Goal: Task Accomplishment & Management: Use online tool/utility

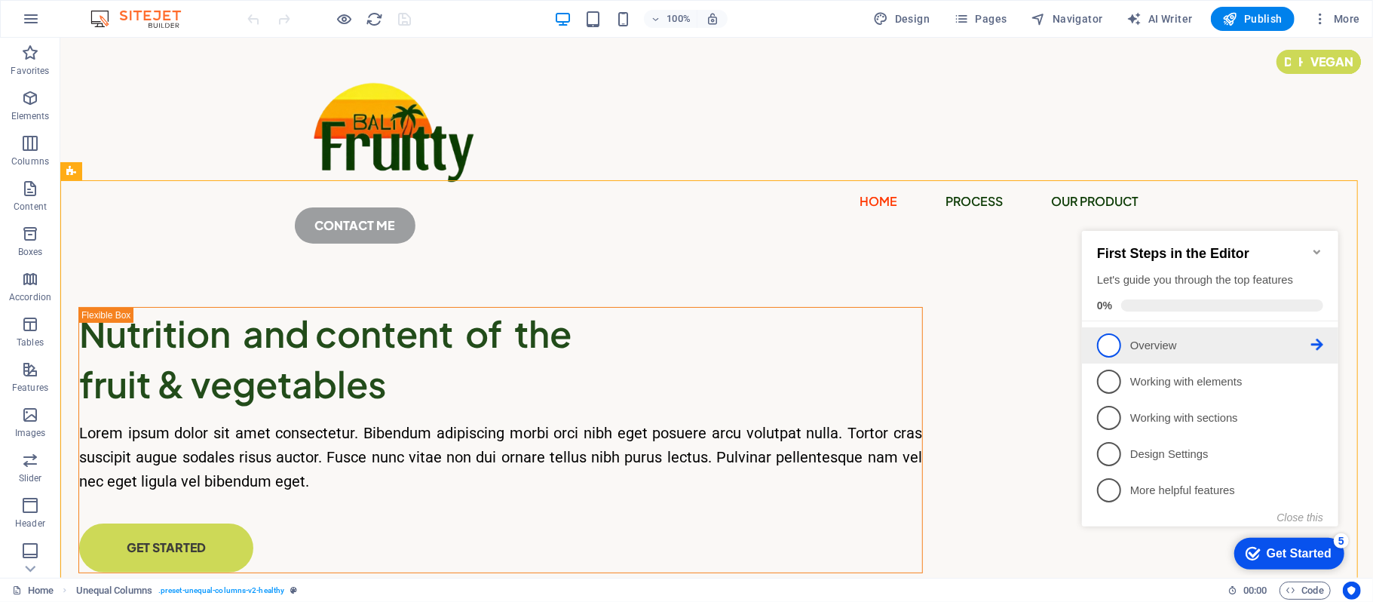
click at [1101, 337] on span "1" at bounding box center [1108, 344] width 24 height 24
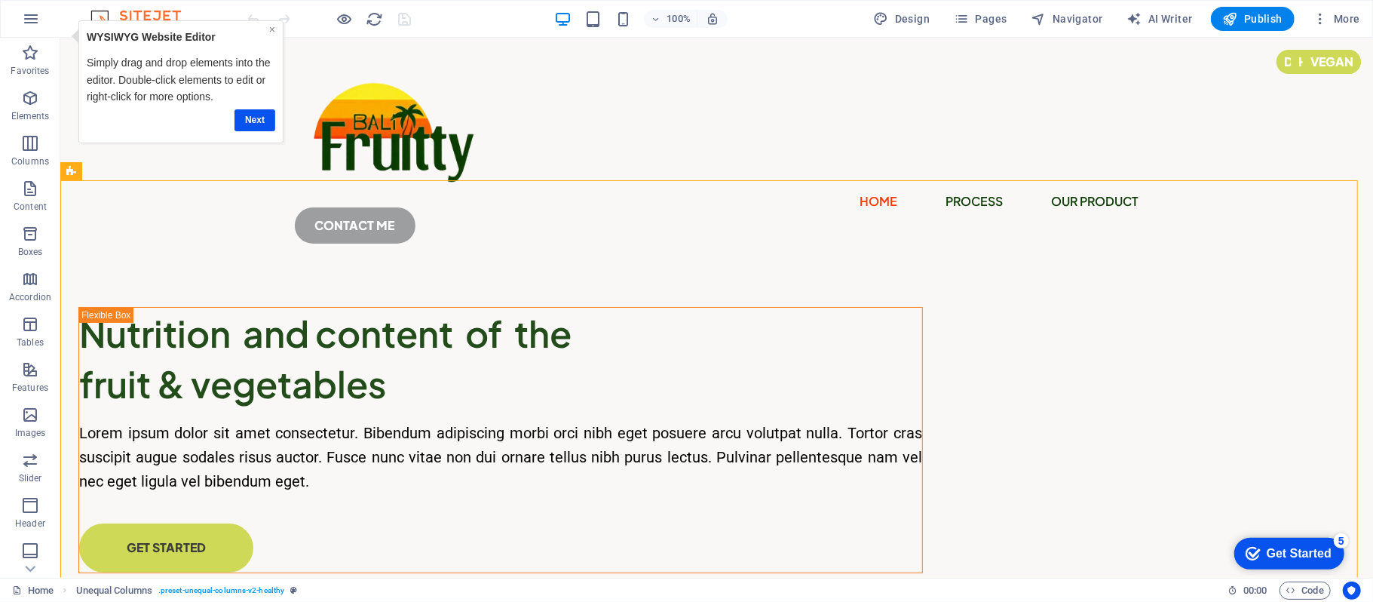
click at [271, 32] on link "×" at bounding box center [271, 29] width 6 height 12
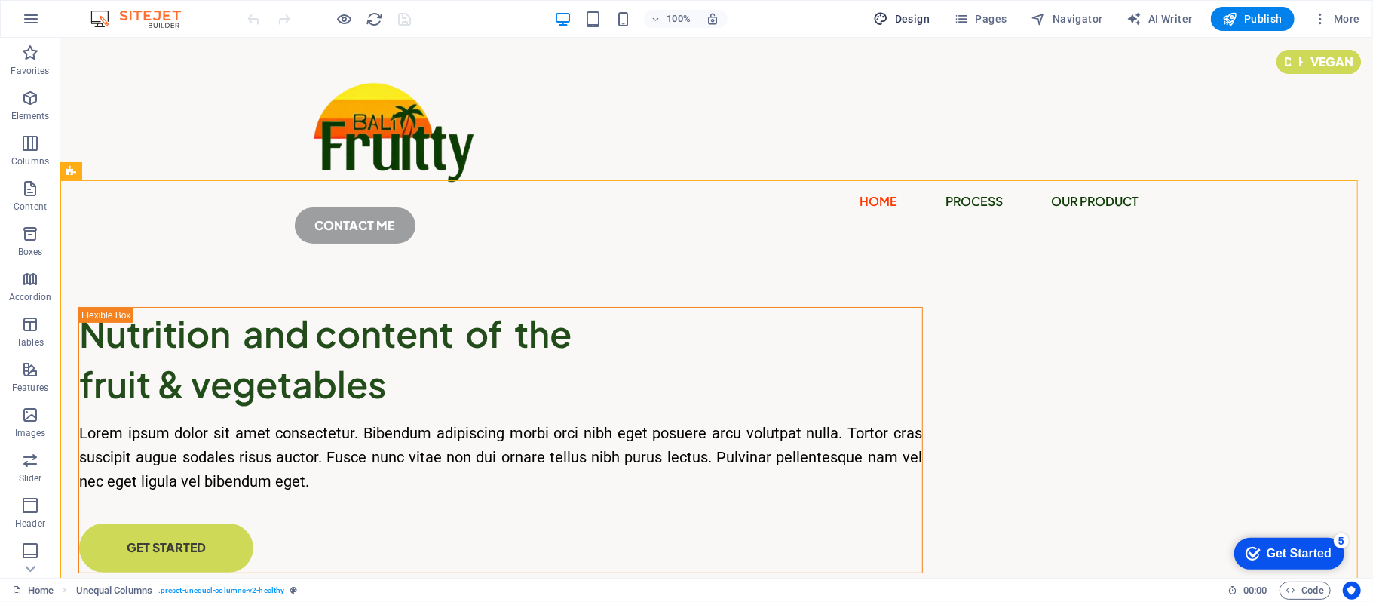
drag, startPoint x: 924, startPoint y: 23, endPoint x: 761, endPoint y: 120, distance: 189.7
click at [924, 23] on span "Design" at bounding box center [902, 18] width 57 height 15
select select "px"
select select "400"
select select "px"
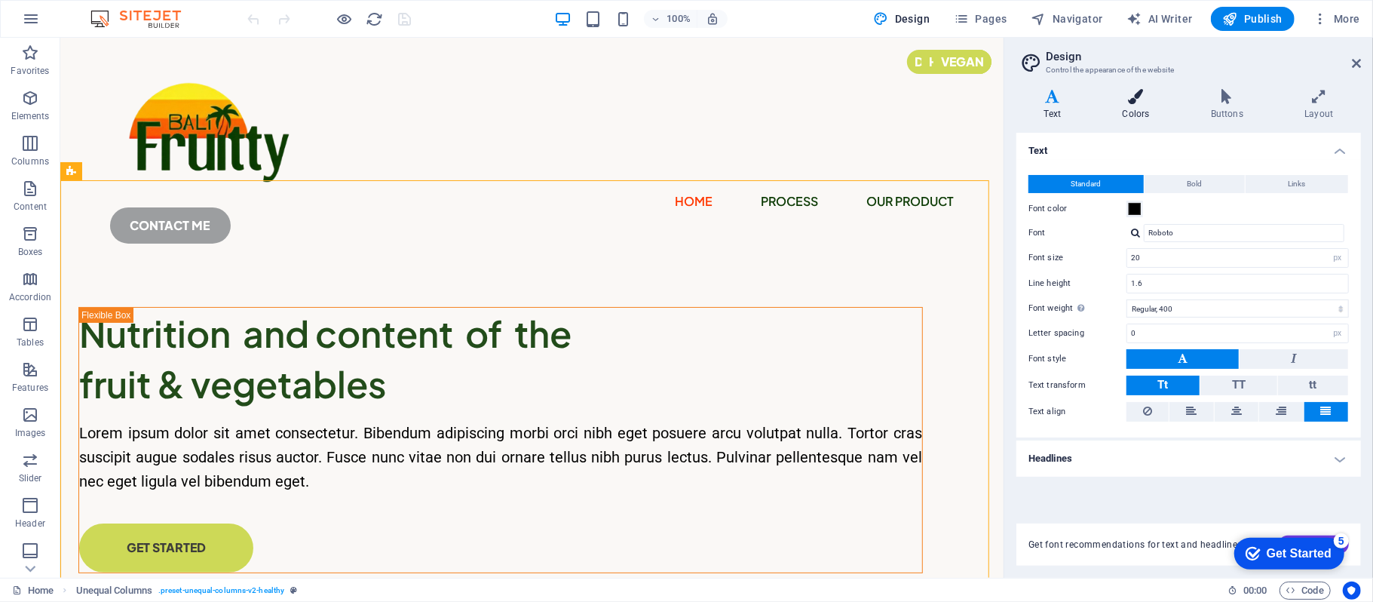
click at [1147, 109] on h4 "Colors" at bounding box center [1139, 105] width 88 height 32
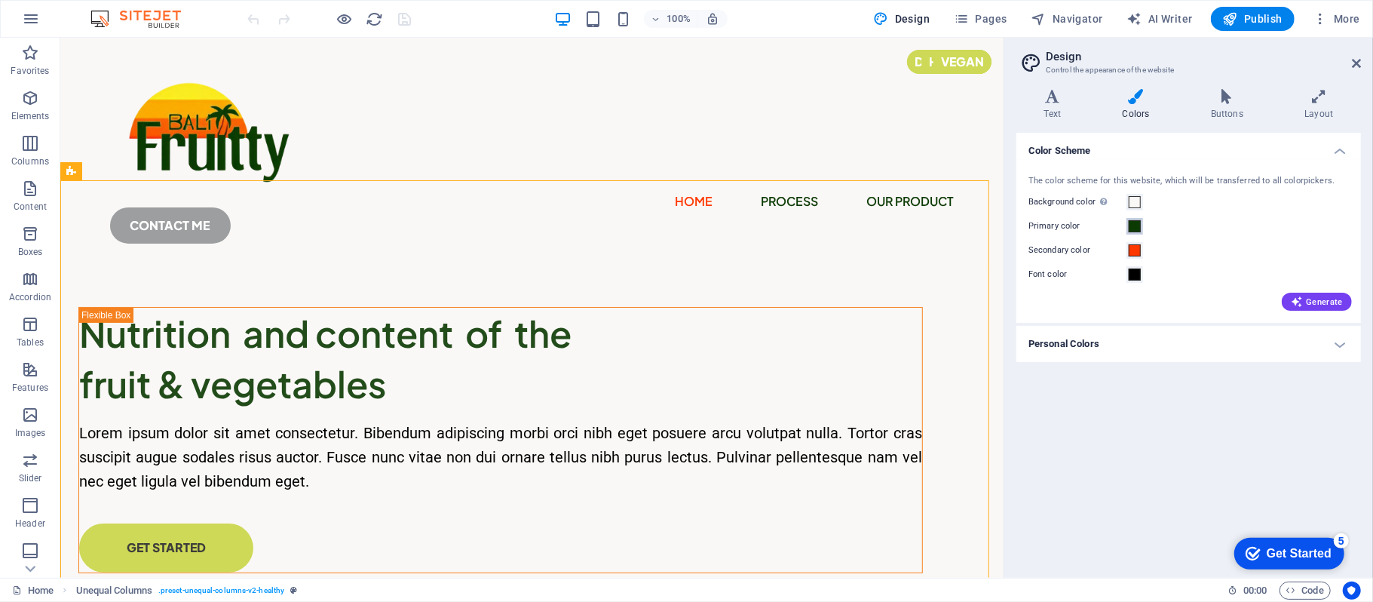
click at [1132, 225] on span at bounding box center [1135, 226] width 12 height 12
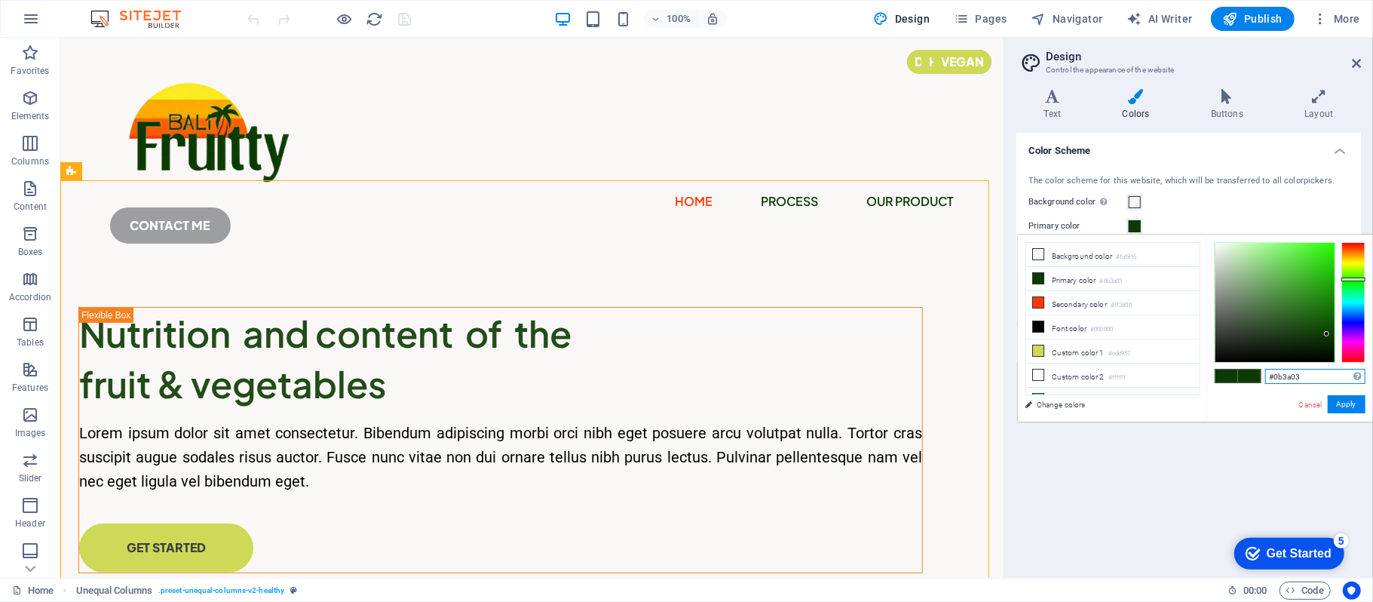
drag, startPoint x: 1316, startPoint y: 368, endPoint x: 1246, endPoint y: 369, distance: 69.4
click at [1246, 369] on div "#0b3a03 Supported formats #0852ed rgb(8, 82, 237) rgba(8, 82, 237, 90%) hsv(221…" at bounding box center [1289, 437] width 167 height 406
paste input "336021"
type input "#336021"
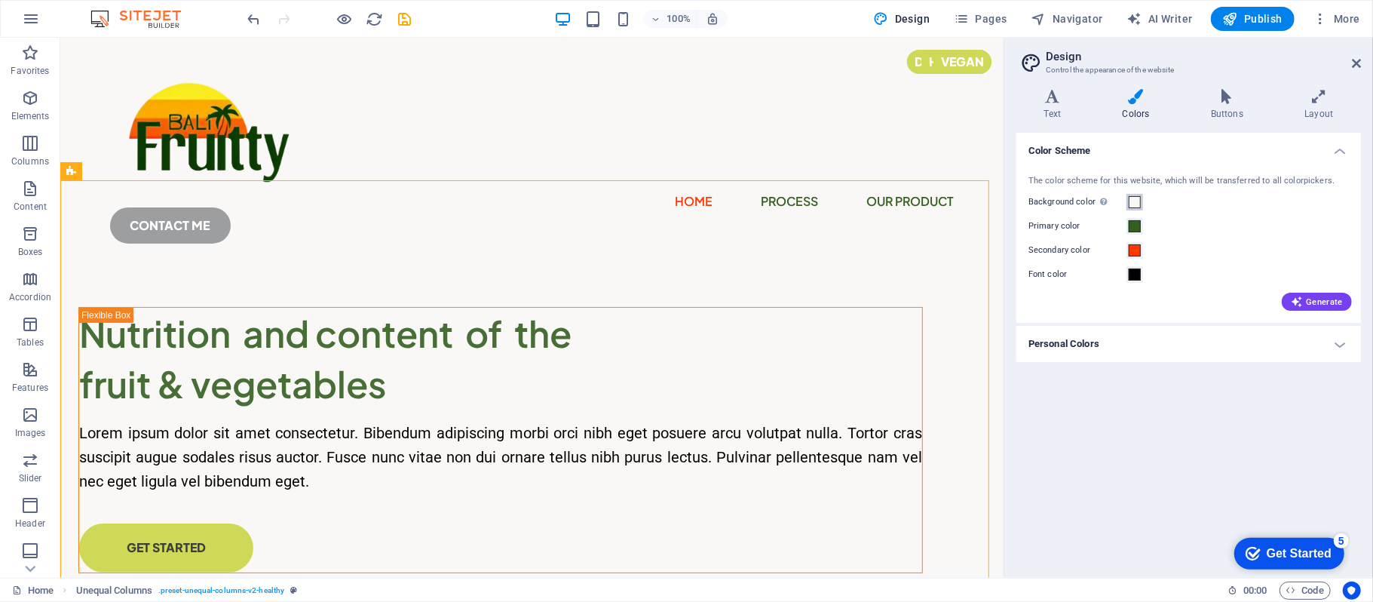
click at [1137, 203] on span at bounding box center [1135, 202] width 12 height 12
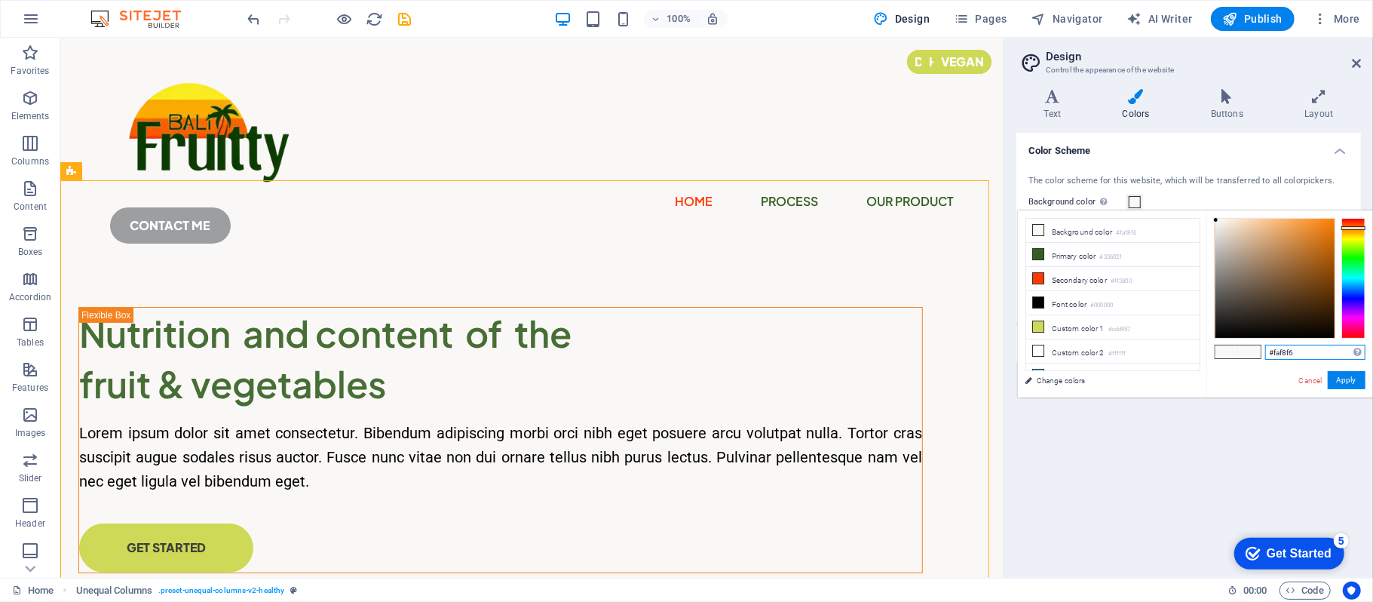
drag, startPoint x: 1297, startPoint y: 348, endPoint x: 1200, endPoint y: 360, distance: 98.0
click at [0, 0] on div "less Background color #faf8f6 Primary color #336021 Secondary color #ff3800 Fon…" at bounding box center [0, 0] width 0 height 0
paste input "4f2ef"
type input "#f4f2ef"
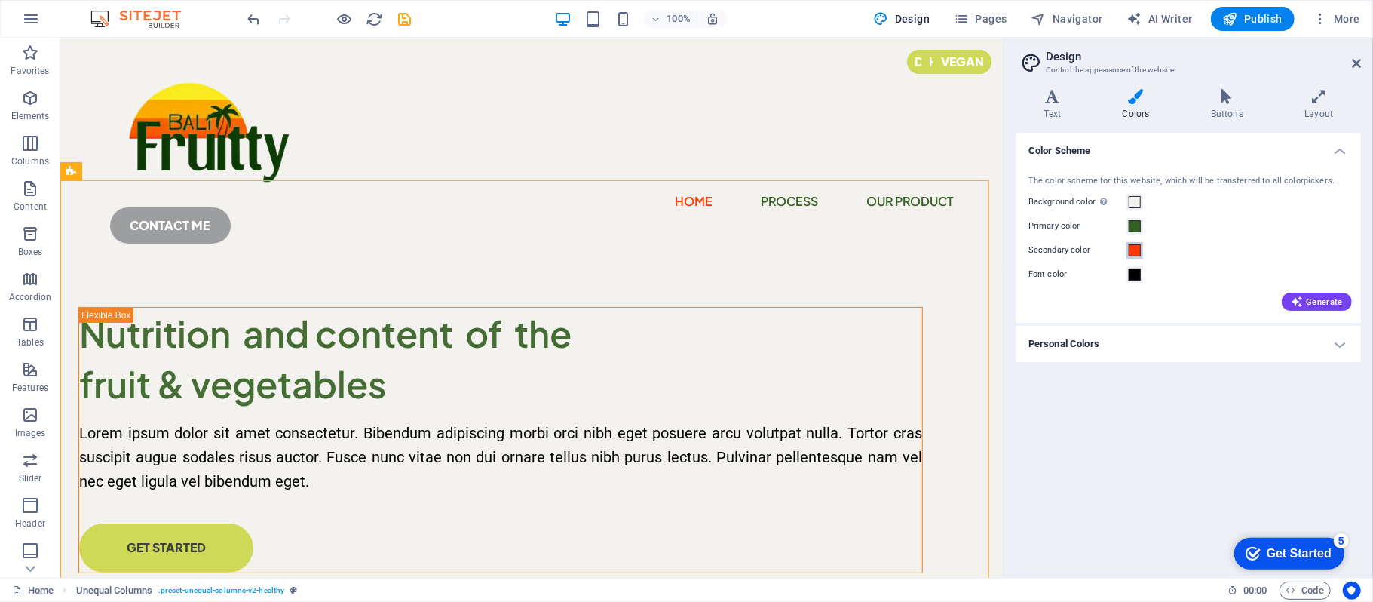
click at [1132, 247] on span at bounding box center [1135, 250] width 12 height 12
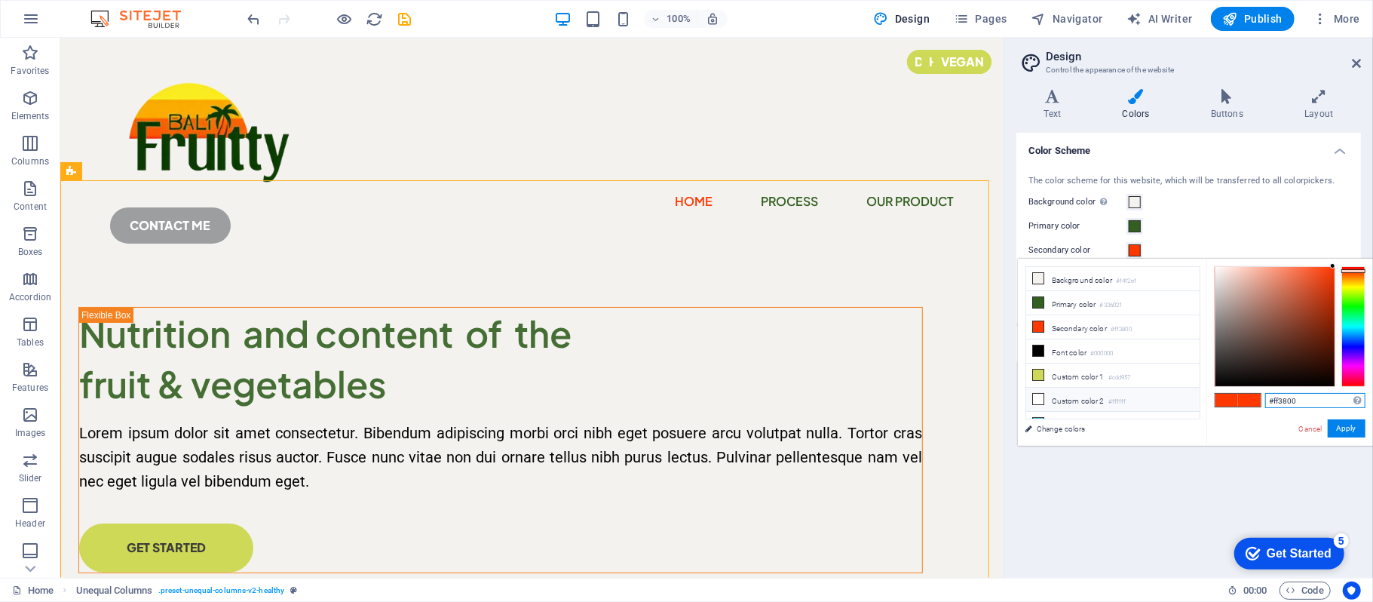
drag, startPoint x: 1319, startPoint y: 399, endPoint x: 1172, endPoint y: 400, distance: 147.0
paste input "e68c3a"
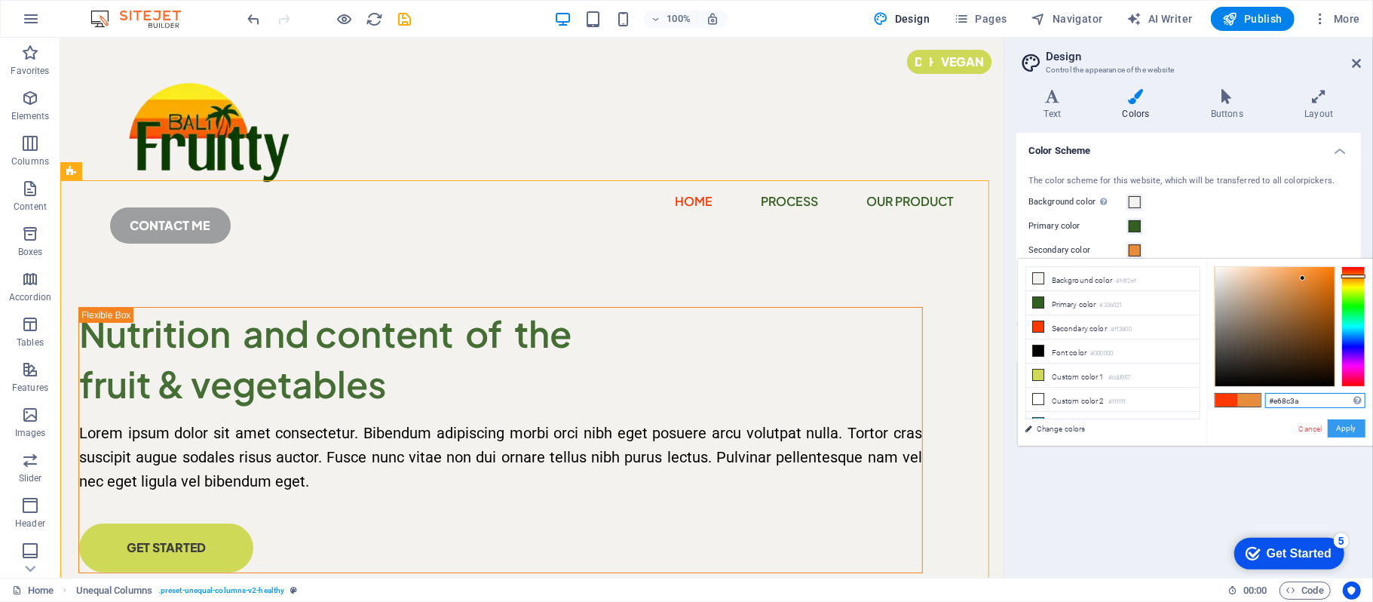
type input "#e68c3a"
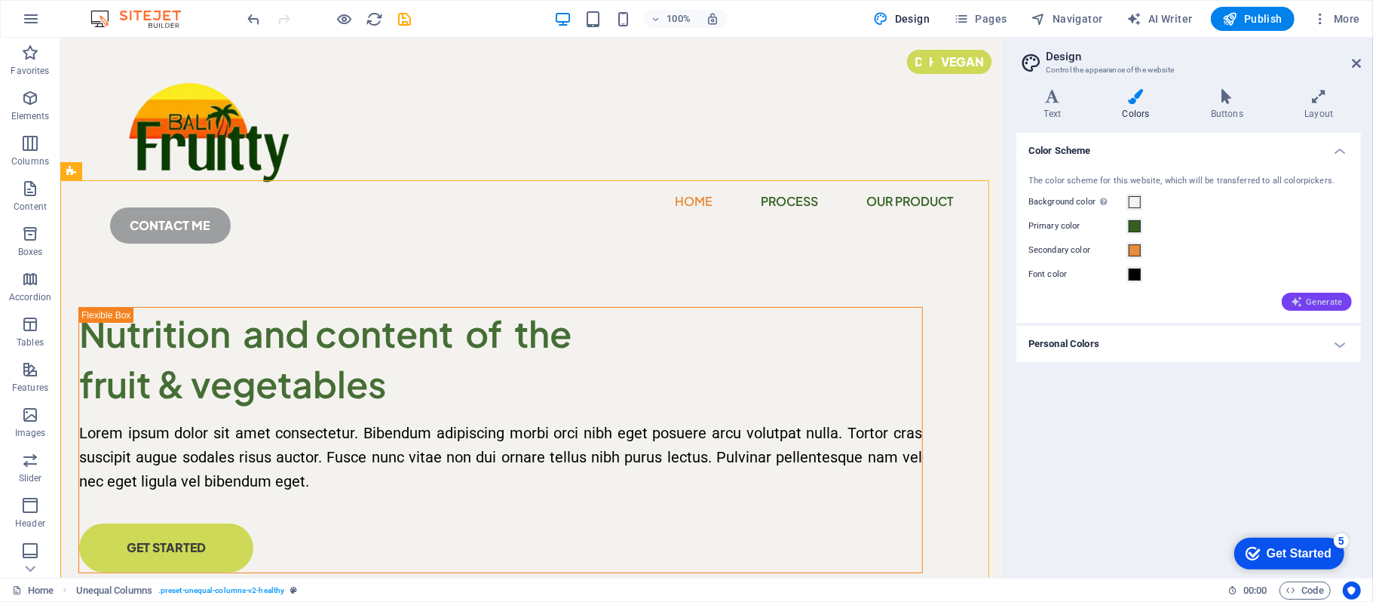
click at [1295, 302] on icon "button" at bounding box center [1297, 302] width 12 height 12
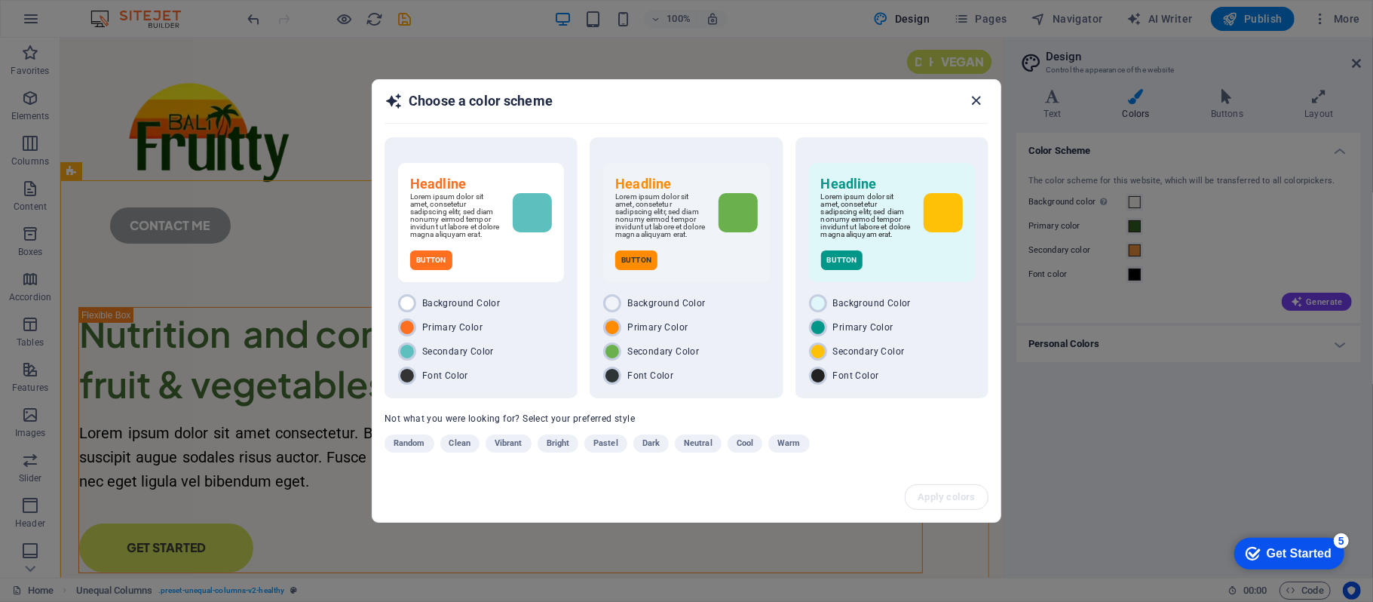
click at [979, 106] on icon "button" at bounding box center [976, 100] width 17 height 17
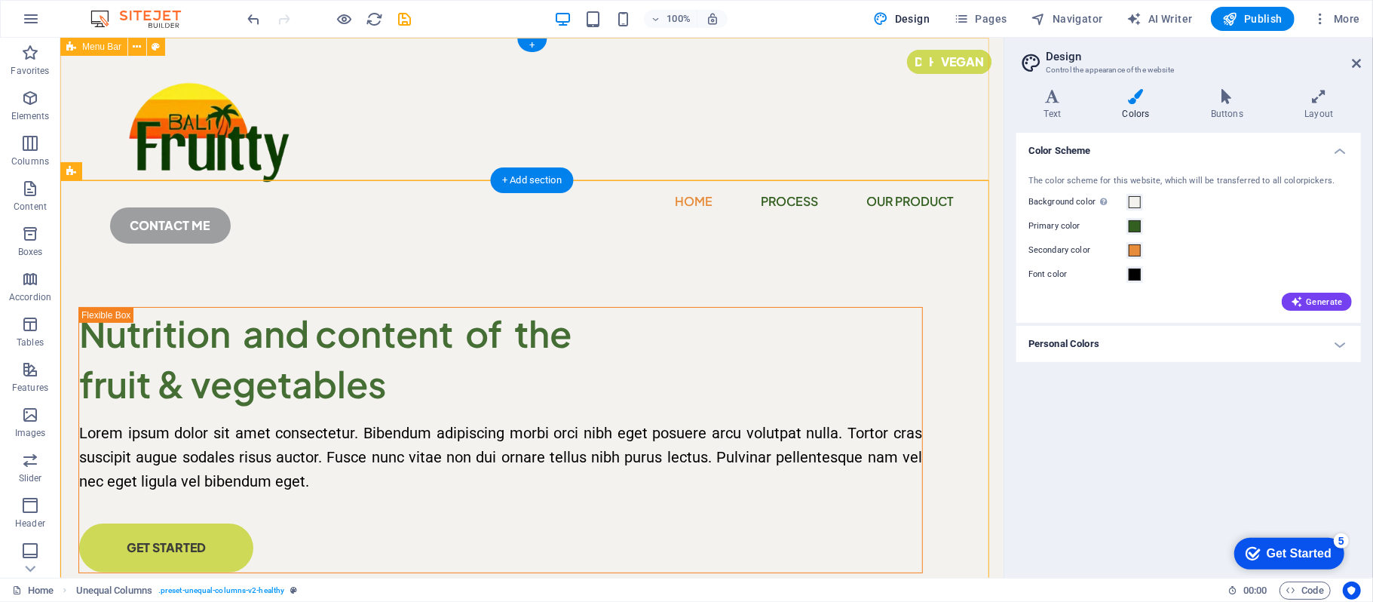
click at [917, 152] on div "Home Process Our Product CONTACT ME" at bounding box center [531, 152] width 943 height 230
click at [1348, 341] on h4 "Personal Colors" at bounding box center [1188, 344] width 345 height 36
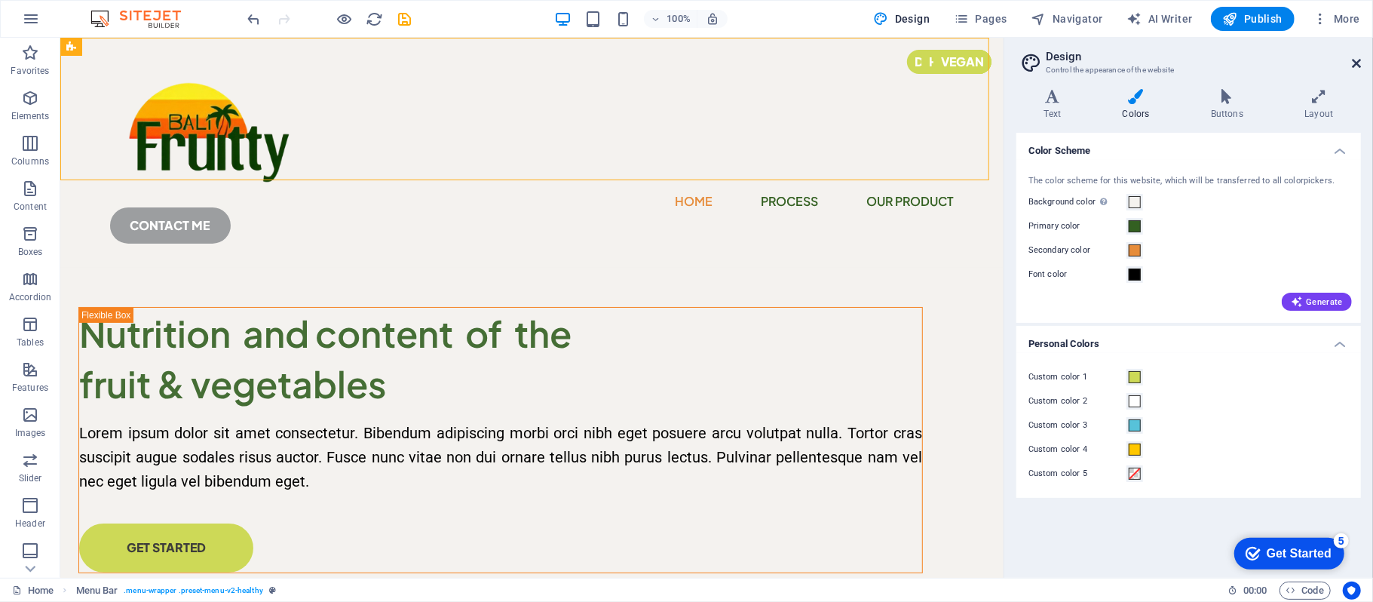
click at [1358, 62] on icon at bounding box center [1356, 63] width 9 height 12
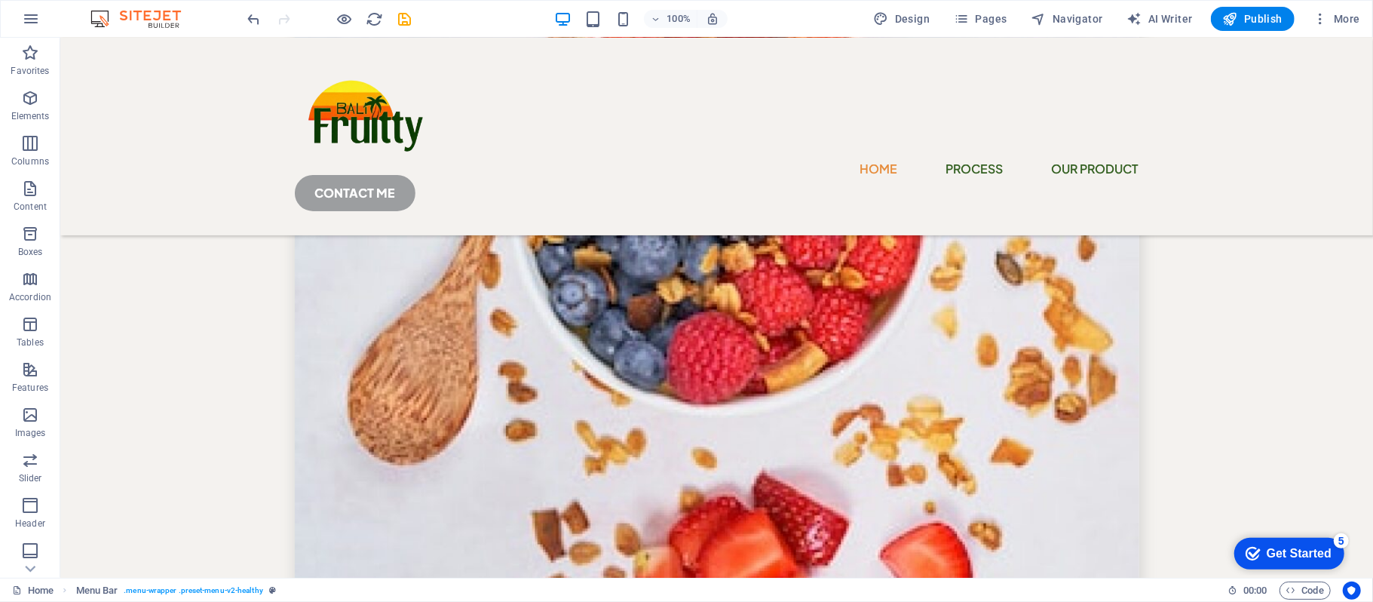
scroll to position [5205, 0]
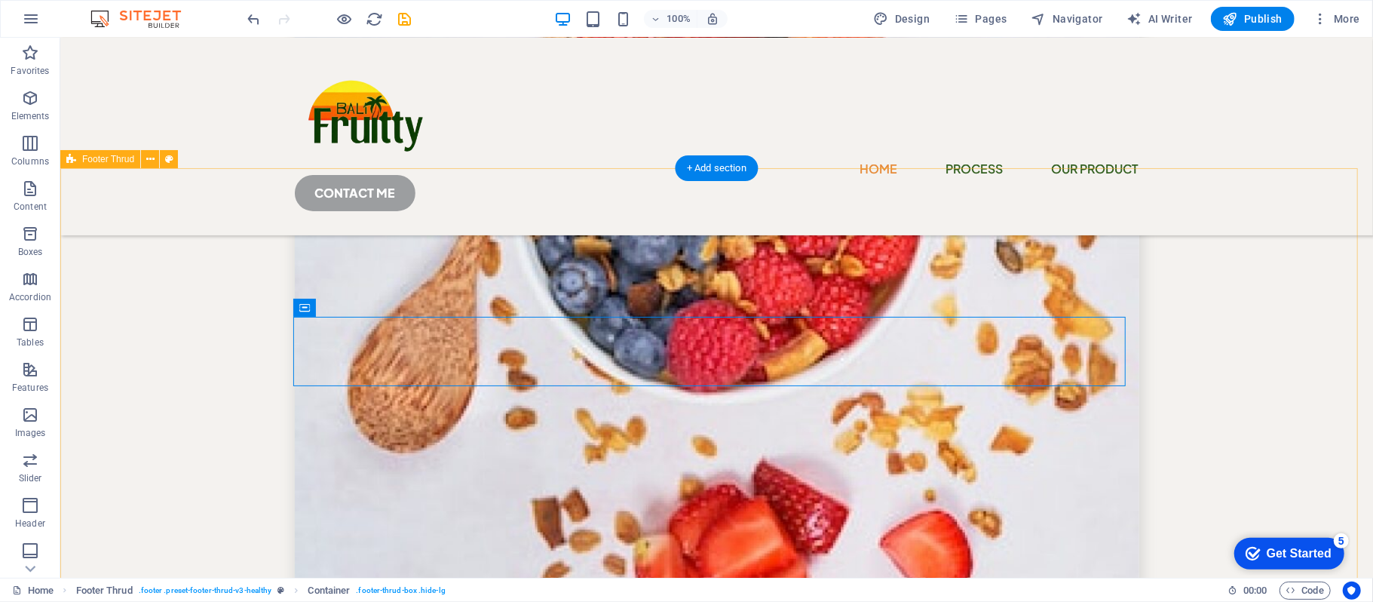
click at [898, 138] on div "Home Process Our Product CONTACT ME" at bounding box center [716, 136] width 1313 height 198
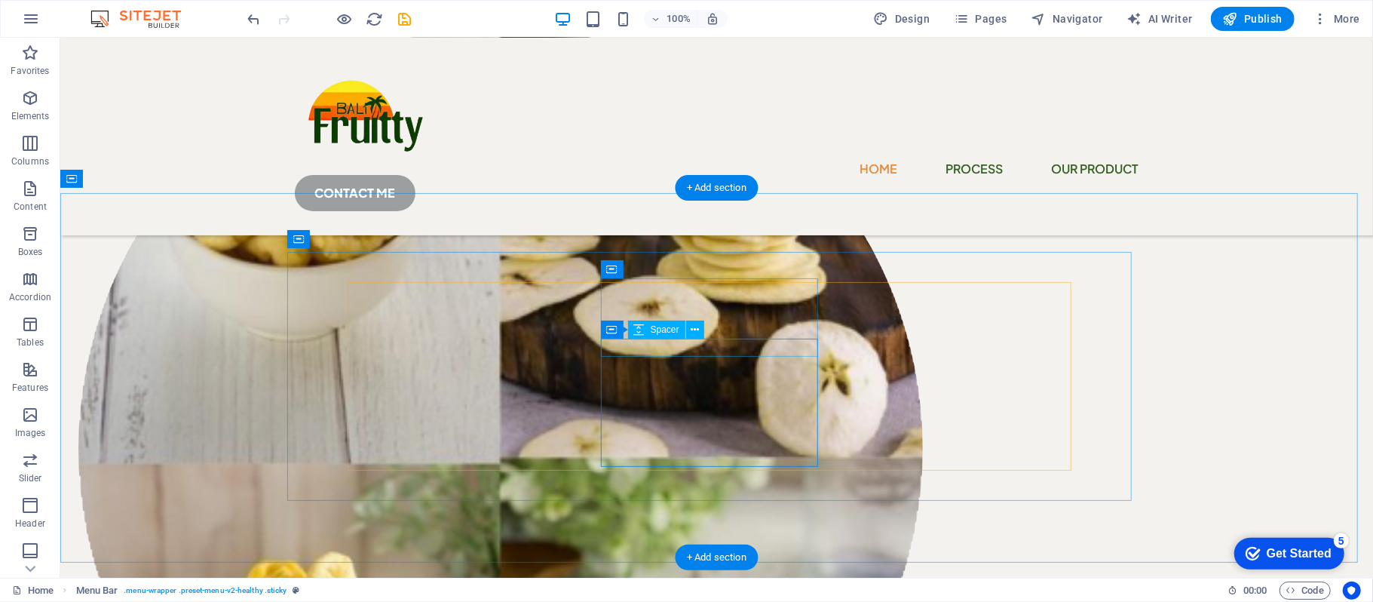
scroll to position [502, 0]
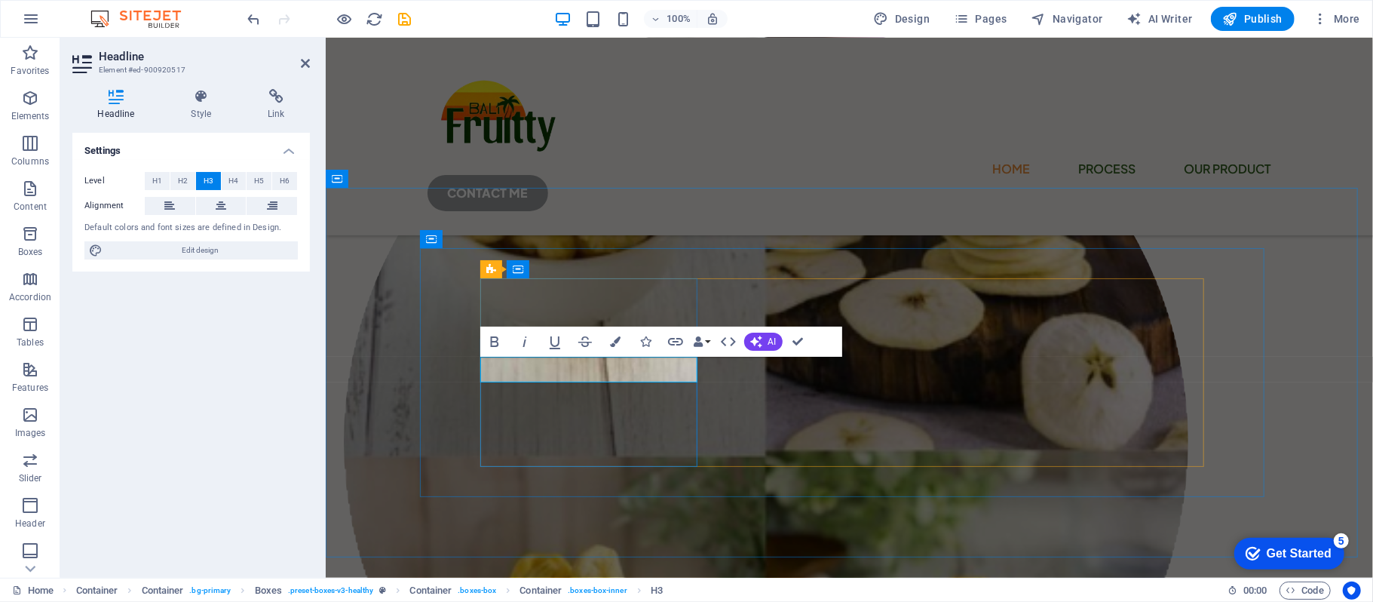
drag, startPoint x: 660, startPoint y: 366, endPoint x: 516, endPoint y: 366, distance: 144.0
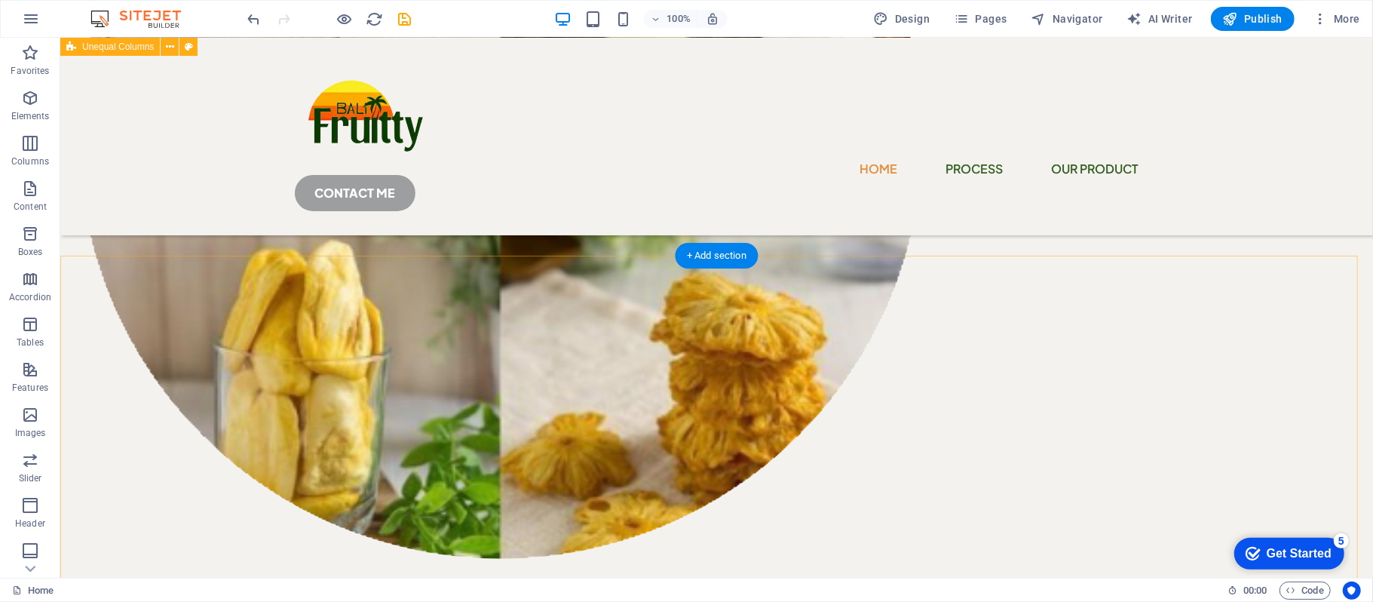
scroll to position [804, 0]
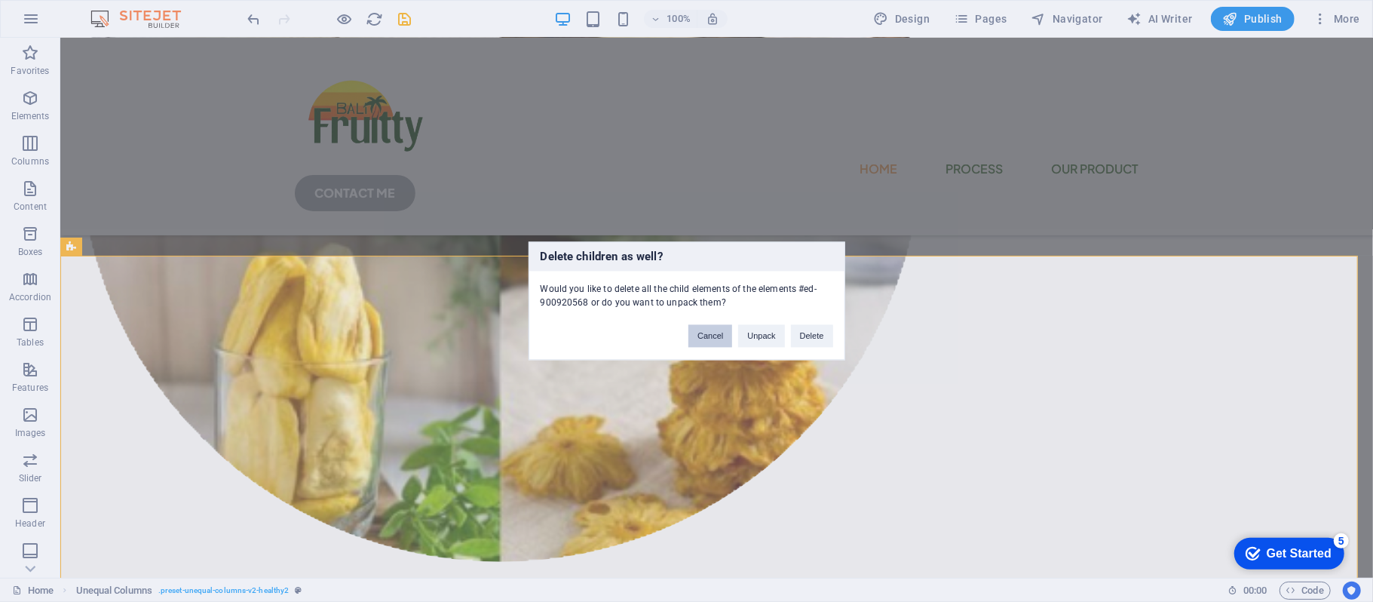
click at [716, 338] on button "Cancel" at bounding box center [710, 336] width 44 height 23
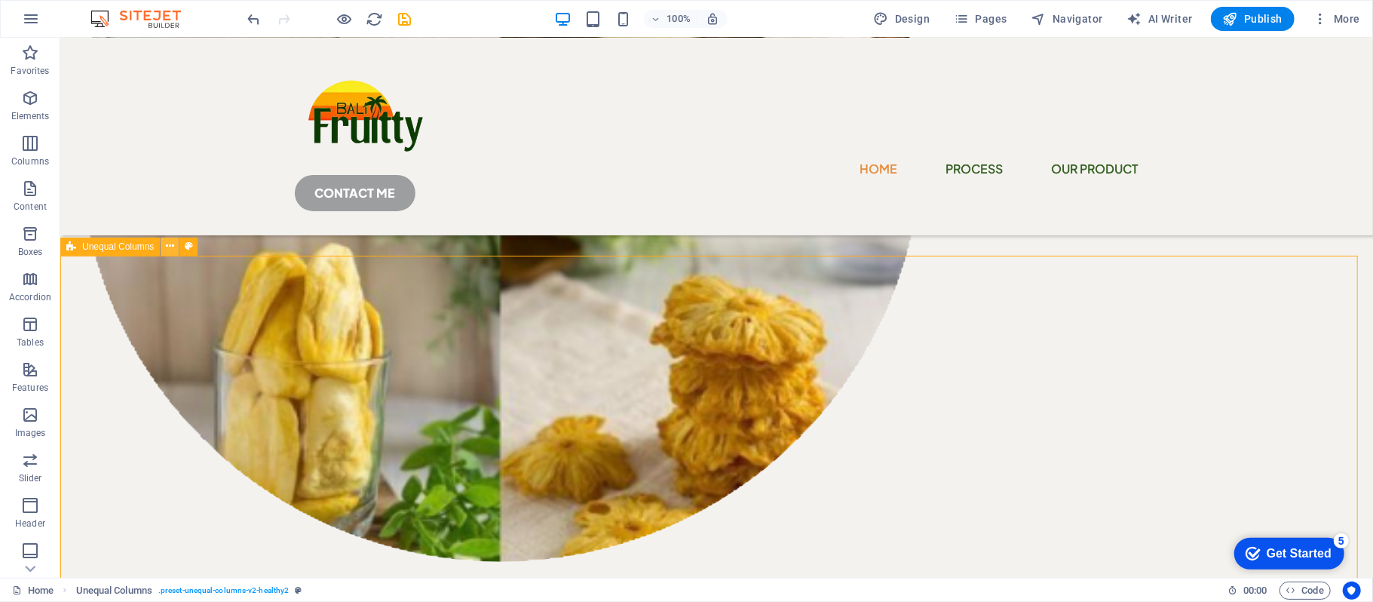
click at [175, 248] on button at bounding box center [170, 246] width 18 height 18
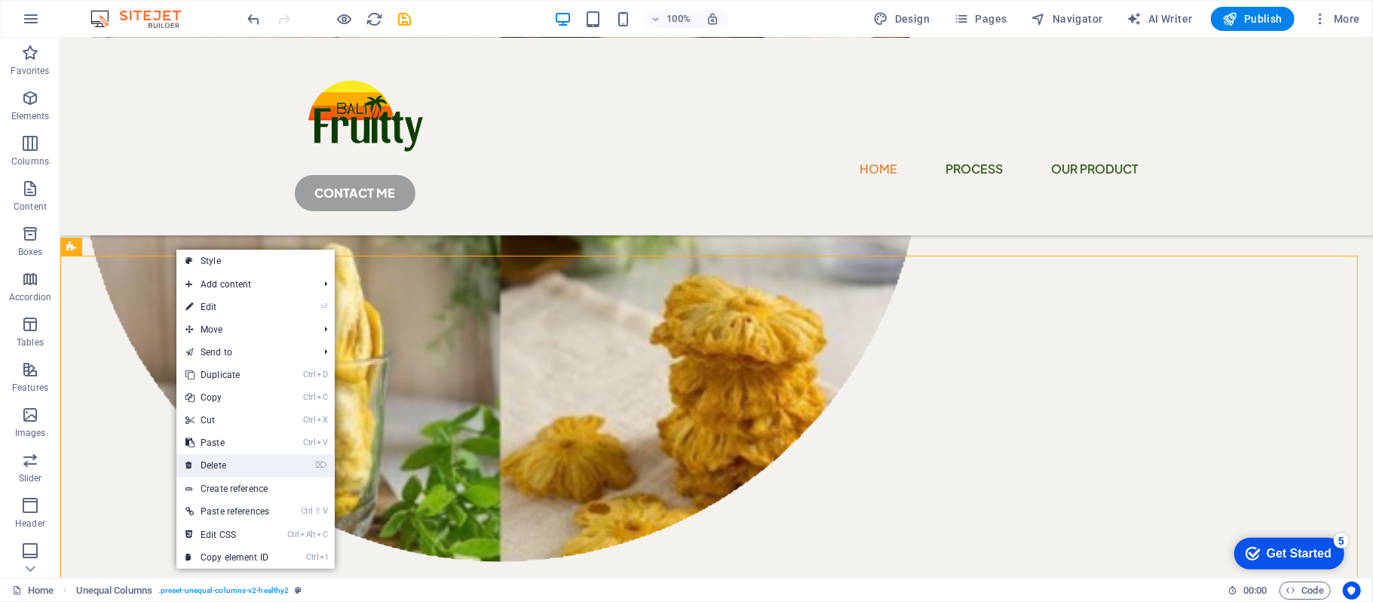
click at [215, 461] on link "⌦ Delete" at bounding box center [227, 465] width 102 height 23
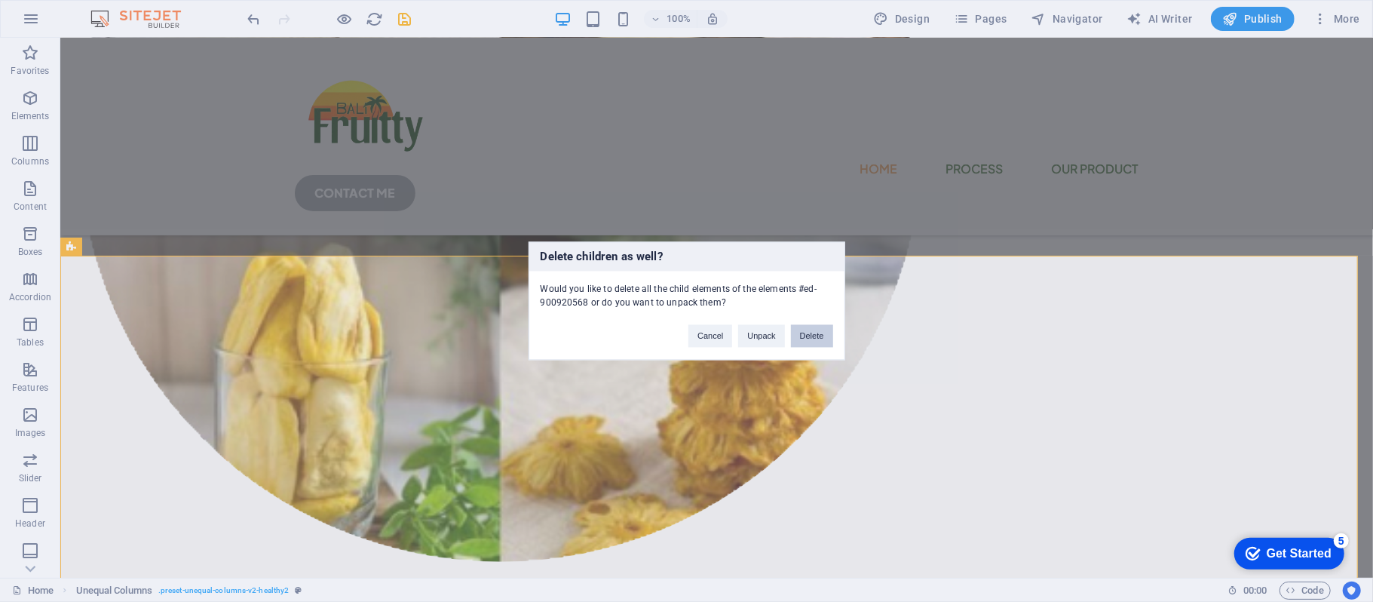
click at [798, 330] on button "Delete" at bounding box center [812, 336] width 42 height 23
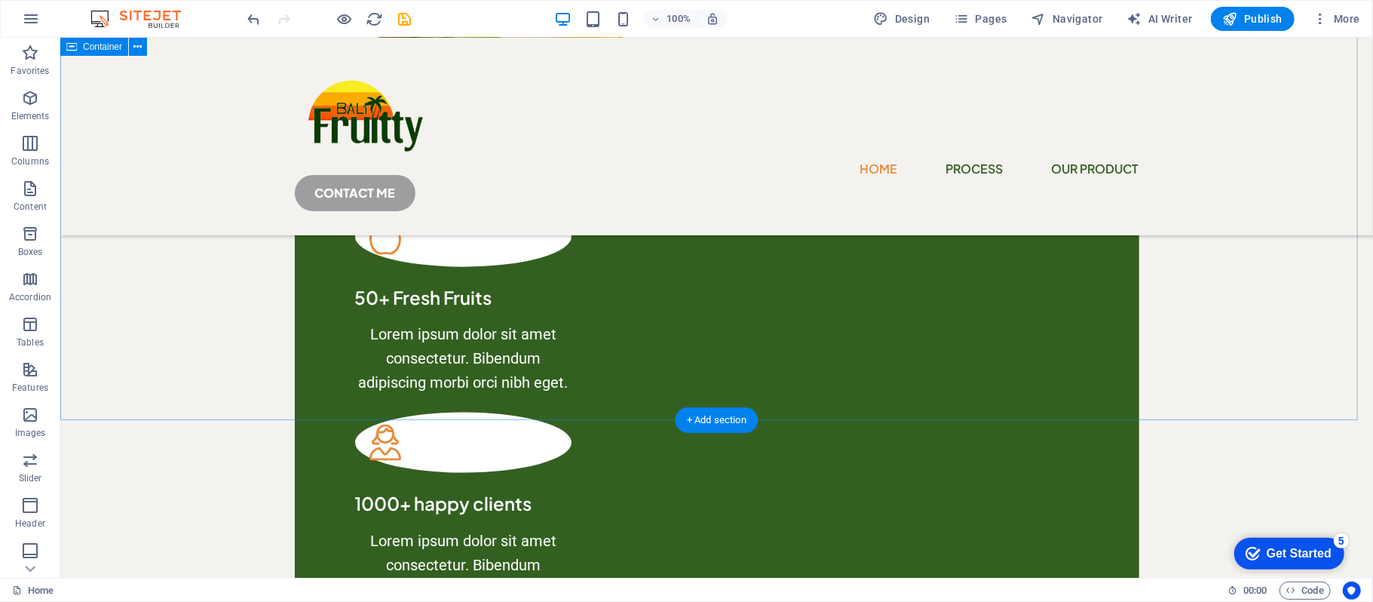
scroll to position [1508, 0]
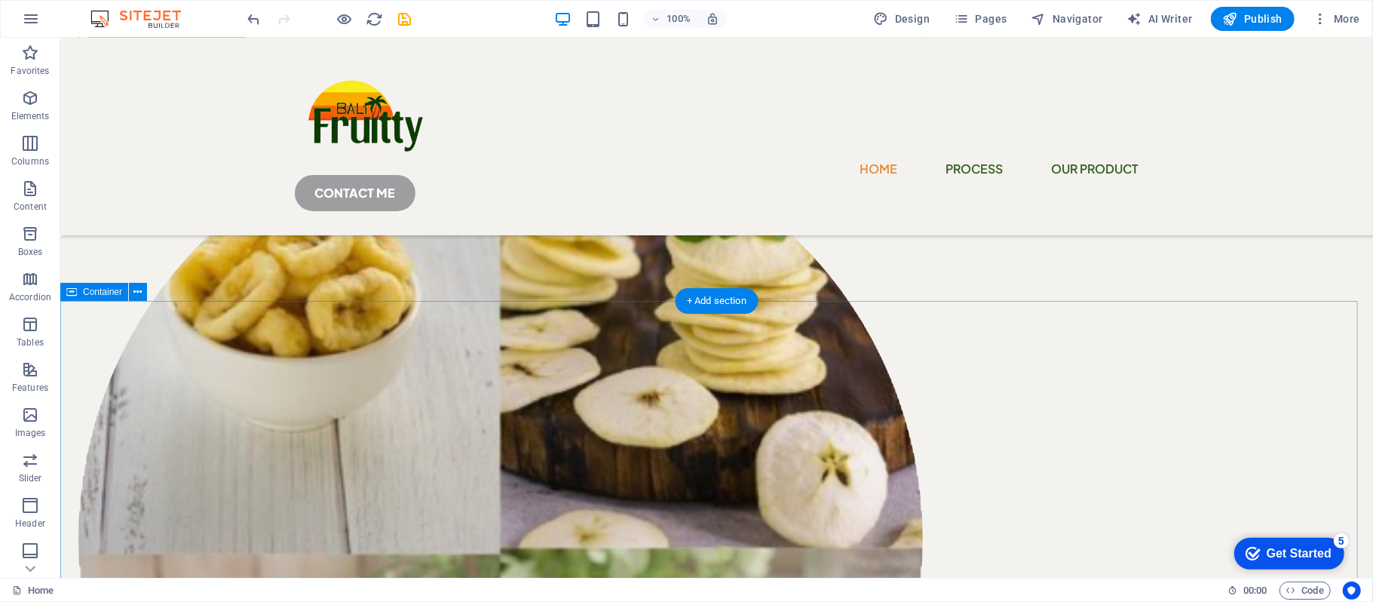
scroll to position [403, 0]
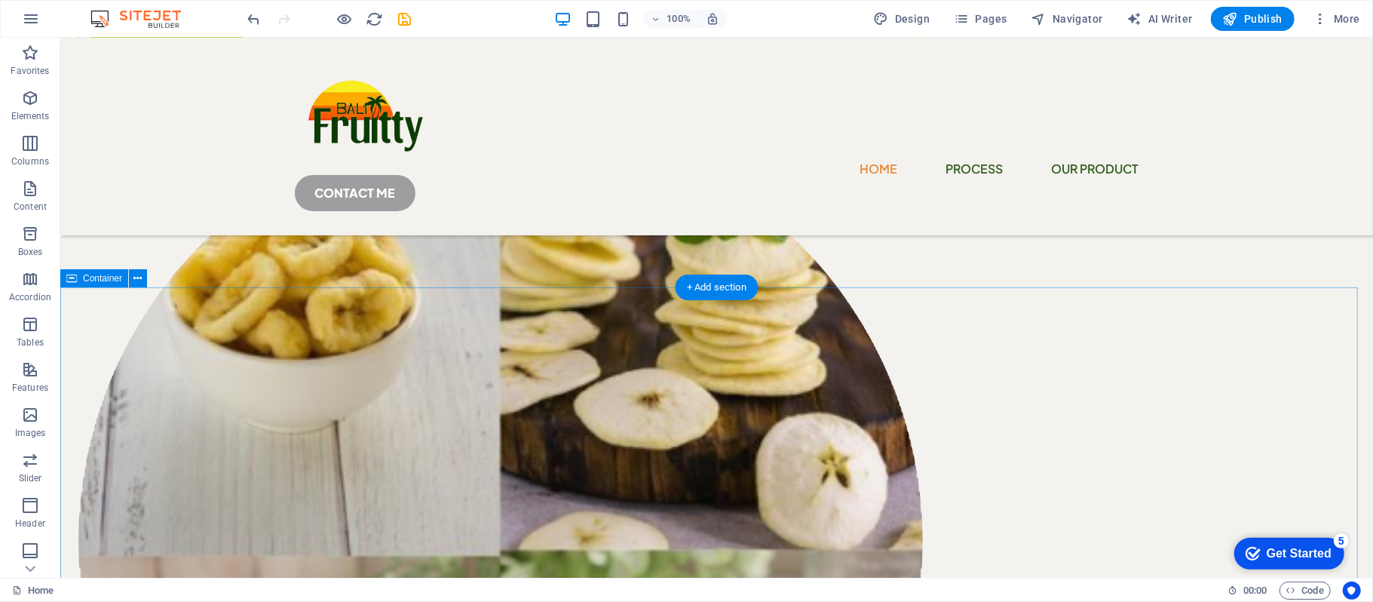
click at [139, 277] on icon at bounding box center [138, 279] width 8 height 16
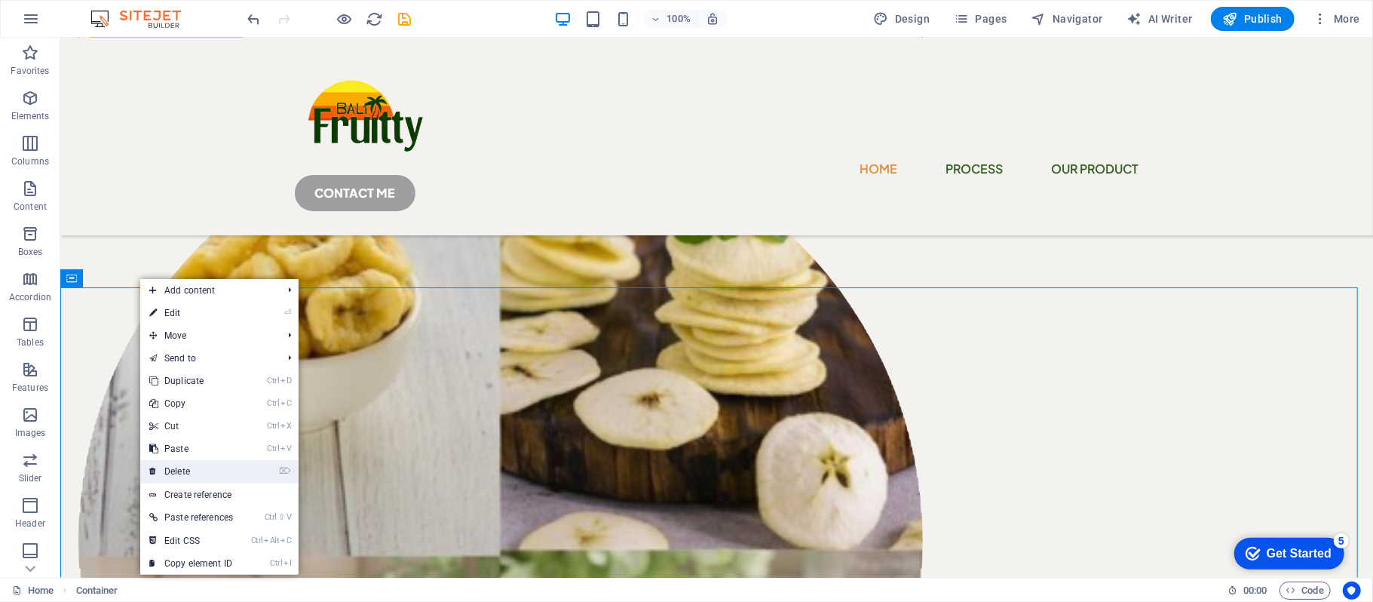
click at [196, 470] on link "⌦ Delete" at bounding box center [191, 471] width 102 height 23
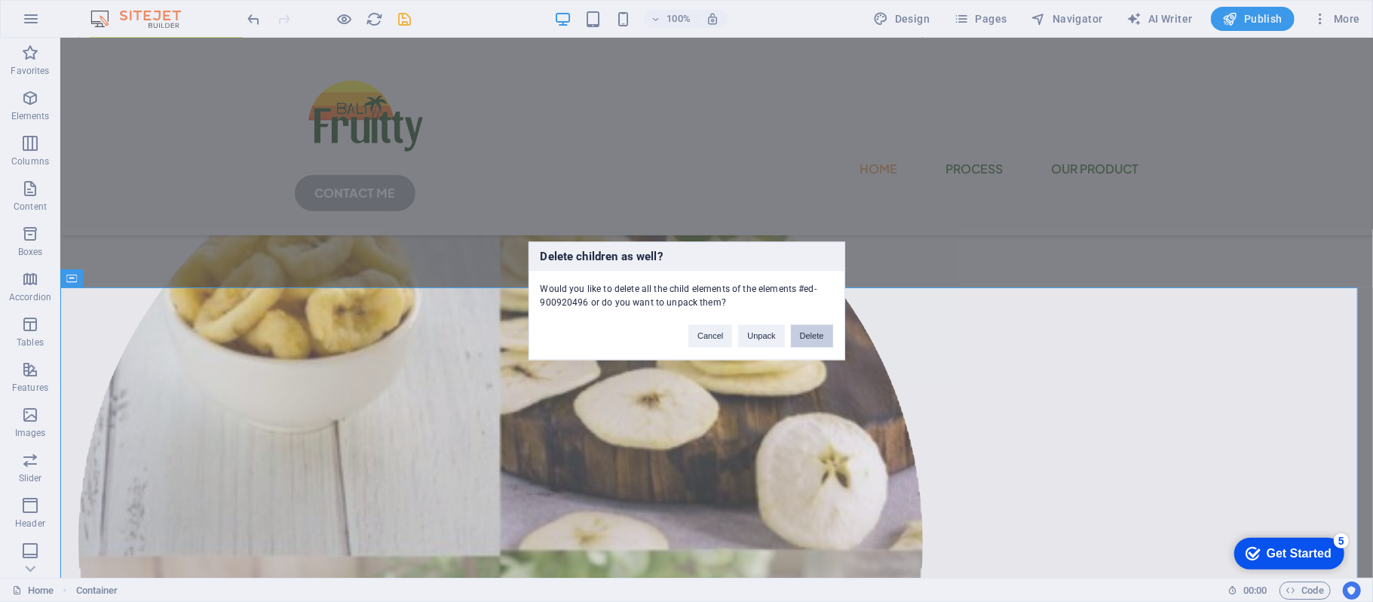
click at [815, 342] on button "Delete" at bounding box center [812, 336] width 42 height 23
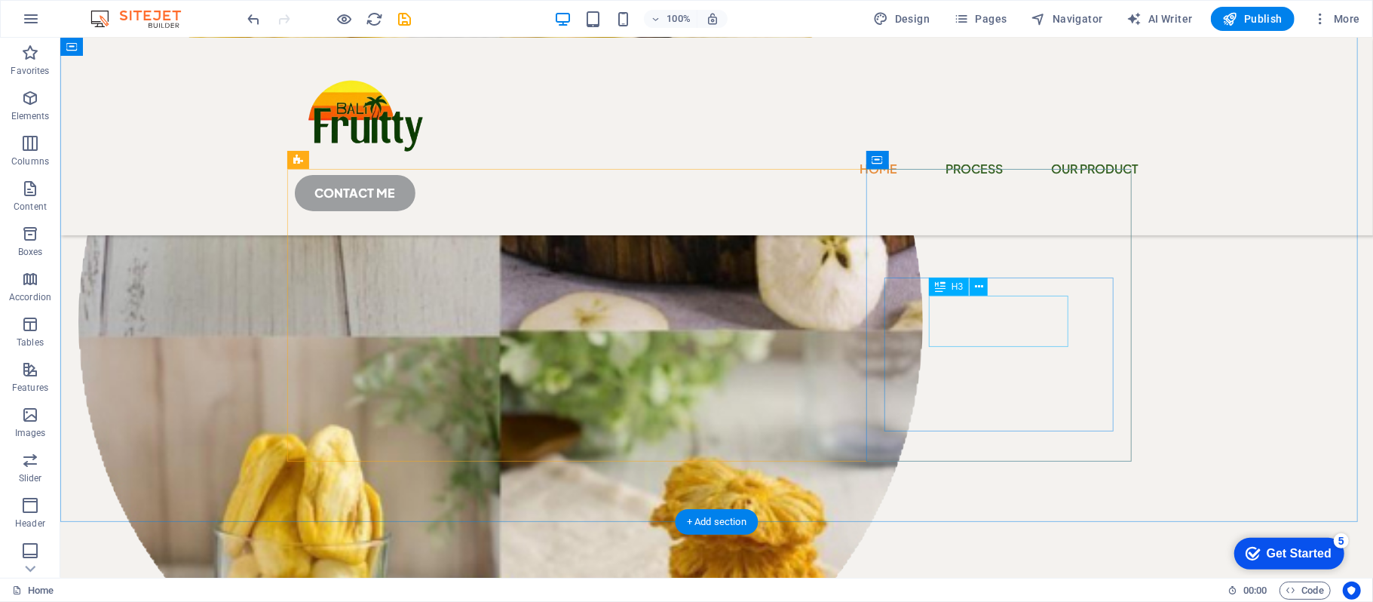
scroll to position [402, 0]
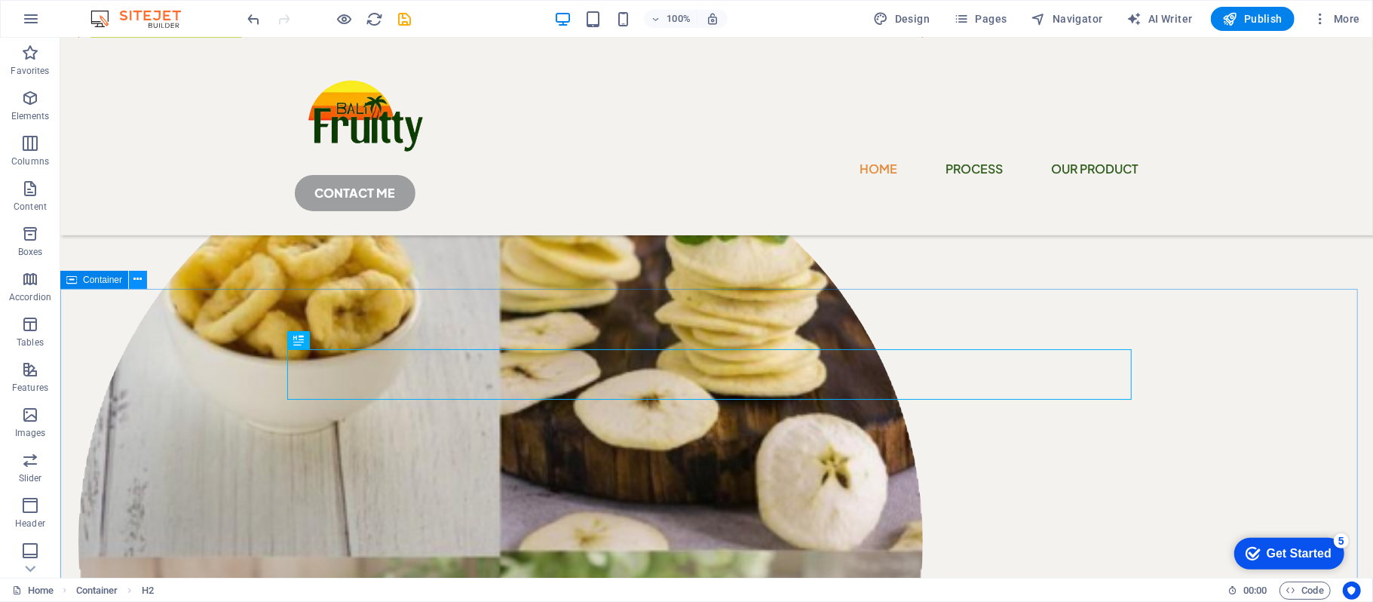
click at [130, 276] on button at bounding box center [138, 280] width 18 height 18
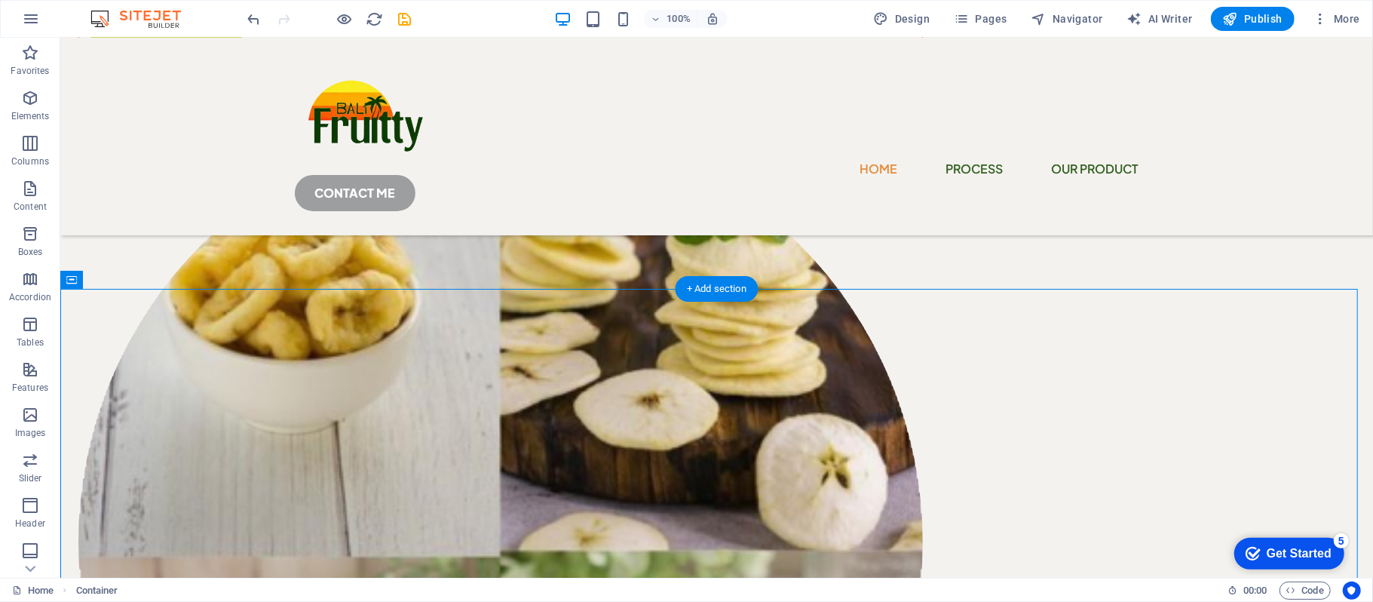
click at [664, 260] on div "Nutrition and content of the fruit & vegetables Lorem ipsum dolor sit amet cons…" at bounding box center [716, 329] width 1313 height 1388
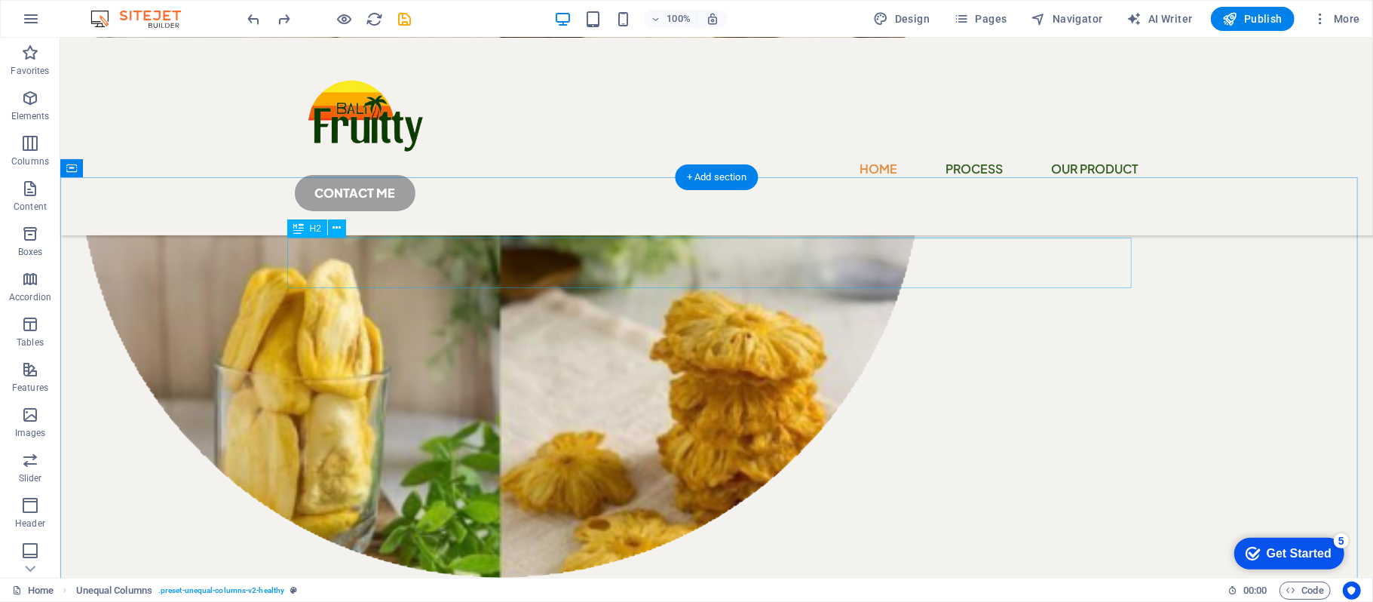
scroll to position [905, 0]
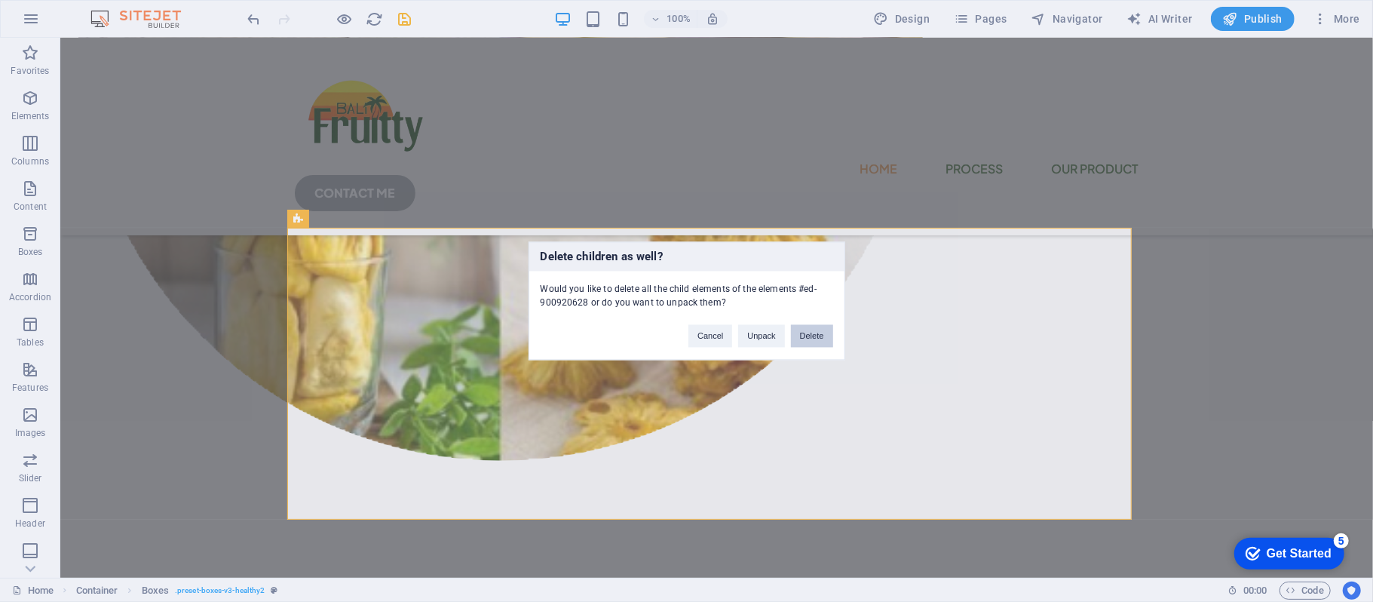
click at [800, 333] on button "Delete" at bounding box center [812, 336] width 42 height 23
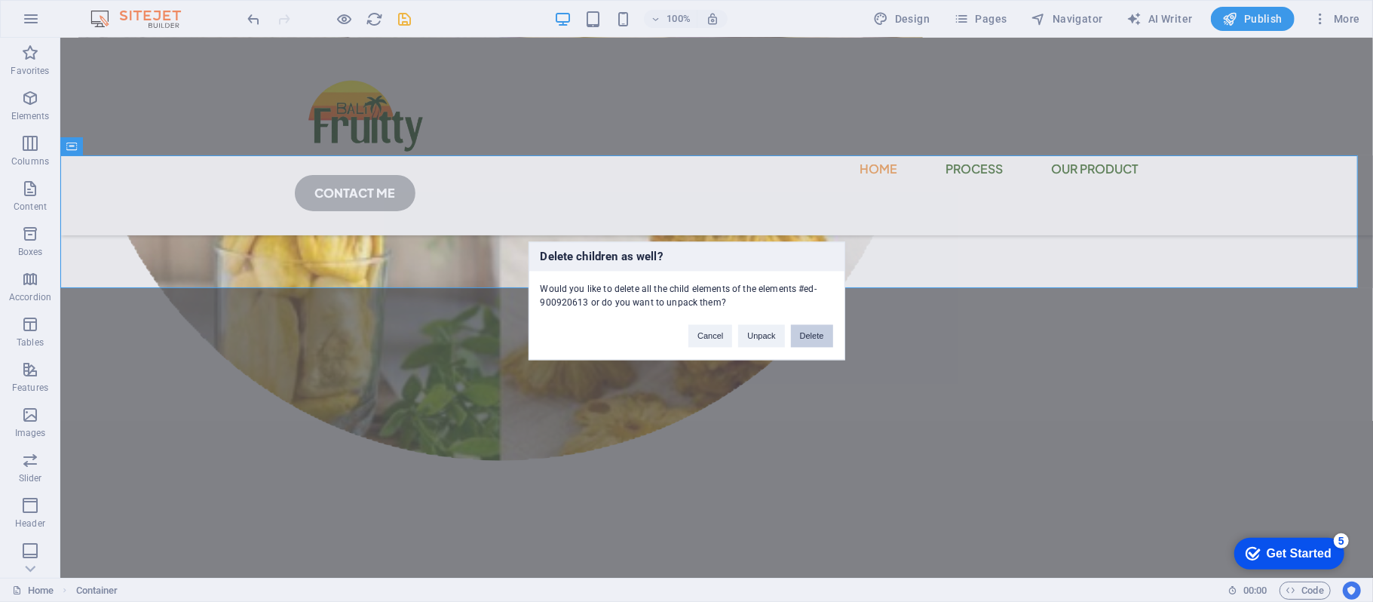
click at [798, 333] on button "Delete" at bounding box center [812, 336] width 42 height 23
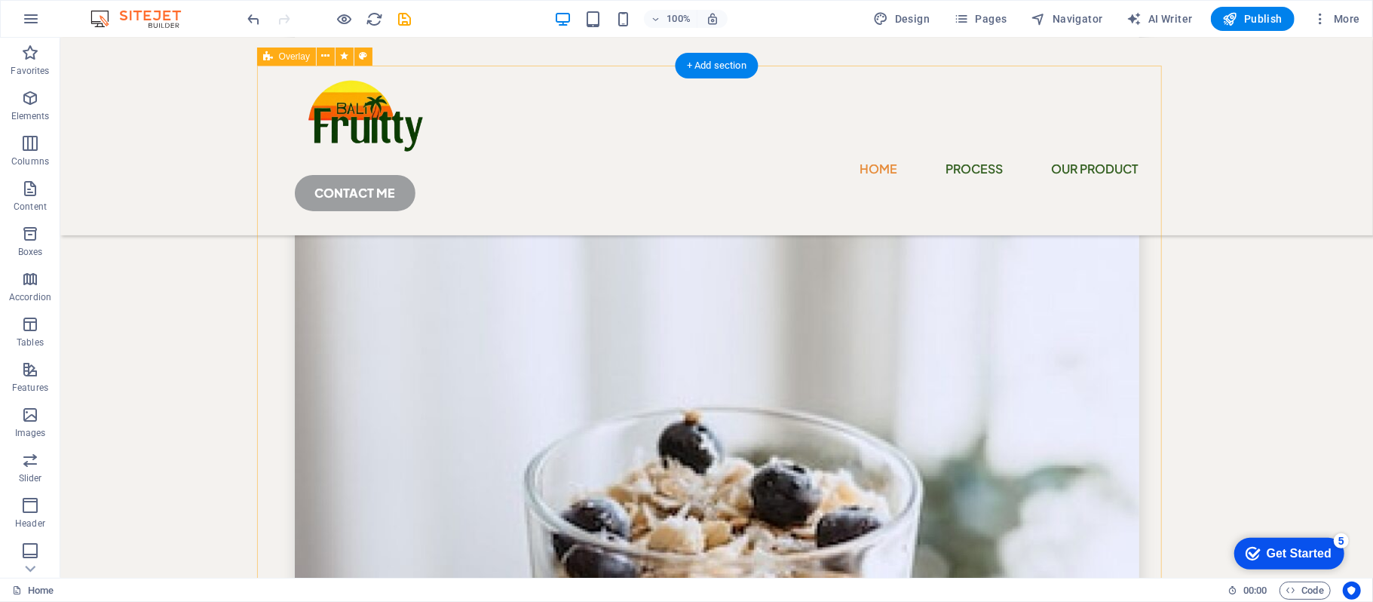
scroll to position [3417, 0]
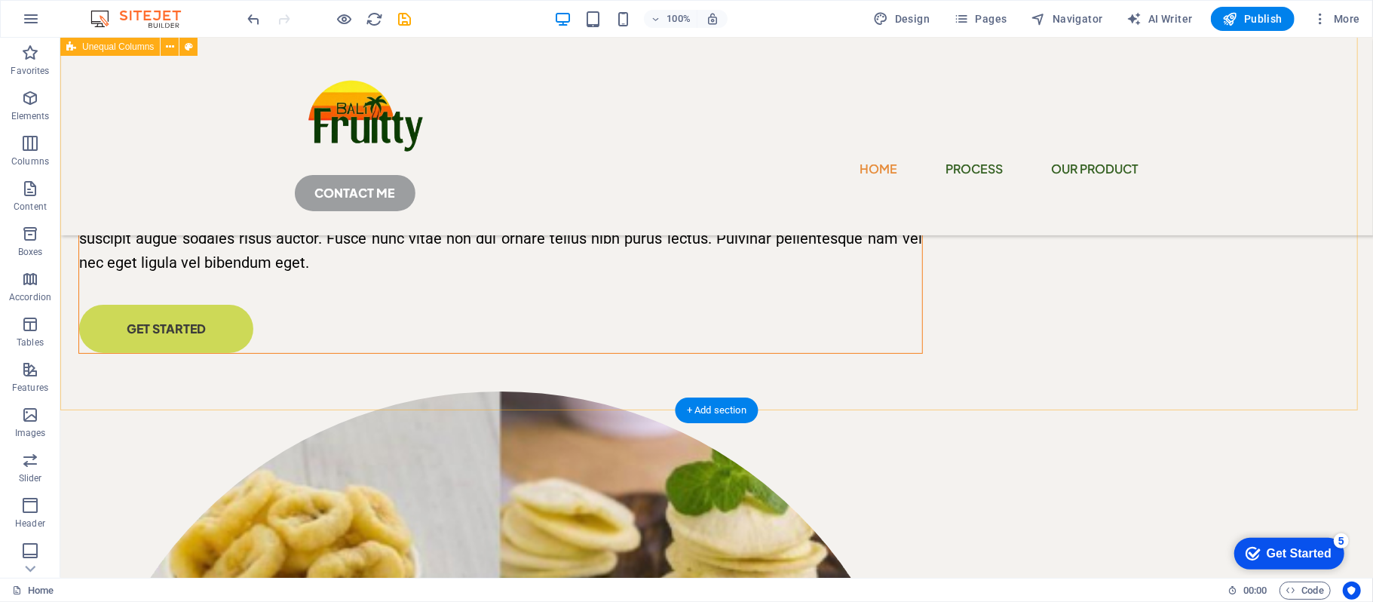
scroll to position [0, 0]
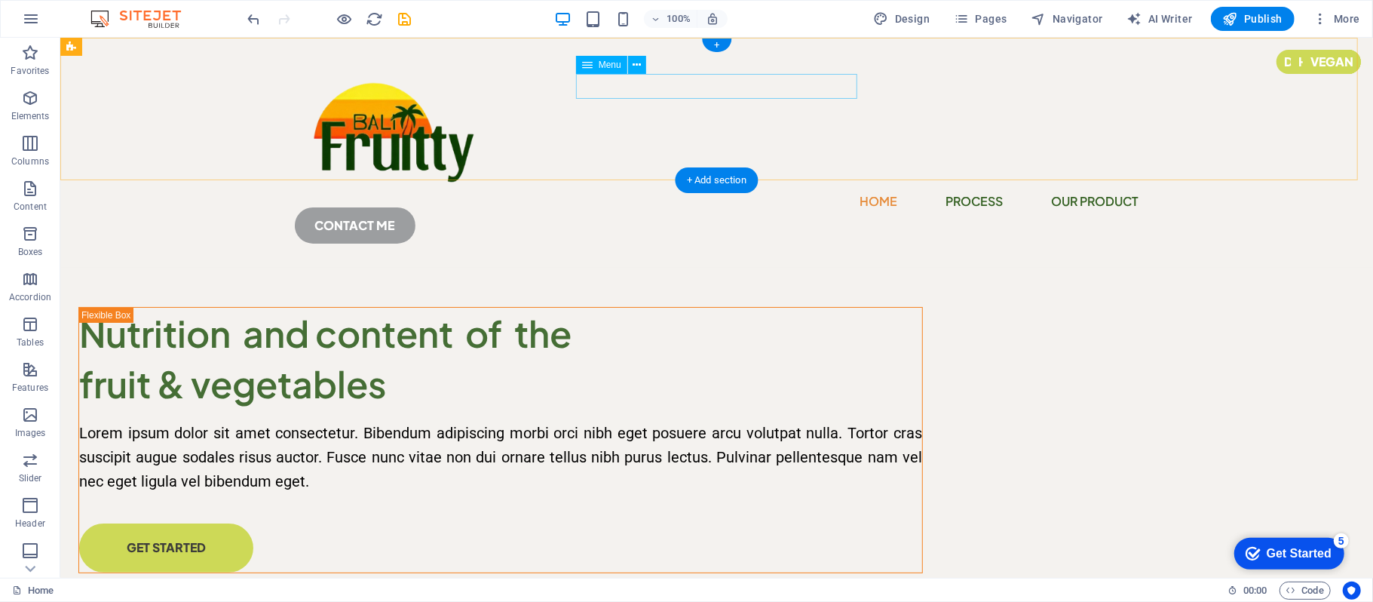
click at [697, 188] on nav "Home Process Our Product" at bounding box center [716, 200] width 844 height 25
click at [596, 65] on div "Menu" at bounding box center [601, 65] width 51 height 18
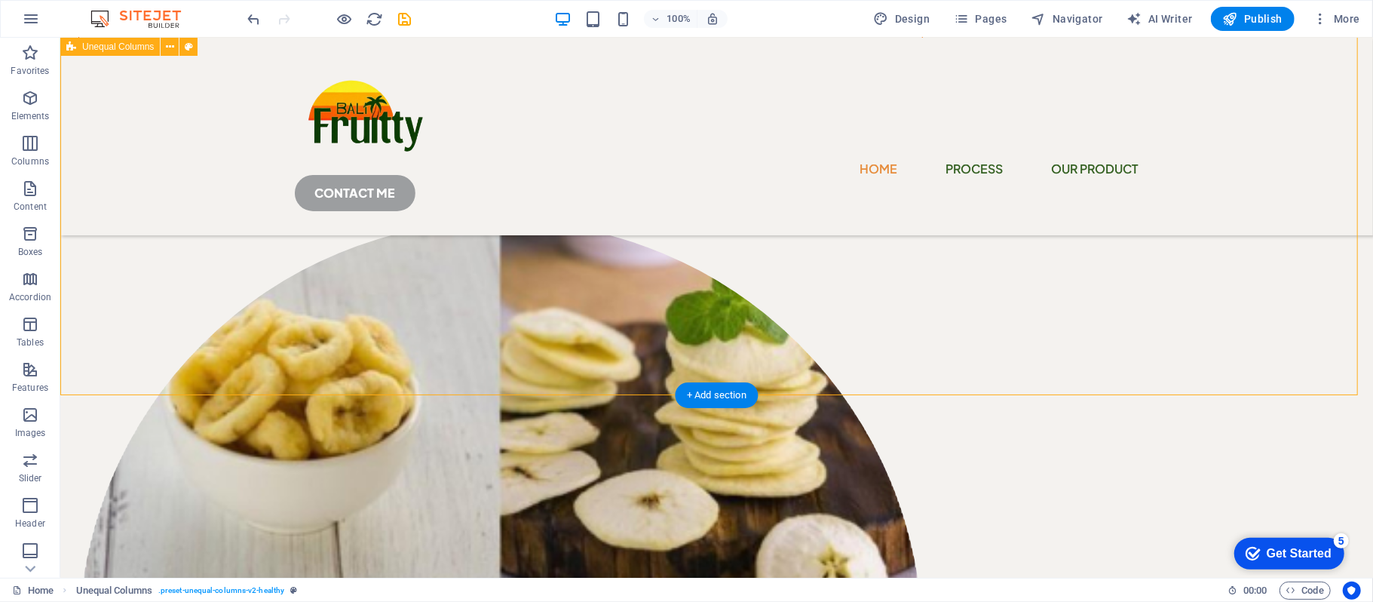
scroll to position [100, 0]
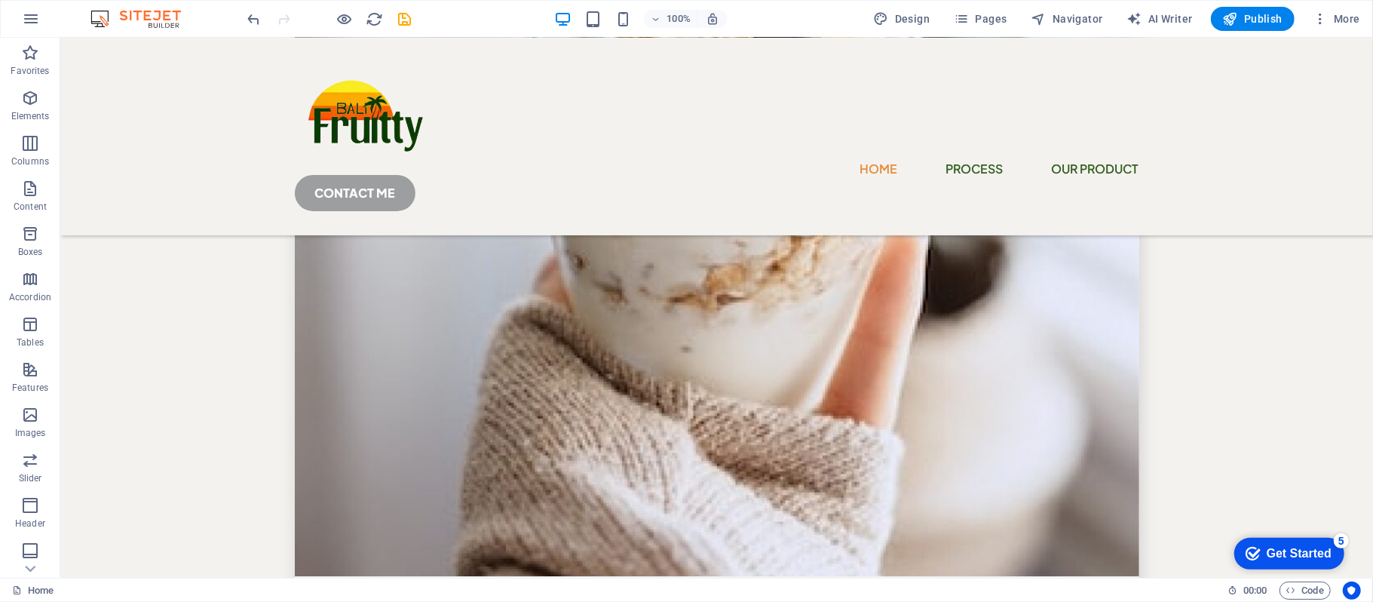
scroll to position [3617, 0]
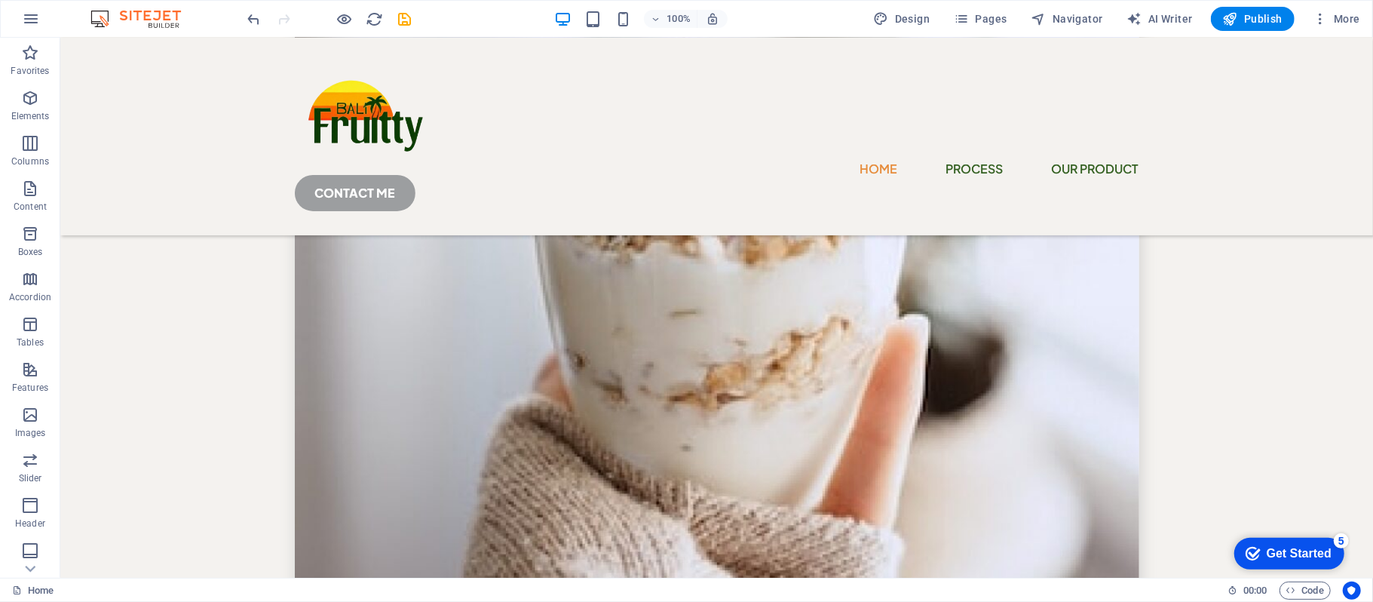
drag, startPoint x: 1200, startPoint y: 373, endPoint x: 179, endPoint y: 361, distance: 1021.6
click at [12, 107] on span "Elements" at bounding box center [30, 107] width 60 height 36
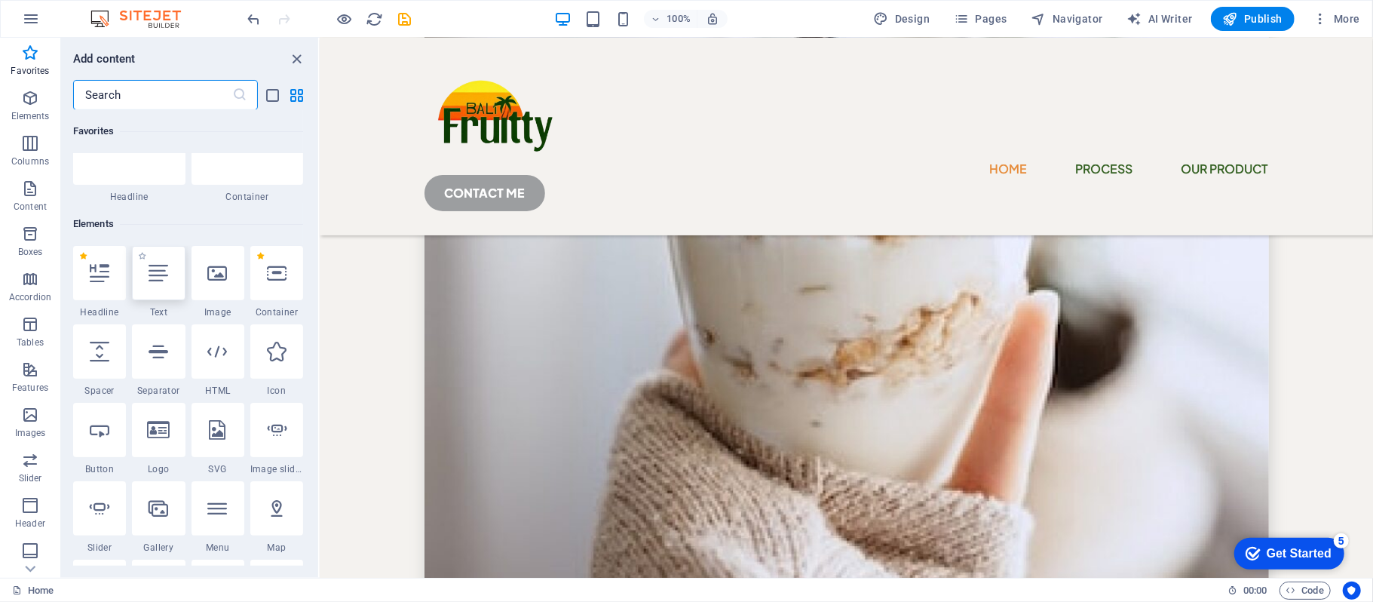
scroll to position [100, 0]
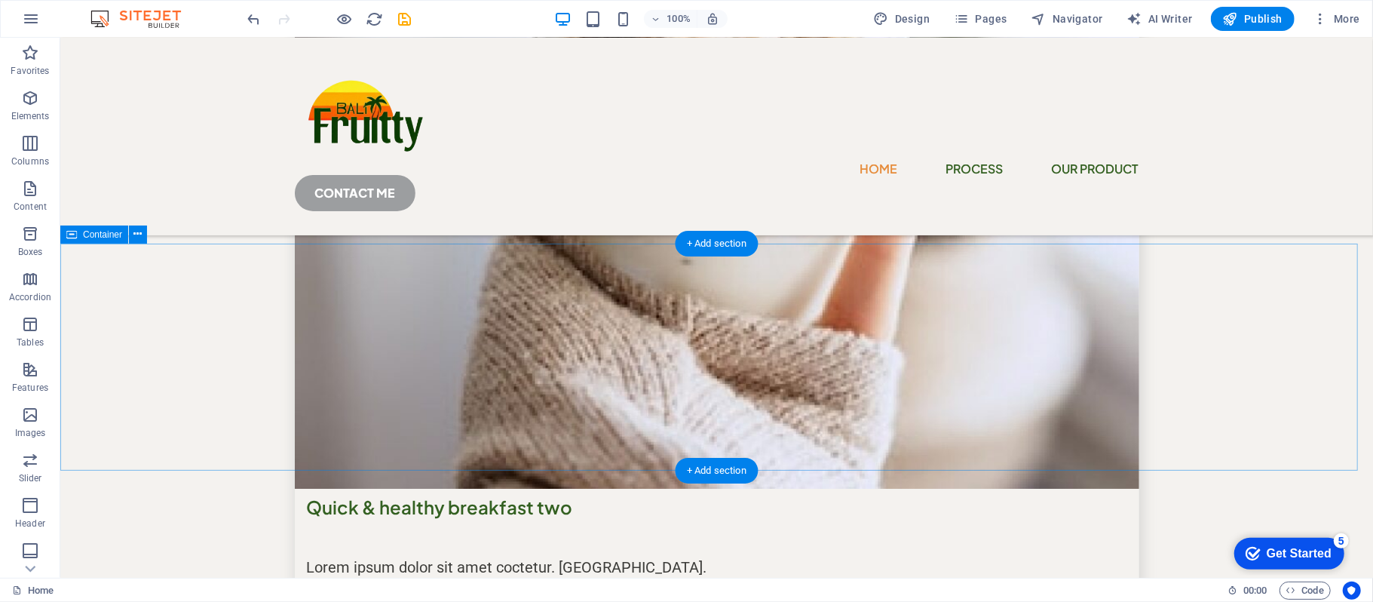
scroll to position [3718, 0]
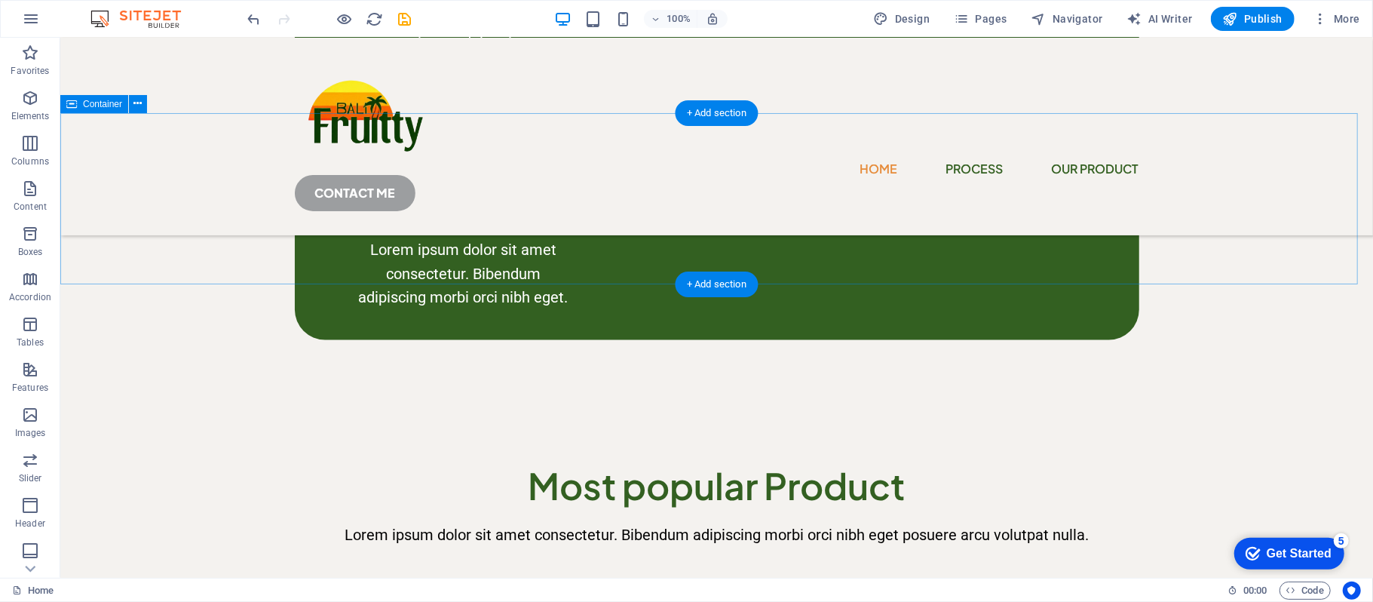
scroll to position [1406, 0]
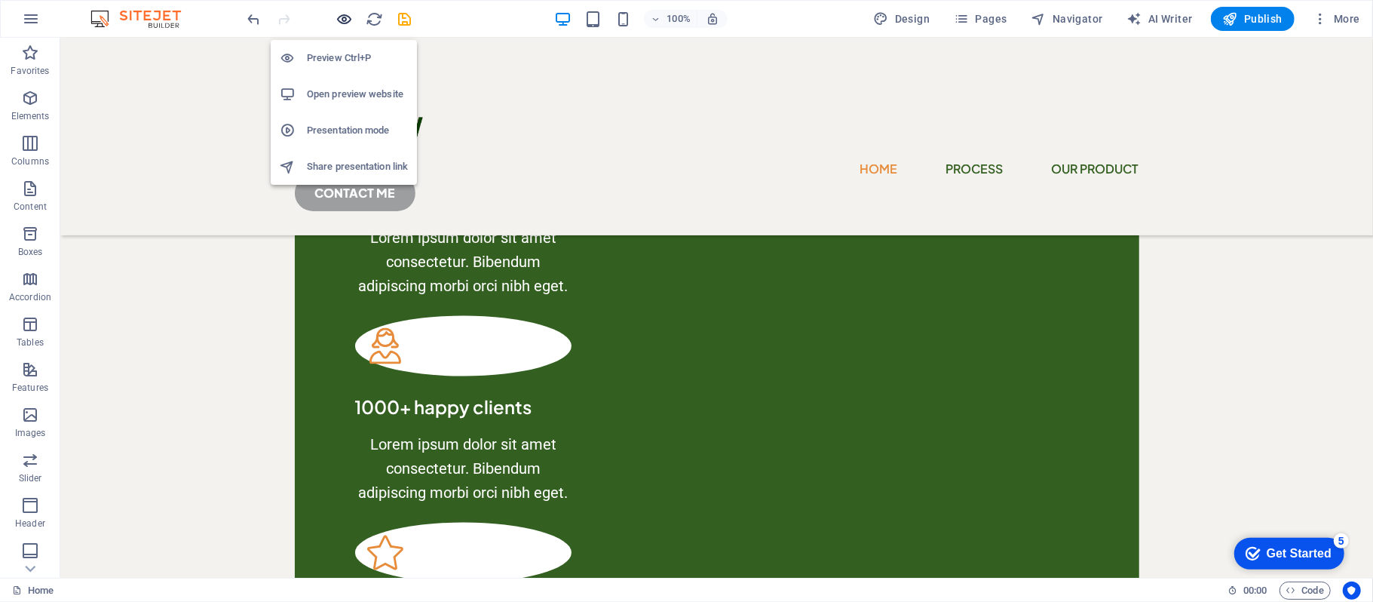
click at [341, 12] on icon "button" at bounding box center [344, 19] width 17 height 17
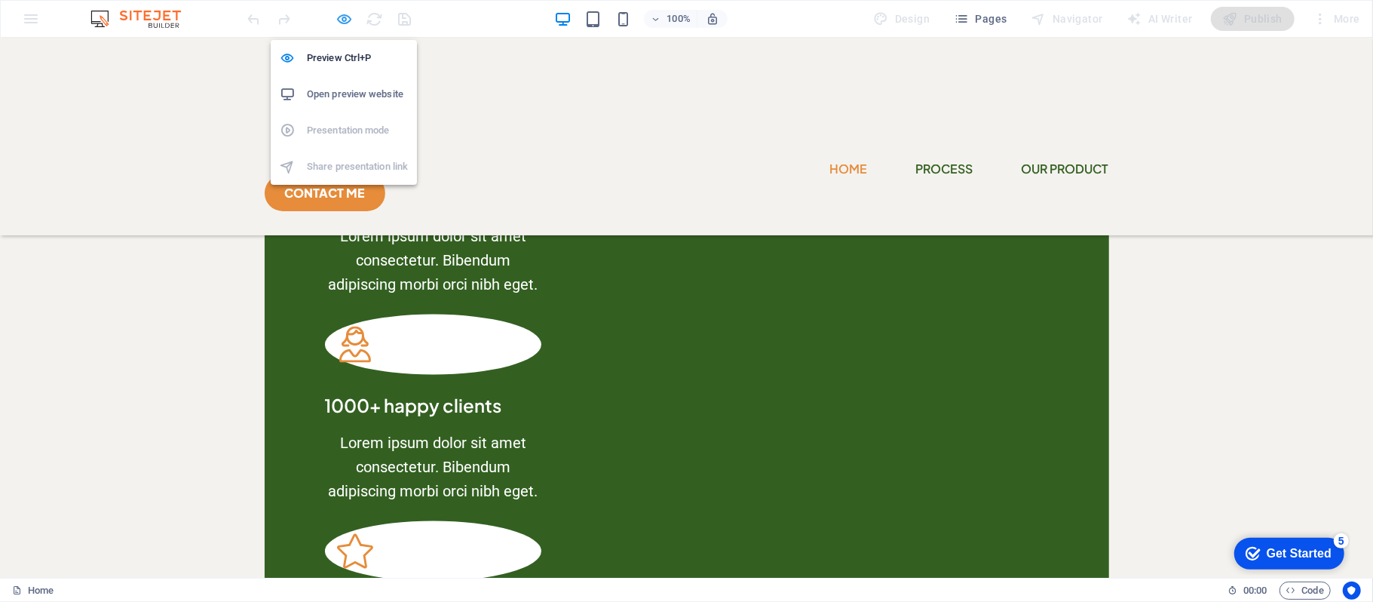
click at [345, 12] on icon "button" at bounding box center [344, 19] width 17 height 17
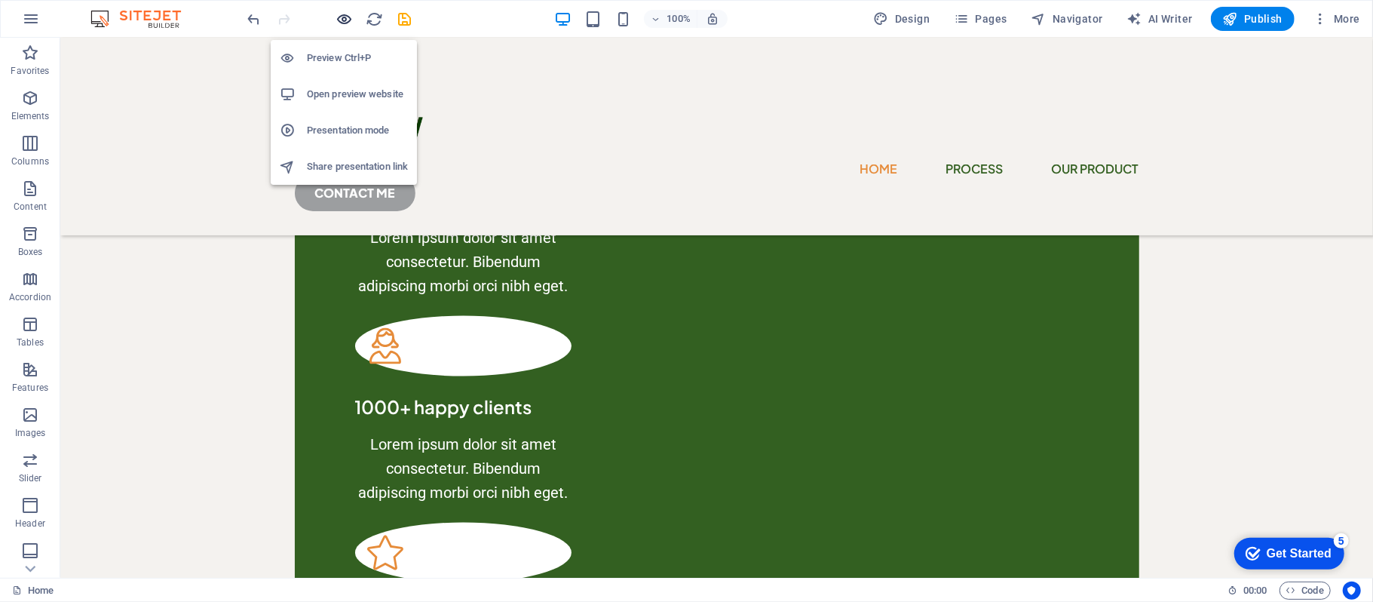
click at [344, 17] on icon "button" at bounding box center [344, 19] width 17 height 17
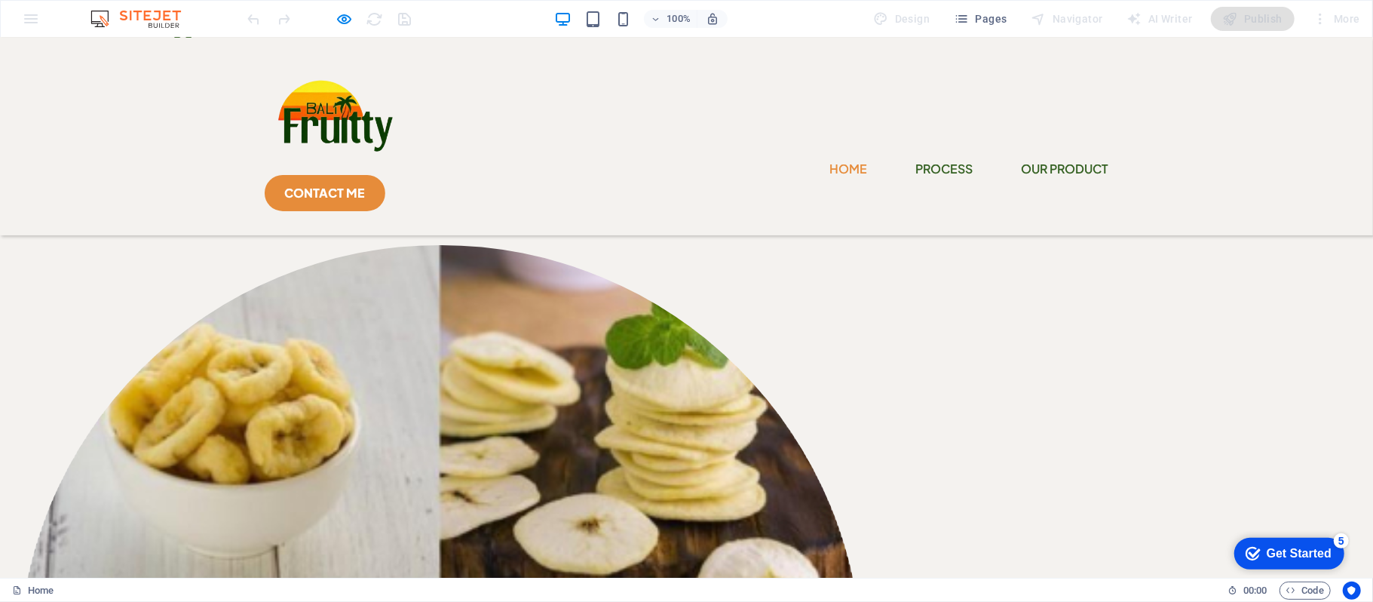
scroll to position [100, 0]
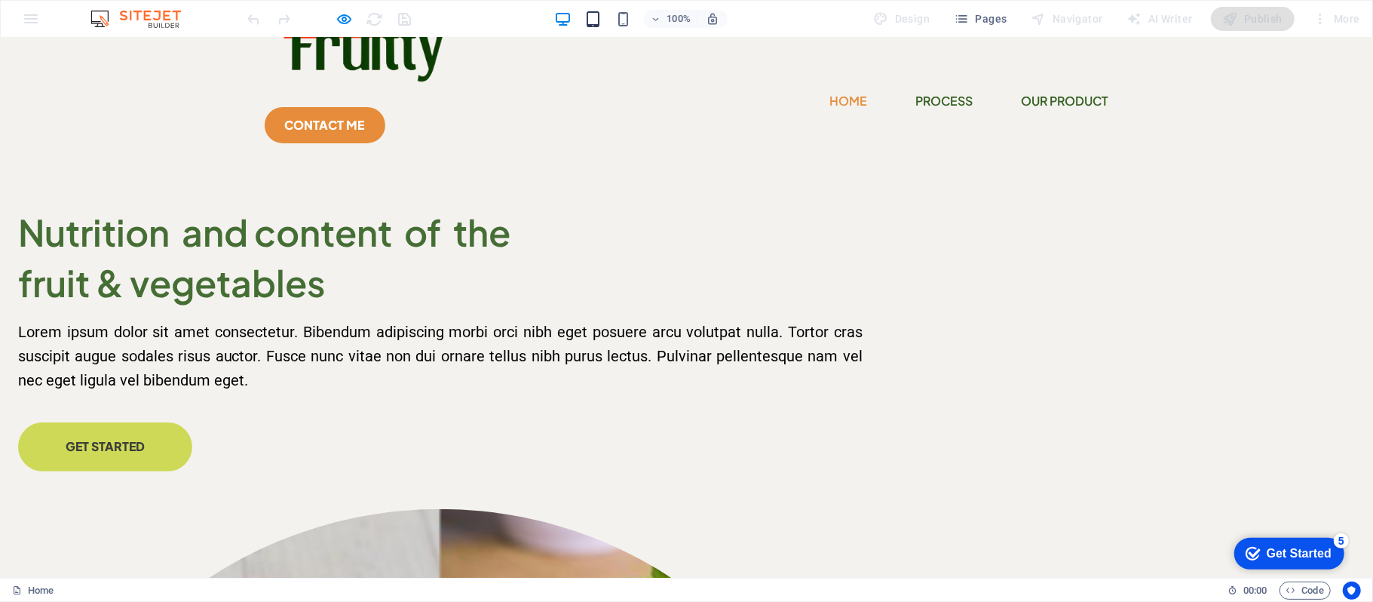
click at [596, 26] on icon "button" at bounding box center [592, 19] width 17 height 17
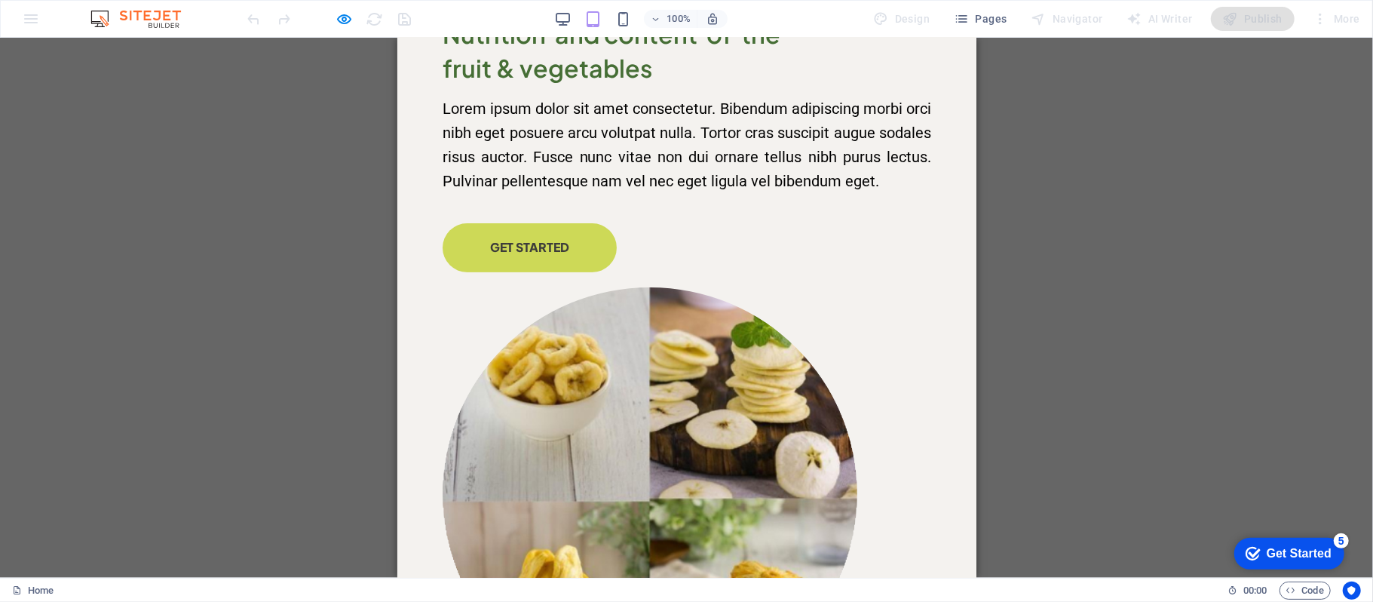
scroll to position [0, 0]
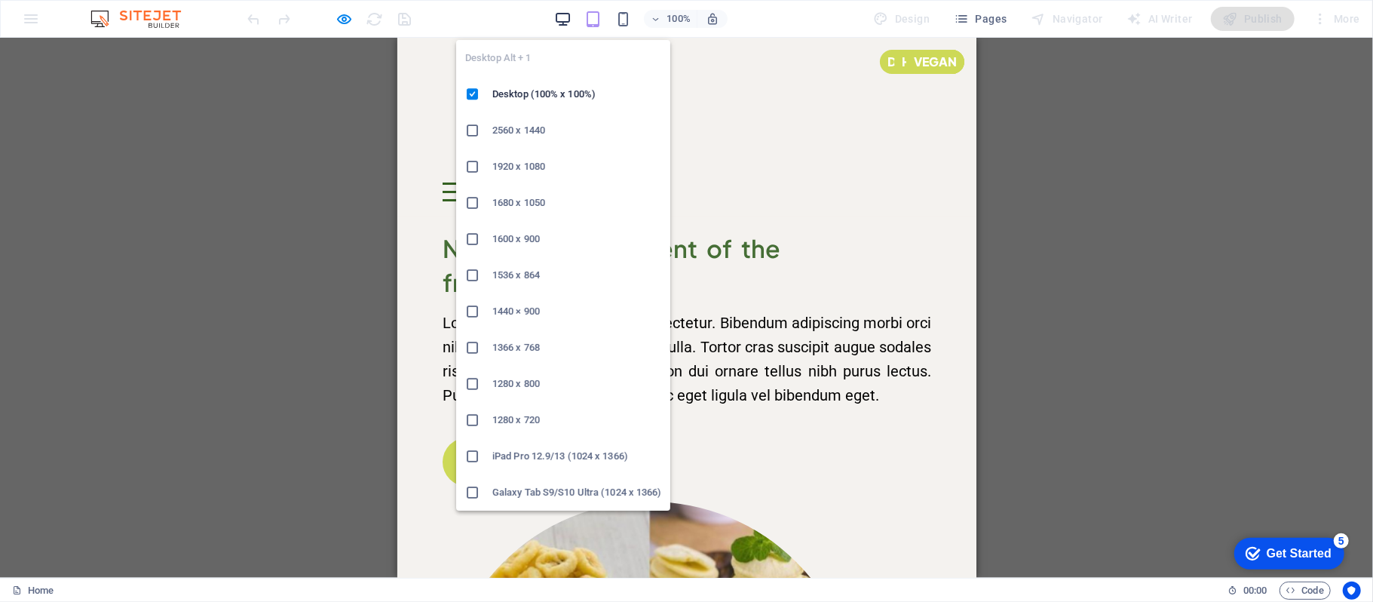
click at [561, 15] on icon "button" at bounding box center [562, 19] width 17 height 17
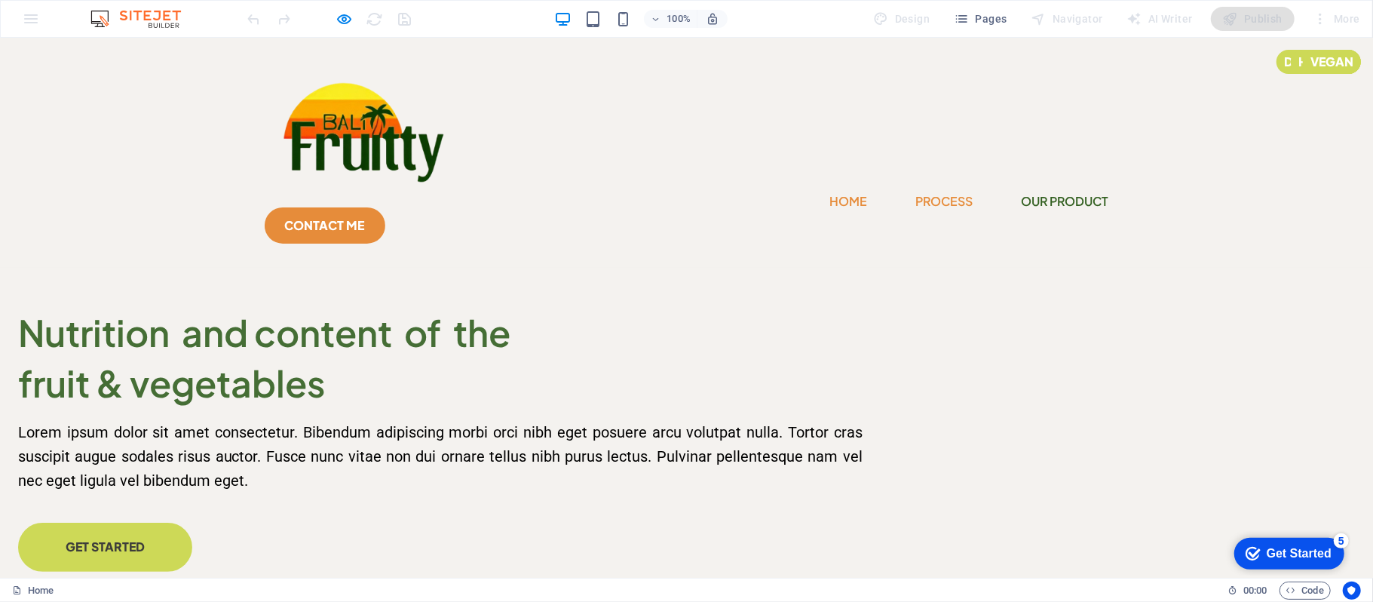
click at [916, 188] on link "Process" at bounding box center [944, 200] width 57 height 24
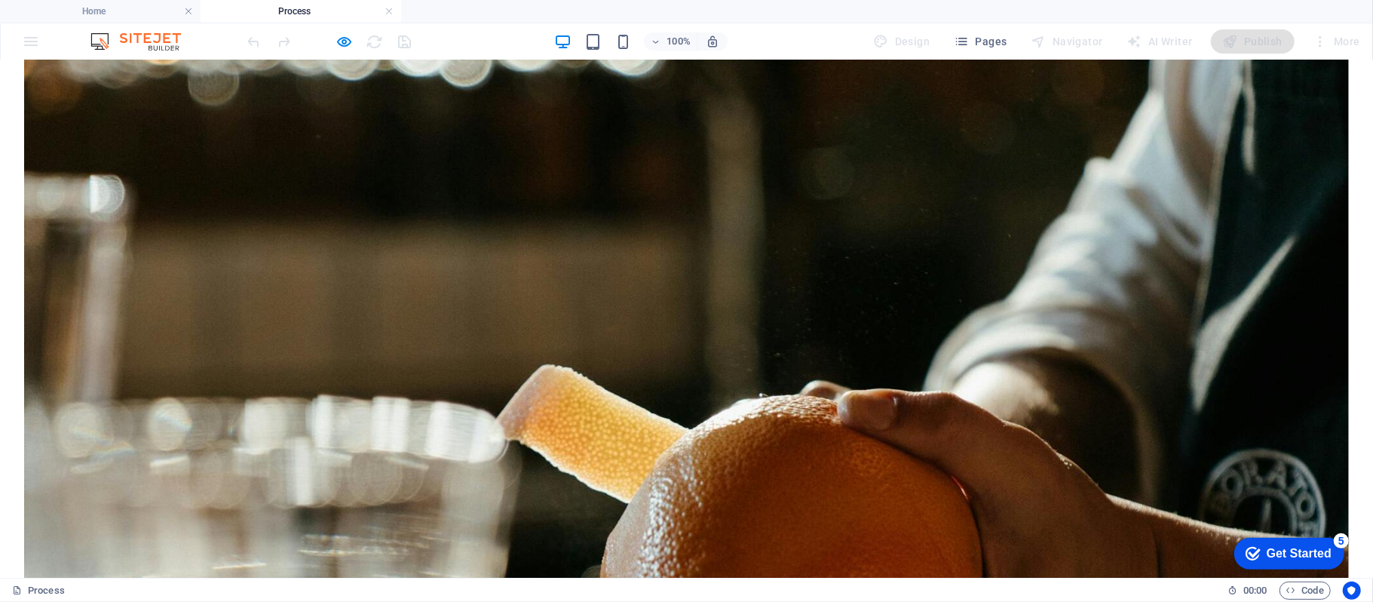
scroll to position [772, 0]
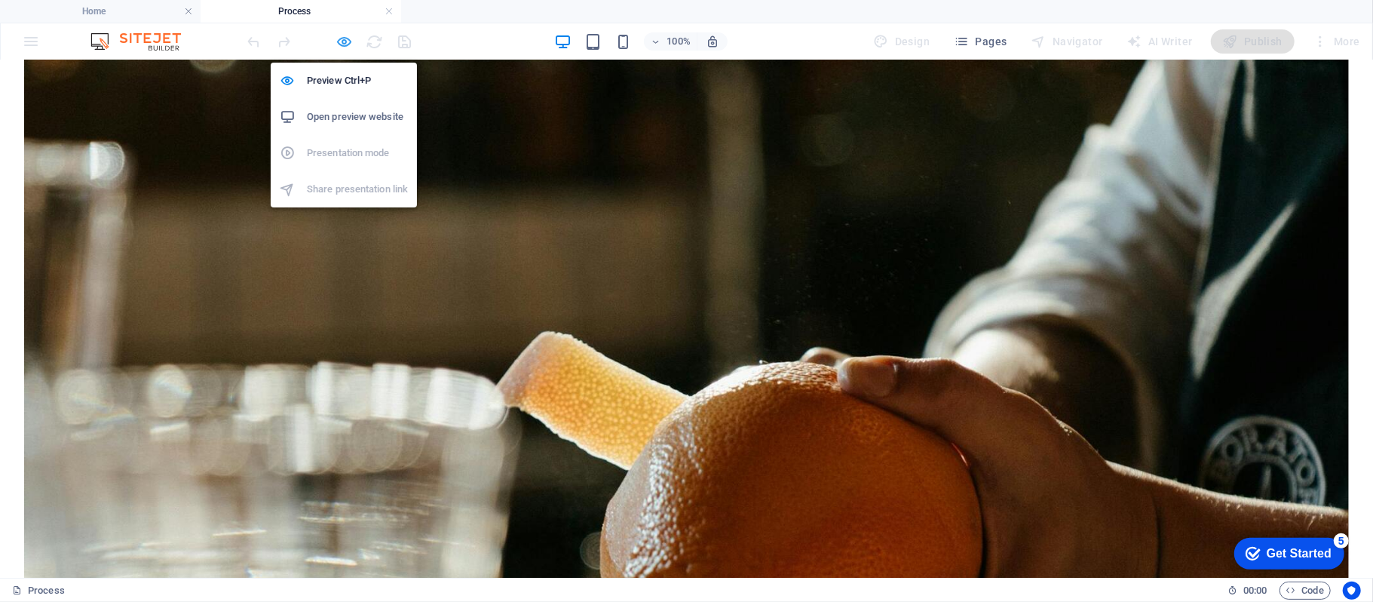
click at [338, 44] on icon "button" at bounding box center [344, 41] width 17 height 17
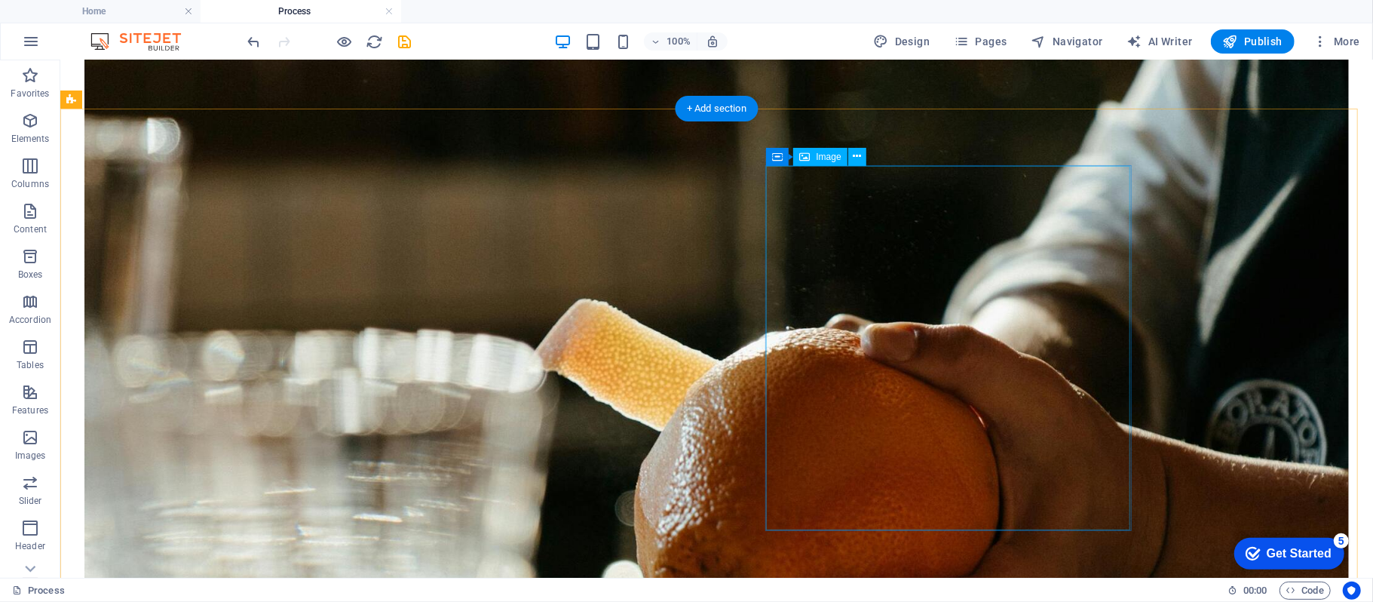
select select "%"
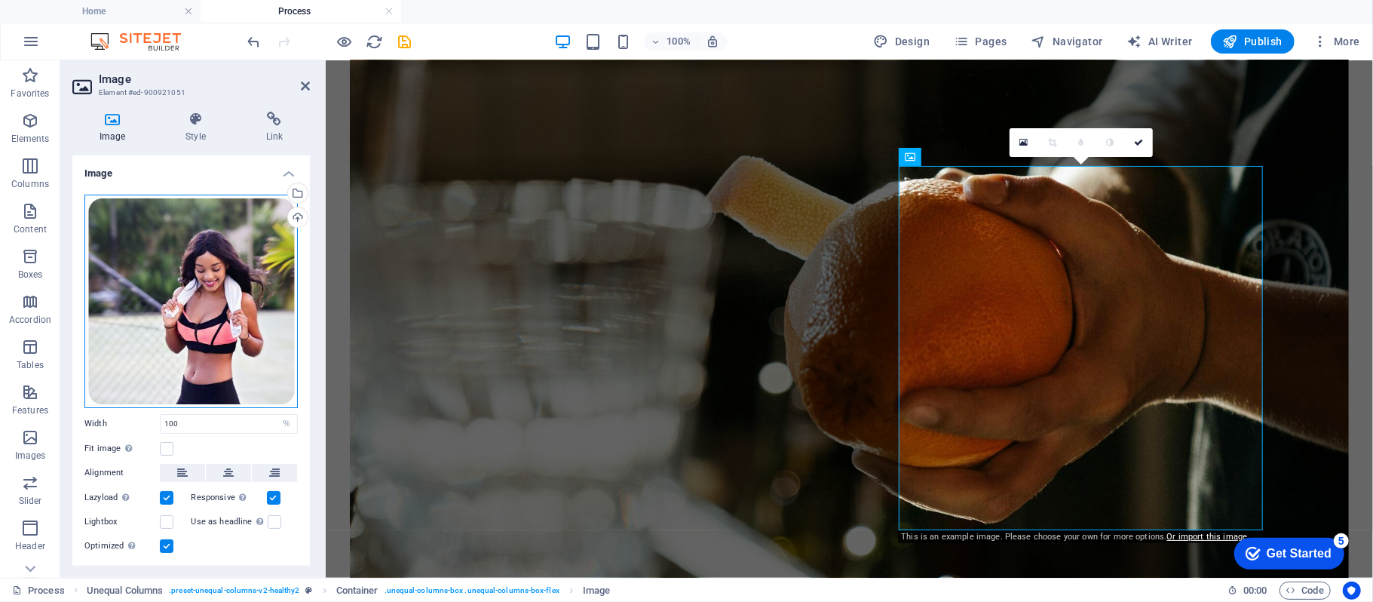
click at [113, 288] on div "Drag files here, click to choose files or select files from Files or our free s…" at bounding box center [190, 301] width 213 height 213
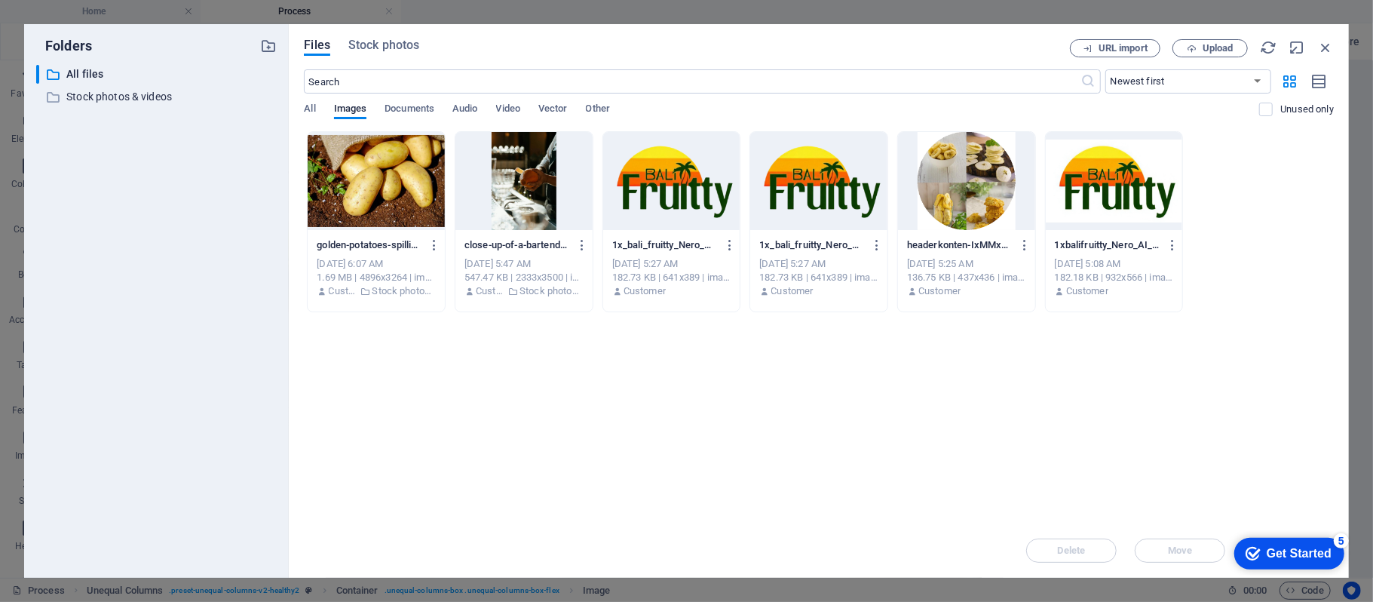
scroll to position [844, 0]
click at [1221, 55] on button "Upload" at bounding box center [1209, 48] width 75 height 18
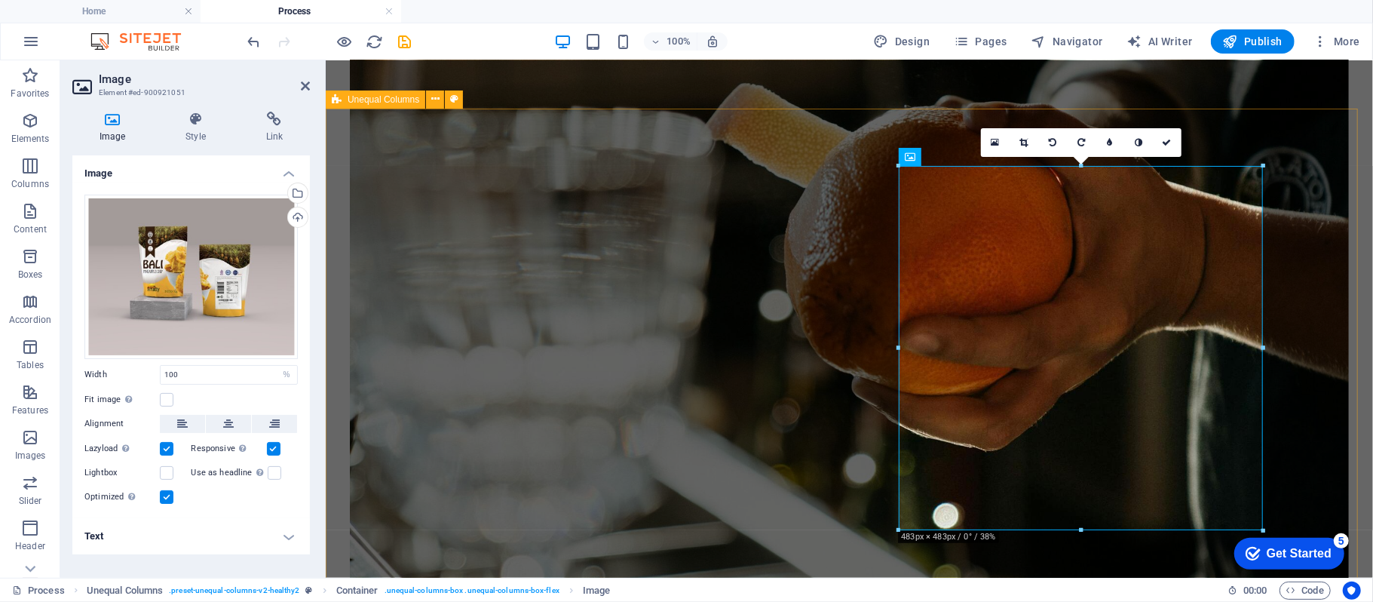
scroll to position [772, 0]
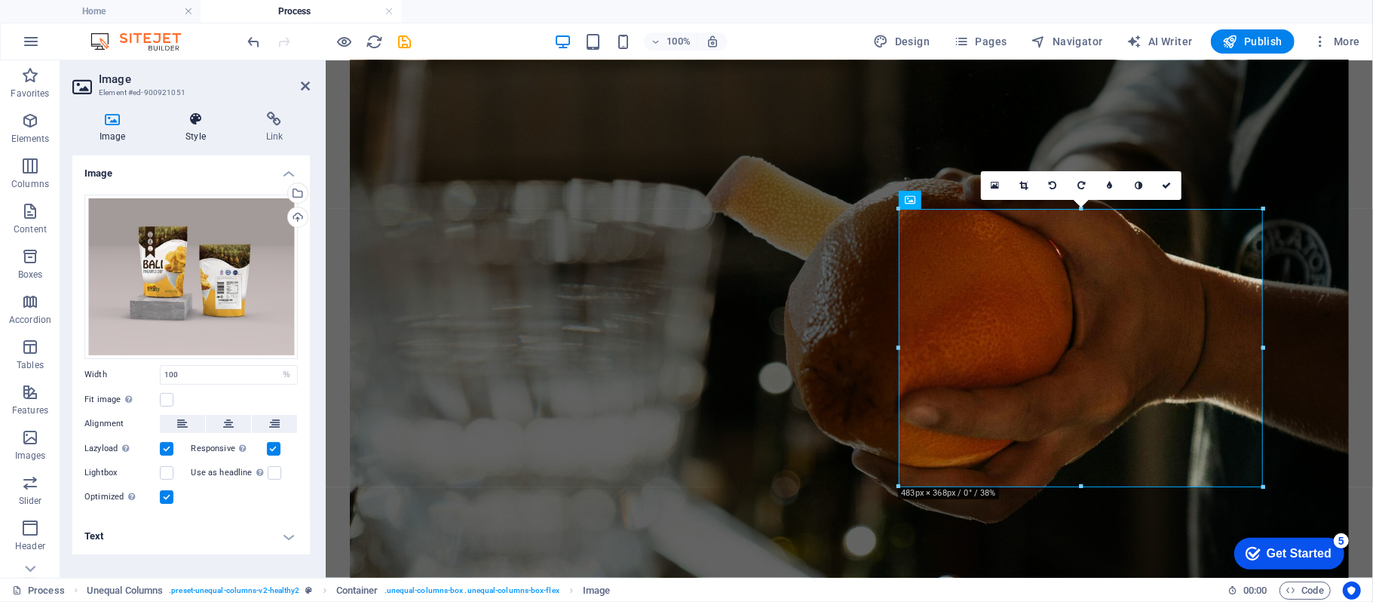
click at [188, 121] on icon at bounding box center [195, 119] width 74 height 15
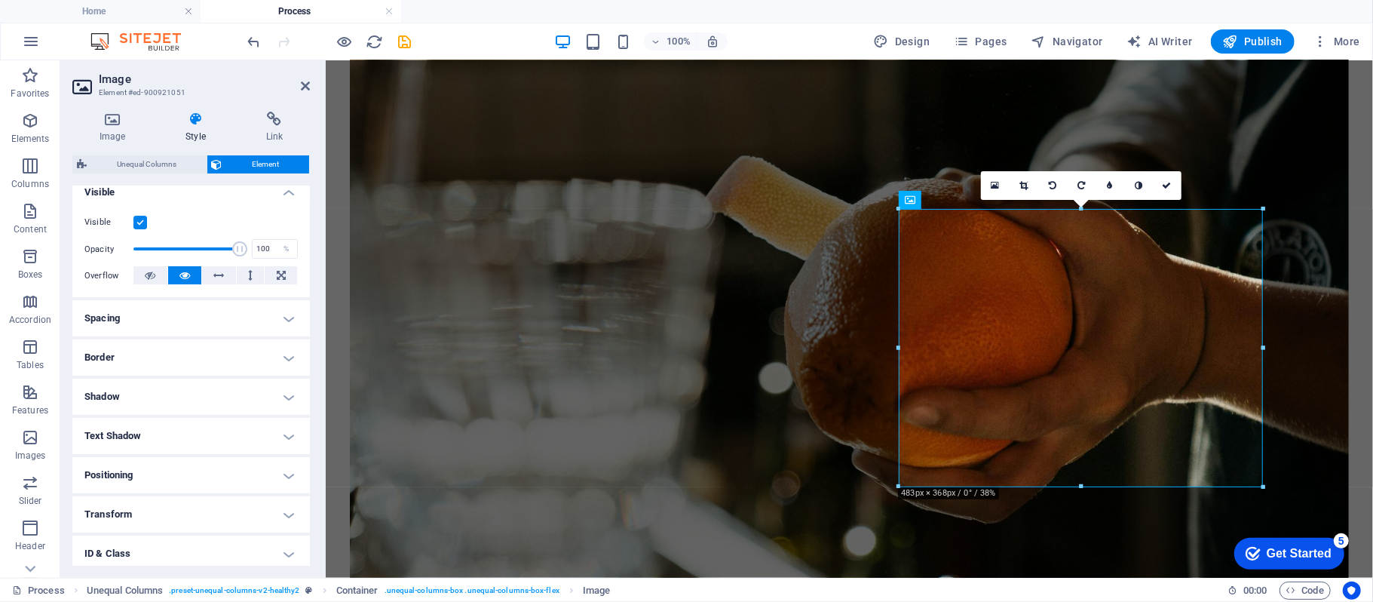
scroll to position [201, 0]
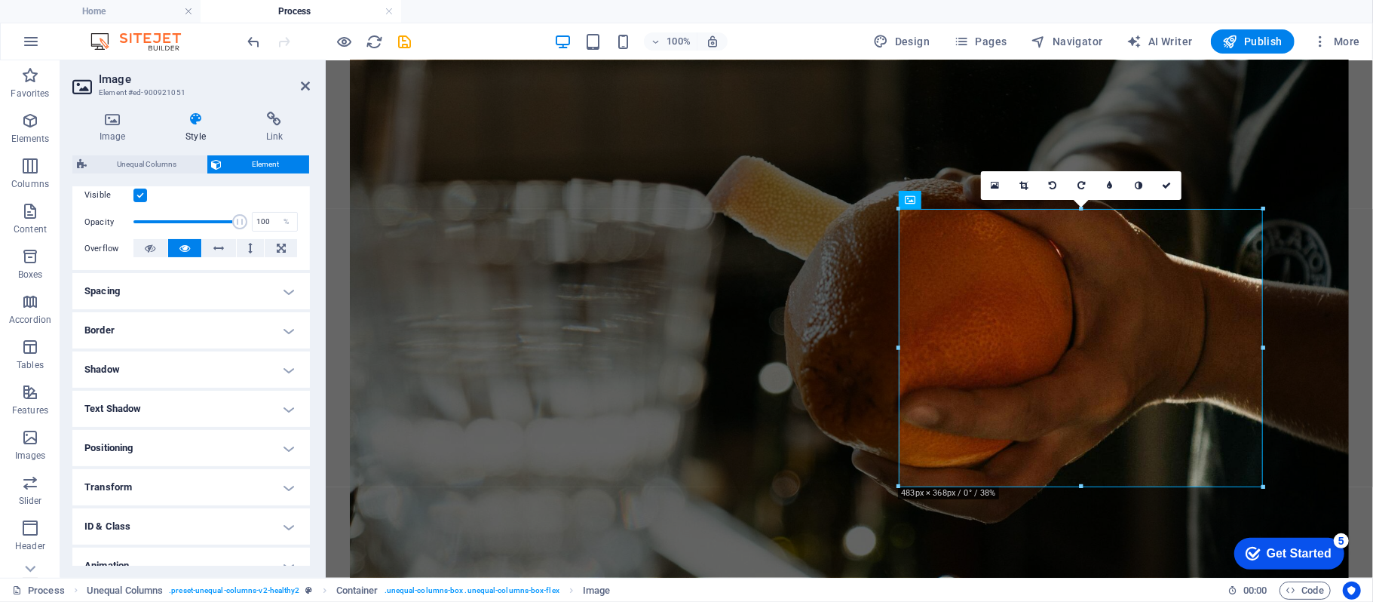
click at [275, 289] on h4 "Spacing" at bounding box center [190, 291] width 237 height 36
click at [275, 289] on h4 "Spacing" at bounding box center [190, 286] width 237 height 27
click at [267, 321] on h4 "Border" at bounding box center [190, 330] width 237 height 36
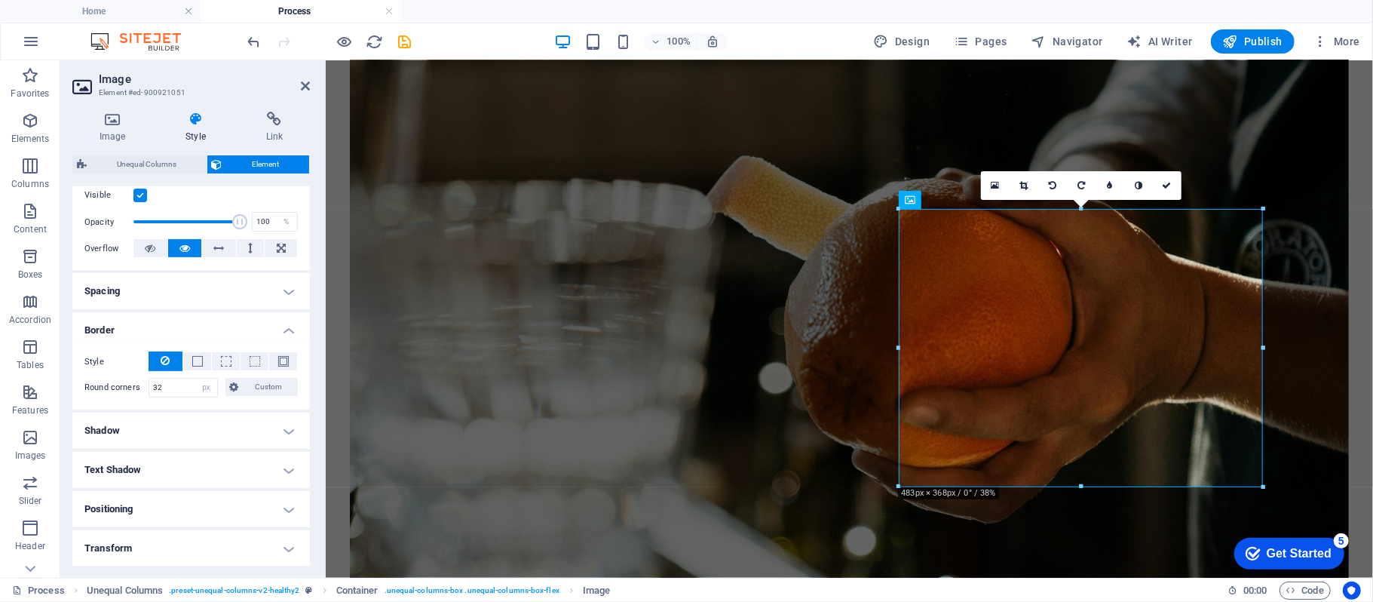
click at [267, 321] on h4 "Border" at bounding box center [190, 325] width 237 height 27
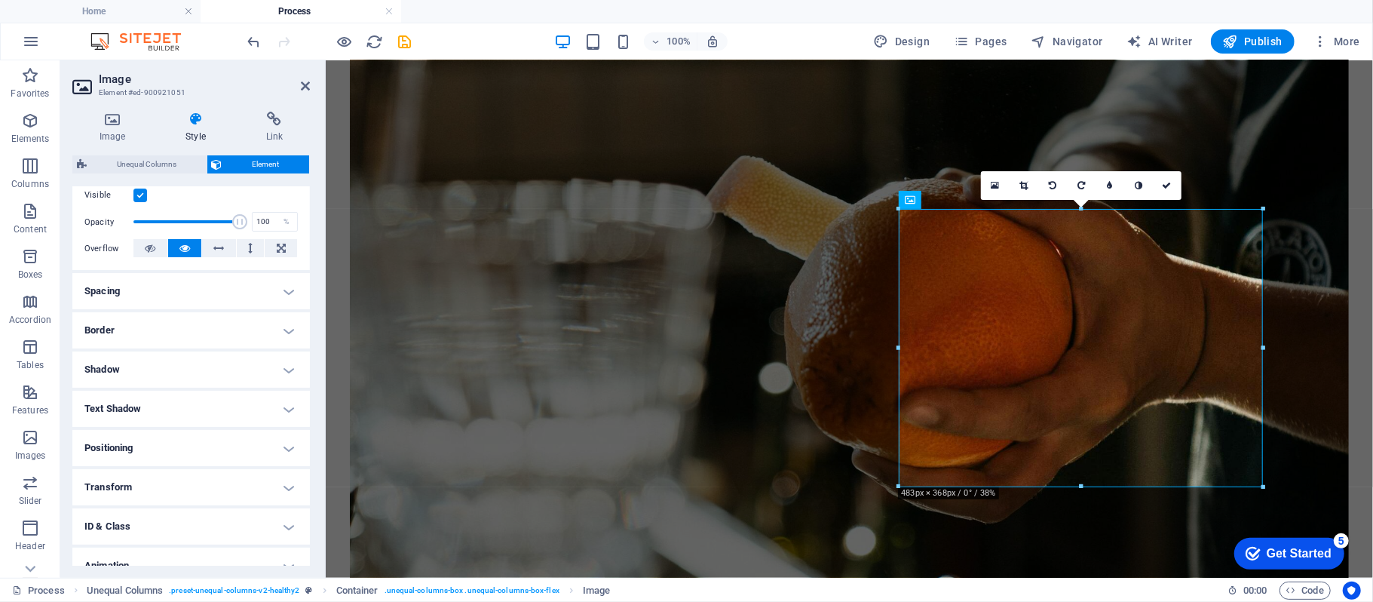
click at [267, 321] on h4 "Border" at bounding box center [190, 330] width 237 height 36
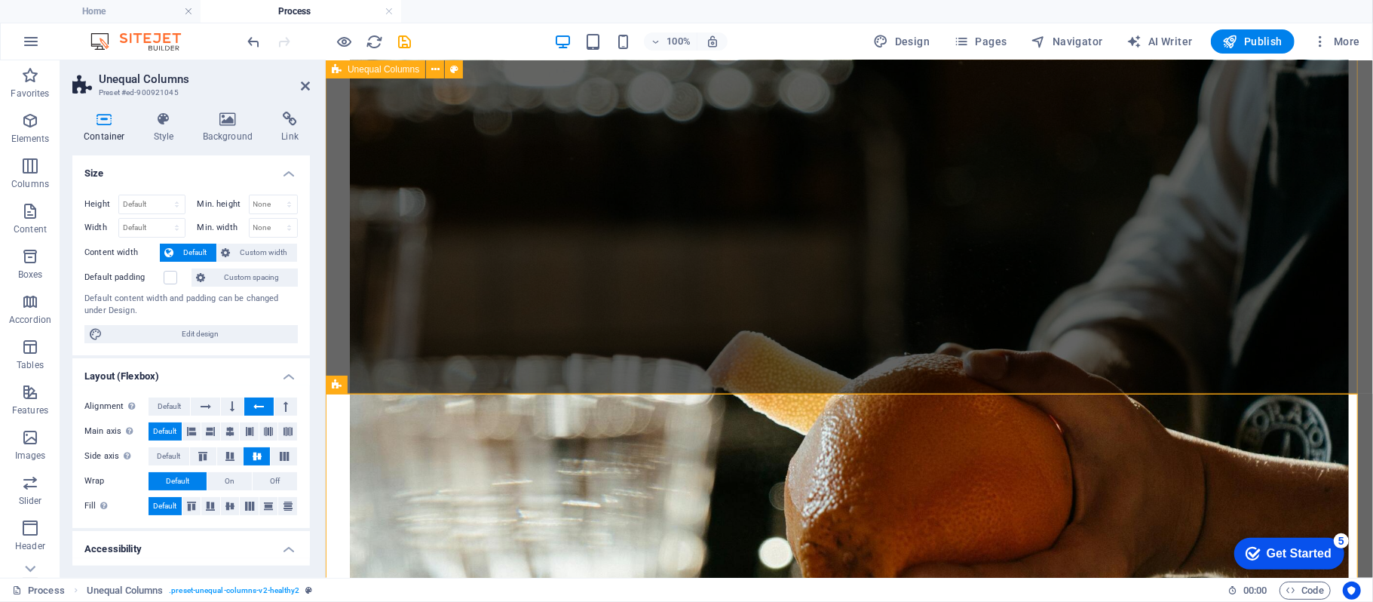
scroll to position [772, 0]
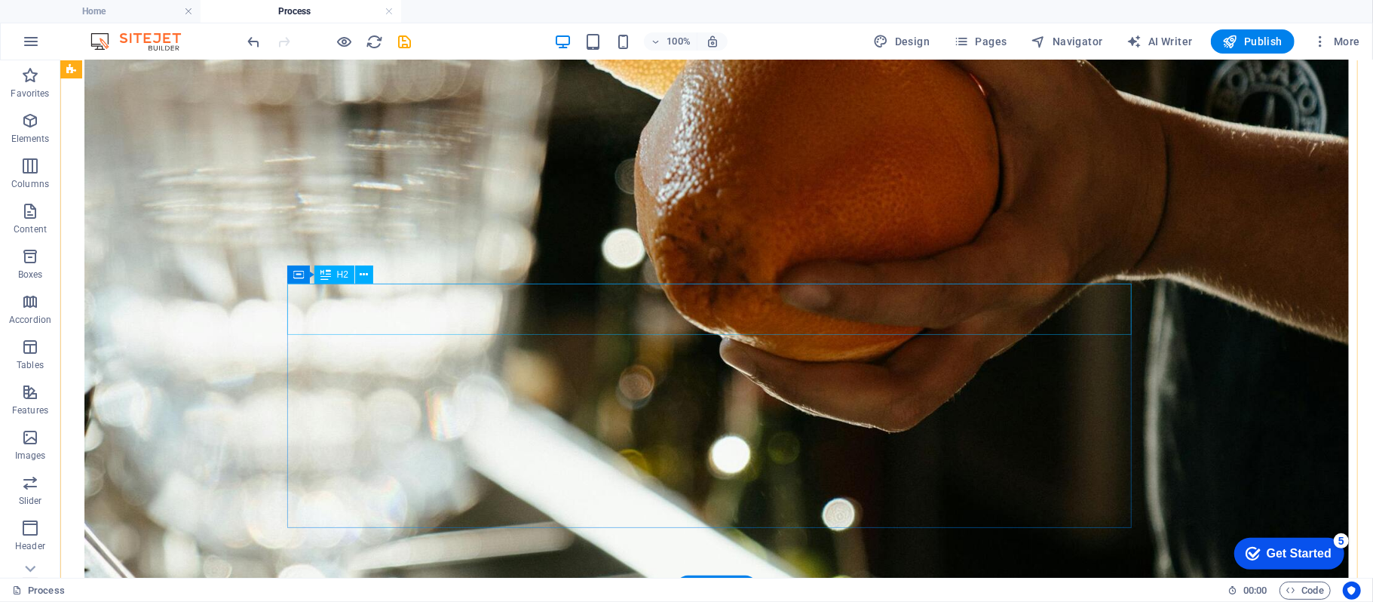
scroll to position [1105, 0]
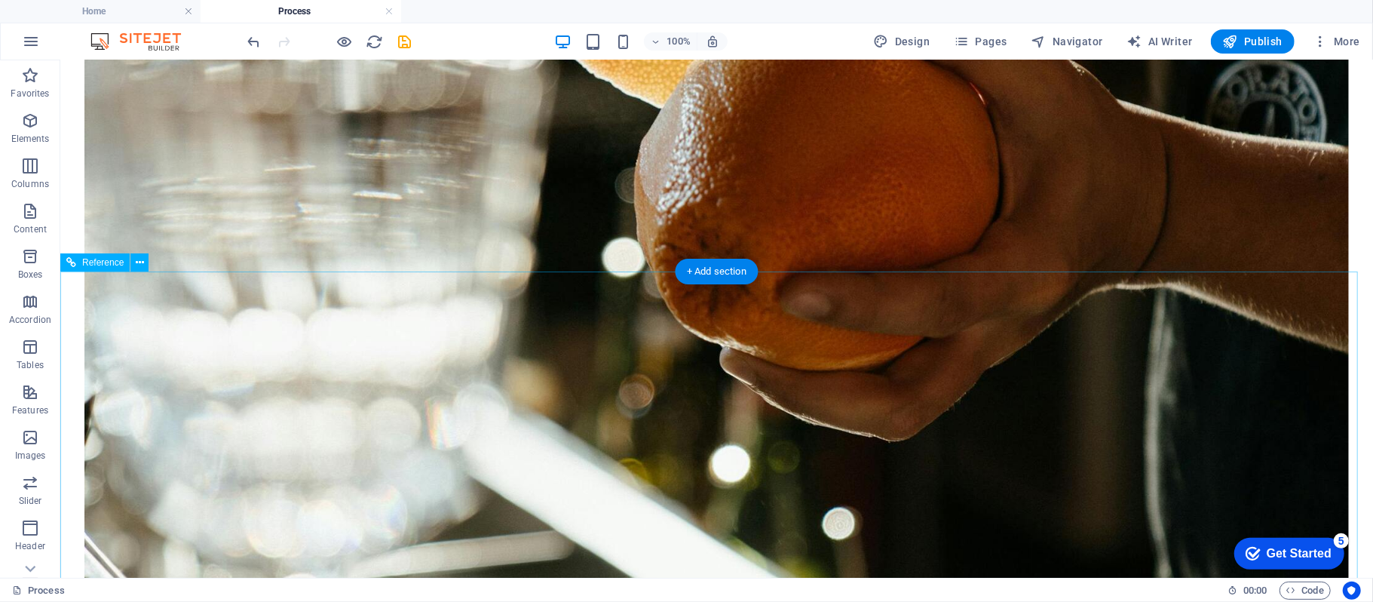
scroll to position [1005, 0]
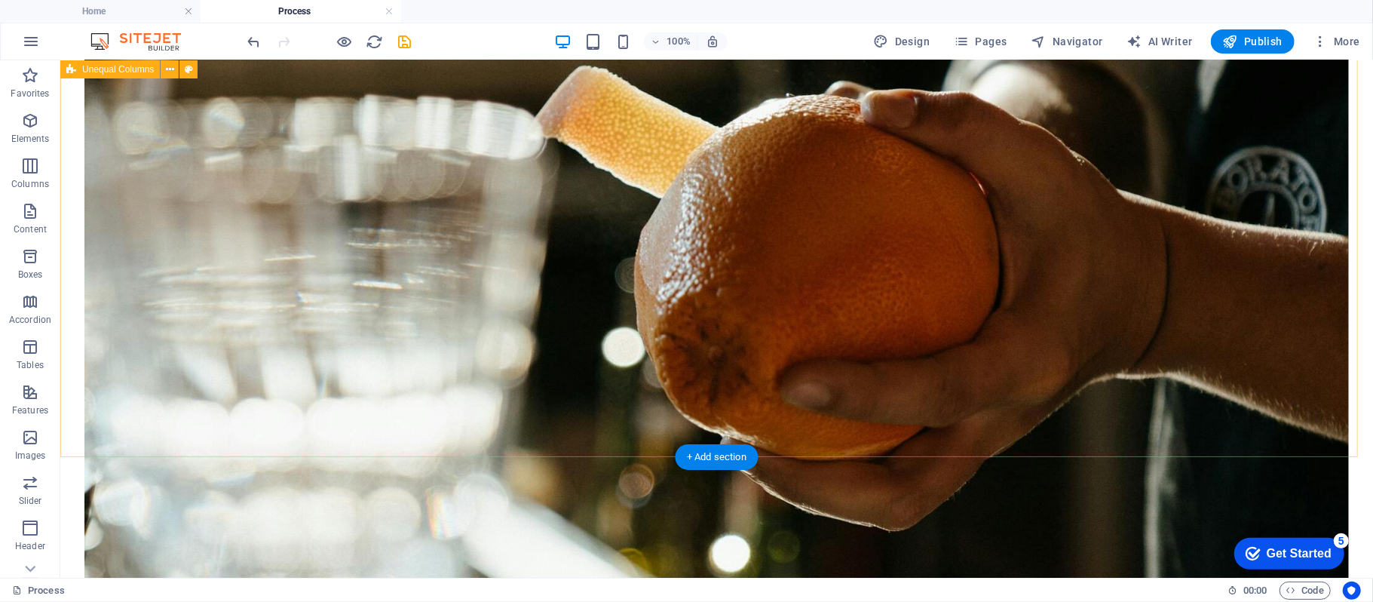
drag, startPoint x: 774, startPoint y: 510, endPoint x: 781, endPoint y: 419, distance: 90.7
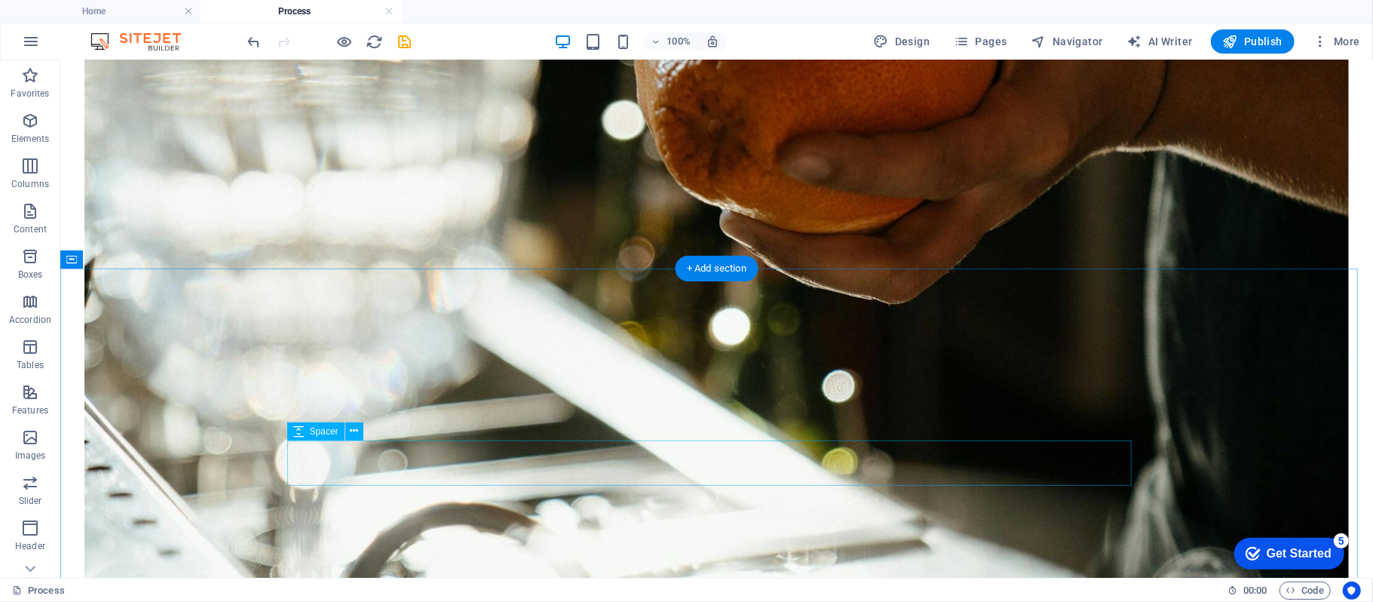
scroll to position [1105, 0]
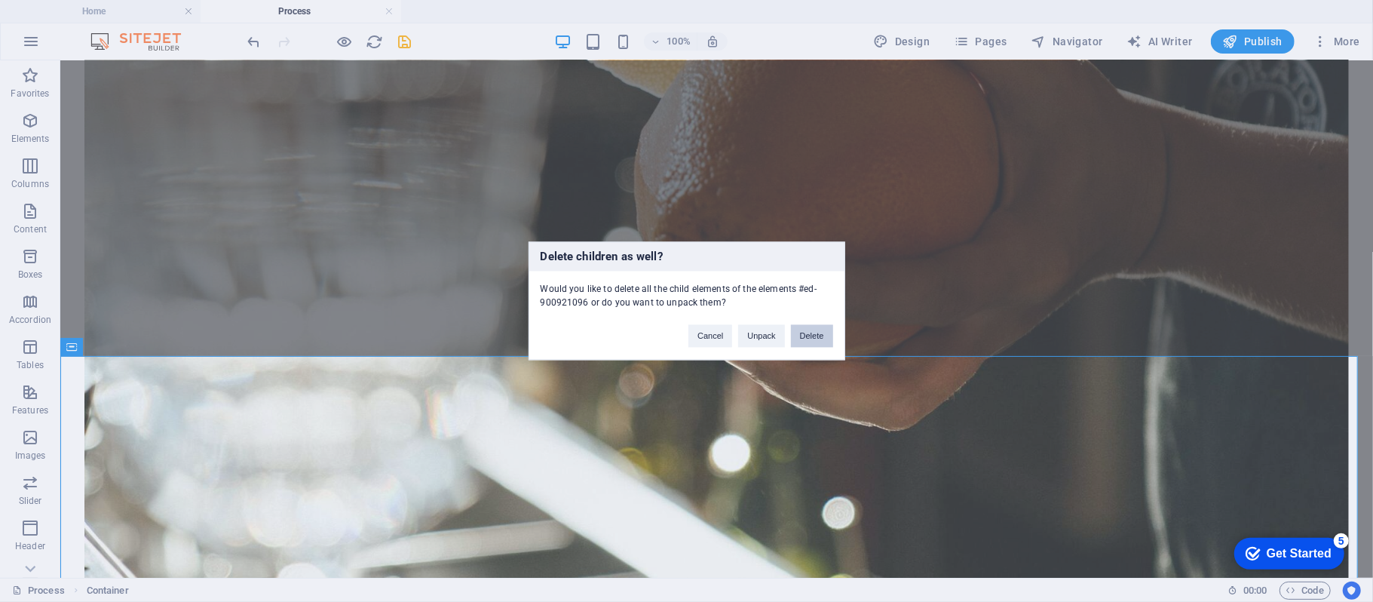
click at [807, 332] on button "Delete" at bounding box center [812, 336] width 42 height 23
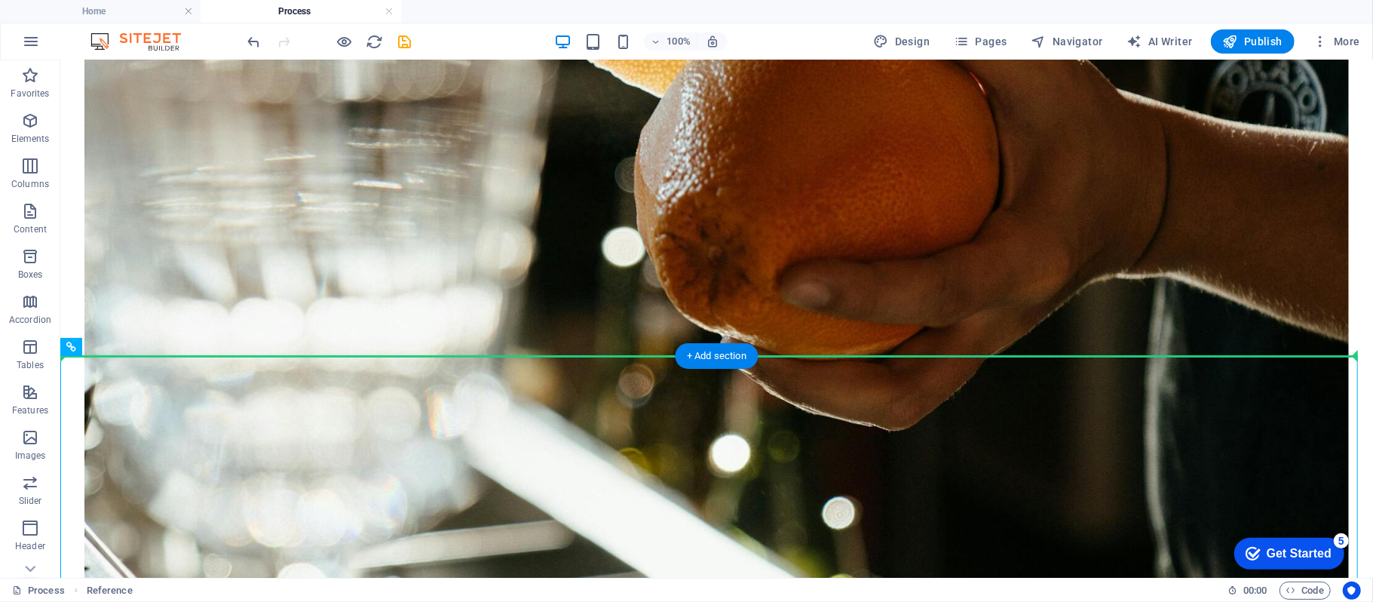
drag, startPoint x: 809, startPoint y: 357, endPoint x: 817, endPoint y: 316, distance: 41.5
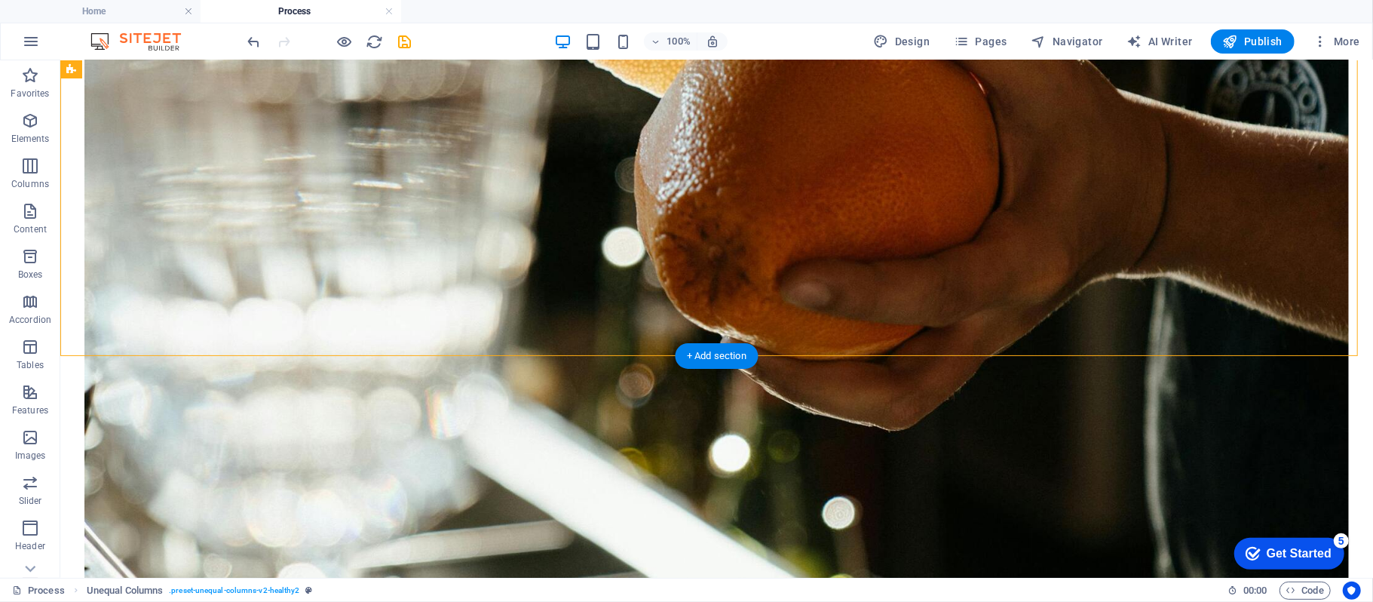
scroll to position [1005, 0]
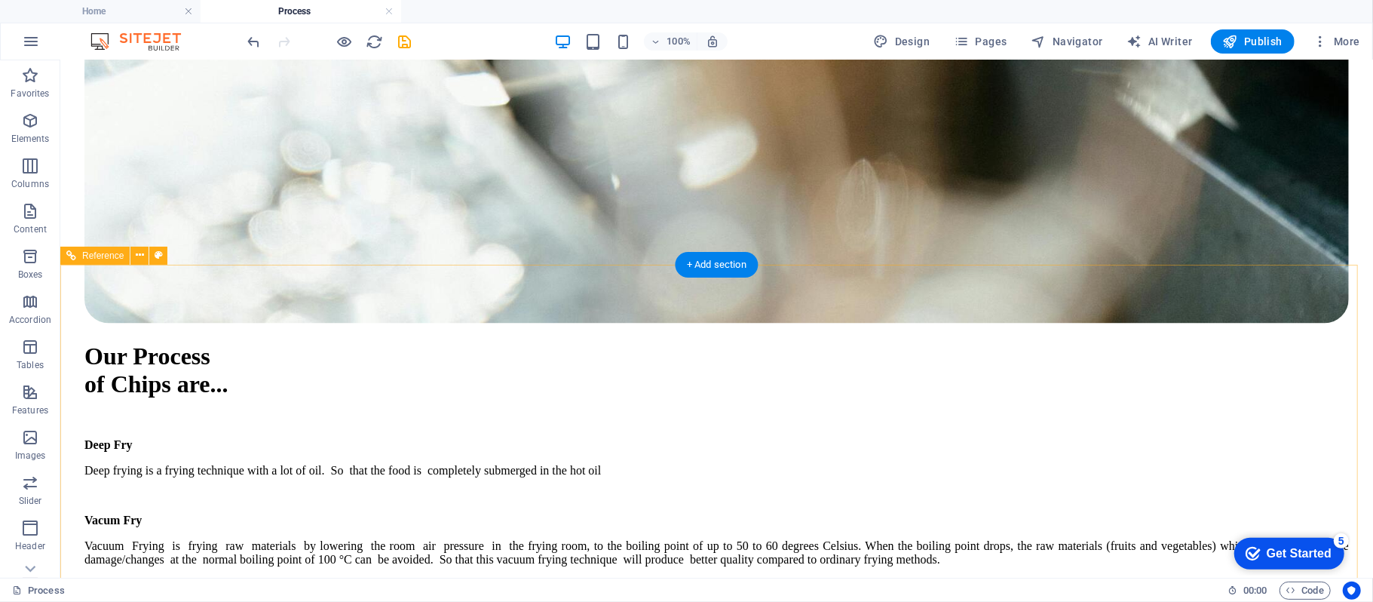
scroll to position [1982, 0]
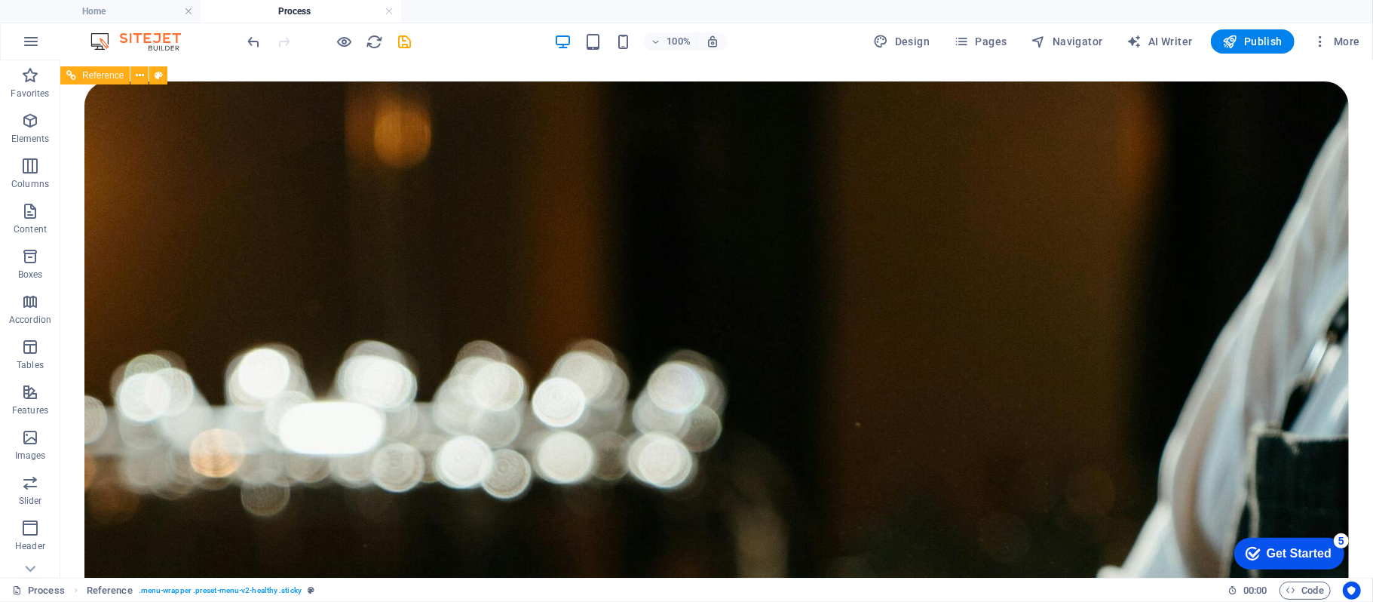
scroll to position [273, 0]
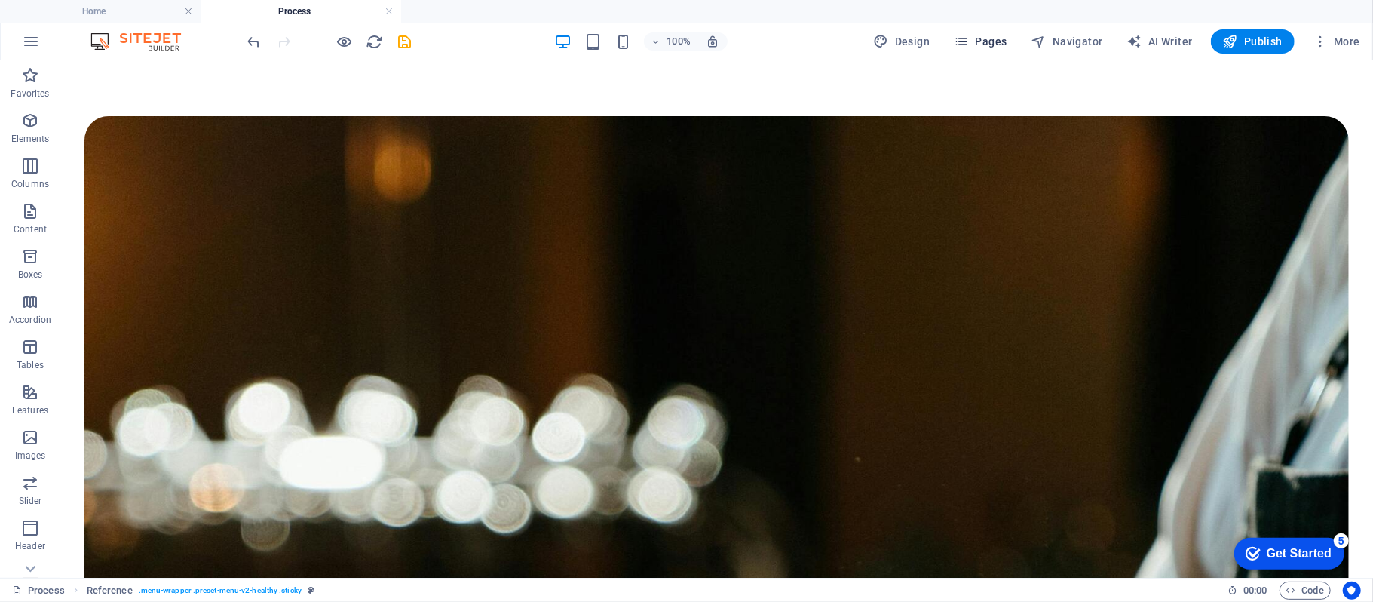
click at [969, 40] on icon "button" at bounding box center [961, 41] width 15 height 15
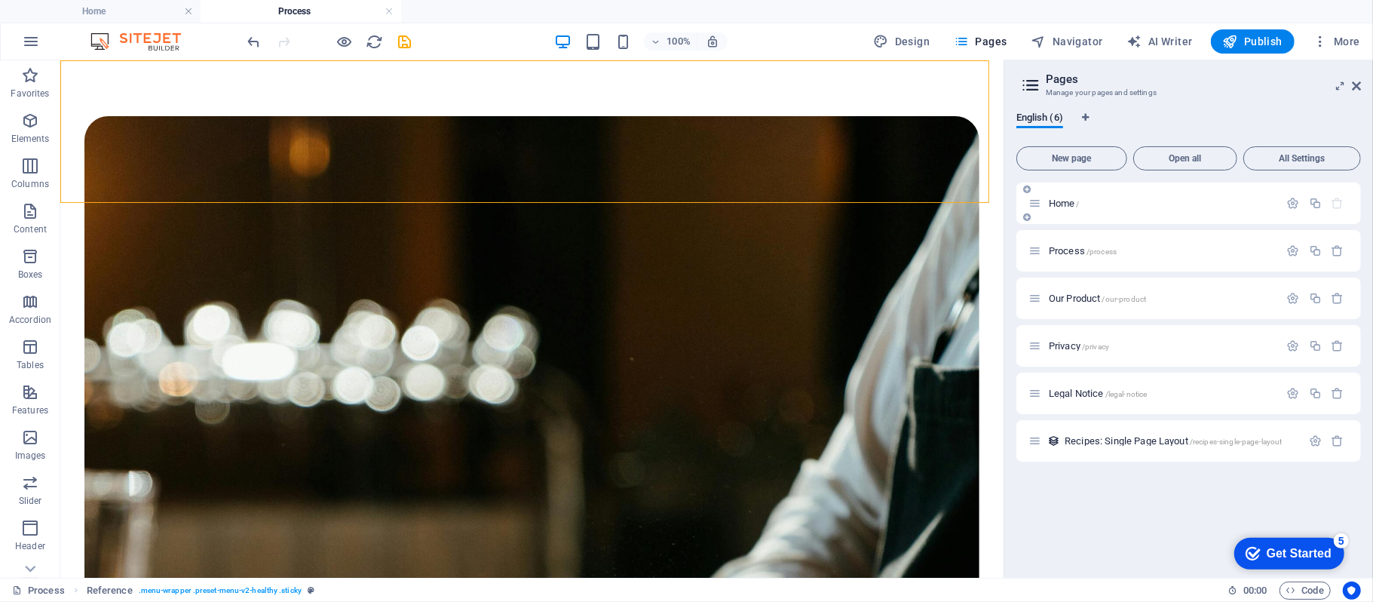
click at [1072, 201] on span "Home /" at bounding box center [1064, 203] width 31 height 11
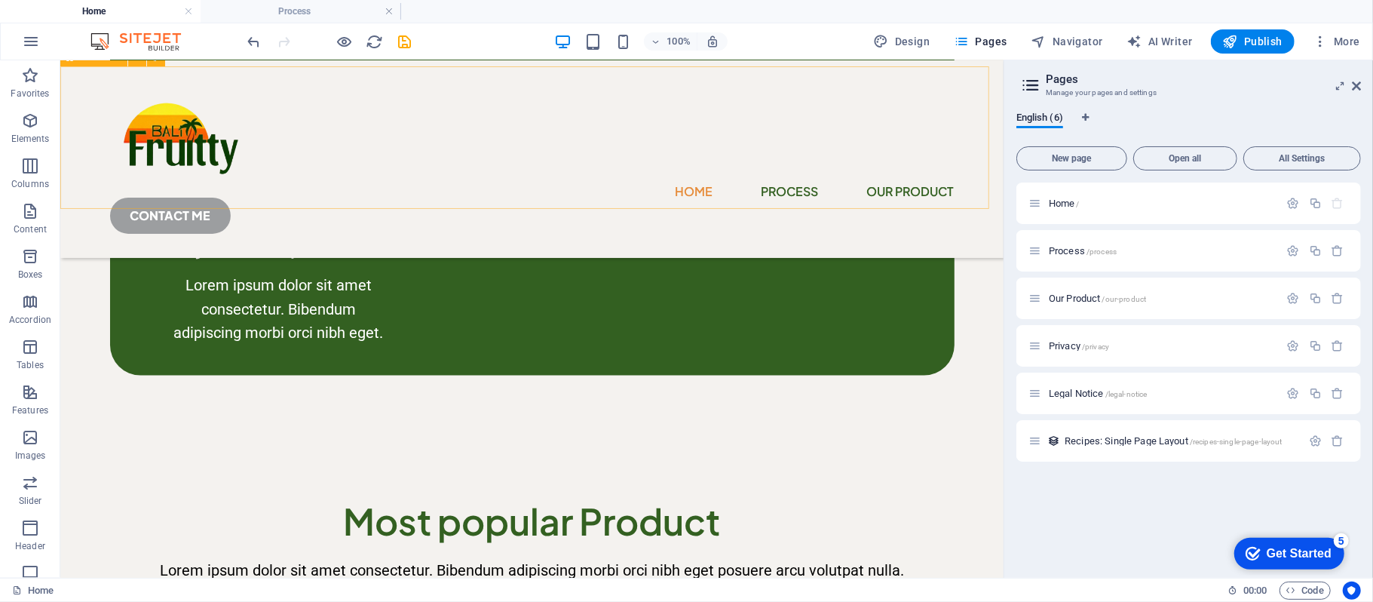
scroll to position [1720, 0]
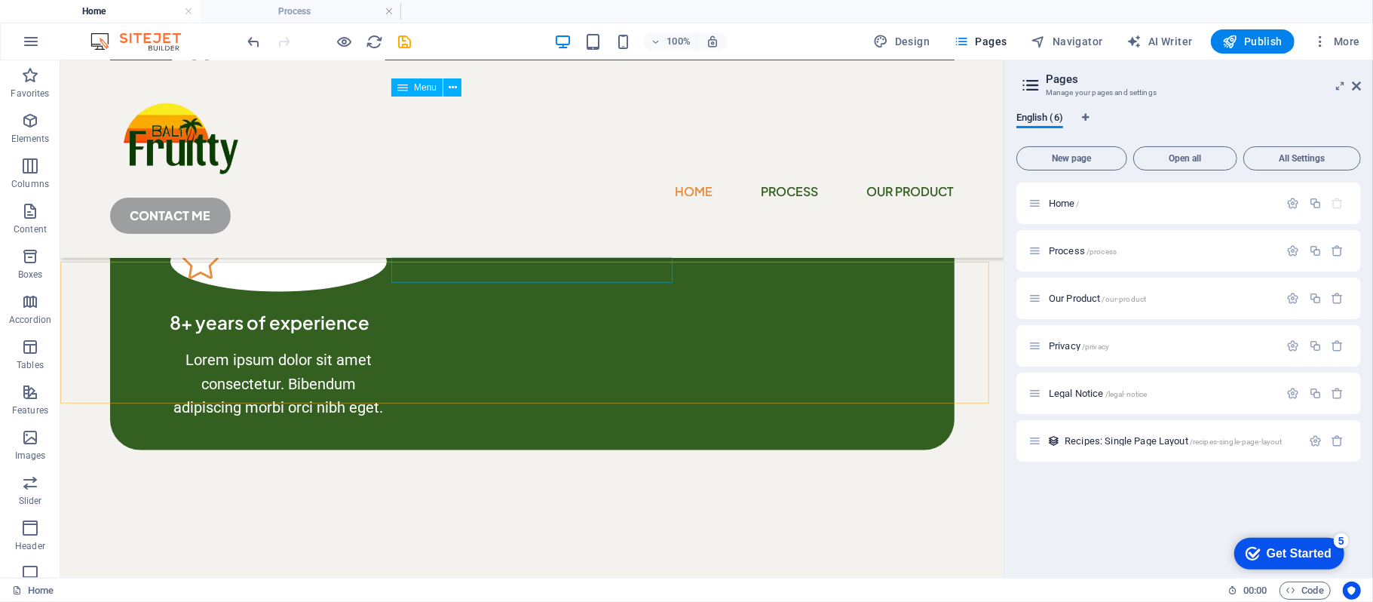
click at [509, 85] on div "Home Process Our Product CONTACT ME" at bounding box center [531, 159] width 943 height 198
click at [510, 178] on nav "Home Process Our Product" at bounding box center [531, 190] width 844 height 25
click at [1027, 81] on icon at bounding box center [1030, 85] width 23 height 21
click at [1066, 253] on span "Process /process" at bounding box center [1083, 250] width 68 height 11
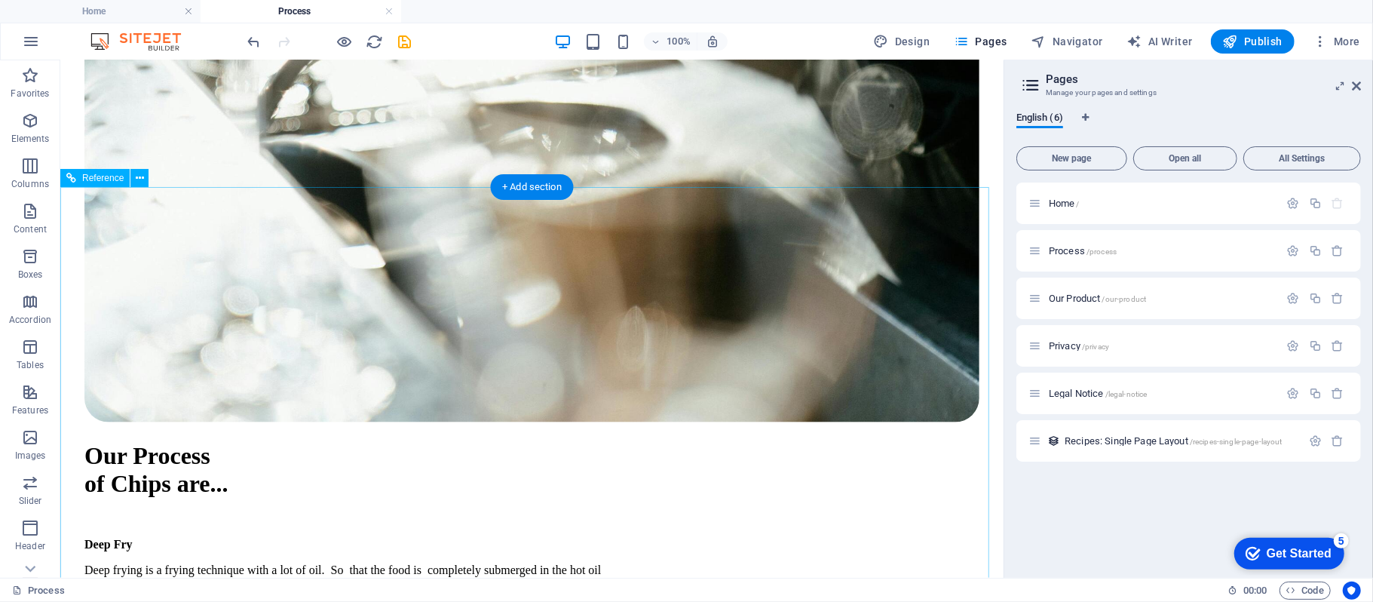
scroll to position [1508, 0]
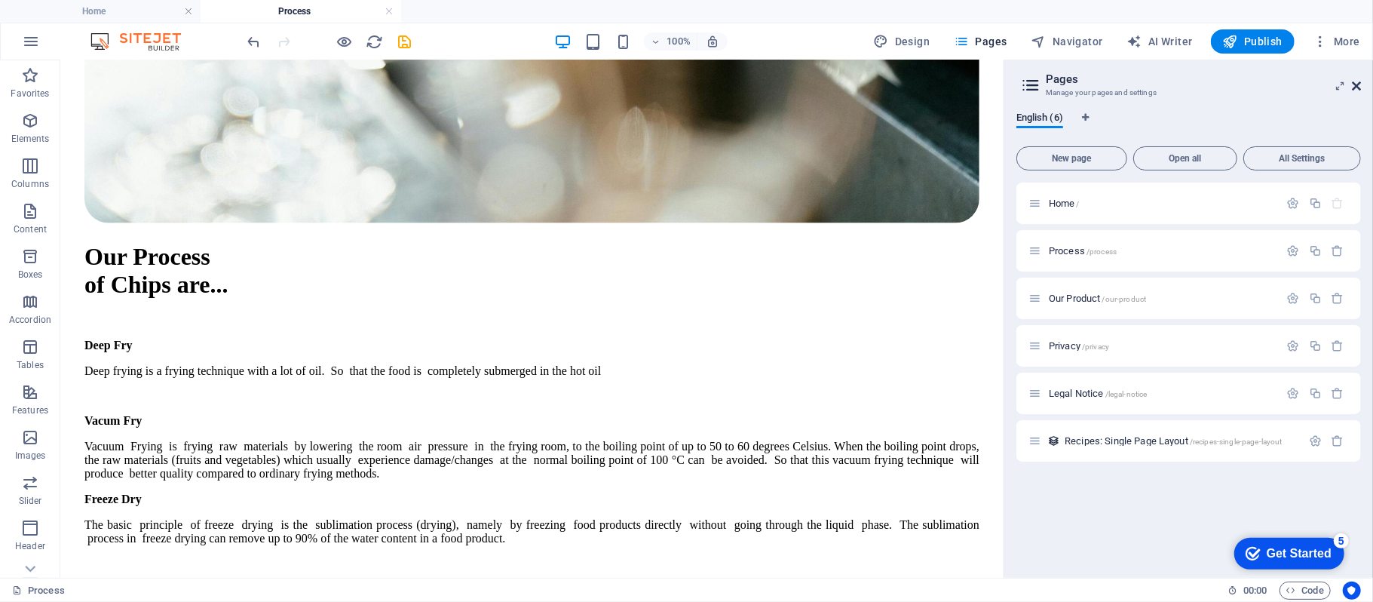
click at [1355, 87] on icon at bounding box center [1356, 86] width 9 height 12
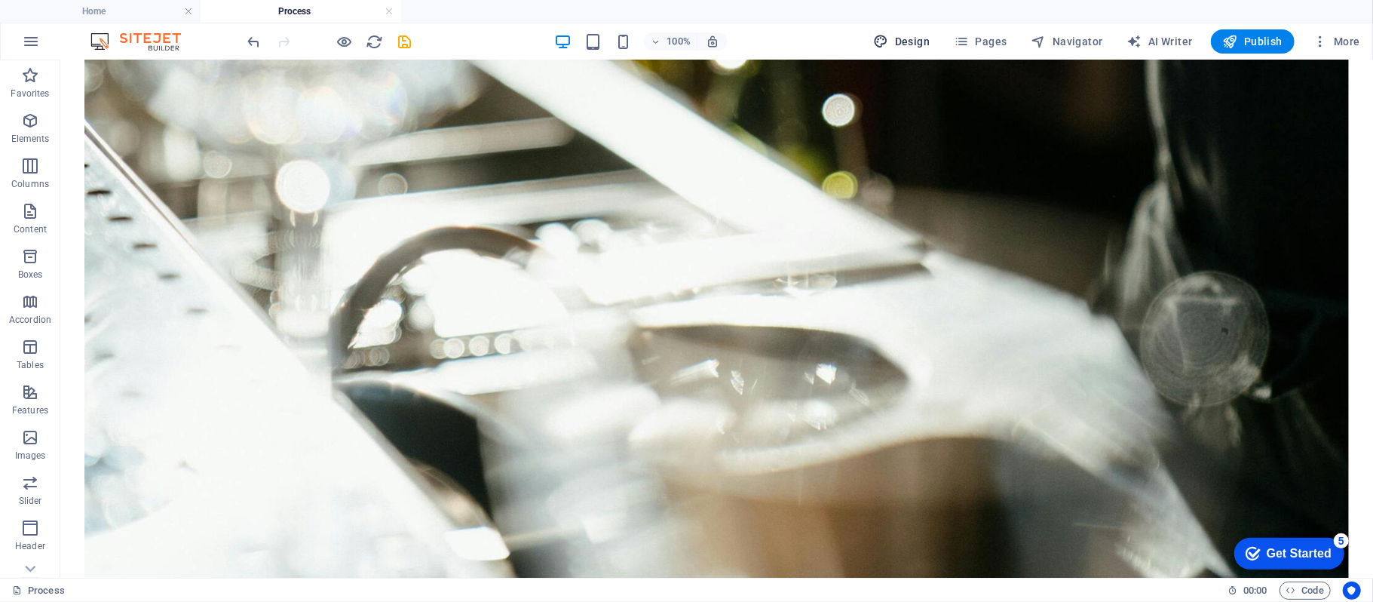
click at [917, 52] on button "Design" at bounding box center [902, 41] width 69 height 24
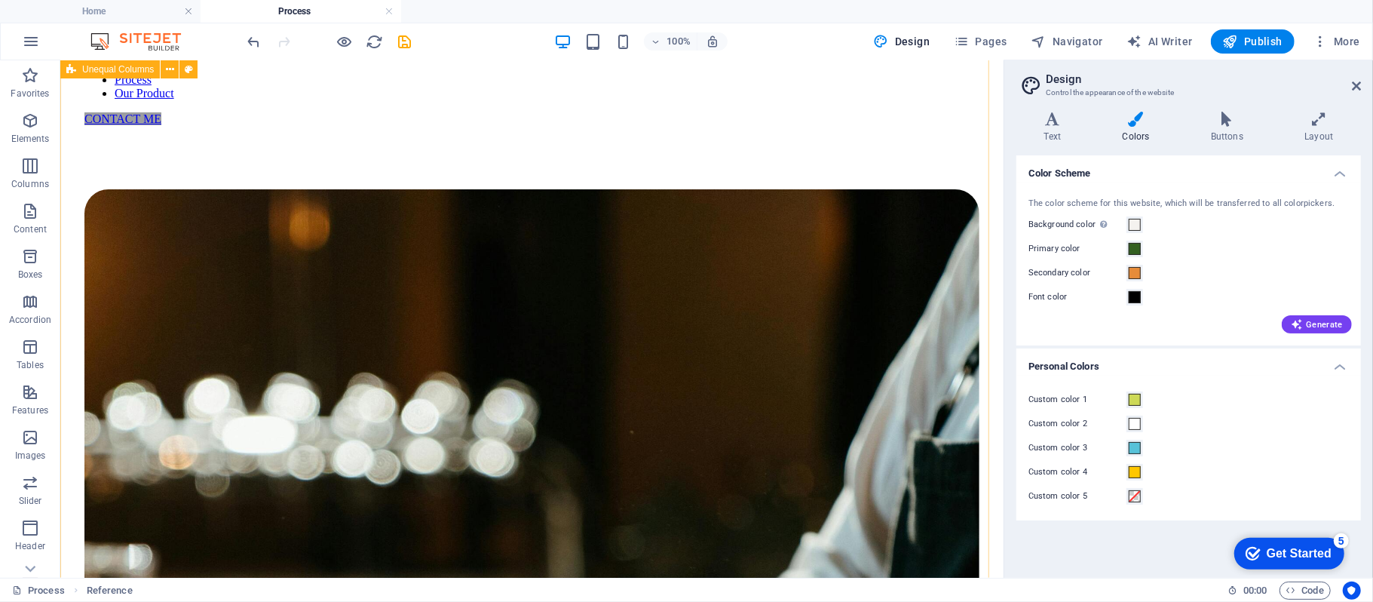
scroll to position [0, 0]
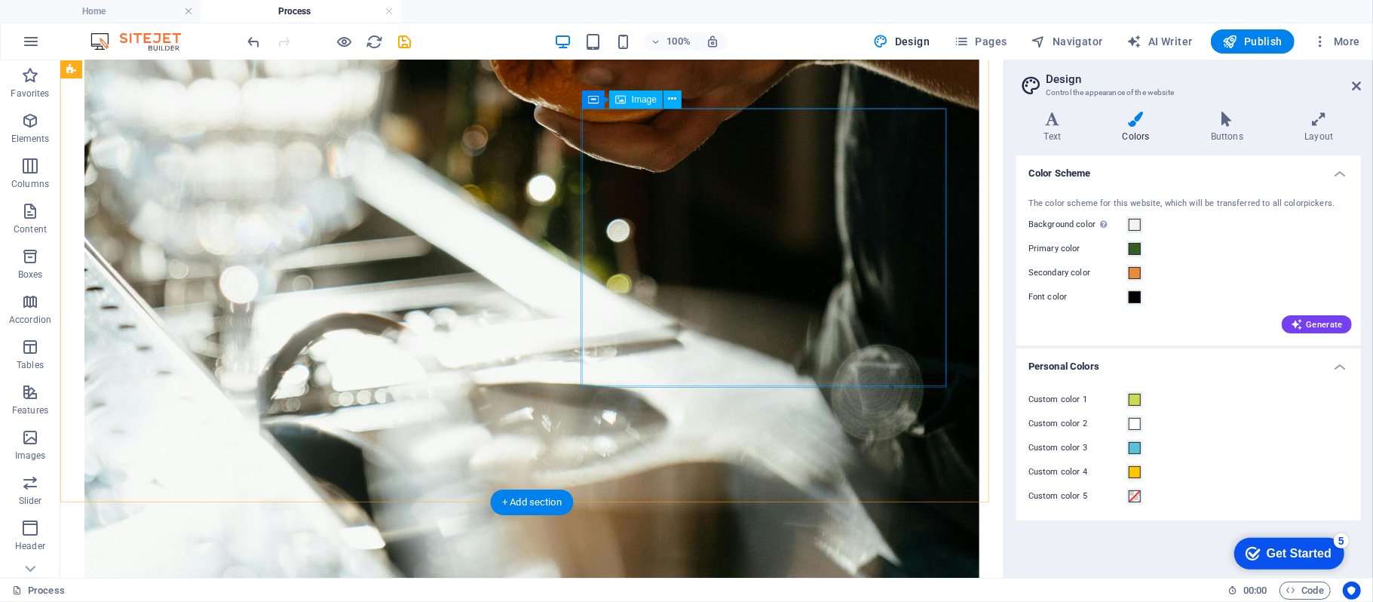
scroll to position [1174, 0]
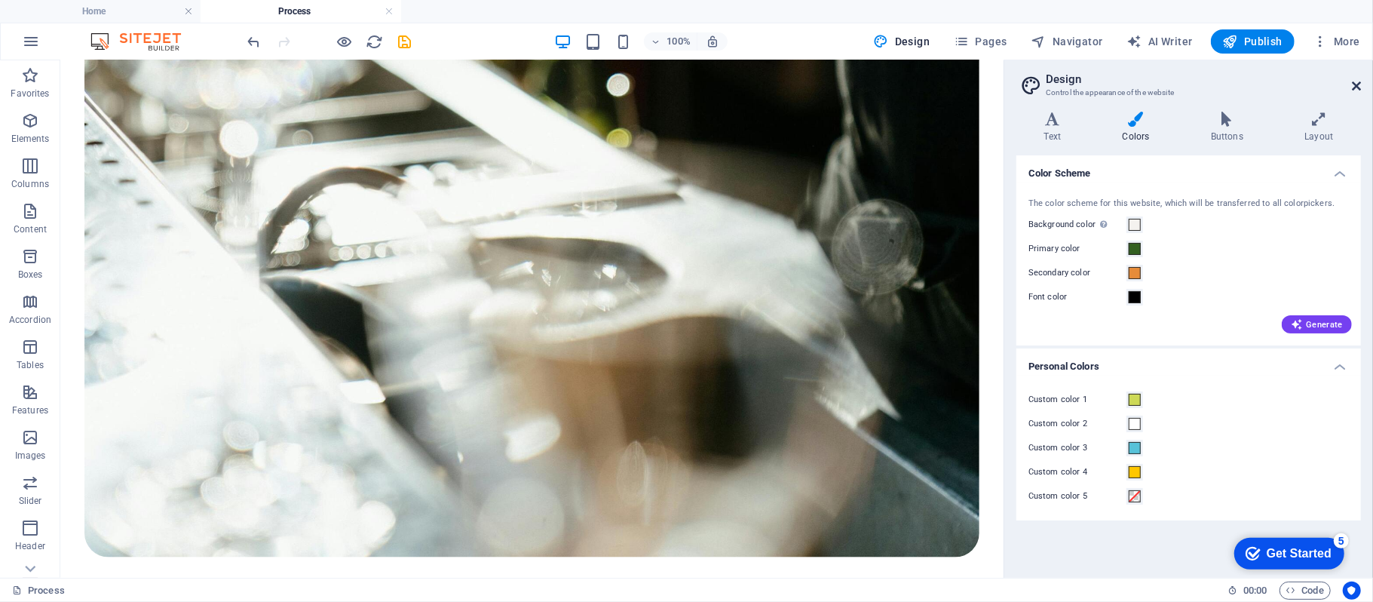
click at [1358, 86] on icon at bounding box center [1356, 86] width 9 height 12
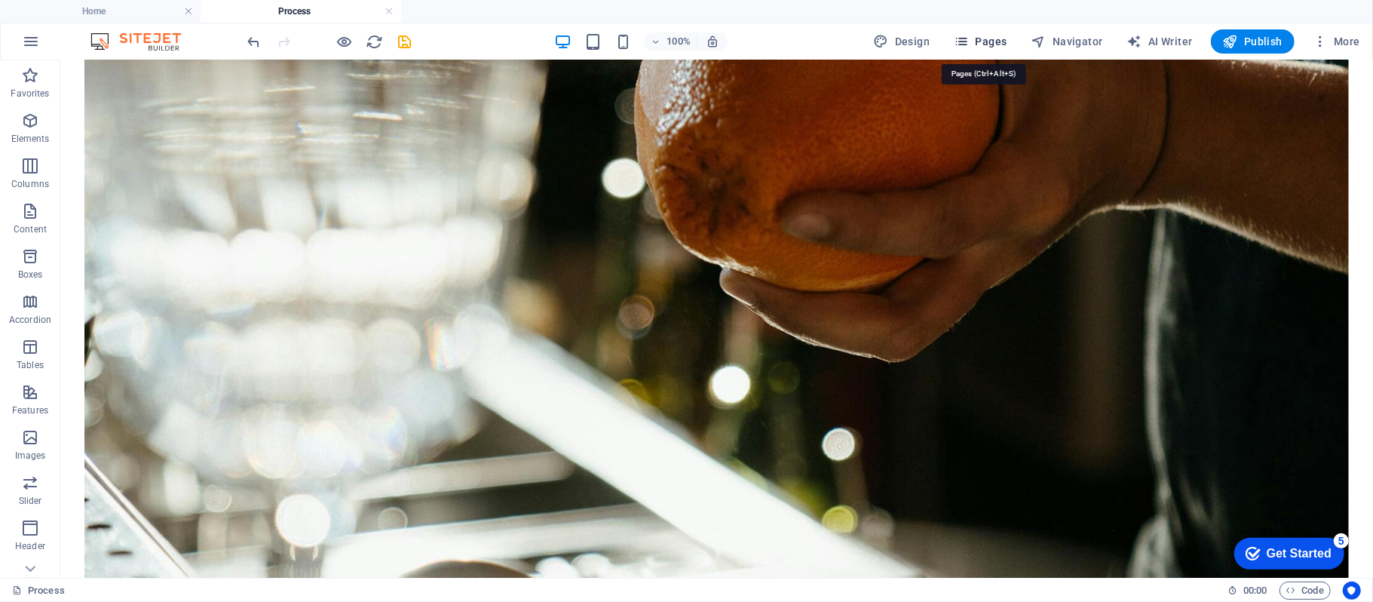
click at [963, 38] on icon "button" at bounding box center [961, 41] width 15 height 15
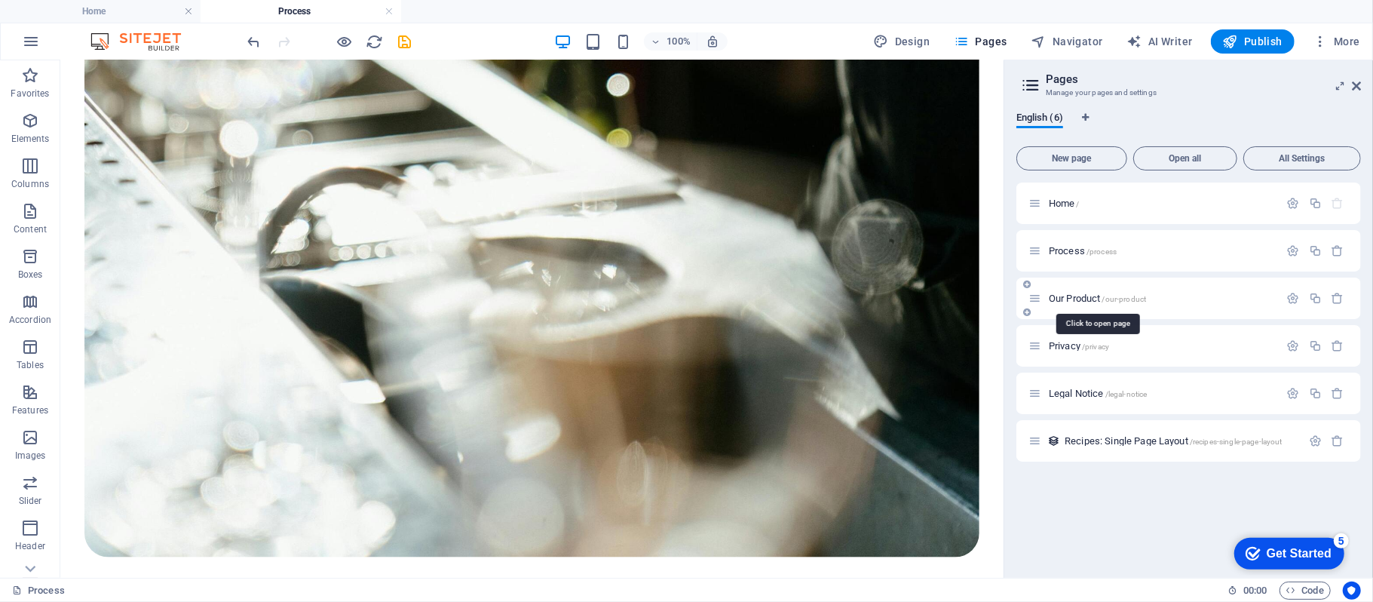
click at [1089, 294] on span "Our Product /our-product" at bounding box center [1097, 298] width 97 height 11
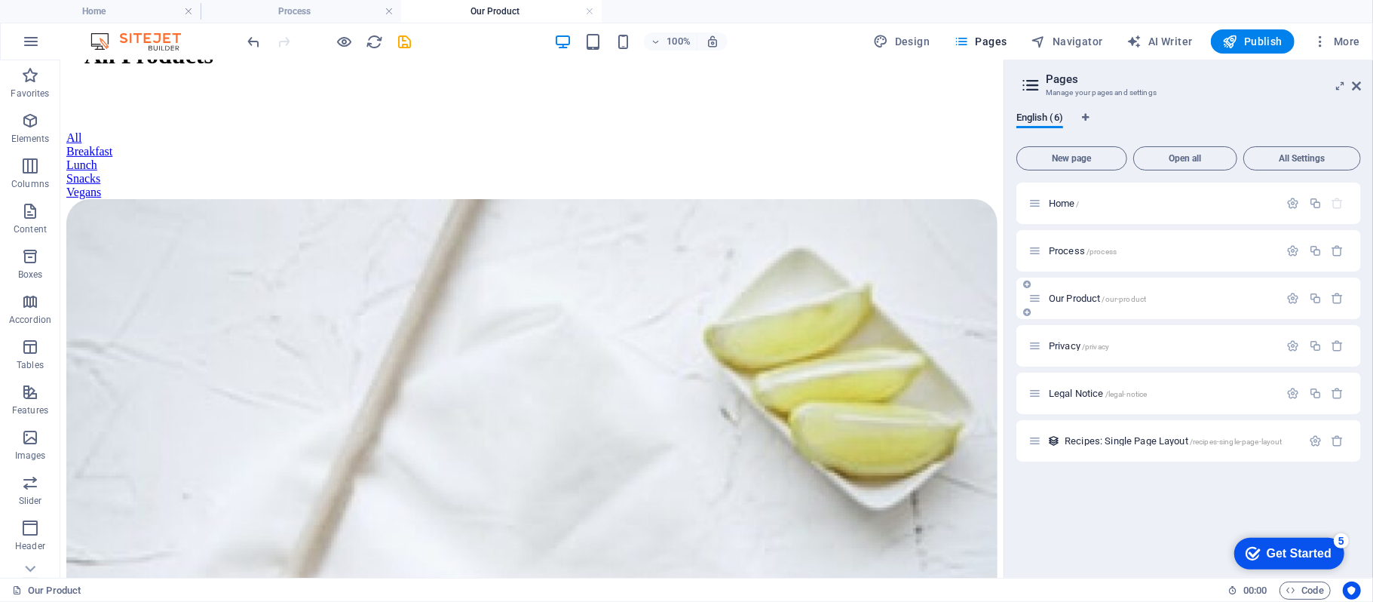
scroll to position [67, 0]
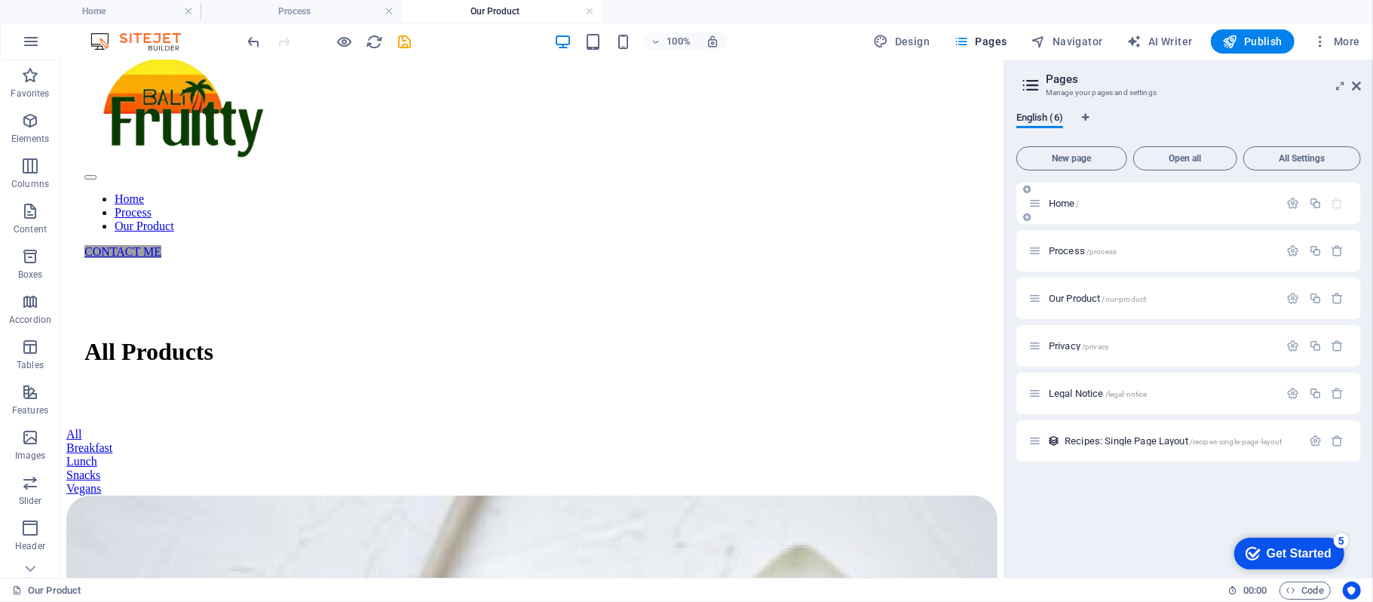
click at [1077, 203] on span "/" at bounding box center [1078, 204] width 3 height 8
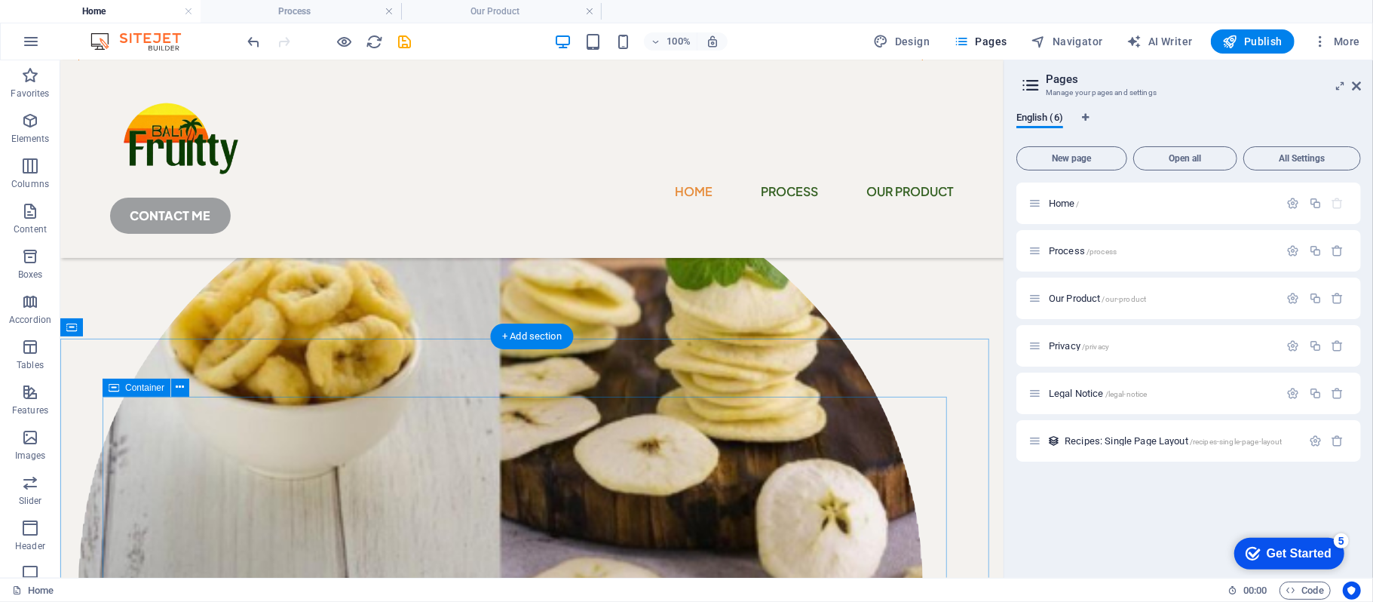
scroll to position [401, 0]
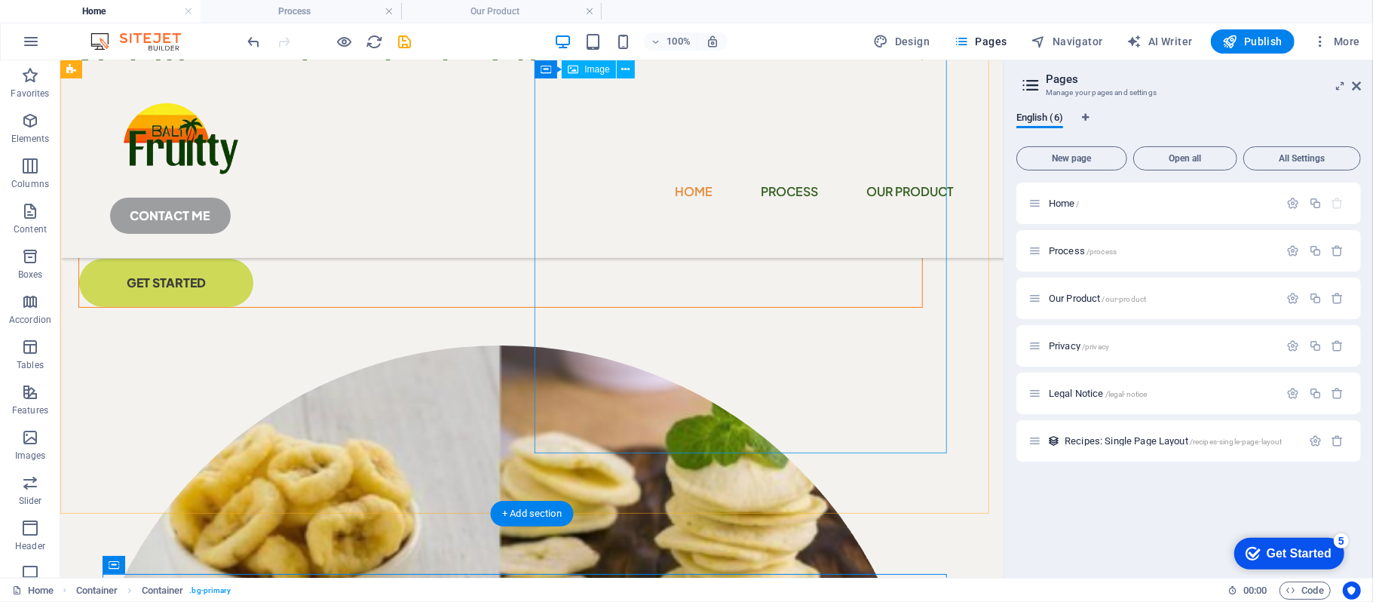
scroll to position [0, 0]
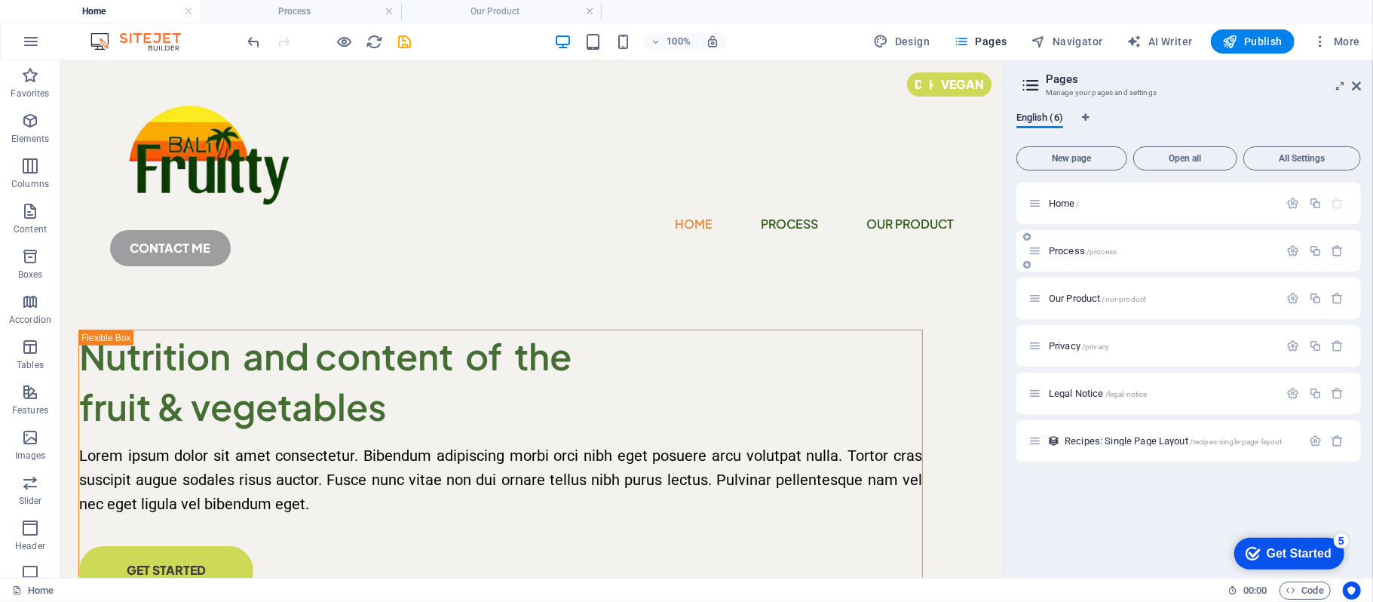
click at [1066, 256] on div "Process /process" at bounding box center [1153, 250] width 251 height 17
click at [402, 39] on icon "save" at bounding box center [405, 41] width 17 height 17
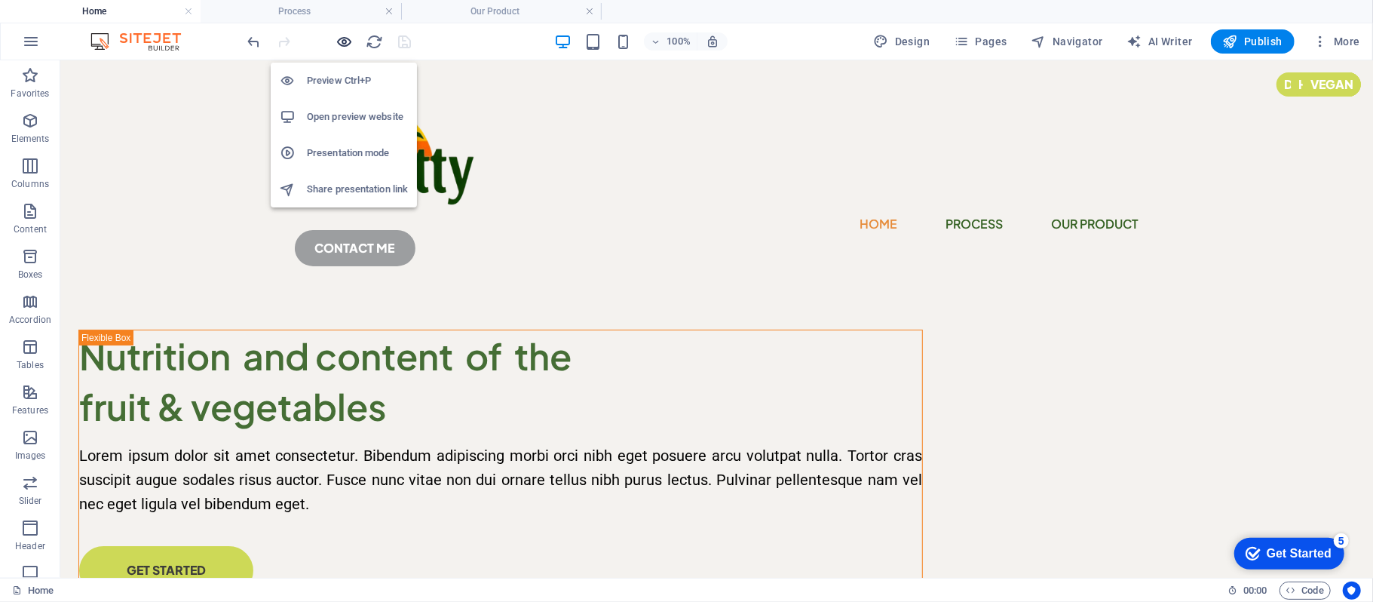
click at [338, 44] on icon "button" at bounding box center [344, 41] width 17 height 17
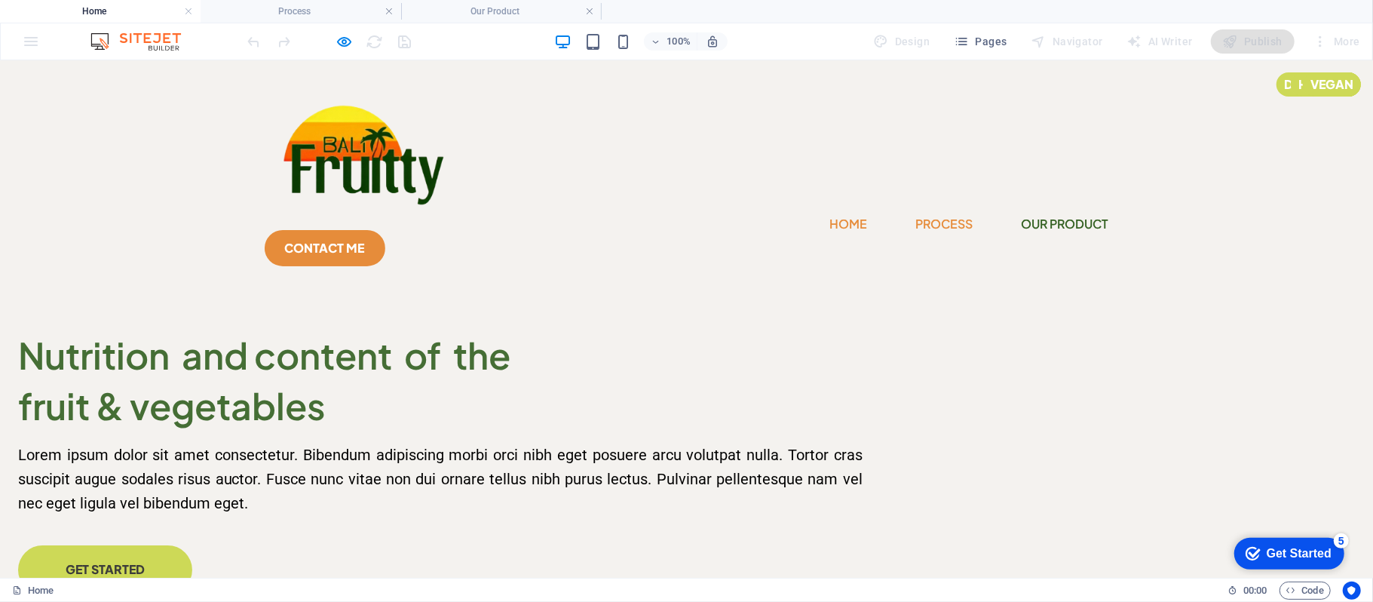
click at [916, 211] on link "Process" at bounding box center [944, 223] width 57 height 24
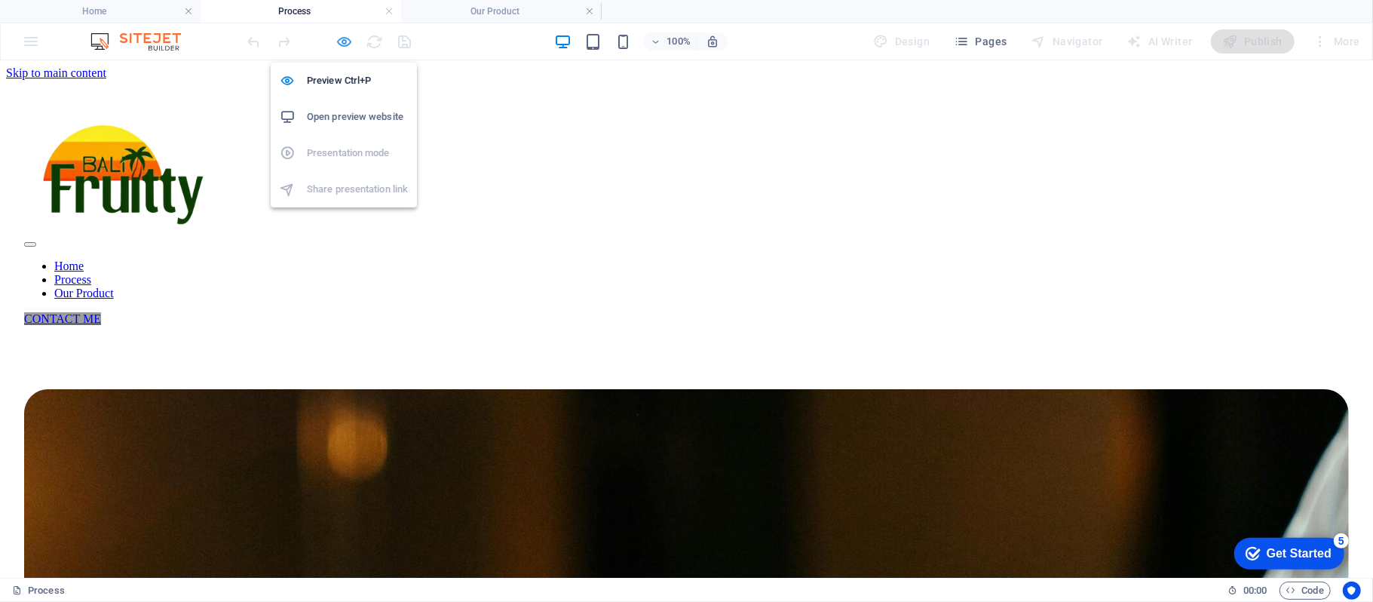
click at [348, 41] on icon "button" at bounding box center [344, 41] width 17 height 17
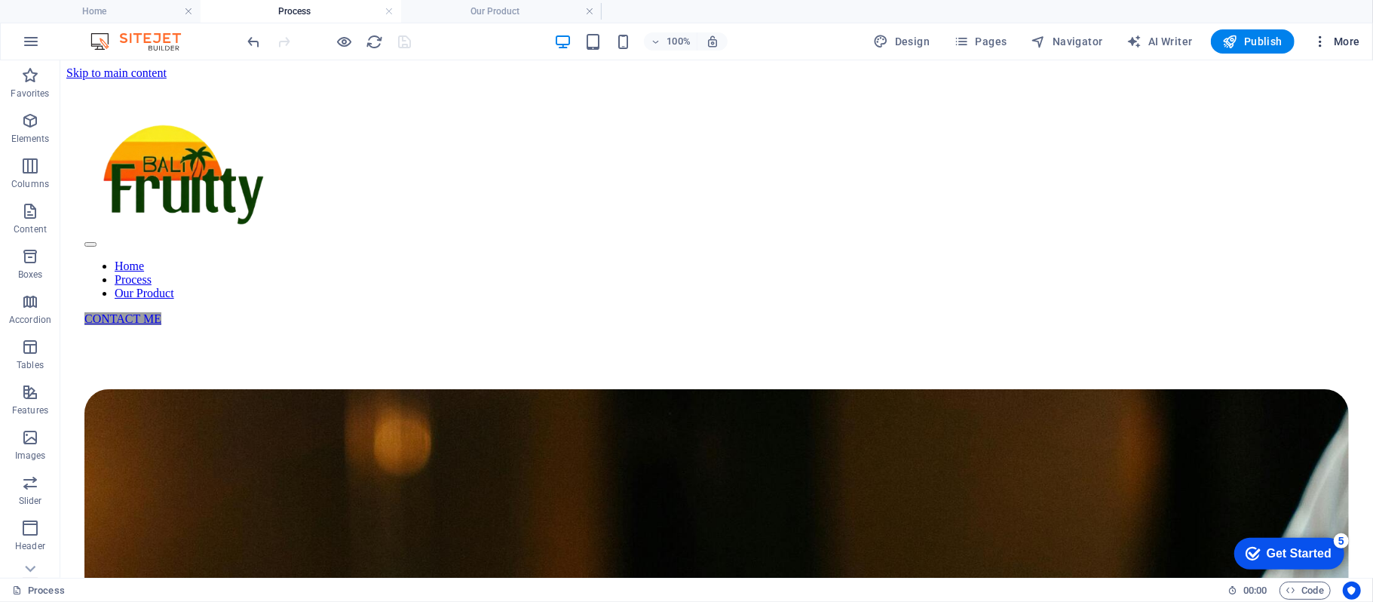
click at [1334, 38] on span "More" at bounding box center [1336, 41] width 47 height 15
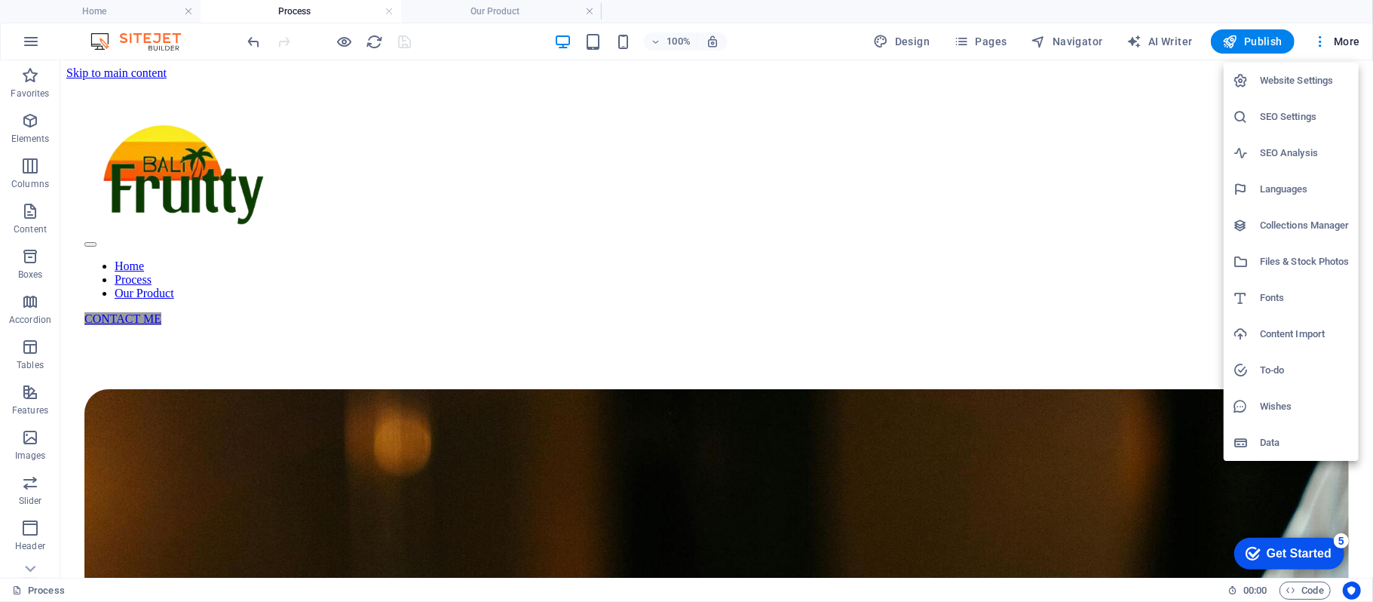
click at [917, 44] on div at bounding box center [686, 301] width 1373 height 602
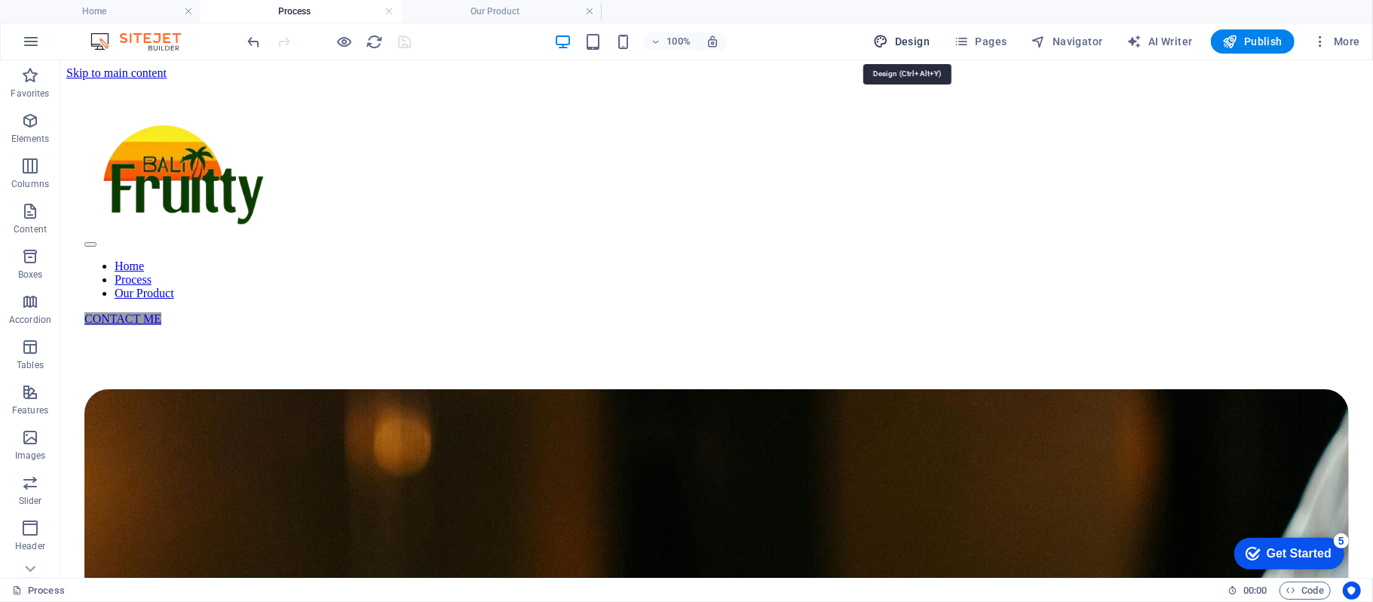
click at [918, 41] on span "Design" at bounding box center [902, 41] width 57 height 15
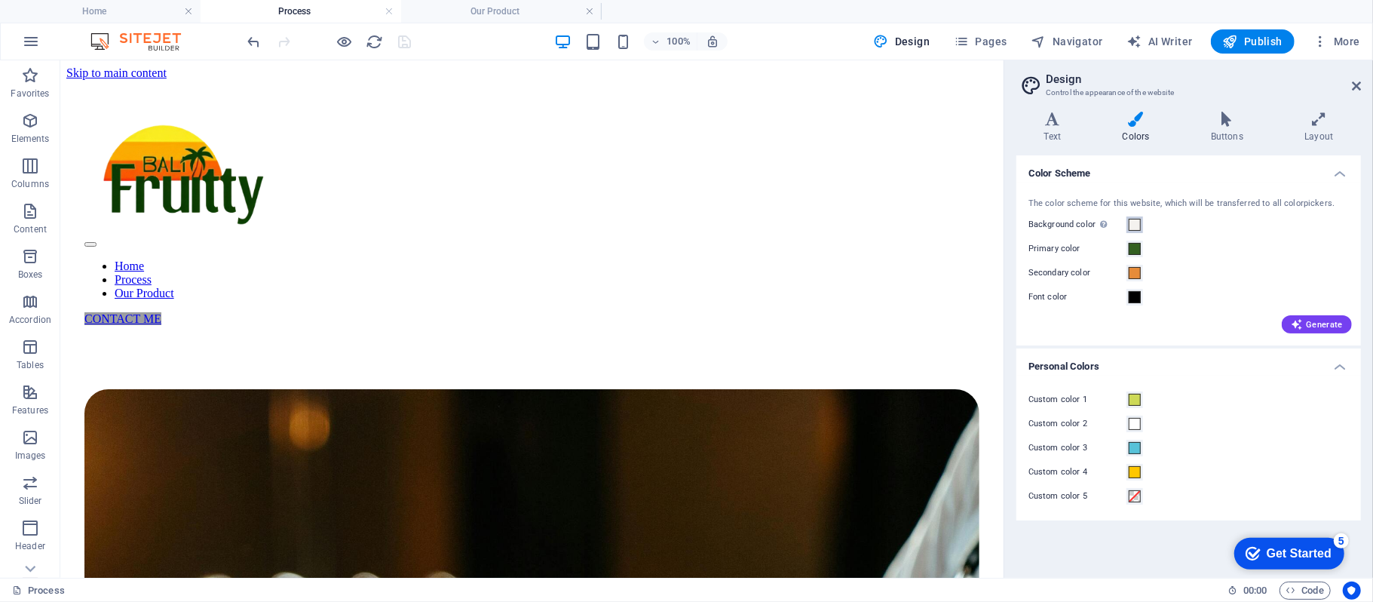
click at [1135, 223] on span at bounding box center [1135, 225] width 12 height 12
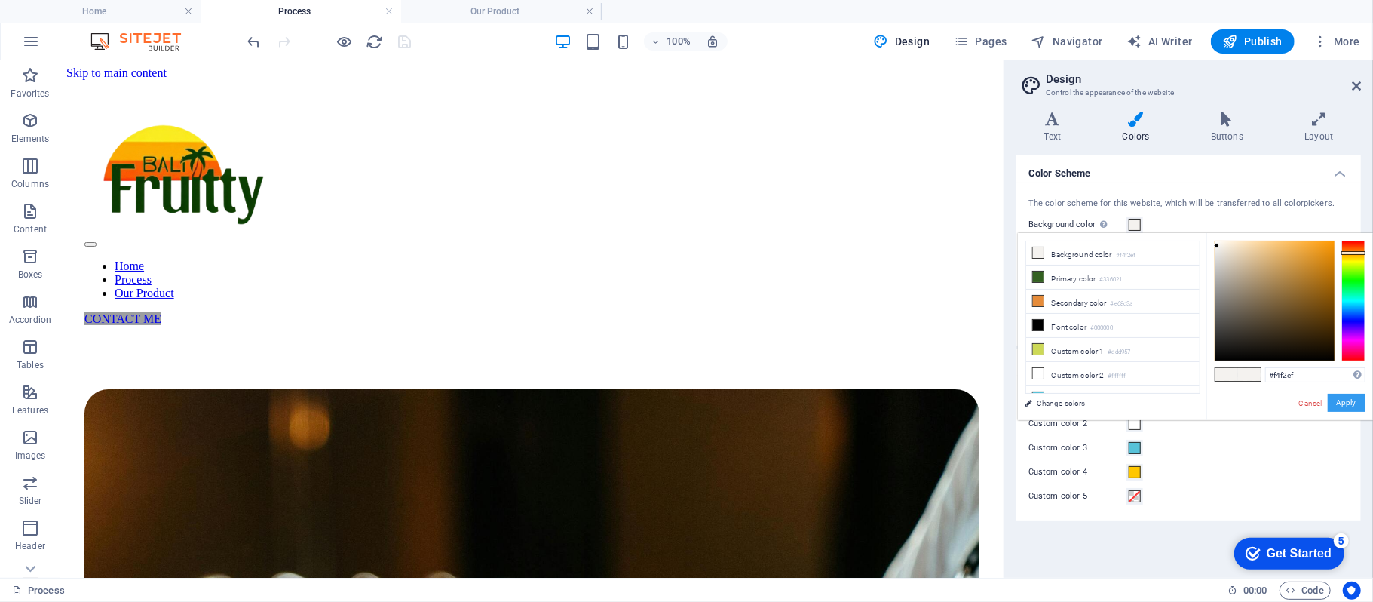
click at [1352, 404] on button "Apply" at bounding box center [1347, 403] width 38 height 18
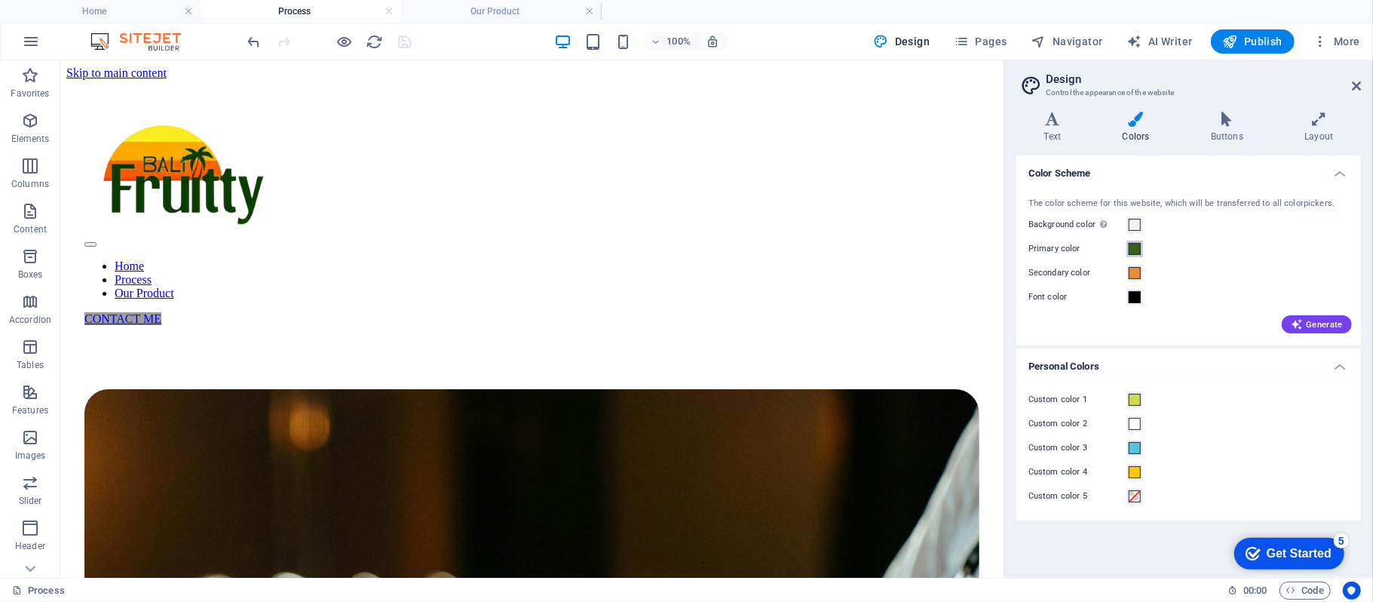
click at [1131, 244] on span at bounding box center [1135, 249] width 12 height 12
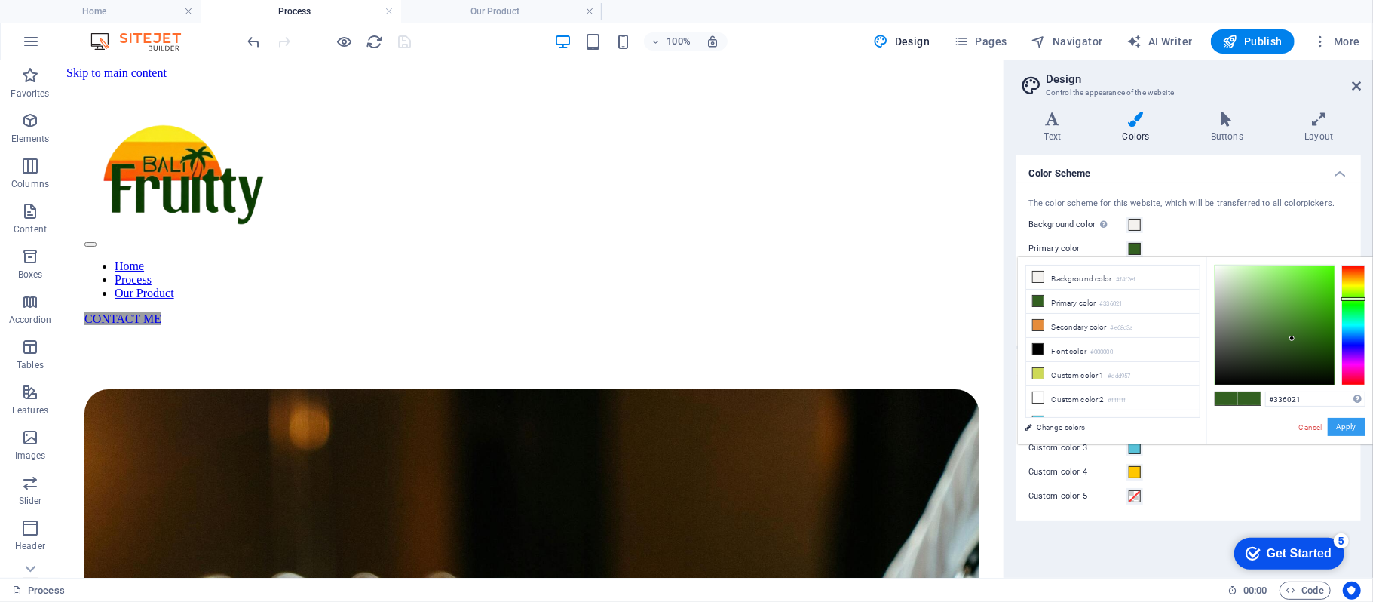
click at [0, 0] on button "Apply" at bounding box center [0, 0] width 0 height 0
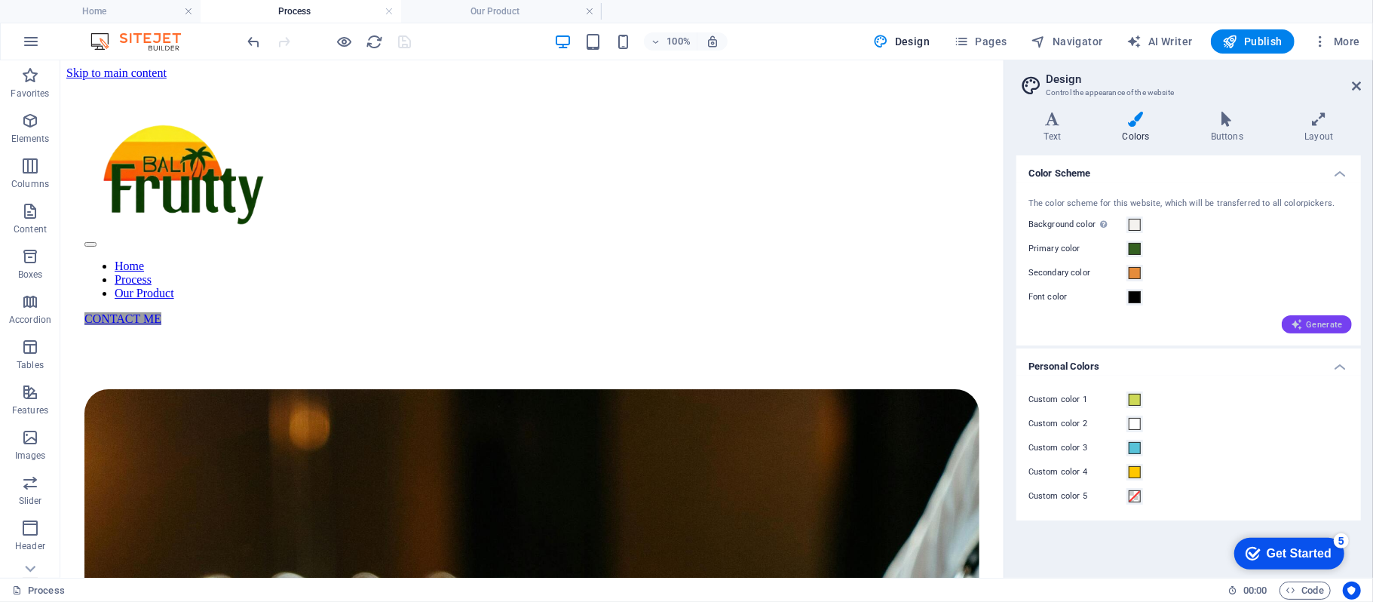
click at [1319, 323] on span "Generate" at bounding box center [1317, 324] width 52 height 12
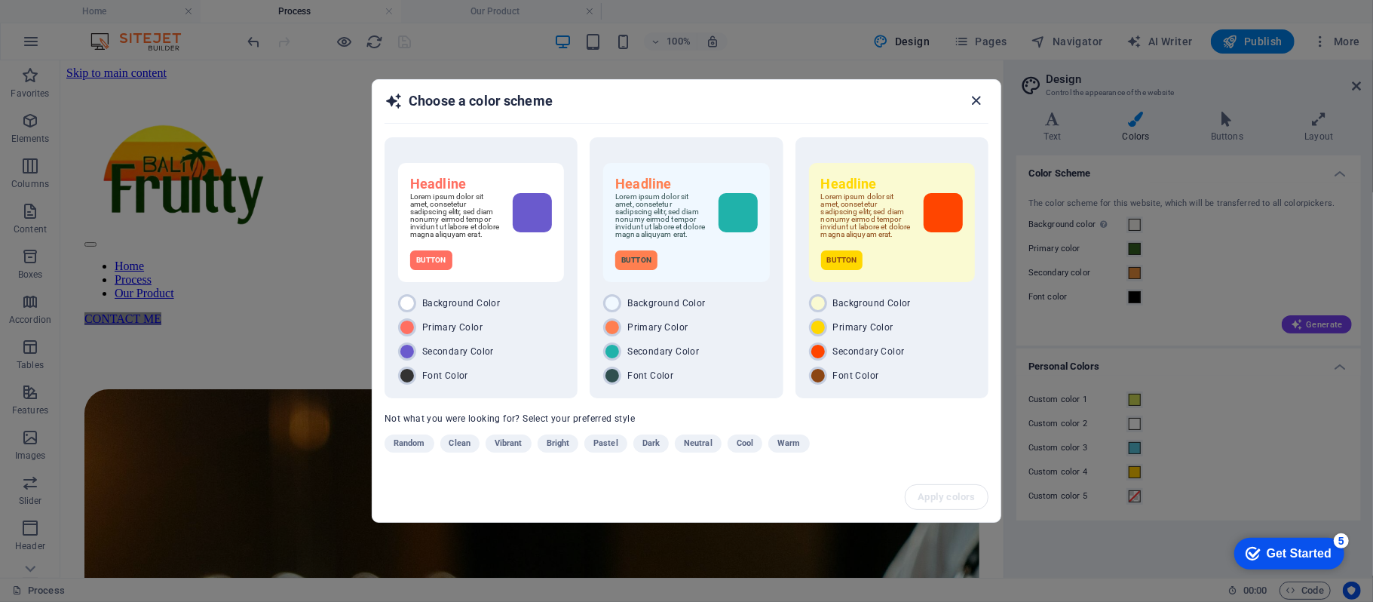
click at [978, 107] on icon "button" at bounding box center [976, 100] width 17 height 17
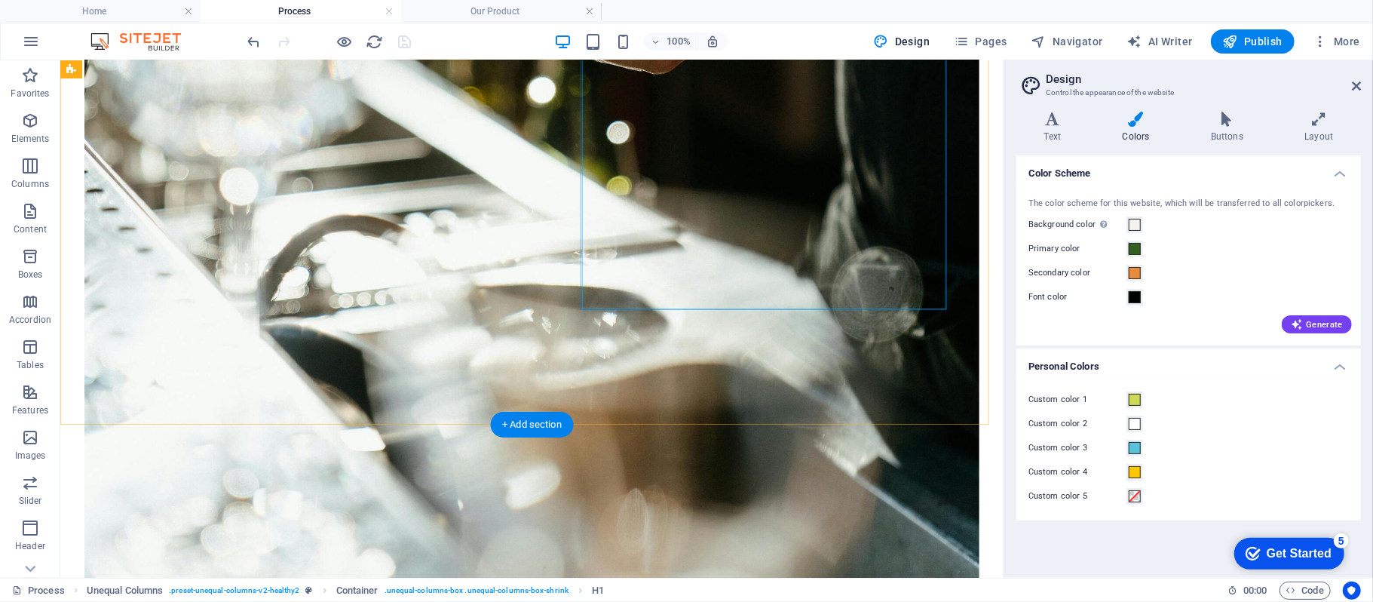
scroll to position [1206, 0]
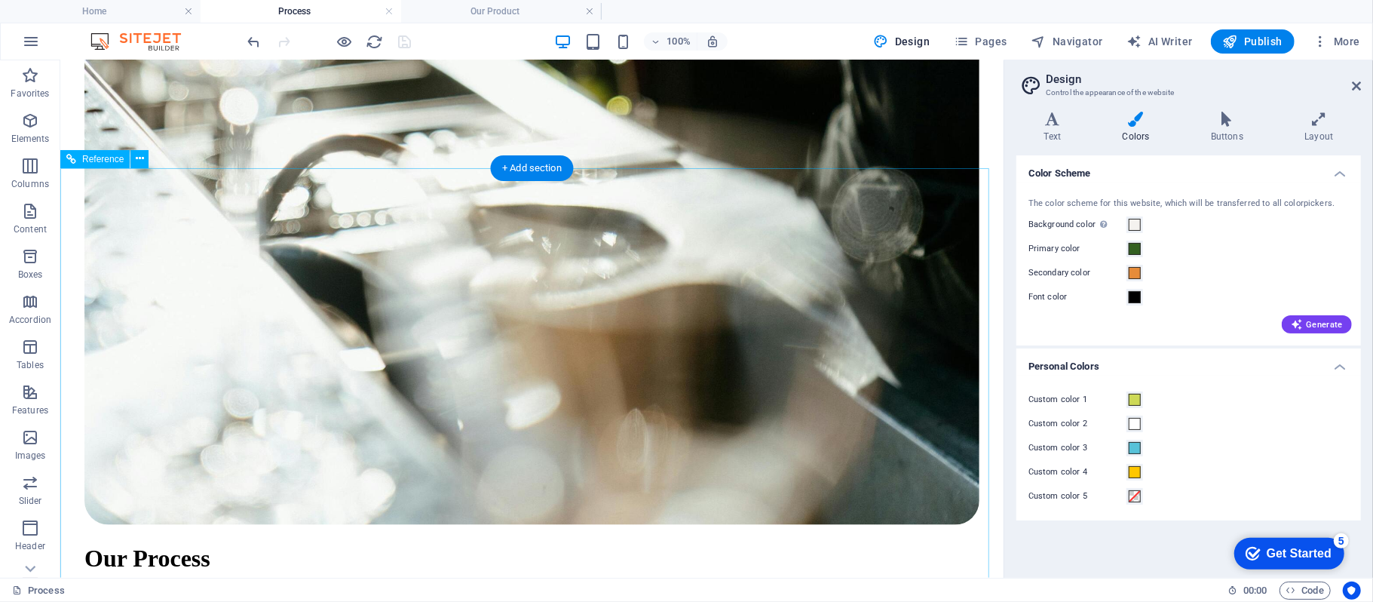
drag, startPoint x: 726, startPoint y: 253, endPoint x: 505, endPoint y: 274, distance: 222.0
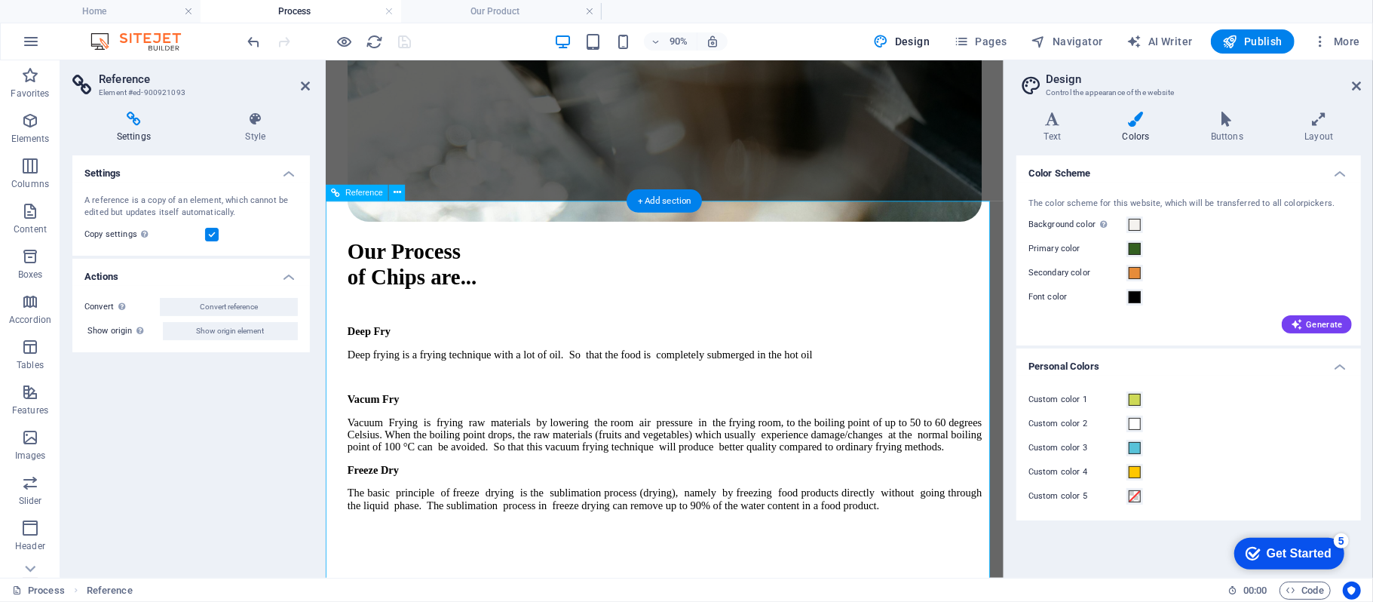
scroll to position [1351, 0]
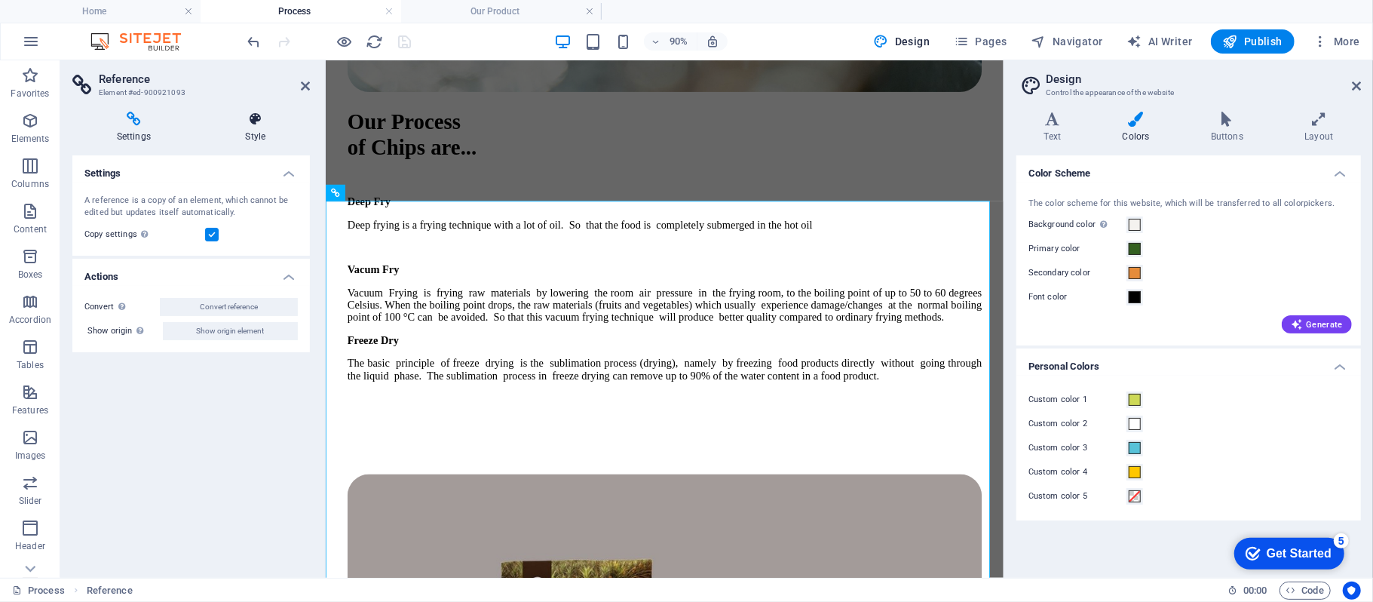
click at [255, 121] on icon at bounding box center [255, 119] width 109 height 15
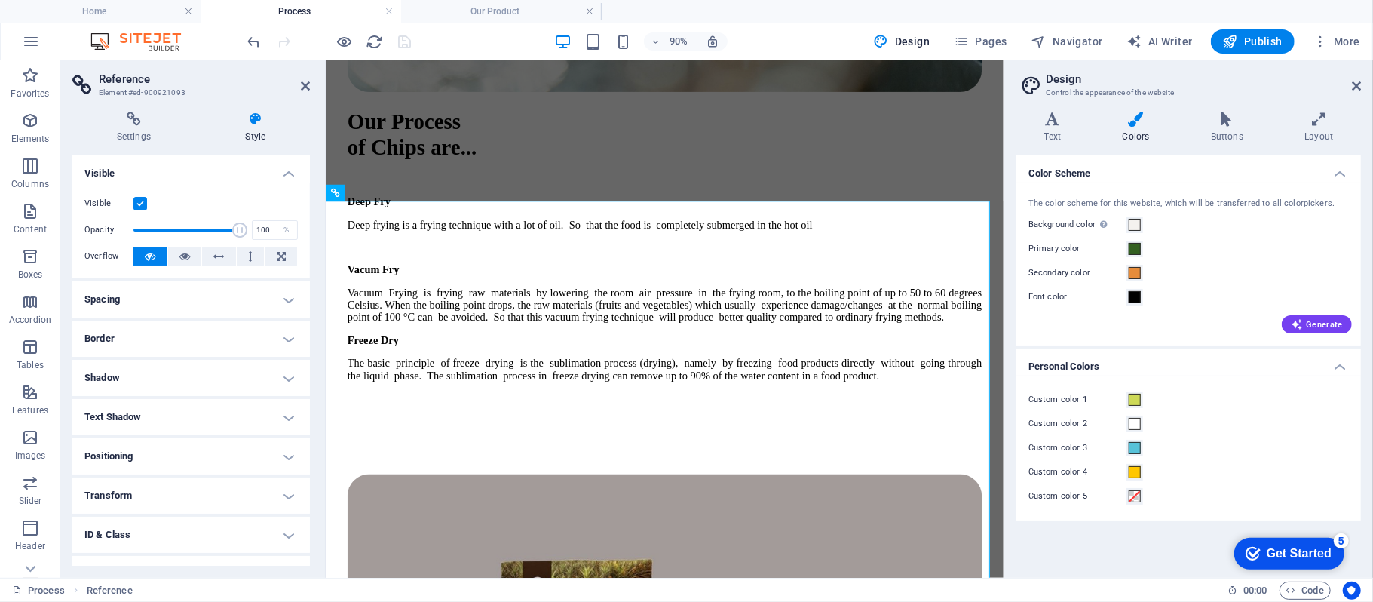
click at [286, 296] on h4 "Spacing" at bounding box center [190, 299] width 237 height 36
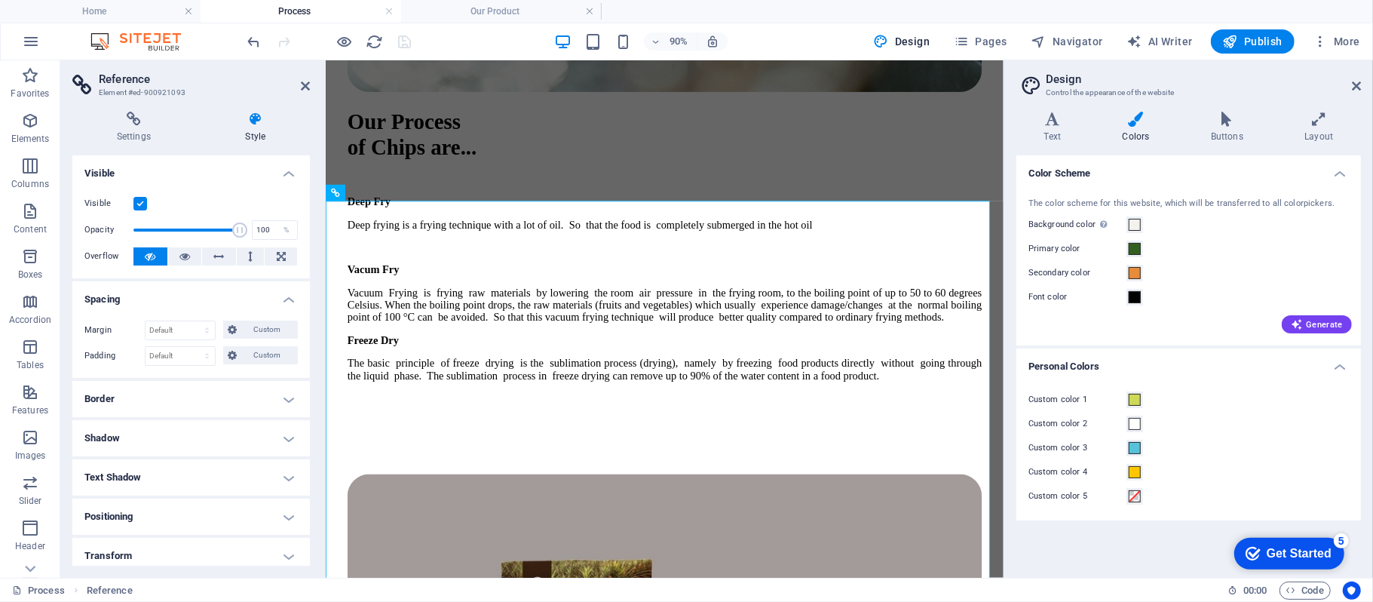
drag, startPoint x: 286, startPoint y: 296, endPoint x: 276, endPoint y: 257, distance: 40.6
click at [286, 296] on h4 "Spacing" at bounding box center [190, 294] width 237 height 27
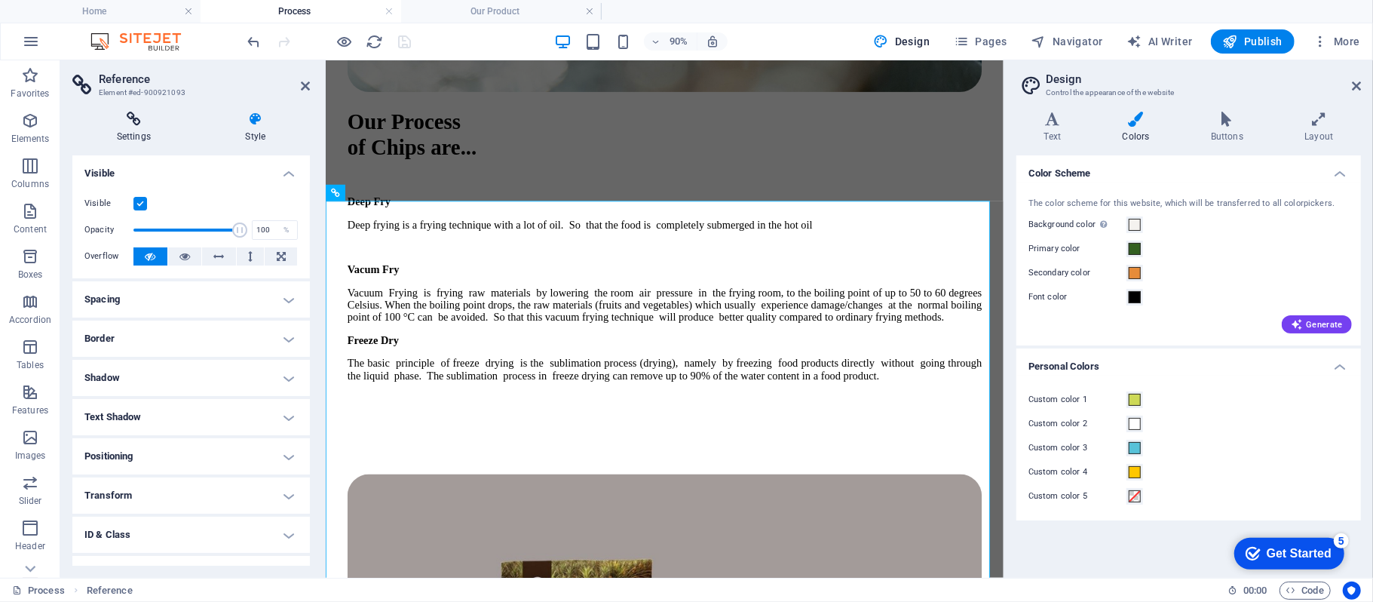
click at [145, 133] on h4 "Settings" at bounding box center [136, 128] width 129 height 32
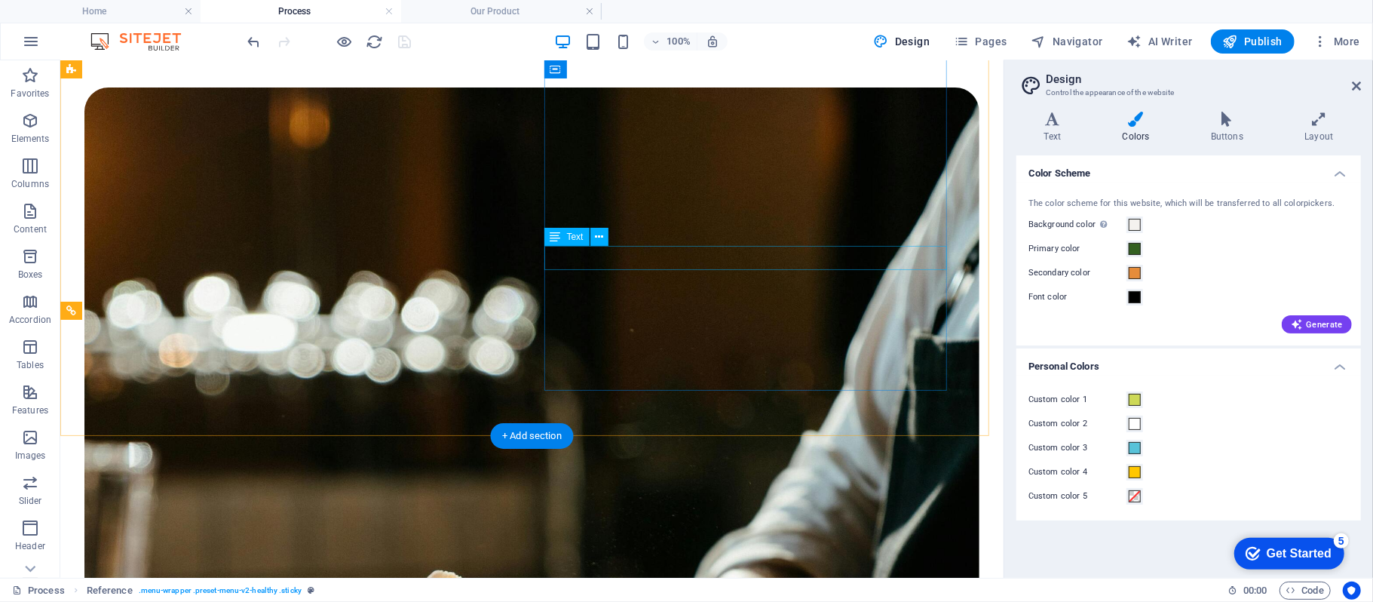
scroll to position [0, 0]
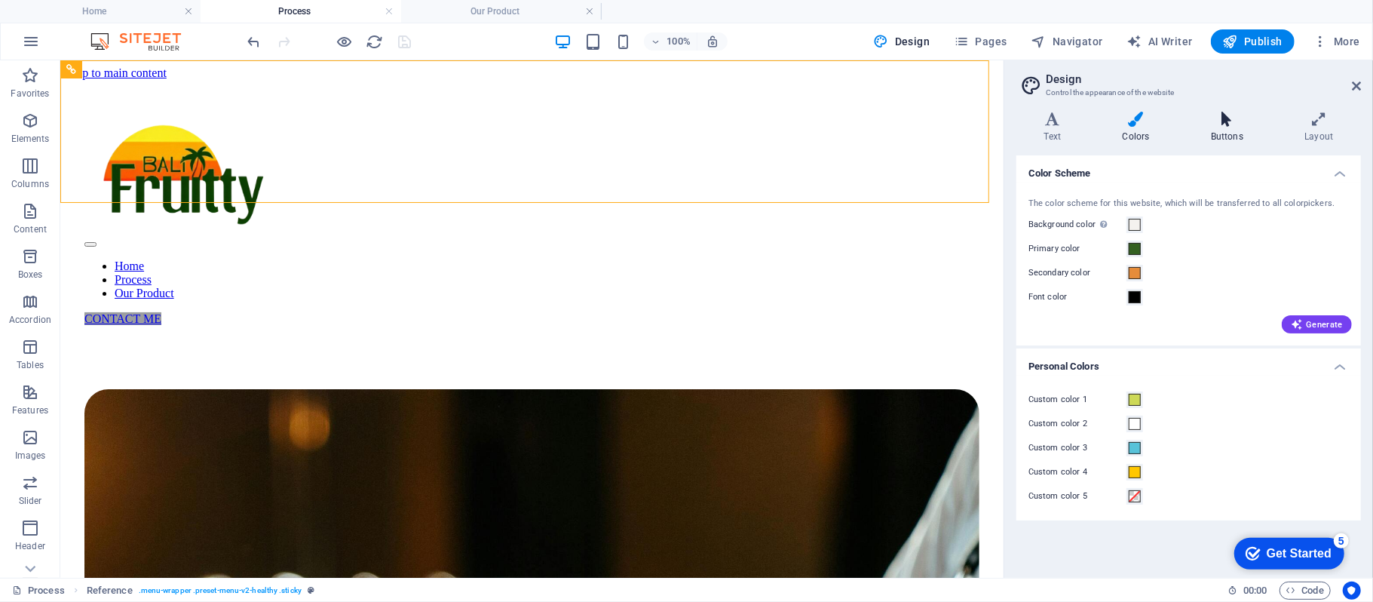
click at [1230, 130] on h4 "Buttons" at bounding box center [1229, 128] width 93 height 32
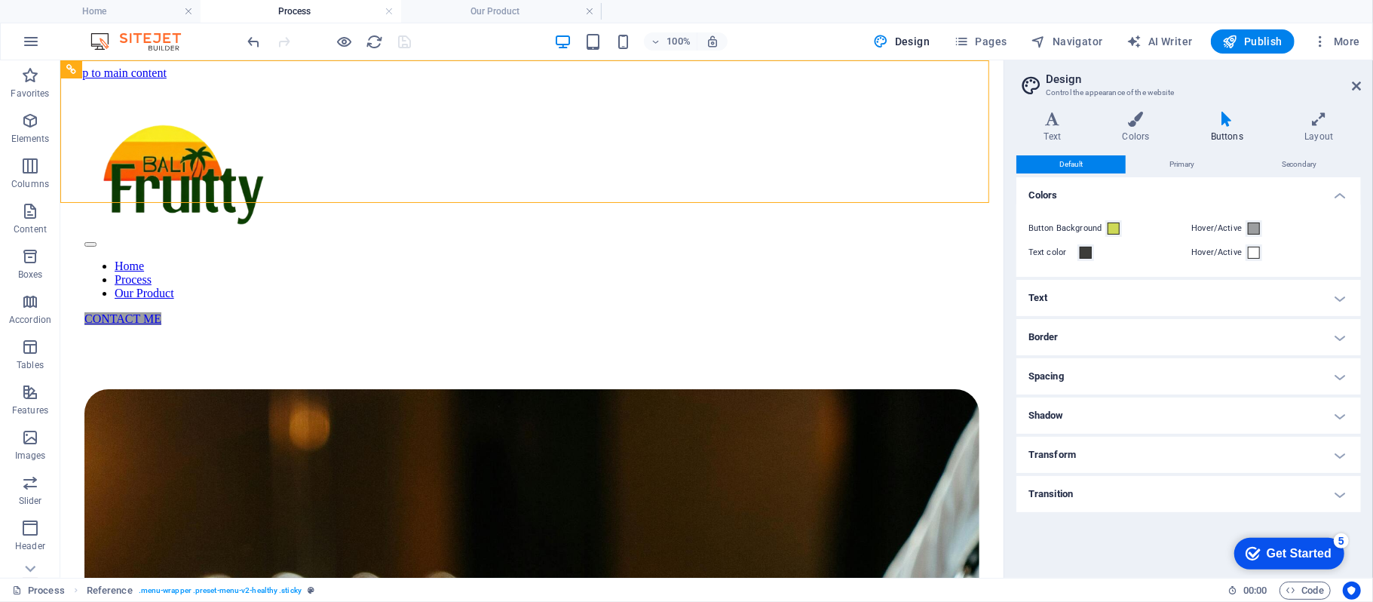
click at [1262, 541] on div "checkmark Get Started 5" at bounding box center [1288, 553] width 110 height 32
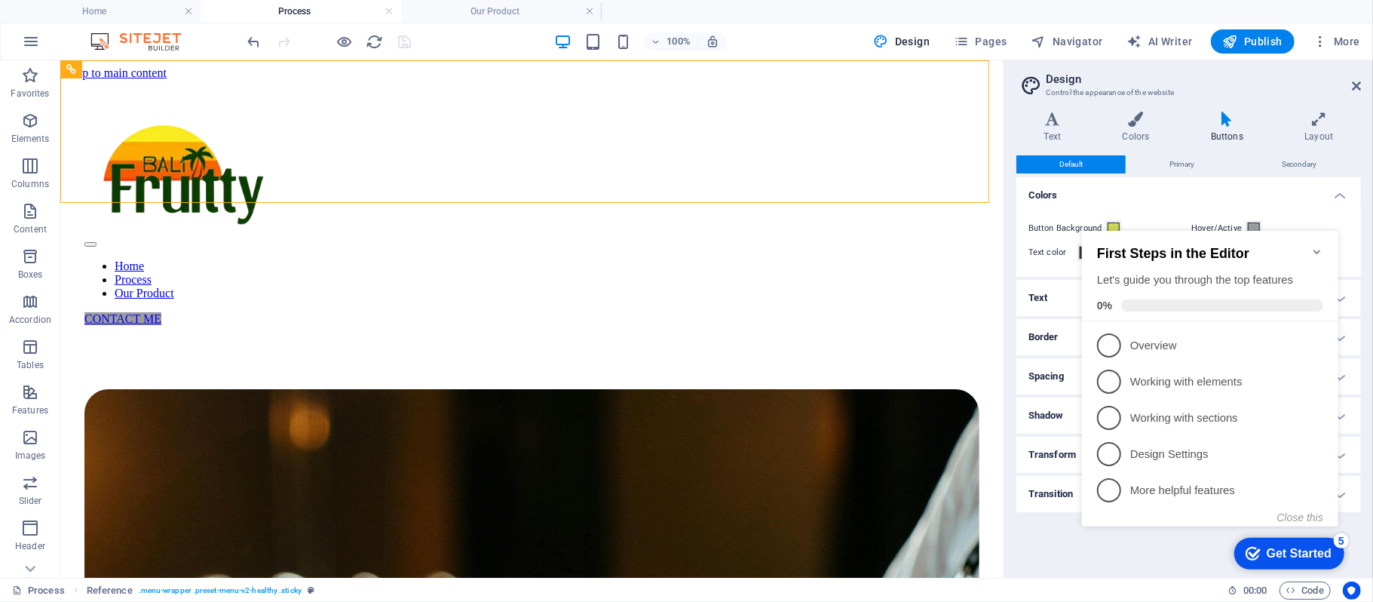
click at [1285, 546] on div "Get Started" at bounding box center [1298, 553] width 65 height 14
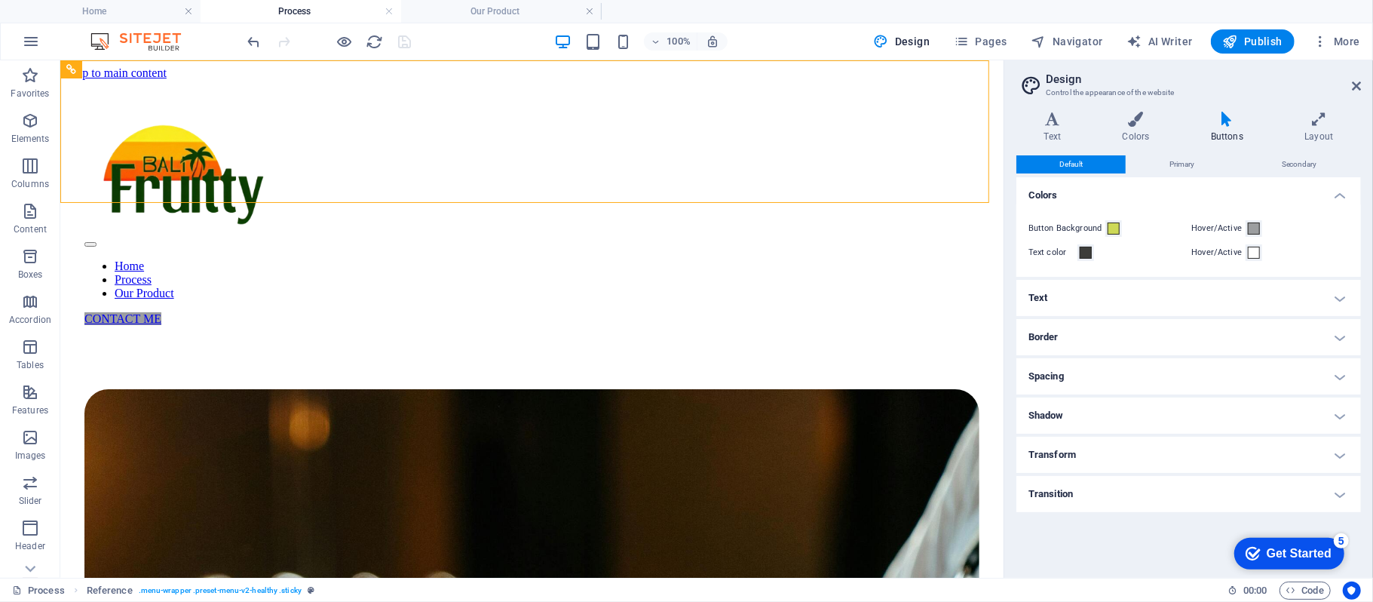
click at [1289, 546] on div "Get Started" at bounding box center [1298, 553] width 65 height 14
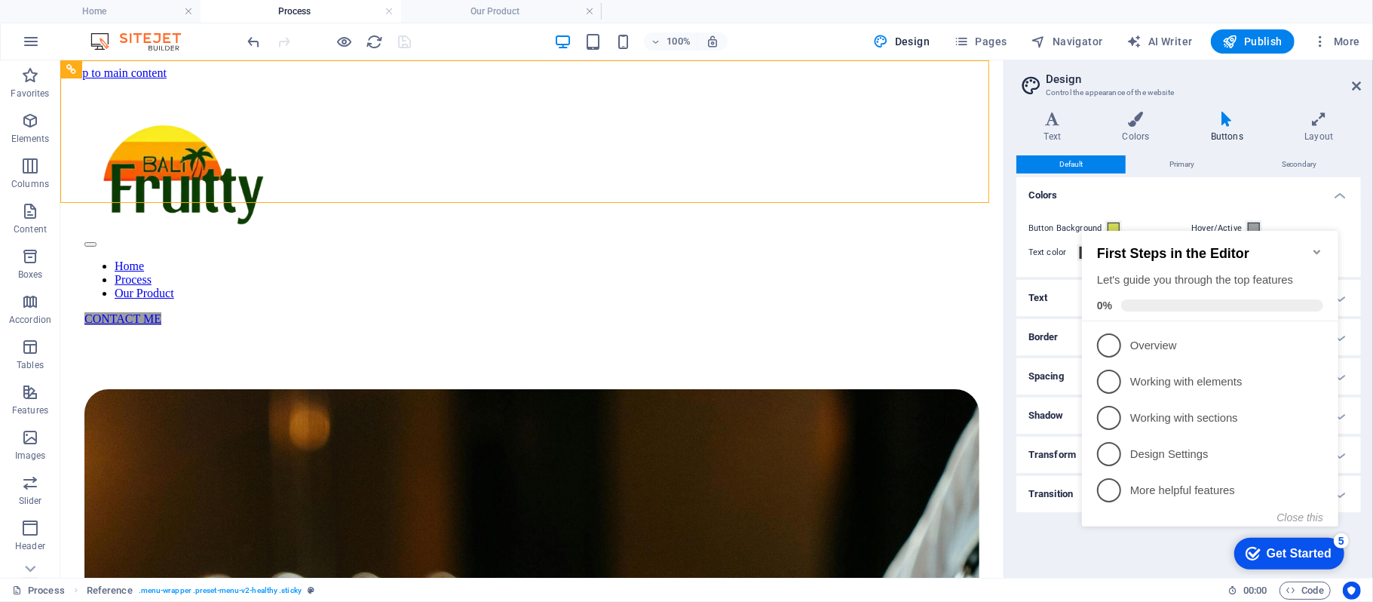
click at [1289, 546] on div "Get Started" at bounding box center [1298, 553] width 65 height 14
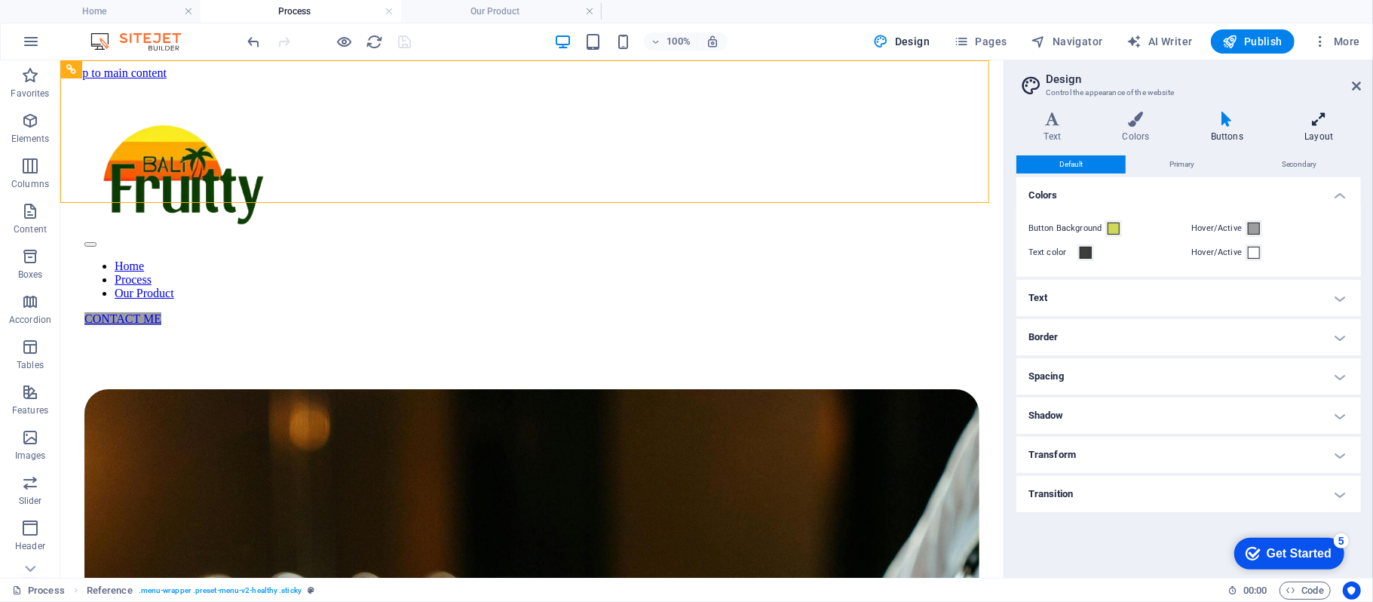
click at [1330, 121] on icon at bounding box center [1319, 119] width 84 height 15
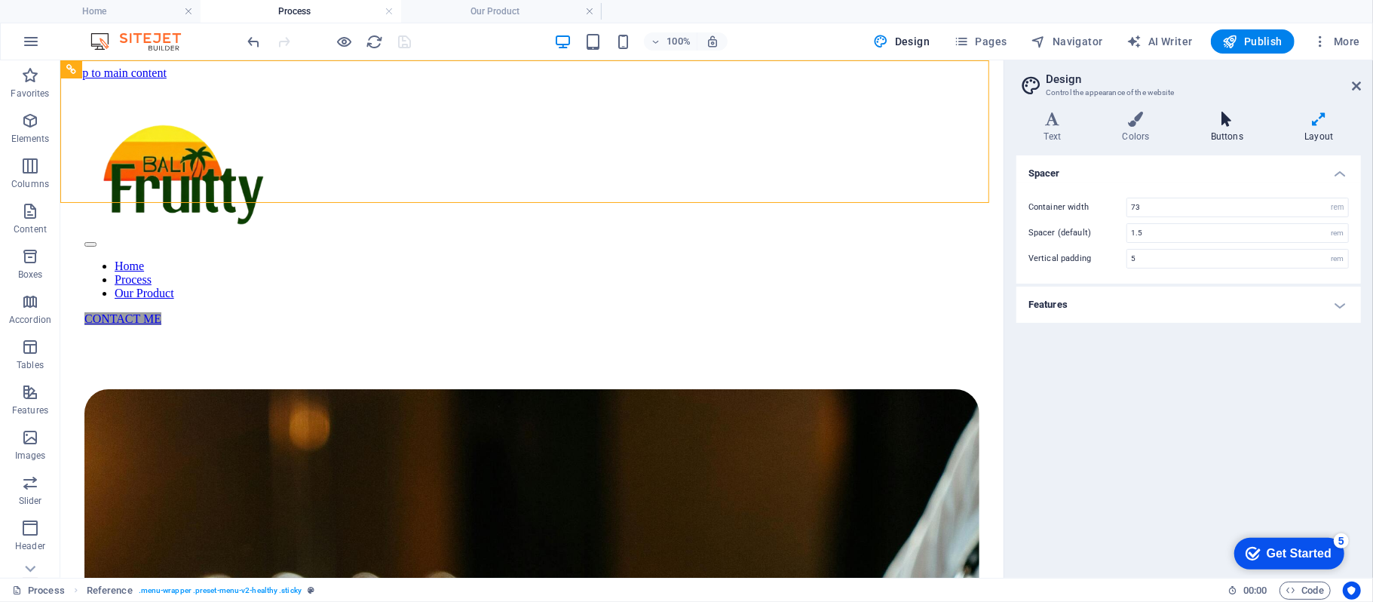
click at [1245, 119] on icon at bounding box center [1226, 119] width 87 height 15
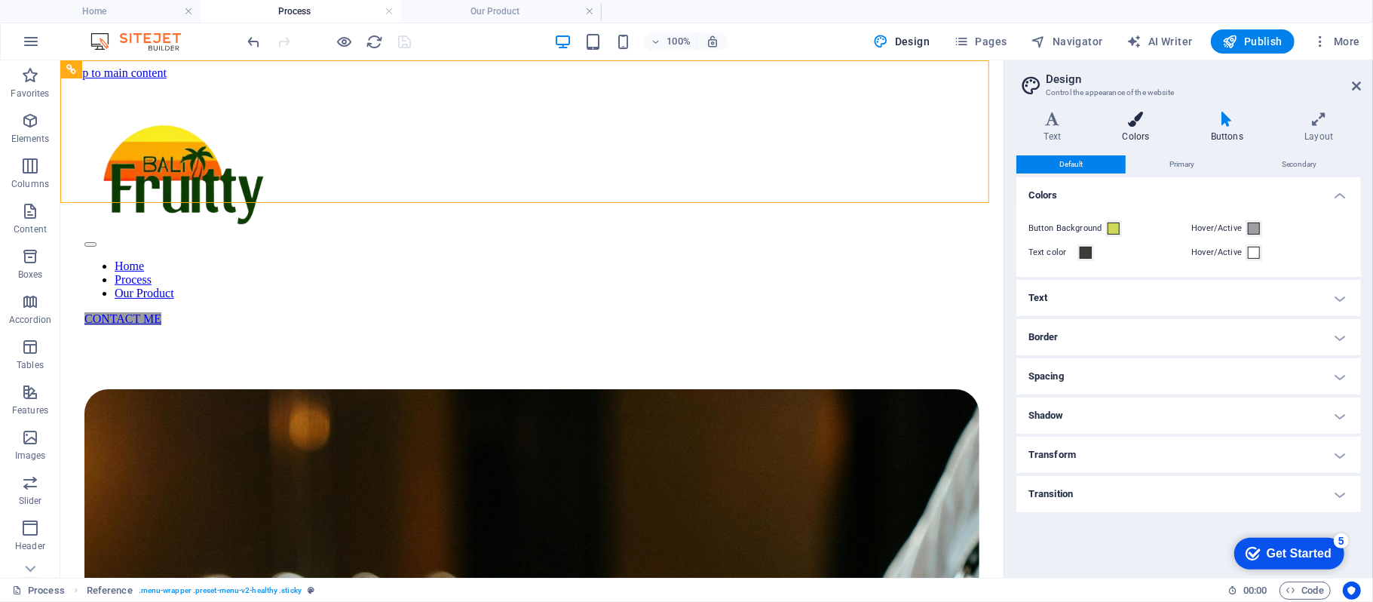
click at [1144, 127] on h4 "Colors" at bounding box center [1139, 128] width 88 height 32
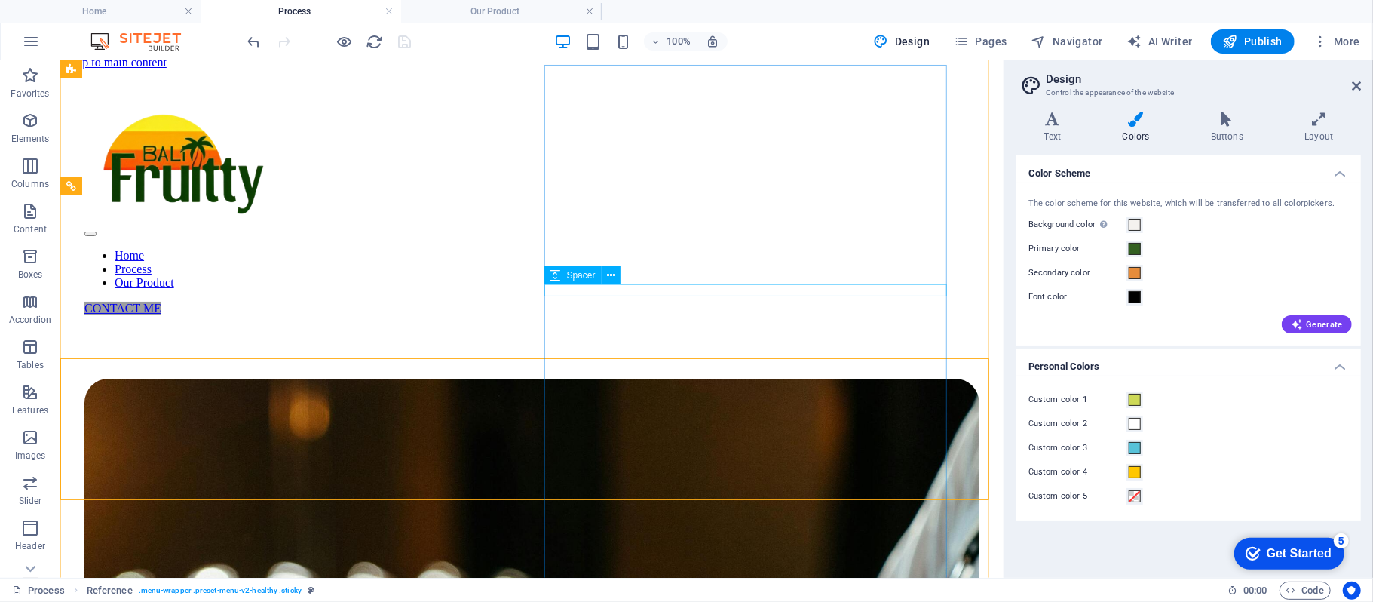
scroll to position [10, 0]
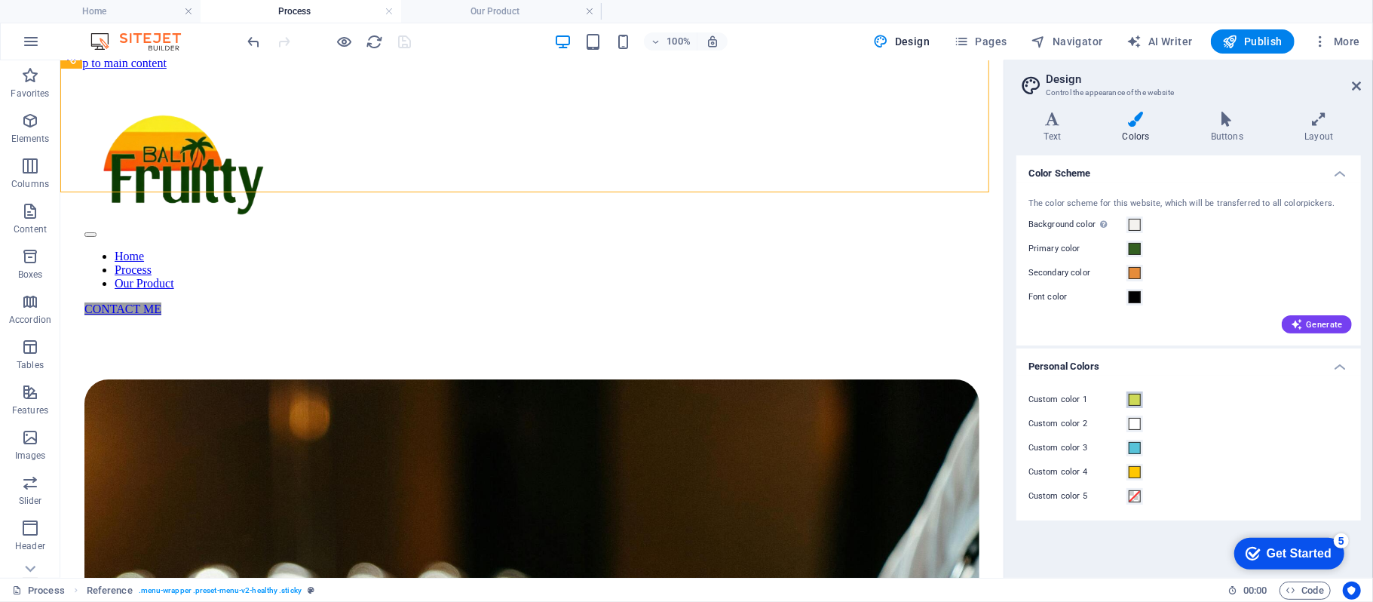
click at [1140, 399] on span at bounding box center [1135, 400] width 12 height 12
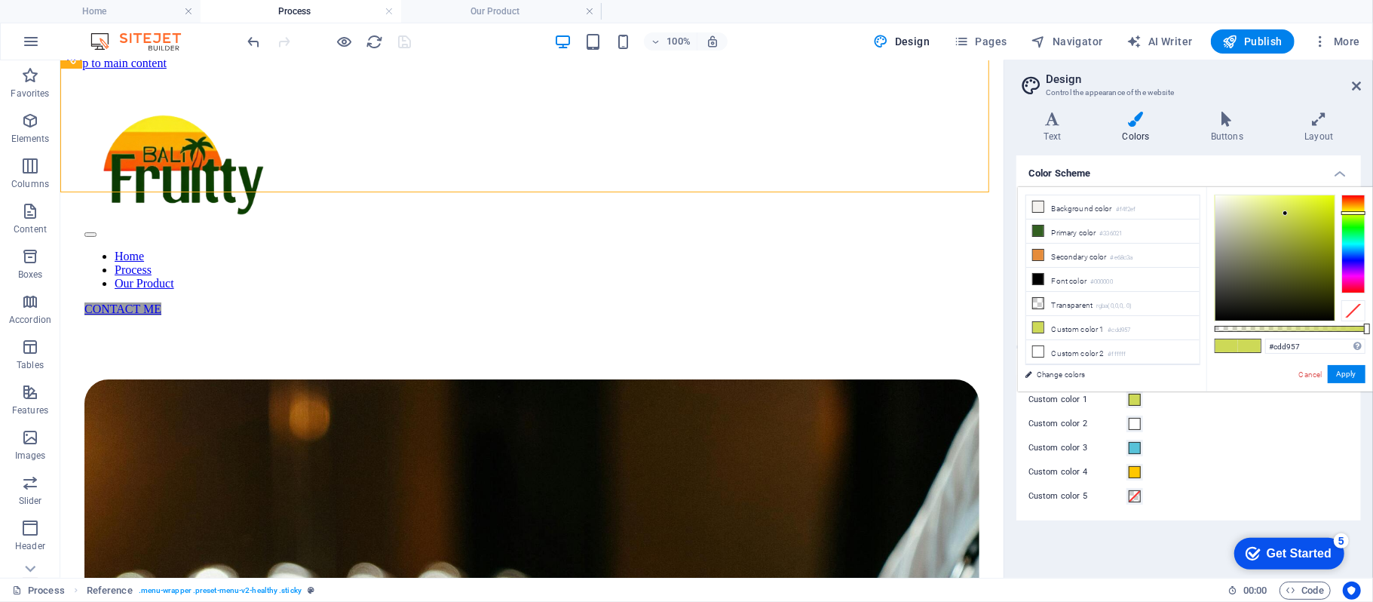
click at [1231, 415] on div "Custom color 2" at bounding box center [1188, 424] width 320 height 18
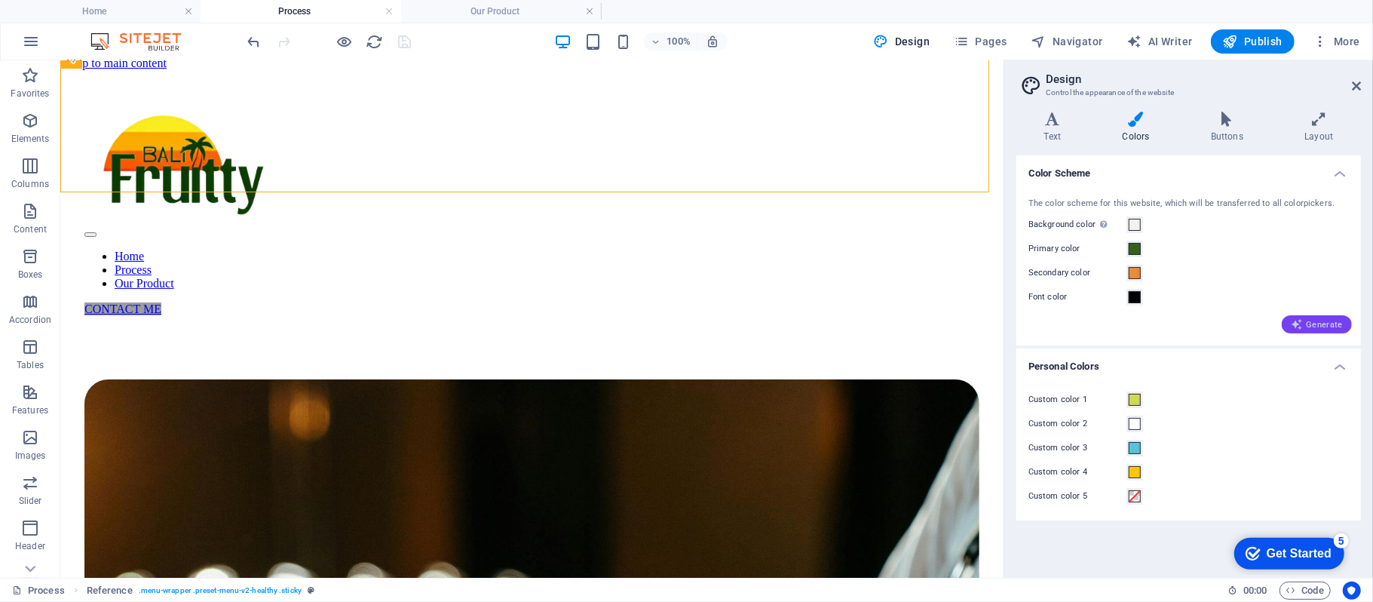
click at [1297, 318] on icon "button" at bounding box center [1297, 324] width 12 height 12
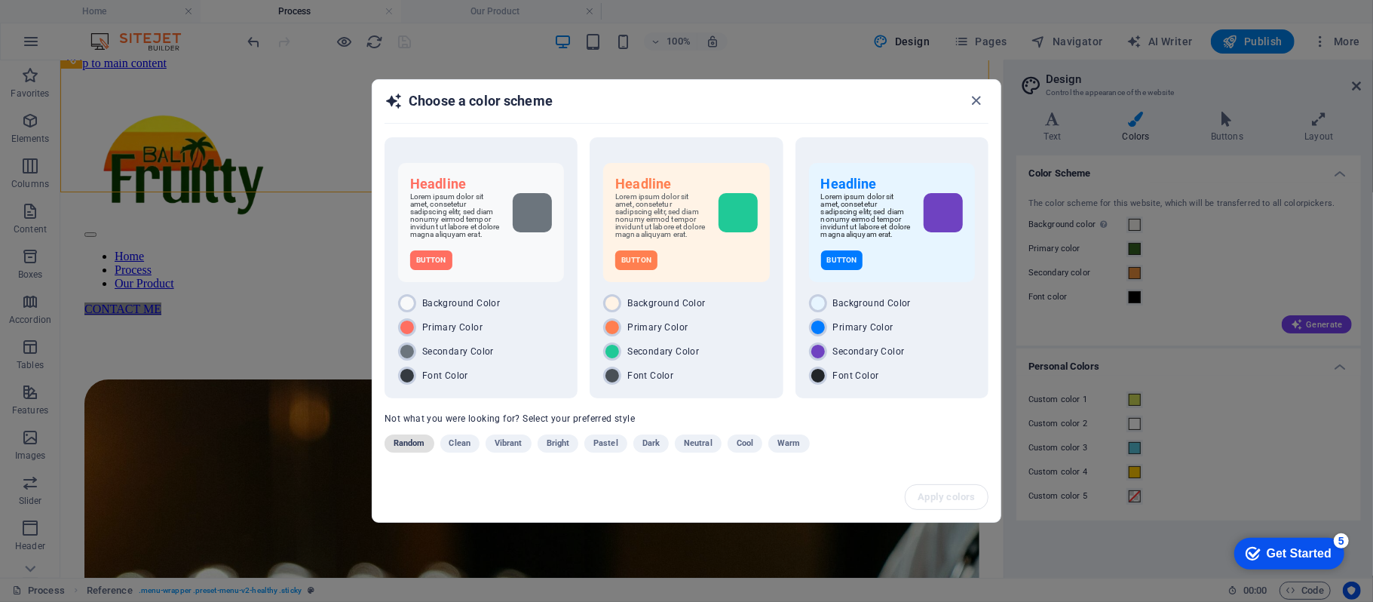
click at [405, 442] on span "Random" at bounding box center [410, 443] width 32 height 18
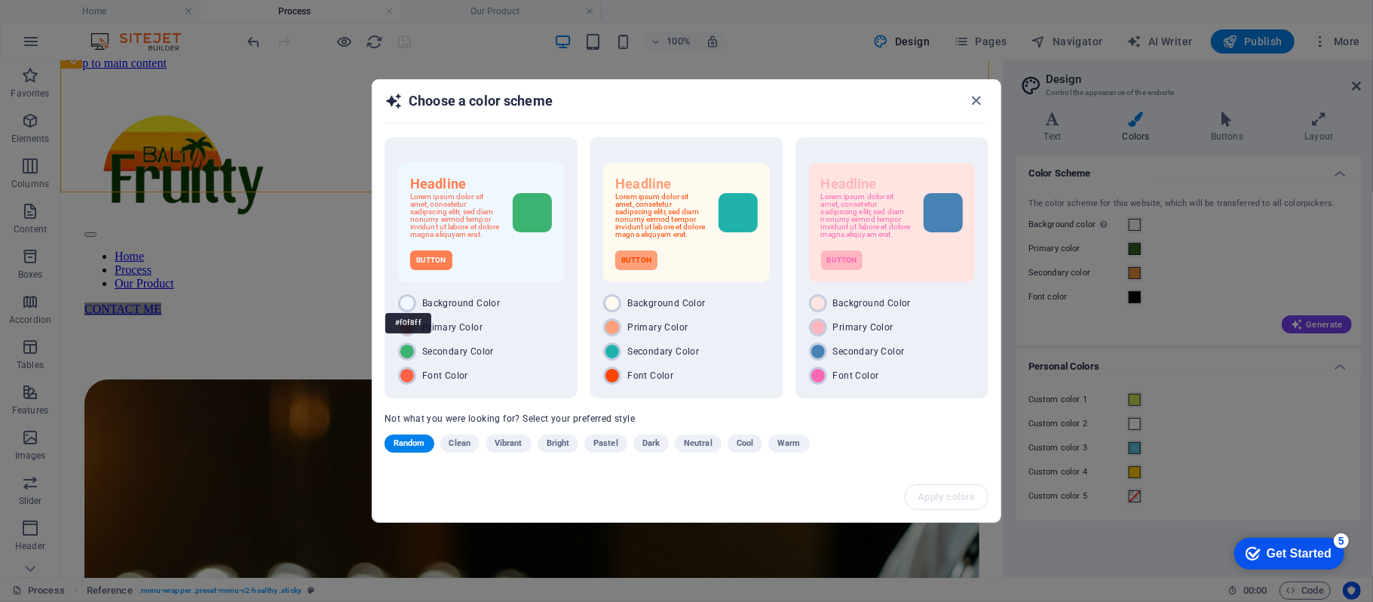
click at [407, 306] on div "#f0f8ff" at bounding box center [408, 322] width 46 height 41
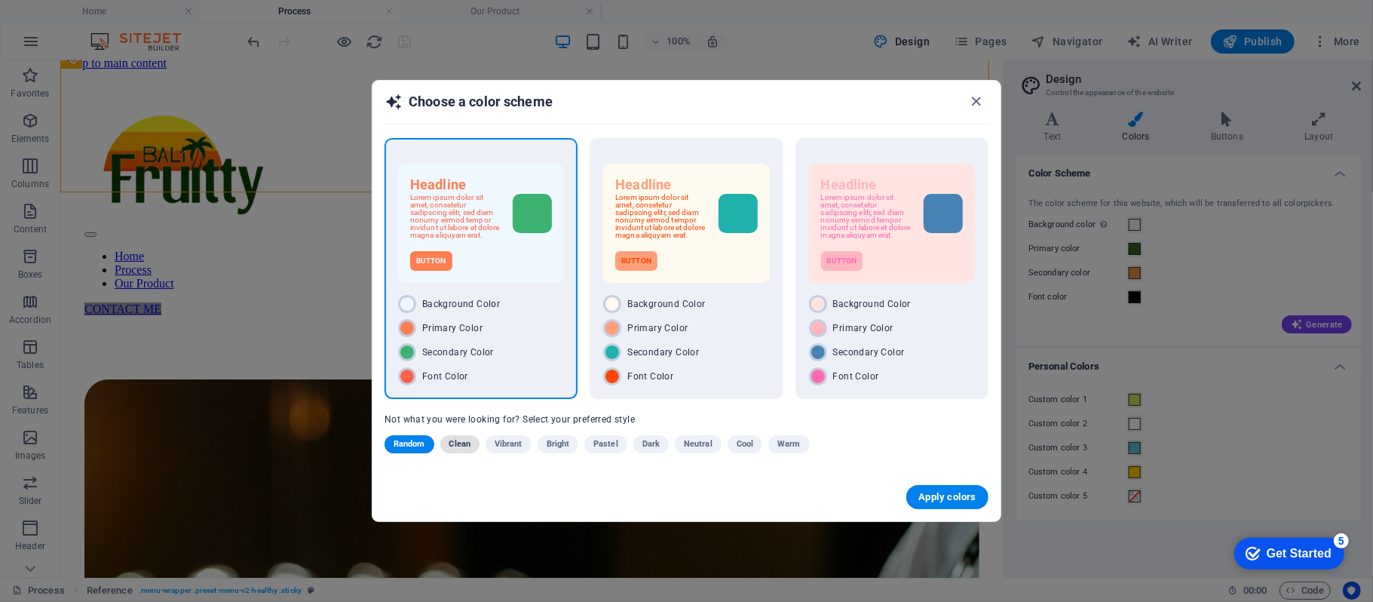
click at [454, 436] on span "Clean" at bounding box center [459, 444] width 21 height 18
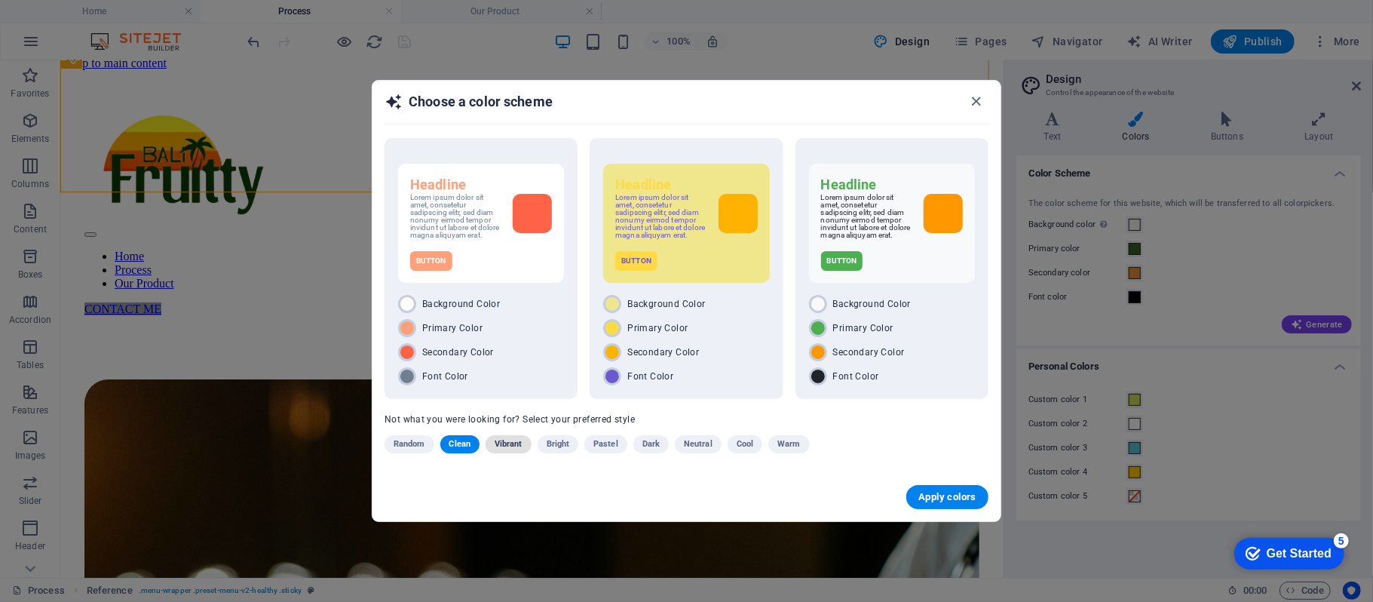
click at [513, 446] on span "Vibrant" at bounding box center [509, 444] width 28 height 18
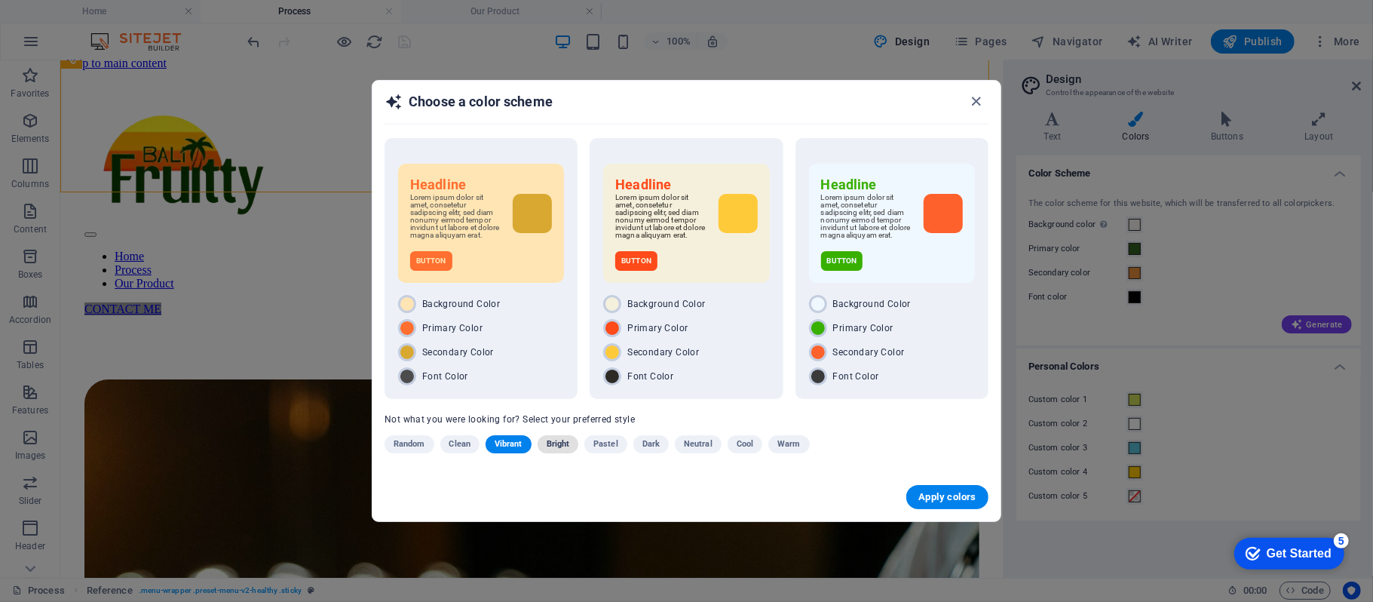
click at [556, 446] on span "Bright" at bounding box center [558, 444] width 23 height 18
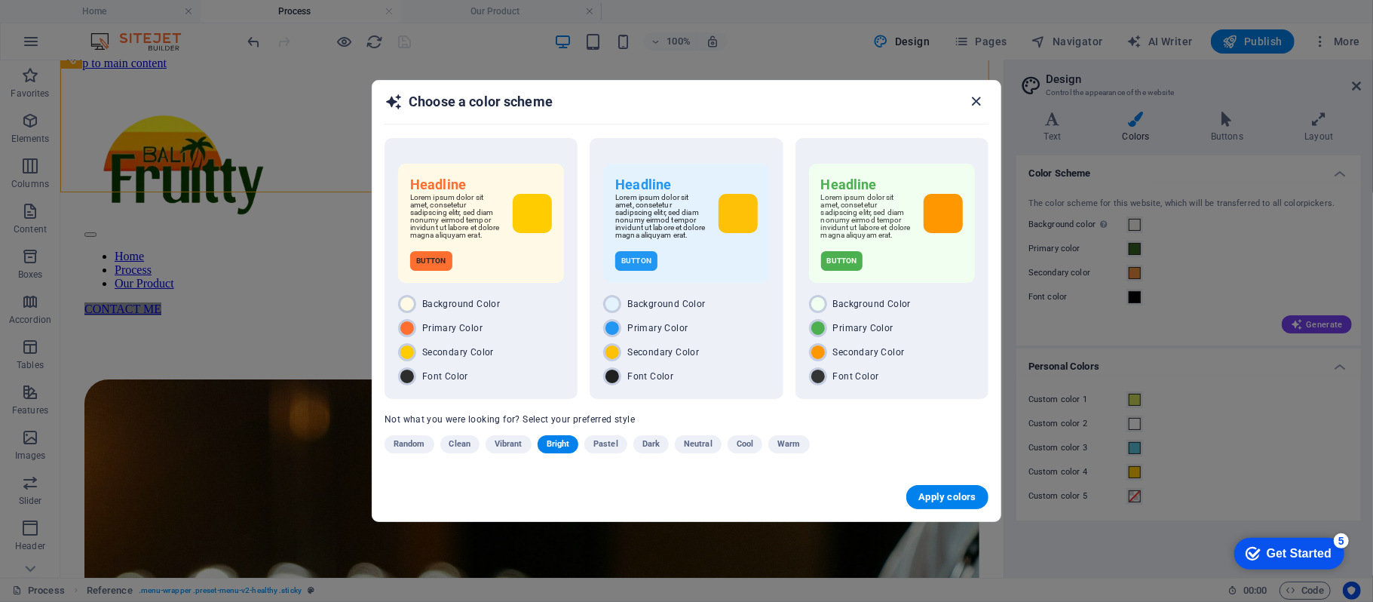
click at [969, 104] on icon "button" at bounding box center [976, 101] width 17 height 17
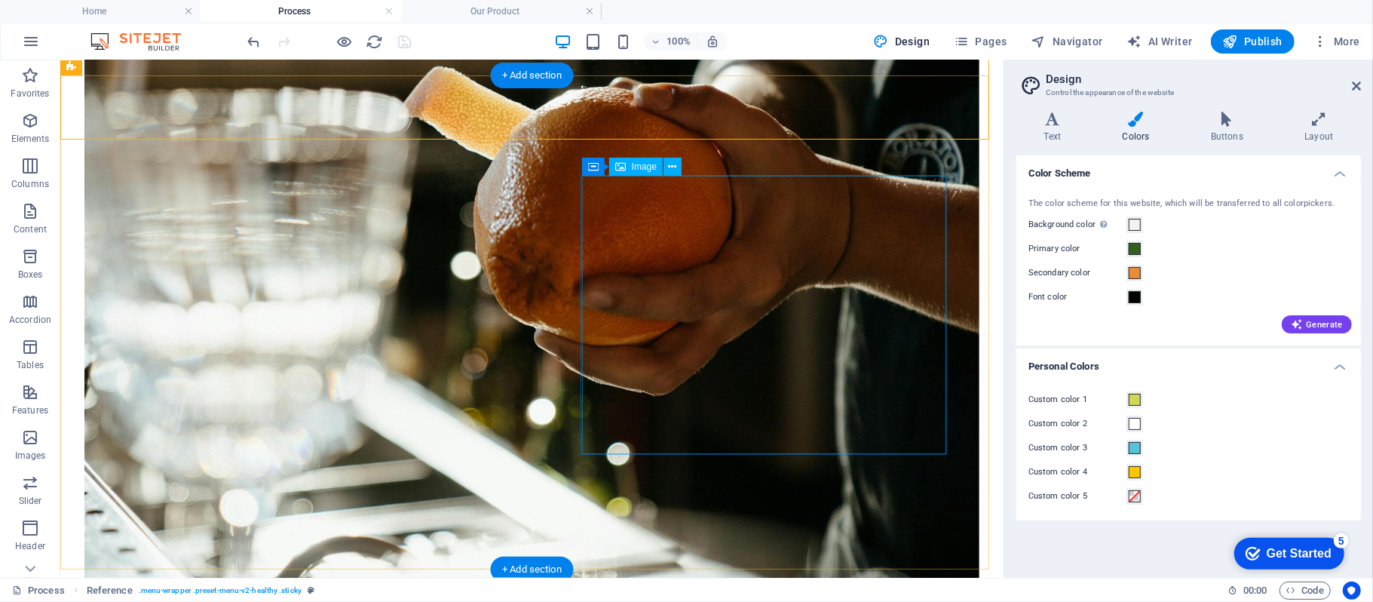
scroll to position [1307, 0]
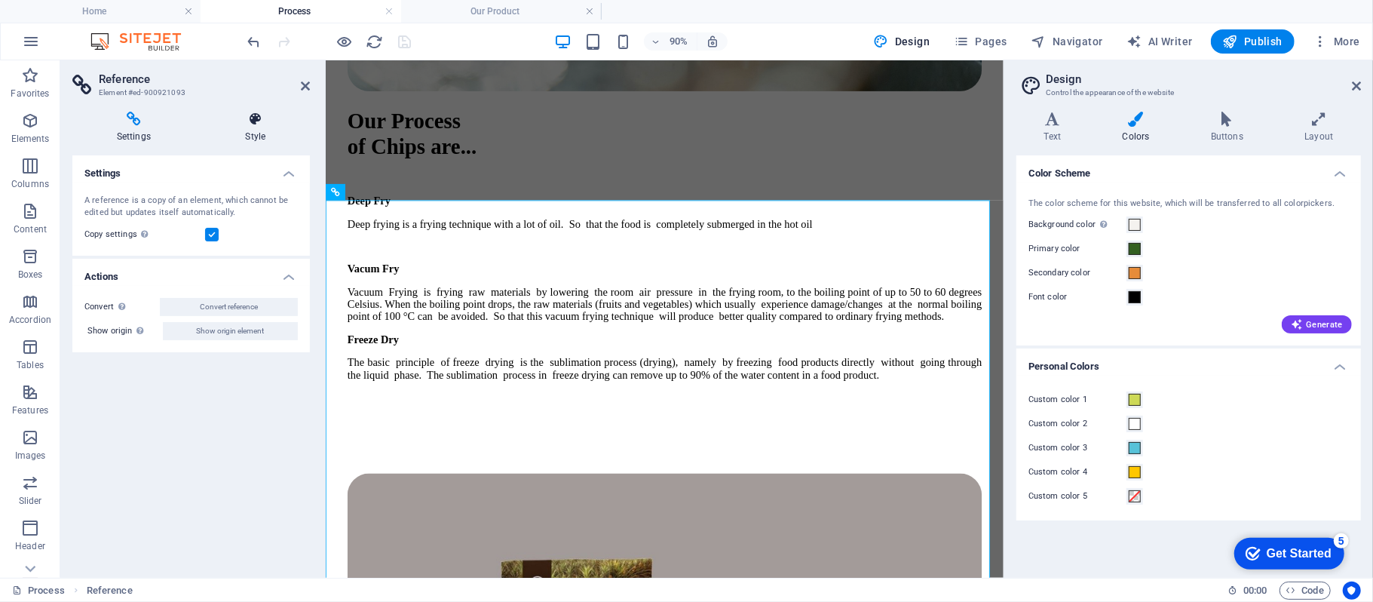
click at [244, 112] on icon at bounding box center [255, 119] width 109 height 15
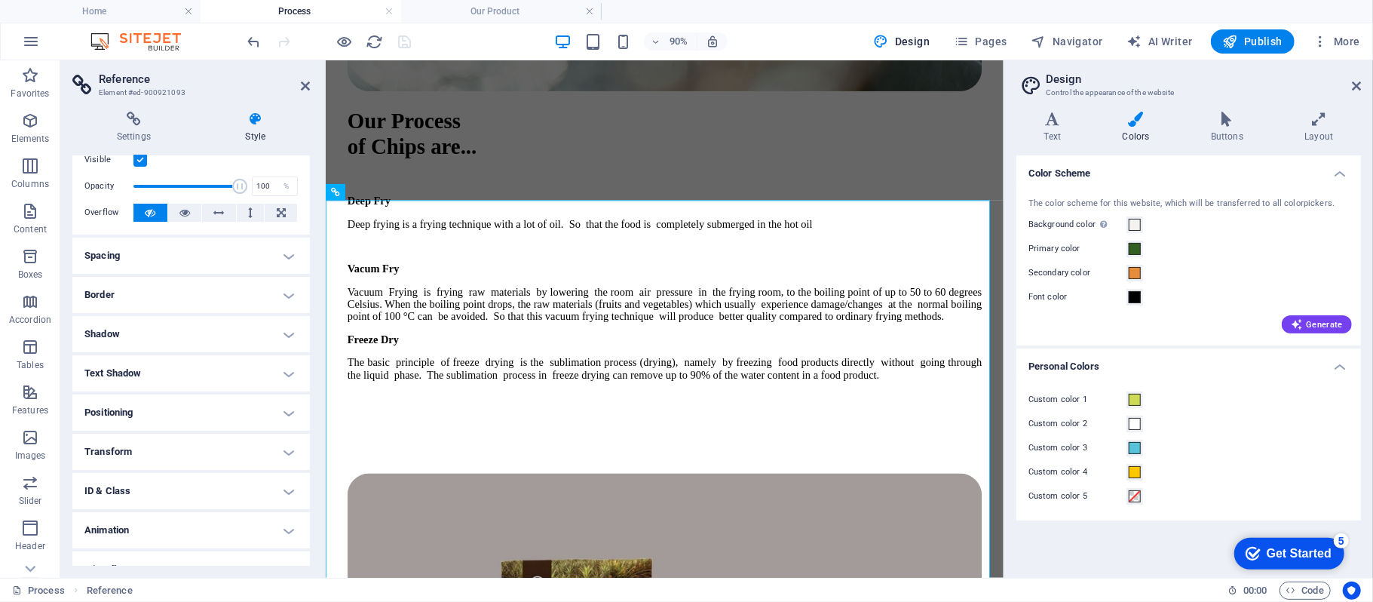
scroll to position [64, 0]
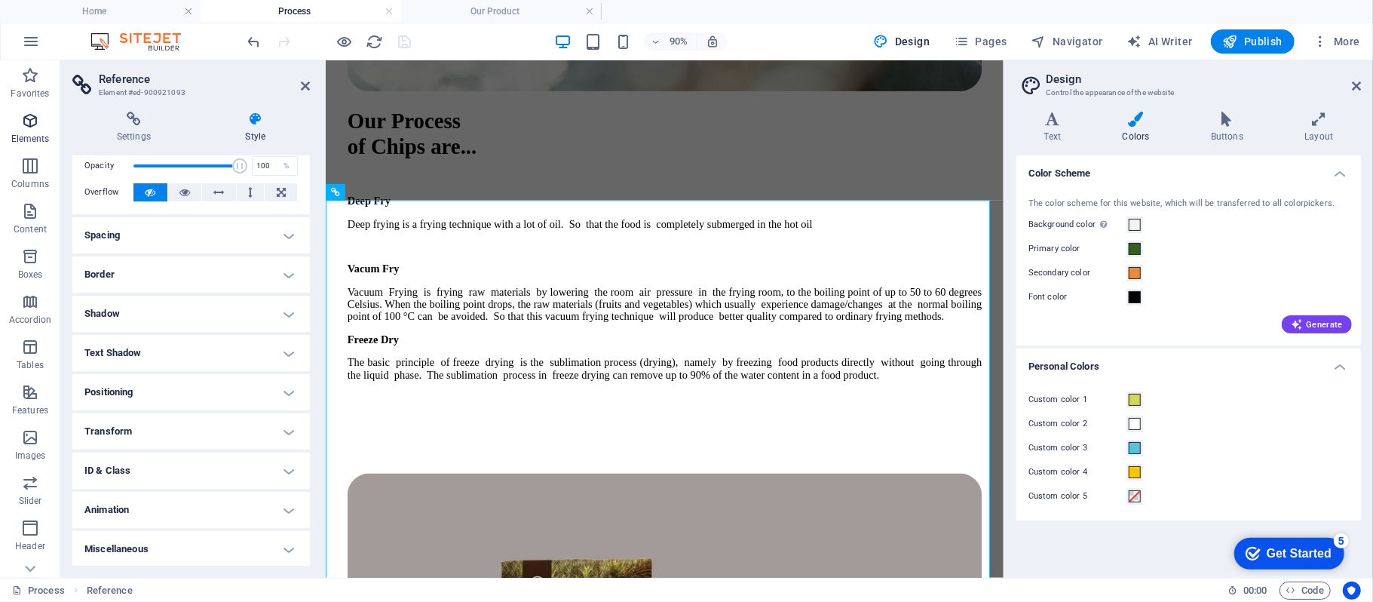
click at [45, 124] on span "Elements" at bounding box center [30, 130] width 60 height 36
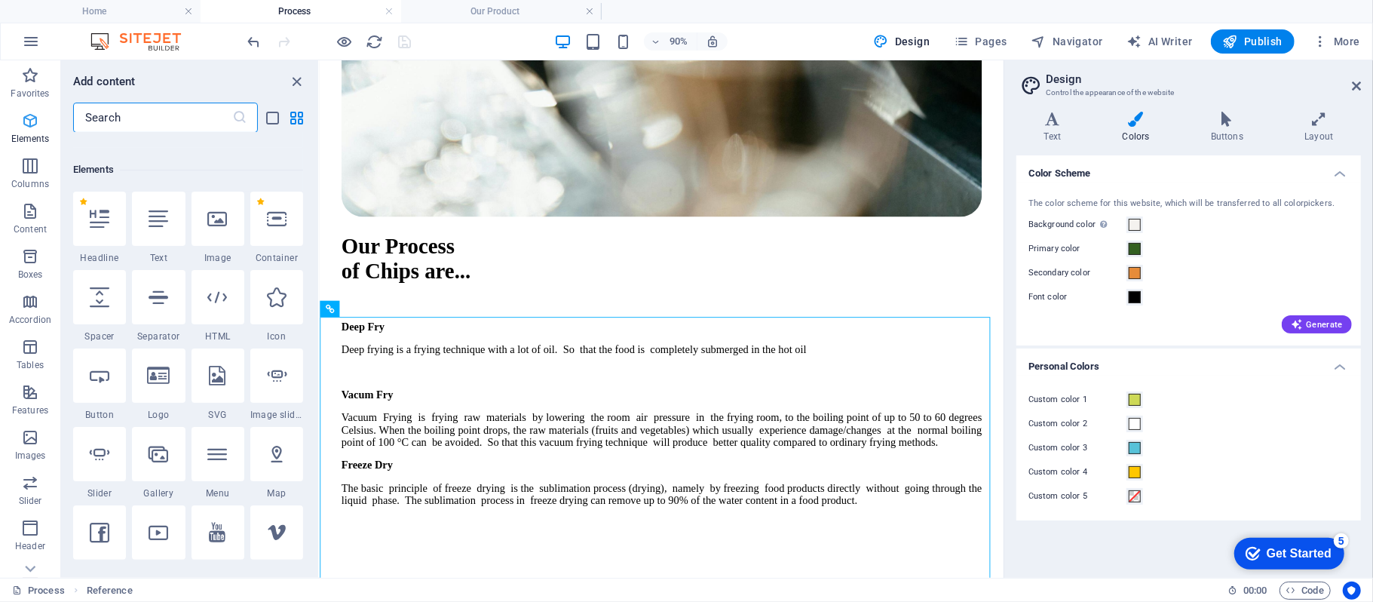
scroll to position [161, 0]
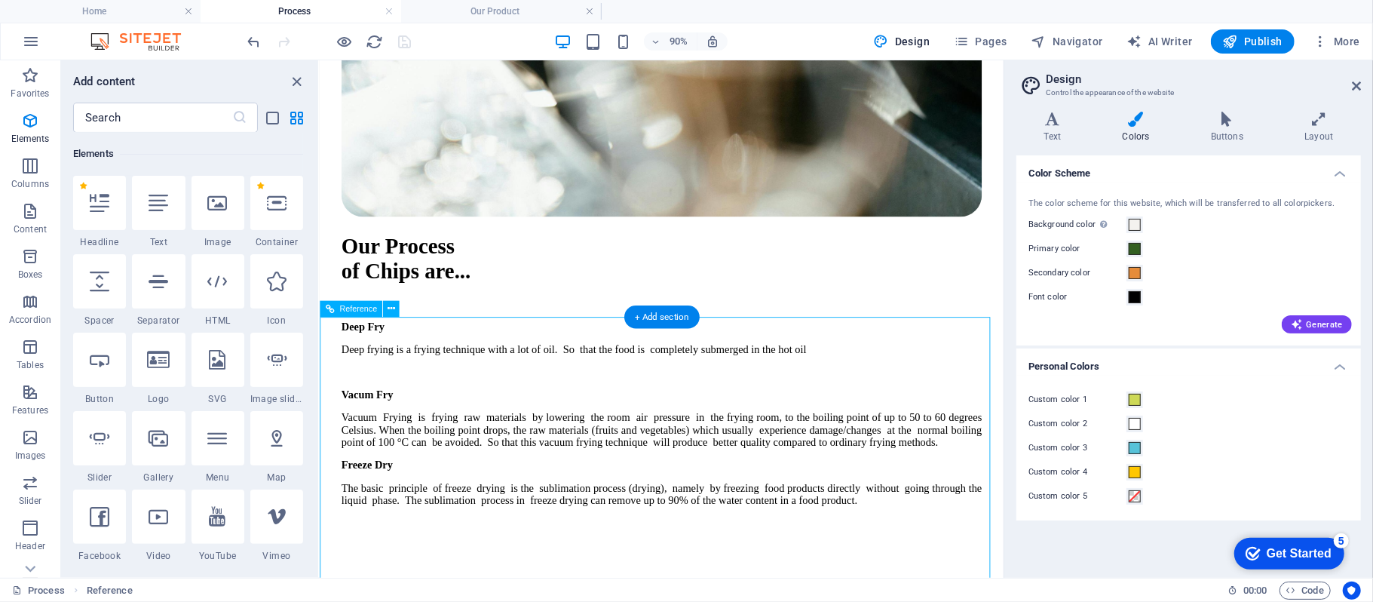
click at [392, 312] on icon at bounding box center [391, 309] width 8 height 14
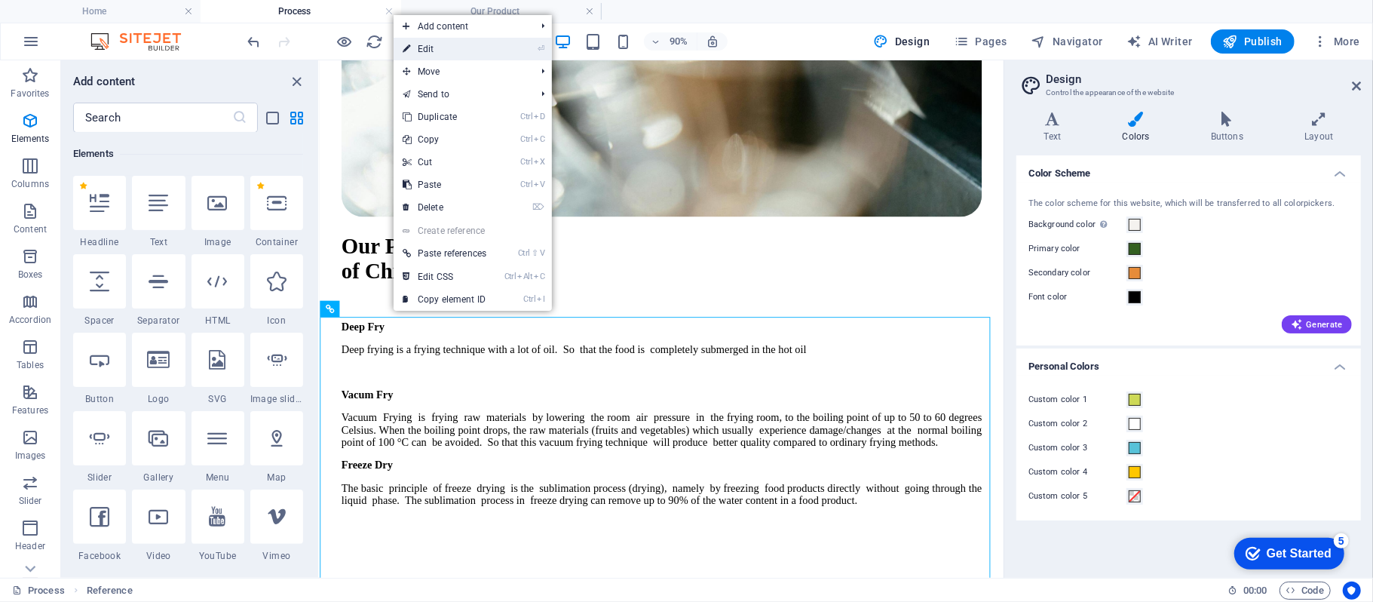
click at [445, 54] on link "⏎ Edit" at bounding box center [445, 49] width 102 height 23
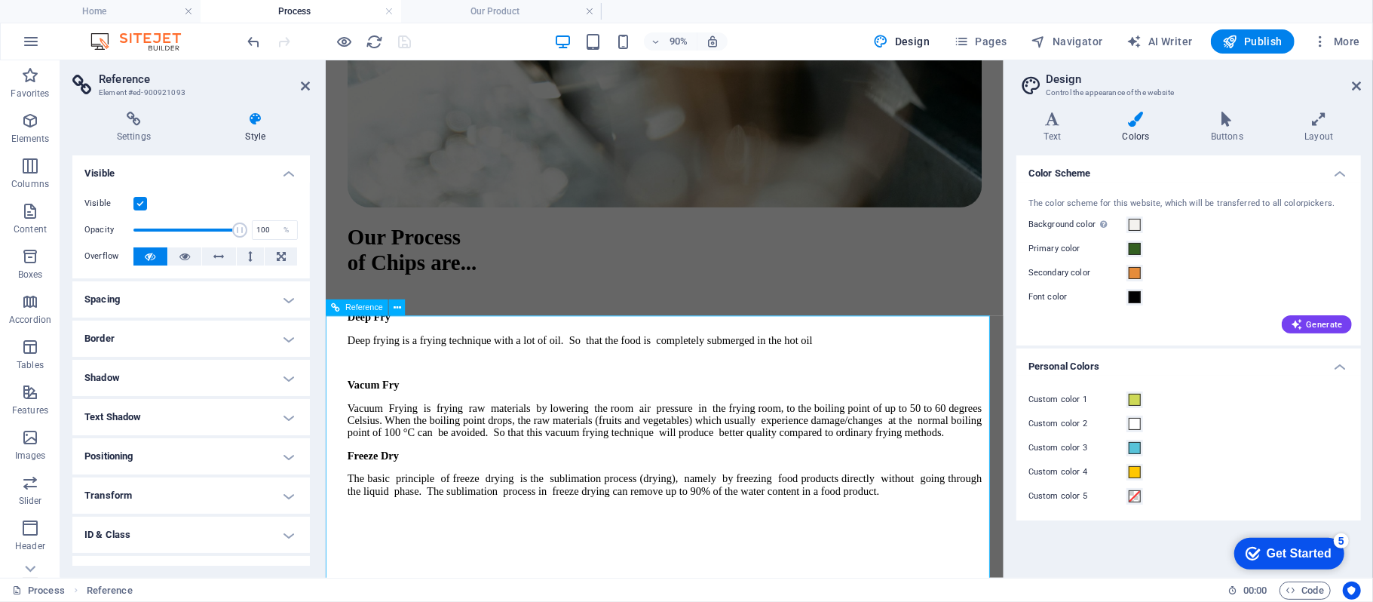
drag, startPoint x: 727, startPoint y: 178, endPoint x: 952, endPoint y: 164, distance: 225.9
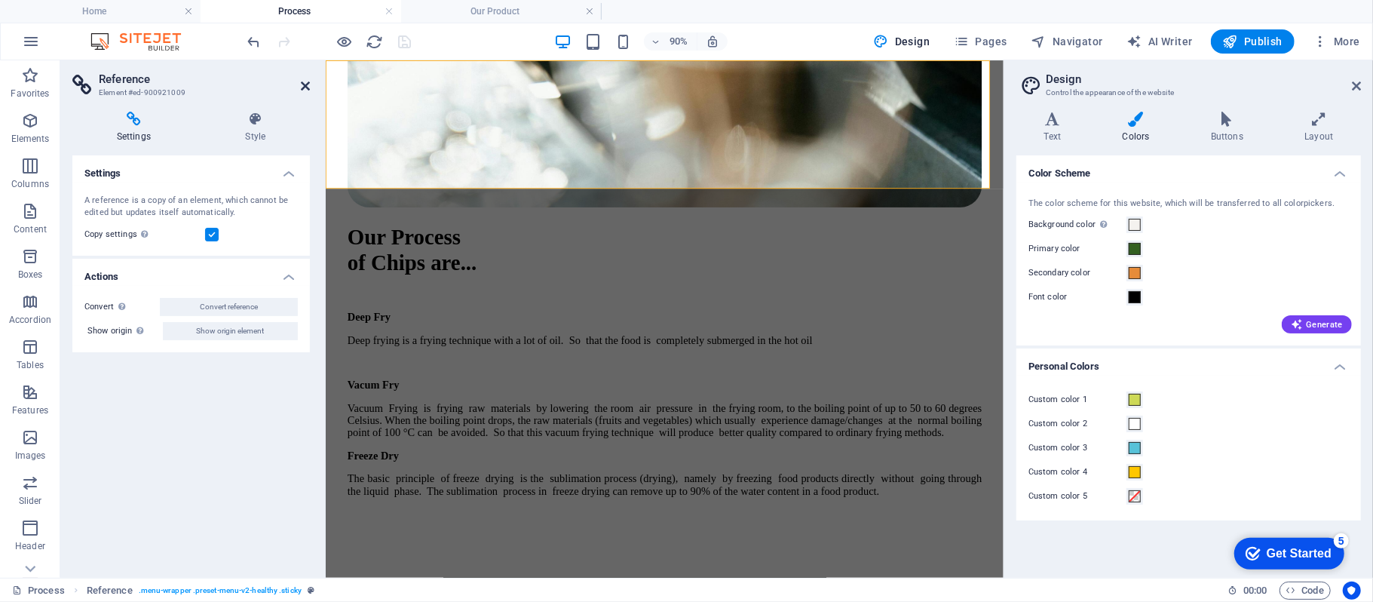
click at [306, 87] on icon at bounding box center [305, 86] width 9 height 12
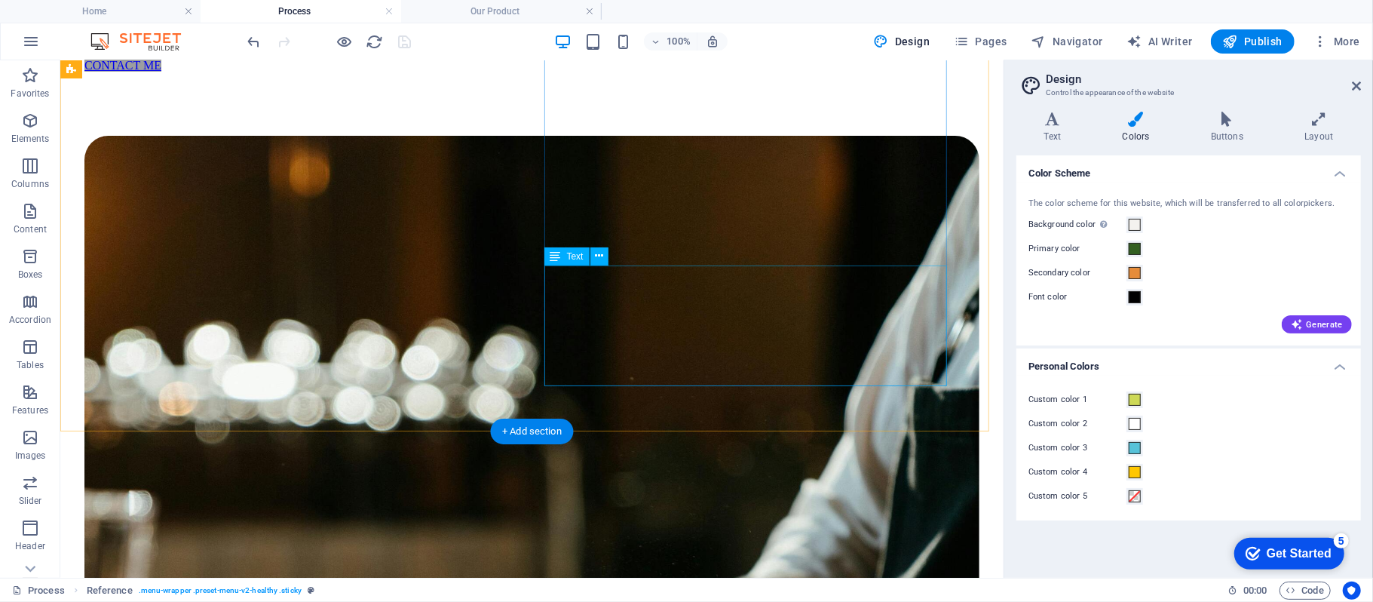
scroll to position [47, 0]
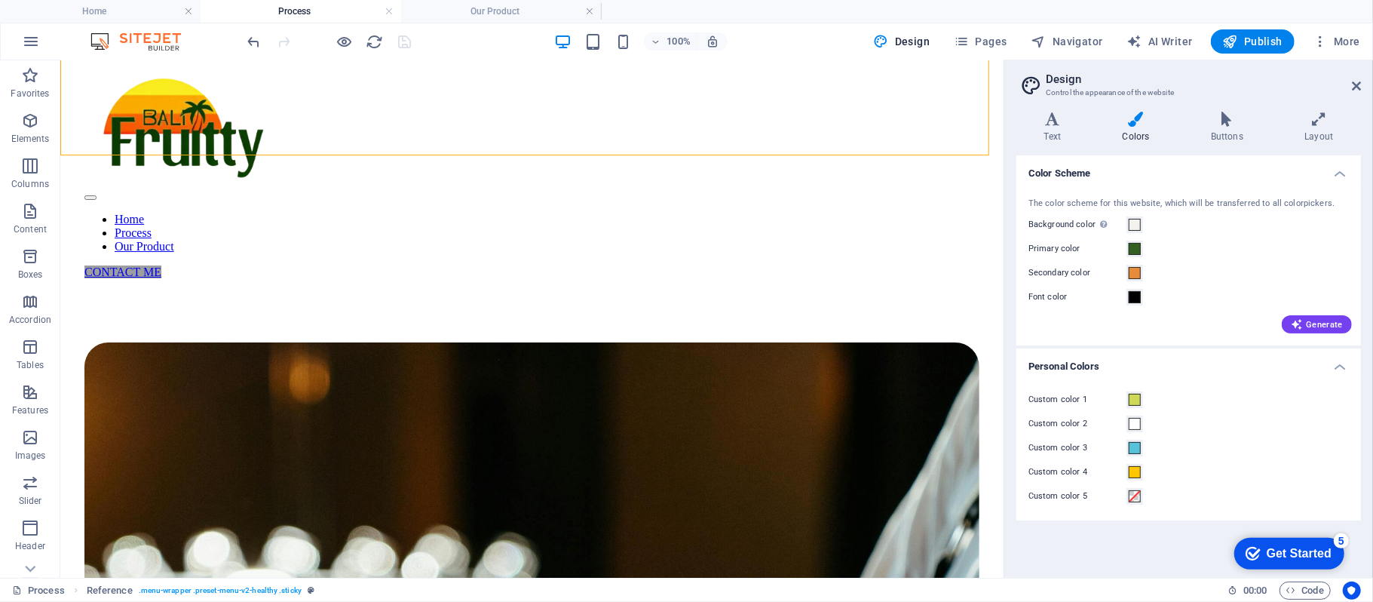
click at [1265, 439] on div "Custom color 3" at bounding box center [1188, 448] width 320 height 18
click at [1132, 399] on span at bounding box center [1135, 400] width 12 height 12
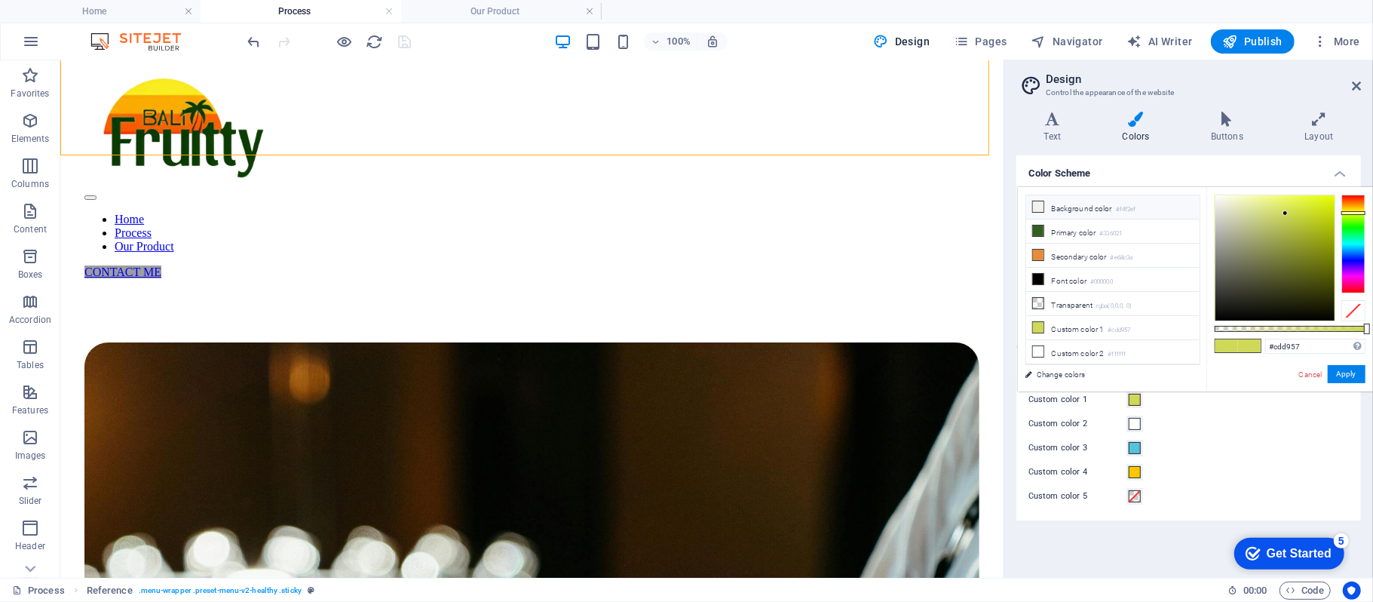
click at [1122, 210] on small "#f4f2ef" at bounding box center [1126, 209] width 20 height 11
type input "#f4f2ef"
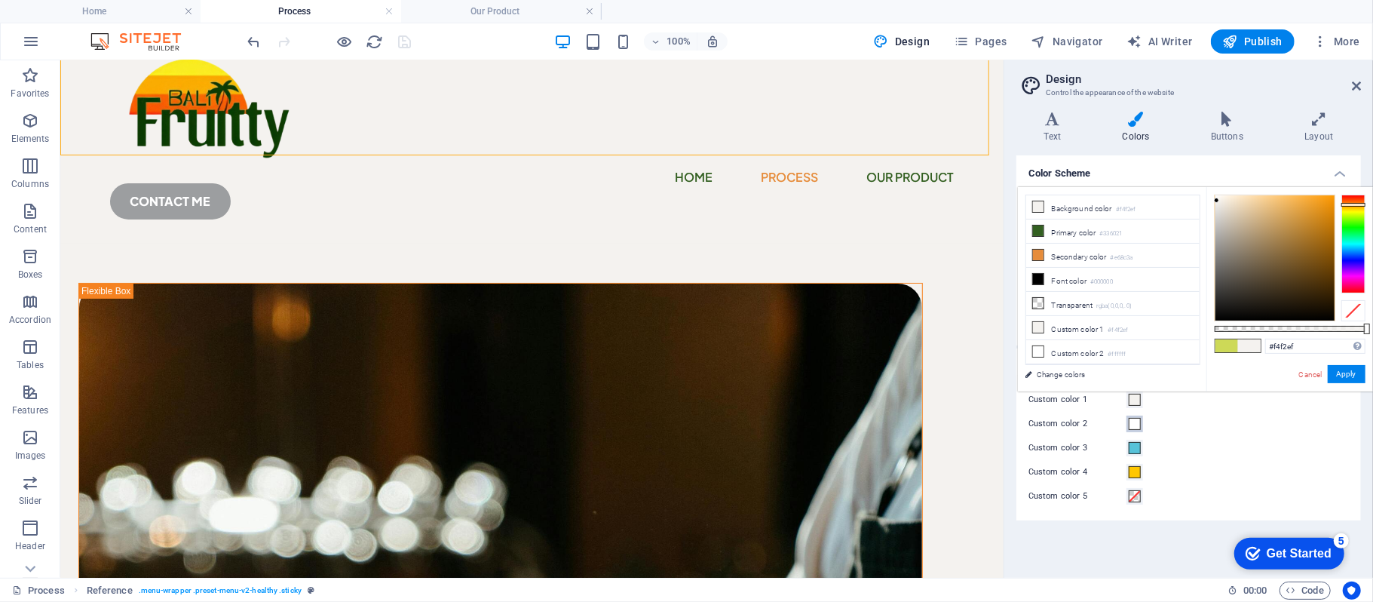
click at [1137, 424] on span at bounding box center [1135, 424] width 12 height 12
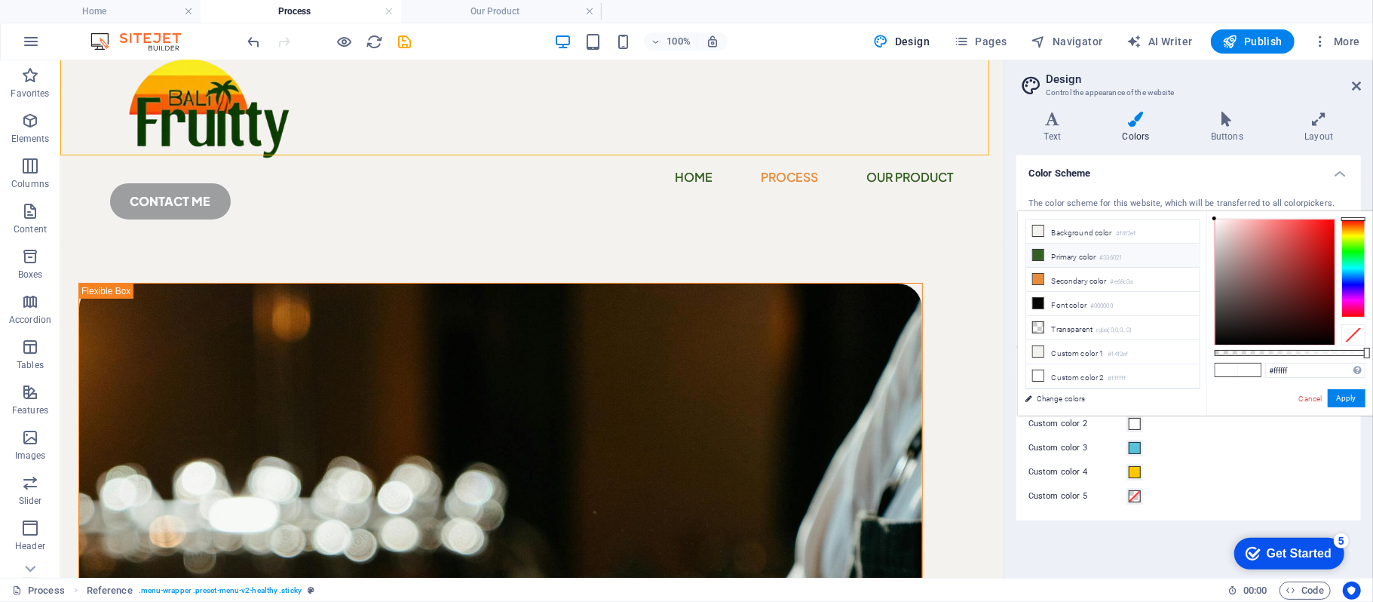
click at [1089, 262] on li "Primary color #336021" at bounding box center [1112, 256] width 173 height 24
type input "#336021"
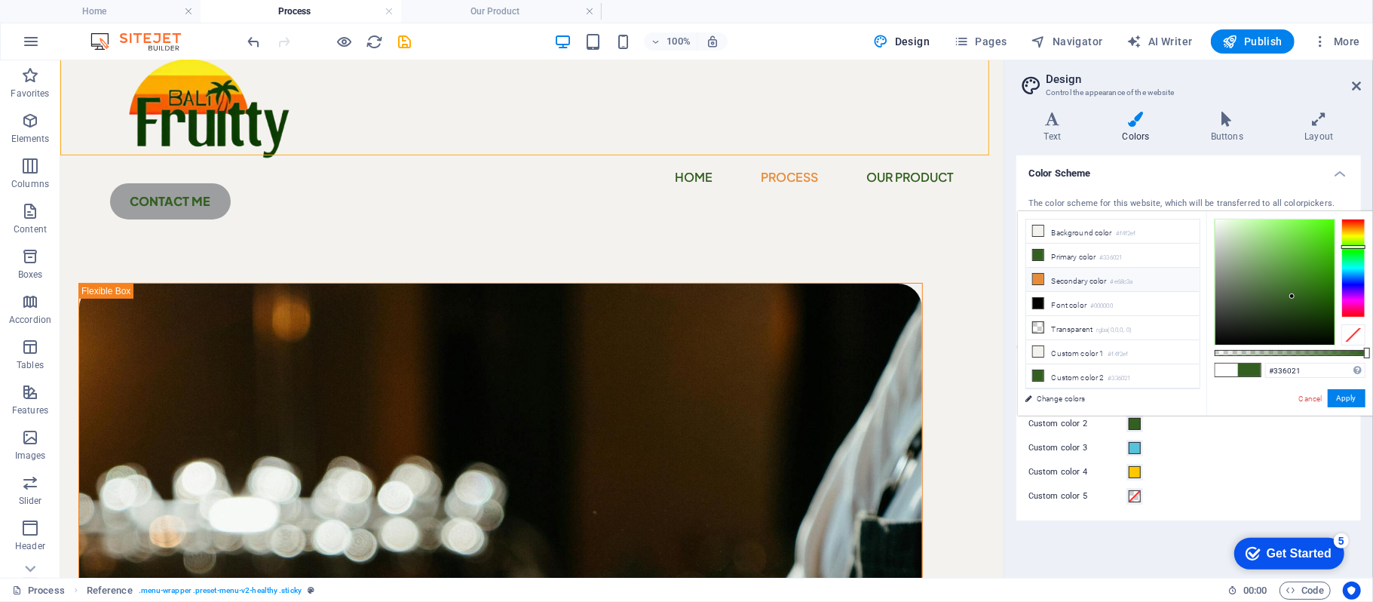
scroll to position [53, 0]
click at [0, 0] on button "Apply" at bounding box center [0, 0] width 0 height 0
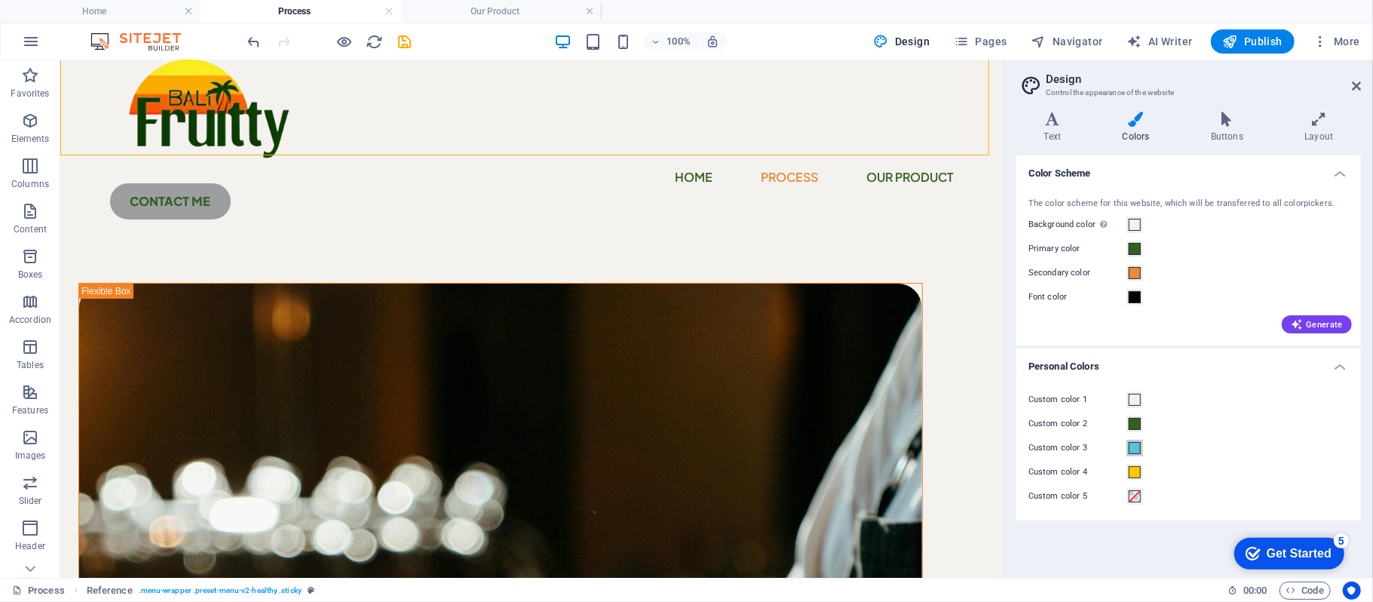
click at [1137, 447] on span at bounding box center [1135, 448] width 12 height 12
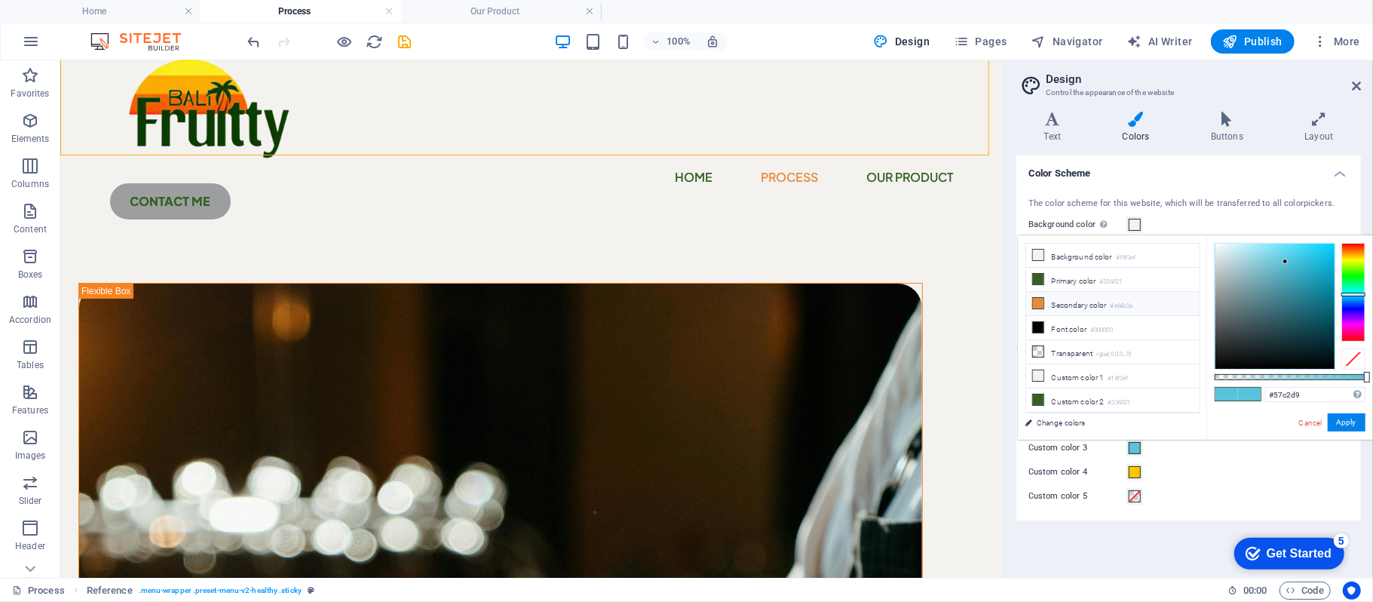
click at [1102, 305] on li "Secondary color #e68c3a" at bounding box center [1112, 304] width 173 height 24
type input "#e68c3a"
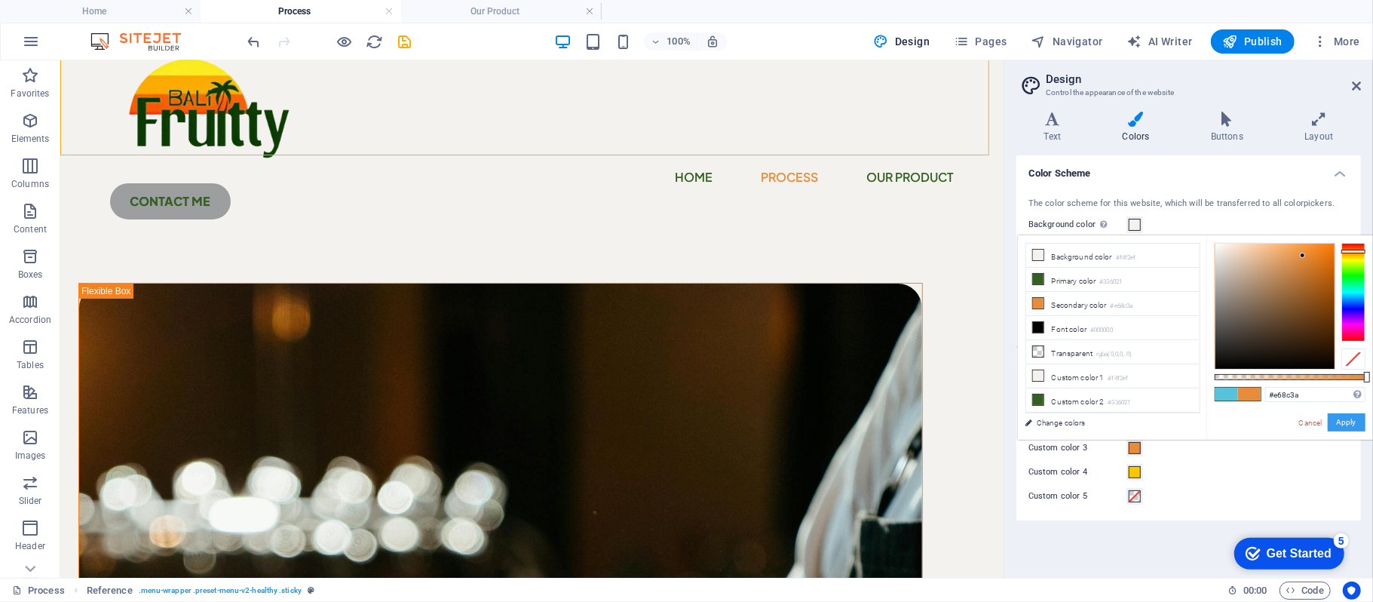
click at [1352, 429] on button "Apply" at bounding box center [1347, 422] width 38 height 18
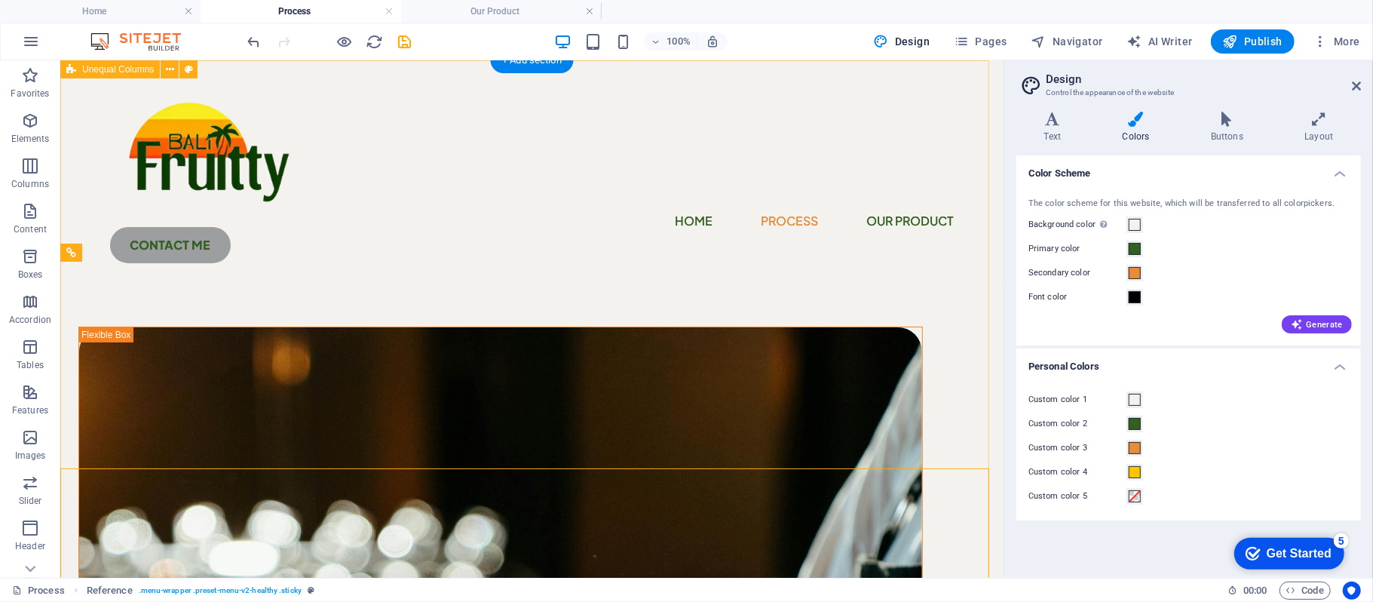
scroll to position [0, 0]
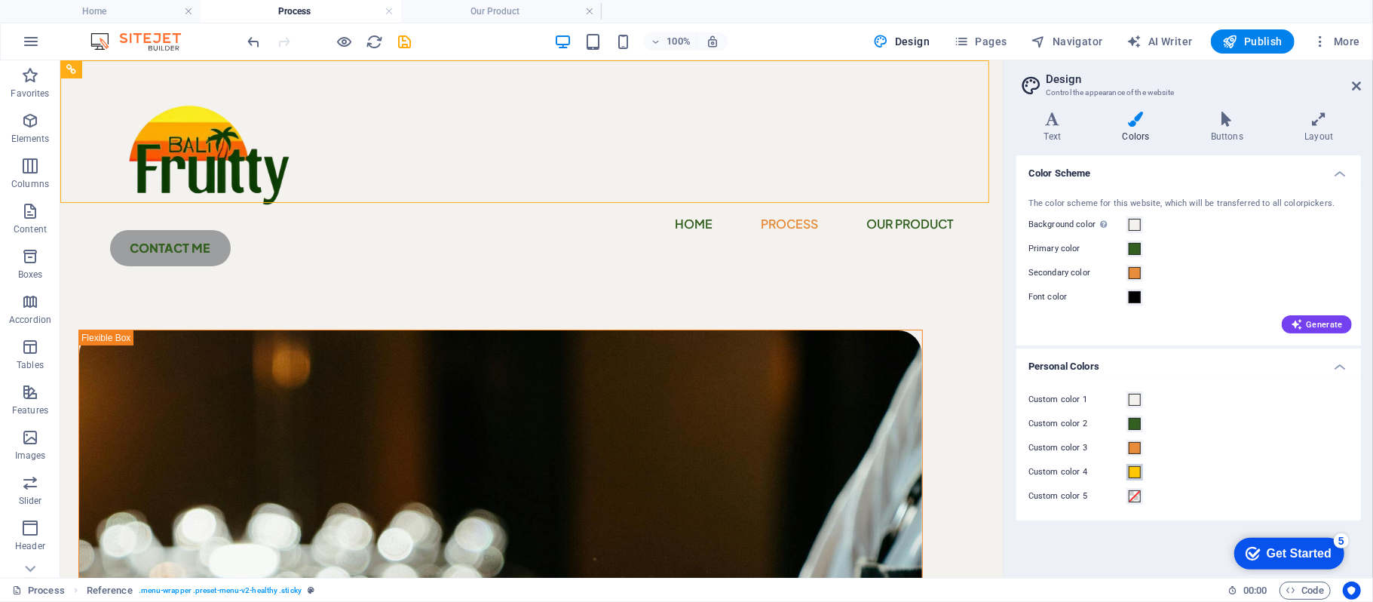
click at [1138, 469] on span at bounding box center [1135, 472] width 12 height 12
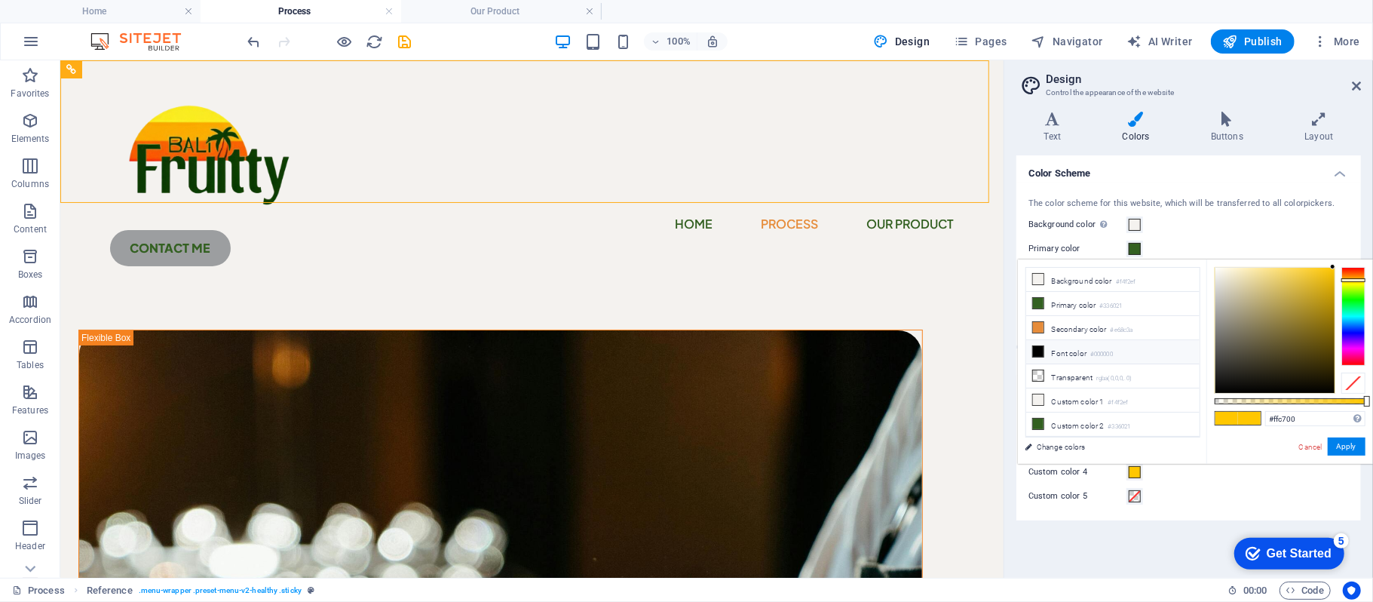
click at [1071, 357] on li "Font color #000000" at bounding box center [1112, 352] width 173 height 24
type input "#000000"
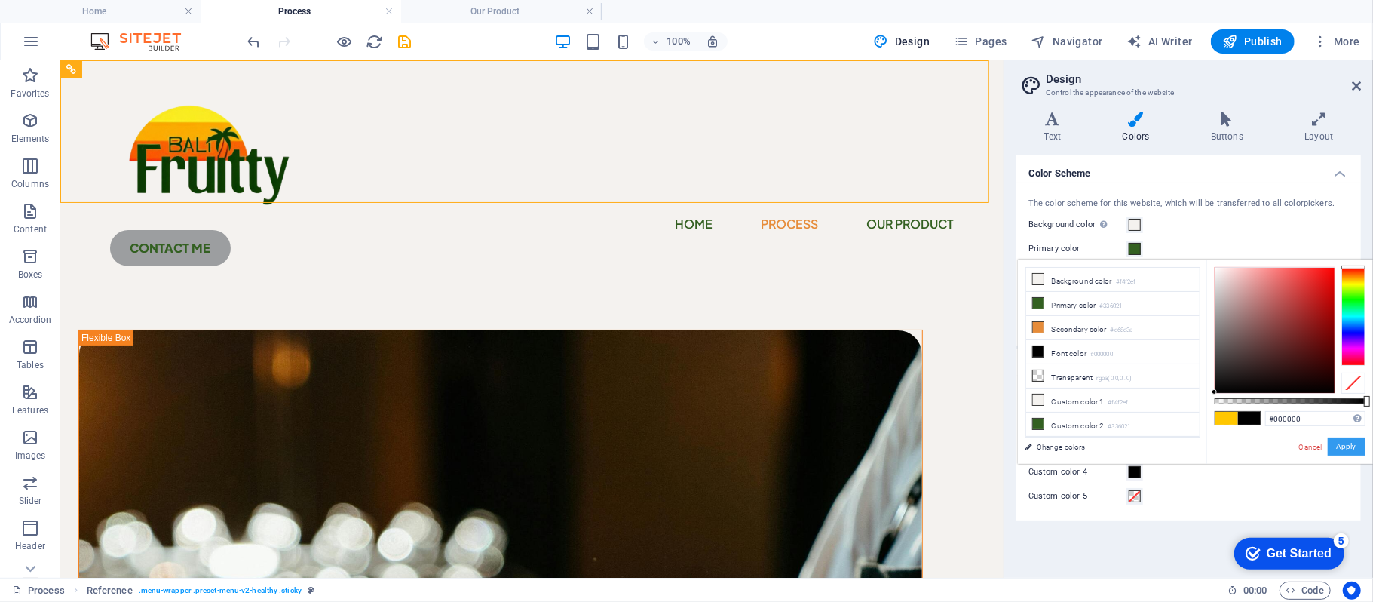
click at [1343, 437] on button "Apply" at bounding box center [1347, 446] width 38 height 18
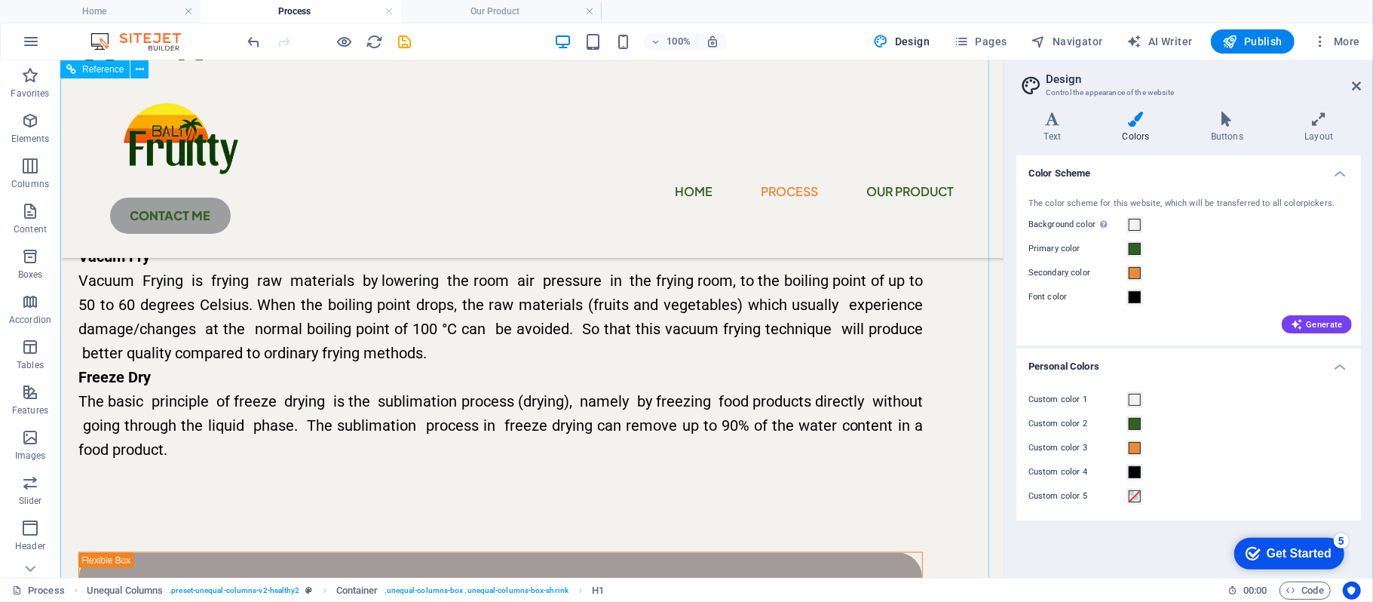
scroll to position [1207, 0]
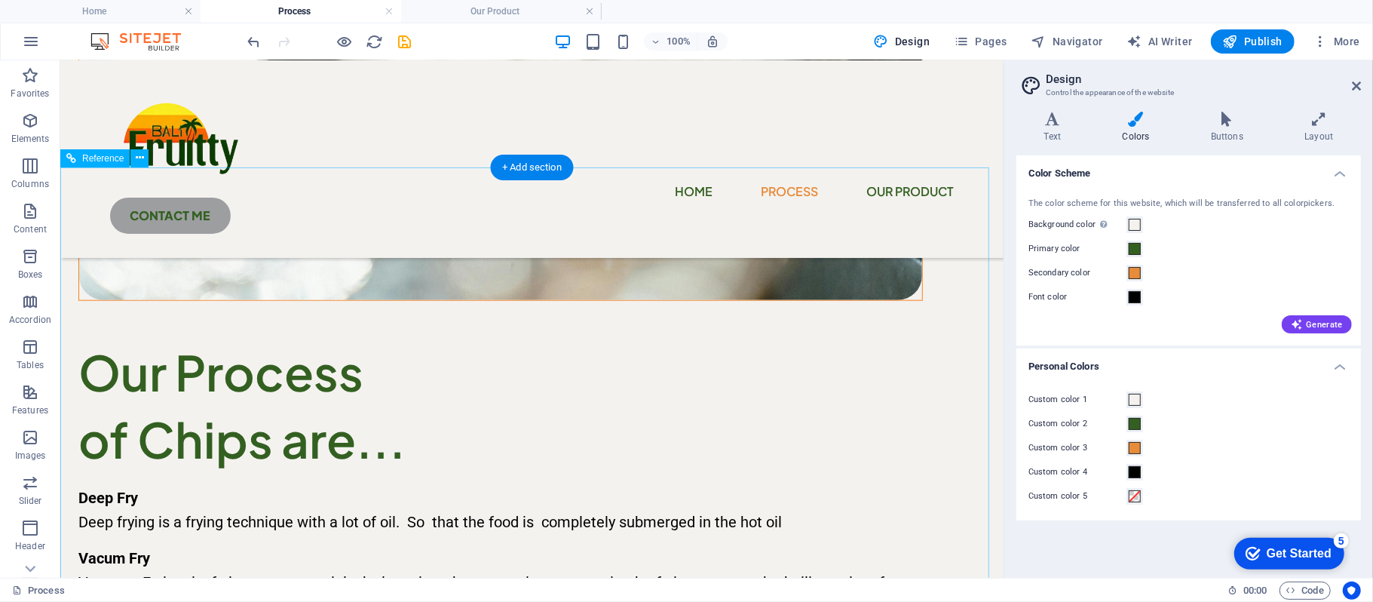
click at [1126, 424] on label "Custom color 2" at bounding box center [1077, 424] width 98 height 18
click at [1126, 424] on button "Custom color 2" at bounding box center [1134, 423] width 17 height 17
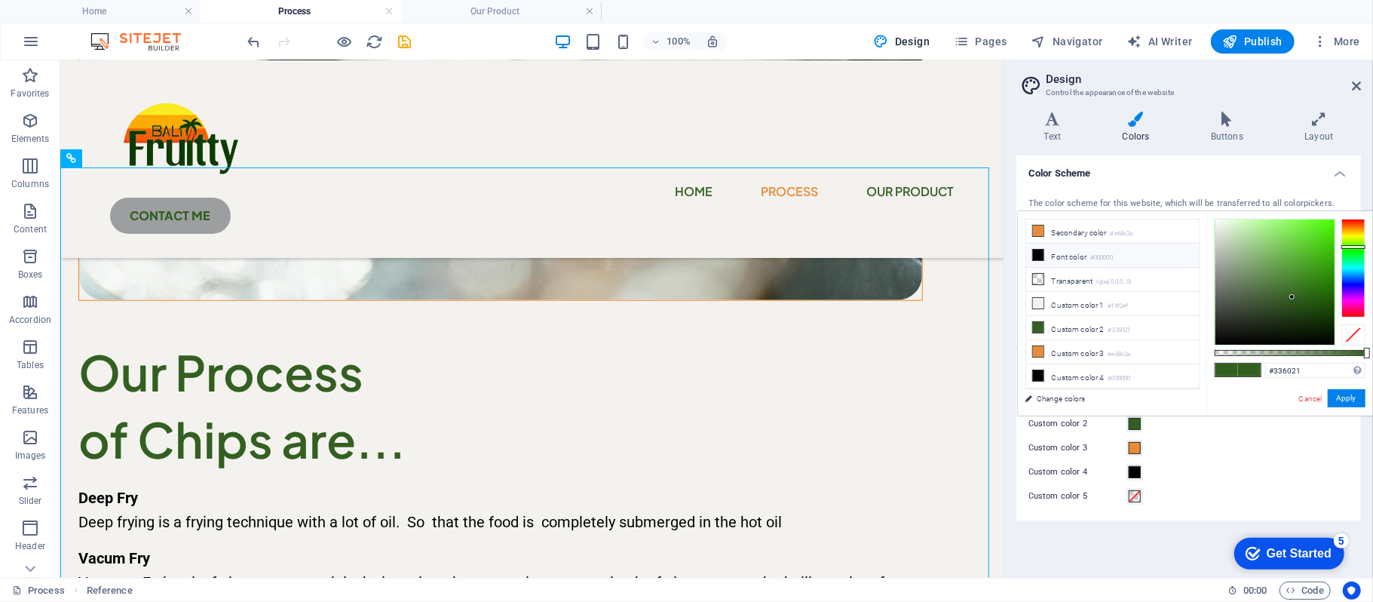
click at [1093, 257] on small "#000000" at bounding box center [1101, 258] width 23 height 11
type input "#000000"
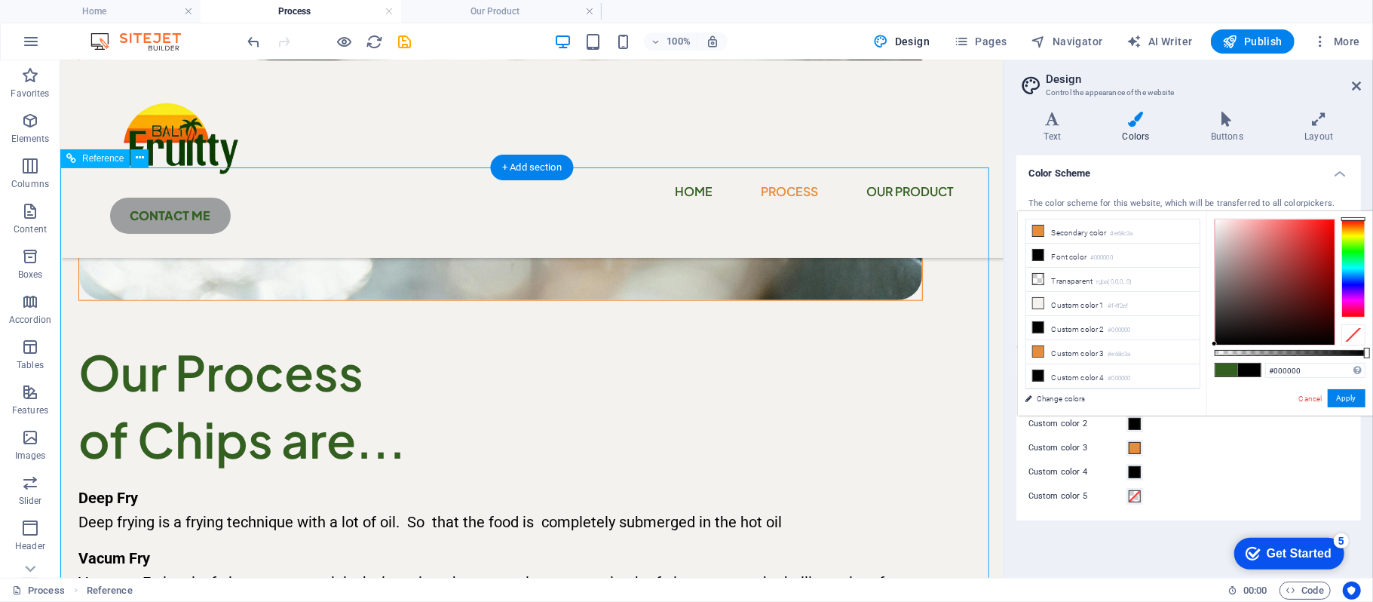
click at [0, 0] on button "Apply" at bounding box center [0, 0] width 0 height 0
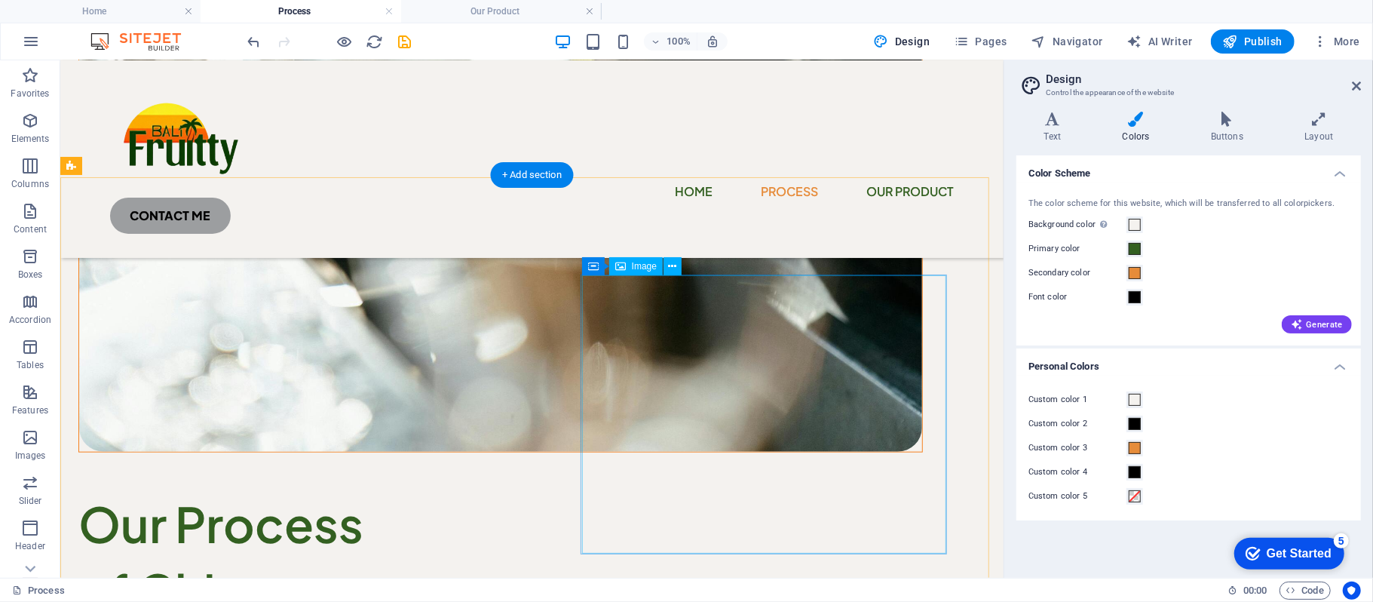
scroll to position [1206, 0]
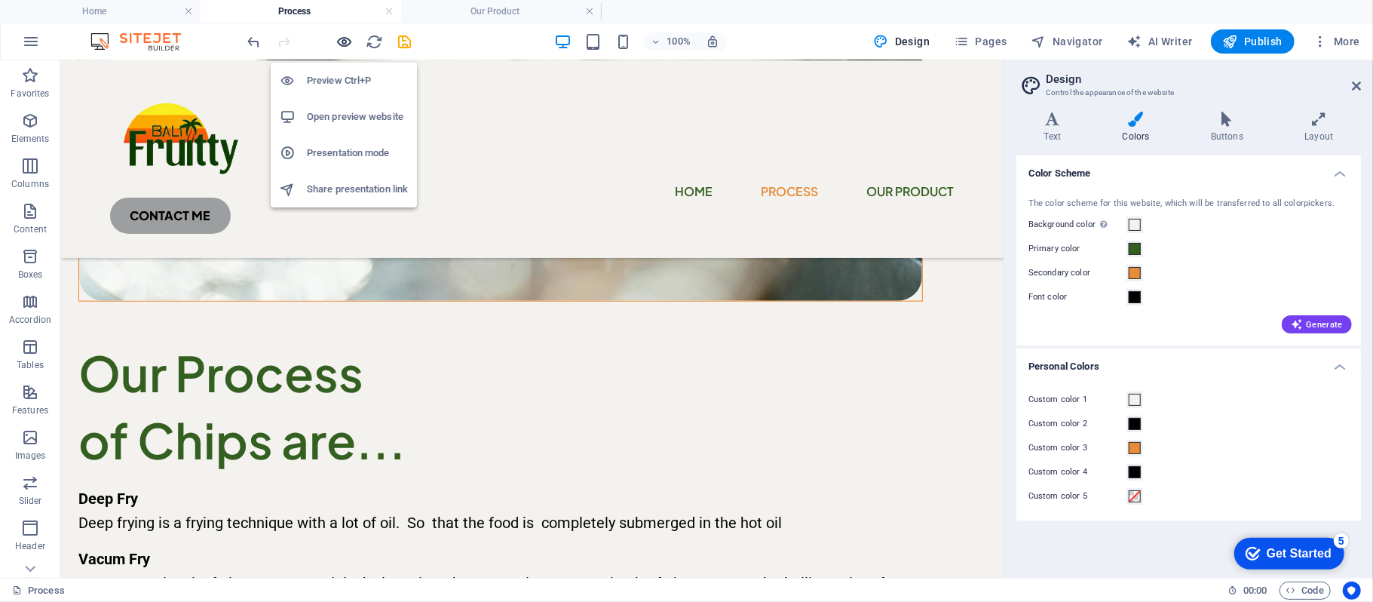
click at [344, 41] on icon "button" at bounding box center [344, 41] width 17 height 17
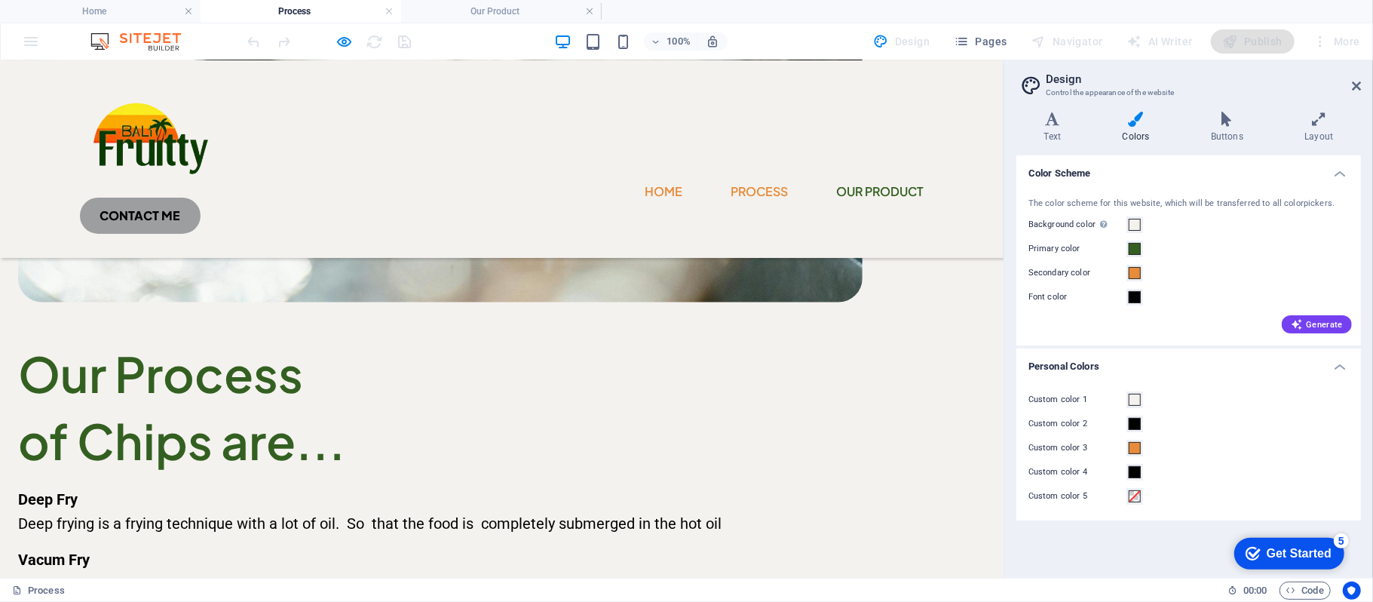
click at [645, 179] on link "Home" at bounding box center [664, 191] width 38 height 24
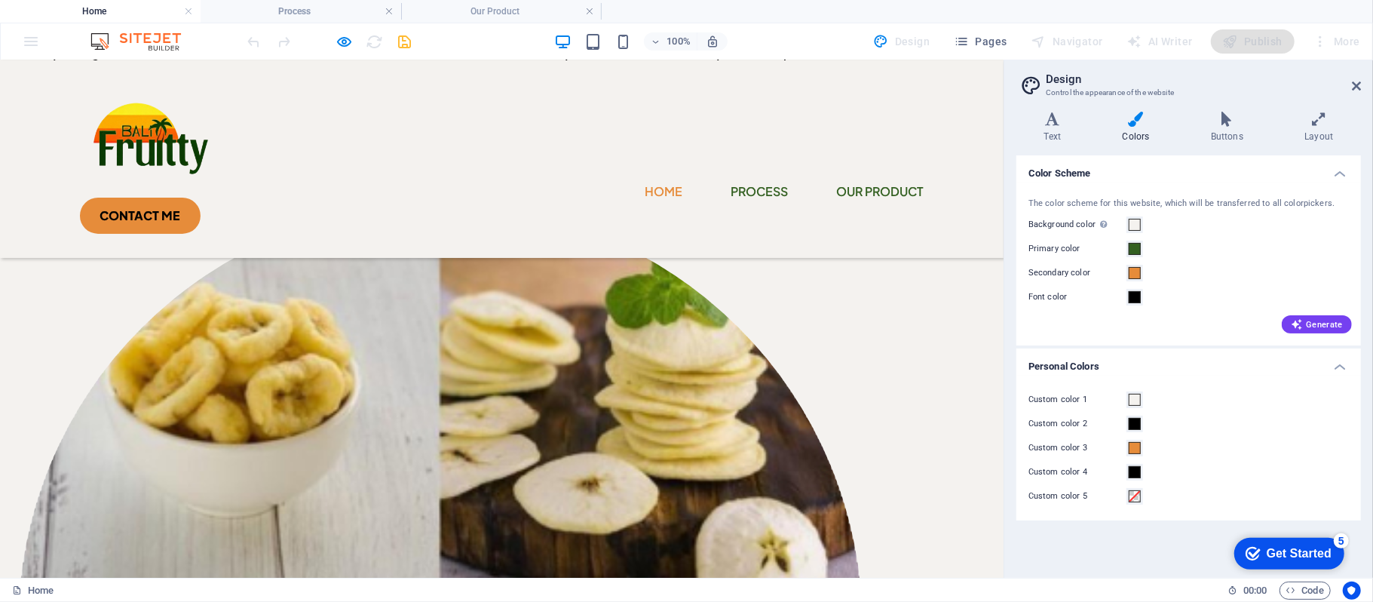
scroll to position [541, 0]
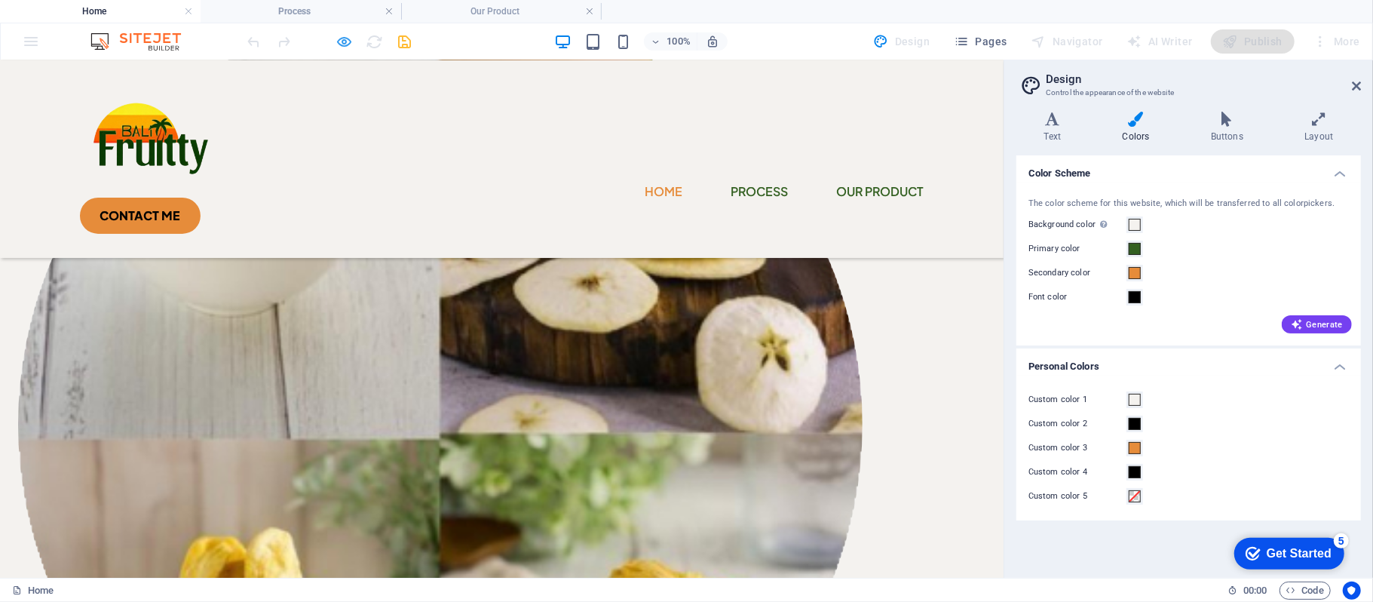
click at [342, 47] on icon "button" at bounding box center [344, 41] width 17 height 17
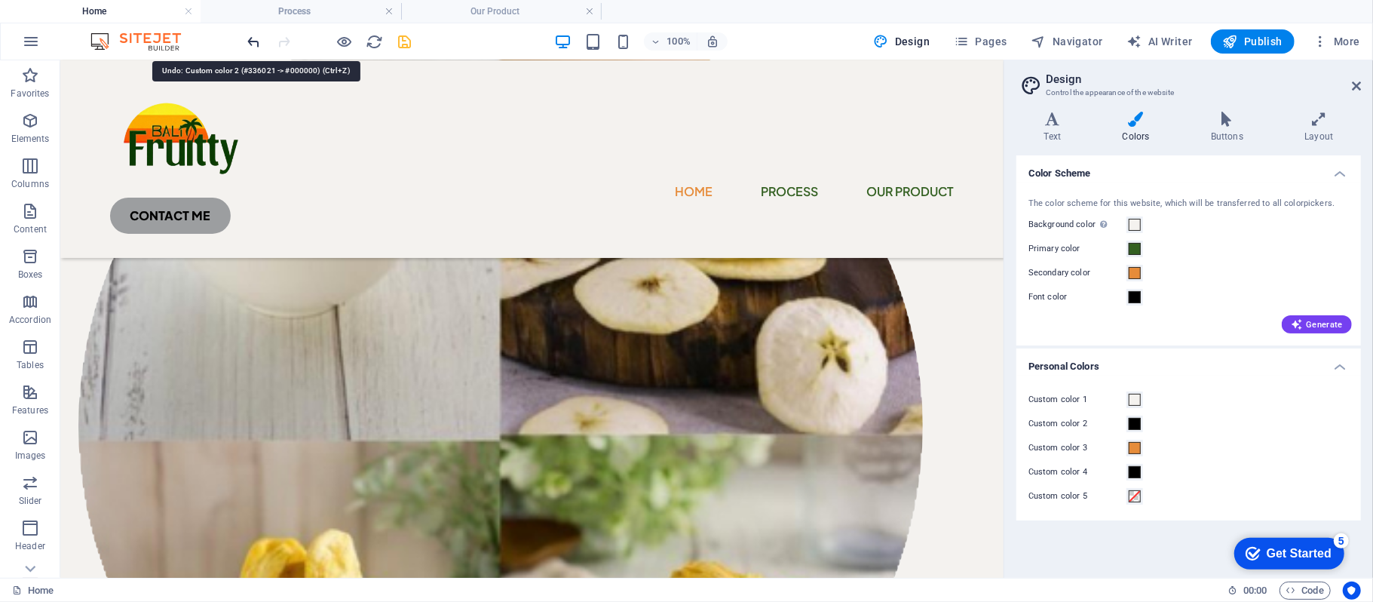
click at [253, 45] on icon "undo" at bounding box center [254, 41] width 17 height 17
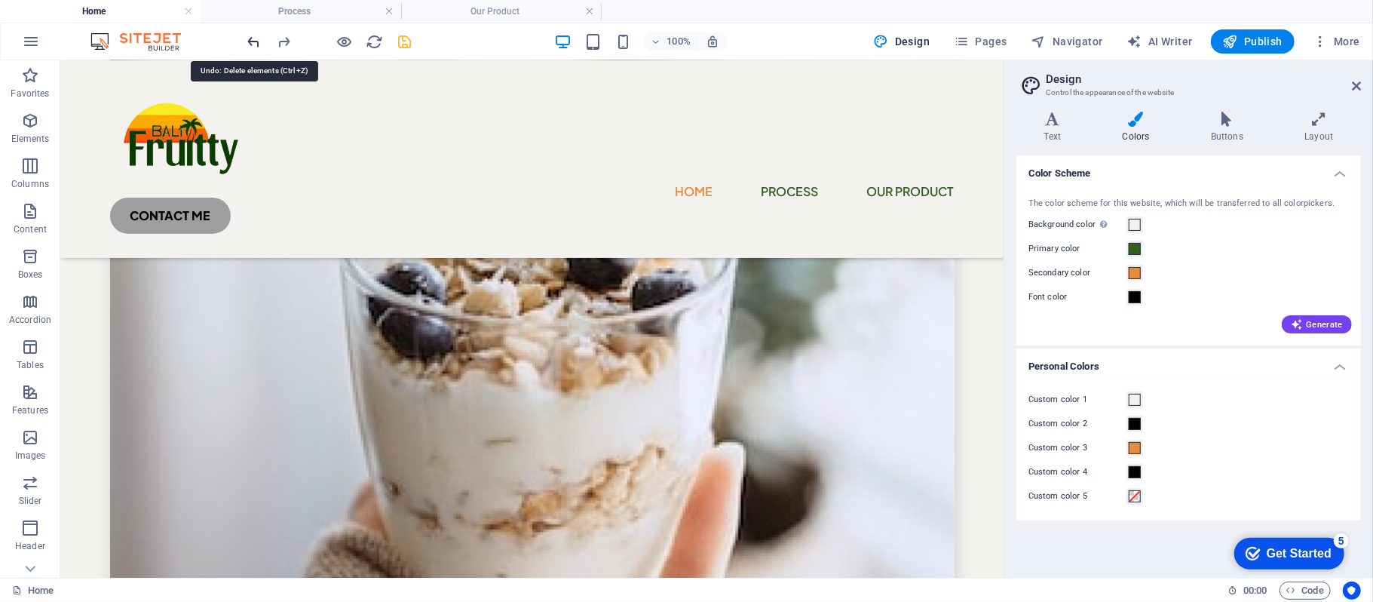
scroll to position [3884, 0]
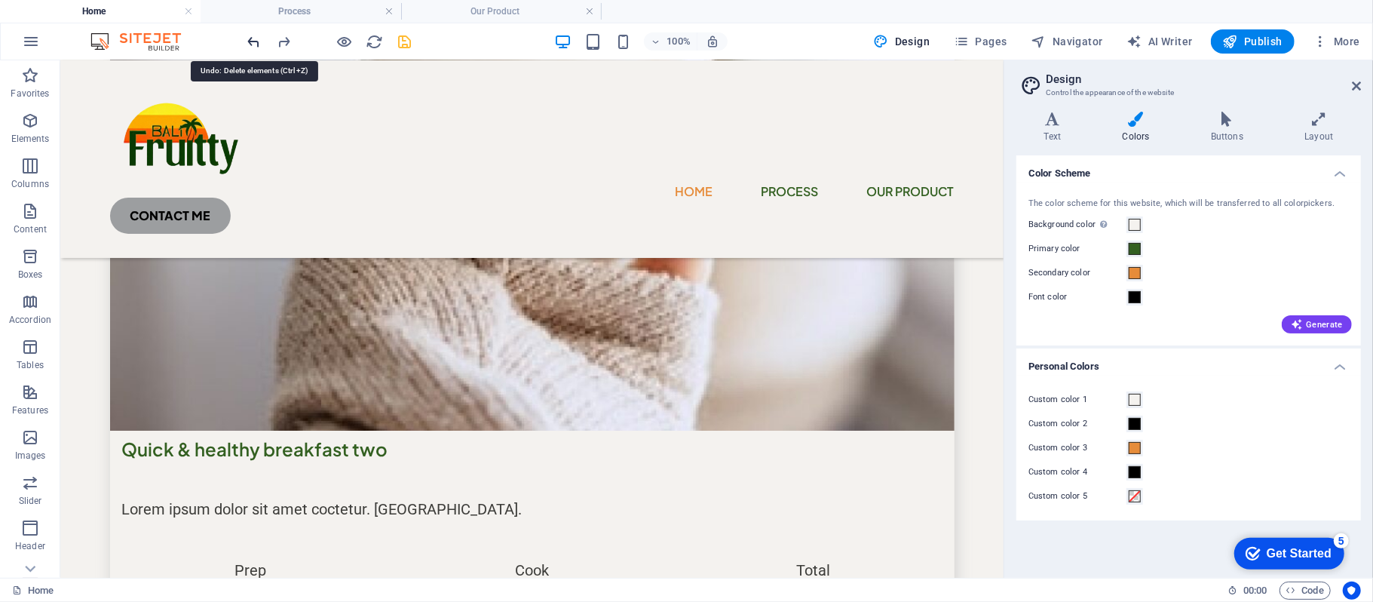
click at [253, 45] on icon "undo" at bounding box center [254, 41] width 17 height 17
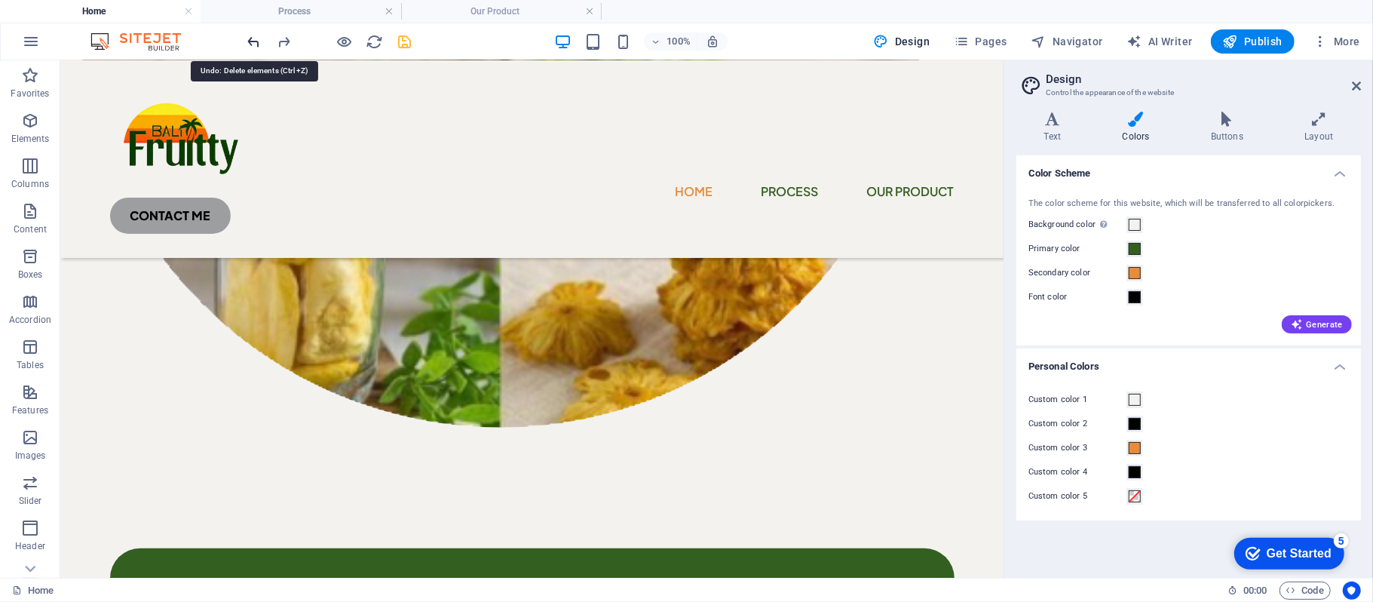
scroll to position [829, 0]
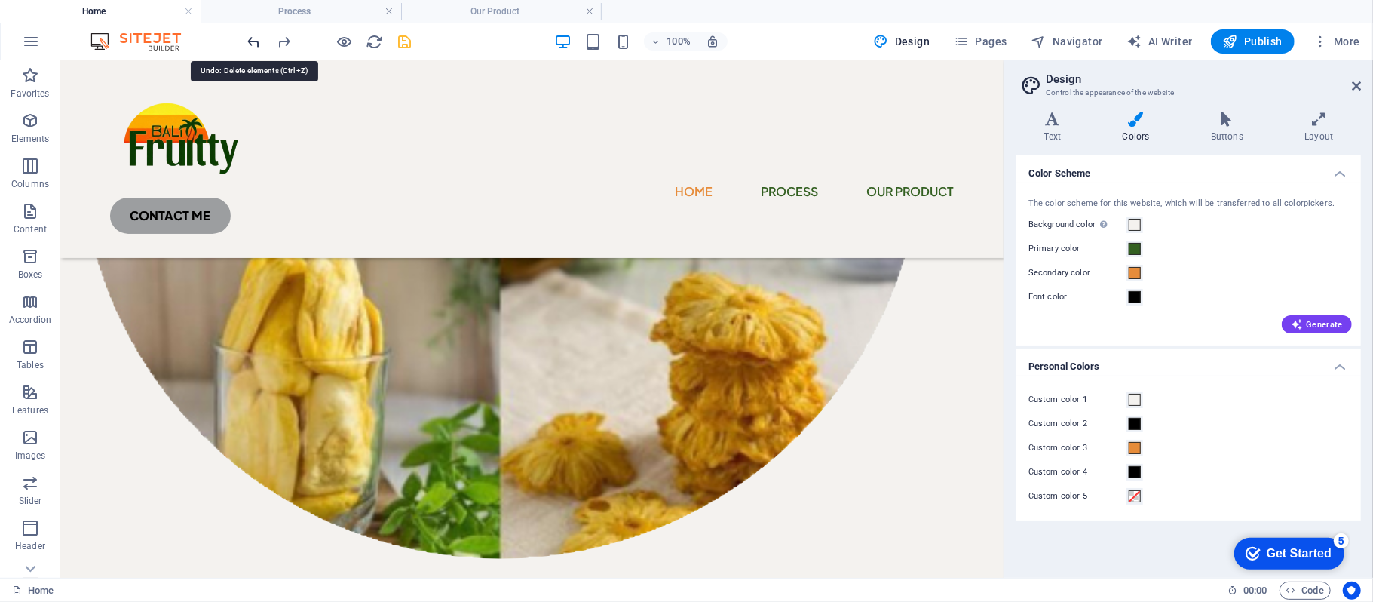
click at [253, 45] on icon "undo" at bounding box center [254, 41] width 17 height 17
click at [285, 40] on icon "redo" at bounding box center [284, 41] width 17 height 17
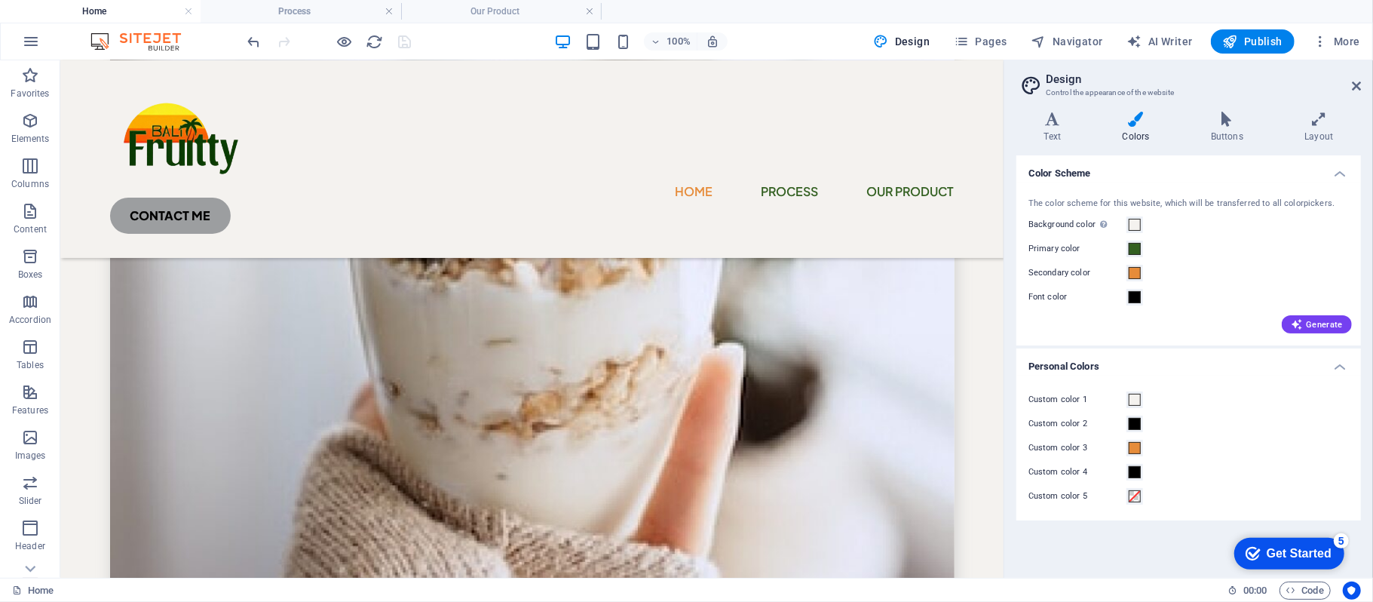
scroll to position [3884, 0]
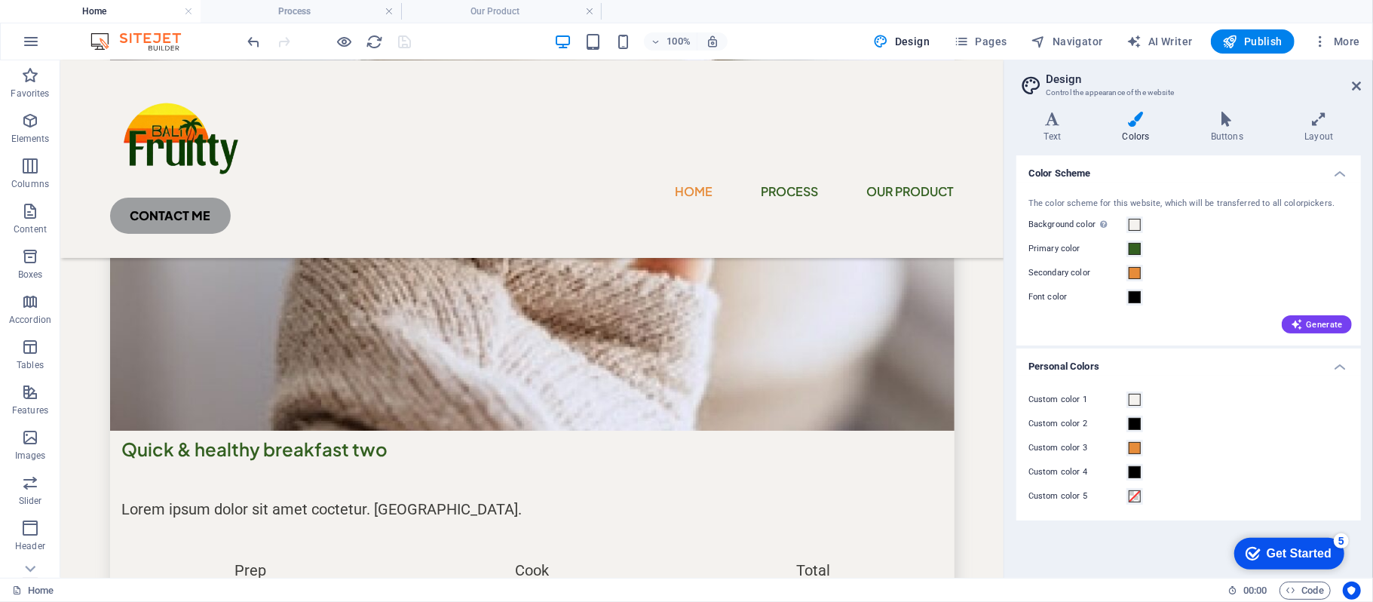
click at [285, 40] on div at bounding box center [329, 41] width 169 height 24
click at [1138, 424] on span at bounding box center [1135, 424] width 12 height 12
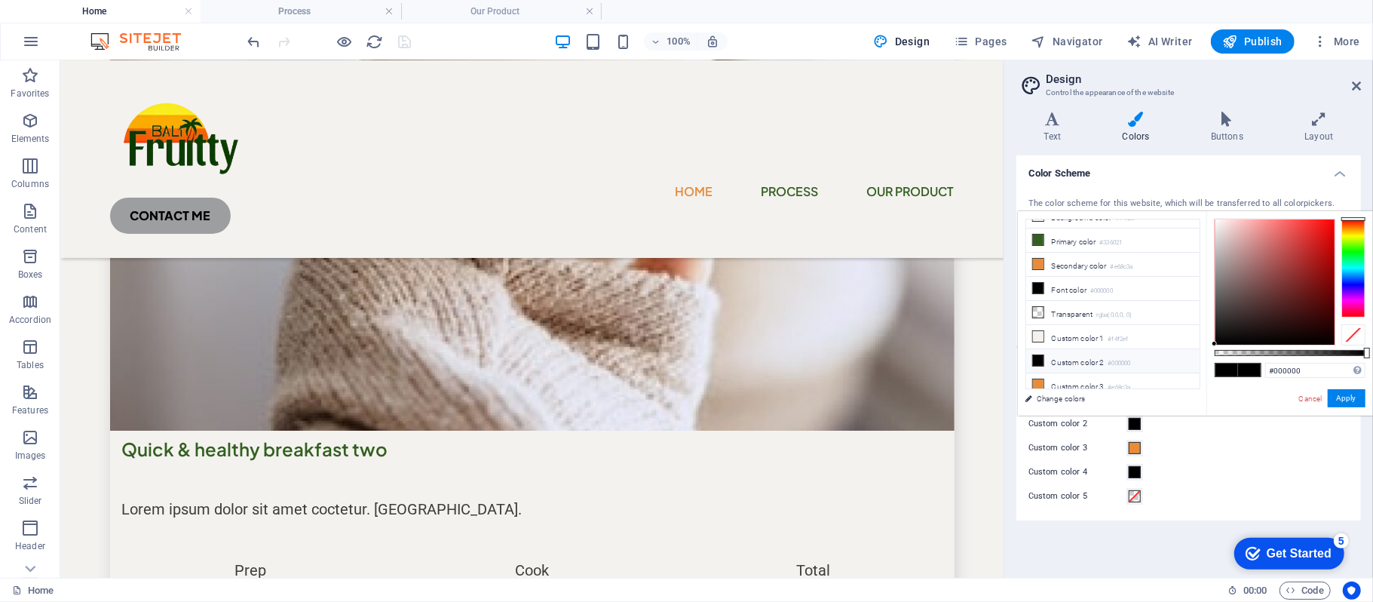
scroll to position [0, 0]
click at [1258, 446] on div "Custom color 3" at bounding box center [1188, 448] width 320 height 18
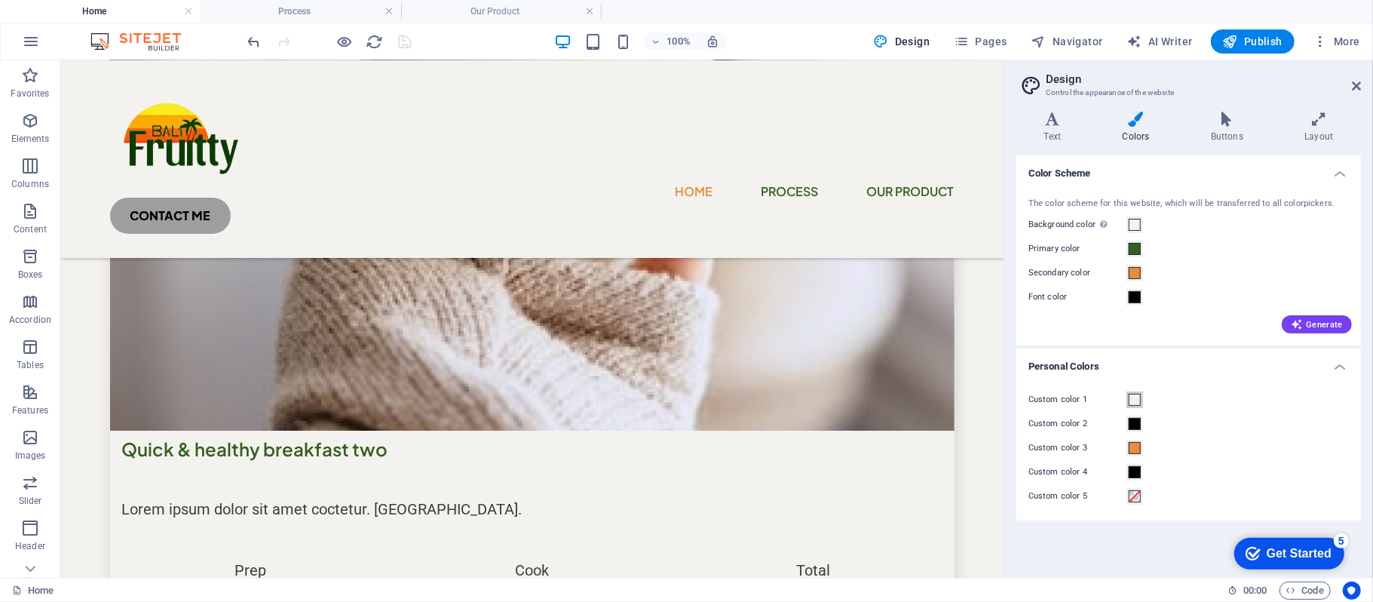
click at [1137, 404] on span at bounding box center [1135, 400] width 12 height 12
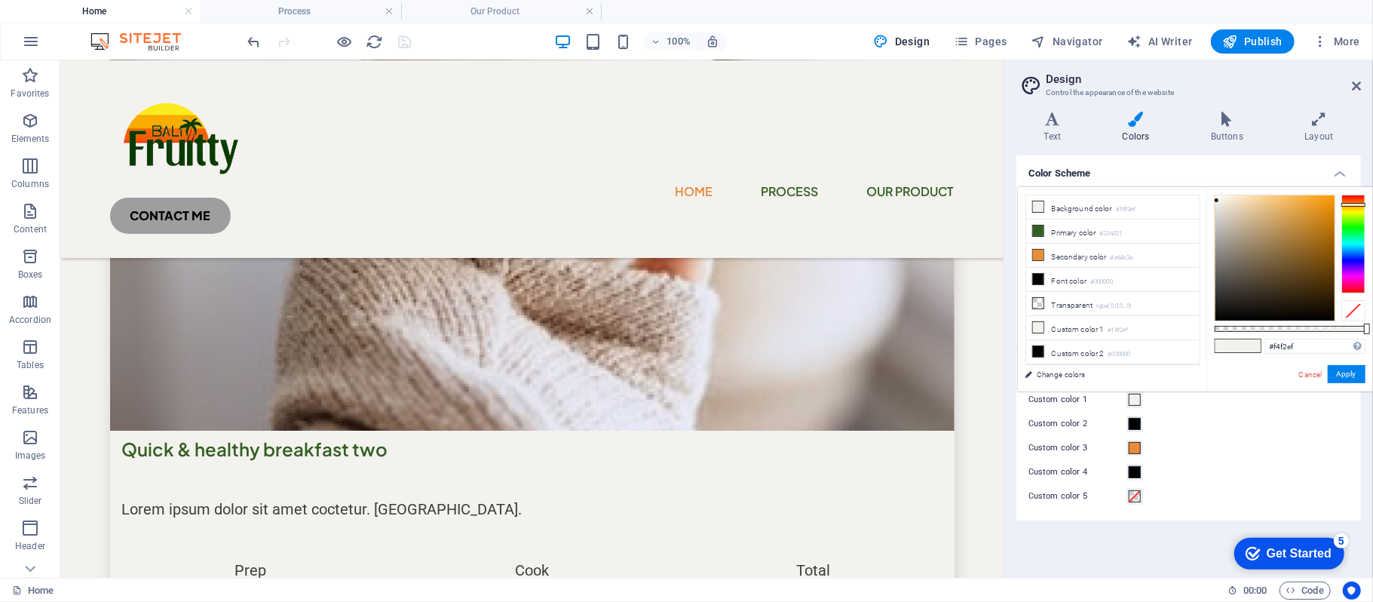
click at [1216, 444] on div "Custom color 3" at bounding box center [1188, 448] width 320 height 18
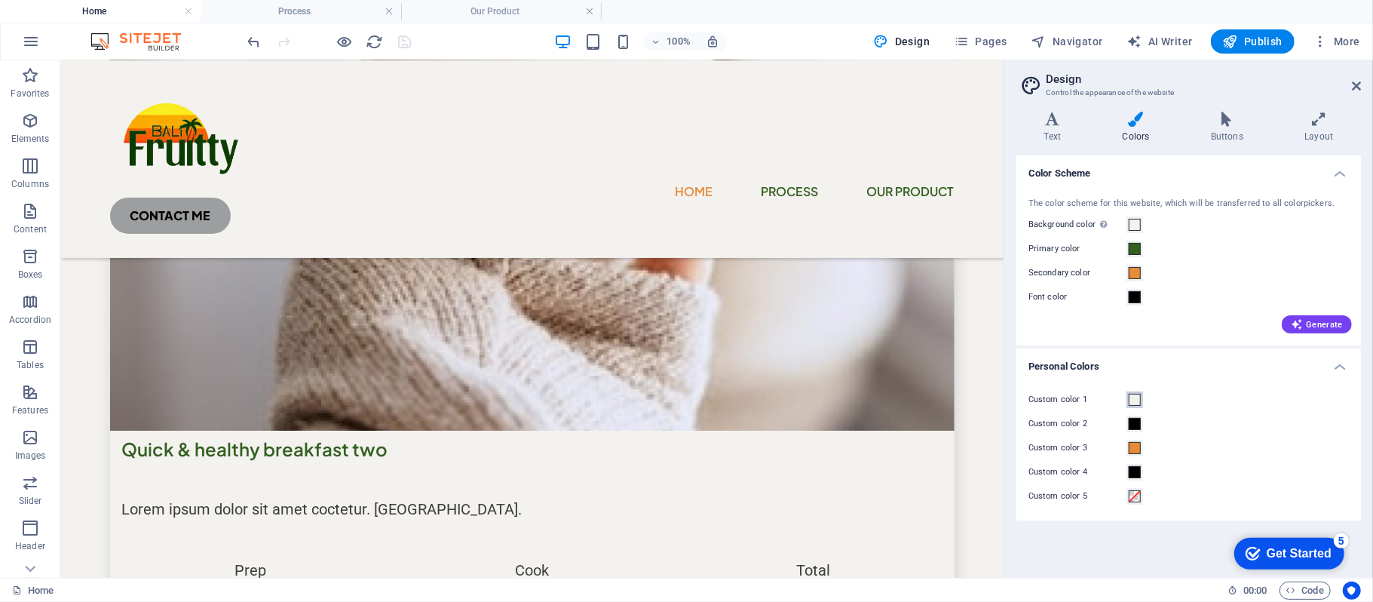
click at [1135, 396] on span at bounding box center [1135, 400] width 12 height 12
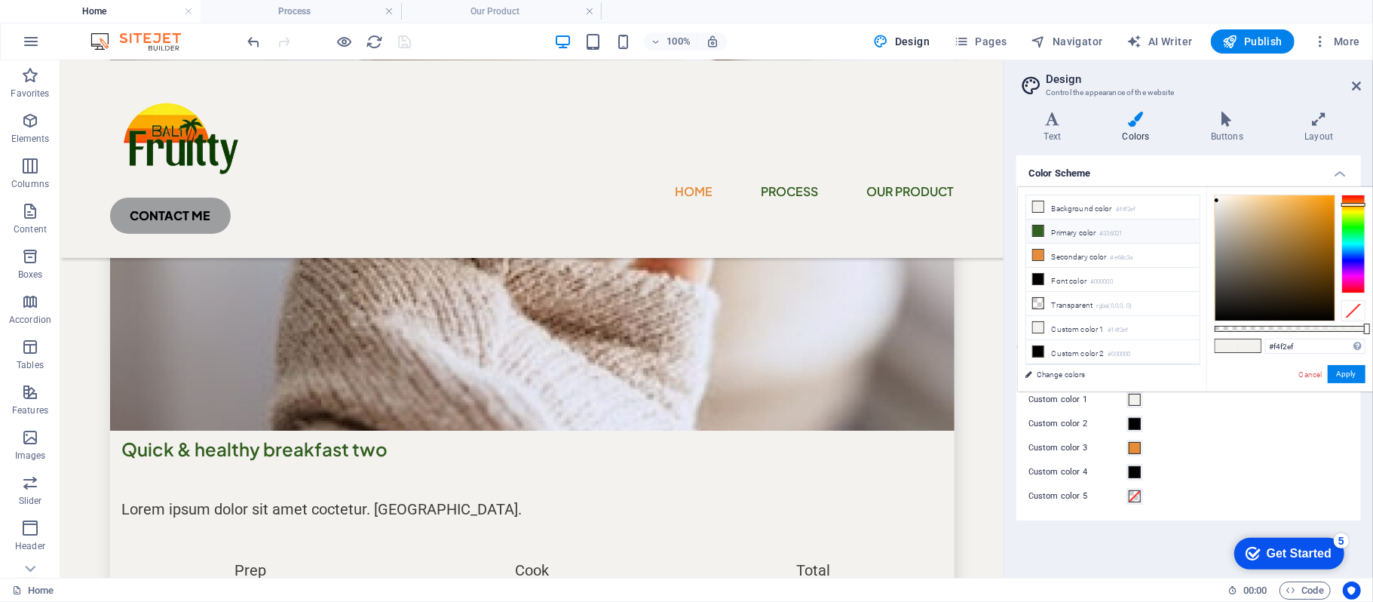
click at [1061, 227] on li "Primary color #336021" at bounding box center [1112, 231] width 173 height 24
type input "#336021"
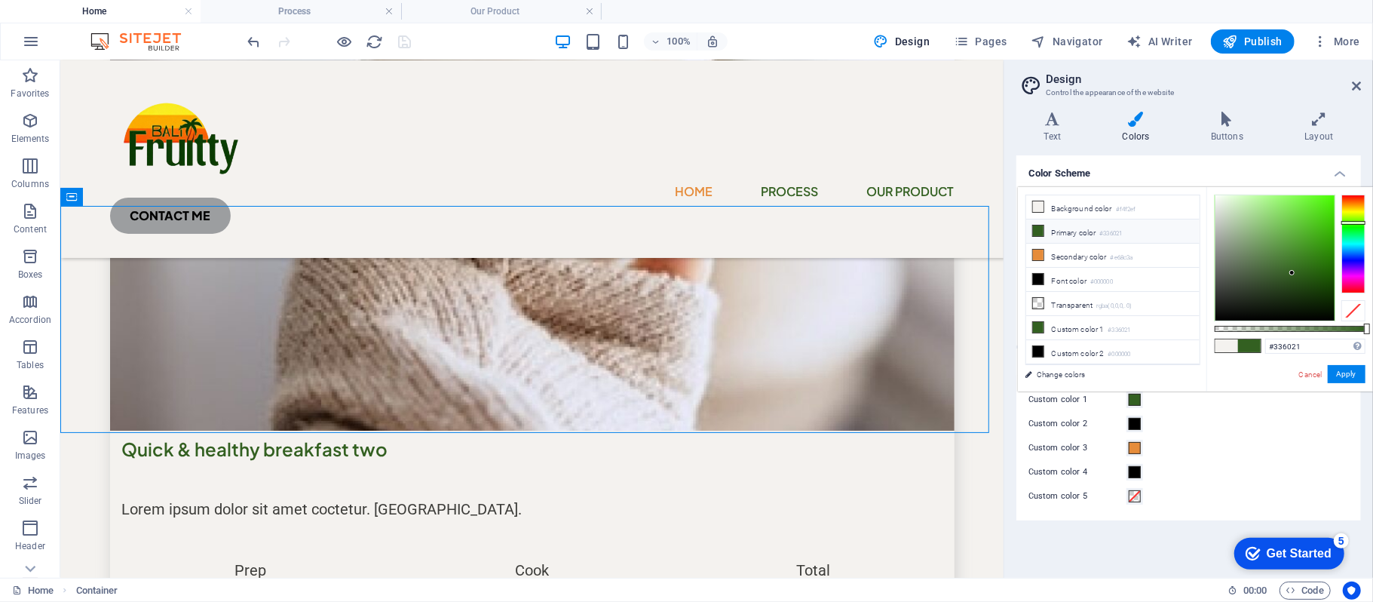
click at [1150, 233] on li "Primary color #336021" at bounding box center [1112, 231] width 173 height 24
click at [1349, 372] on button "Apply" at bounding box center [1347, 374] width 38 height 18
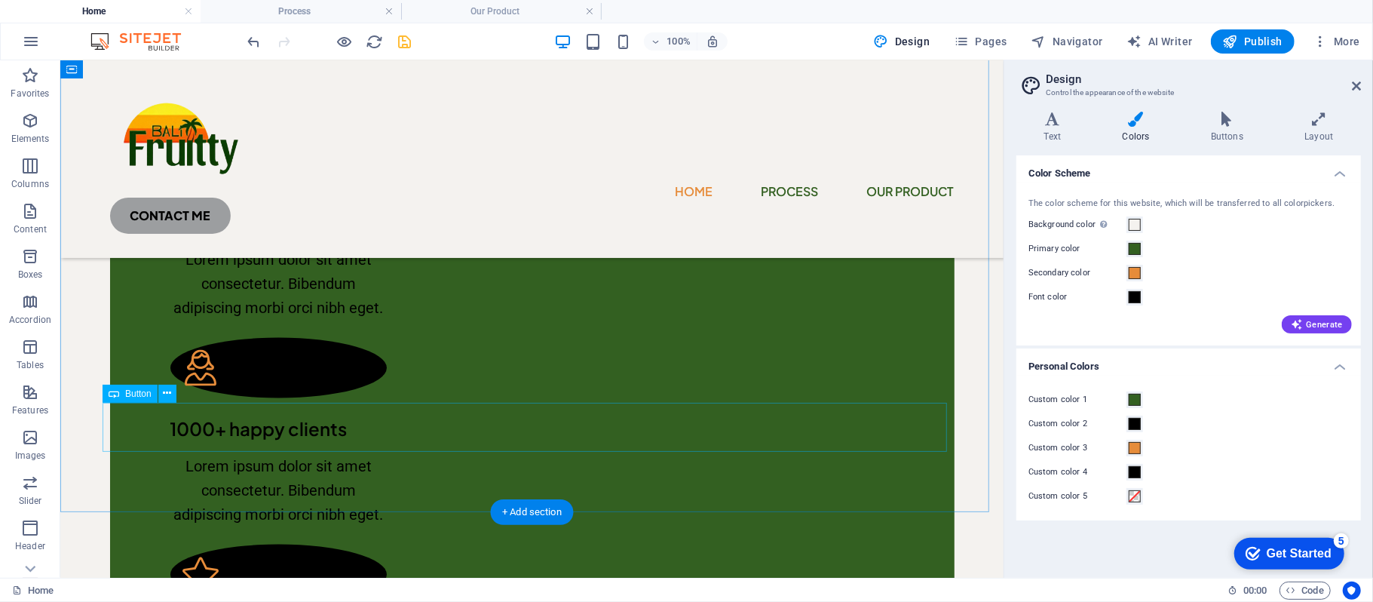
scroll to position [1910, 0]
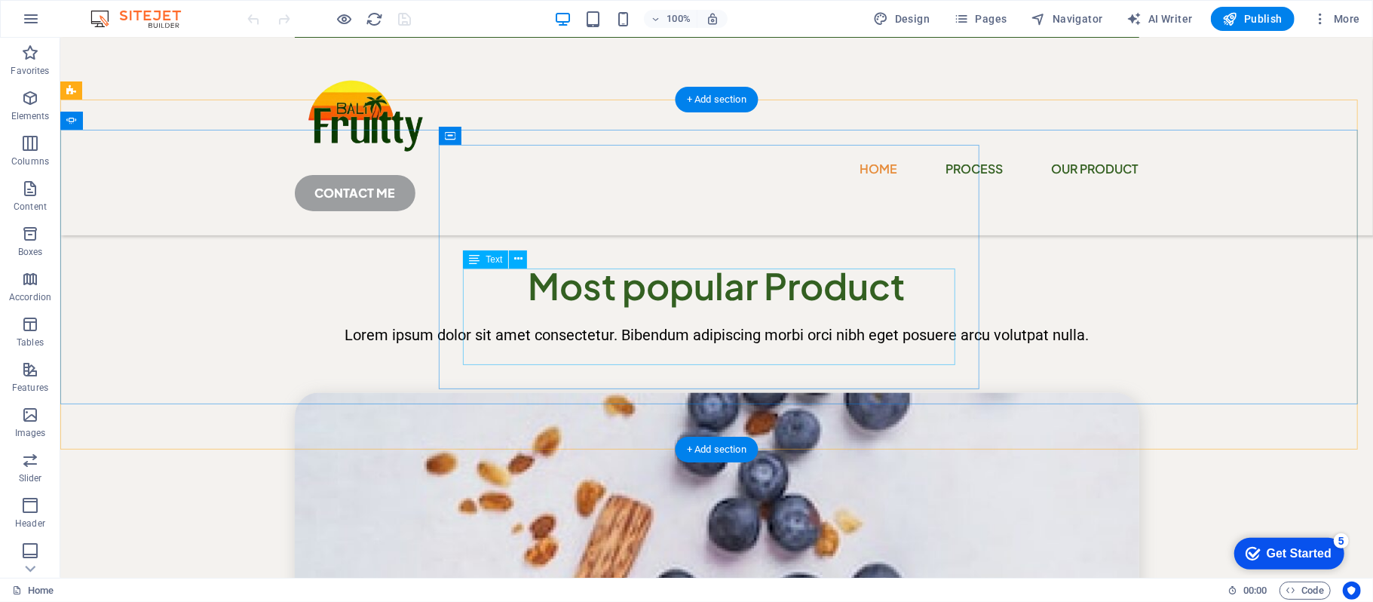
scroll to position [2412, 0]
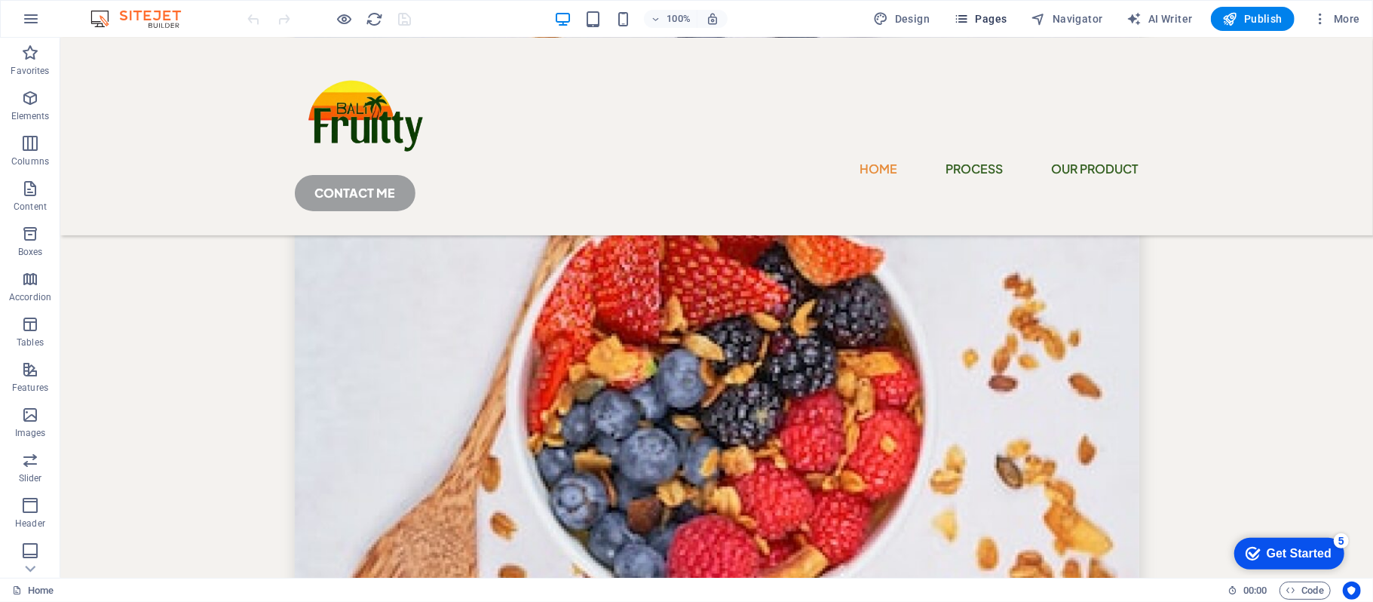
click at [974, 13] on span "Pages" at bounding box center [980, 18] width 53 height 15
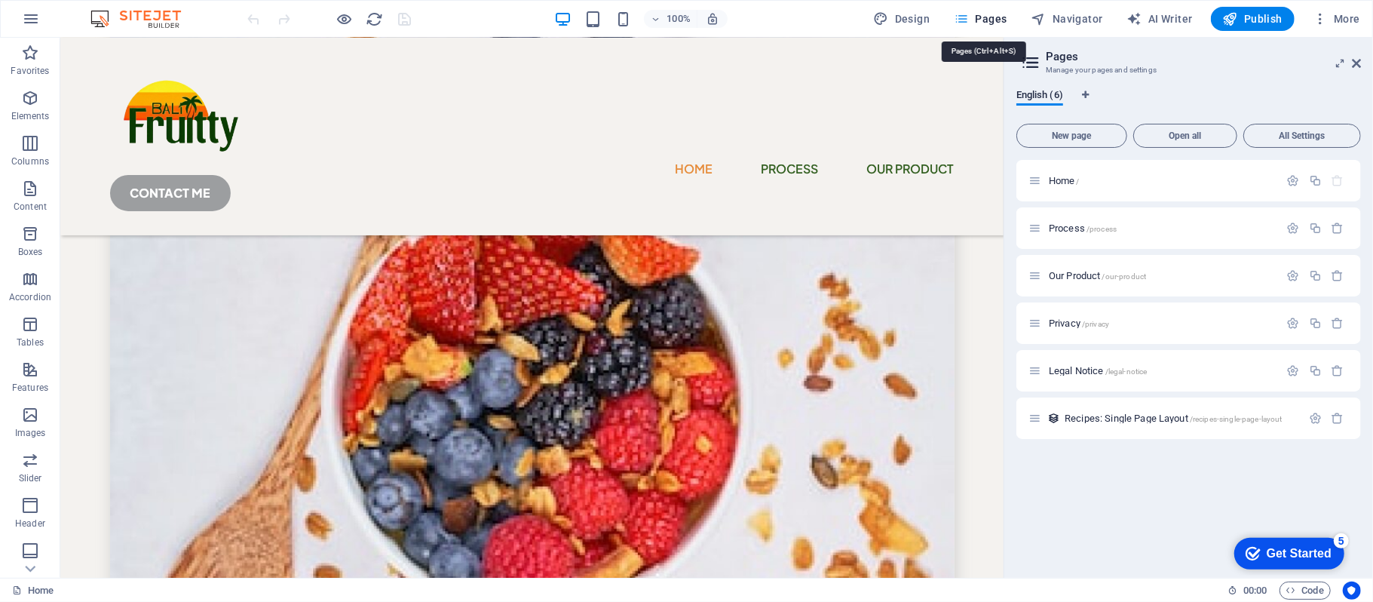
scroll to position [2461, 0]
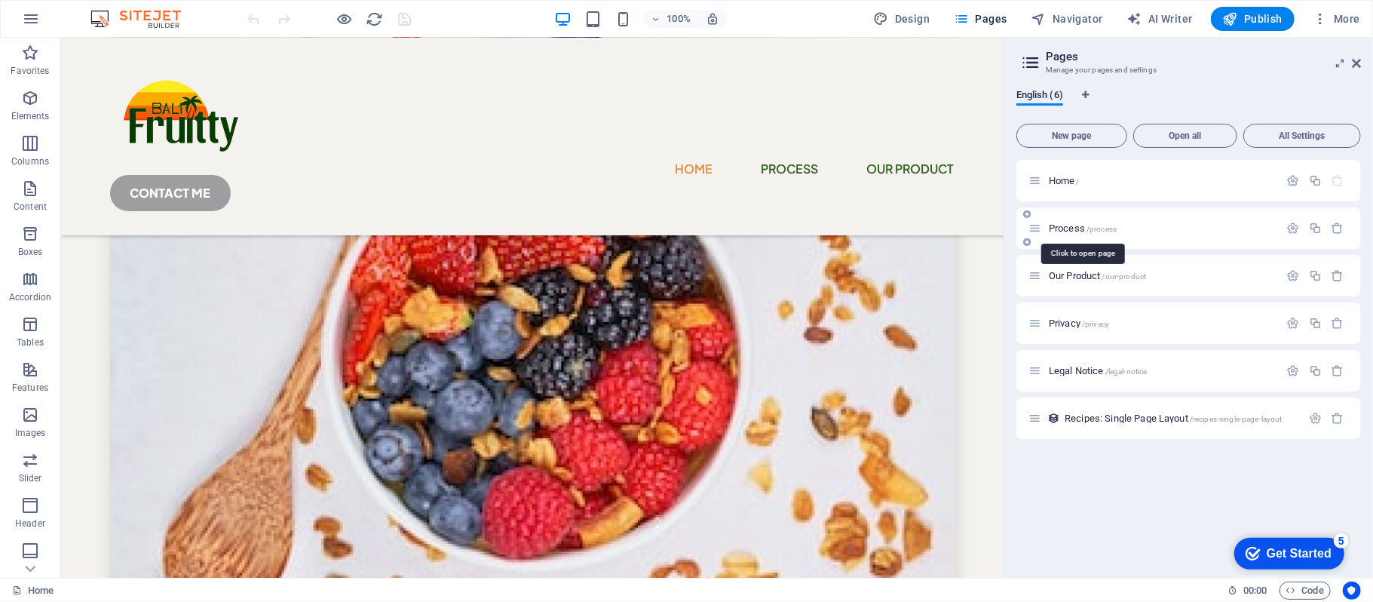
click at [1074, 228] on span "Process /process" at bounding box center [1083, 227] width 68 height 11
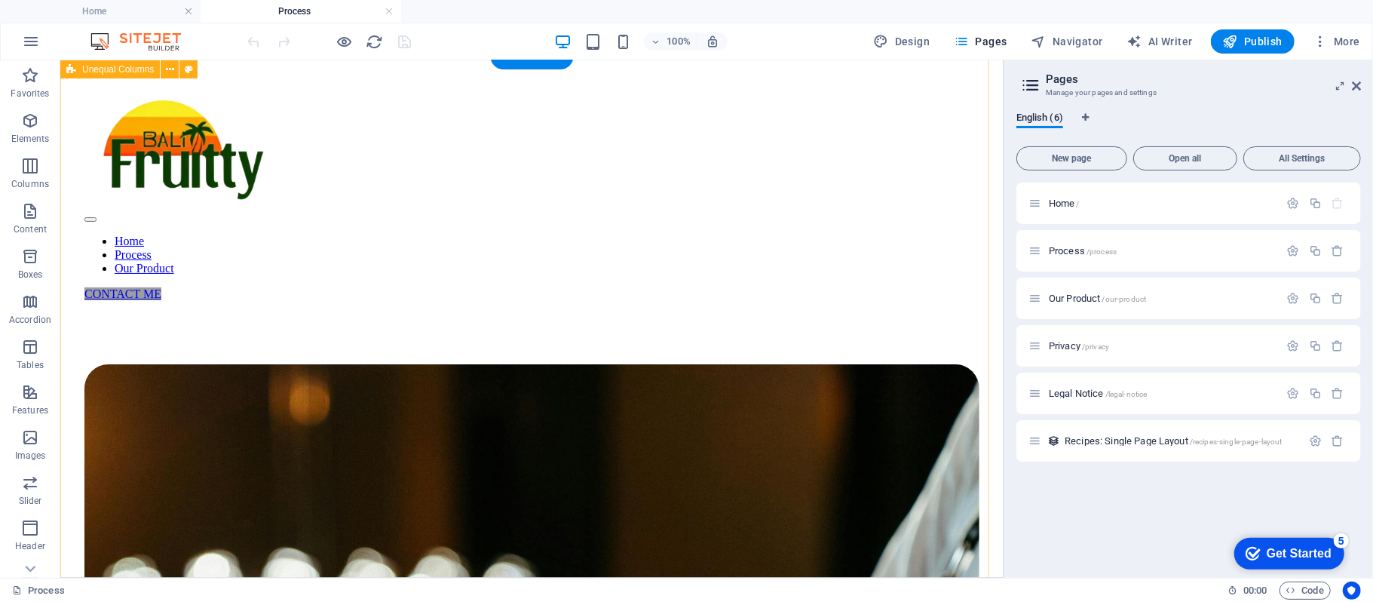
scroll to position [0, 0]
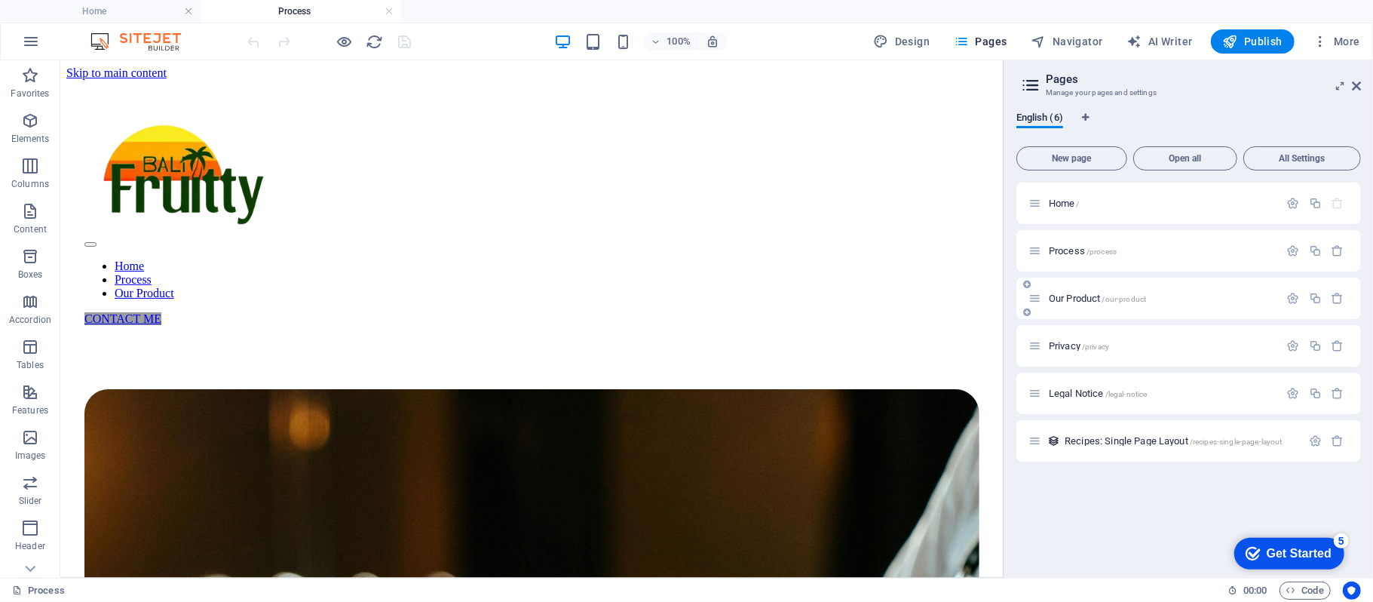
click at [1149, 293] on p "Our Product /our-product" at bounding box center [1162, 298] width 226 height 10
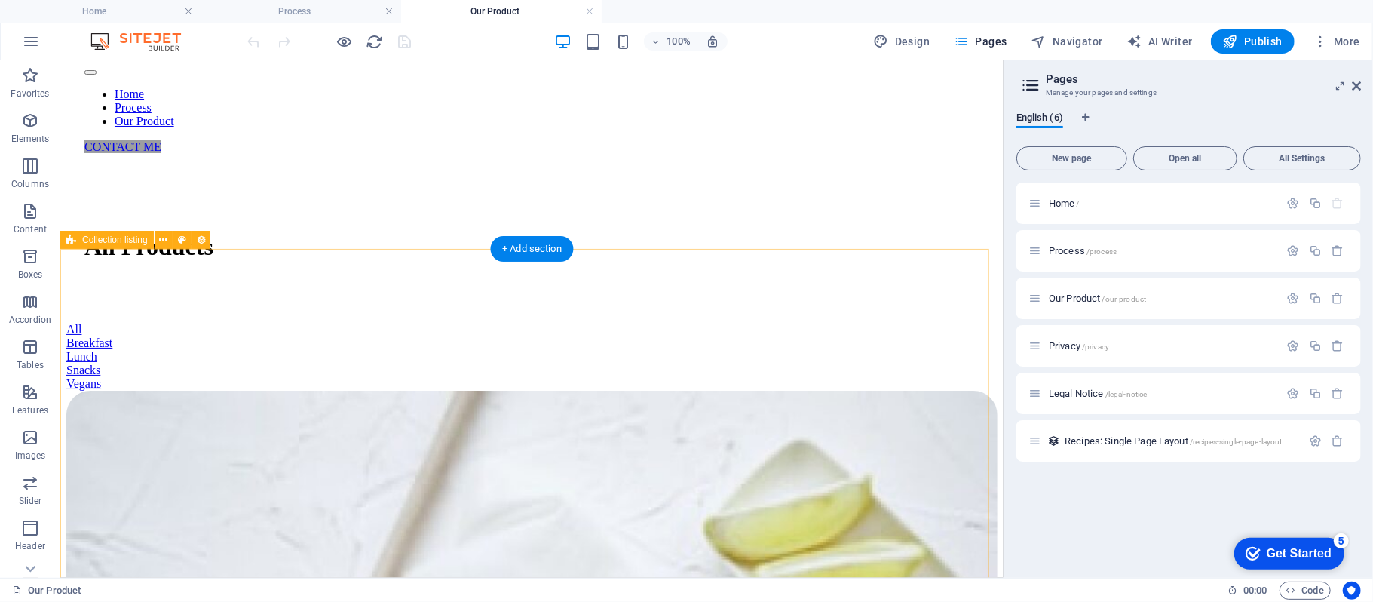
scroll to position [167, 0]
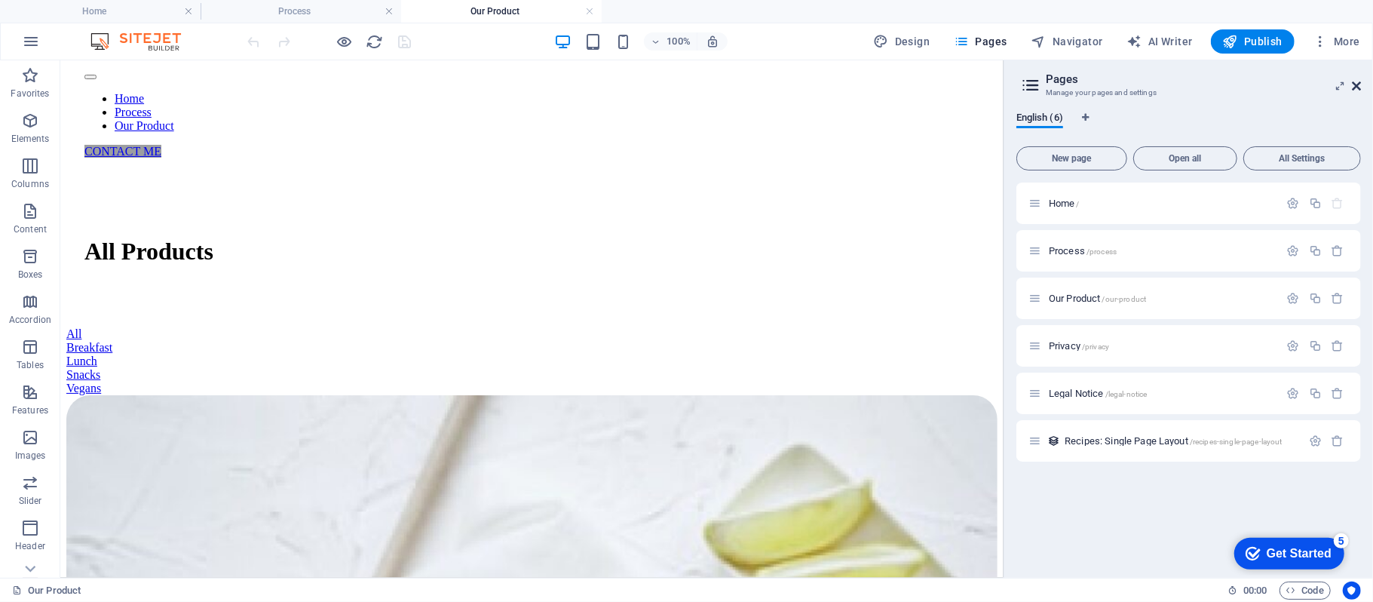
click at [1357, 83] on icon at bounding box center [1356, 86] width 9 height 12
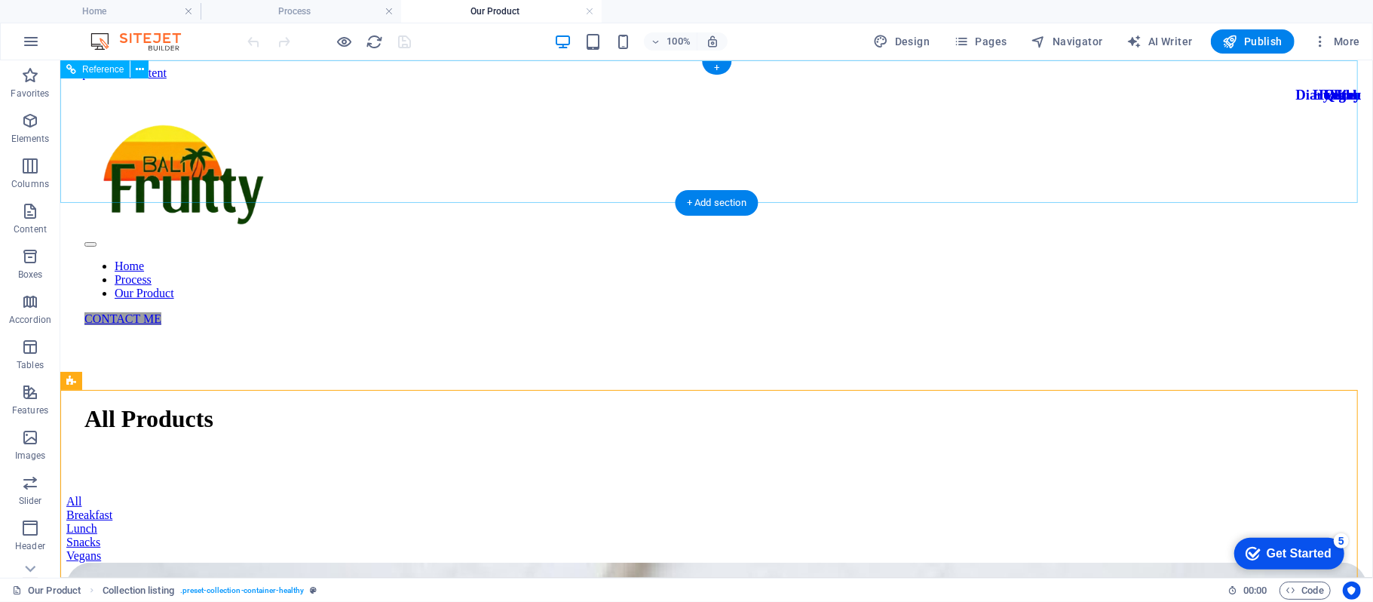
click at [1316, 157] on div "Home Process Our Product CONTACT ME" at bounding box center [716, 214] width 1300 height 270
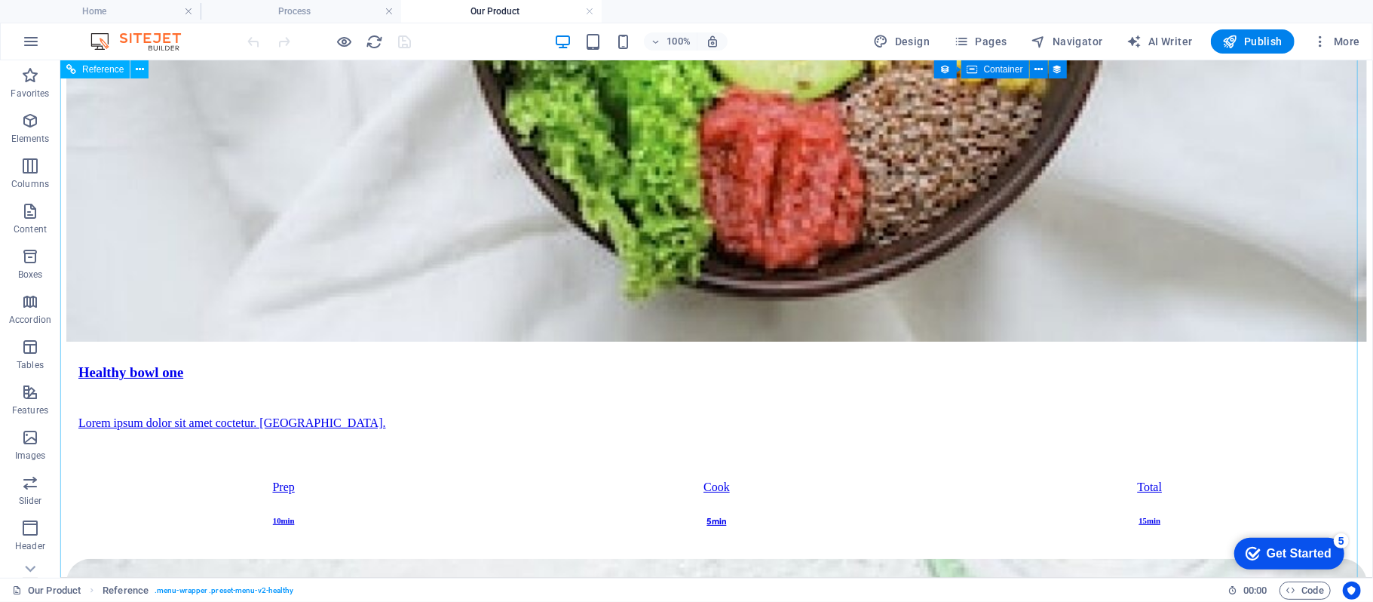
scroll to position [1120, 0]
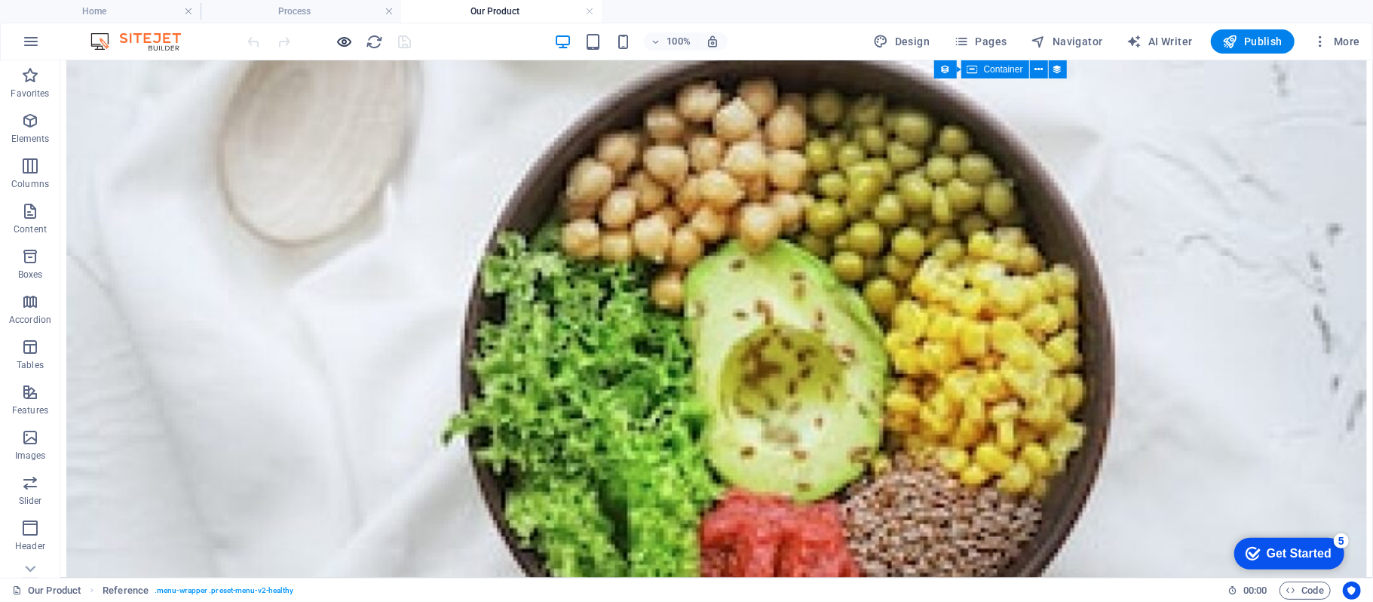
click at [342, 46] on icon "button" at bounding box center [344, 41] width 17 height 17
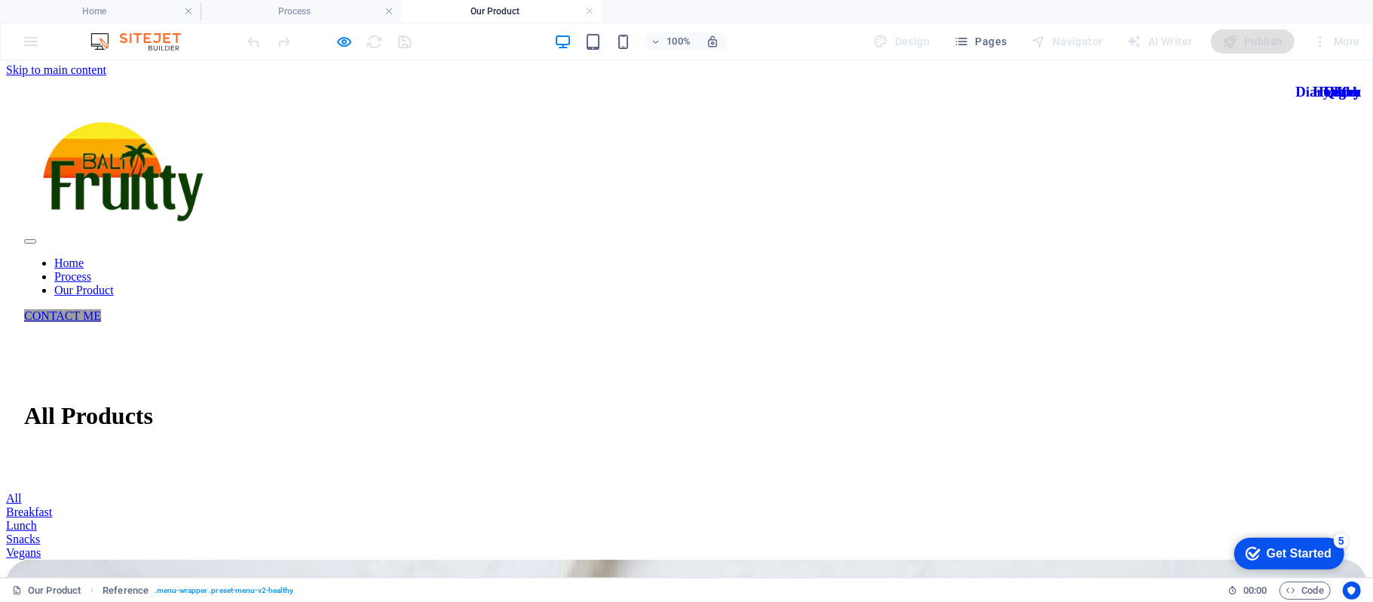
scroll to position [0, 0]
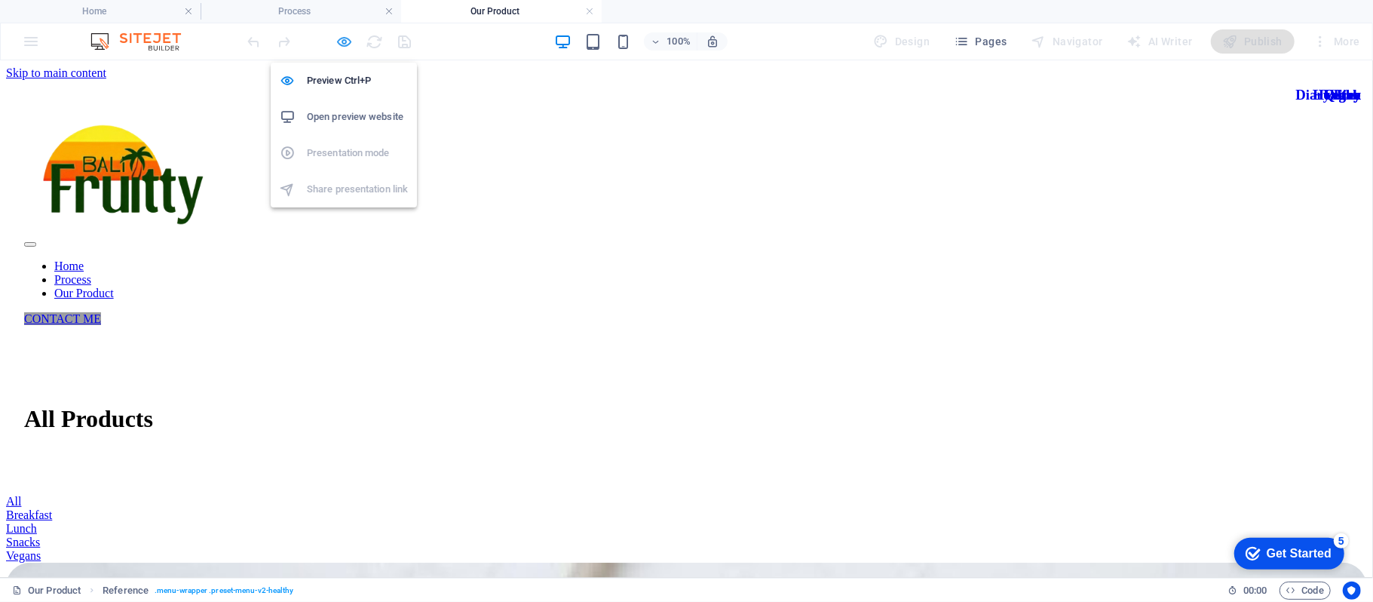
click at [348, 48] on icon "button" at bounding box center [344, 41] width 17 height 17
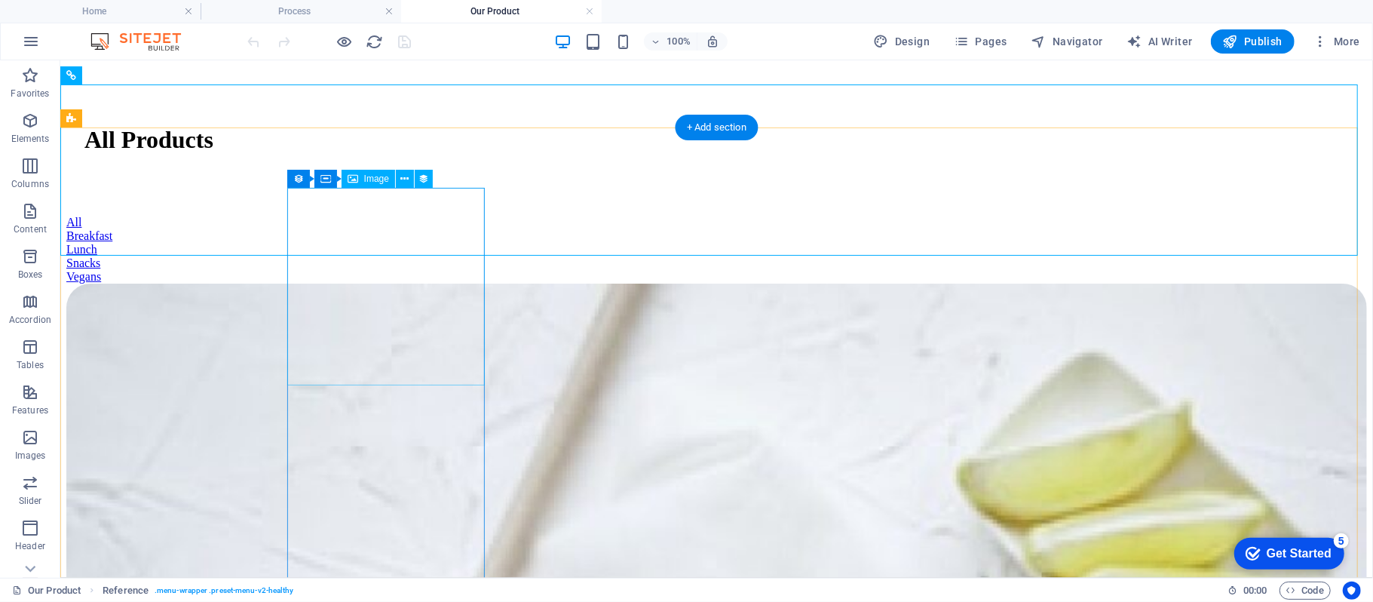
scroll to position [268, 0]
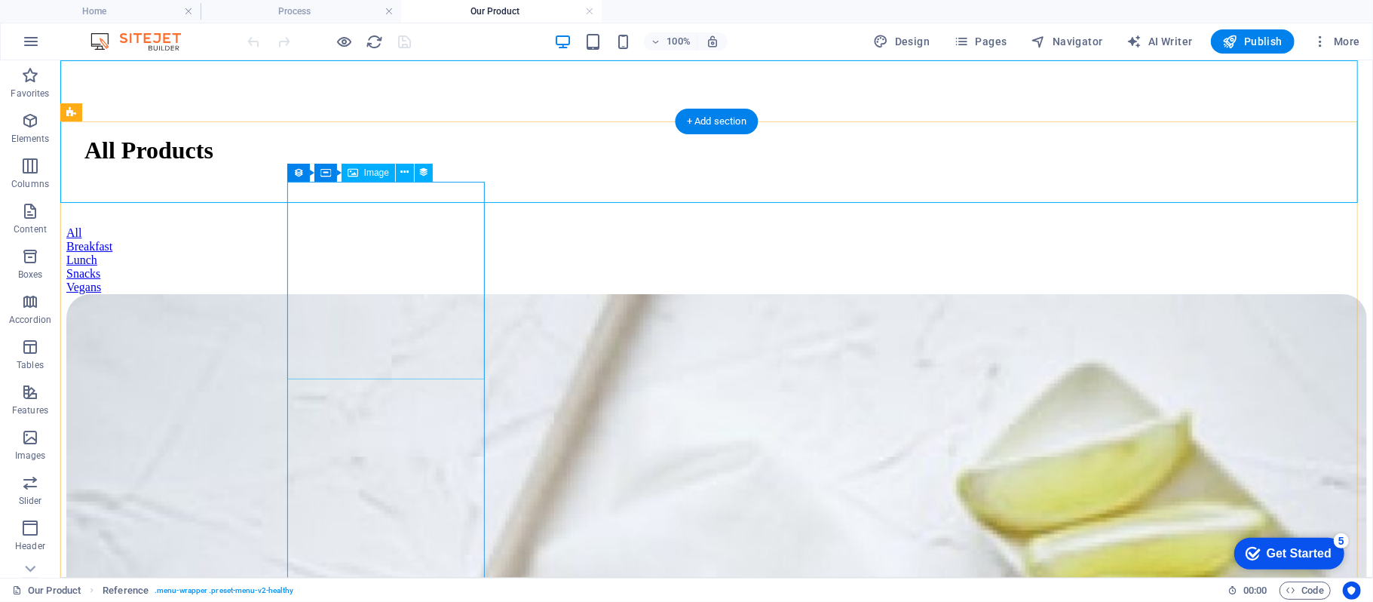
select select "%"
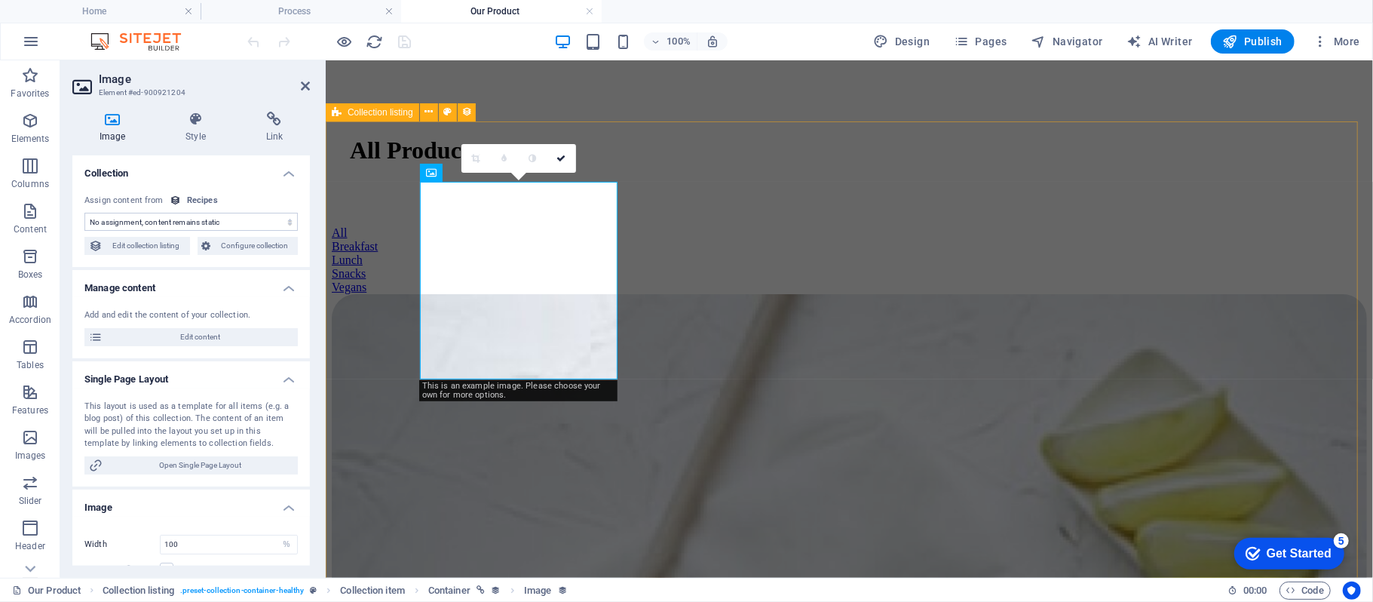
select select "recipe-image"
click at [158, 242] on span "Edit collection listing" at bounding box center [146, 246] width 78 height 18
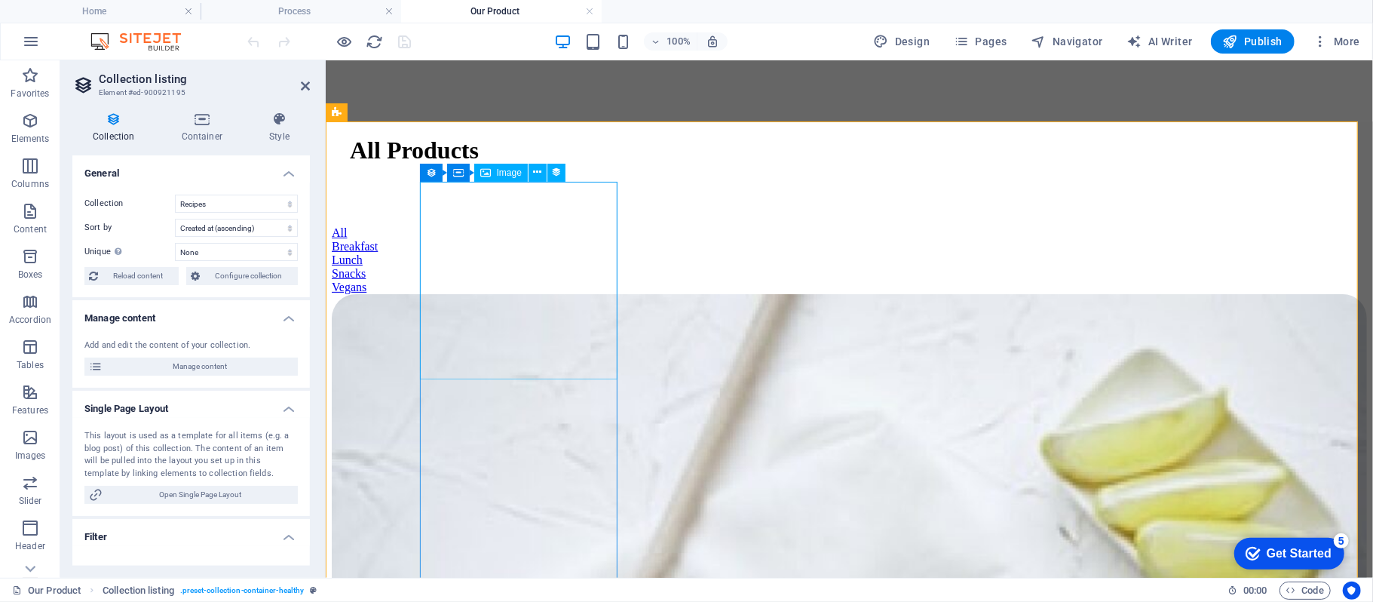
select select "recipe-image"
select select "%"
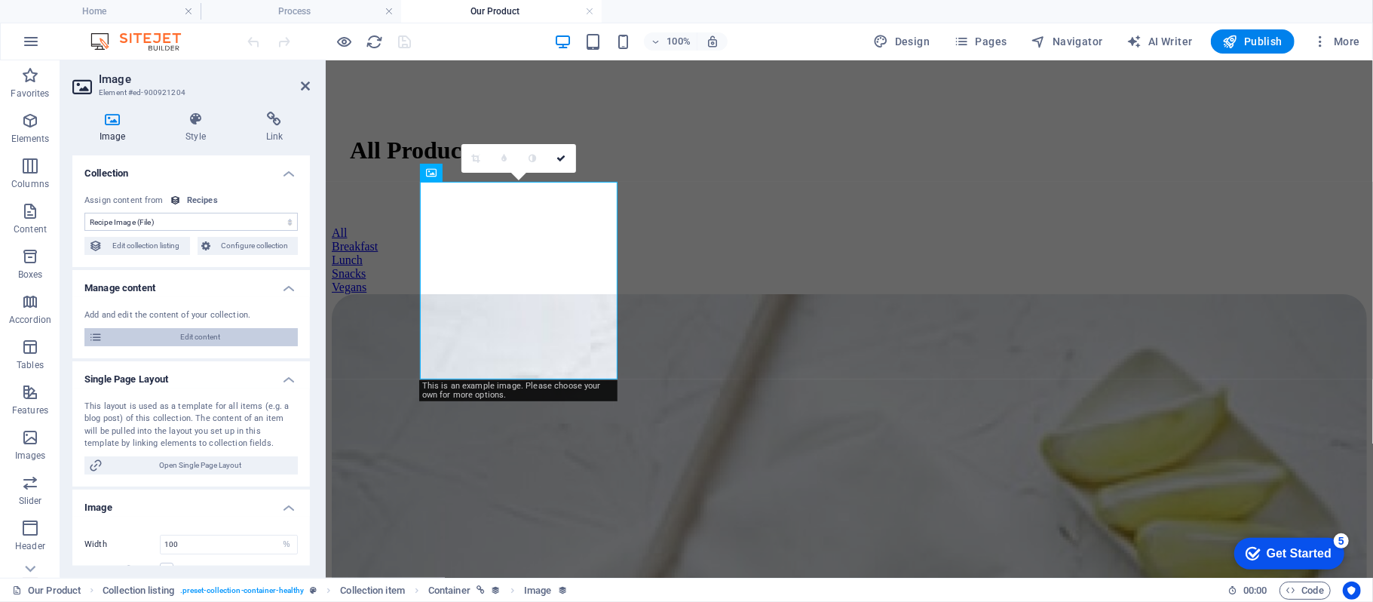
click at [216, 335] on span "Edit content" at bounding box center [200, 337] width 186 height 18
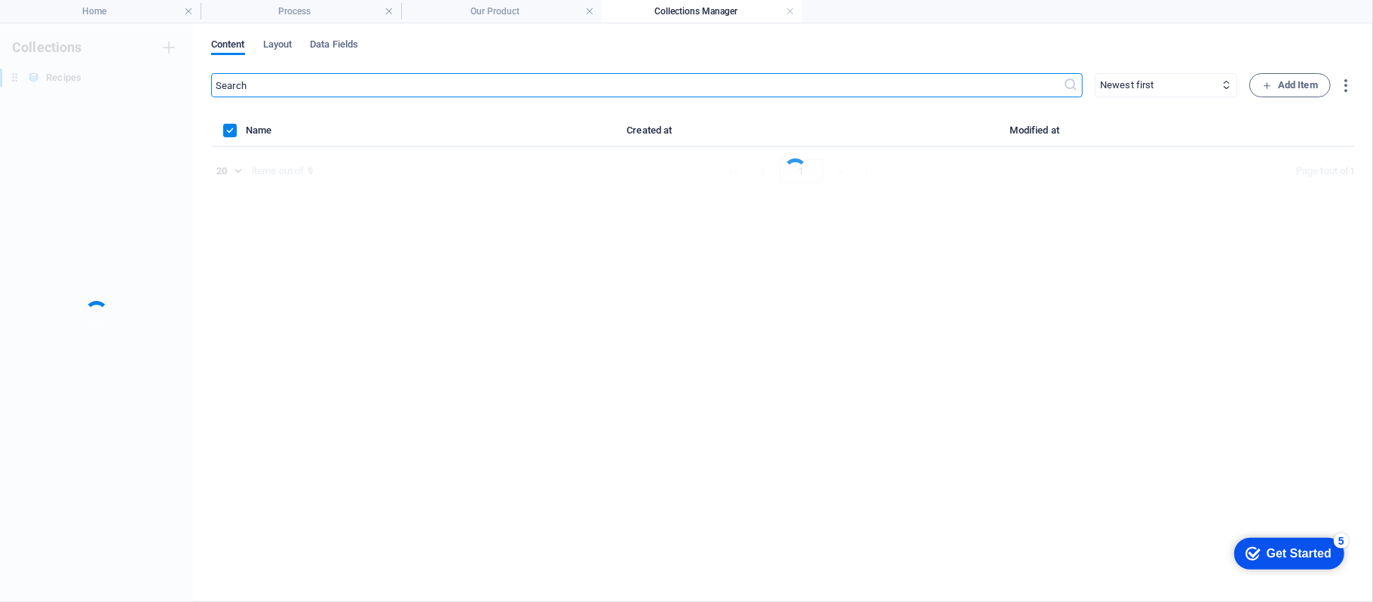
scroll to position [0, 0]
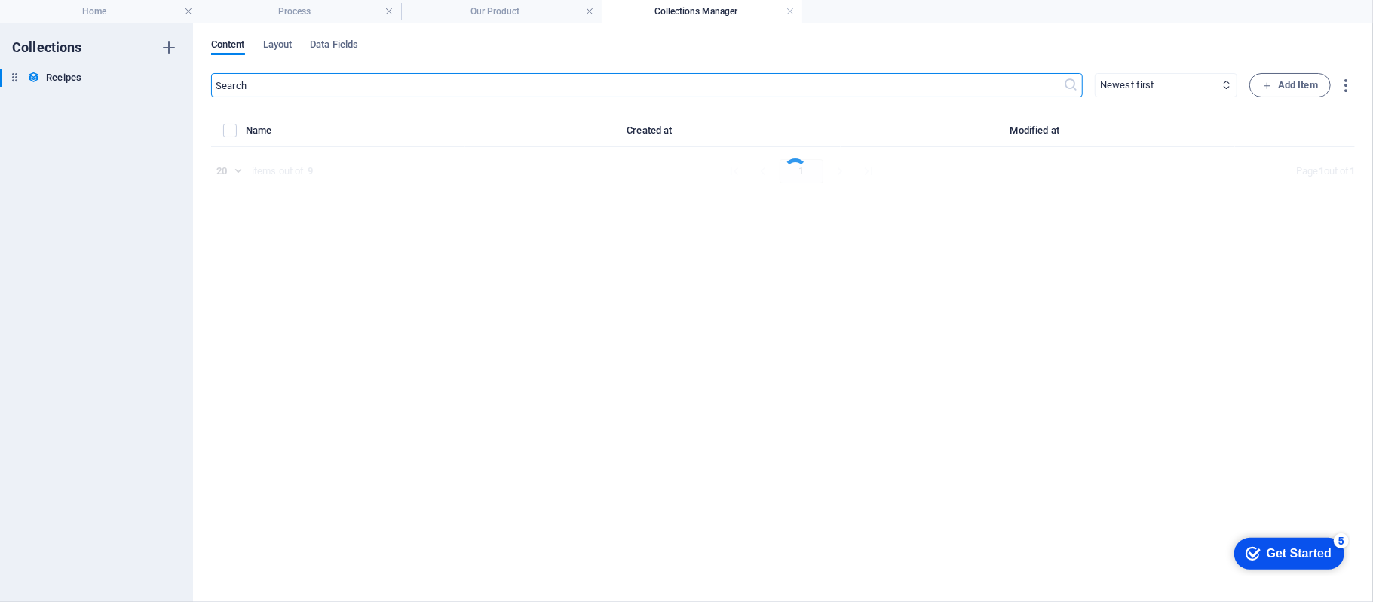
select select "Breakfast"
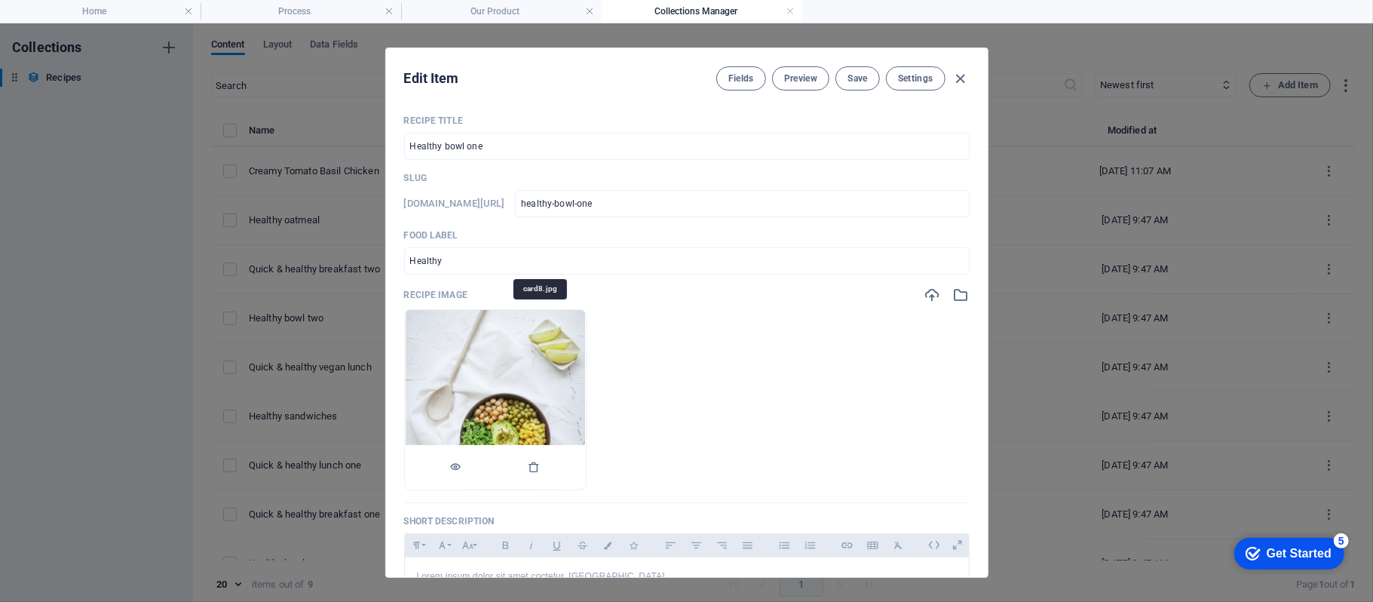
click at [585, 395] on img at bounding box center [495, 399] width 179 height 179
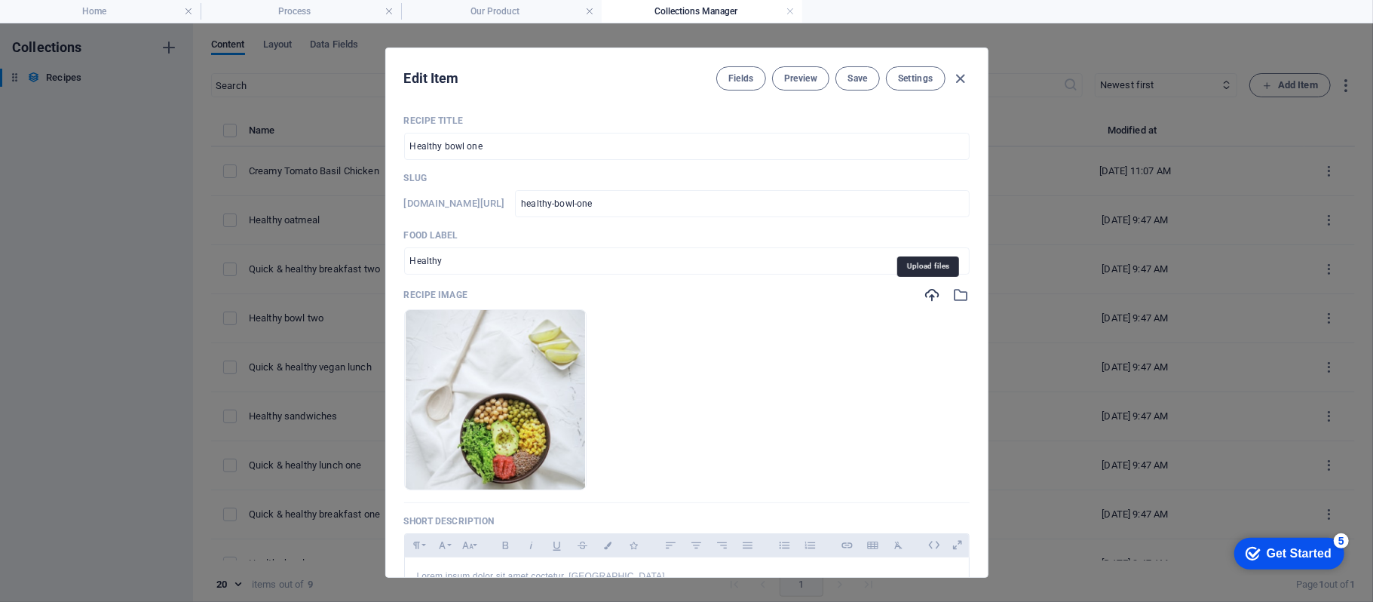
click at [927, 289] on icon "button" at bounding box center [932, 294] width 17 height 17
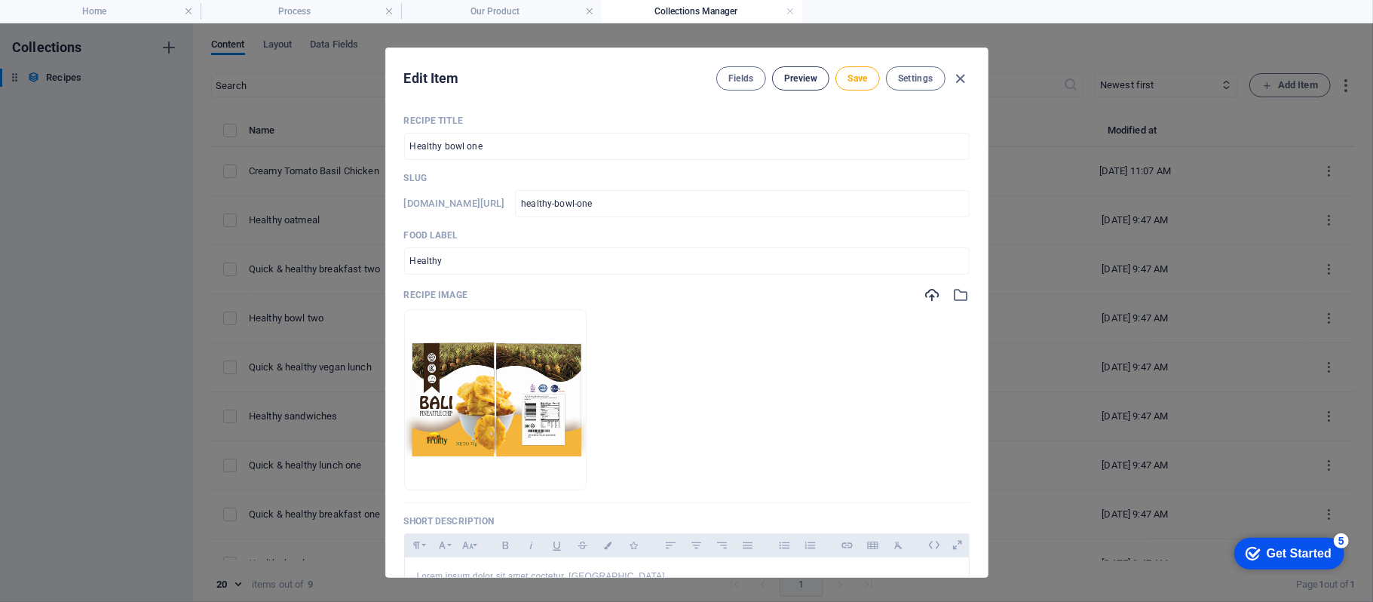
click at [810, 77] on span "Preview" at bounding box center [800, 78] width 33 height 12
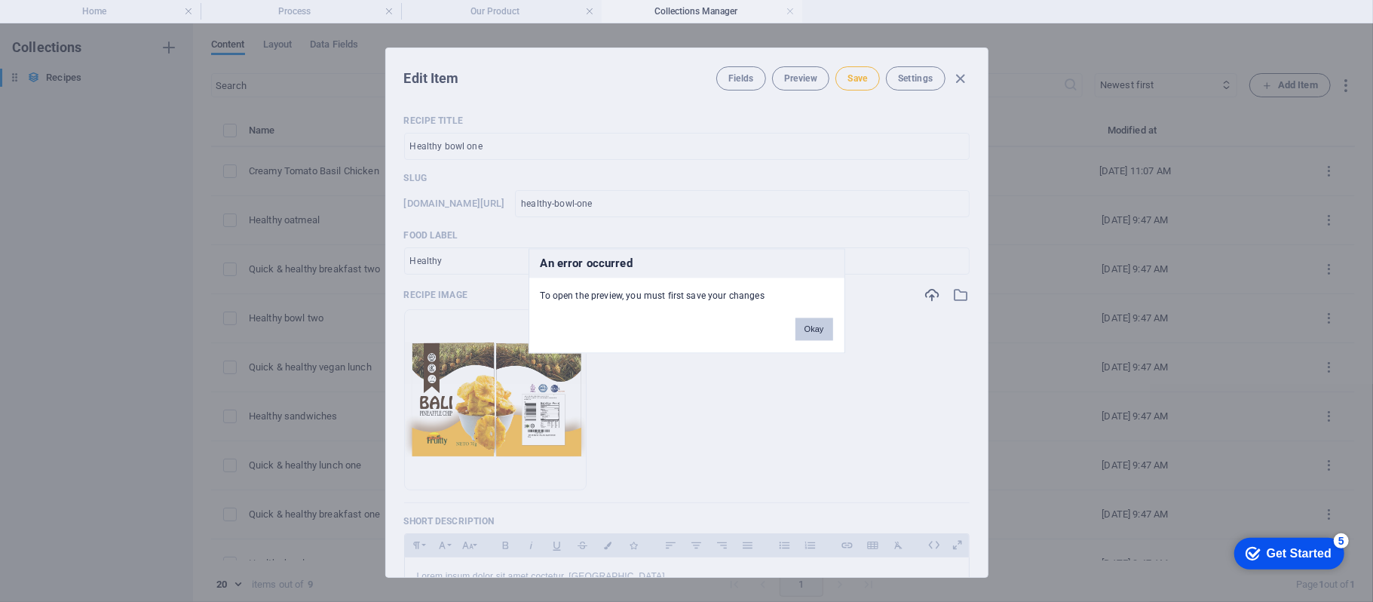
click at [805, 338] on button "Okay" at bounding box center [814, 329] width 38 height 23
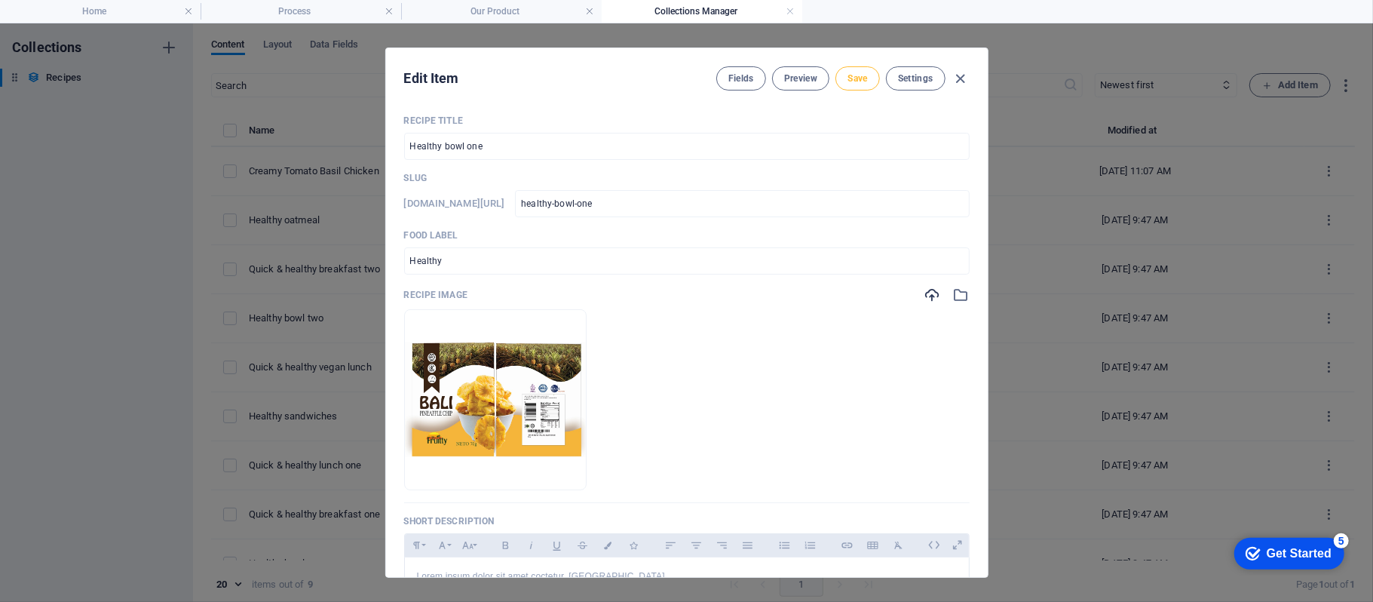
click at [850, 78] on span "Save" at bounding box center [857, 78] width 20 height 12
click at [962, 80] on icon "button" at bounding box center [959, 78] width 17 height 17
checkbox input "false"
type input "healthy-bowl-one"
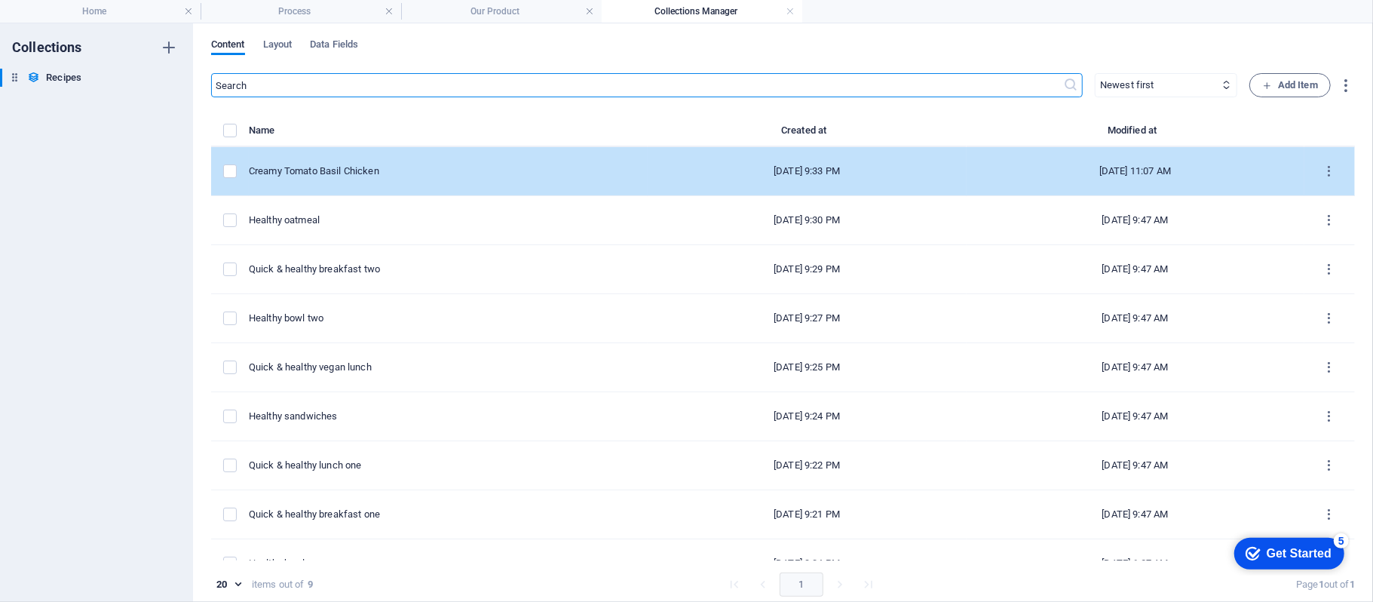
click at [537, 181] on td "Creamy Tomato Basil Chicken" at bounding box center [448, 171] width 399 height 49
select select "Lunch"
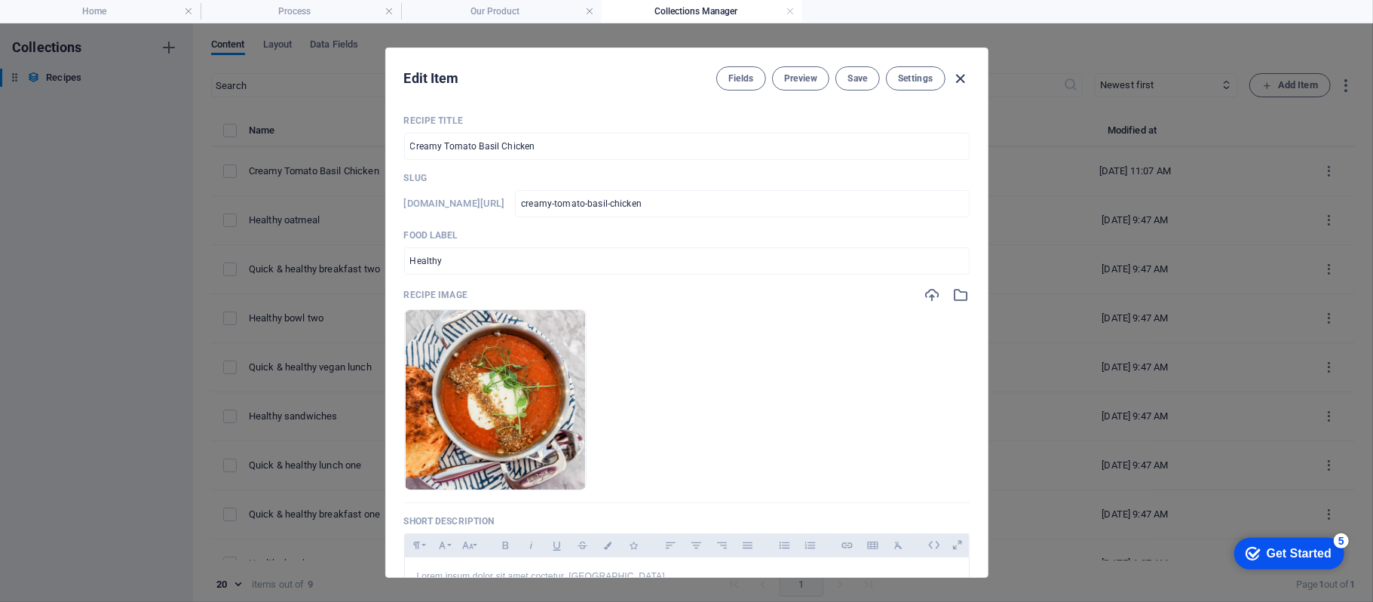
click at [951, 83] on icon "button" at bounding box center [959, 78] width 17 height 17
checkbox input "false"
type input "creamy-tomato-basil-chicken"
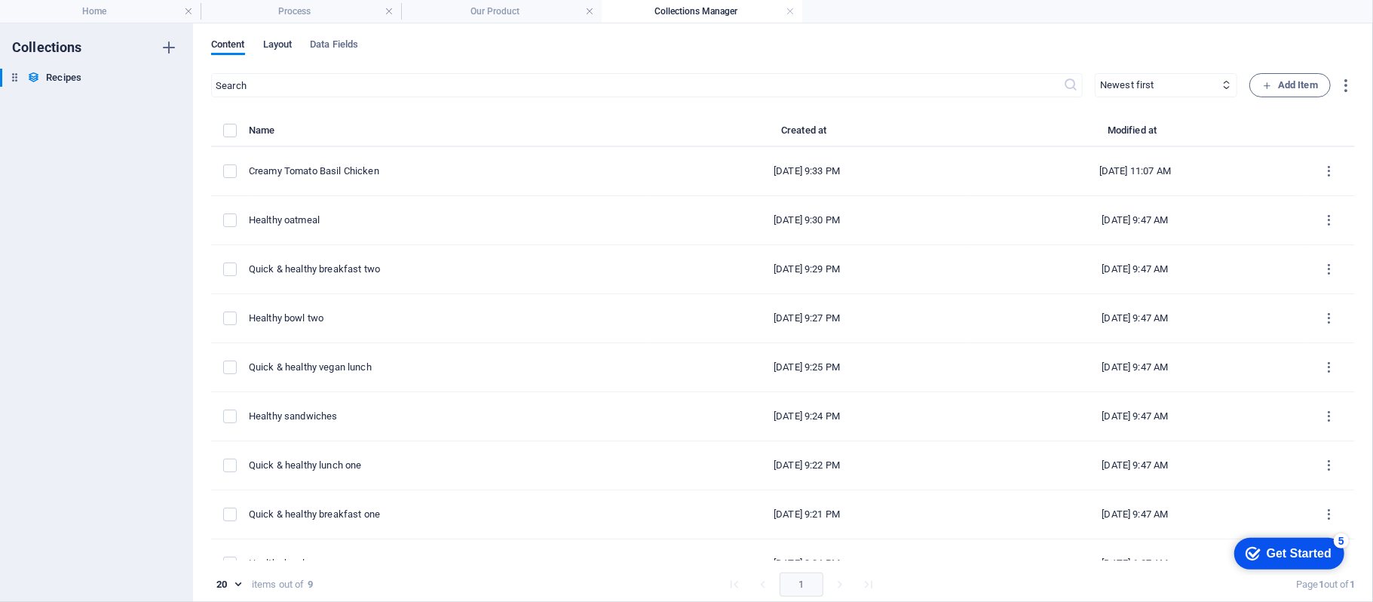
click at [277, 47] on span "Layout" at bounding box center [277, 45] width 29 height 21
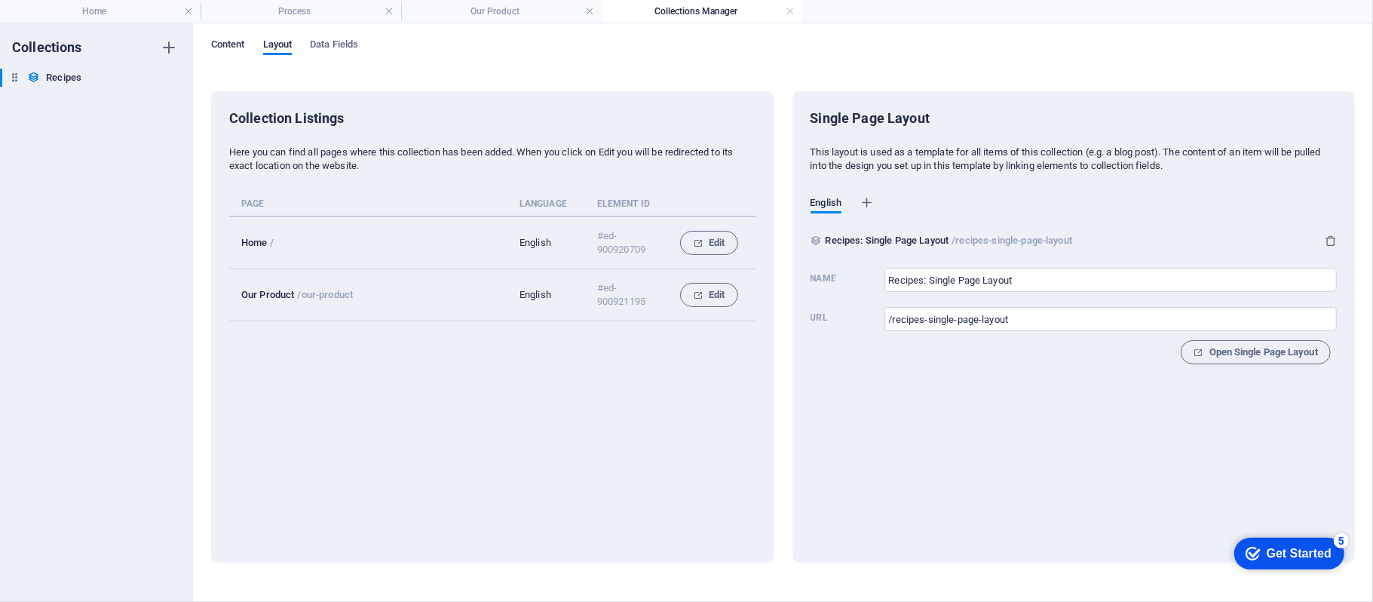
click at [243, 47] on span "Content" at bounding box center [228, 45] width 34 height 21
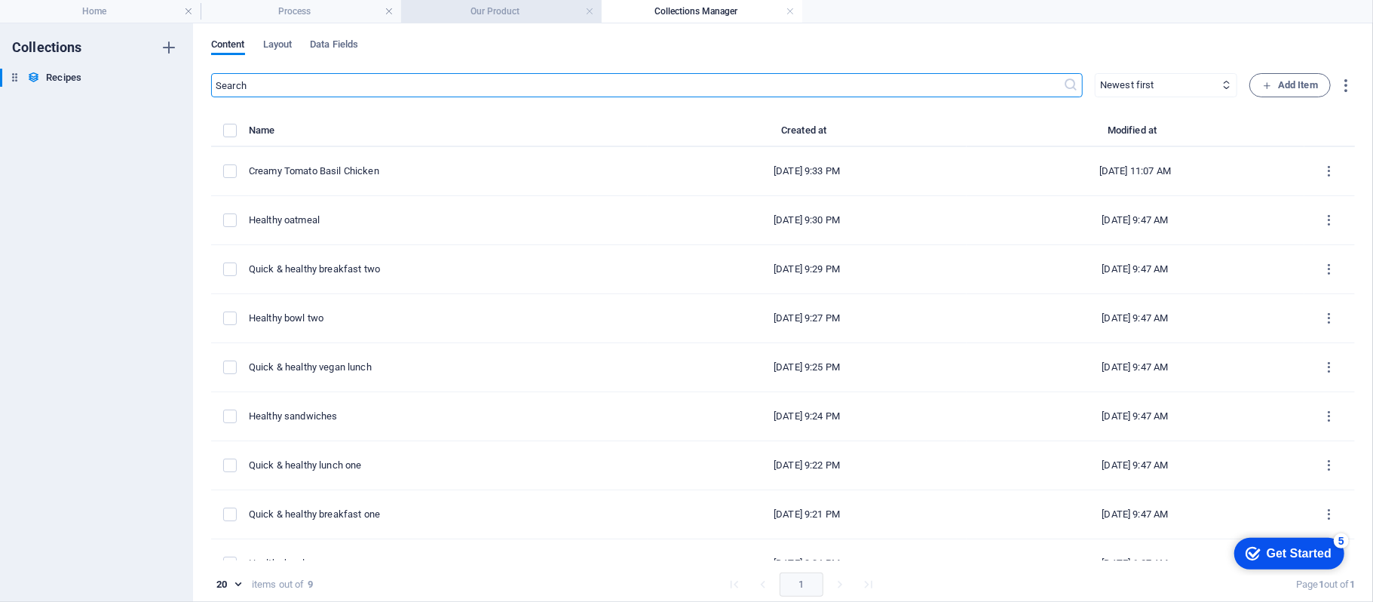
click at [544, 13] on h4 "Our Product" at bounding box center [501, 11] width 201 height 17
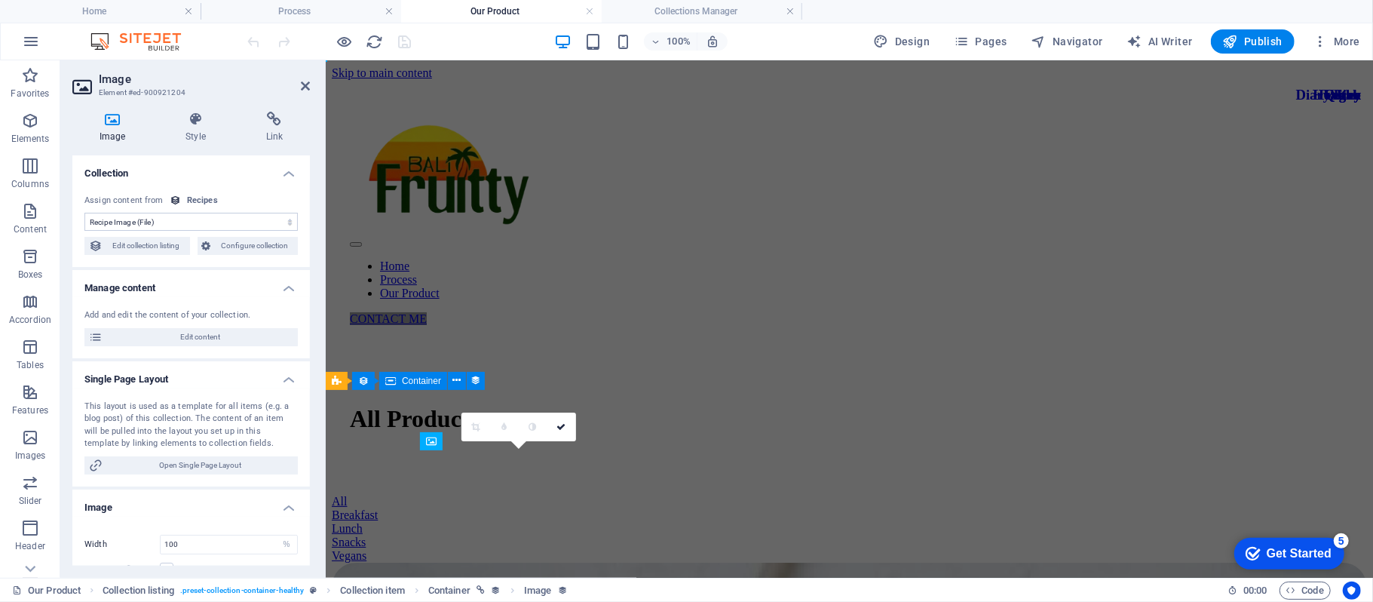
scroll to position [268, 0]
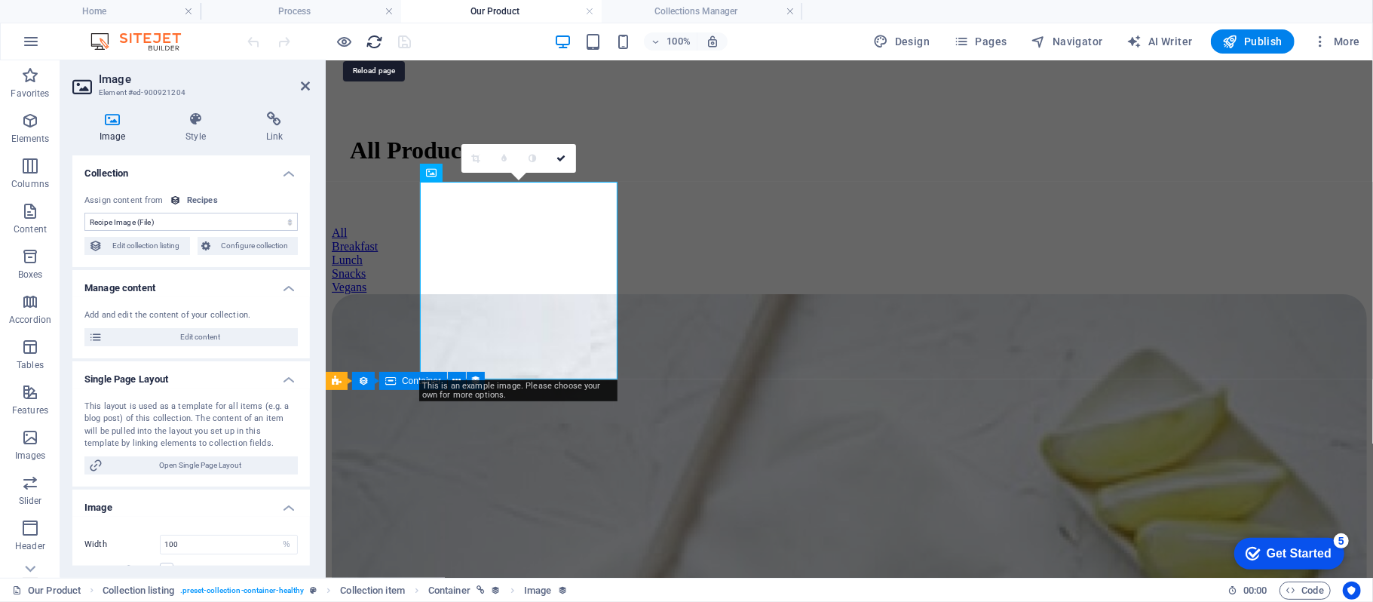
click at [374, 43] on icon "reload" at bounding box center [374, 41] width 17 height 17
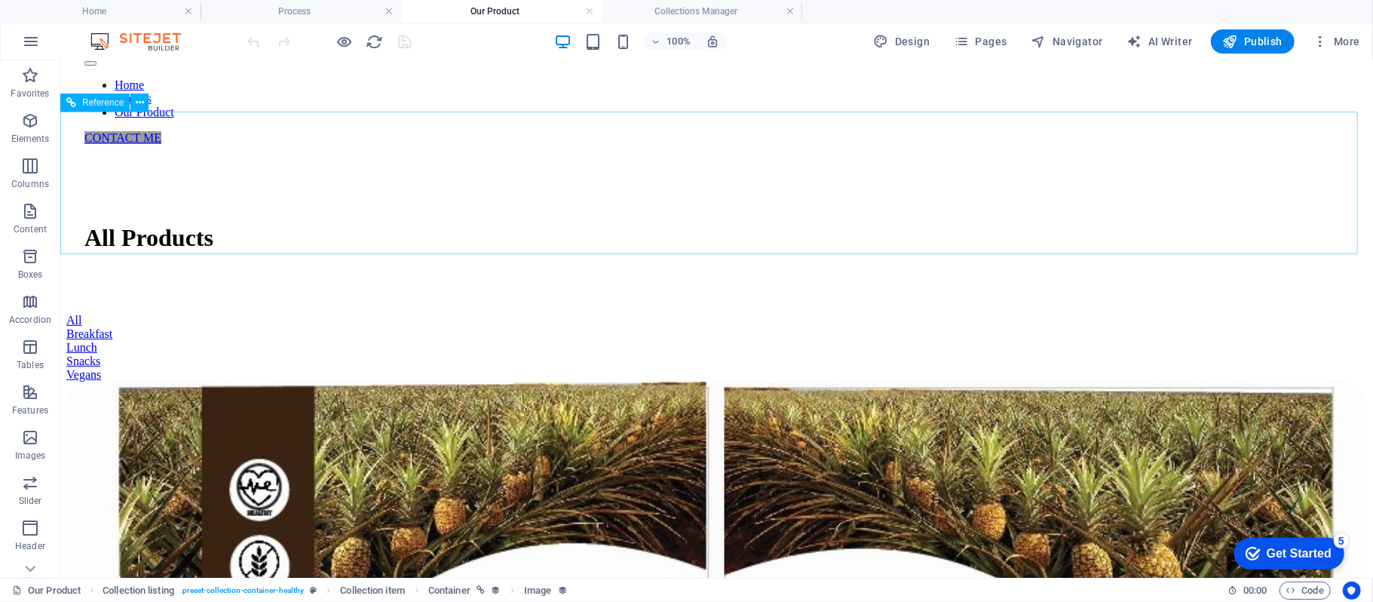
scroll to position [0, 0]
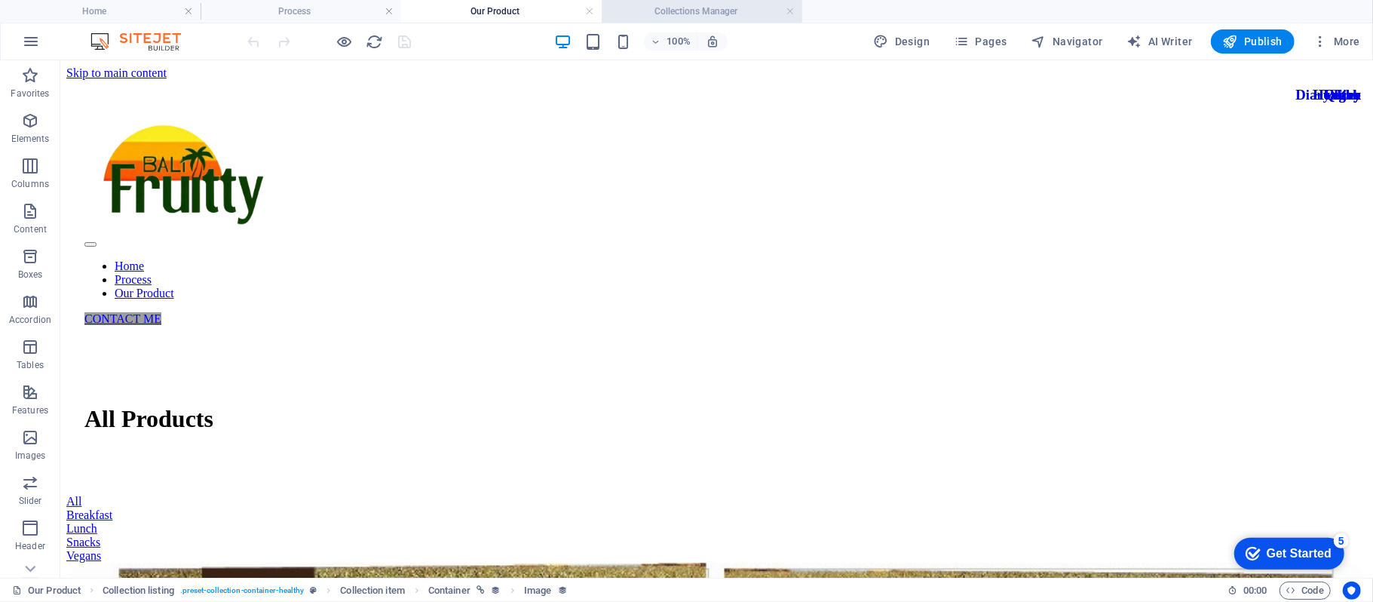
click at [688, 14] on h4 "Collections Manager" at bounding box center [702, 11] width 201 height 17
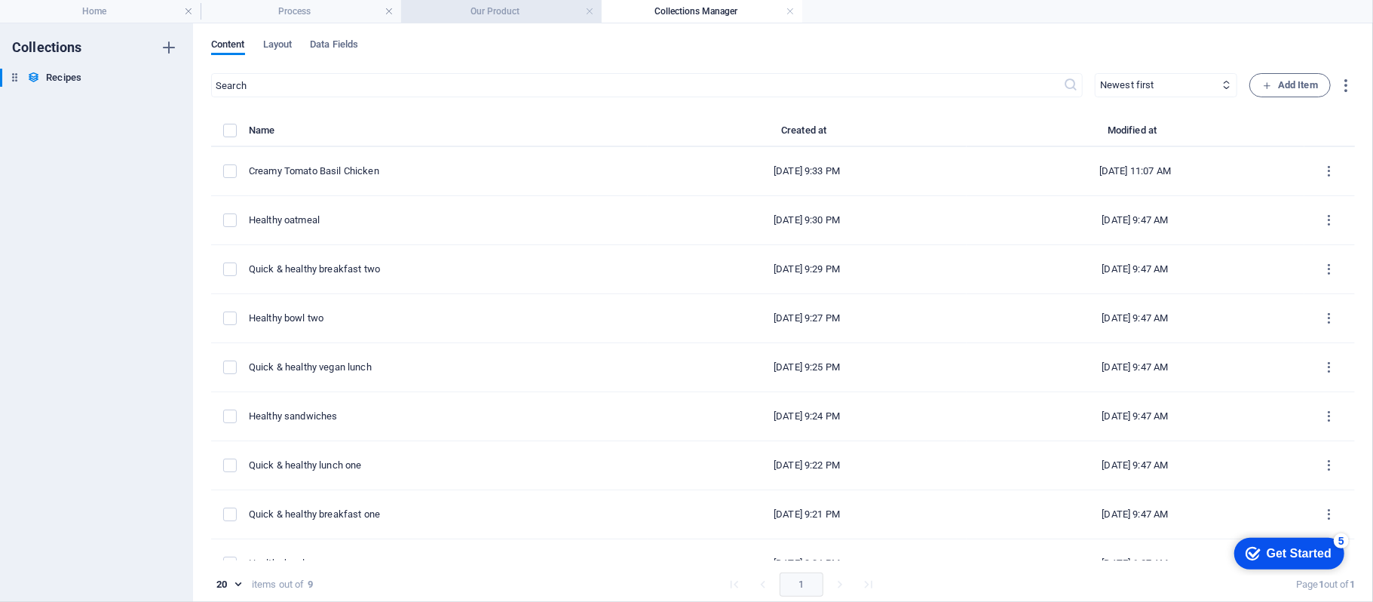
click at [467, 8] on h4 "Our Product" at bounding box center [501, 11] width 201 height 17
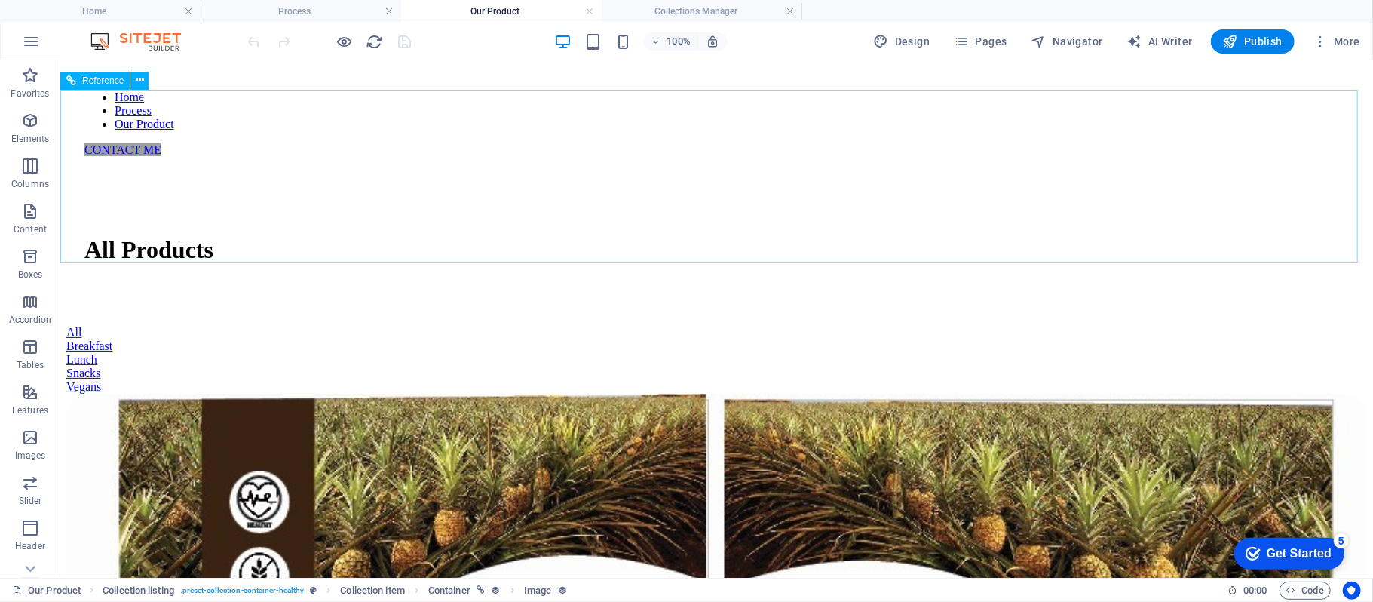
scroll to position [167, 0]
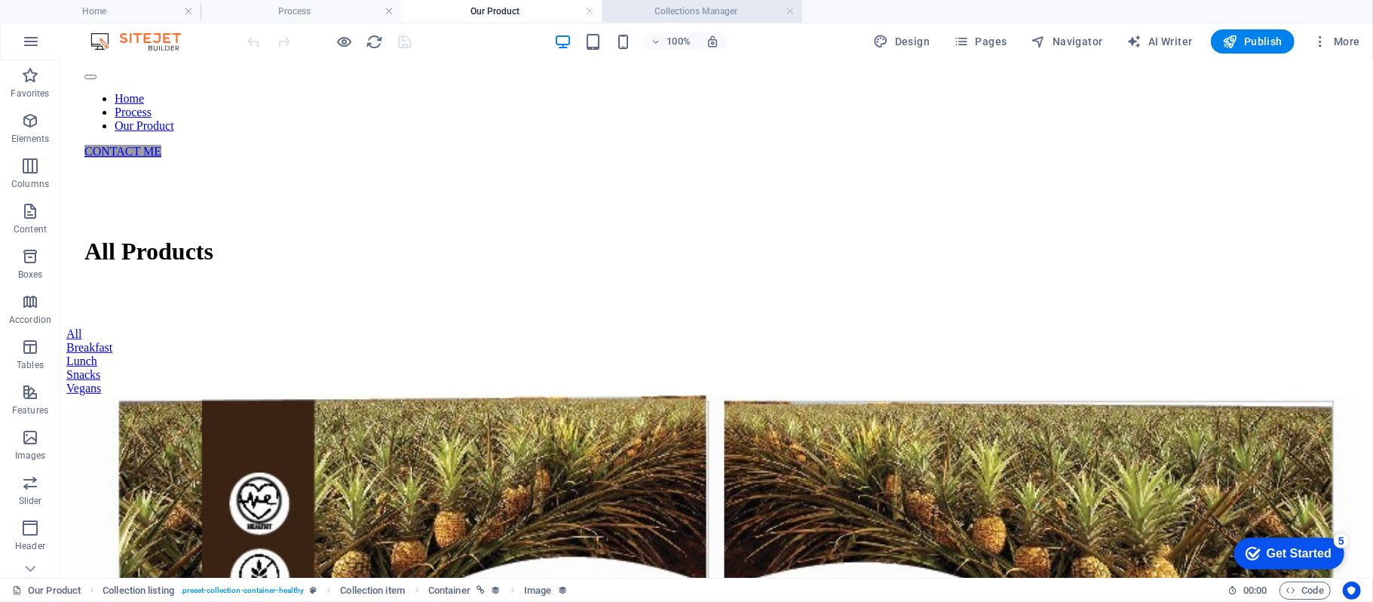
click at [661, 13] on h4 "Collections Manager" at bounding box center [702, 11] width 201 height 17
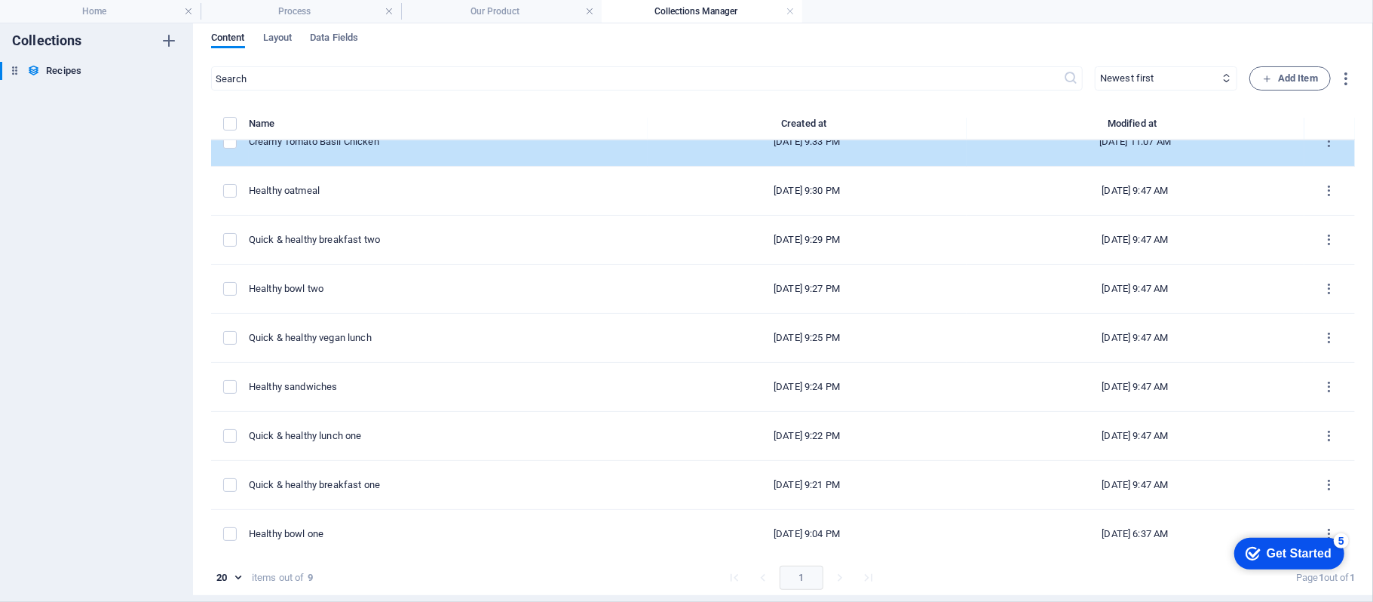
scroll to position [29, 0]
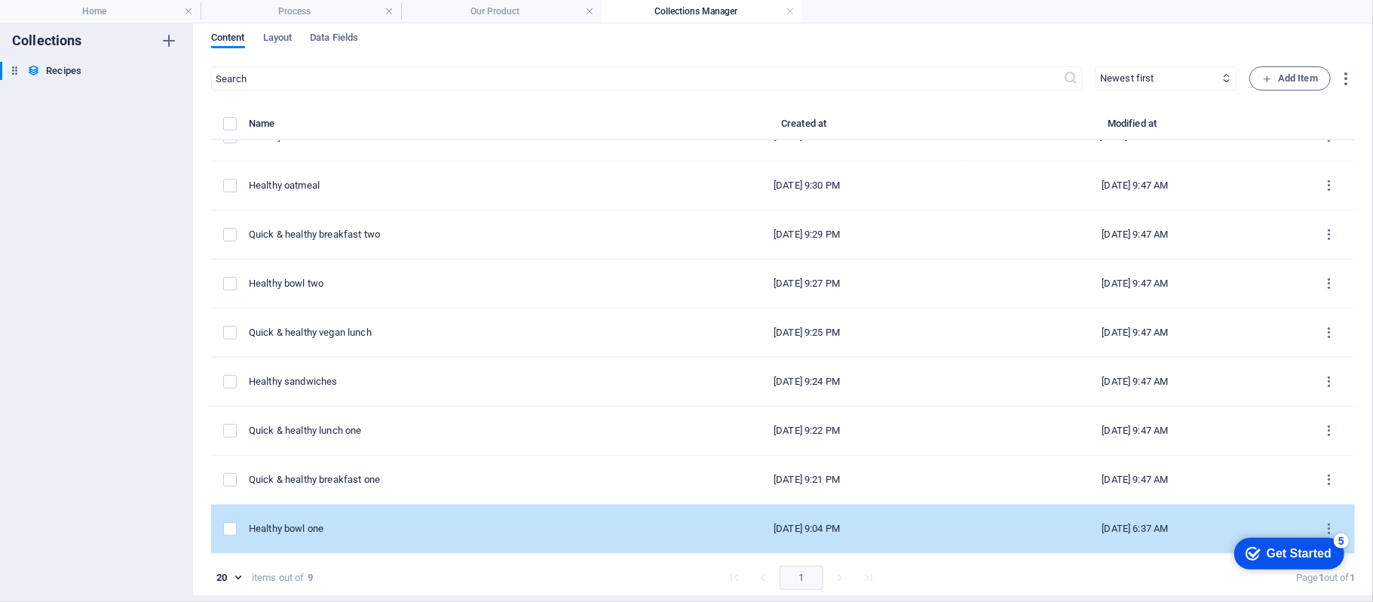
click at [565, 522] on div "Healthy bowl one" at bounding box center [442, 529] width 387 height 14
select select "Breakfast"
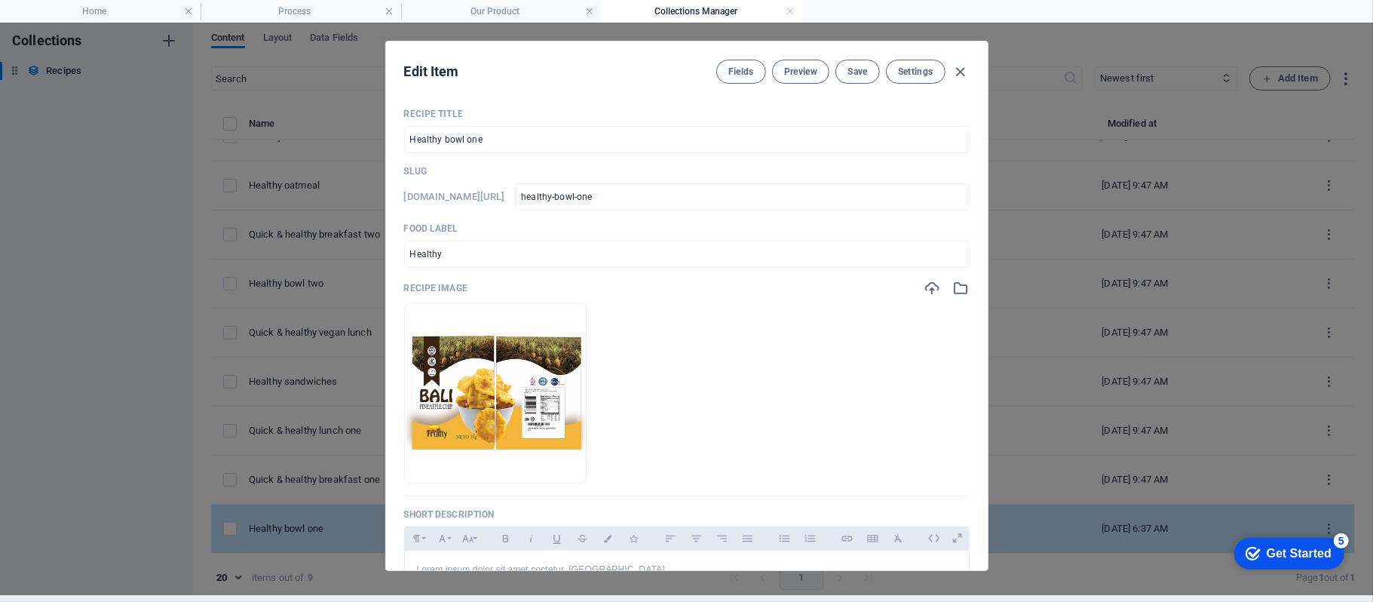
scroll to position [0, 0]
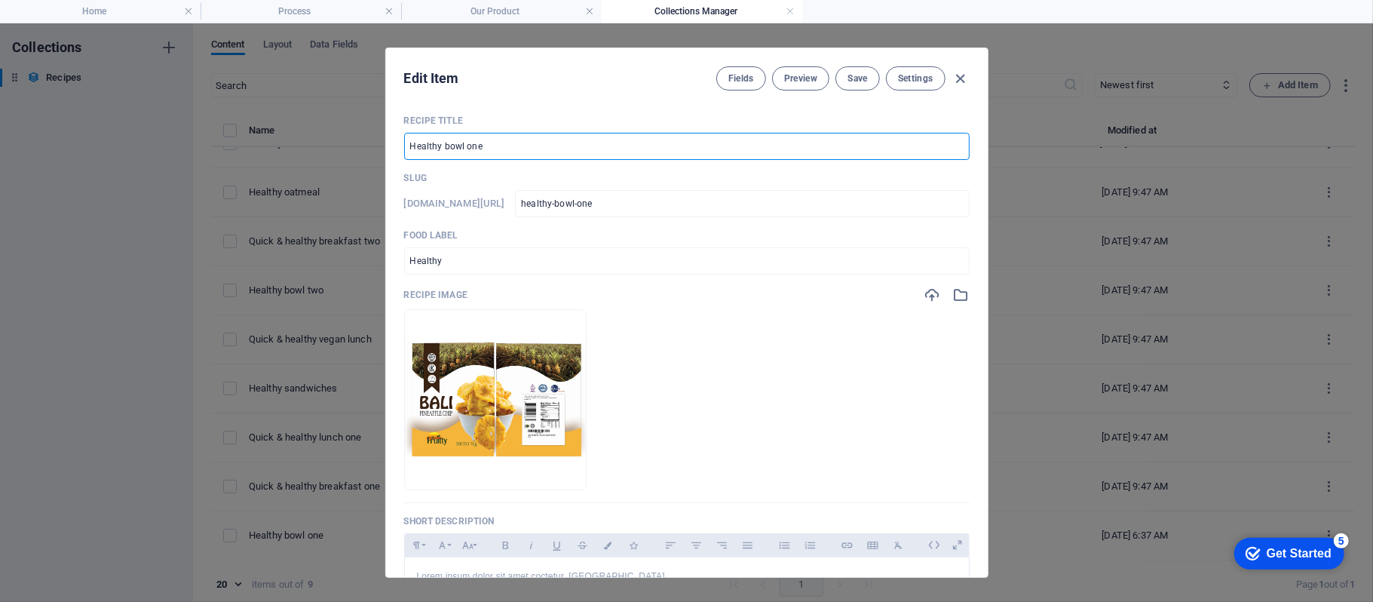
drag, startPoint x: 520, startPoint y: 136, endPoint x: 369, endPoint y: 143, distance: 151.0
click at [369, 143] on div "Edit Item Fields Preview Save Settings Recipe Title Healthy bowl one ​ Slug [DO…" at bounding box center [686, 312] width 1373 height 578
type input "P"
type input "p"
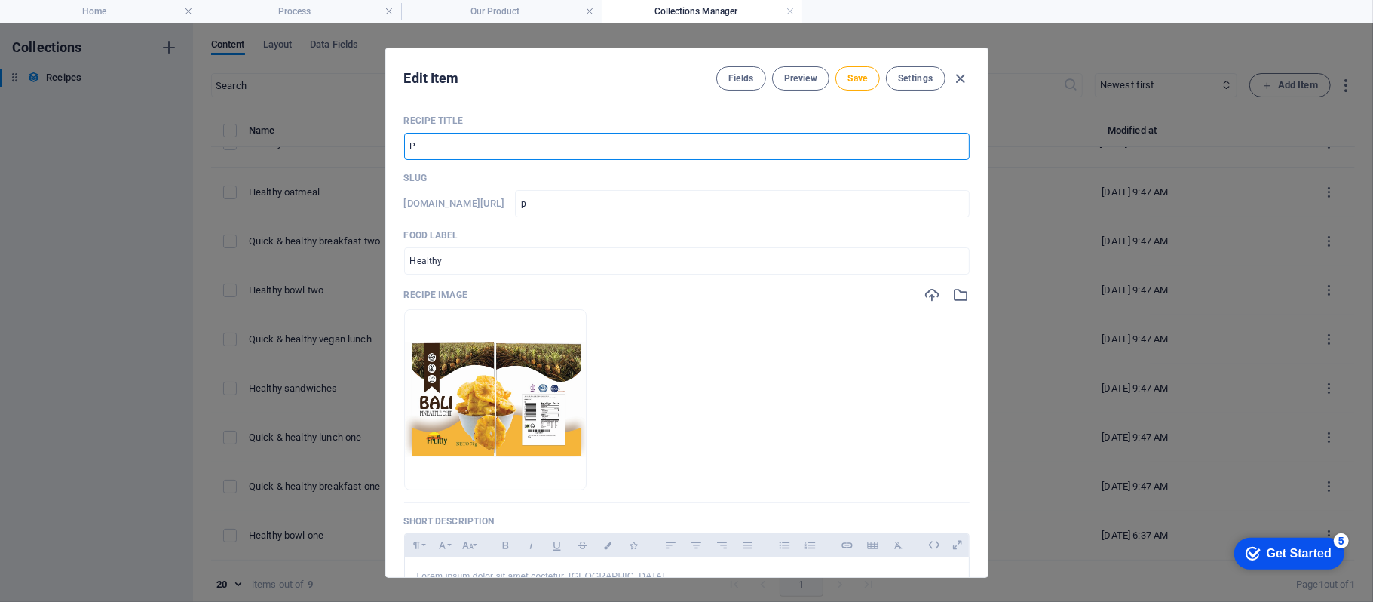
type input "Pi"
type input "pi"
type input "Pin"
type input "pin"
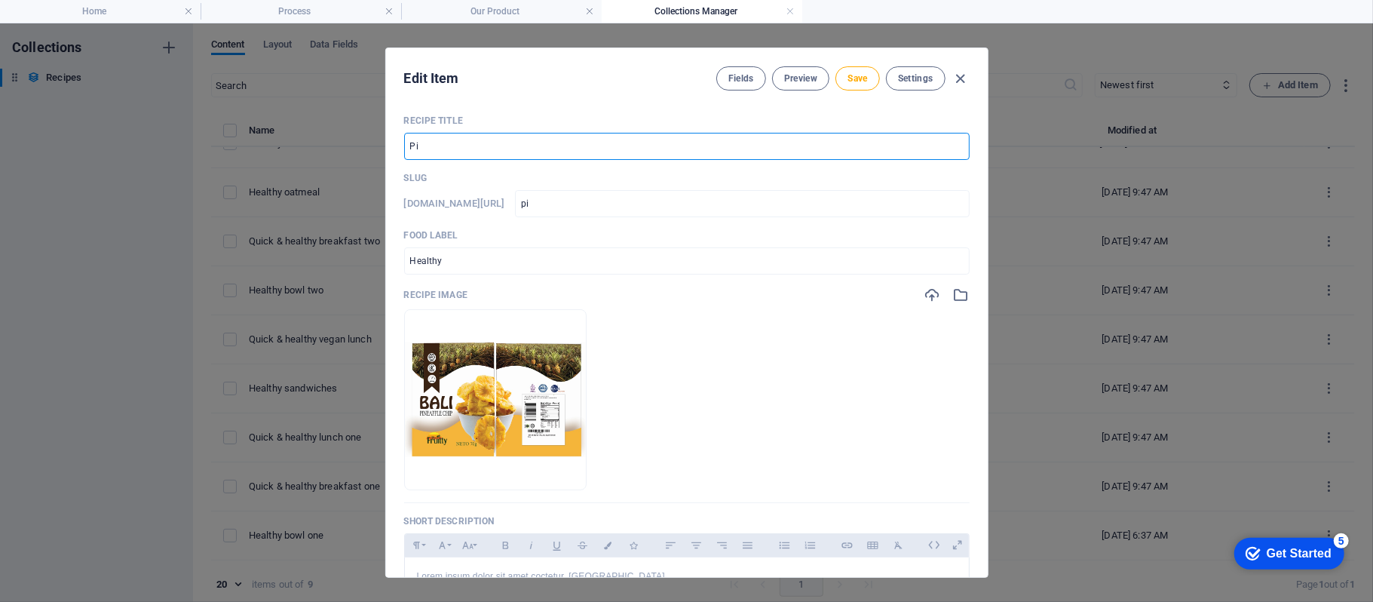
type input "pin"
type input "Pine"
type input "pine"
type input "Pinea"
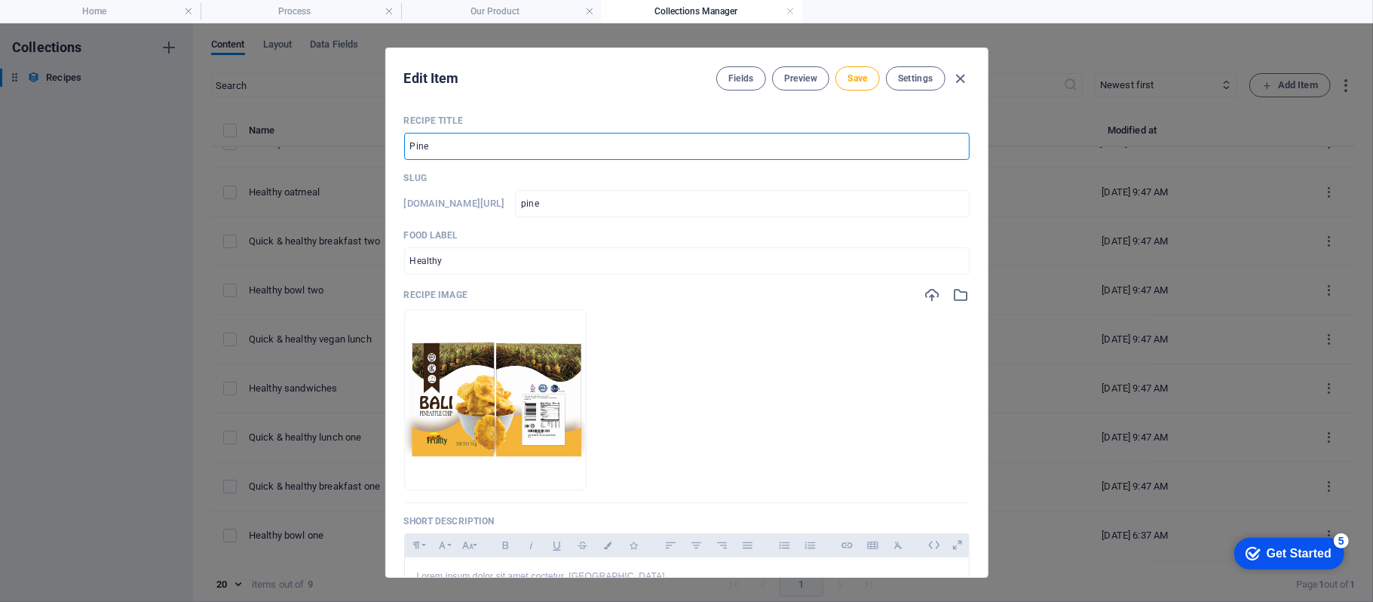
type input "pinea"
type input "Pineap"
type input "pineap"
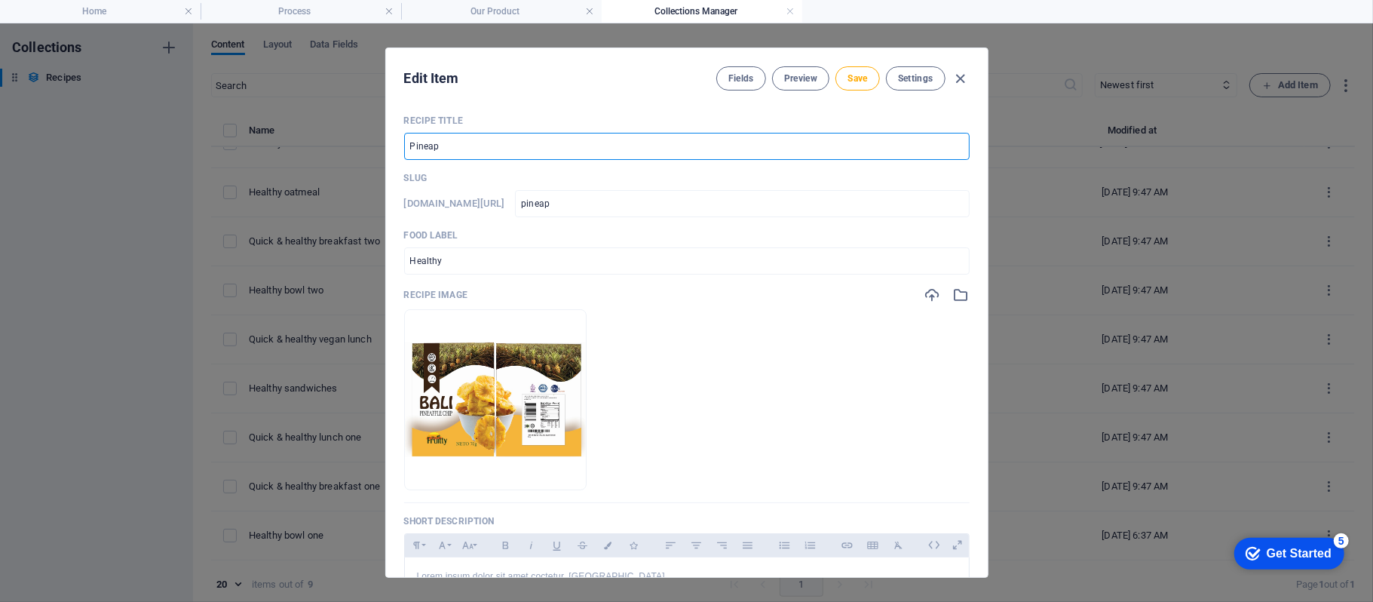
type input "Pineapl"
type input "pineapl"
type input "Pineaple"
type input "pineaple"
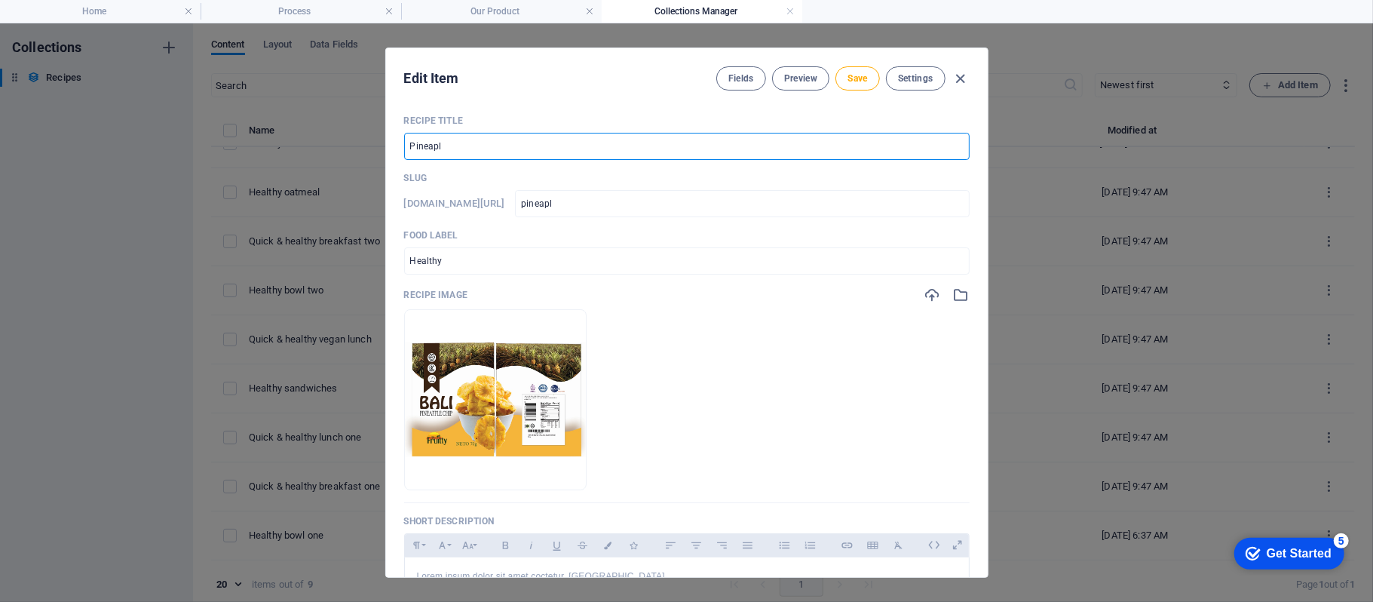
type input "pineaple"
type input "Pineaple C"
type input "pineaple-c"
type input "Pineaple Ch"
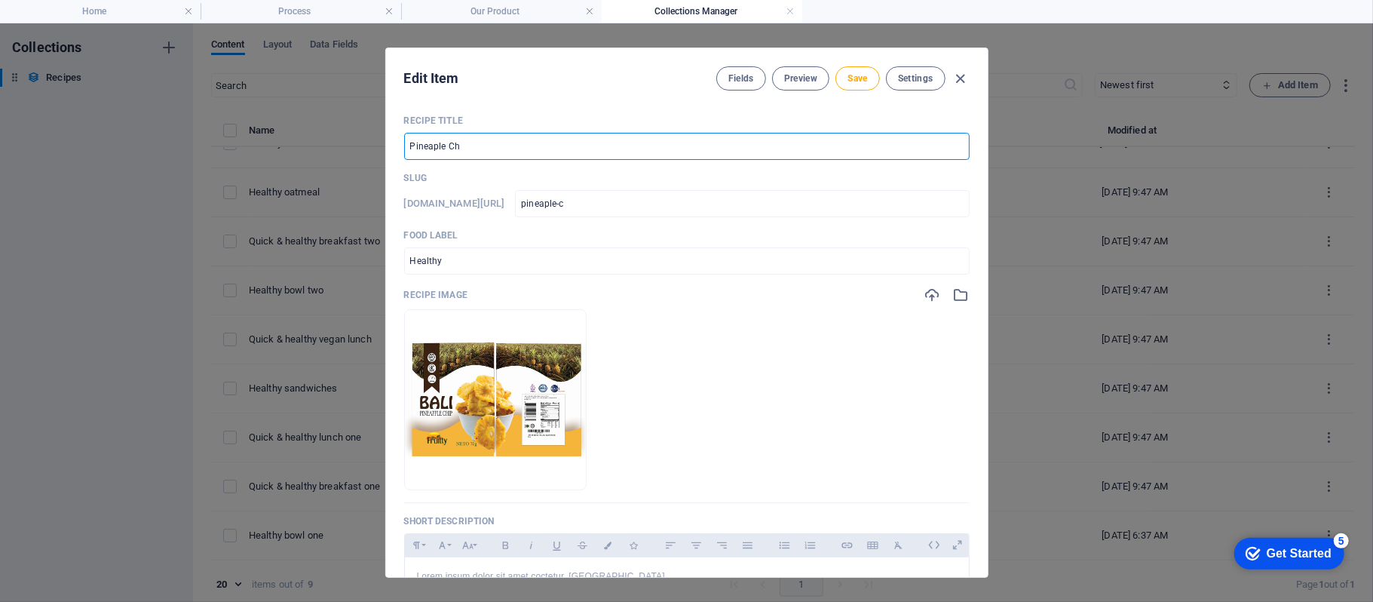
type input "pineaple-ch"
type input "Pineaple Chi"
type input "pineaple-chi"
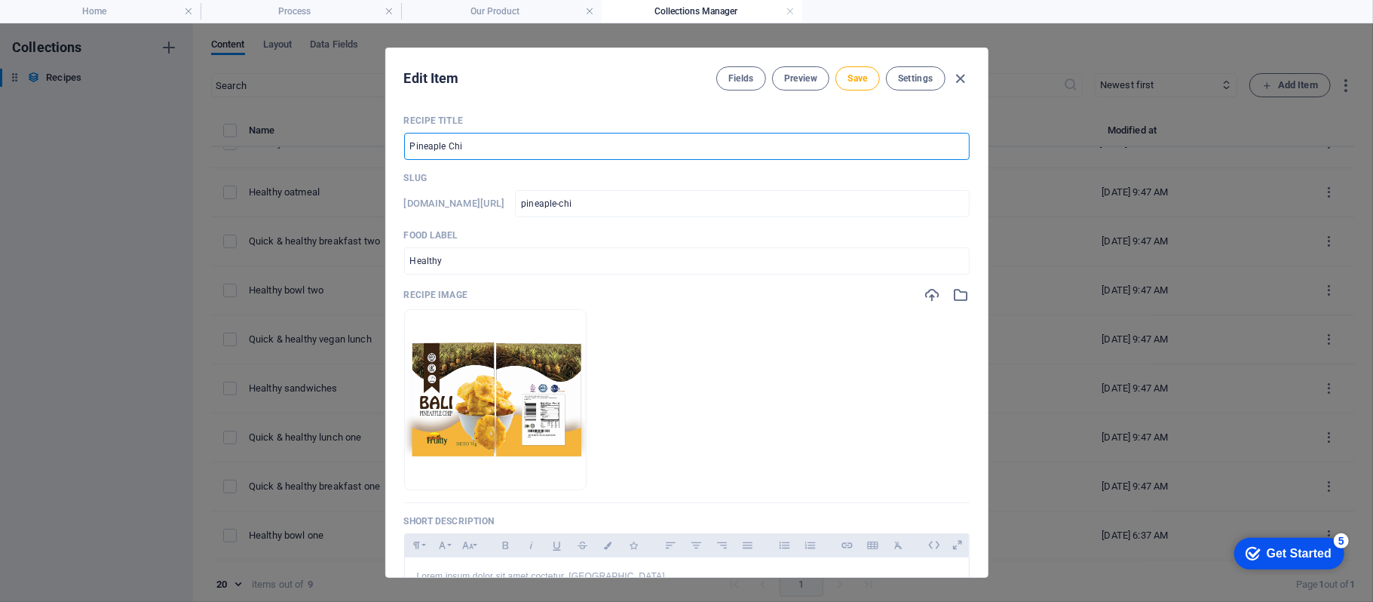
type input "Pineaple Chip"
type input "pineaple-chip"
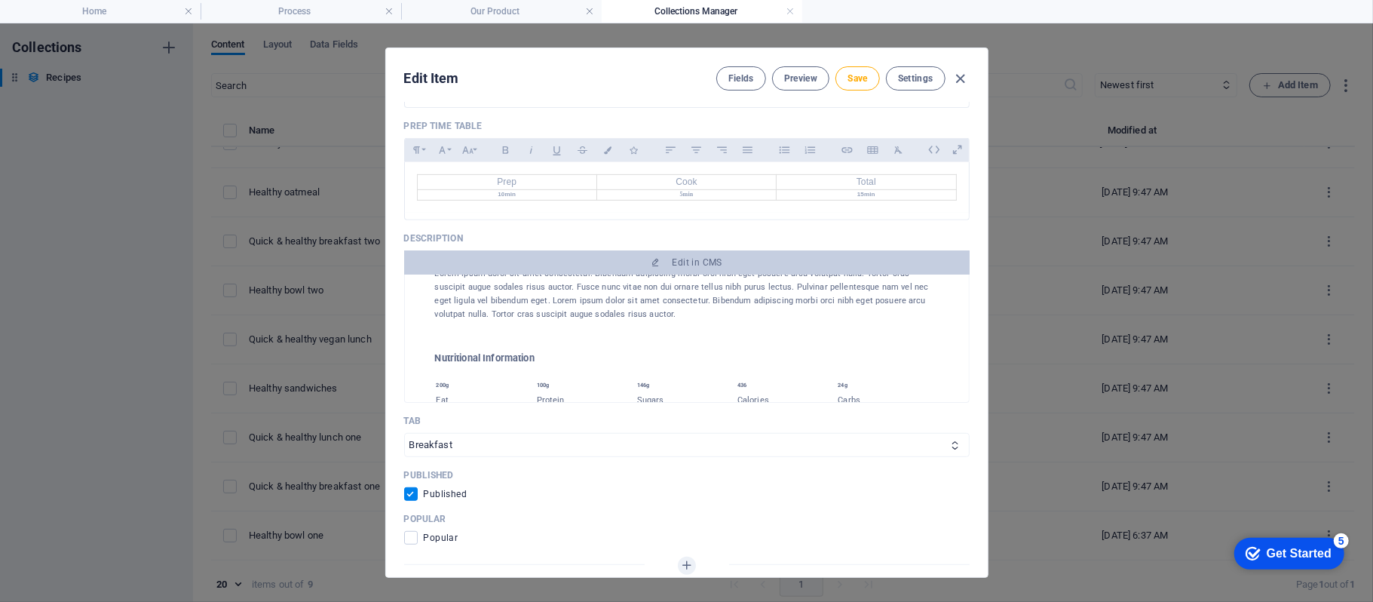
scroll to position [100, 0]
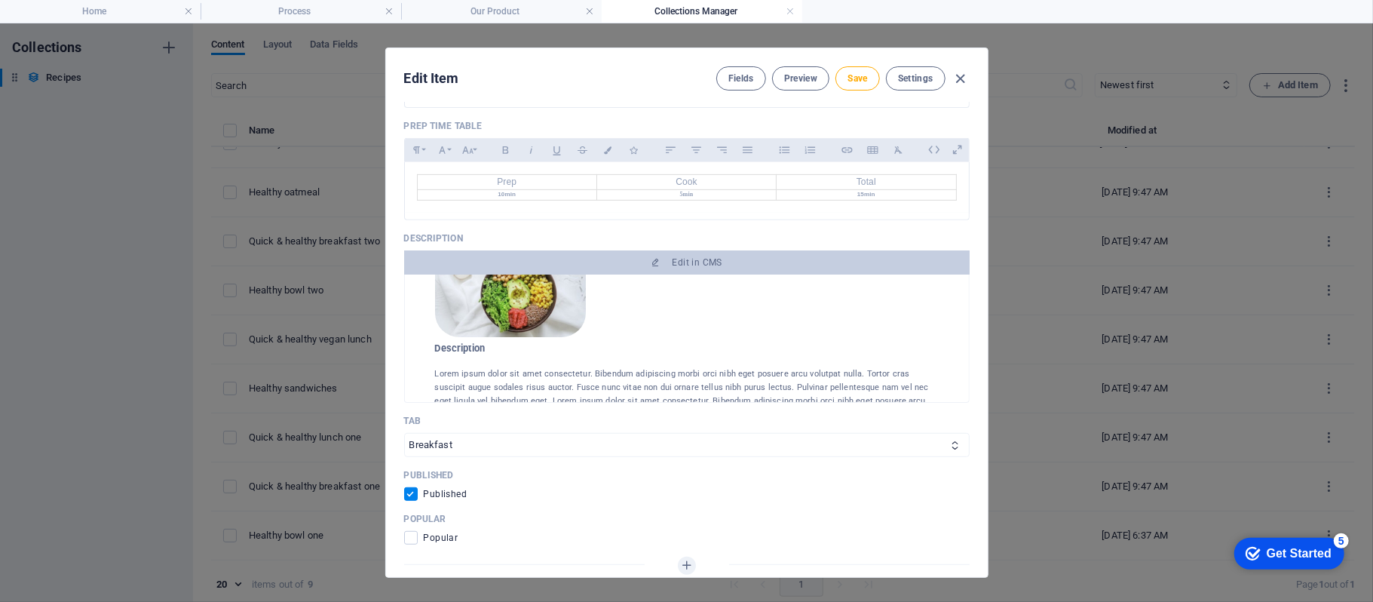
type input "Pineaple Chip"
click at [544, 337] on img at bounding box center [510, 261] width 151 height 151
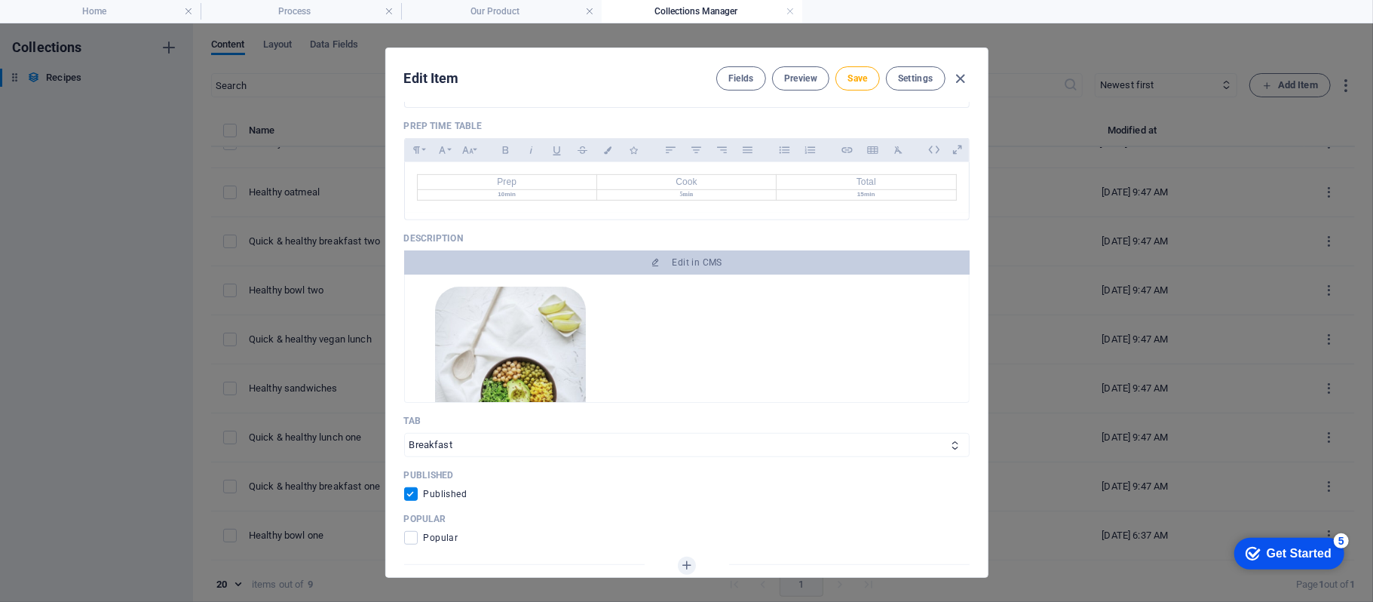
click at [535, 365] on img at bounding box center [510, 361] width 151 height 151
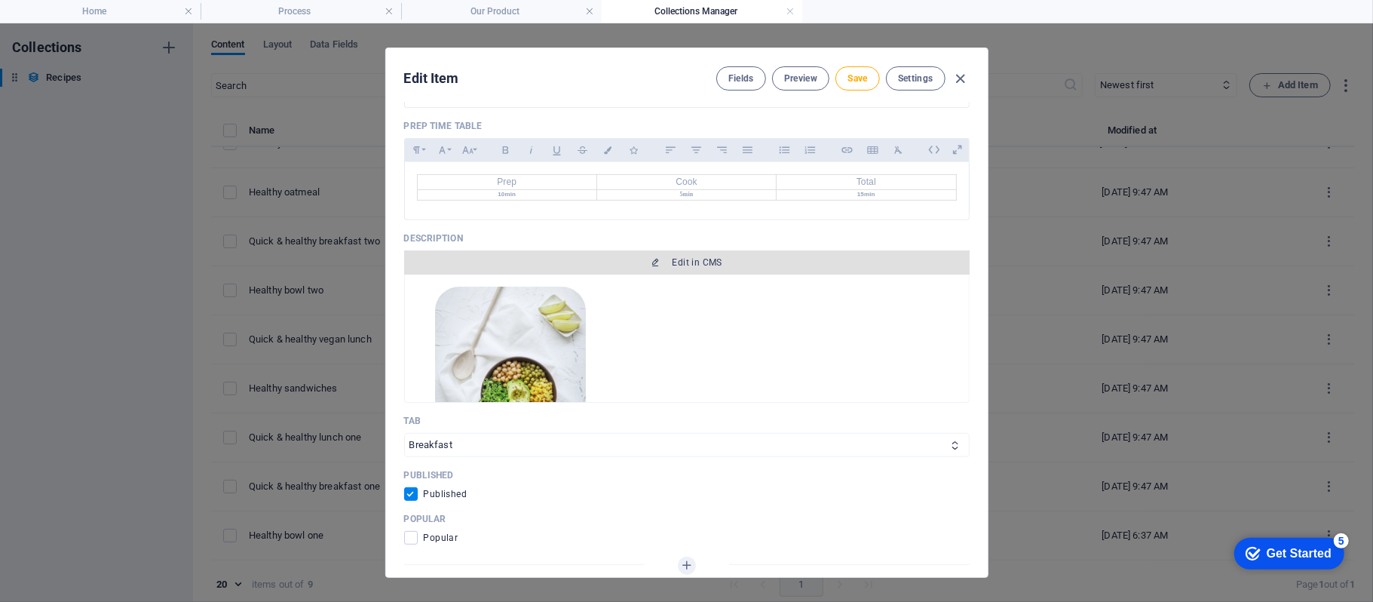
click at [664, 268] on span "Edit in CMS" at bounding box center [686, 262] width 553 height 12
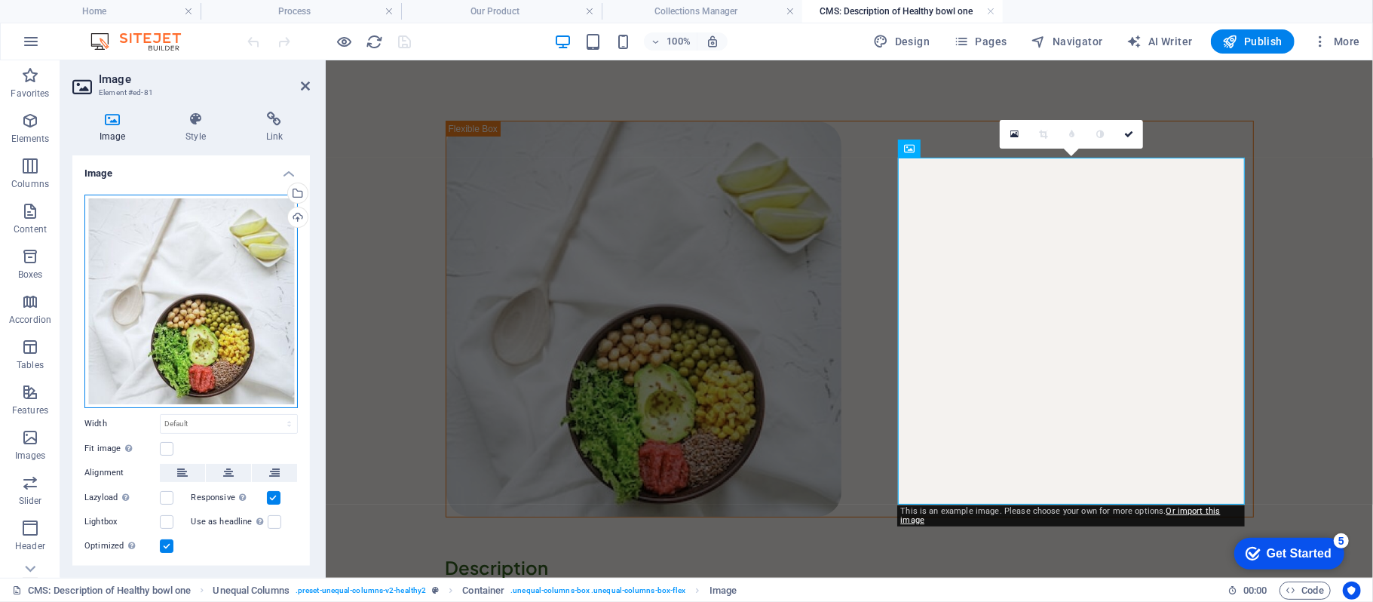
click at [198, 305] on div "Drag files here, click to choose files or select files from Files or our free s…" at bounding box center [190, 301] width 213 height 213
click at [198, 305] on body "[DOMAIN_NAME] Home Process Our Product Collections Manager CMS: Description of …" at bounding box center [686, 301] width 1373 height 602
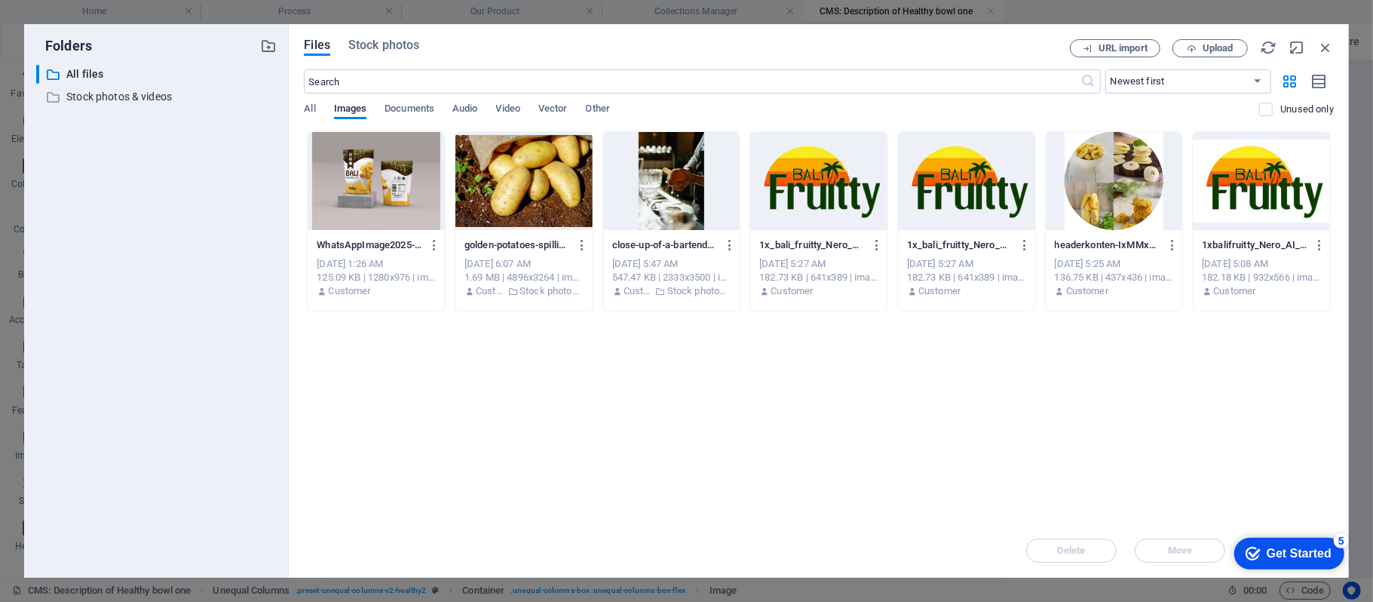
click at [372, 195] on div at bounding box center [376, 181] width 137 height 98
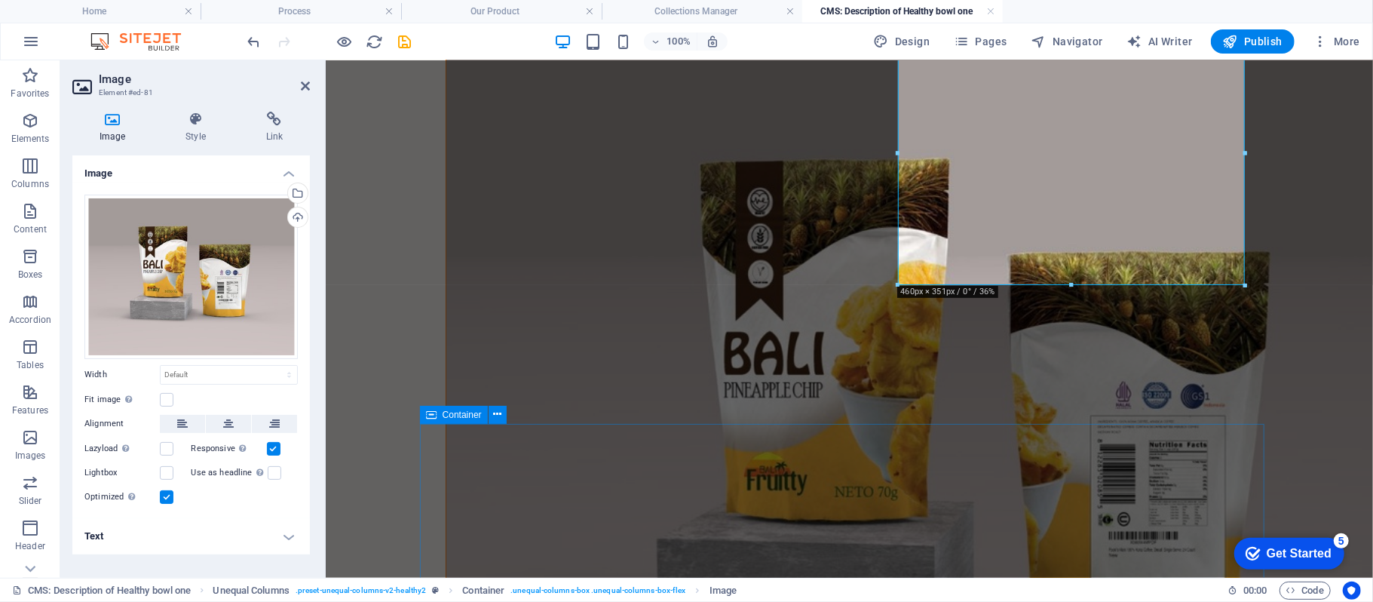
scroll to position [201, 0]
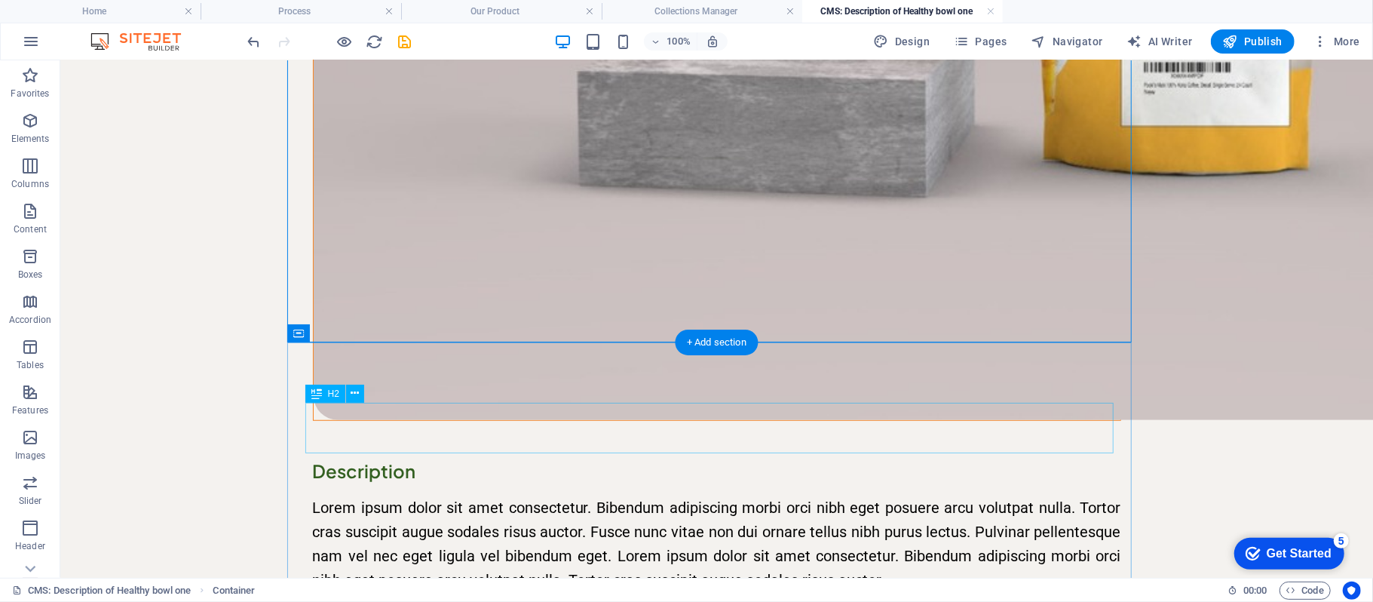
scroll to position [703, 0]
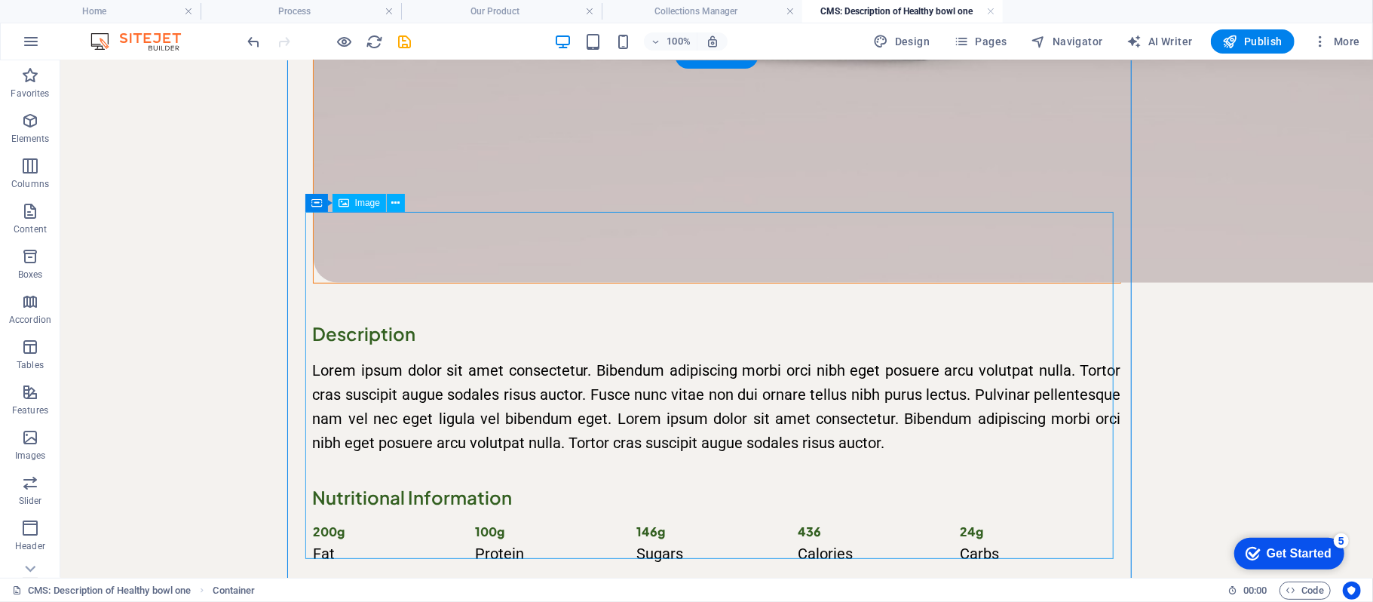
scroll to position [1005, 0]
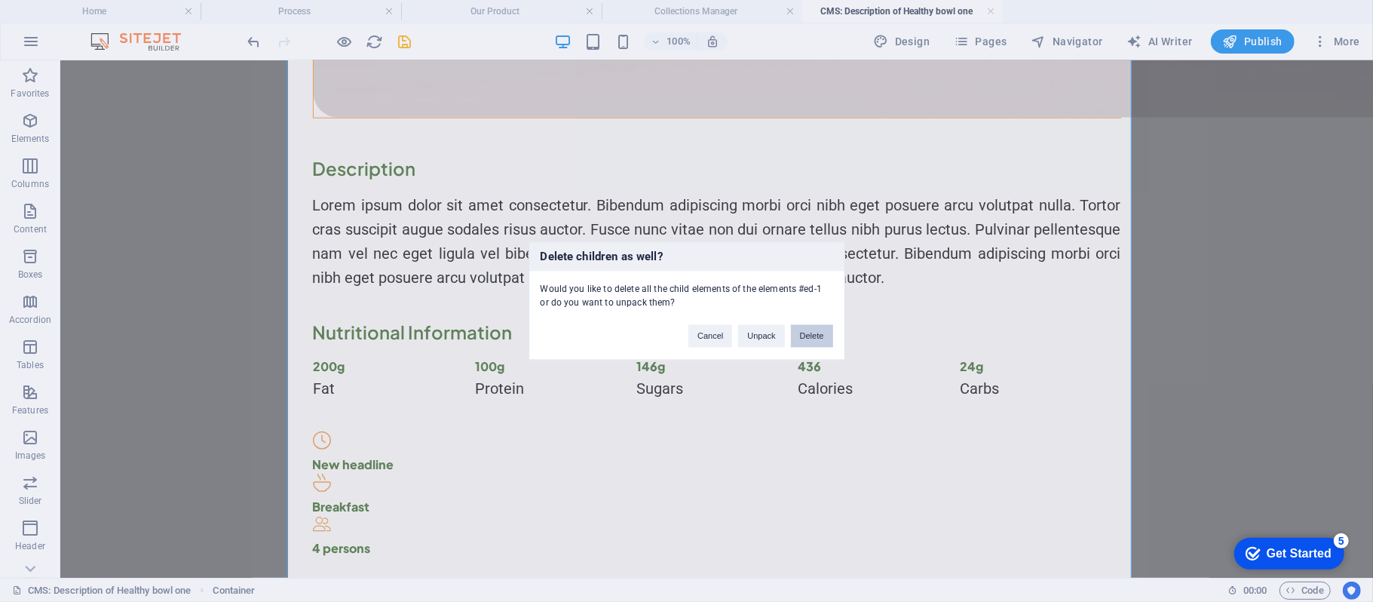
click at [798, 336] on button "Delete" at bounding box center [812, 336] width 42 height 23
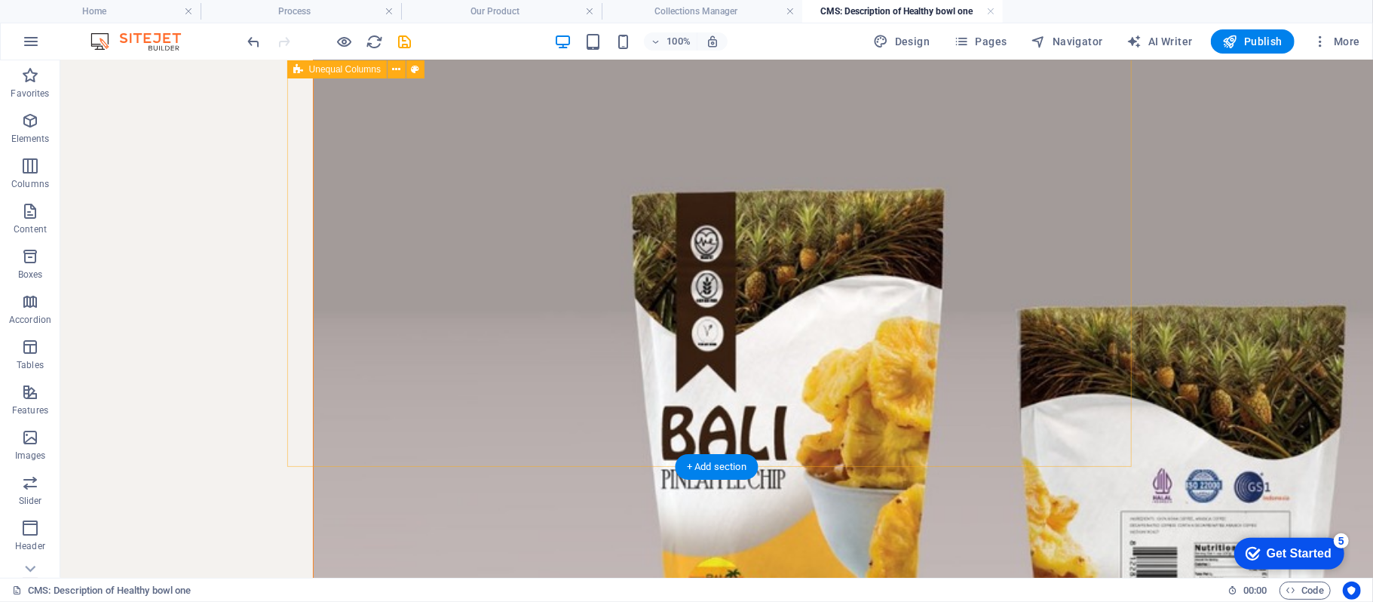
scroll to position [0, 0]
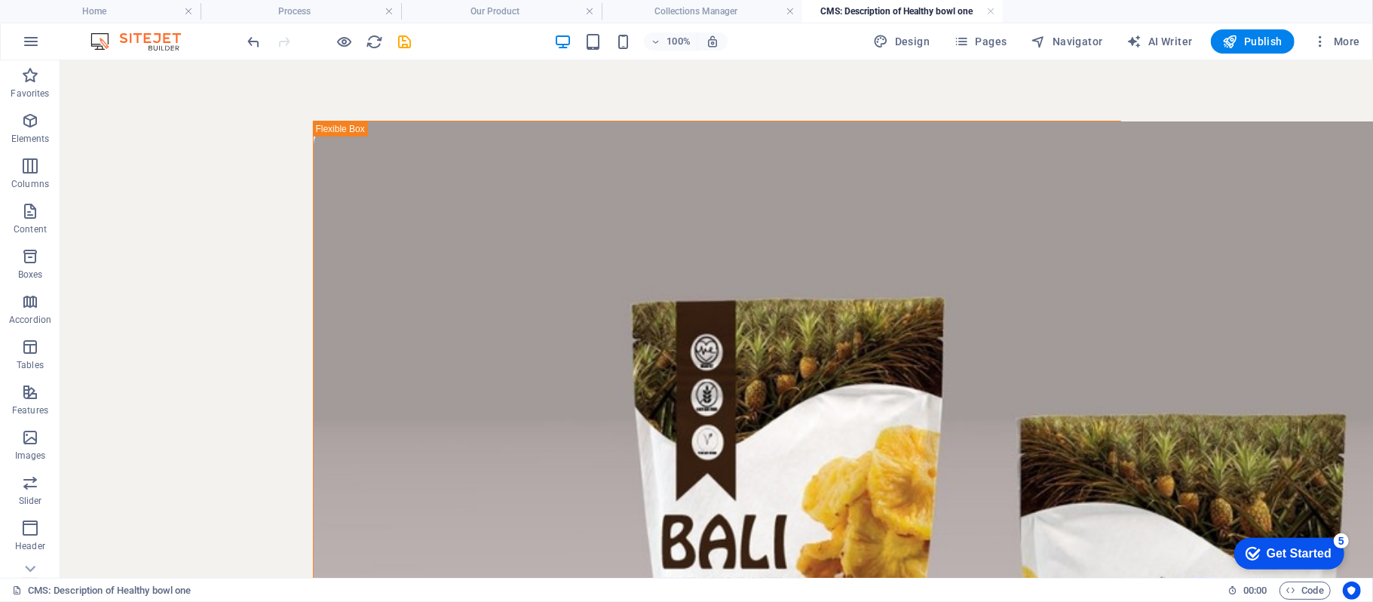
click at [403, 36] on icon "save" at bounding box center [405, 41] width 17 height 17
click at [987, 14] on link at bounding box center [990, 12] width 9 height 14
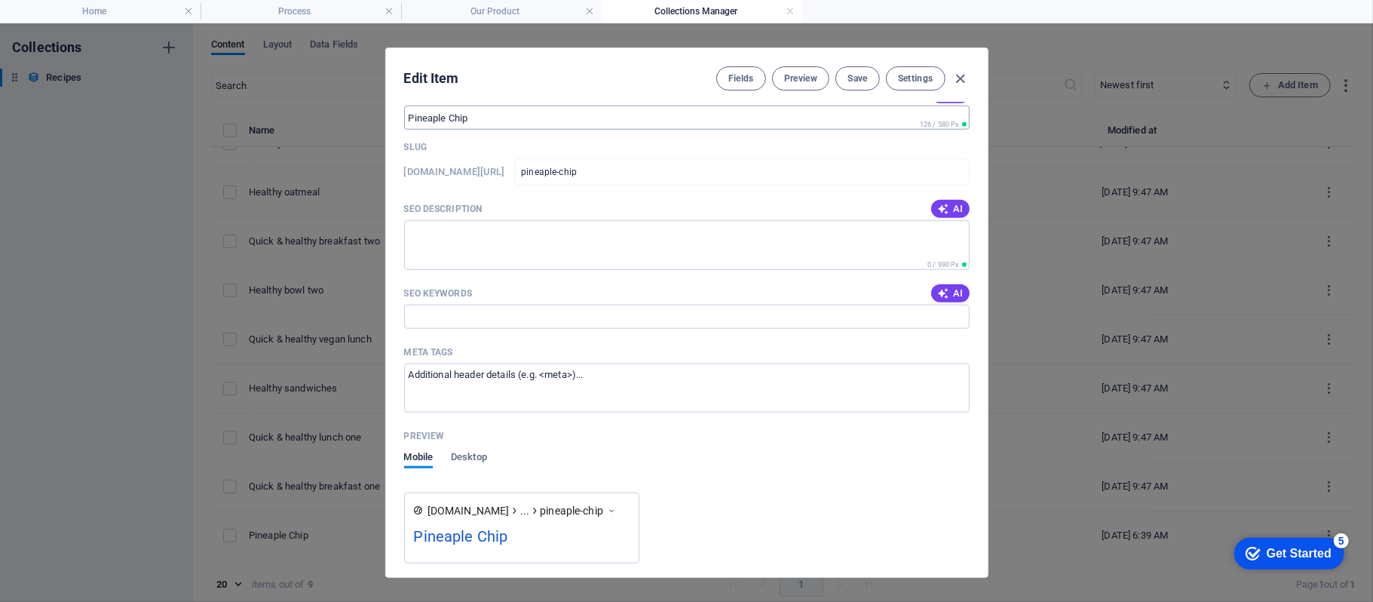
scroll to position [1083, 0]
click at [953, 75] on icon "button" at bounding box center [959, 78] width 17 height 17
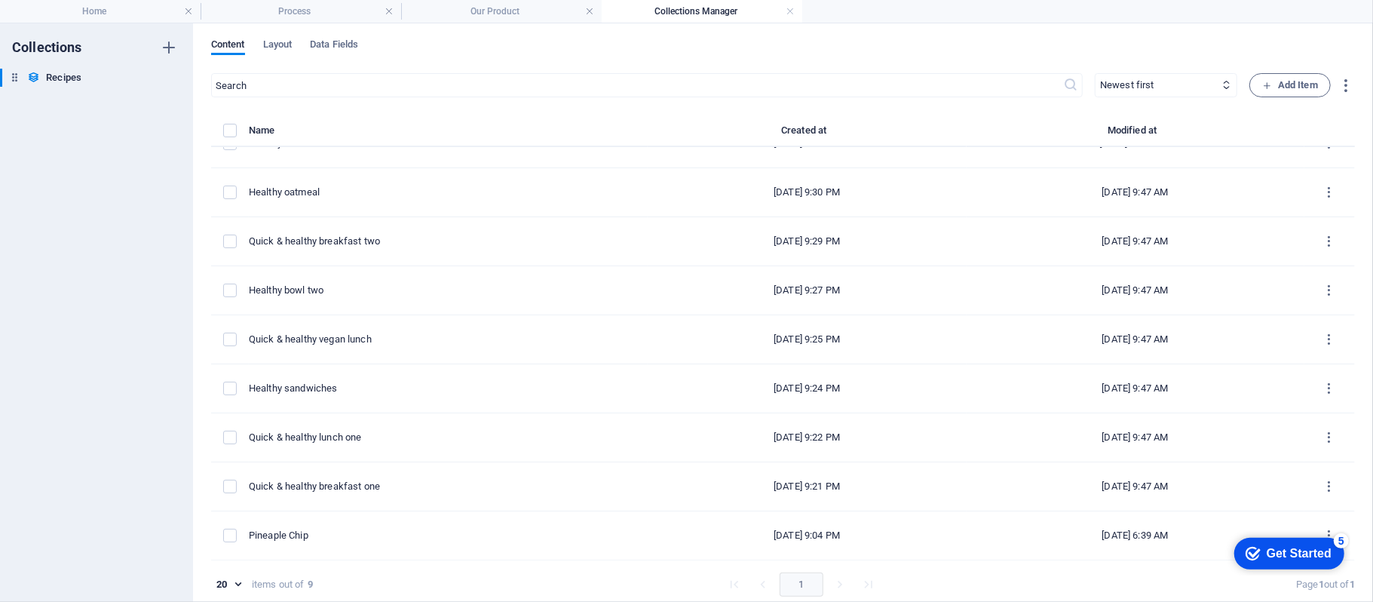
checkbox input "false"
type input "pineaple-chip"
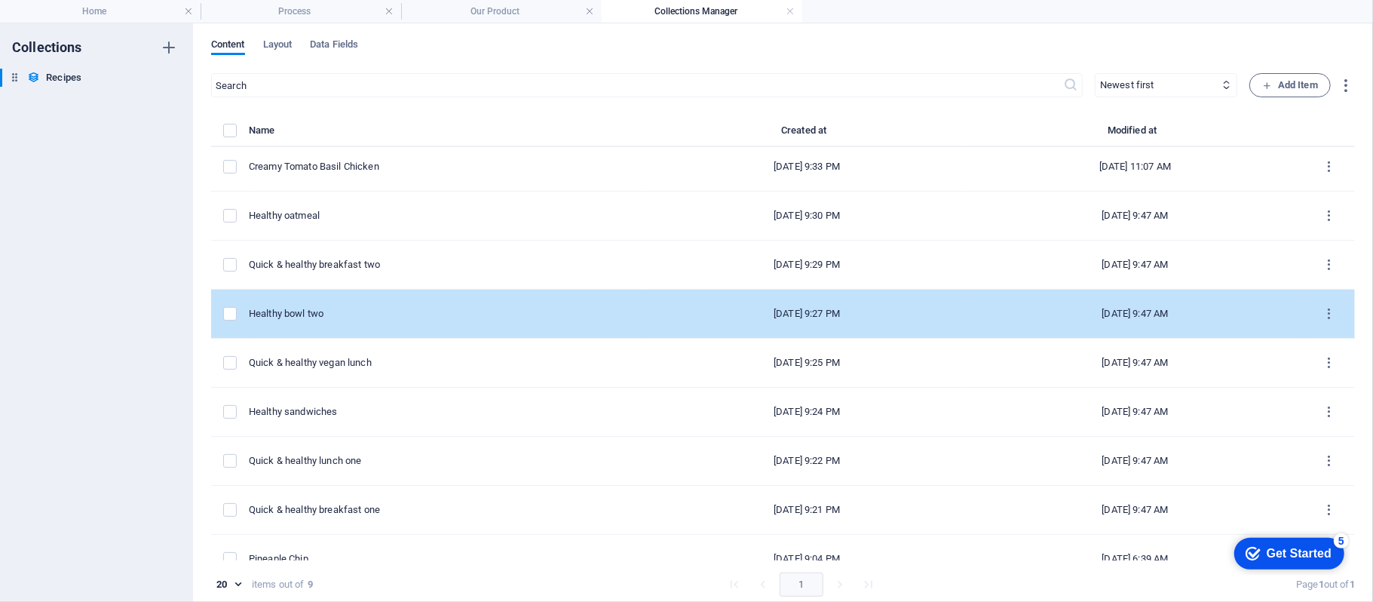
scroll to position [0, 0]
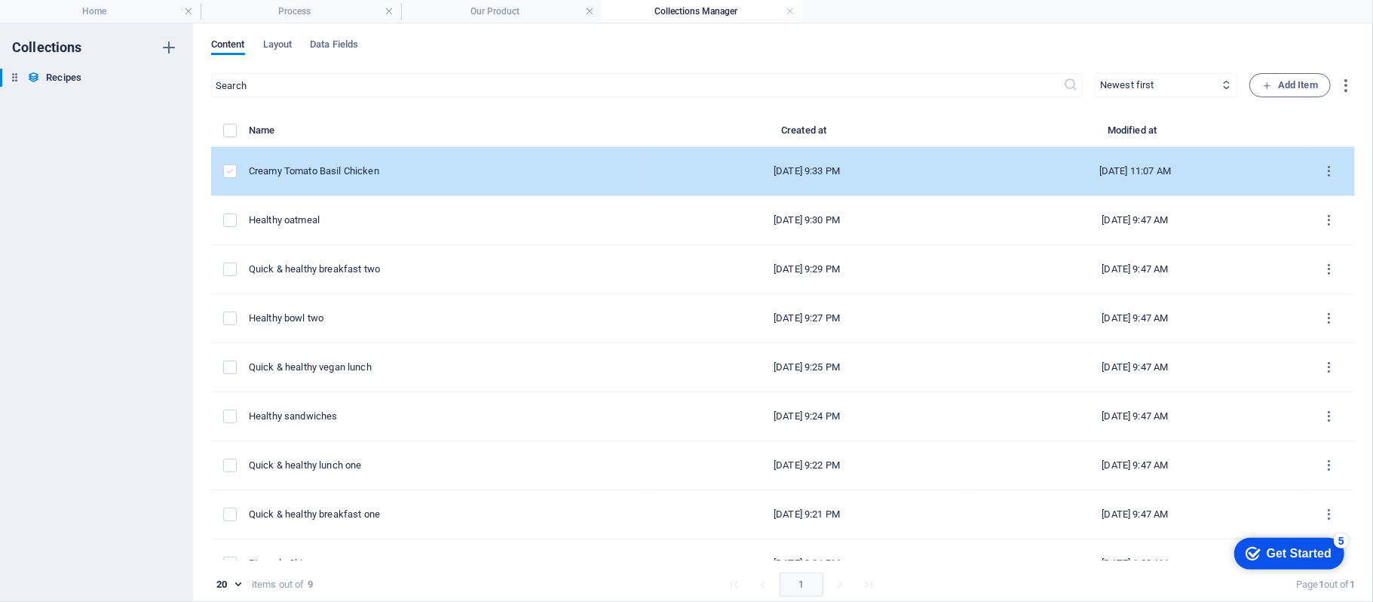
click at [235, 176] on label "items list" at bounding box center [230, 171] width 14 height 14
click at [0, 0] on input "items list" at bounding box center [0, 0] width 0 height 0
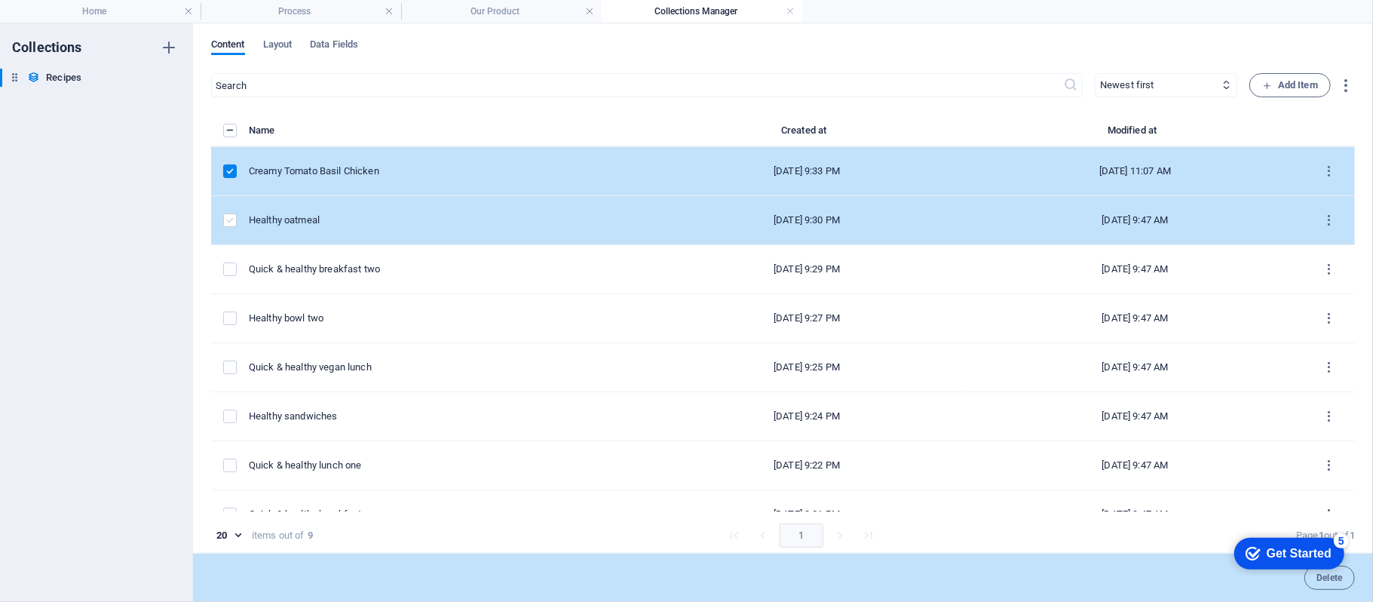
click at [228, 218] on label "items list" at bounding box center [230, 220] width 14 height 14
click at [0, 0] on input "items list" at bounding box center [0, 0] width 0 height 0
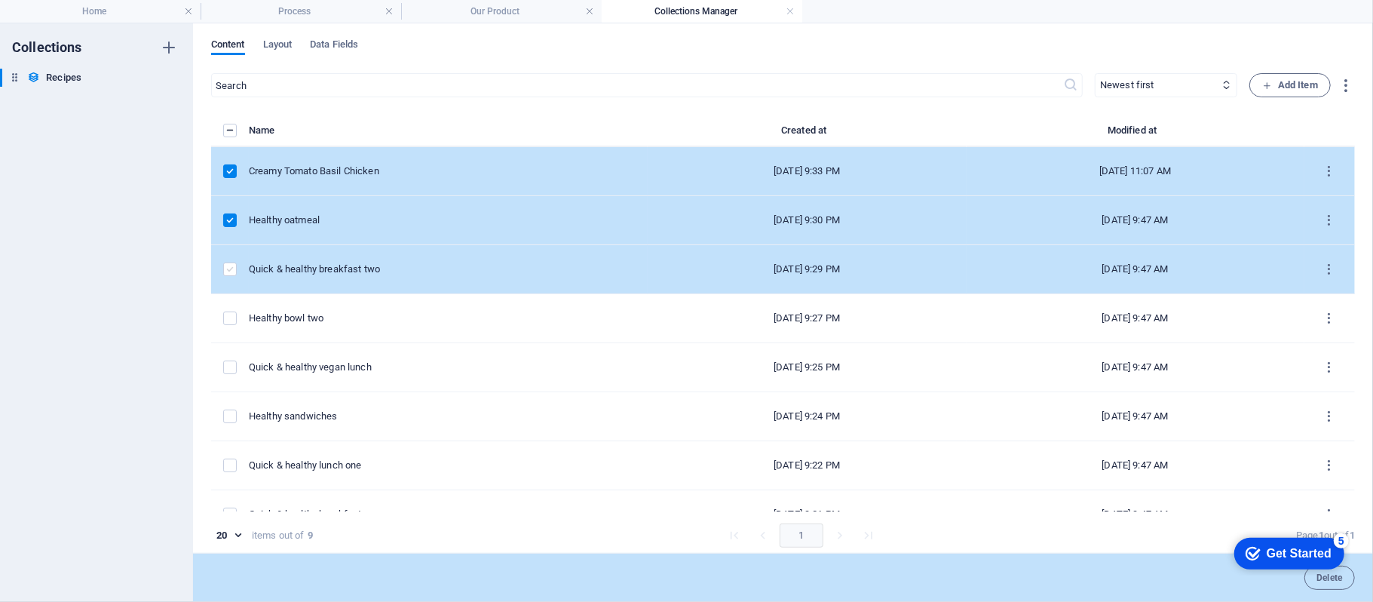
click at [230, 263] on label "items list" at bounding box center [230, 269] width 14 height 14
click at [0, 0] on input "items list" at bounding box center [0, 0] width 0 height 0
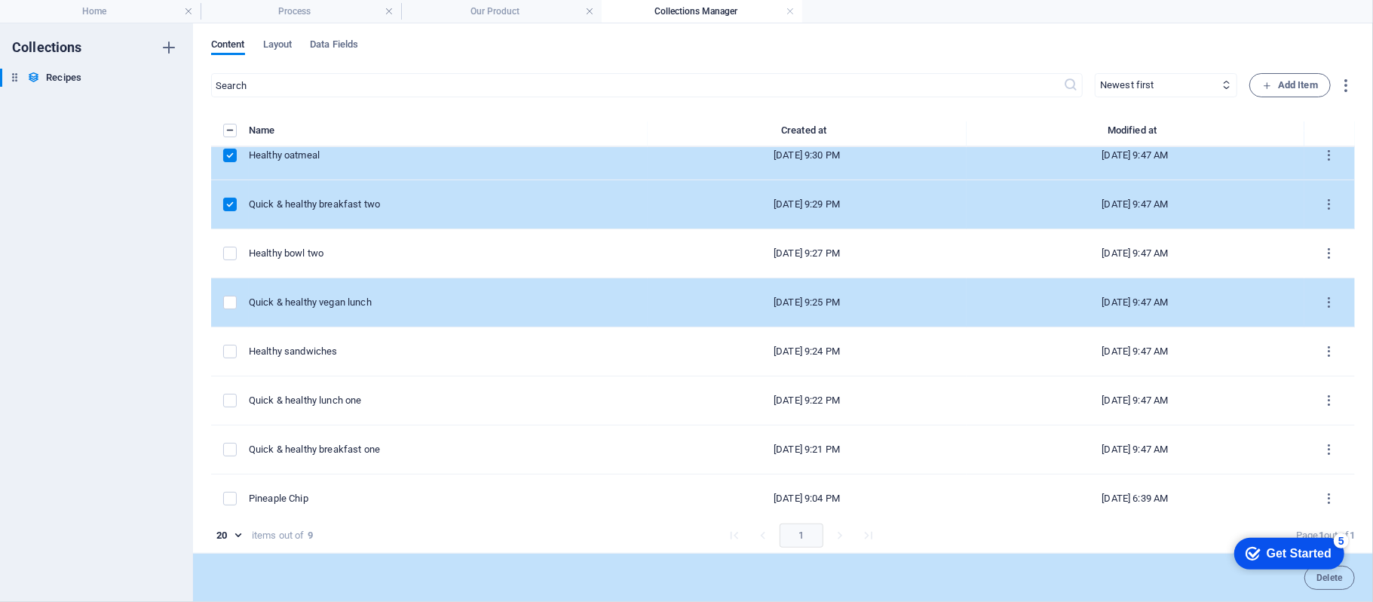
scroll to position [78, 0]
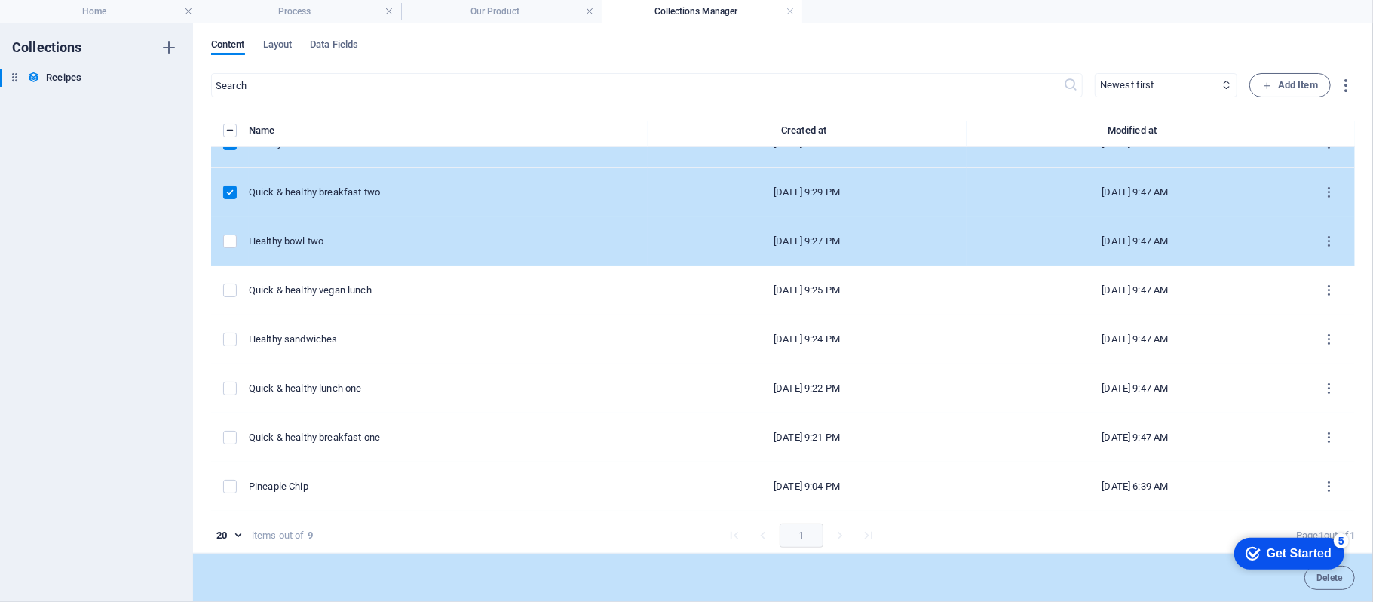
click at [237, 242] on div "items list" at bounding box center [230, 241] width 14 height 14
click at [228, 234] on label "items list" at bounding box center [230, 241] width 14 height 14
click at [0, 0] on input "items list" at bounding box center [0, 0] width 0 height 0
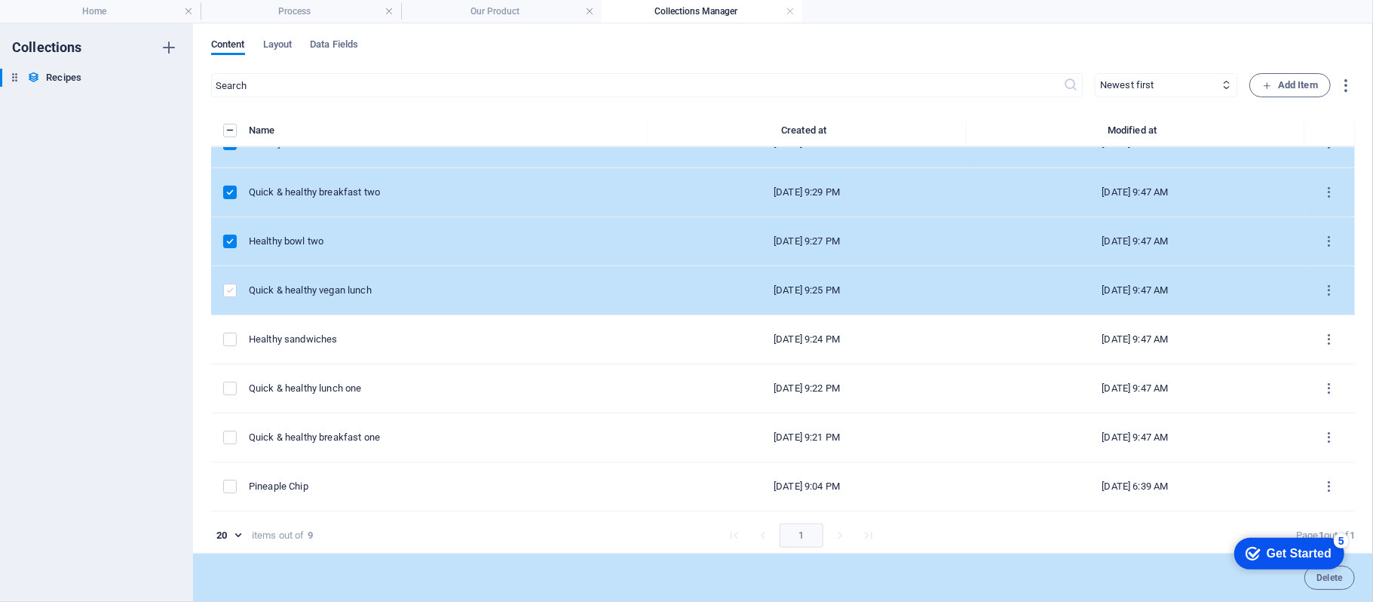
click at [232, 285] on label "items list" at bounding box center [230, 290] width 14 height 14
click at [0, 0] on input "items list" at bounding box center [0, 0] width 0 height 0
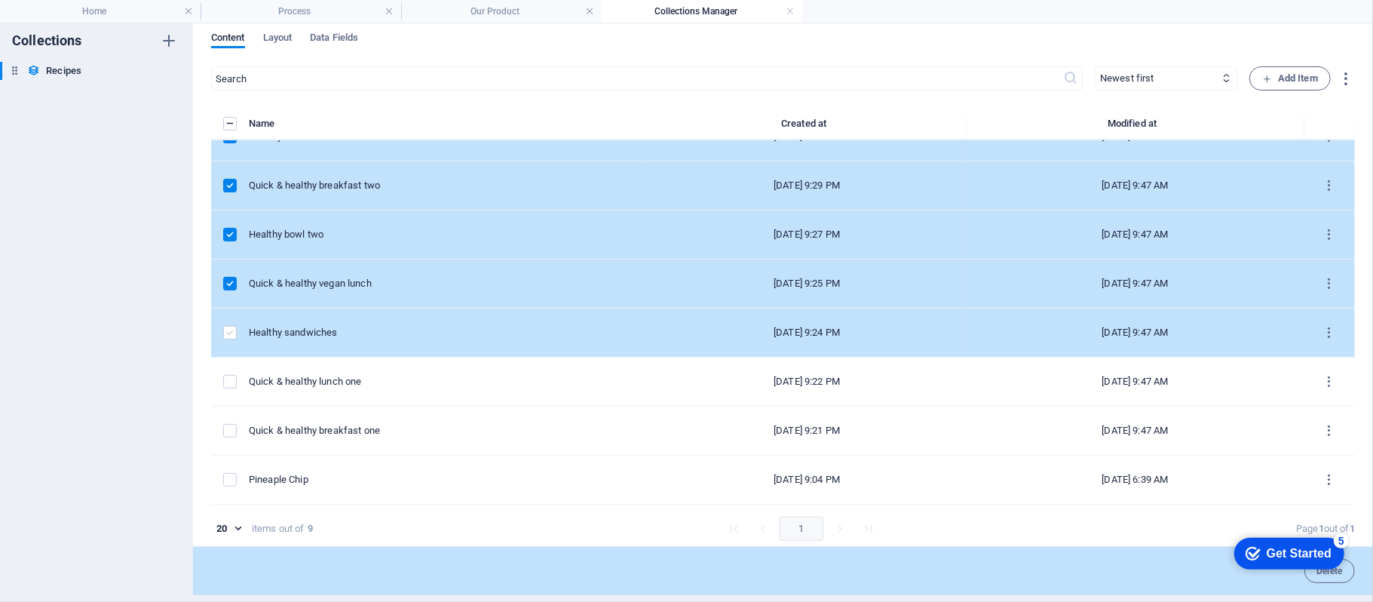
click at [231, 326] on label "items list" at bounding box center [230, 333] width 14 height 14
click at [0, 0] on input "items list" at bounding box center [0, 0] width 0 height 0
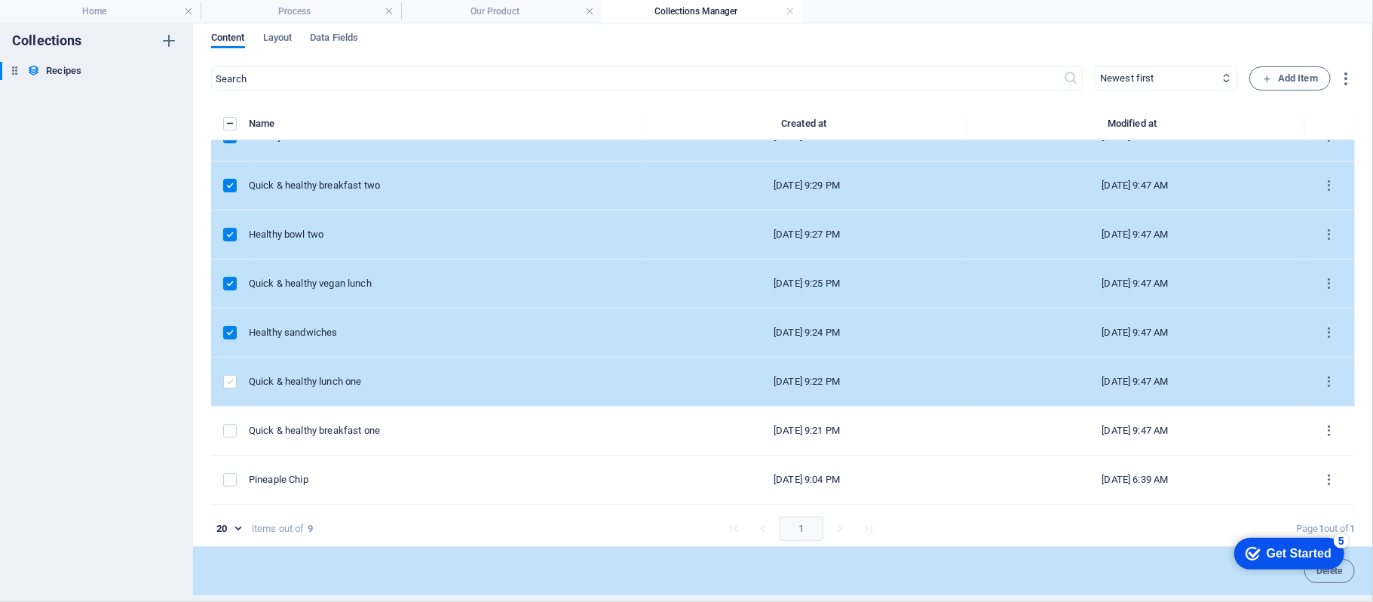
click at [230, 380] on label "items list" at bounding box center [230, 382] width 14 height 14
click at [0, 0] on input "items list" at bounding box center [0, 0] width 0 height 0
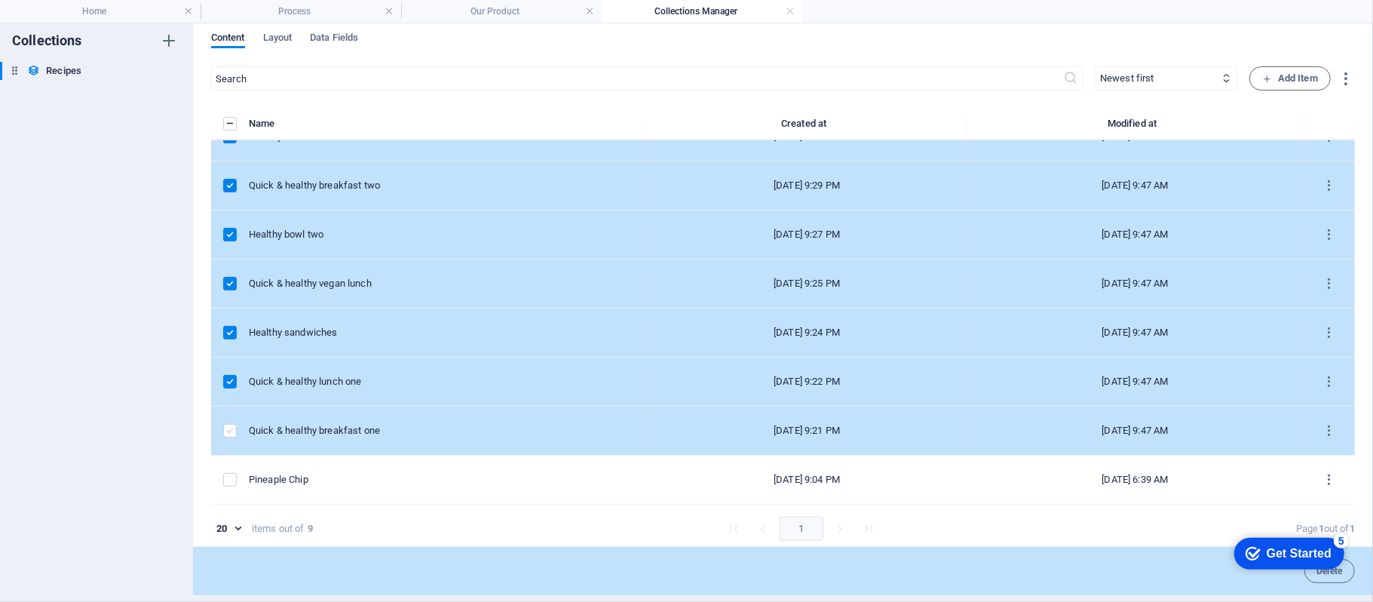
click at [232, 428] on label "items list" at bounding box center [230, 431] width 14 height 14
click at [0, 0] on input "items list" at bounding box center [0, 0] width 0 height 0
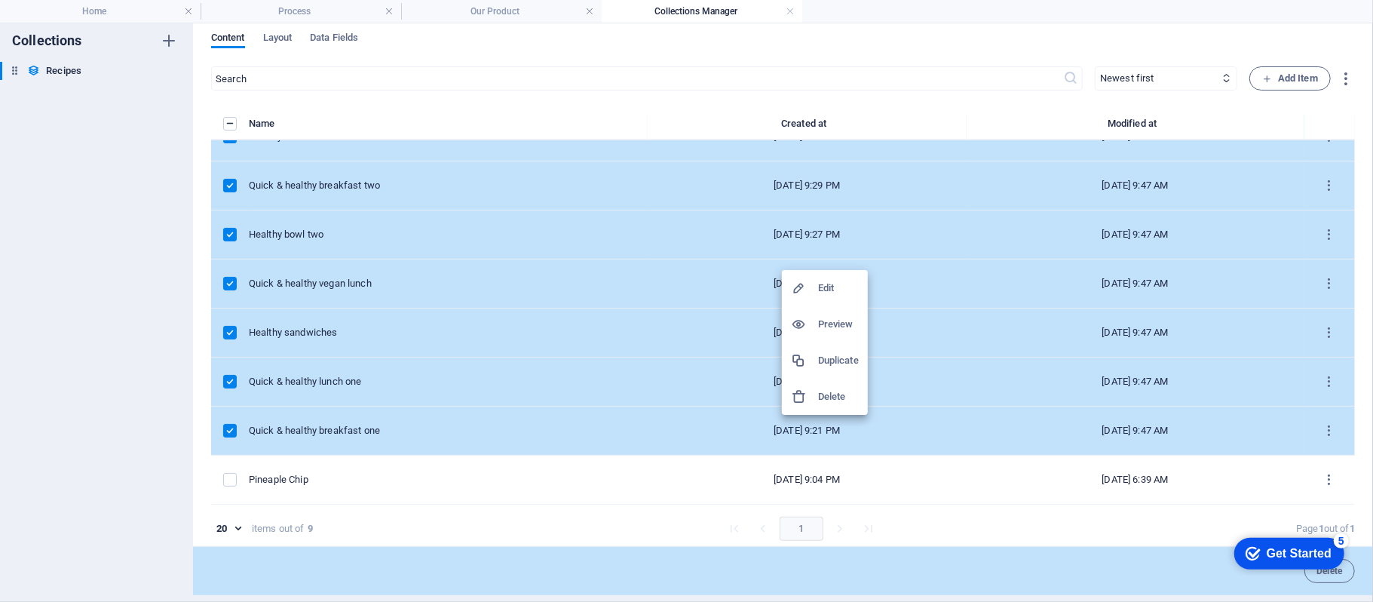
click at [841, 400] on h6 "Delete" at bounding box center [838, 396] width 41 height 18
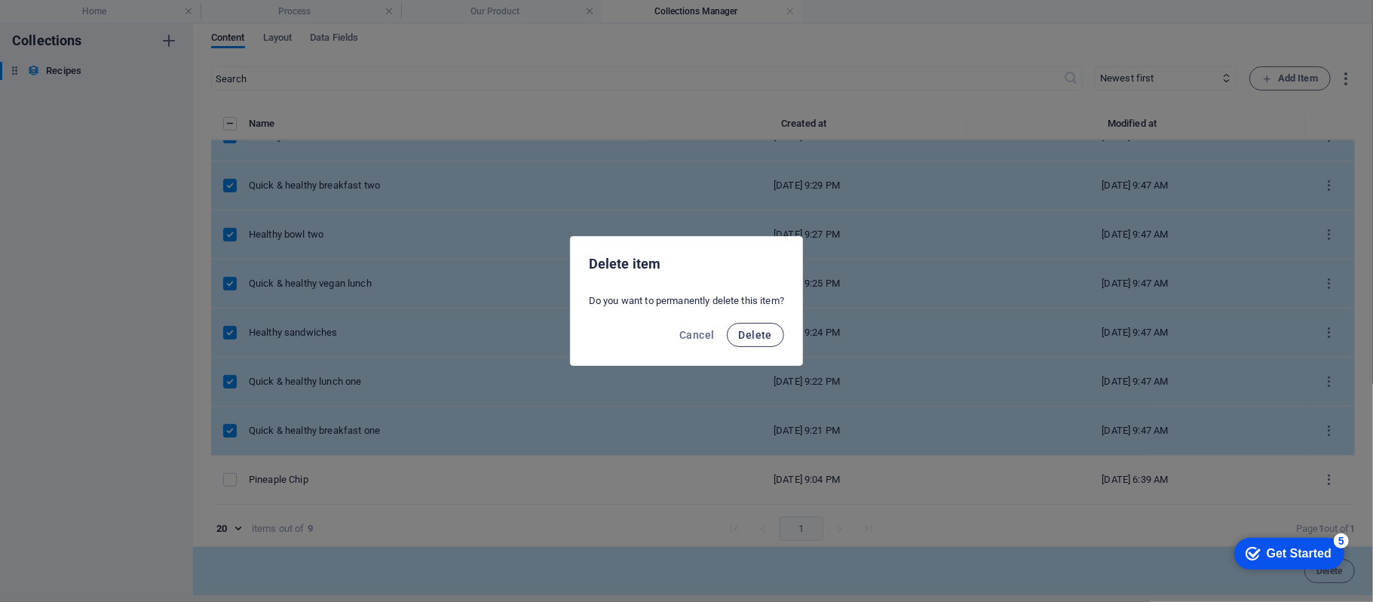
click at [769, 341] on span "Delete" at bounding box center [755, 335] width 33 height 12
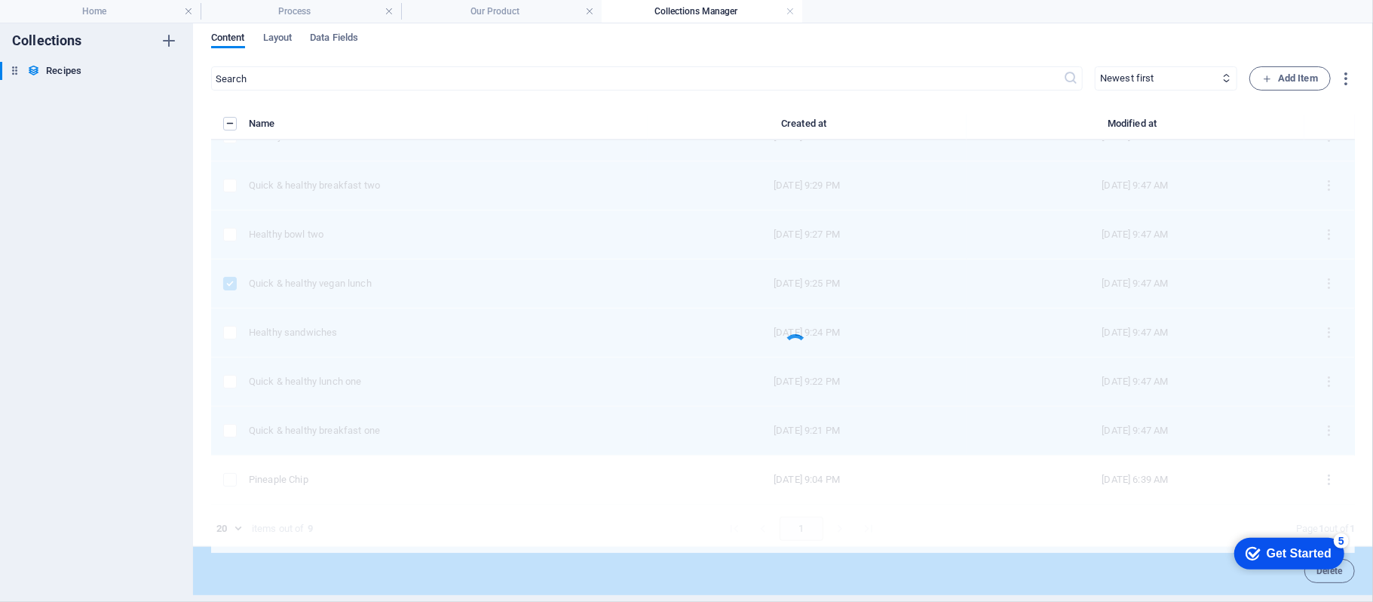
scroll to position [0, 0]
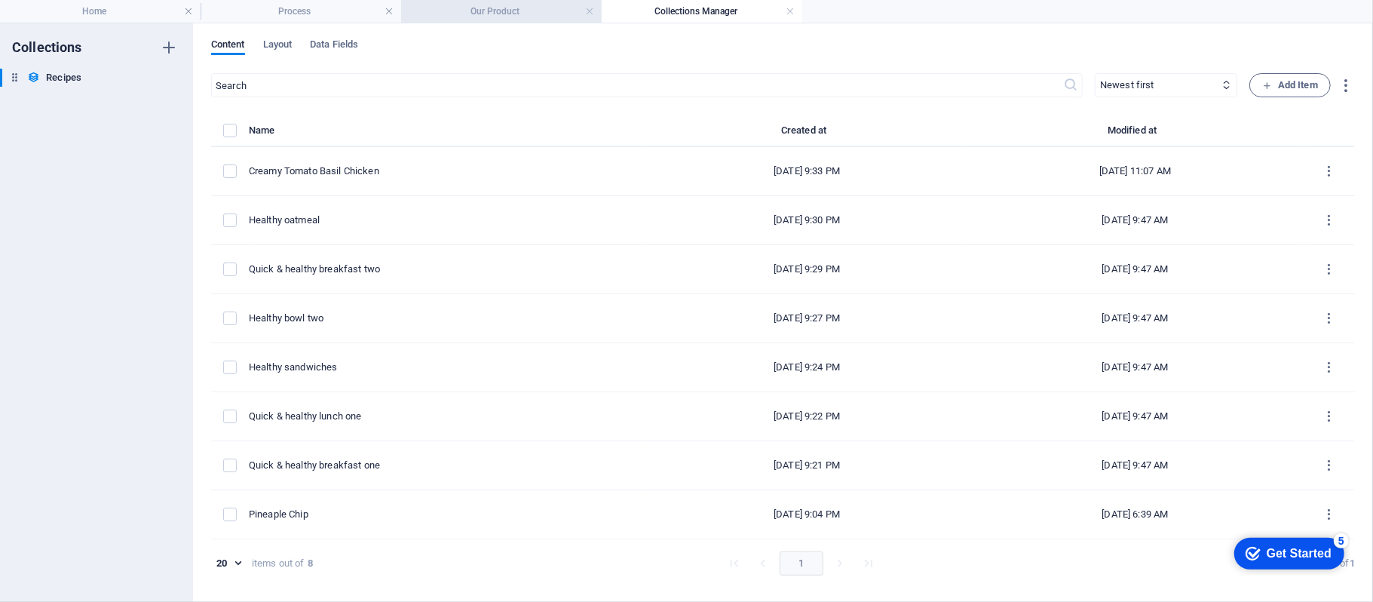
click at [490, 2] on li "Our Product" at bounding box center [501, 11] width 201 height 23
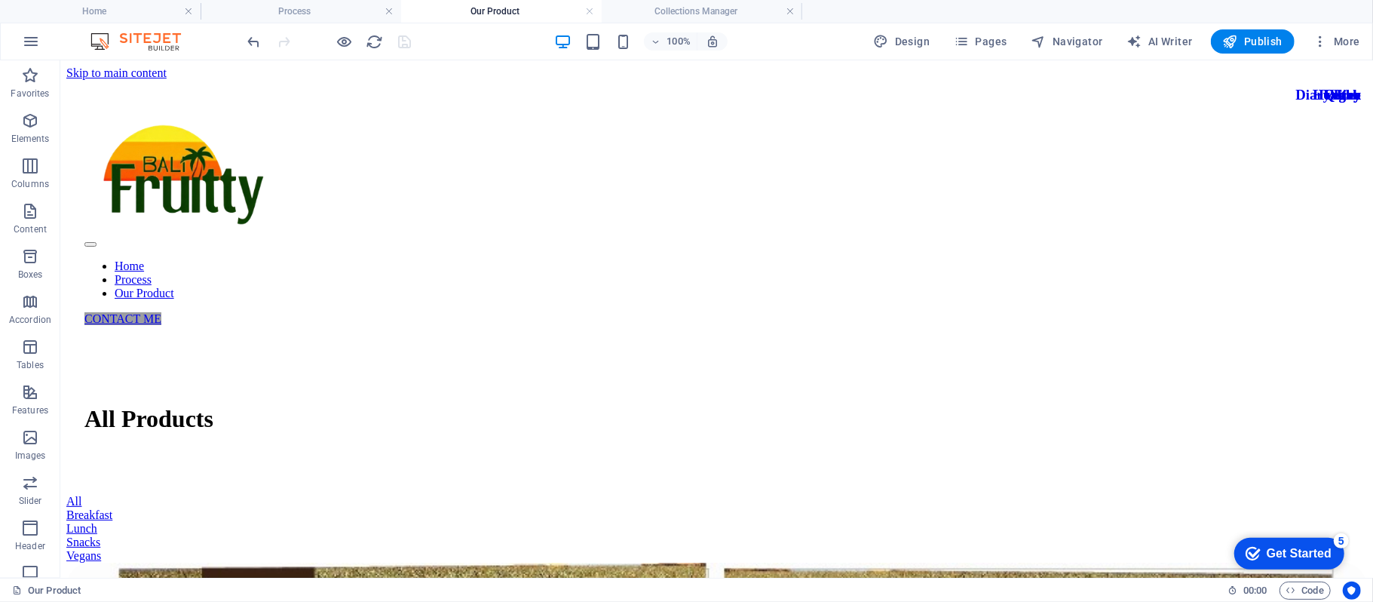
scroll to position [167, 0]
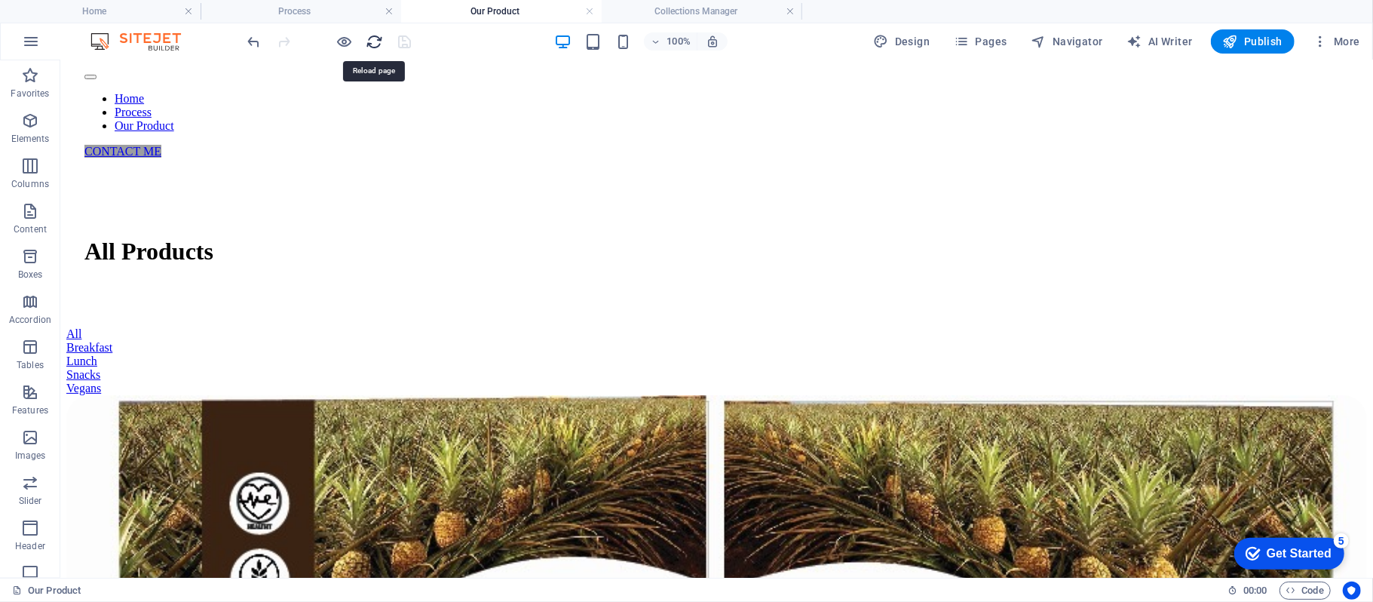
click at [381, 45] on icon "reload" at bounding box center [374, 41] width 17 height 17
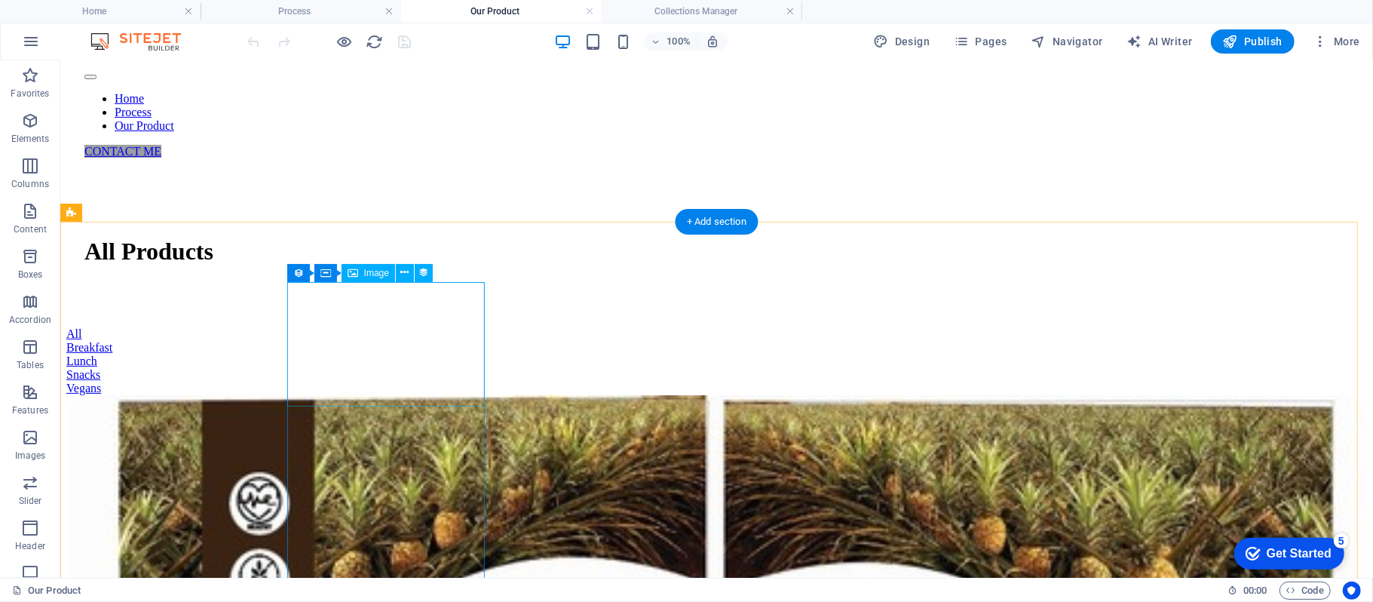
select select "recipe-image"
select select "%"
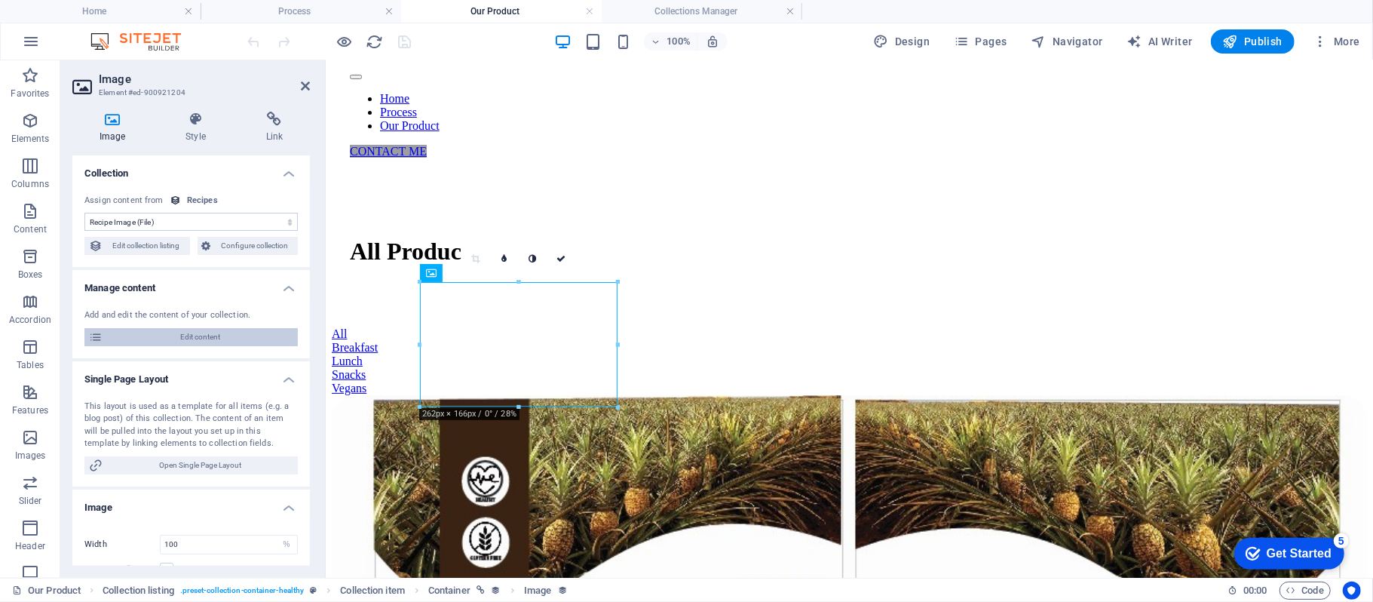
click at [194, 342] on span "Edit content" at bounding box center [200, 337] width 186 height 18
select select "Breakfast"
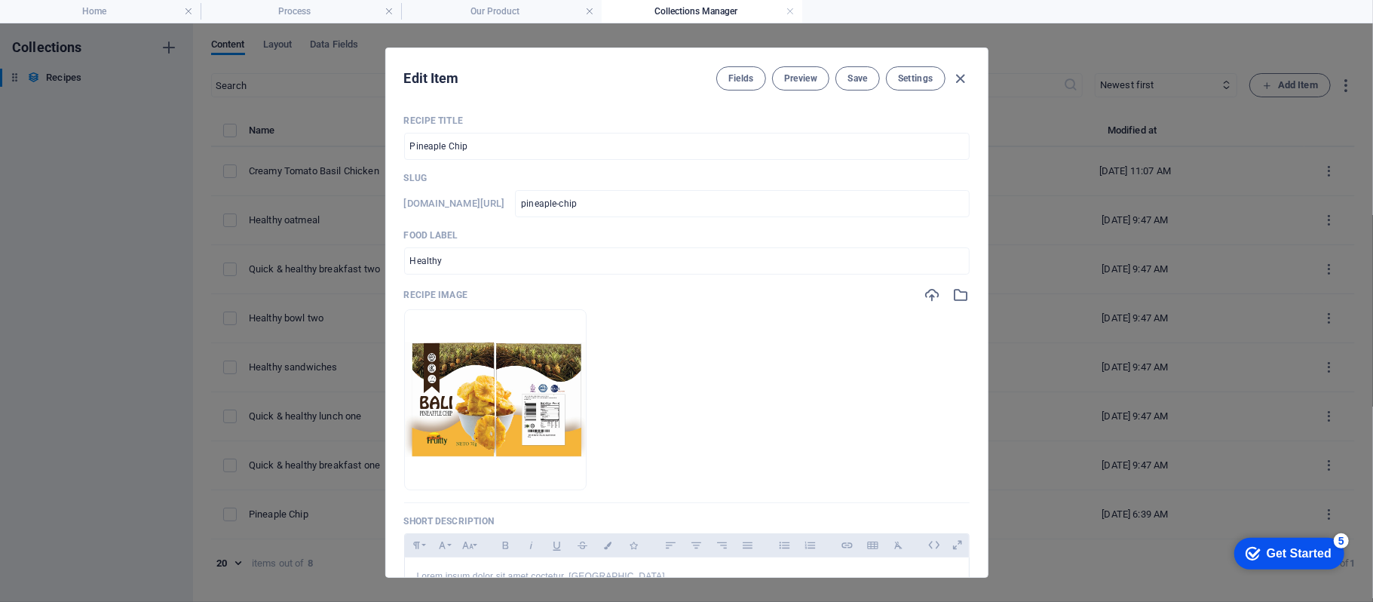
scroll to position [0, 0]
click at [924, 302] on icon "button" at bounding box center [932, 294] width 17 height 17
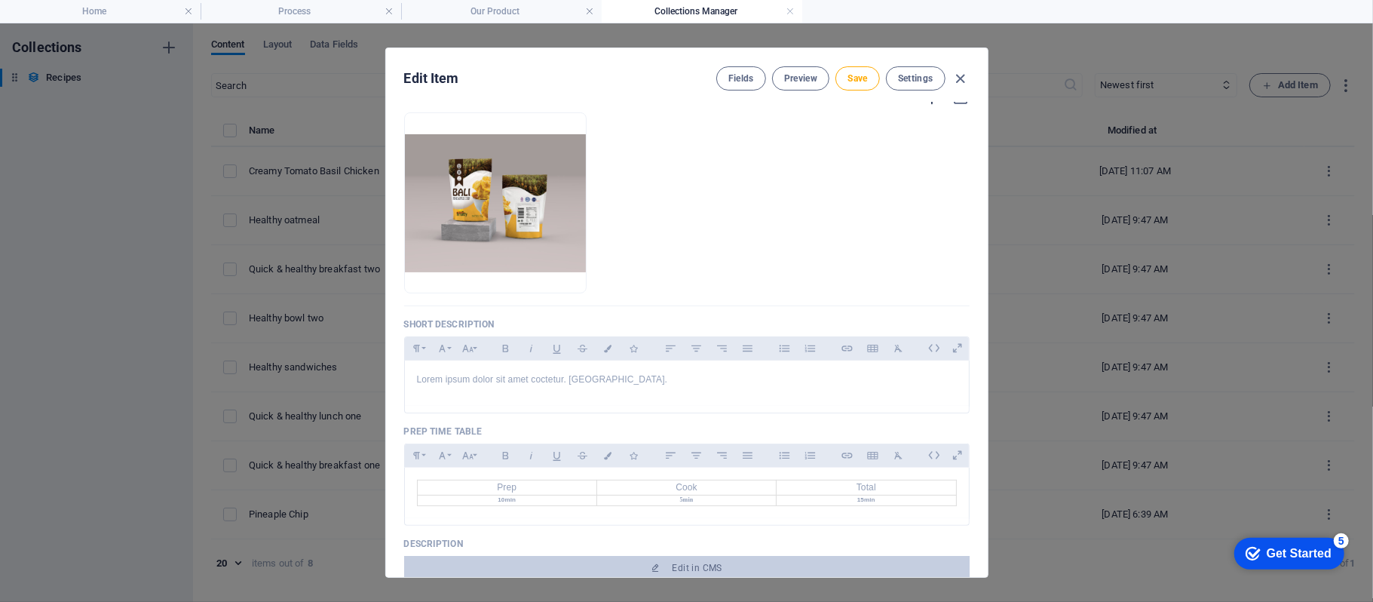
scroll to position [201, 0]
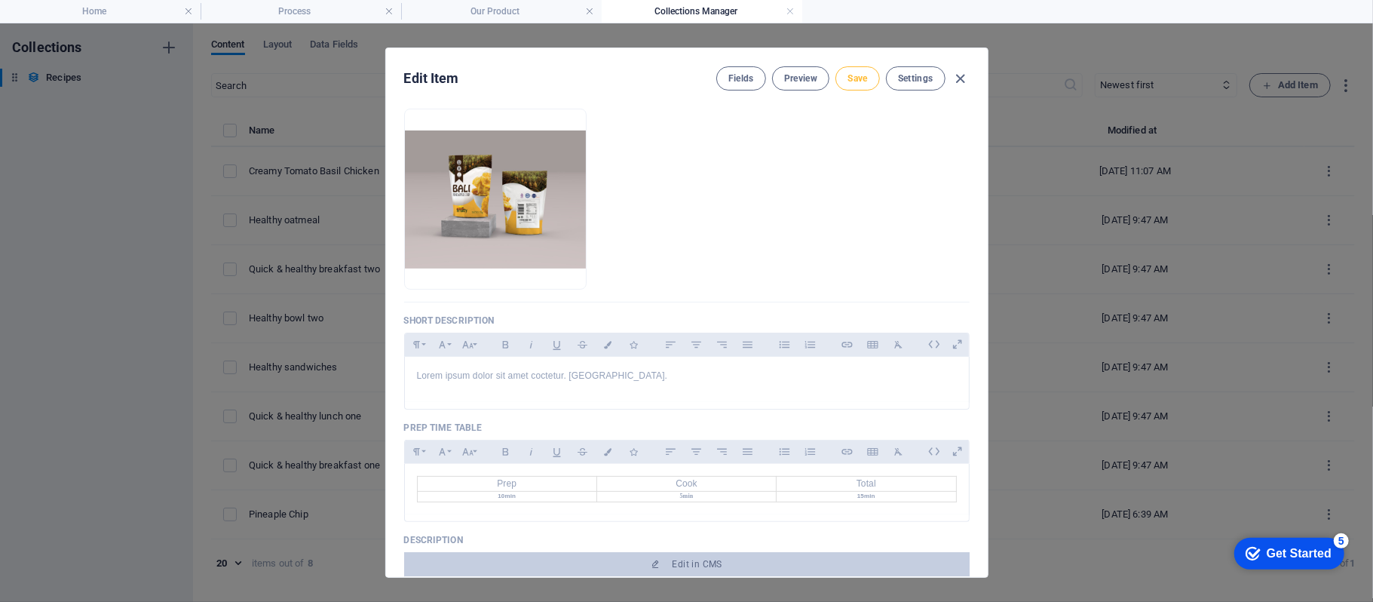
click at [844, 68] on button "Save" at bounding box center [857, 78] width 44 height 24
click at [963, 78] on icon "button" at bounding box center [959, 78] width 17 height 17
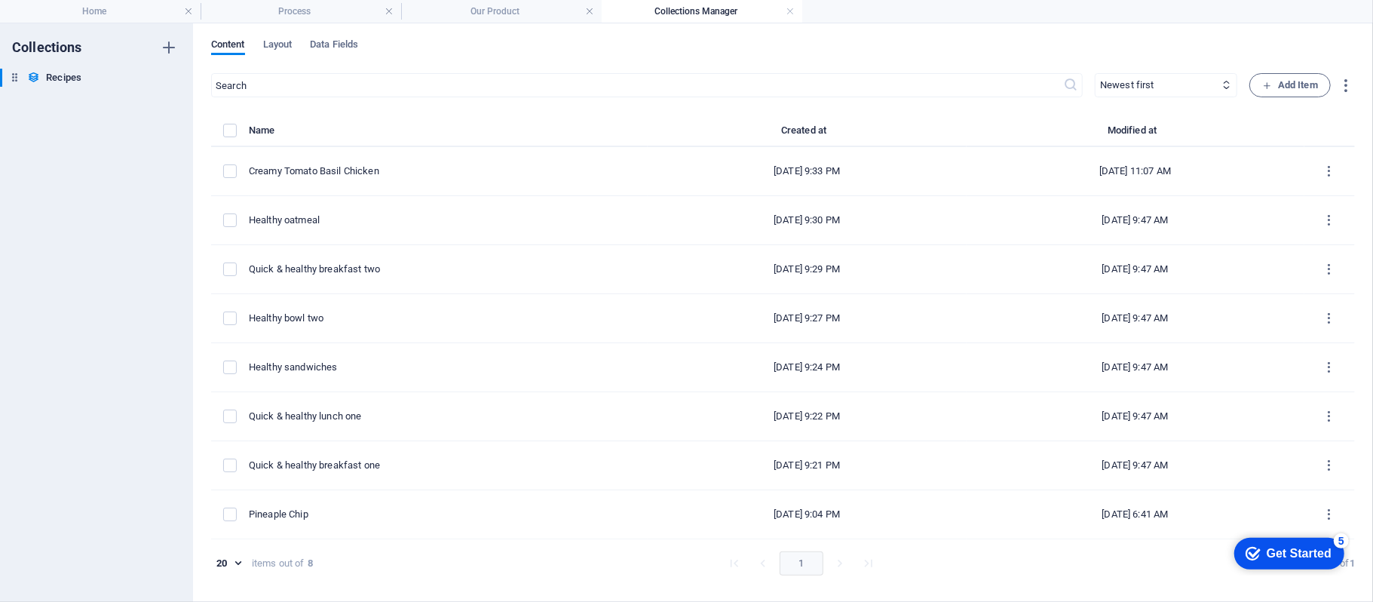
checkbox input "false"
type input "pineaple-chip"
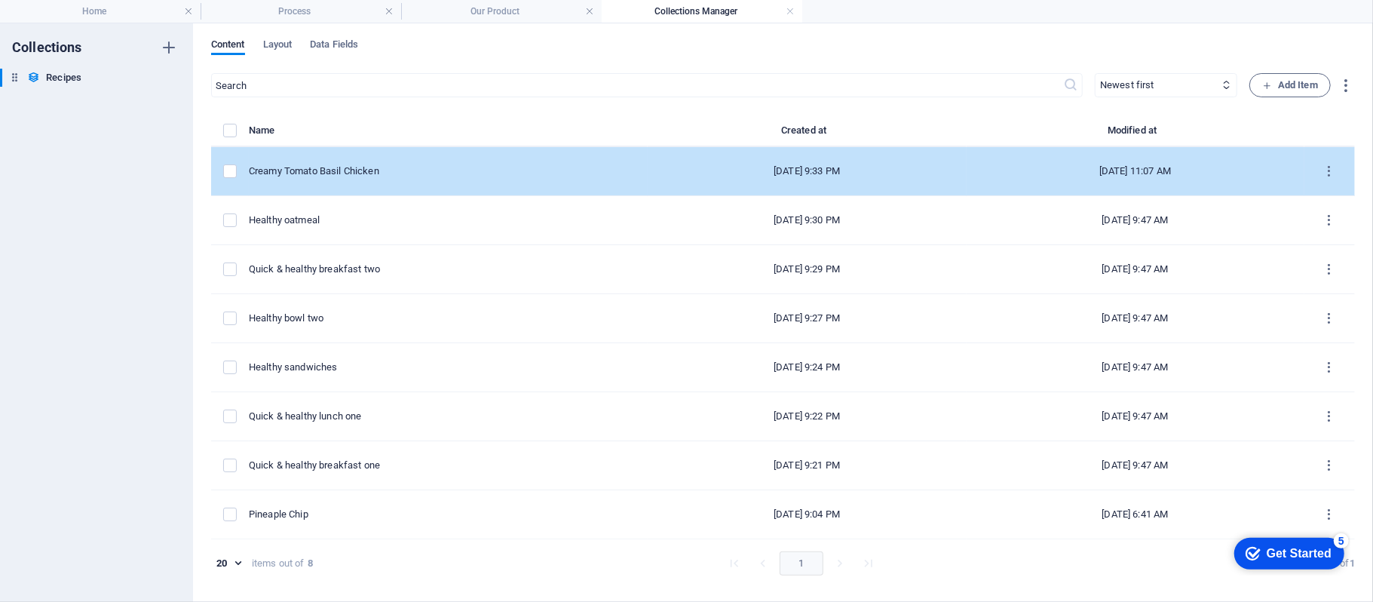
click at [231, 178] on td "items list" at bounding box center [230, 171] width 38 height 49
click at [231, 173] on label "items list" at bounding box center [230, 171] width 14 height 14
click at [0, 0] on input "items list" at bounding box center [0, 0] width 0 height 0
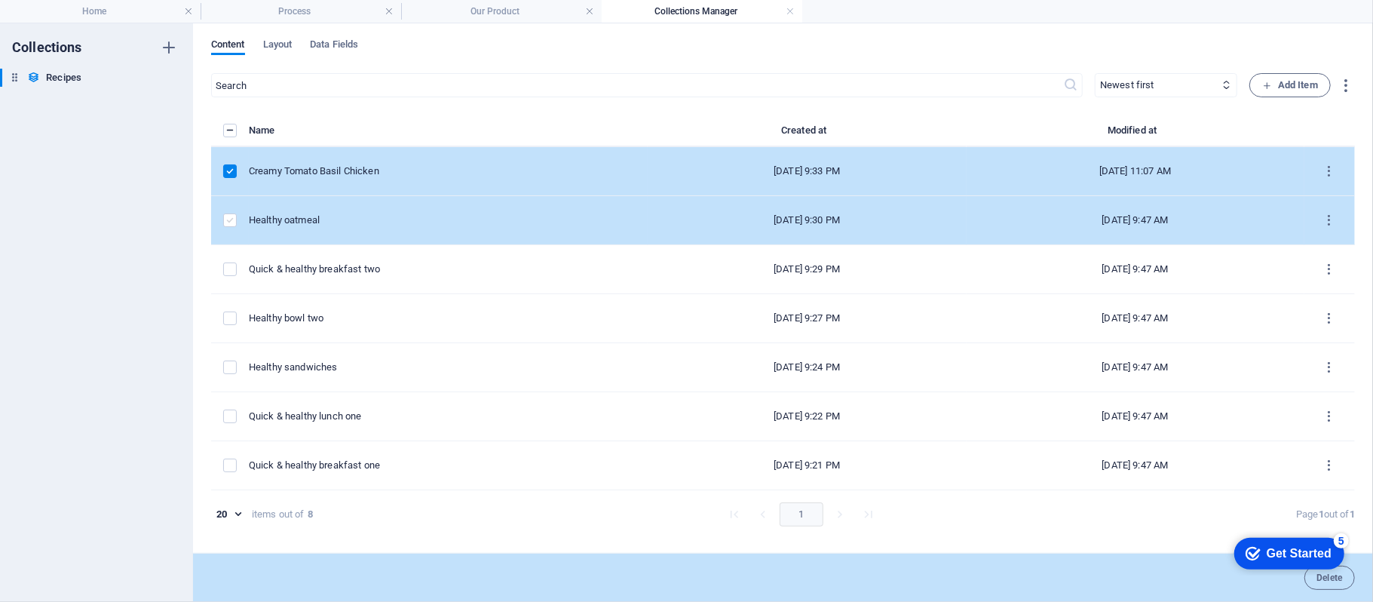
click at [233, 223] on label "items list" at bounding box center [230, 220] width 14 height 14
click at [0, 0] on input "items list" at bounding box center [0, 0] width 0 height 0
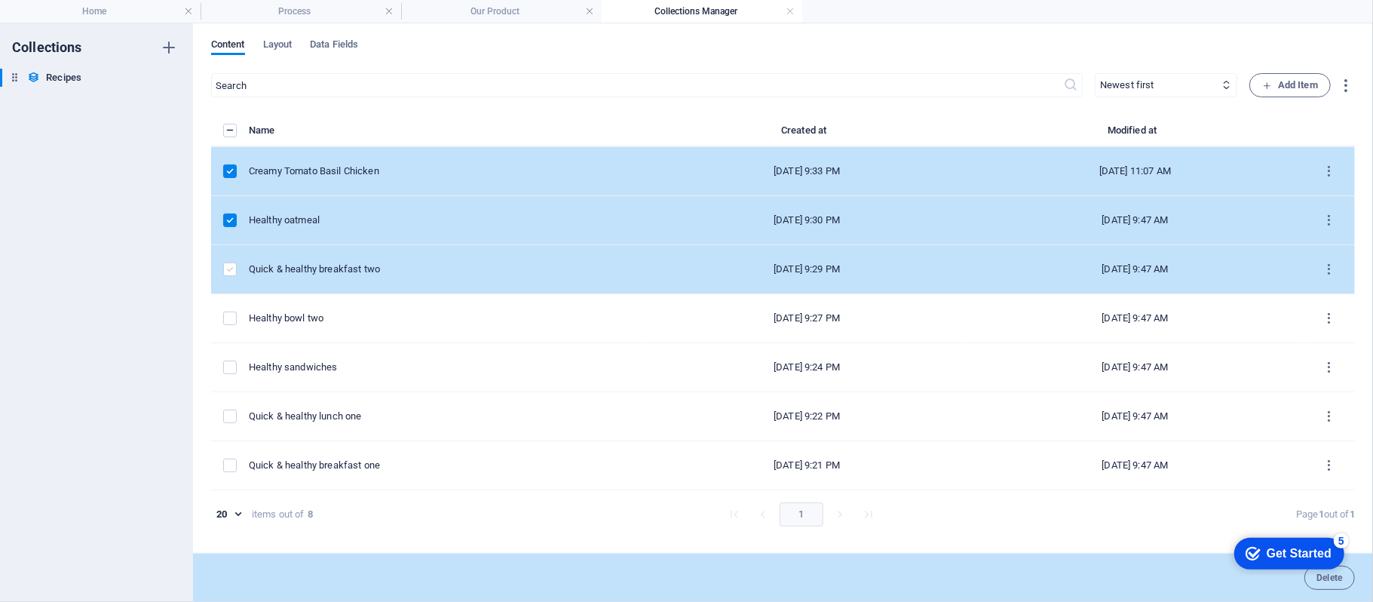
click at [229, 268] on label "items list" at bounding box center [230, 269] width 14 height 14
click at [0, 0] on input "items list" at bounding box center [0, 0] width 0 height 0
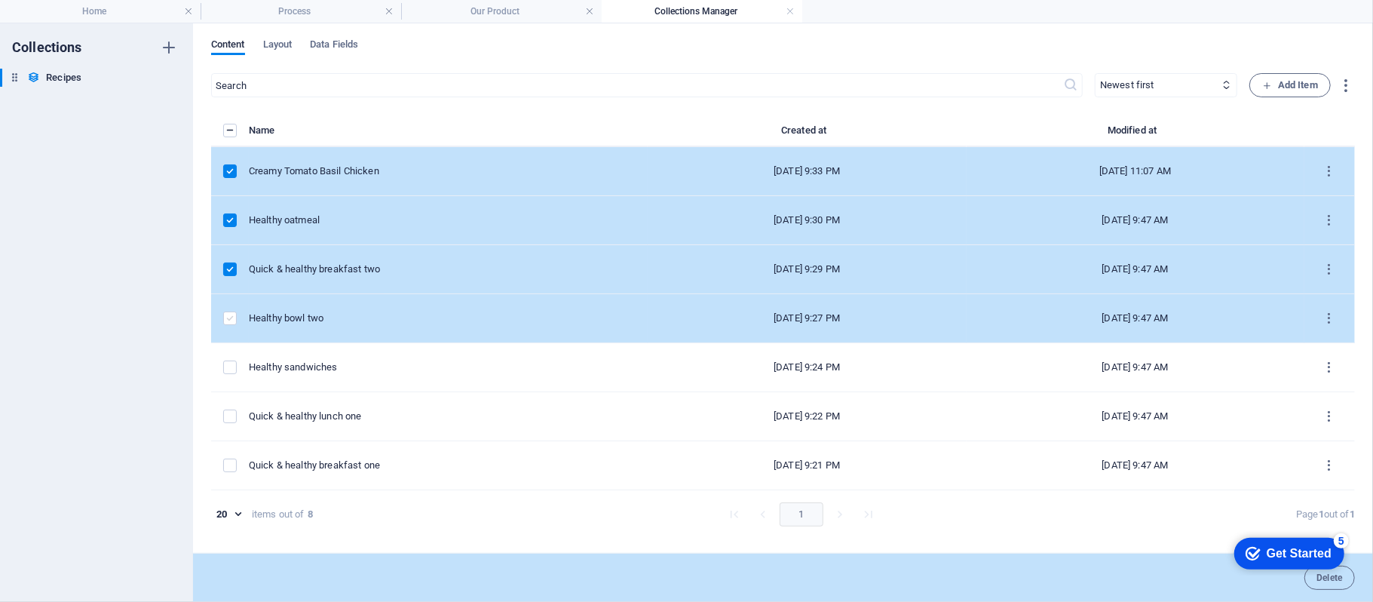
click at [224, 317] on label "items list" at bounding box center [230, 318] width 14 height 14
click at [0, 0] on input "items list" at bounding box center [0, 0] width 0 height 0
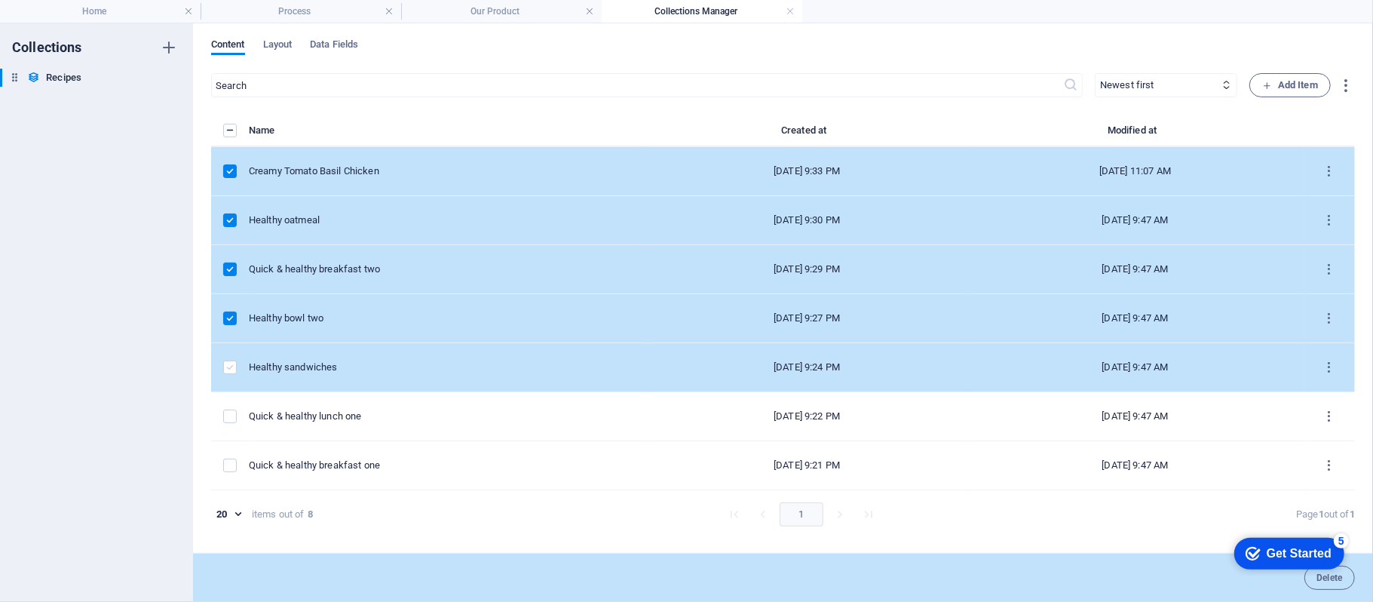
click at [232, 372] on label "items list" at bounding box center [230, 367] width 14 height 14
click at [0, 0] on input "items list" at bounding box center [0, 0] width 0 height 0
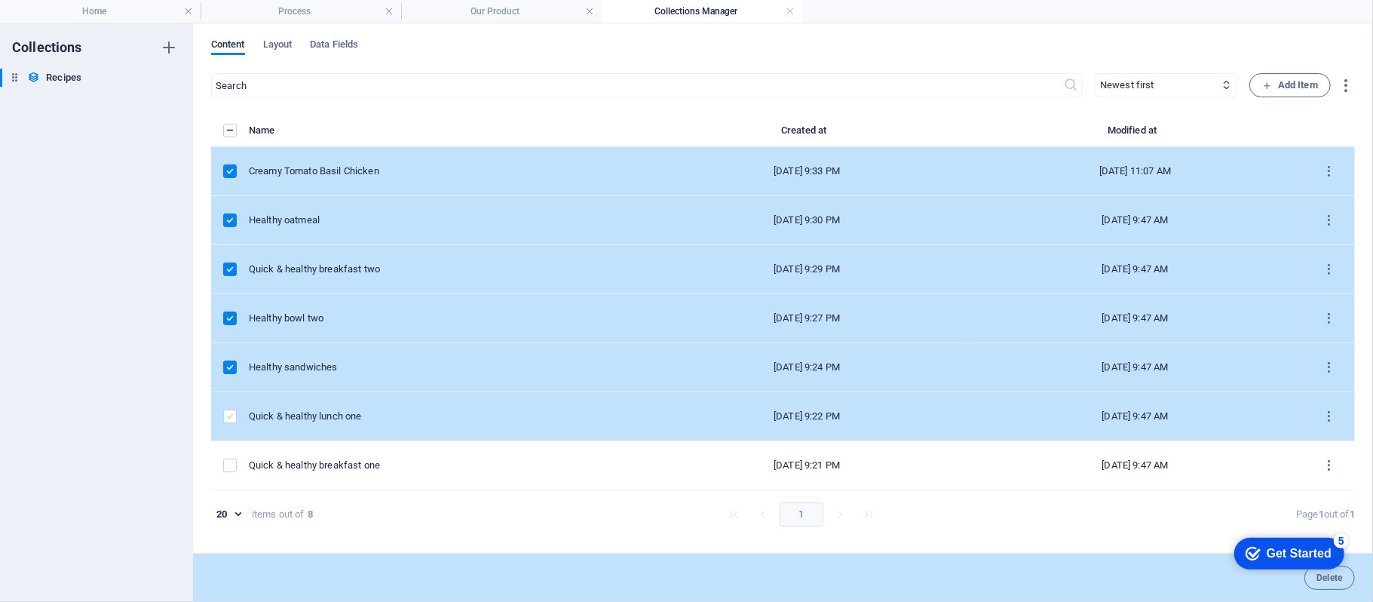
click at [233, 412] on label "items list" at bounding box center [230, 416] width 14 height 14
click at [0, 0] on input "items list" at bounding box center [0, 0] width 0 height 0
click at [232, 412] on label "items list" at bounding box center [230, 416] width 14 height 14
click at [0, 0] on input "items list" at bounding box center [0, 0] width 0 height 0
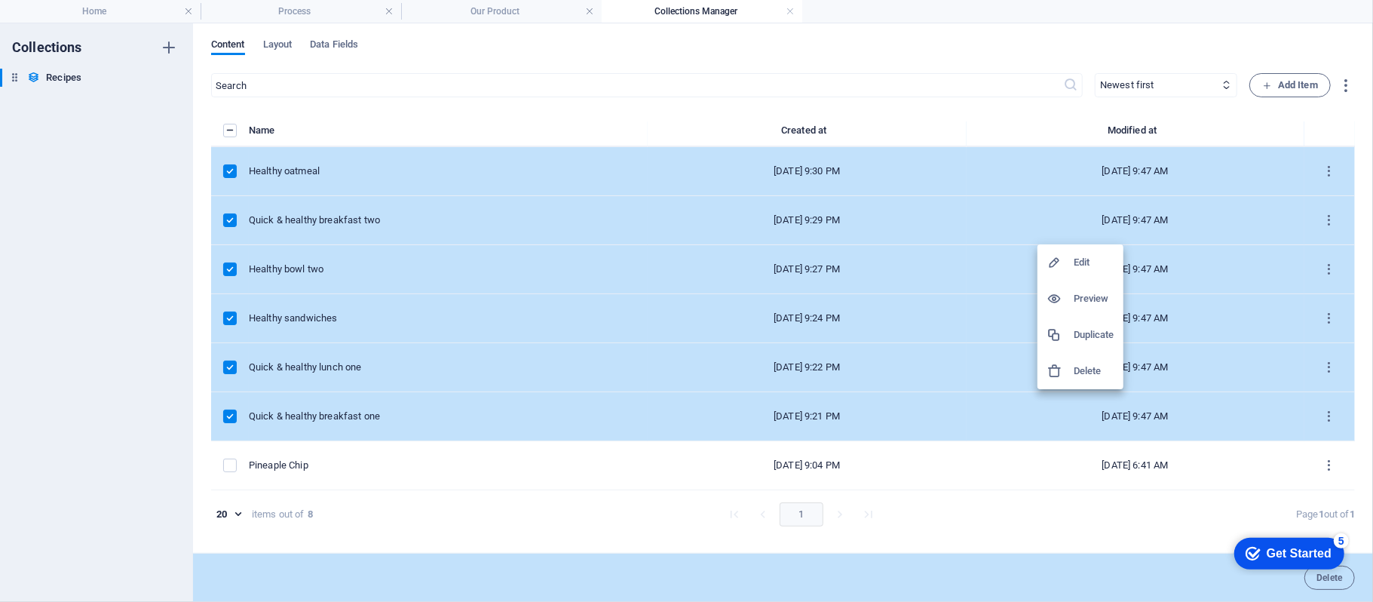
click at [1077, 372] on h6 "Delete" at bounding box center [1094, 371] width 41 height 18
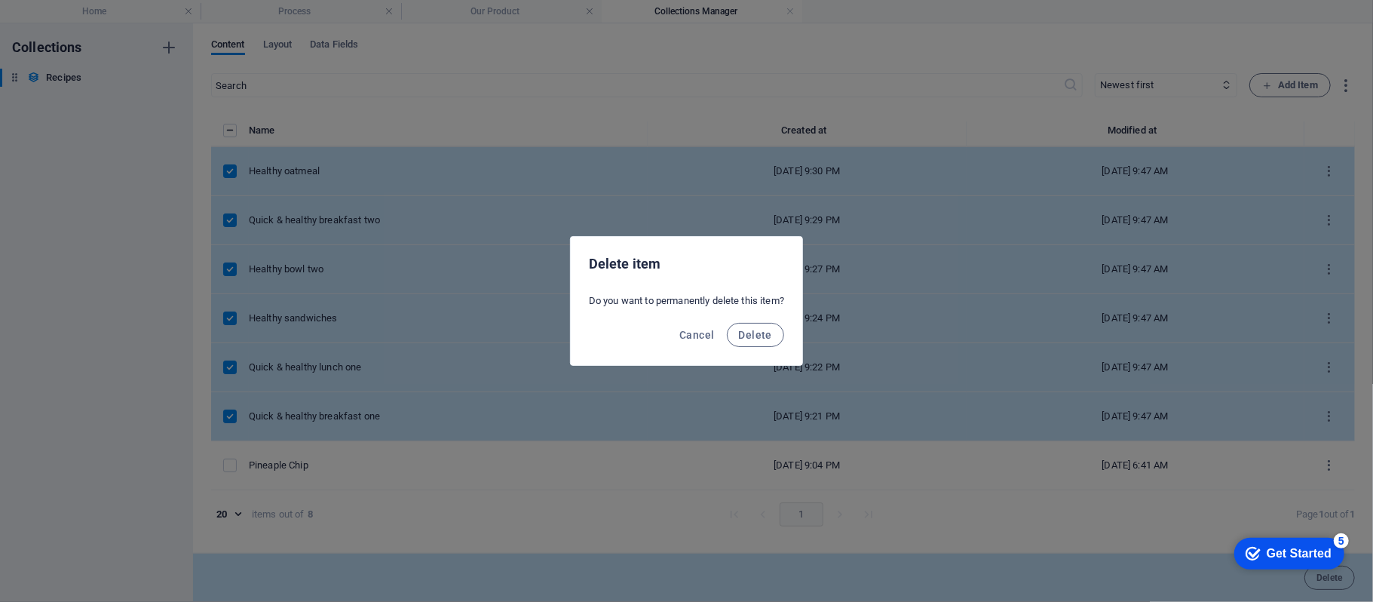
click at [767, 348] on div "Cancel Delete" at bounding box center [686, 339] width 231 height 51
click at [766, 339] on span "Delete" at bounding box center [755, 335] width 33 height 12
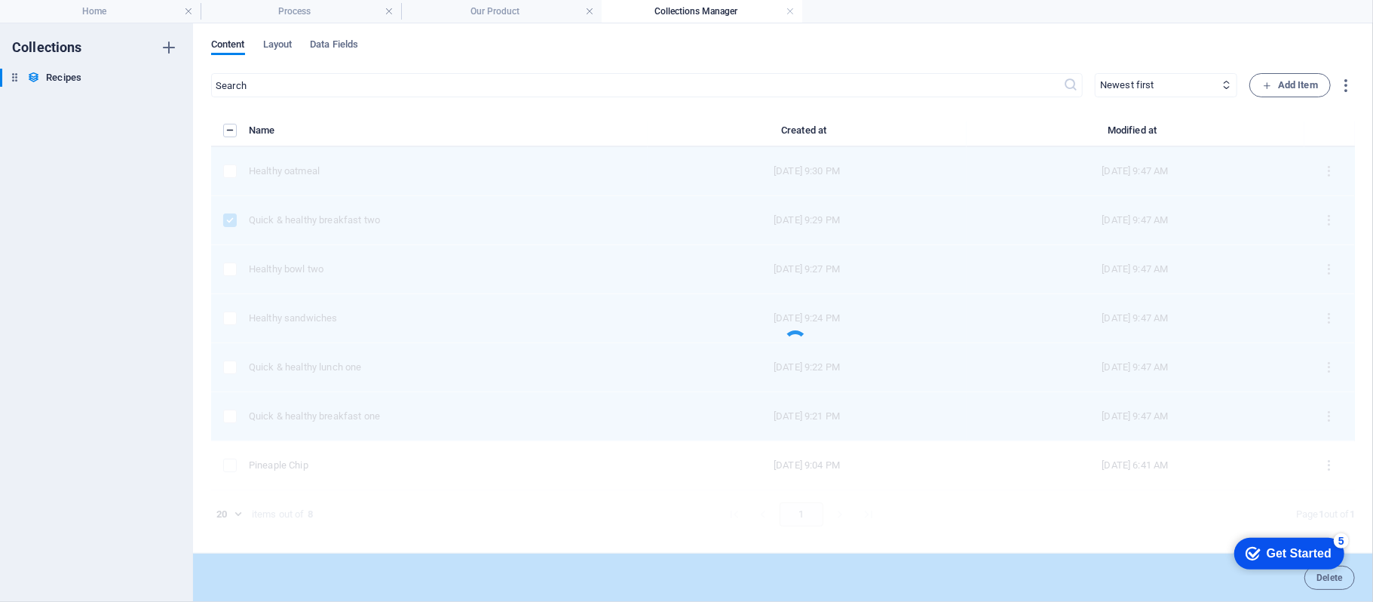
scroll to position [0, 0]
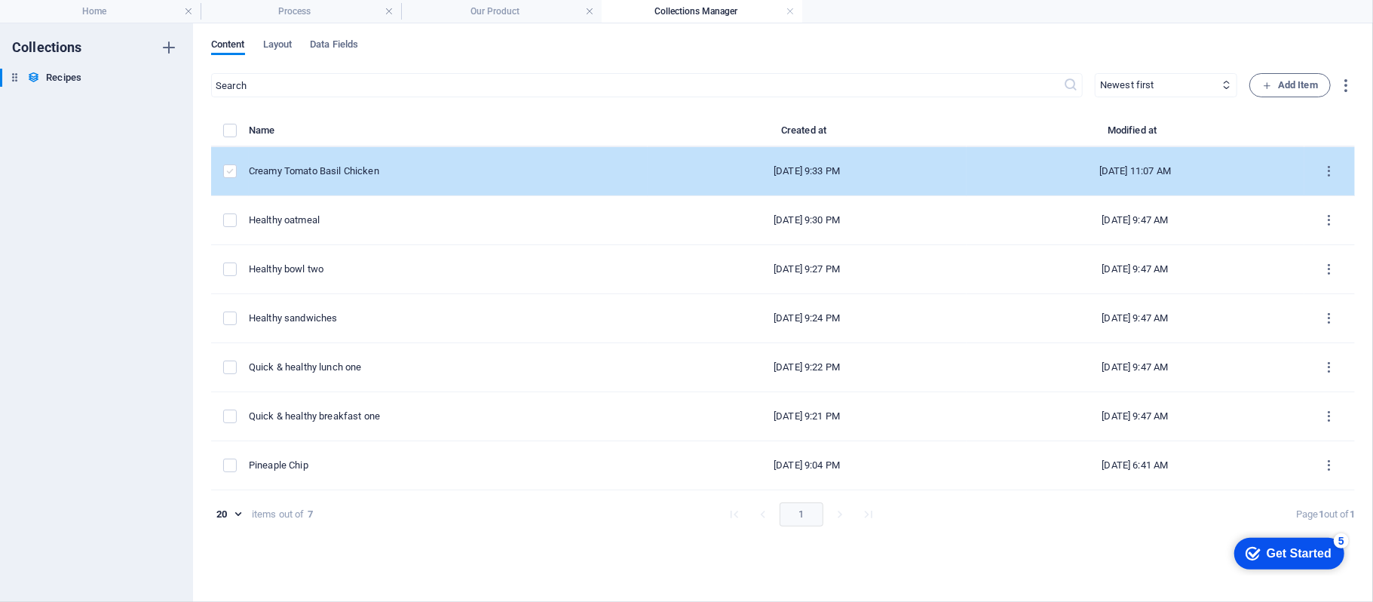
click at [226, 176] on label "items list" at bounding box center [230, 171] width 14 height 14
click at [0, 0] on input "items list" at bounding box center [0, 0] width 0 height 0
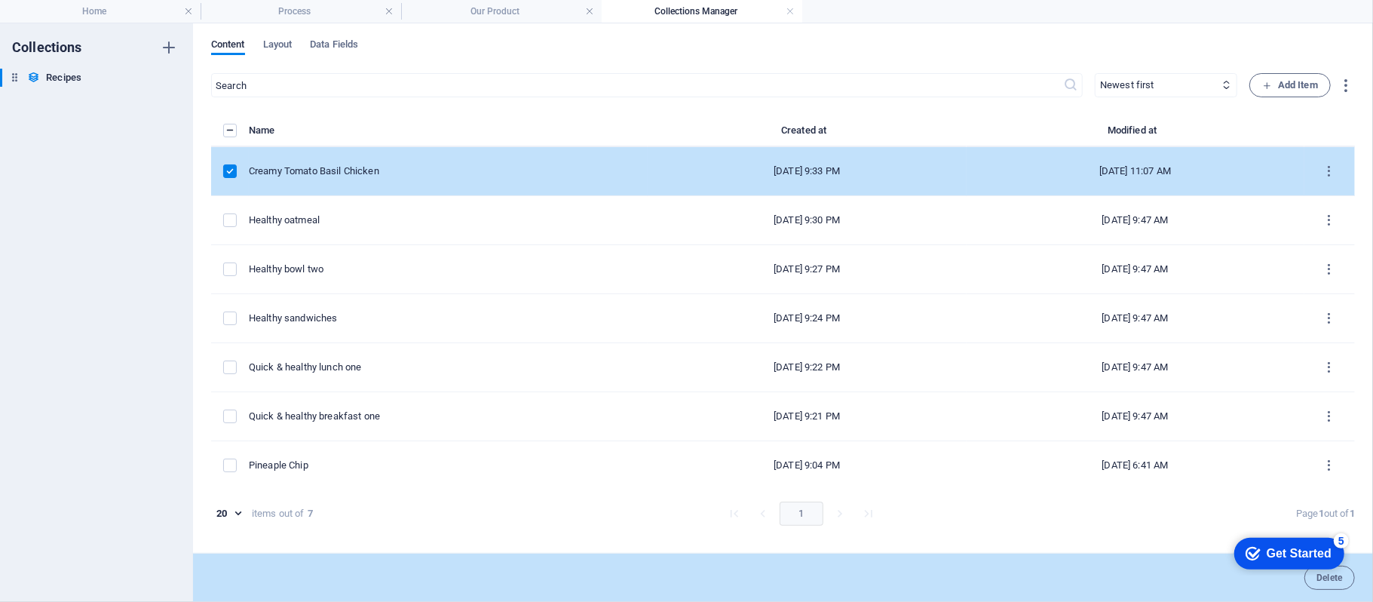
scroll to position [2, 0]
click at [1331, 580] on span "Delete" at bounding box center [1329, 577] width 26 height 9
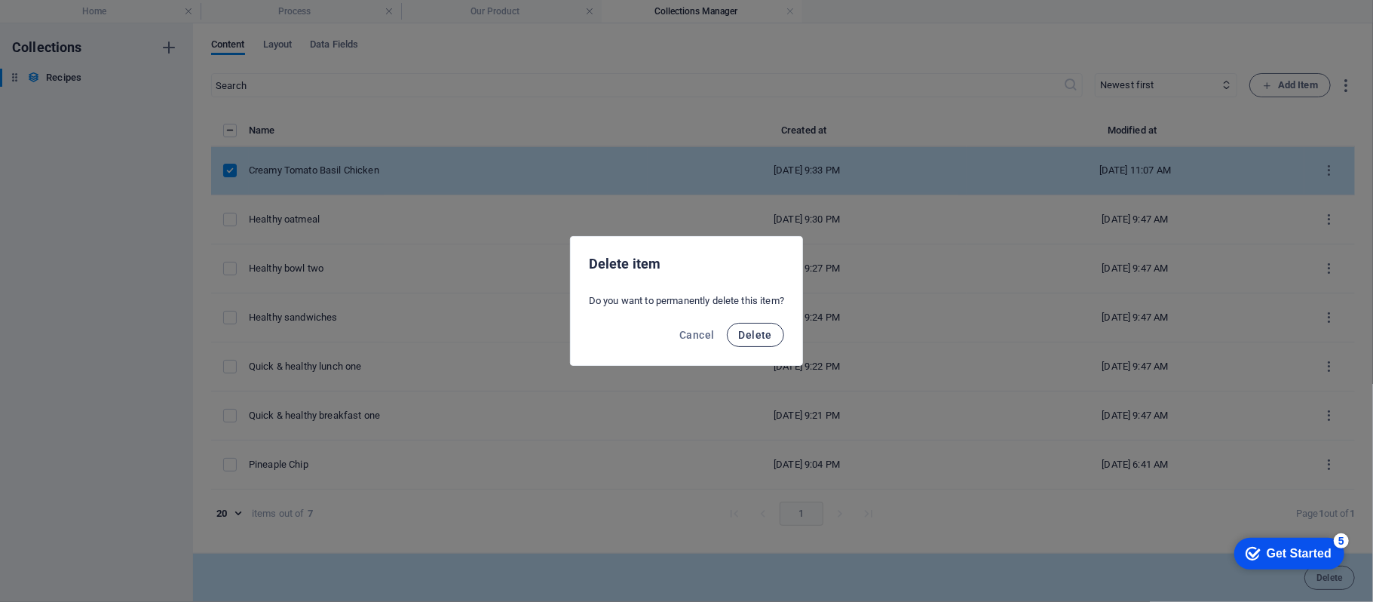
click at [764, 341] on span "Delete" at bounding box center [755, 335] width 33 height 12
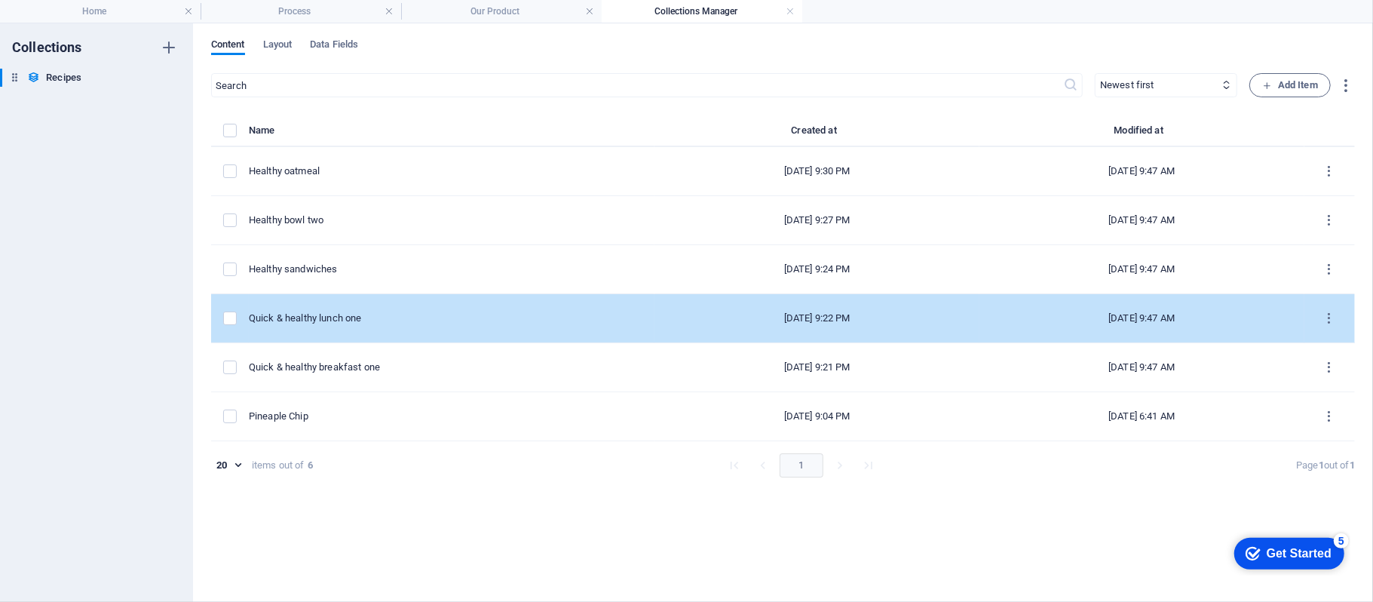
scroll to position [0, 0]
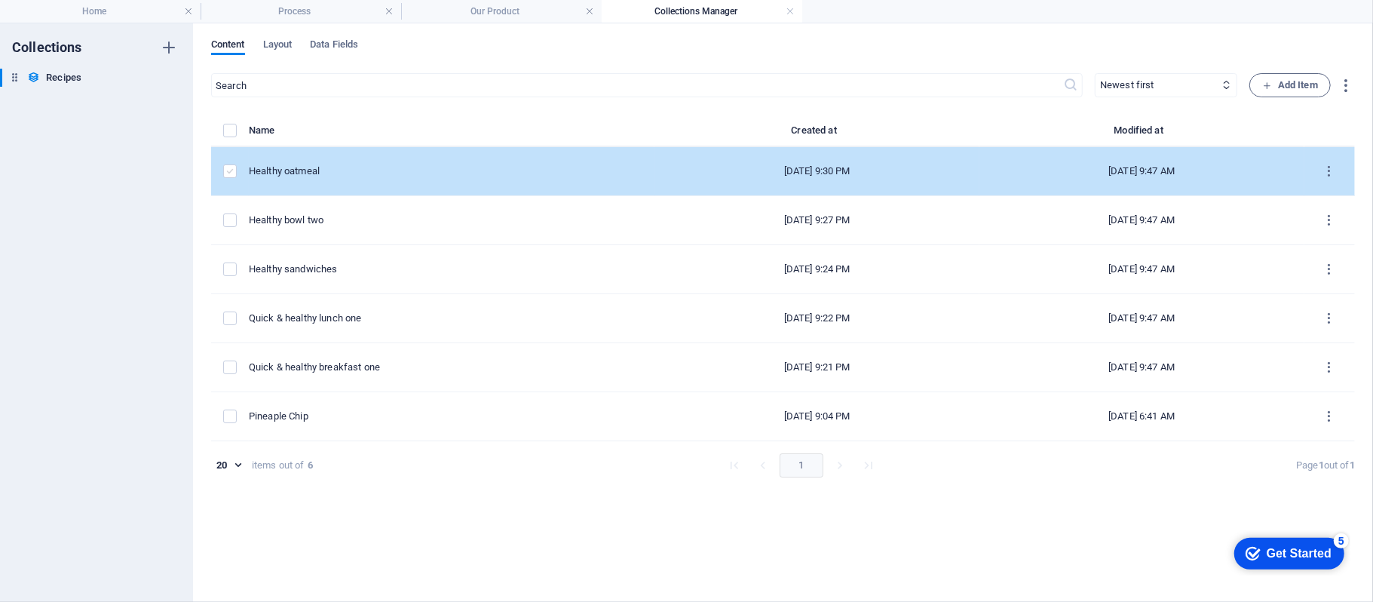
click at [229, 173] on label "items list" at bounding box center [230, 171] width 14 height 14
click at [0, 0] on input "items list" at bounding box center [0, 0] width 0 height 0
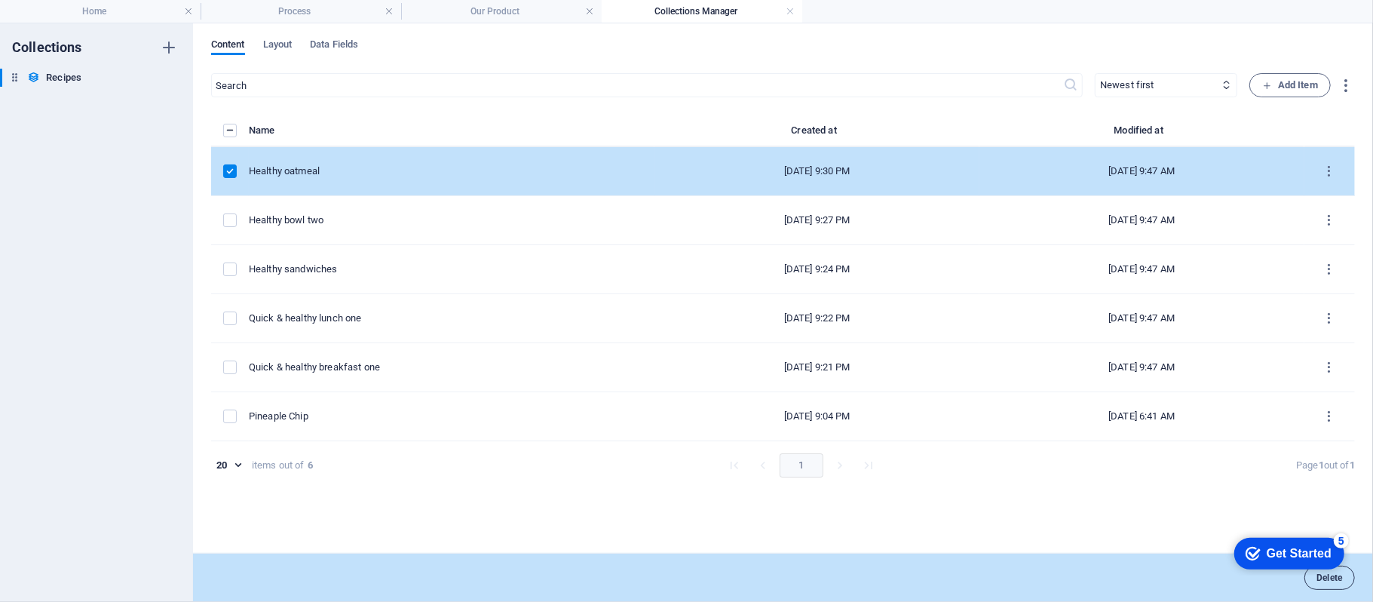
click at [1325, 580] on span "Delete" at bounding box center [1329, 577] width 26 height 9
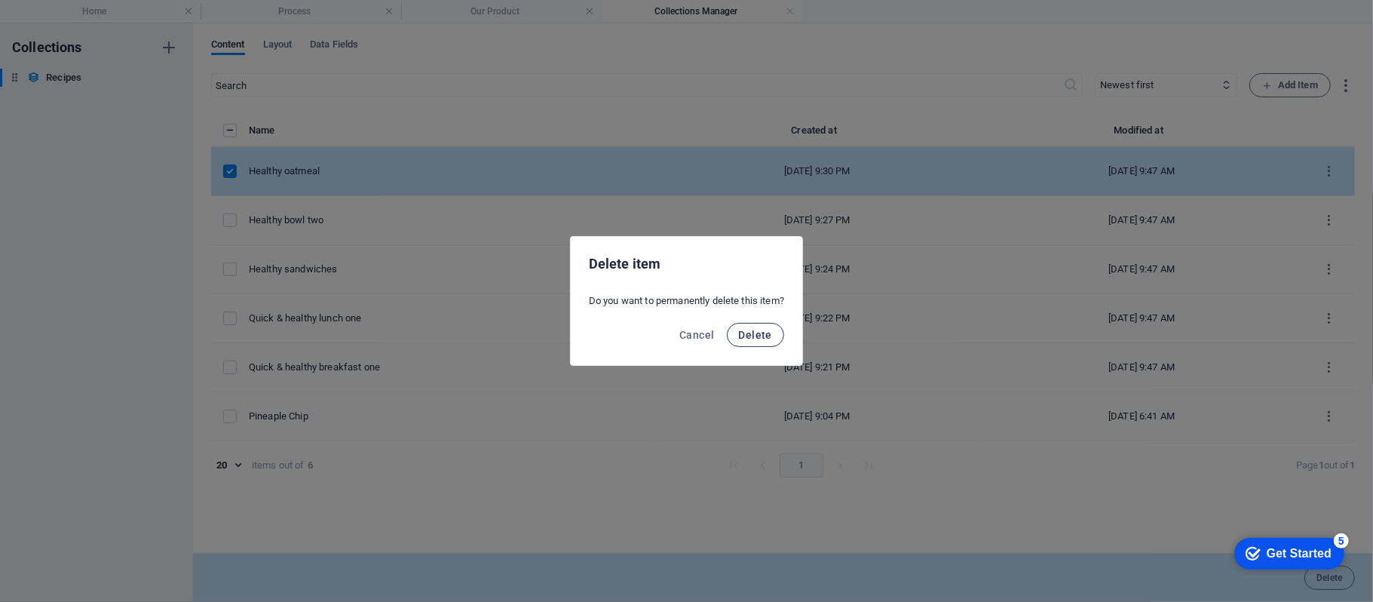
click at [764, 329] on span "Delete" at bounding box center [755, 335] width 33 height 12
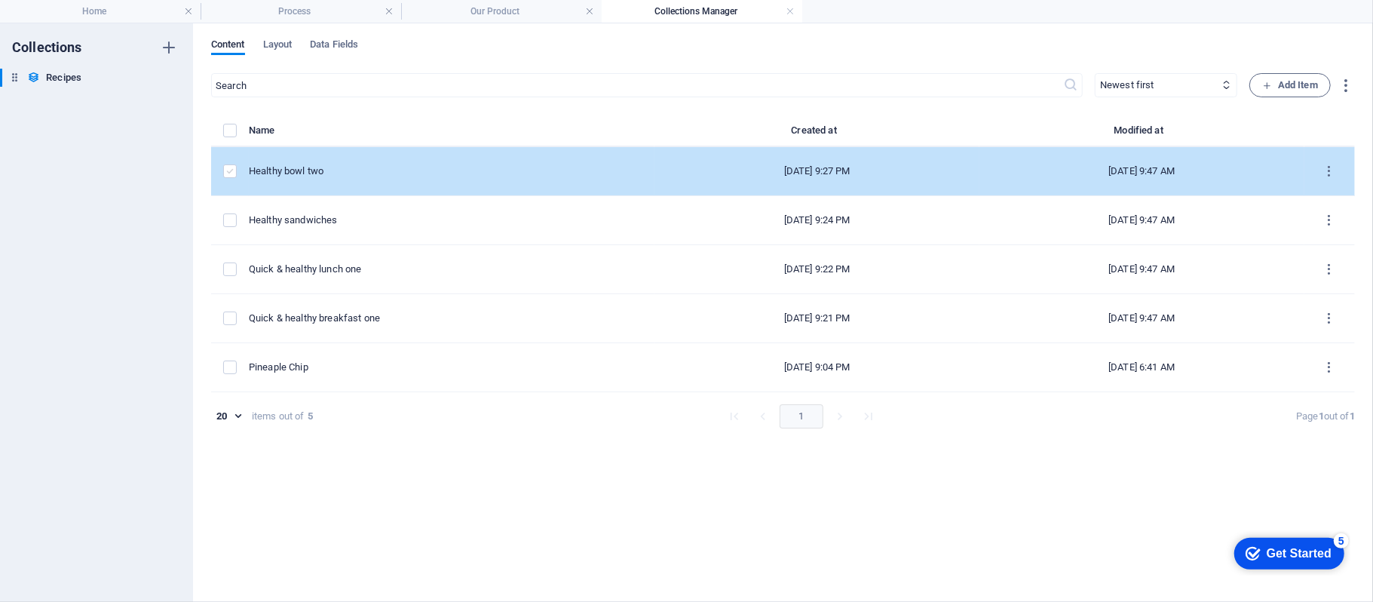
click at [231, 176] on label "items list" at bounding box center [230, 171] width 14 height 14
click at [0, 0] on input "items list" at bounding box center [0, 0] width 0 height 0
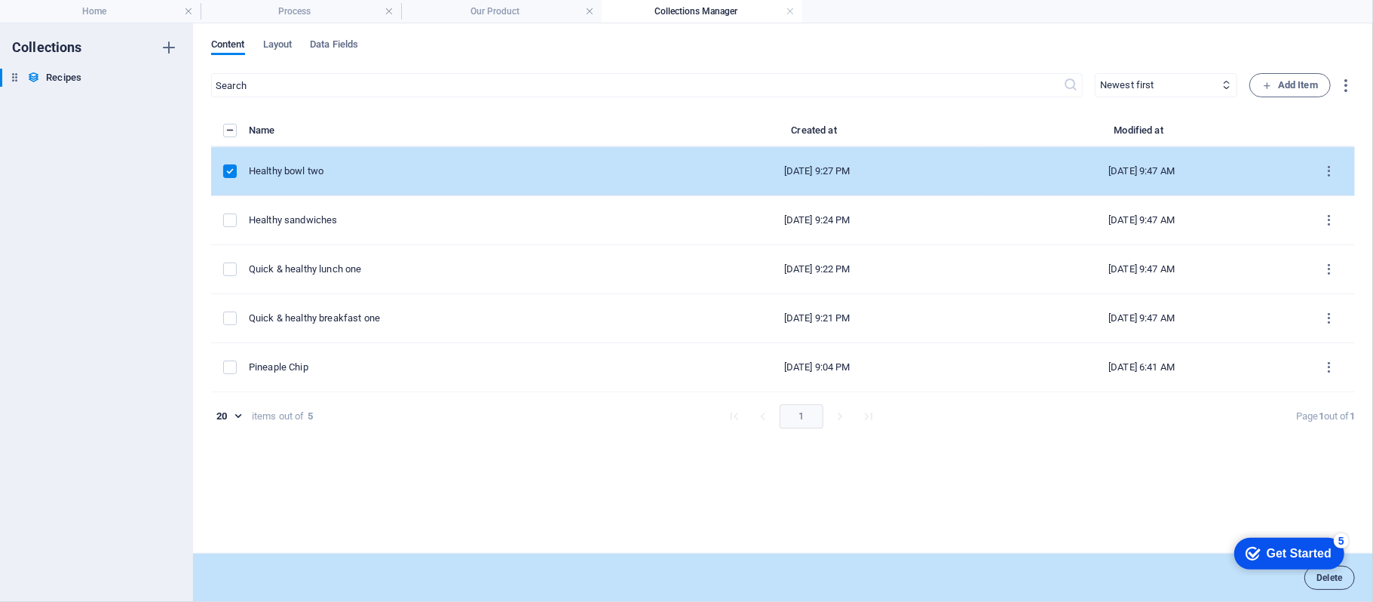
click at [1334, 582] on span "Delete" at bounding box center [1329, 577] width 26 height 9
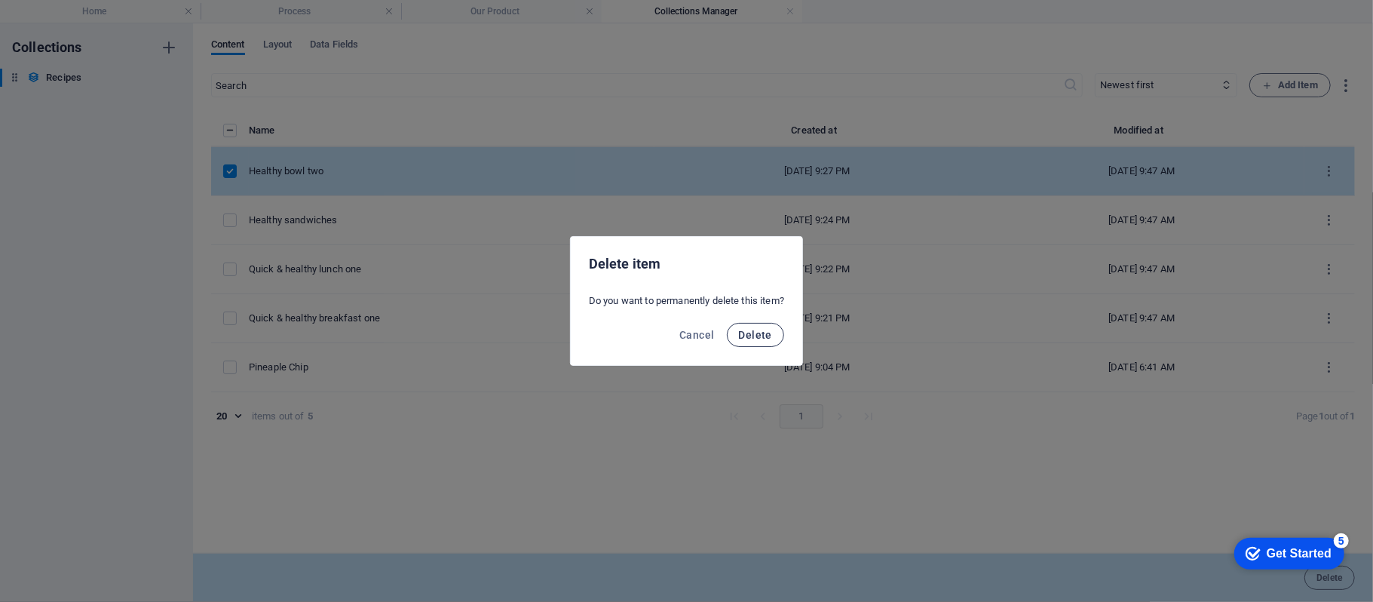
click at [764, 344] on button "Delete" at bounding box center [755, 335] width 57 height 24
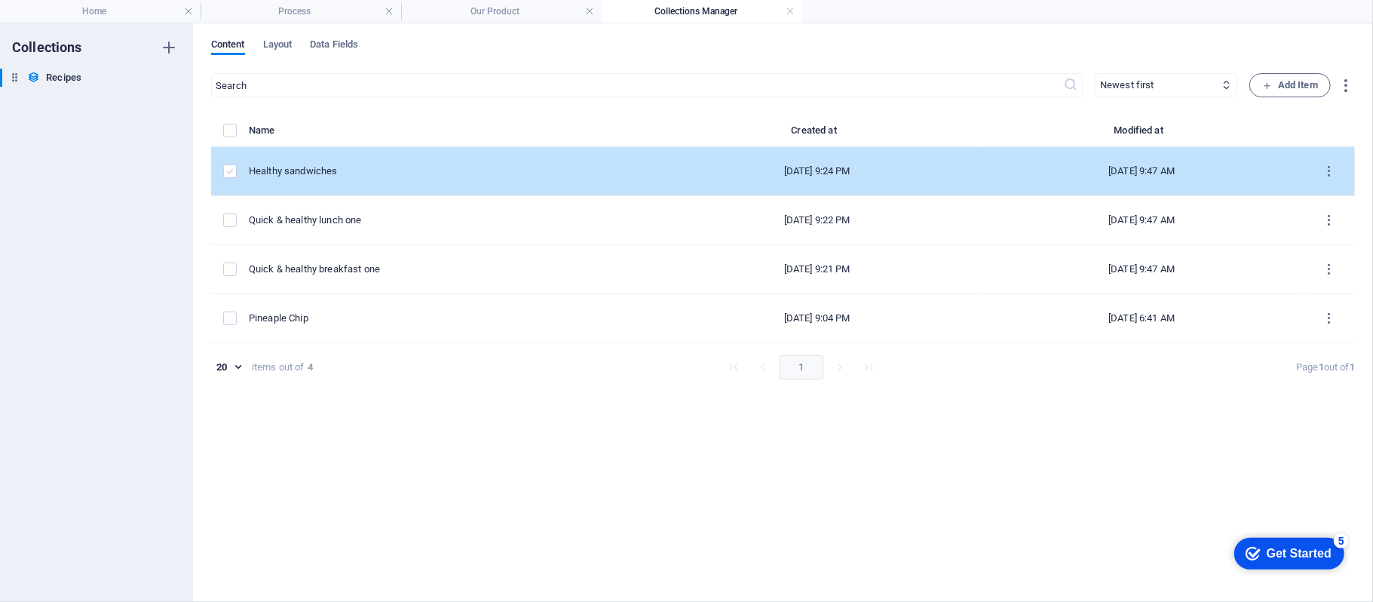
click at [233, 170] on label "items list" at bounding box center [230, 171] width 14 height 14
click at [0, 0] on input "items list" at bounding box center [0, 0] width 0 height 0
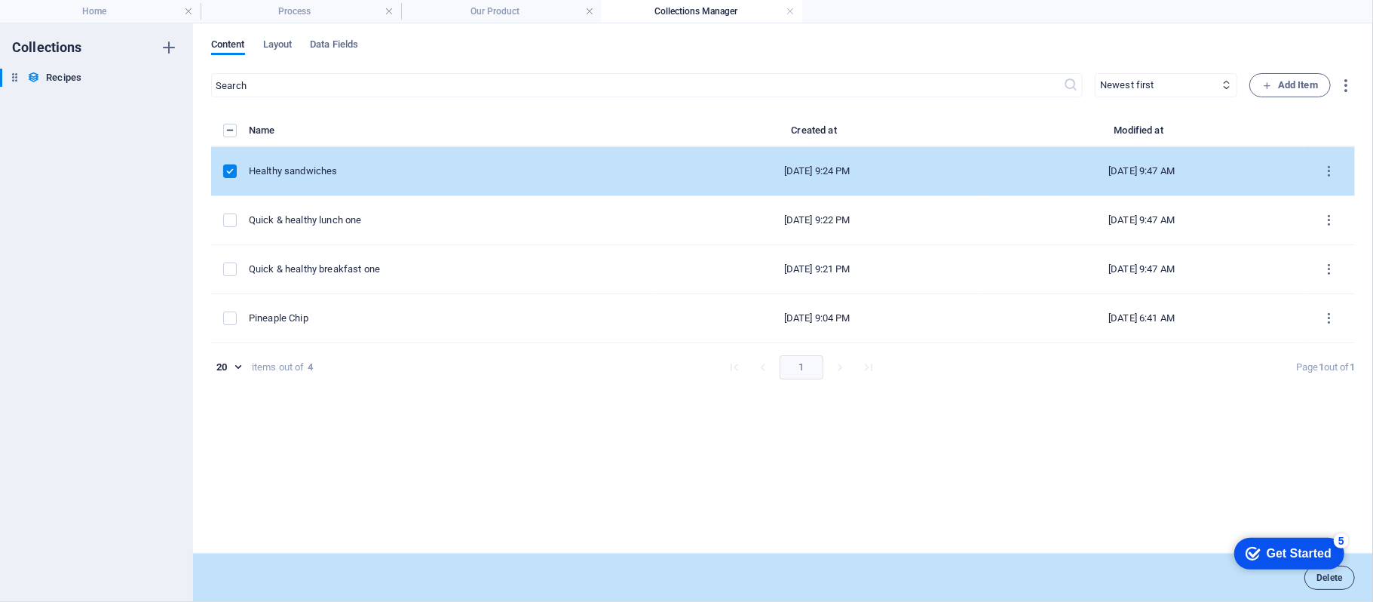
click at [1336, 580] on span "Delete" at bounding box center [1329, 577] width 26 height 9
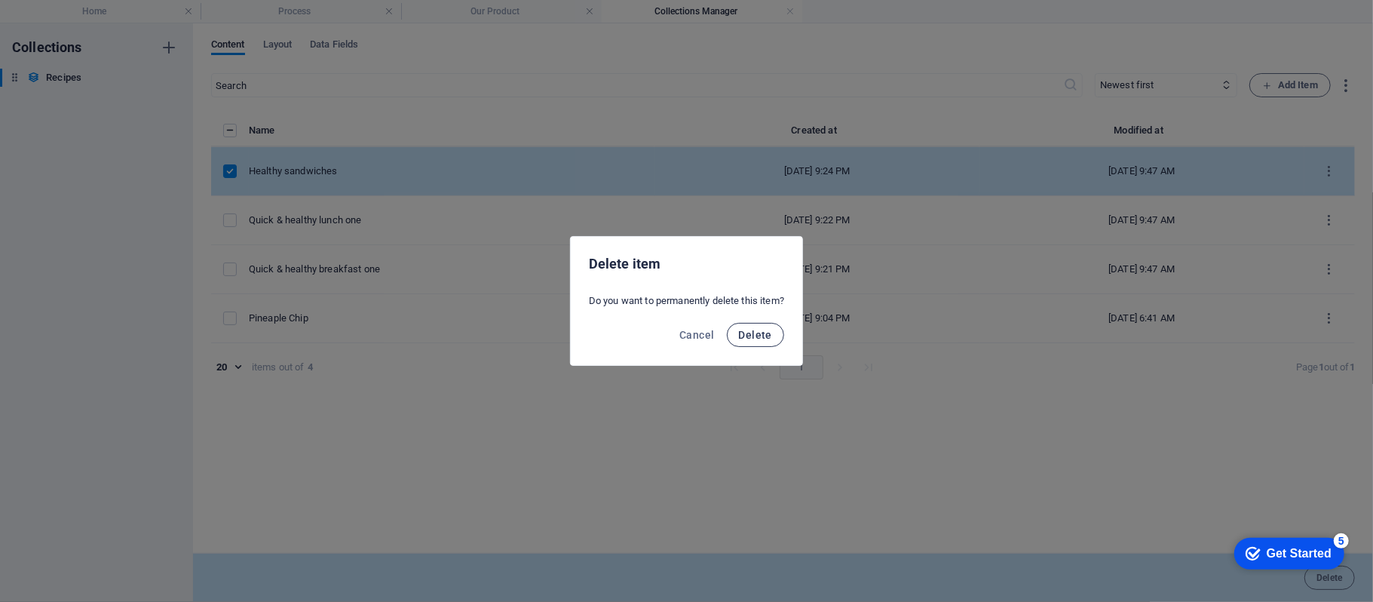
click at [767, 339] on span "Delete" at bounding box center [755, 335] width 33 height 12
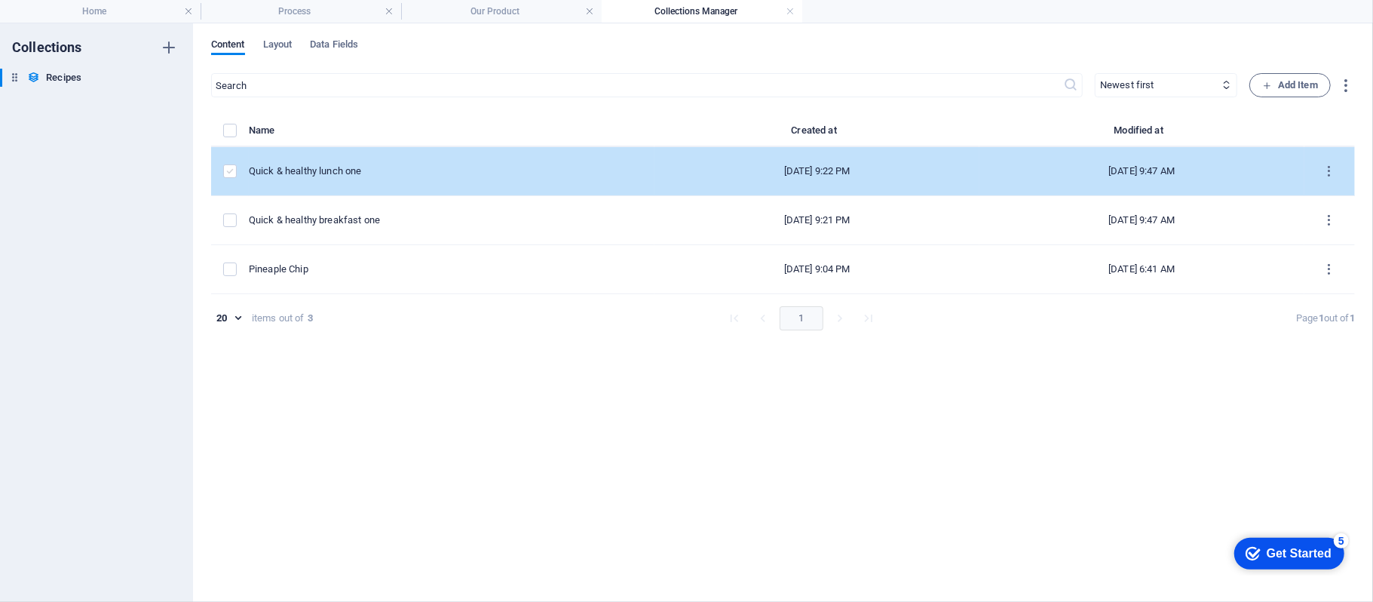
click at [226, 176] on label "items list" at bounding box center [230, 171] width 14 height 14
click at [0, 0] on input "items list" at bounding box center [0, 0] width 0 height 0
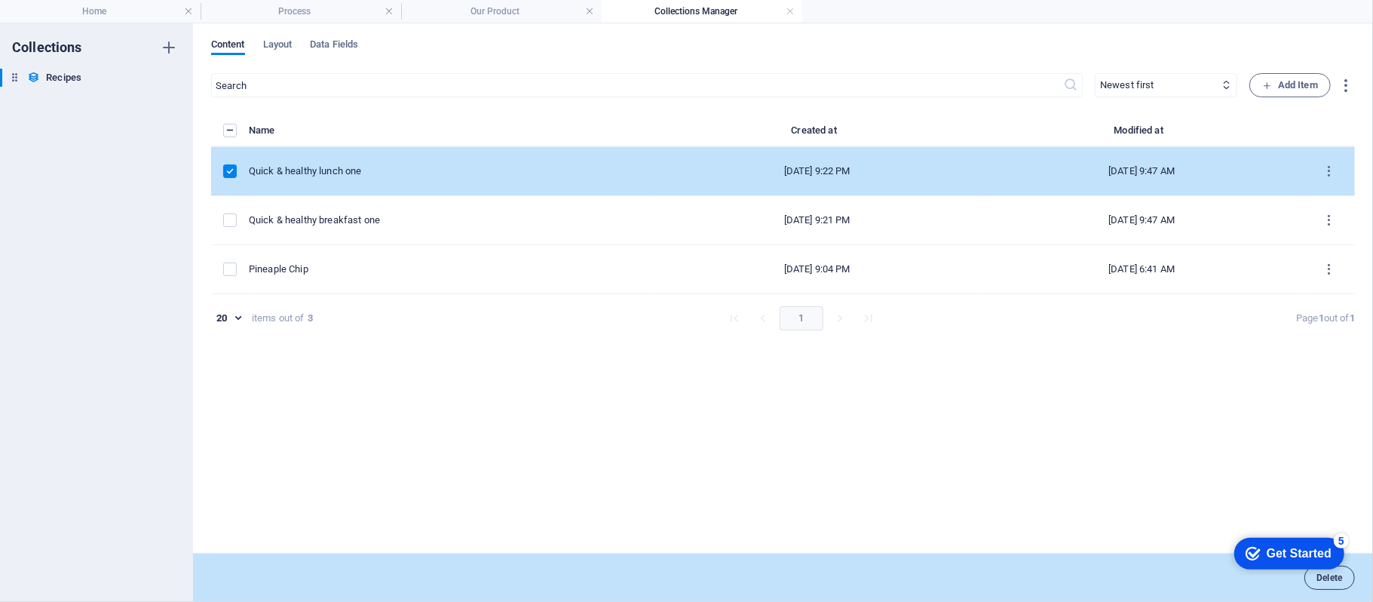
click at [1324, 580] on span "Delete" at bounding box center [1329, 577] width 26 height 9
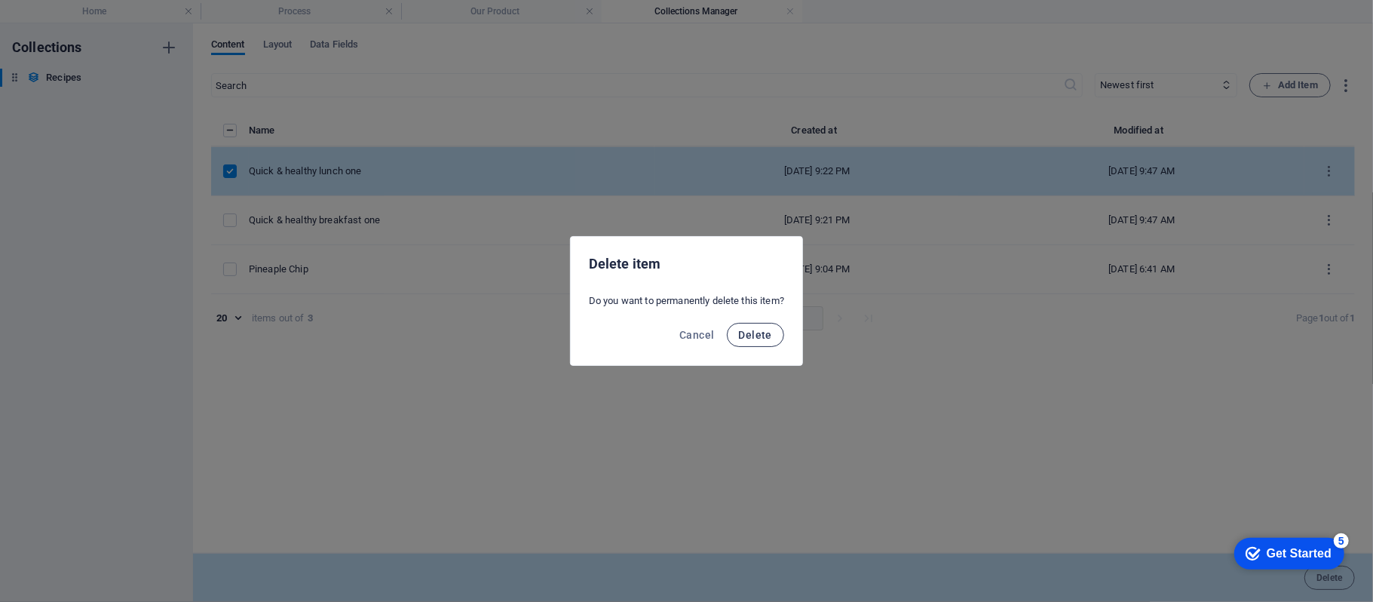
click at [751, 338] on span "Delete" at bounding box center [755, 335] width 33 height 12
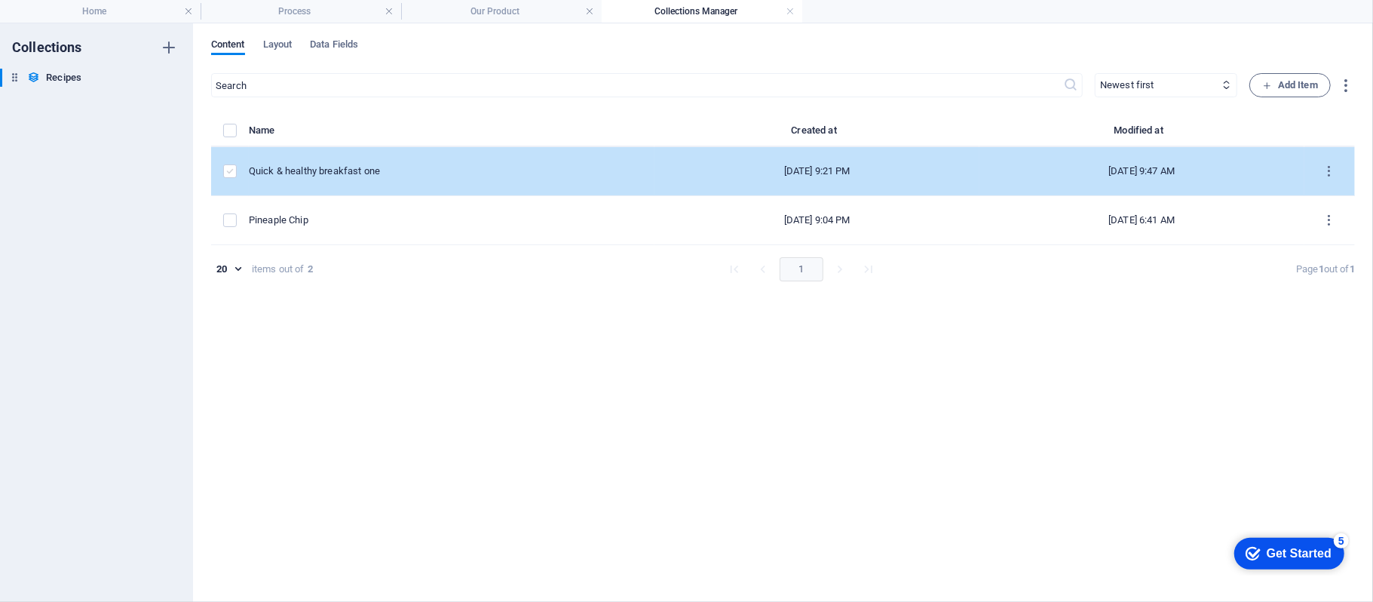
click at [228, 173] on label "items list" at bounding box center [230, 171] width 14 height 14
click at [0, 0] on input "items list" at bounding box center [0, 0] width 0 height 0
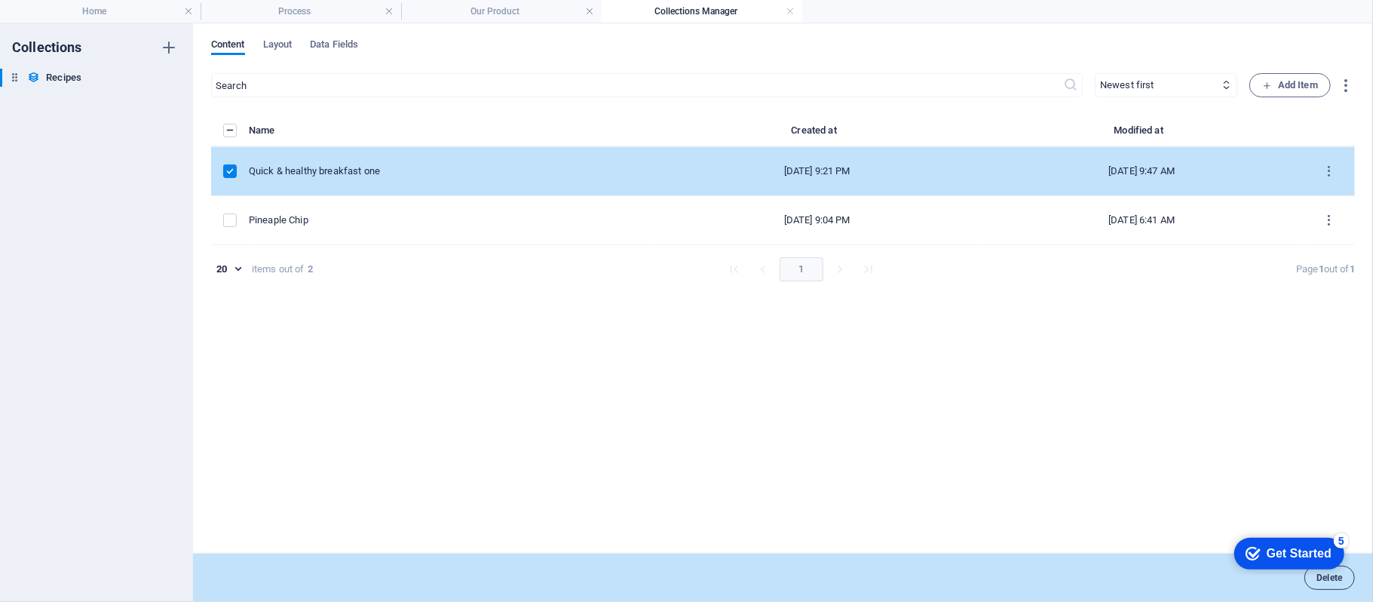
click at [1346, 580] on button "Delete" at bounding box center [1329, 577] width 51 height 24
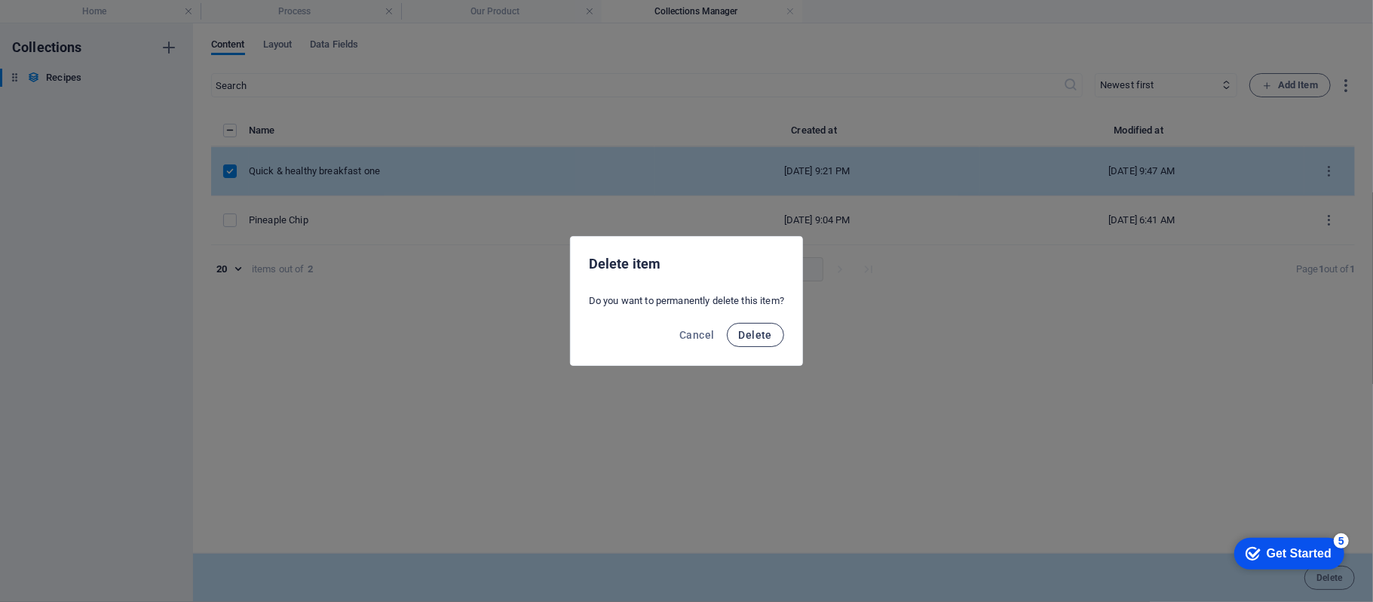
click at [746, 329] on span "Delete" at bounding box center [755, 335] width 33 height 12
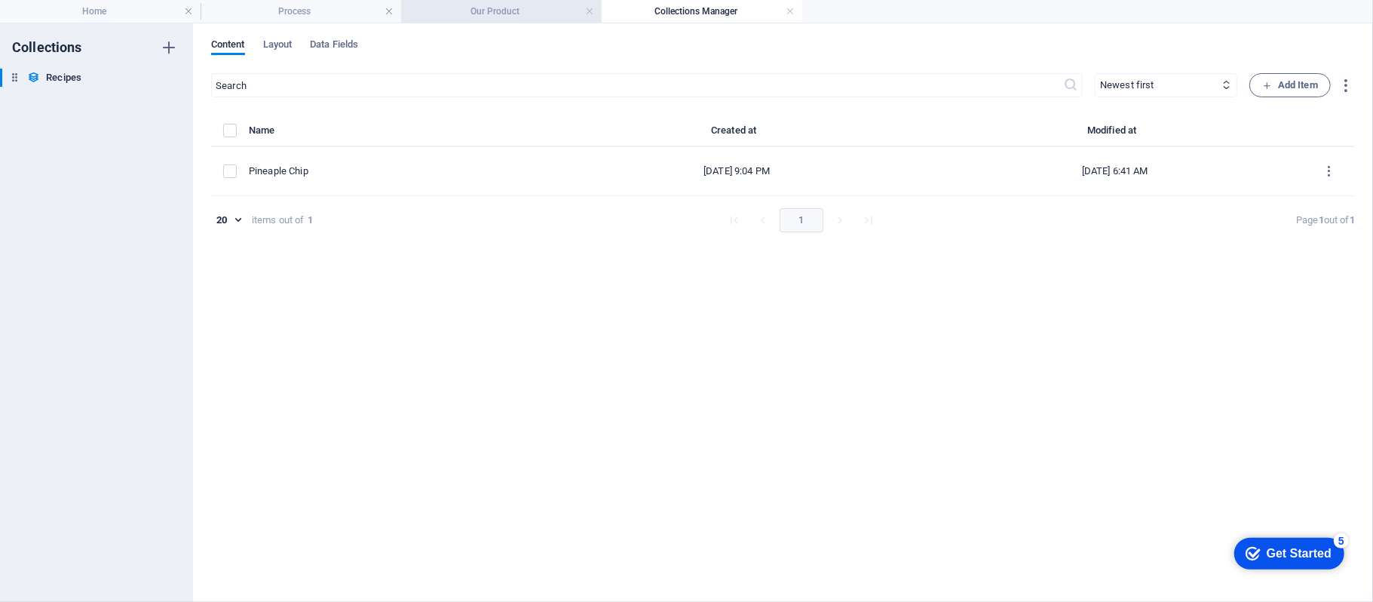
click at [510, 14] on h4 "Our Product" at bounding box center [501, 11] width 201 height 17
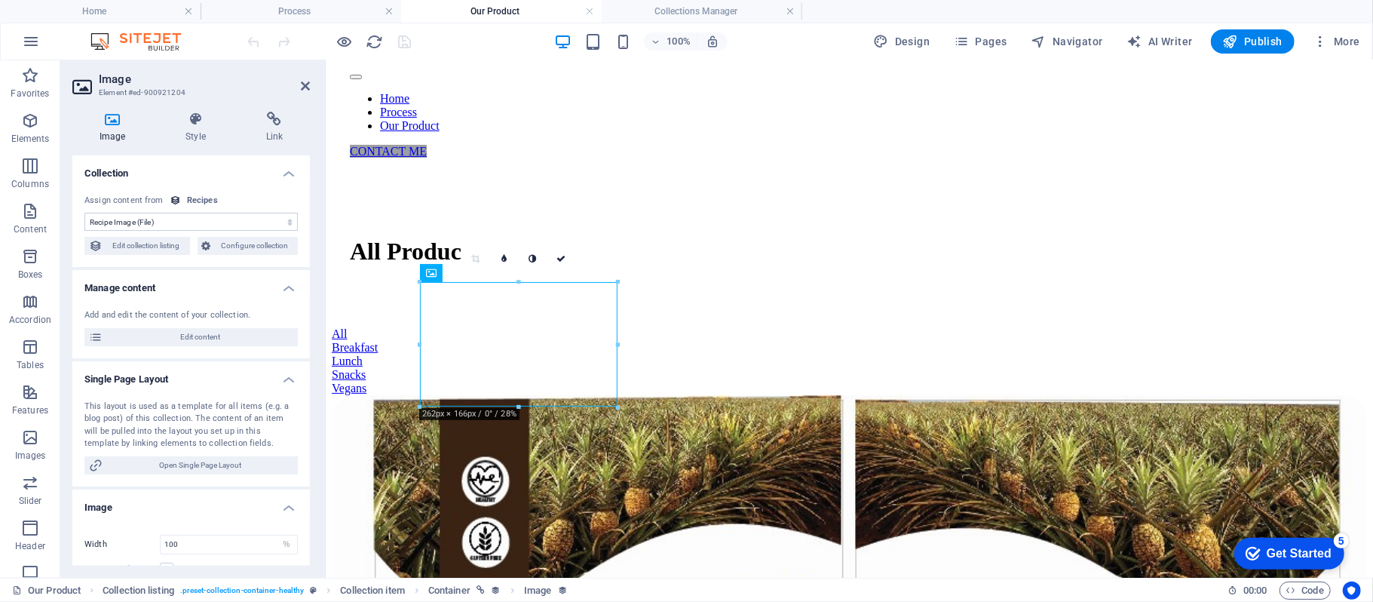
click at [381, 56] on div "100% Design Pages Navigator AI Writer Publish More" at bounding box center [686, 41] width 1371 height 36
click at [380, 45] on icon "reload" at bounding box center [374, 41] width 17 height 17
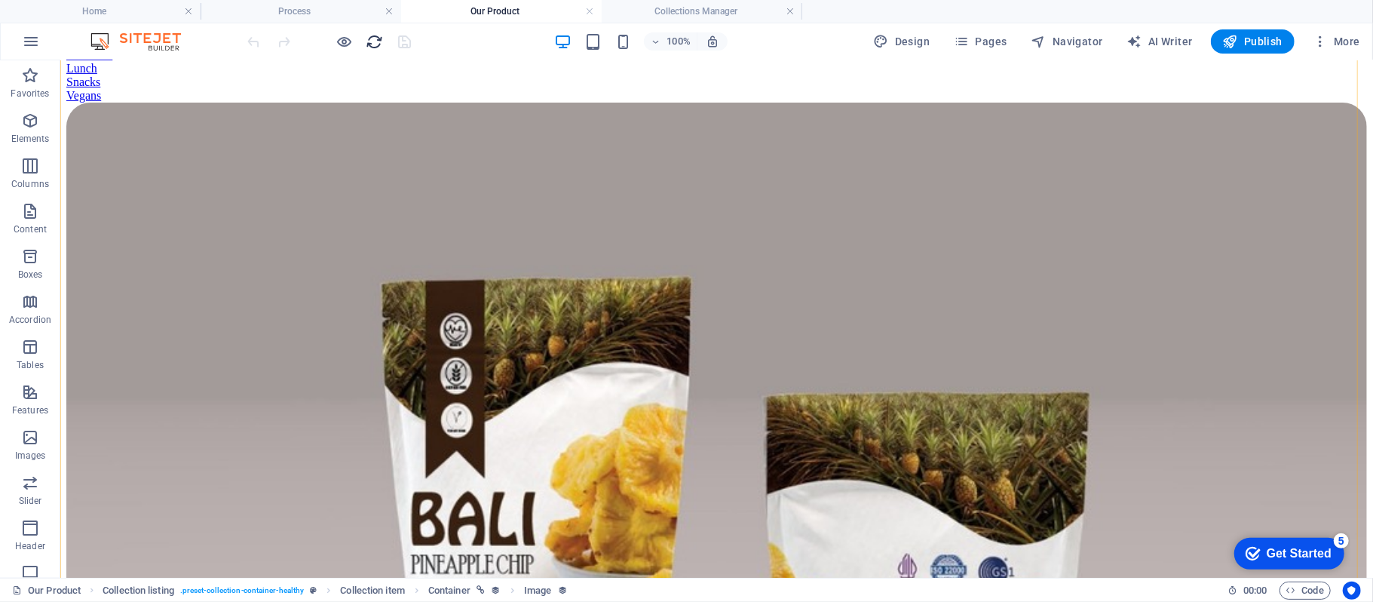
scroll to position [469, 0]
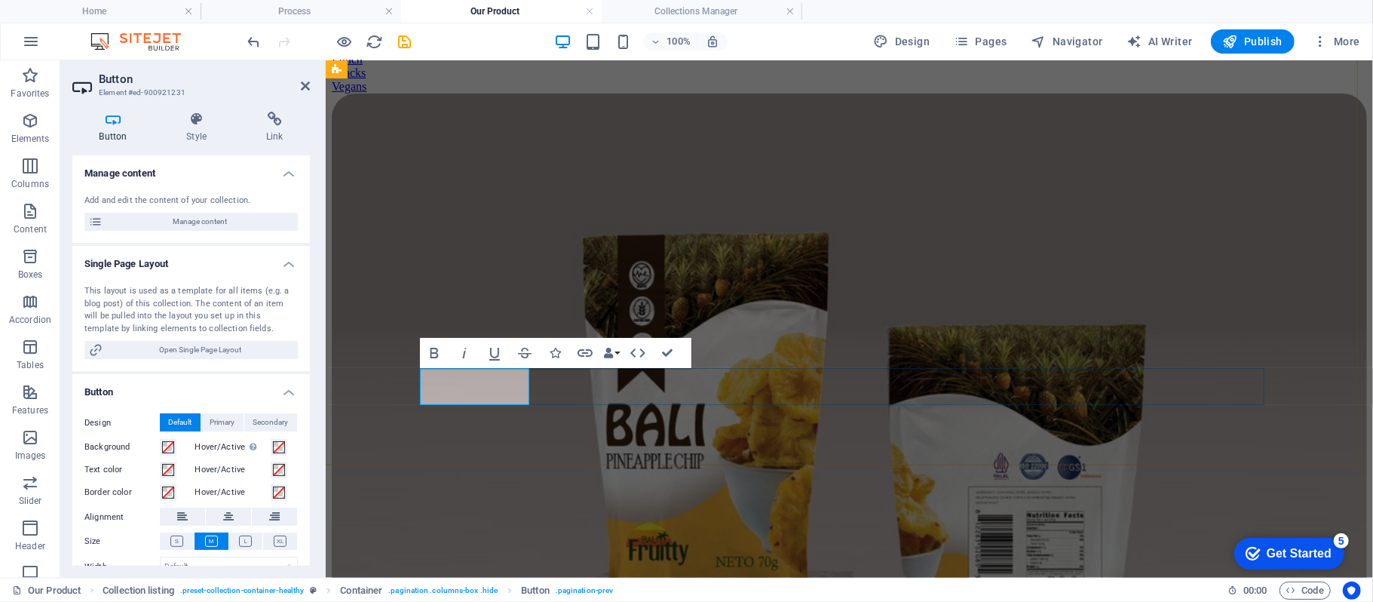
click at [729, 431] on div "Healthy Pineaple Chip Lorem ipsum dolor sit amet coctetur. [GEOGRAPHIC_DATA]. P…" at bounding box center [848, 610] width 1035 height 1034
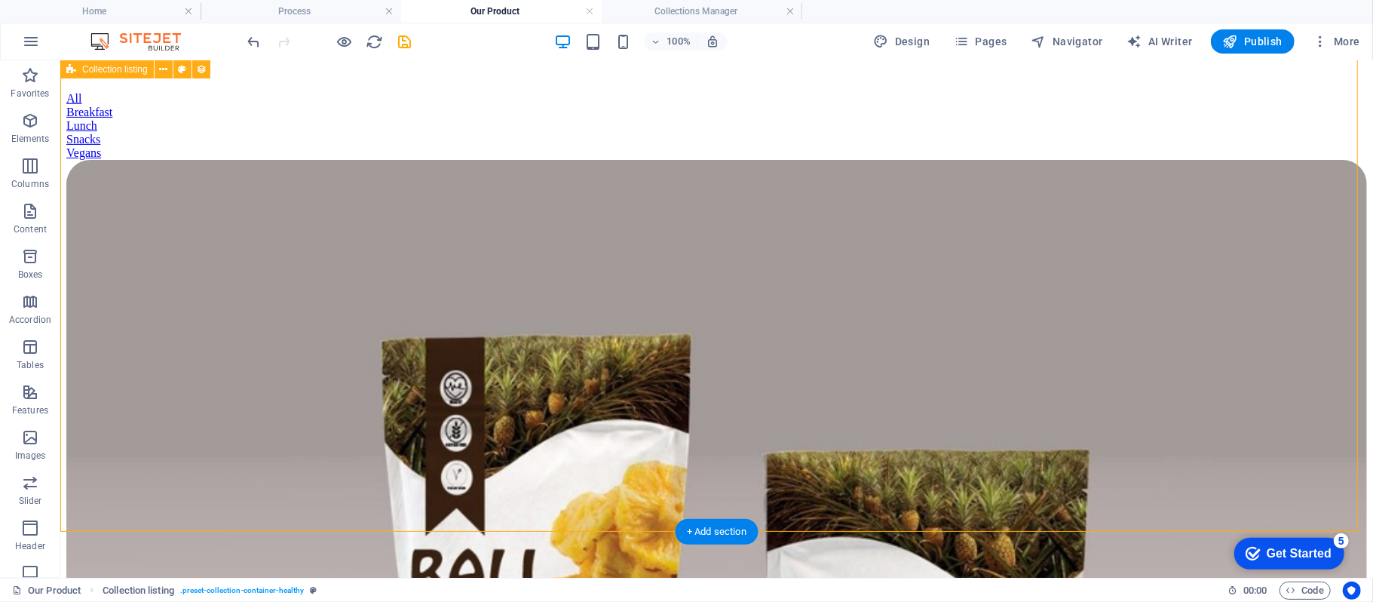
scroll to position [202, 0]
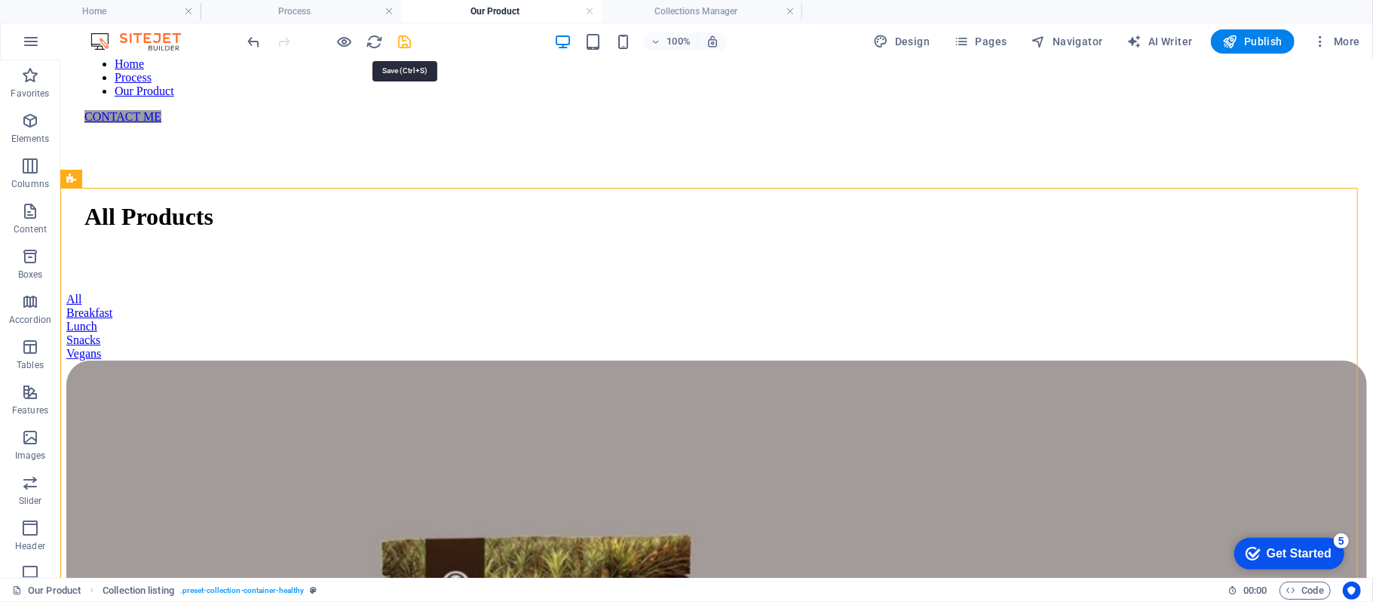
click at [413, 45] on icon "save" at bounding box center [405, 41] width 17 height 17
click at [357, 37] on div at bounding box center [329, 41] width 169 height 24
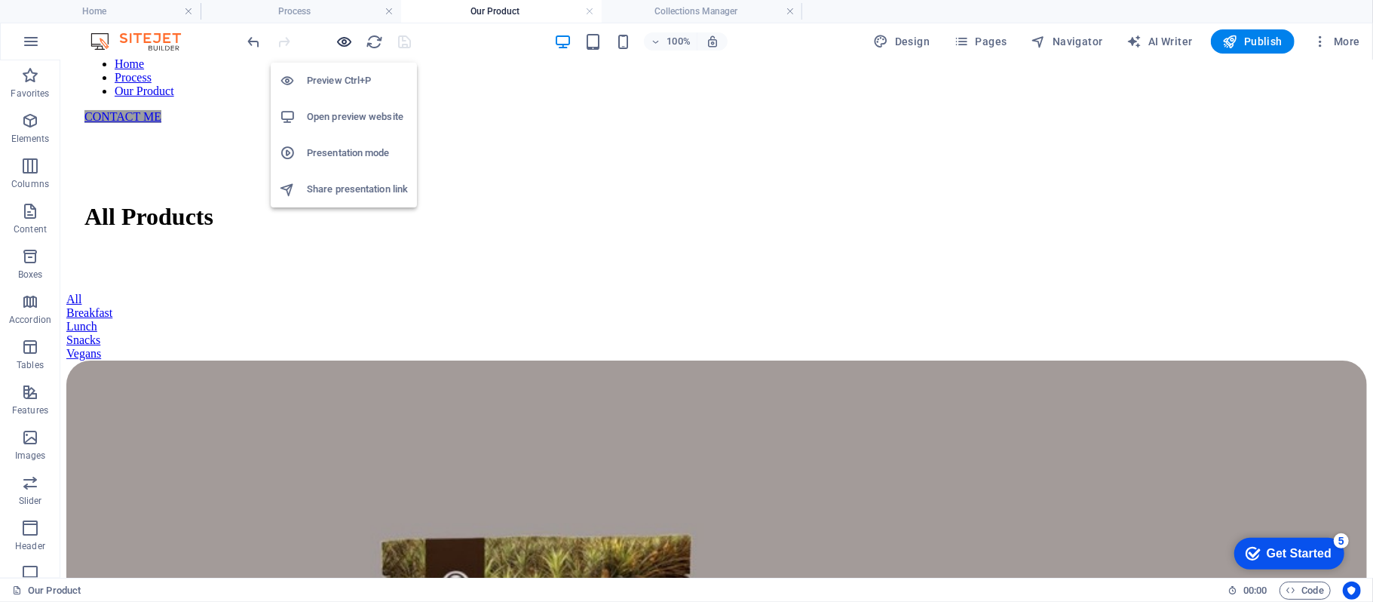
click at [342, 40] on icon "button" at bounding box center [344, 41] width 17 height 17
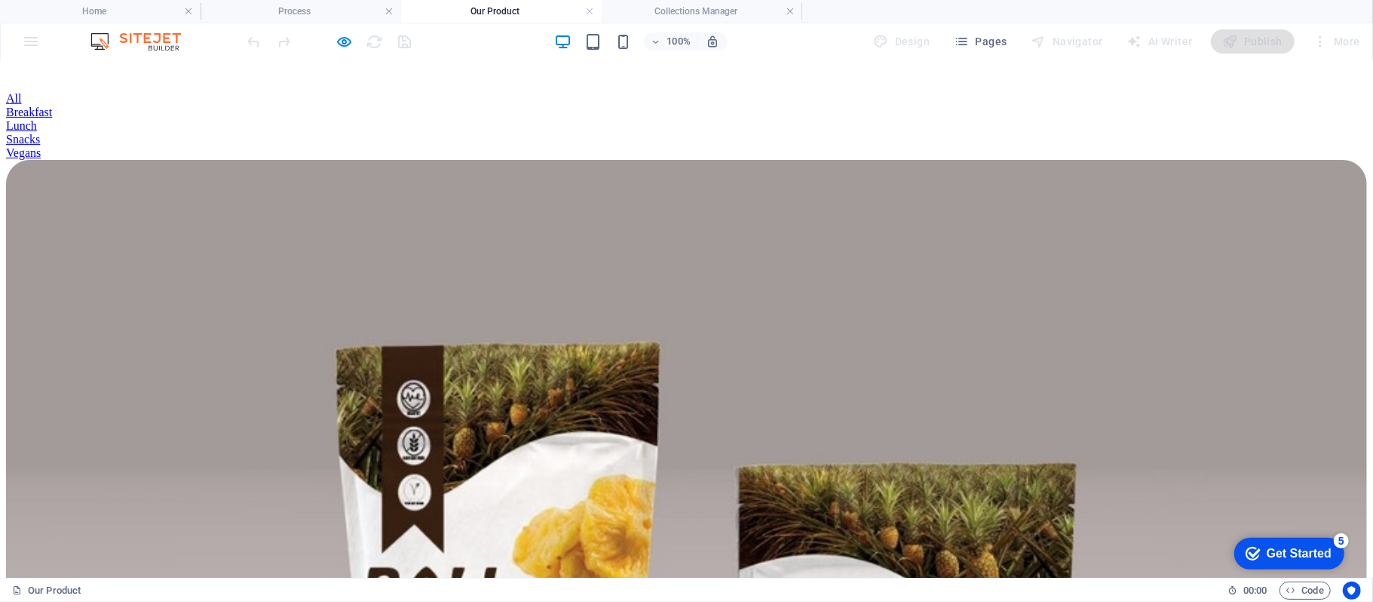
scroll to position [302, 0]
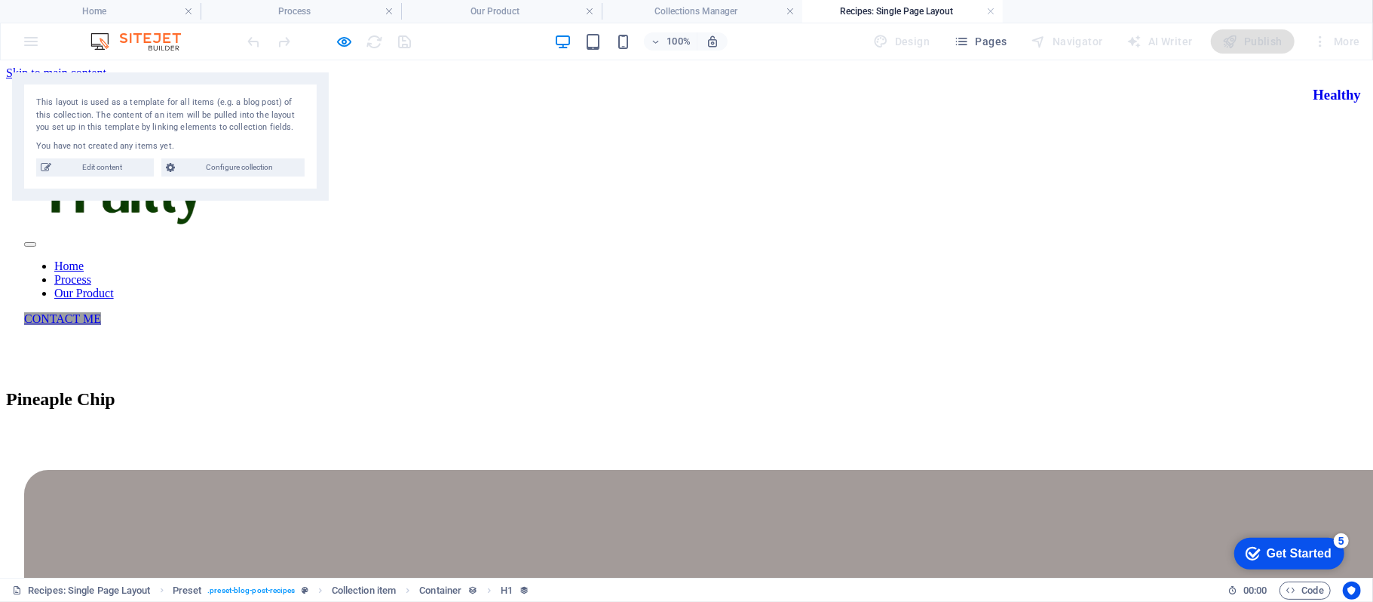
scroll to position [0, 0]
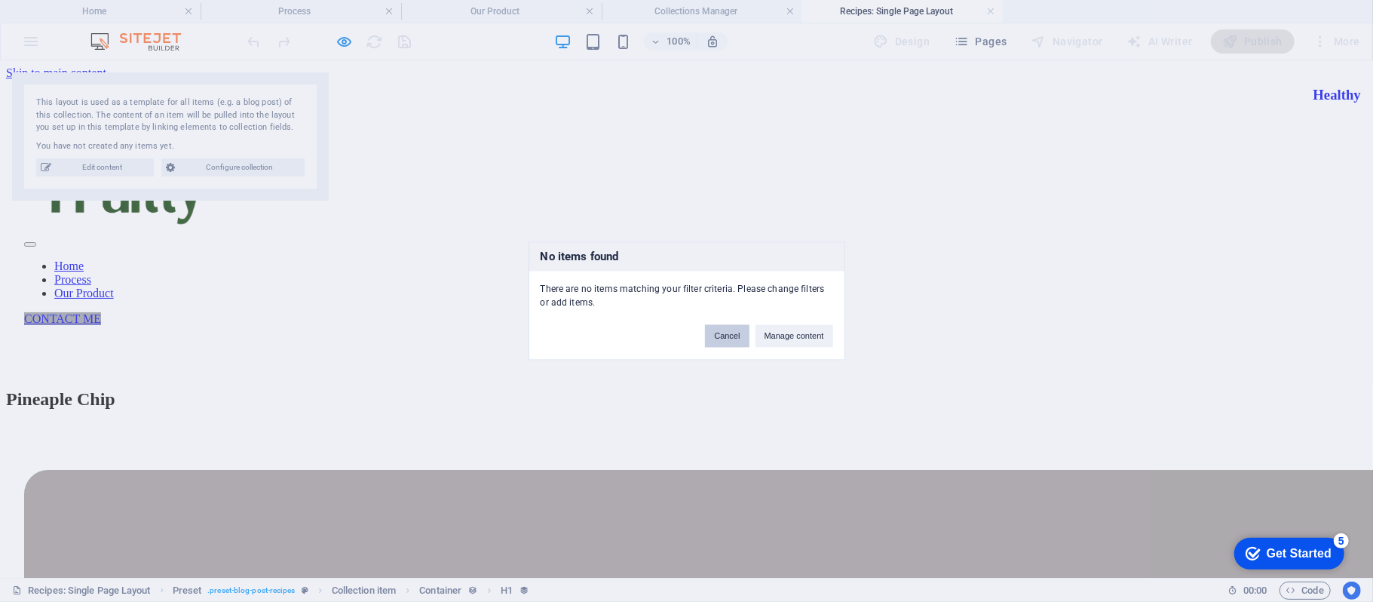
click at [715, 333] on button "Cancel" at bounding box center [727, 336] width 44 height 23
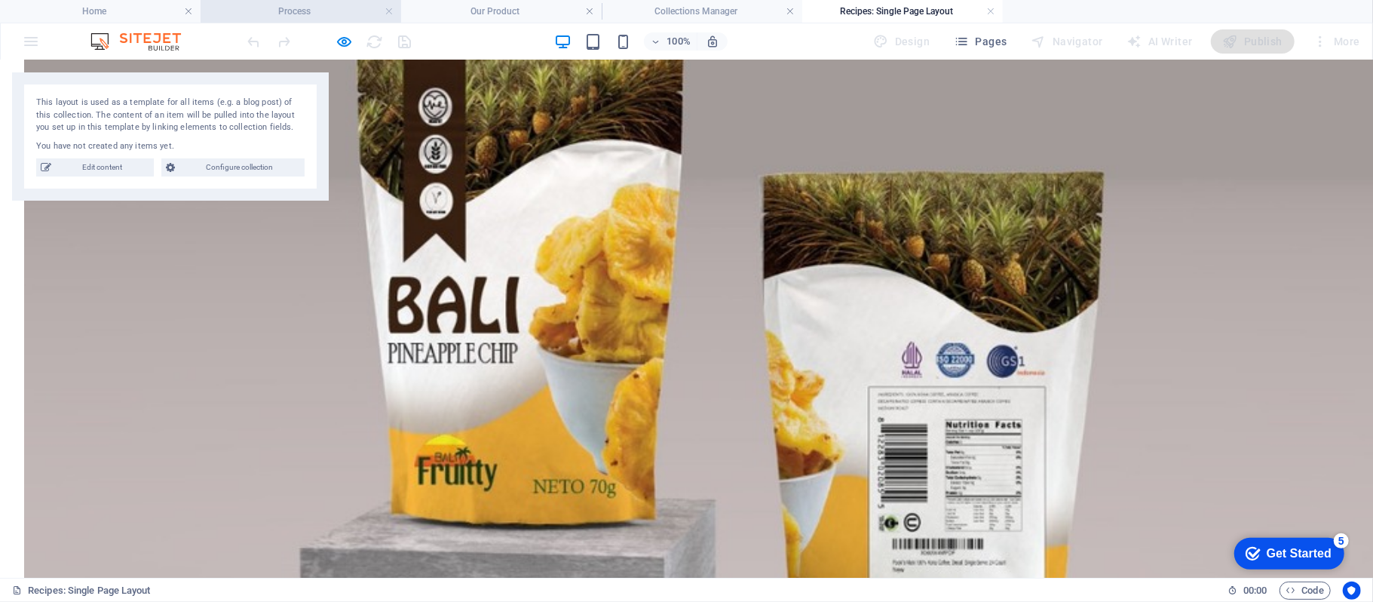
scroll to position [167, 0]
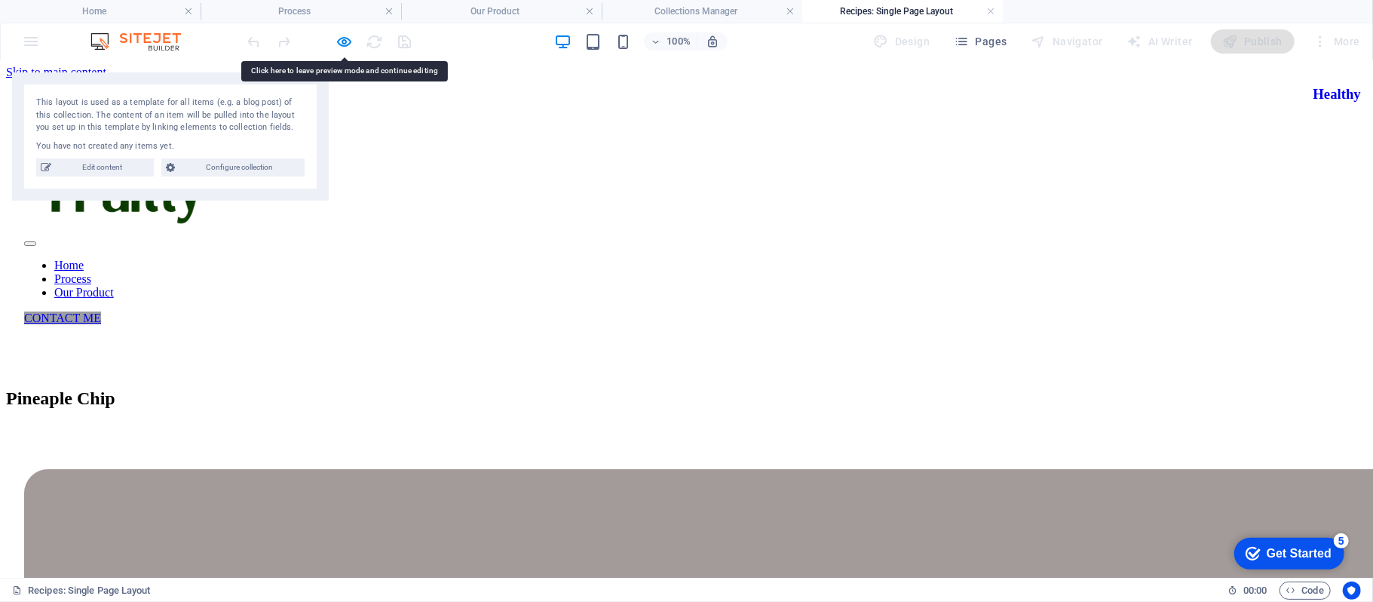
scroll to position [0, 0]
click at [1046, 311] on div "CONTACT ME" at bounding box center [686, 318] width 1325 height 14
click at [1047, 311] on div "CONTACT ME" at bounding box center [686, 318] width 1325 height 14
click at [1049, 311] on div "CONTACT ME" at bounding box center [686, 318] width 1325 height 14
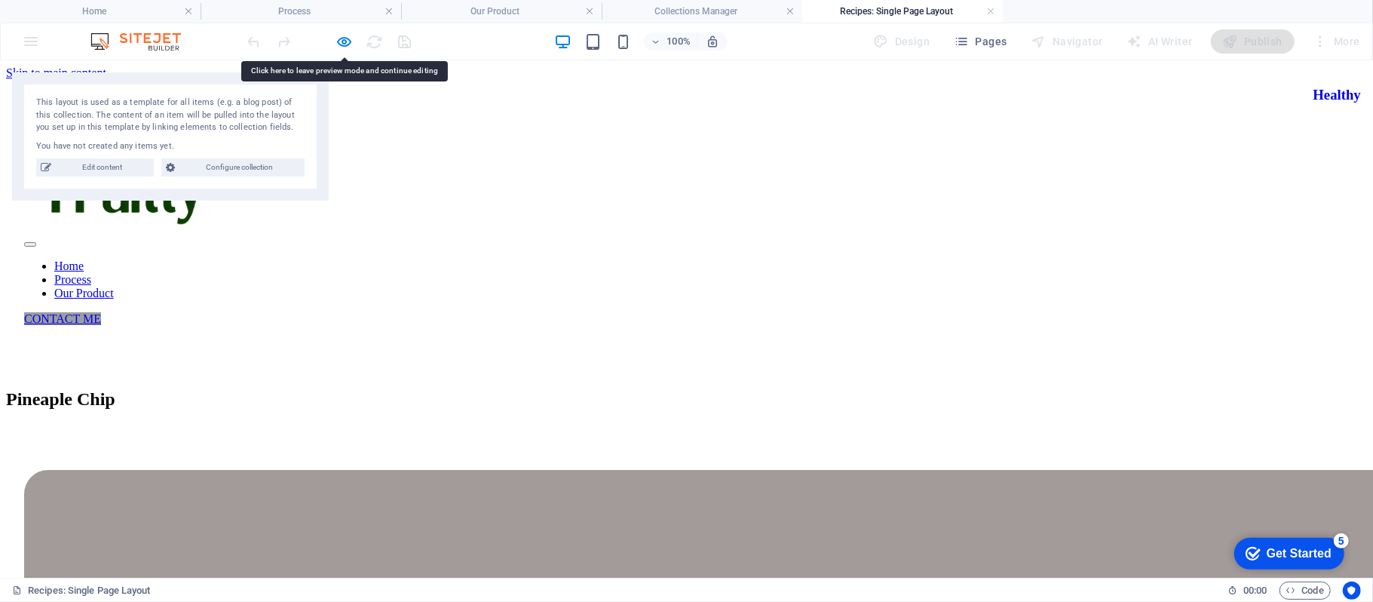
click at [1049, 311] on div "CONTACT ME" at bounding box center [686, 318] width 1325 height 14
click at [149, 164] on span "Edit content" at bounding box center [102, 167] width 93 height 18
select select "Breakfast"
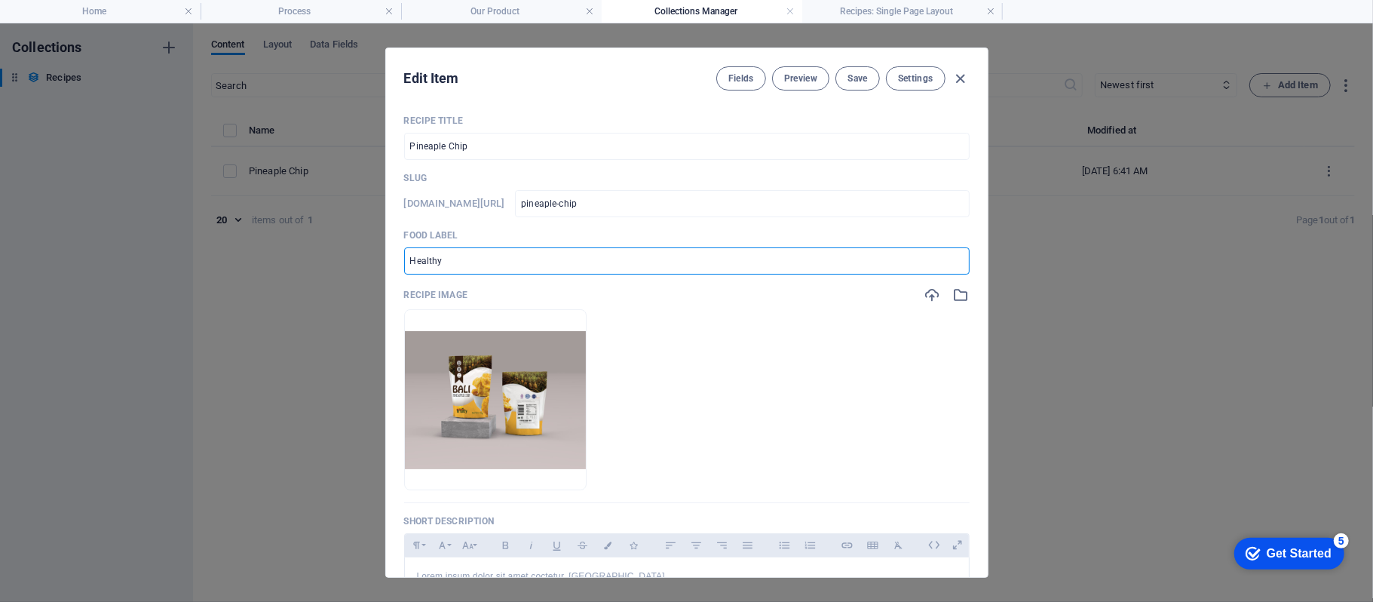
drag, startPoint x: 501, startPoint y: 250, endPoint x: 363, endPoint y: 255, distance: 138.0
click at [363, 255] on div "Edit Item Fields Preview Save Settings Recipe Title Pineaple Chip ​ Slug [DOMAI…" at bounding box center [686, 312] width 1373 height 578
type input "Fruits"
click at [872, 86] on div "Fields Preview Save Settings" at bounding box center [842, 78] width 253 height 24
click at [867, 74] on button "Save" at bounding box center [857, 78] width 44 height 24
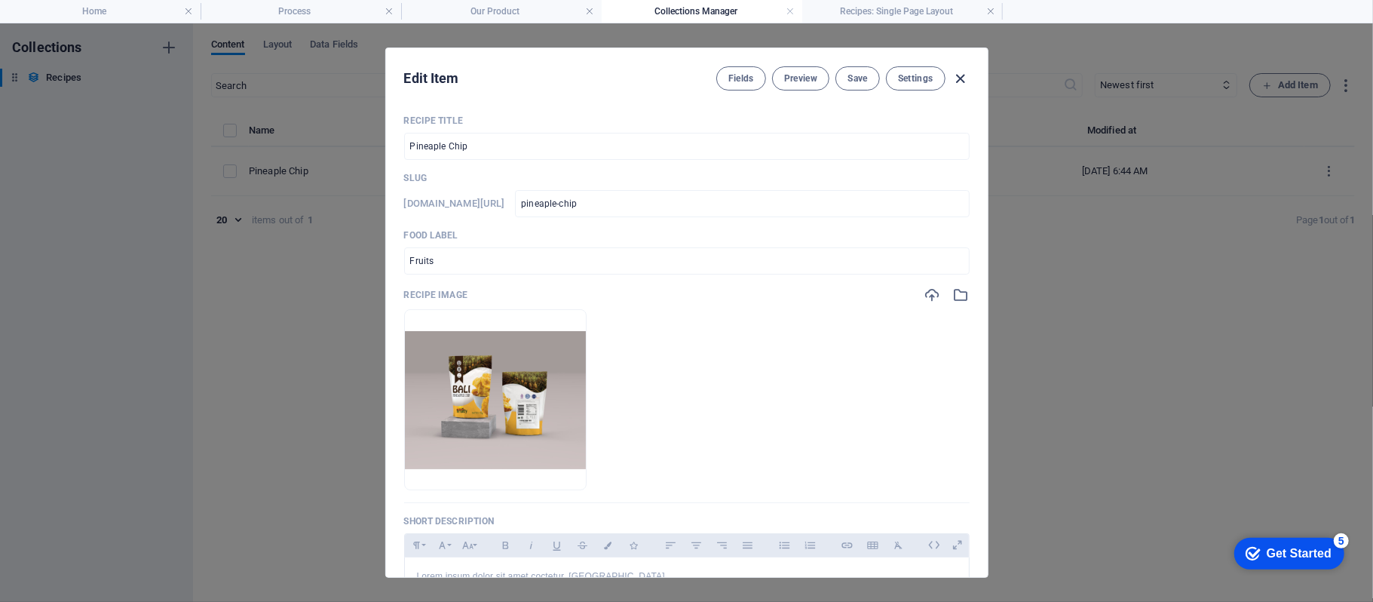
click at [963, 79] on icon "button" at bounding box center [959, 78] width 17 height 17
checkbox input "false"
type input "pineaple-chip"
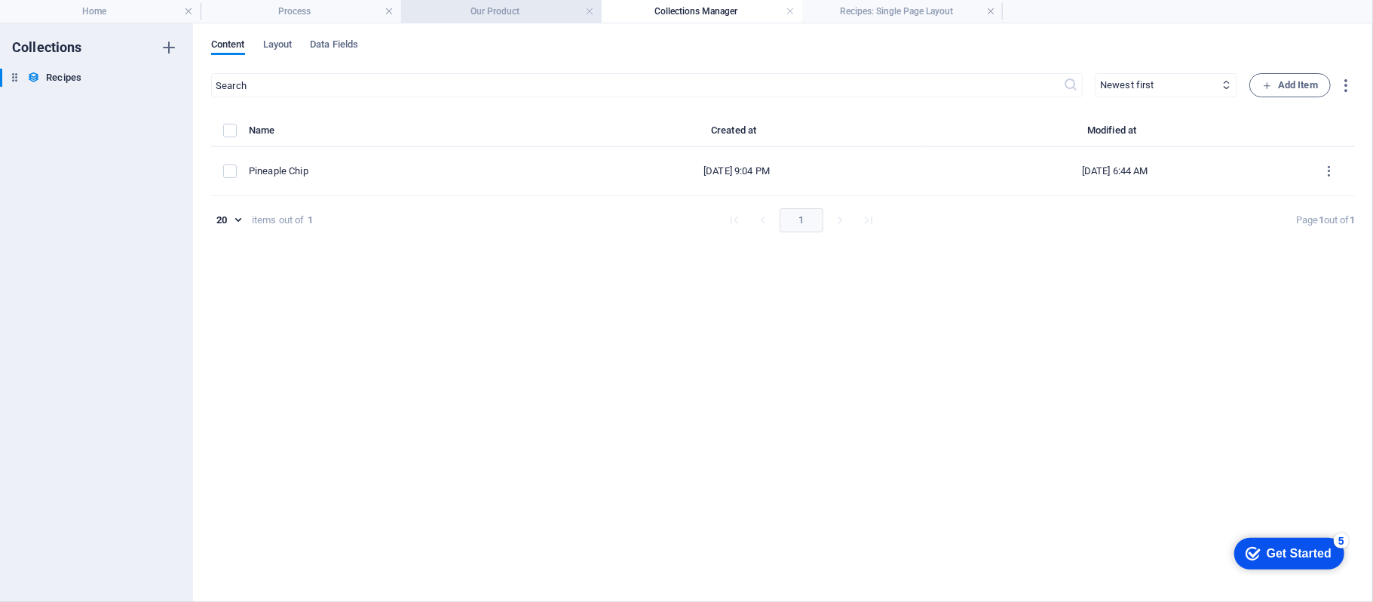
click at [495, 9] on h4 "Our Product" at bounding box center [501, 11] width 201 height 17
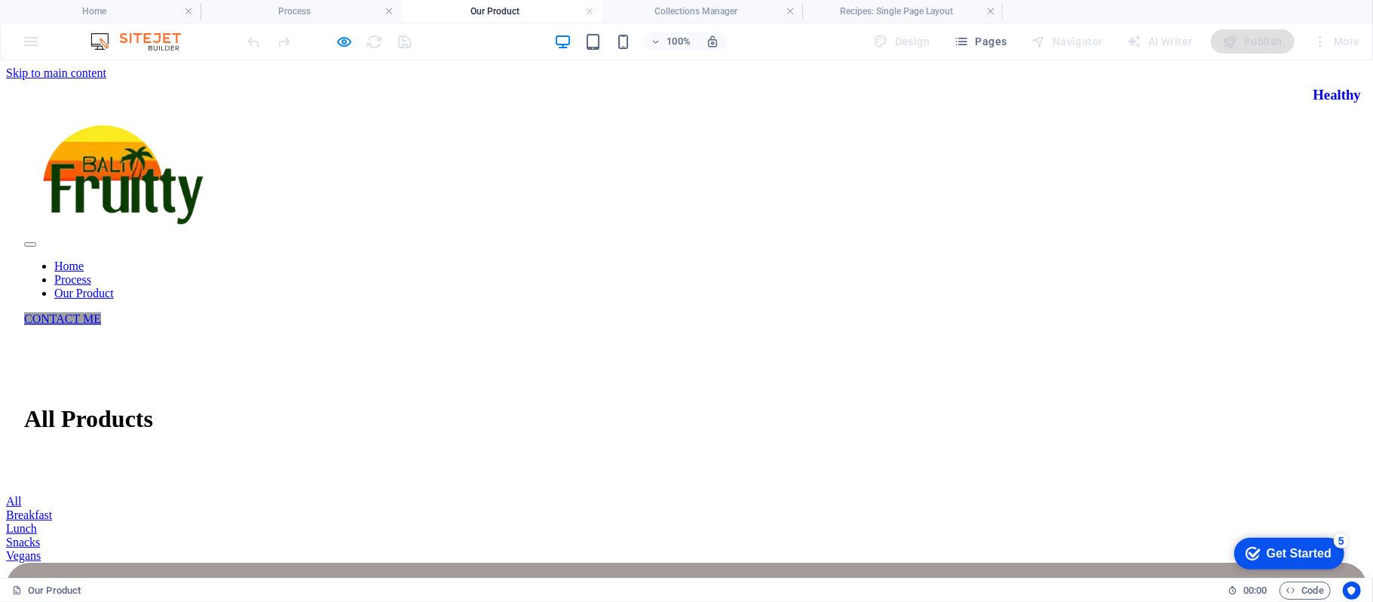
click at [21, 494] on link "All" at bounding box center [13, 500] width 15 height 13
click at [336, 44] on icon "button" at bounding box center [344, 41] width 17 height 17
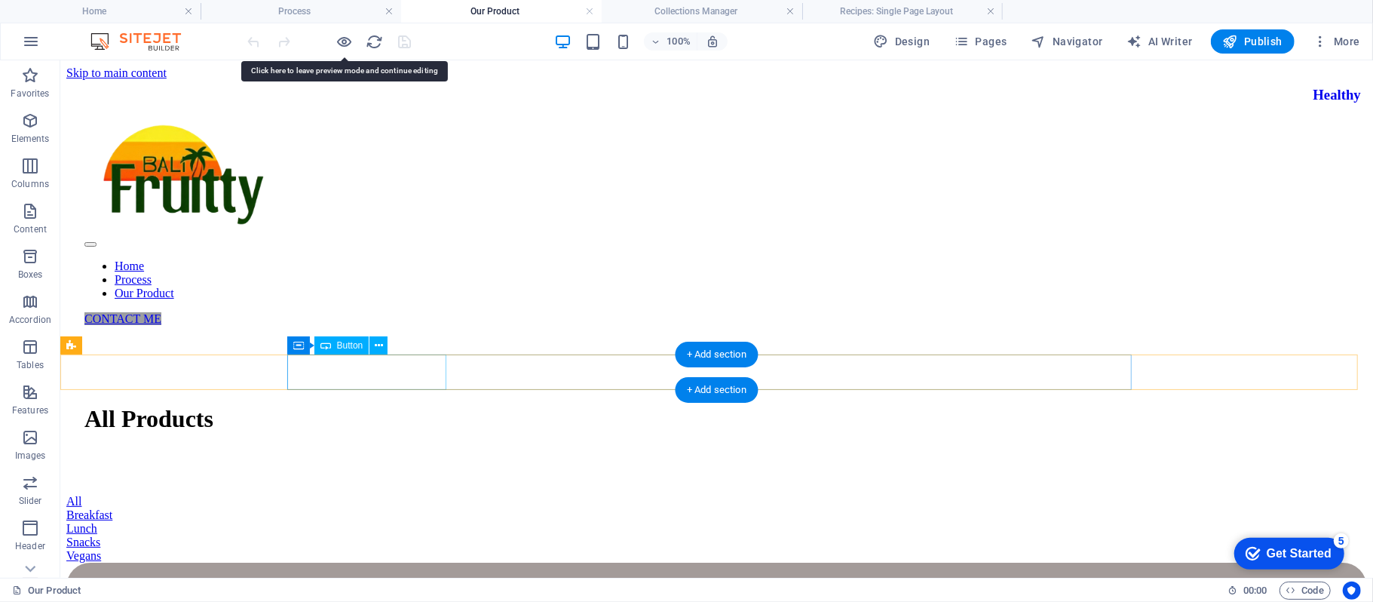
click at [417, 494] on div "All" at bounding box center [716, 501] width 1300 height 14
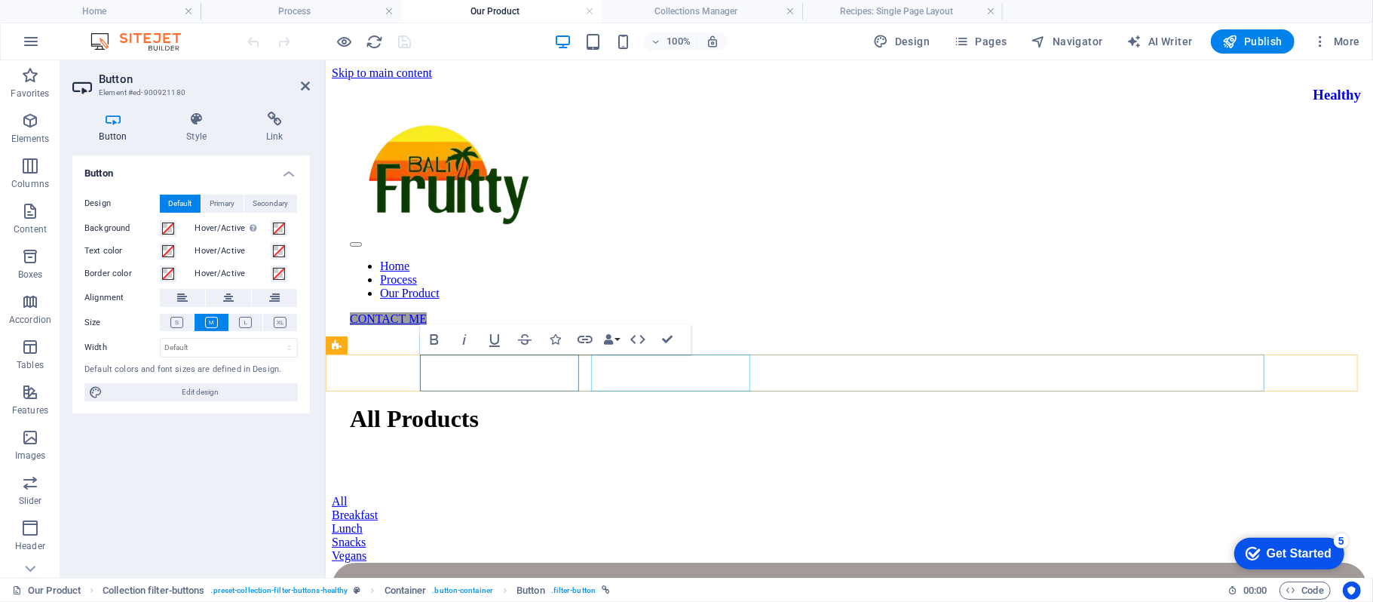
click at [639, 507] on div "Breakfast" at bounding box center [848, 514] width 1035 height 14
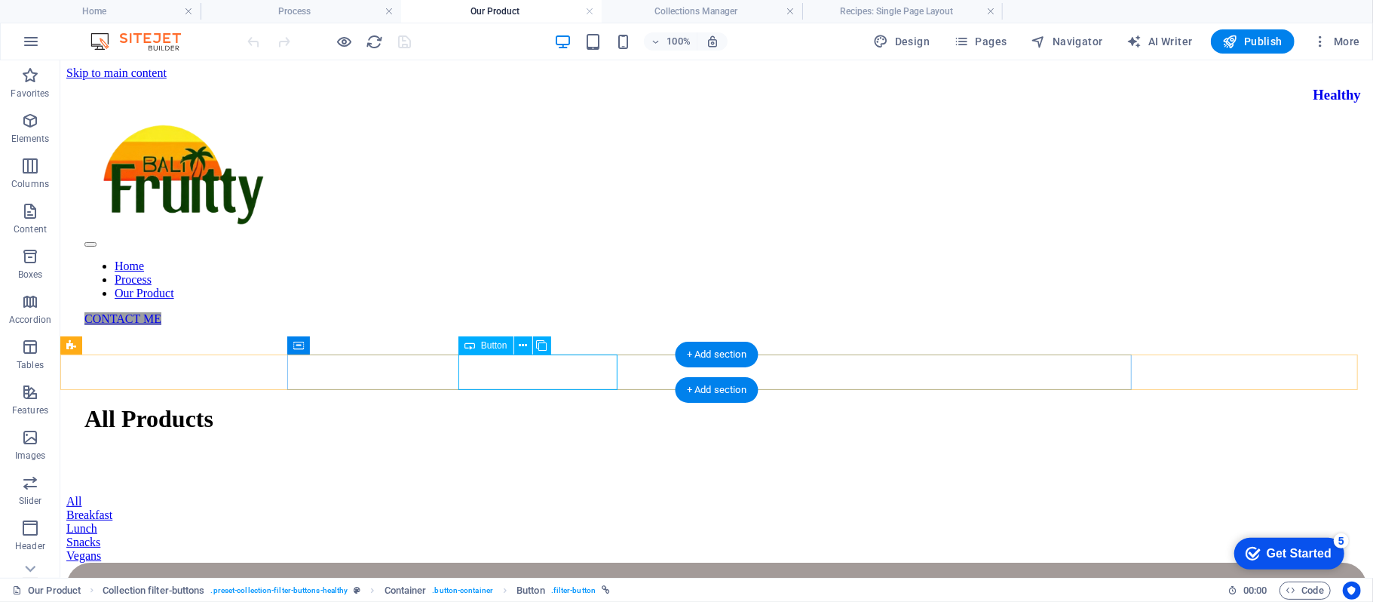
click at [557, 507] on div "Breakfast" at bounding box center [716, 514] width 1300 height 14
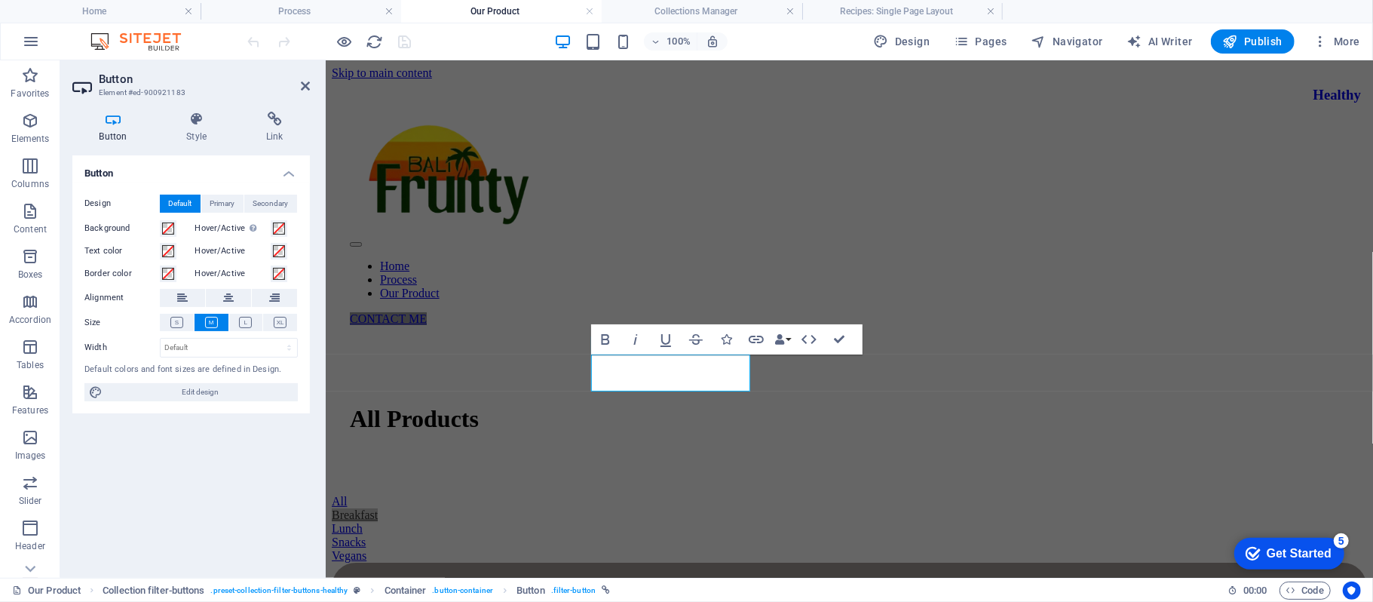
click at [258, 109] on div "Button Style Link Button Design Default Primary Secondary Background Hover/Acti…" at bounding box center [191, 339] width 262 height 478
click at [274, 109] on div "Button Style Link Button Design Default Primary Secondary Background Hover/Acti…" at bounding box center [191, 339] width 262 height 478
click at [272, 127] on h4 "Link" at bounding box center [274, 128] width 71 height 32
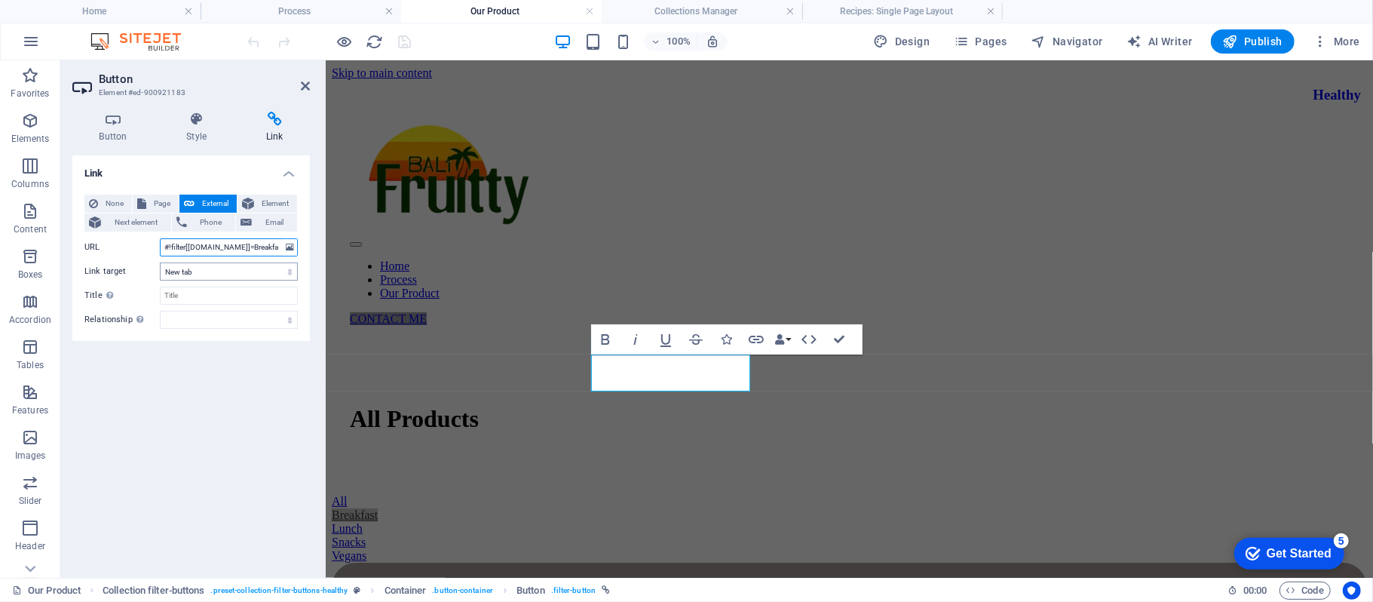
drag, startPoint x: 274, startPoint y: 248, endPoint x: 236, endPoint y: 261, distance: 40.5
click at [236, 261] on div "None Page External Element Next element Phone Email Page Home Process Our Produ…" at bounding box center [190, 262] width 213 height 134
type input "#!filter[[DOMAIN_NAME]]=Fruits"
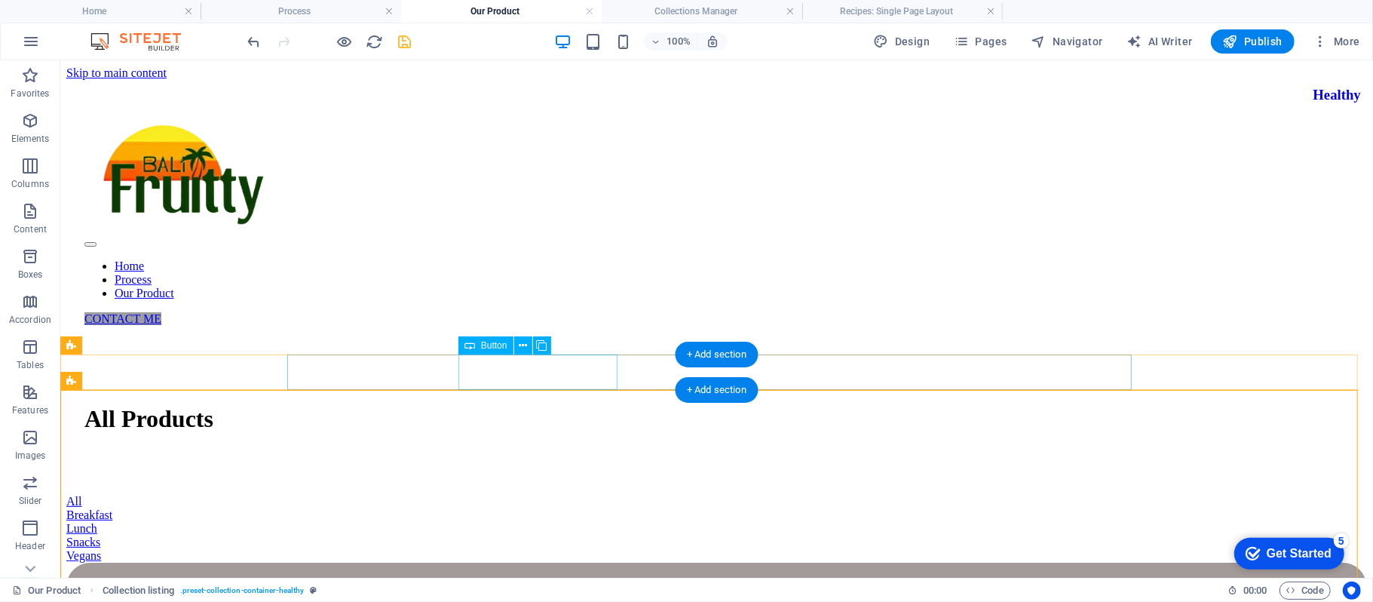
click at [531, 507] on div "Breakfast" at bounding box center [716, 514] width 1300 height 14
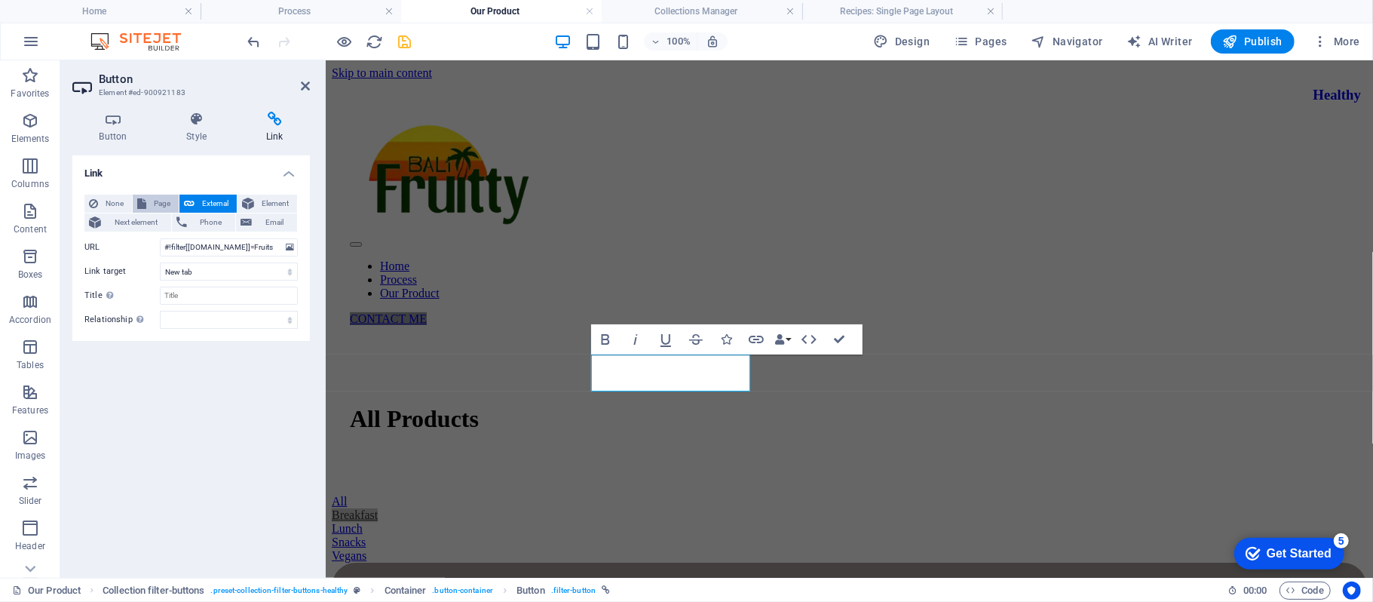
click at [145, 200] on icon at bounding box center [141, 204] width 9 height 18
select select
click at [377, 507] on link "Breakfast" at bounding box center [354, 513] width 46 height 13
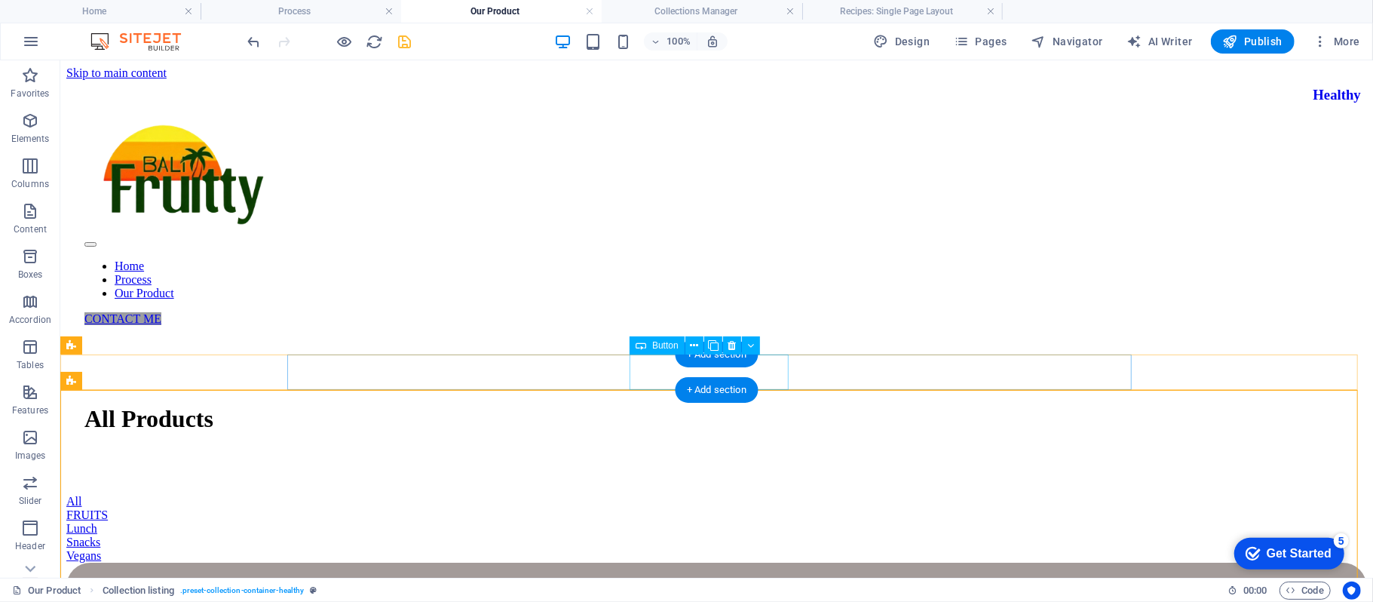
click at [761, 521] on div "Lunch" at bounding box center [716, 528] width 1300 height 14
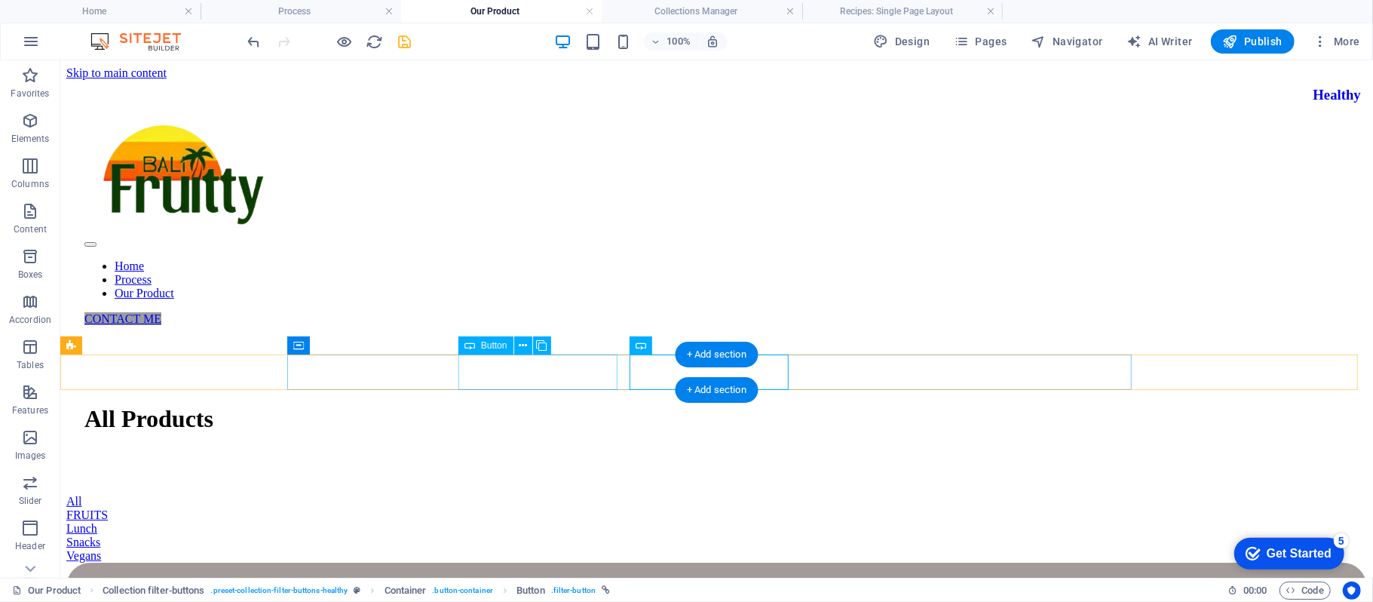
click at [582, 507] on div "FRUITS" at bounding box center [716, 514] width 1300 height 14
click at [771, 521] on div "Lunch" at bounding box center [716, 528] width 1300 height 14
click at [1098, 548] on div "Vegans" at bounding box center [716, 555] width 1300 height 14
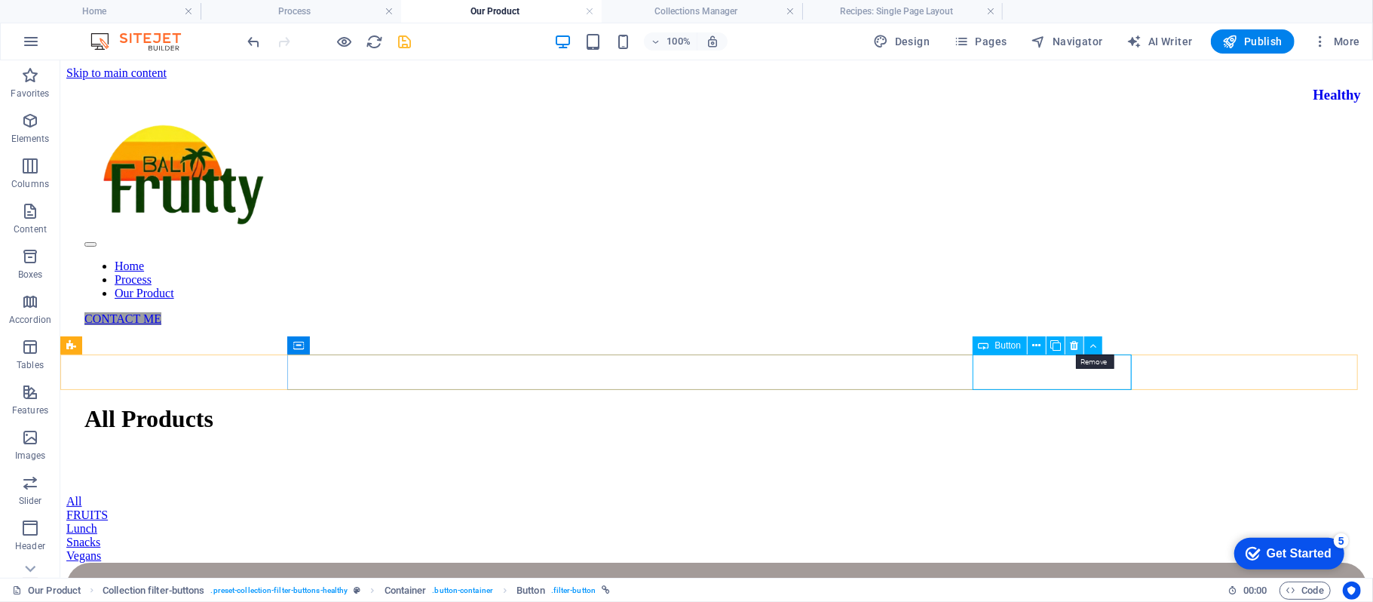
click at [1077, 345] on icon at bounding box center [1075, 346] width 8 height 16
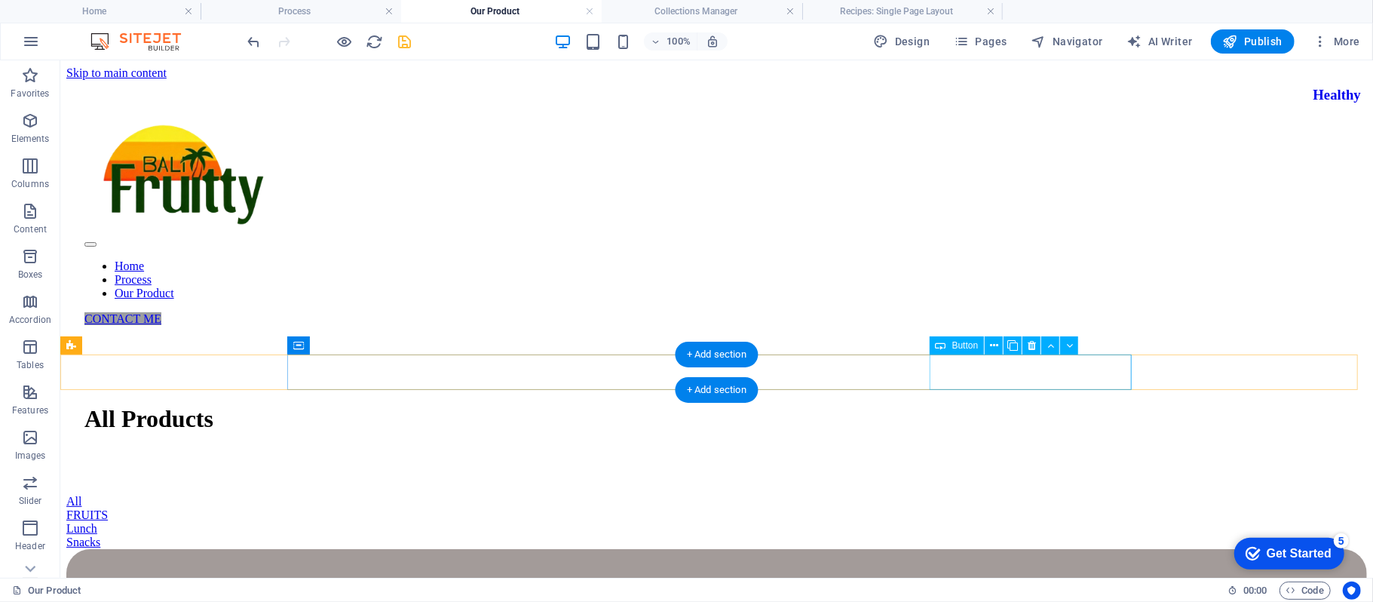
click at [1068, 535] on div "Snacks" at bounding box center [716, 542] width 1300 height 14
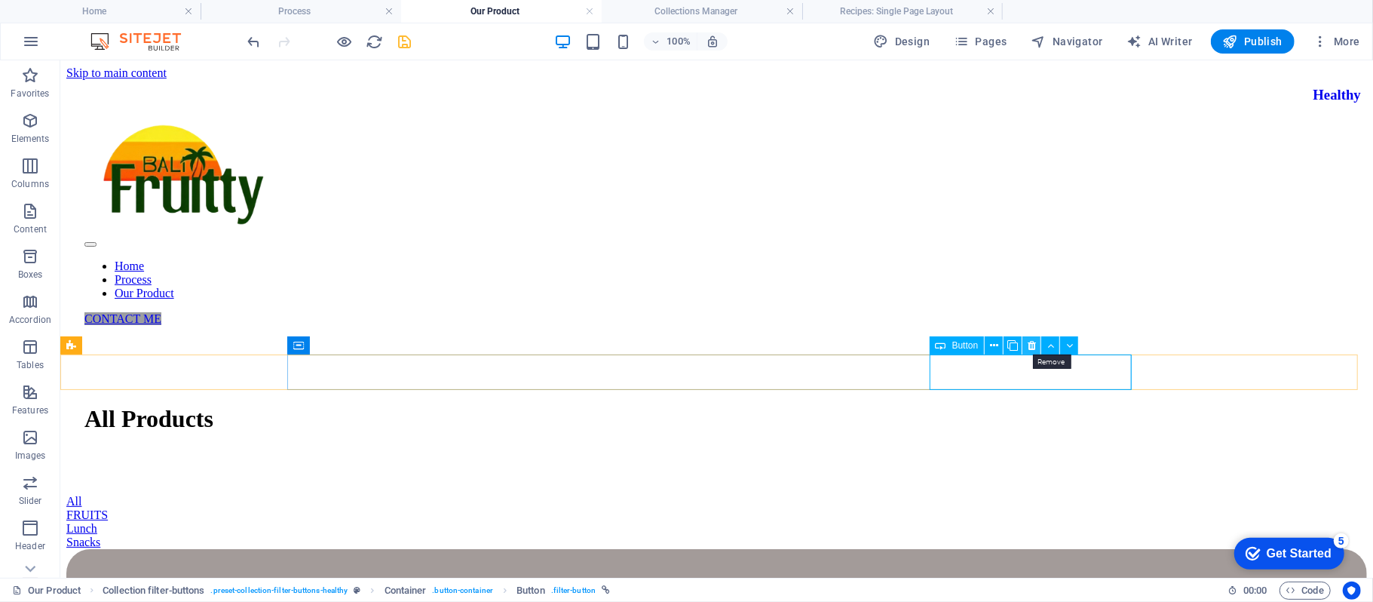
click at [1029, 345] on icon at bounding box center [1032, 346] width 8 height 16
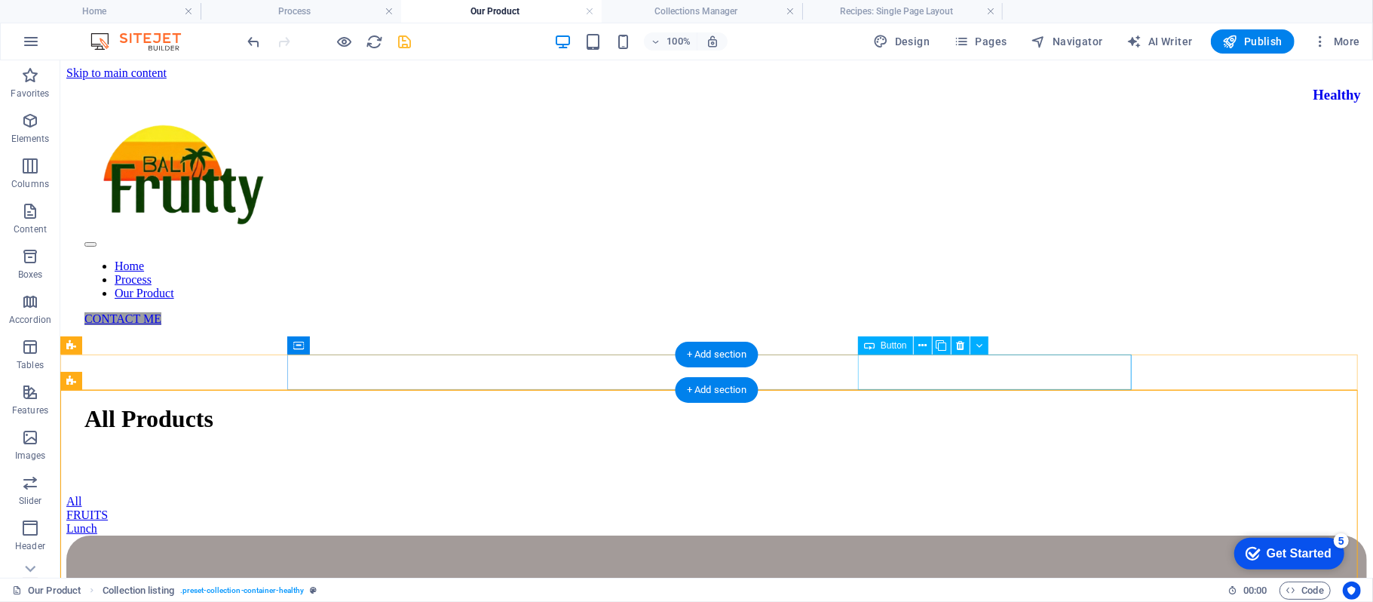
click at [1006, 521] on div "Lunch" at bounding box center [716, 528] width 1300 height 14
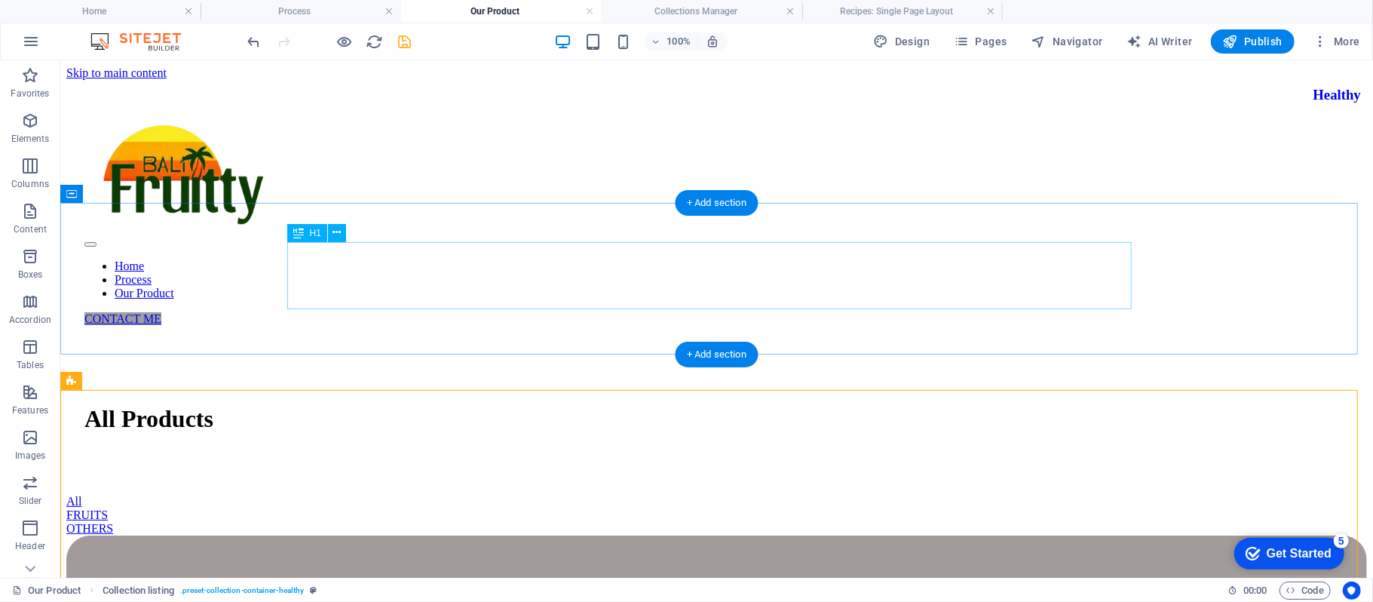
click at [890, 404] on div "All Products" at bounding box center [716, 418] width 1264 height 28
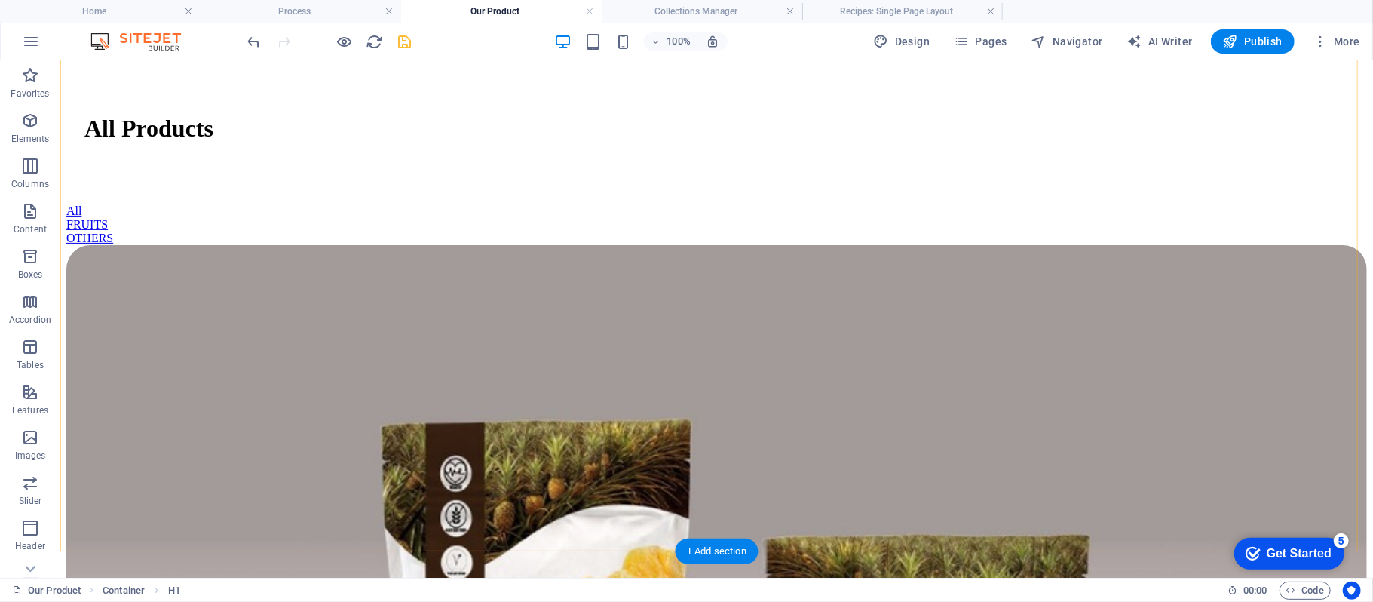
scroll to position [403, 0]
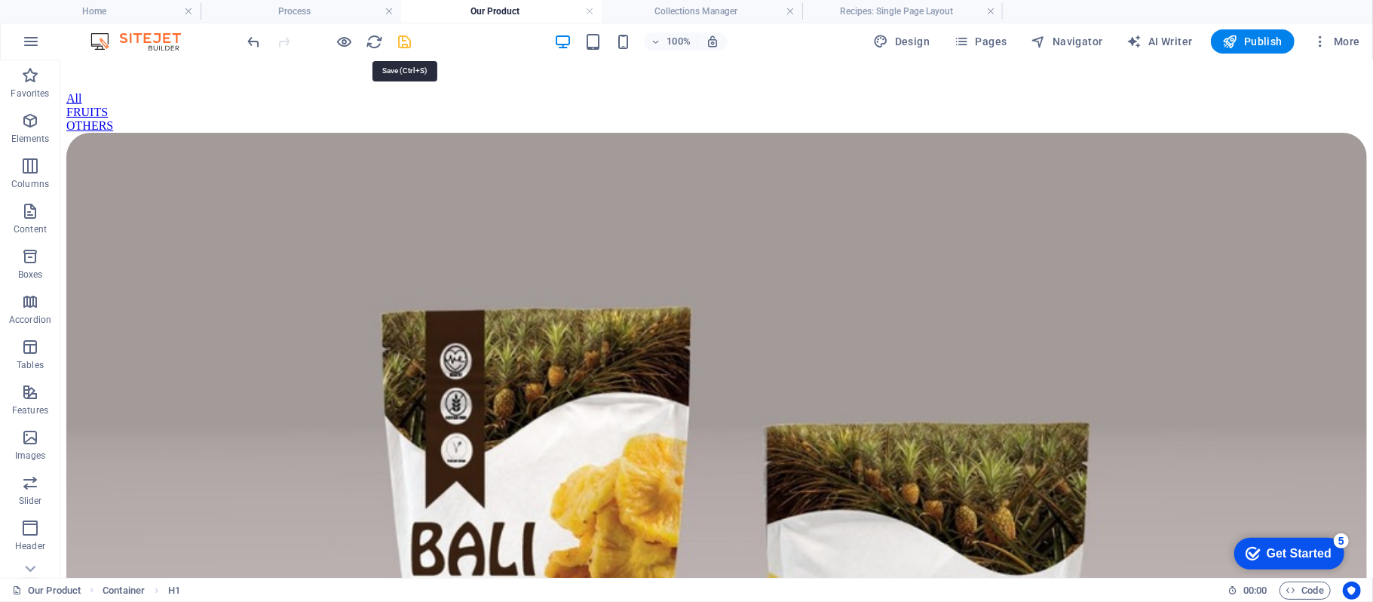
click at [412, 39] on icon "save" at bounding box center [405, 41] width 17 height 17
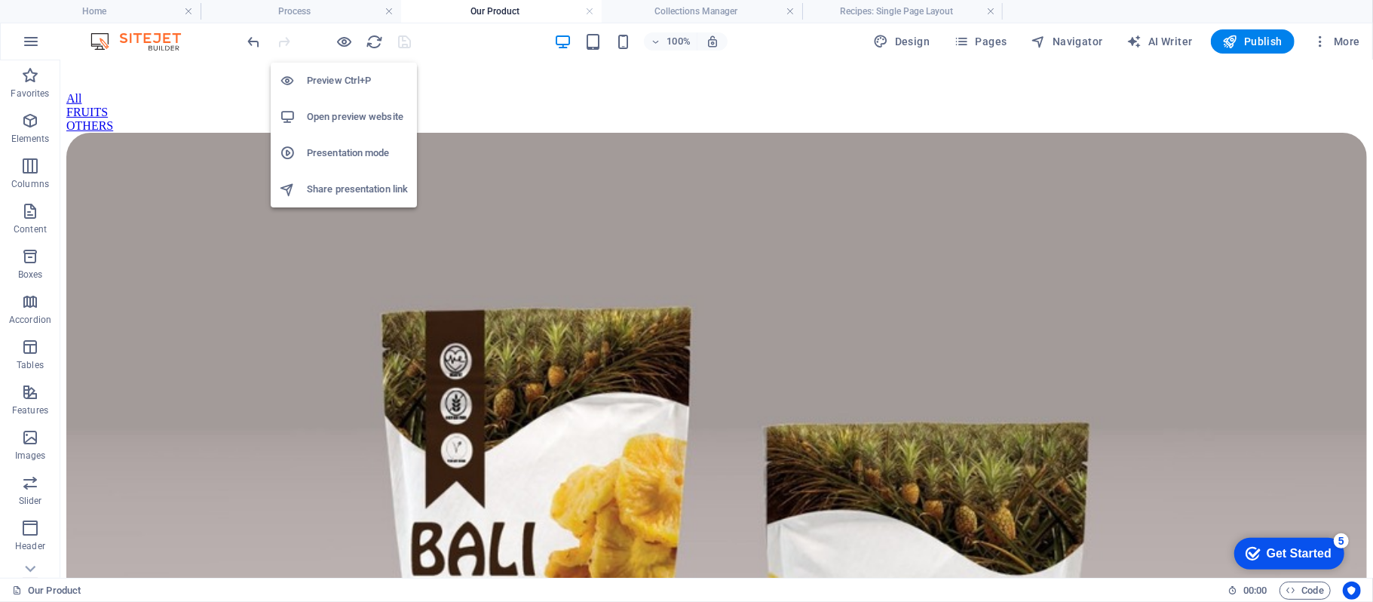
click at [335, 41] on div at bounding box center [329, 41] width 169 height 24
click at [339, 40] on icon "button" at bounding box center [344, 41] width 17 height 17
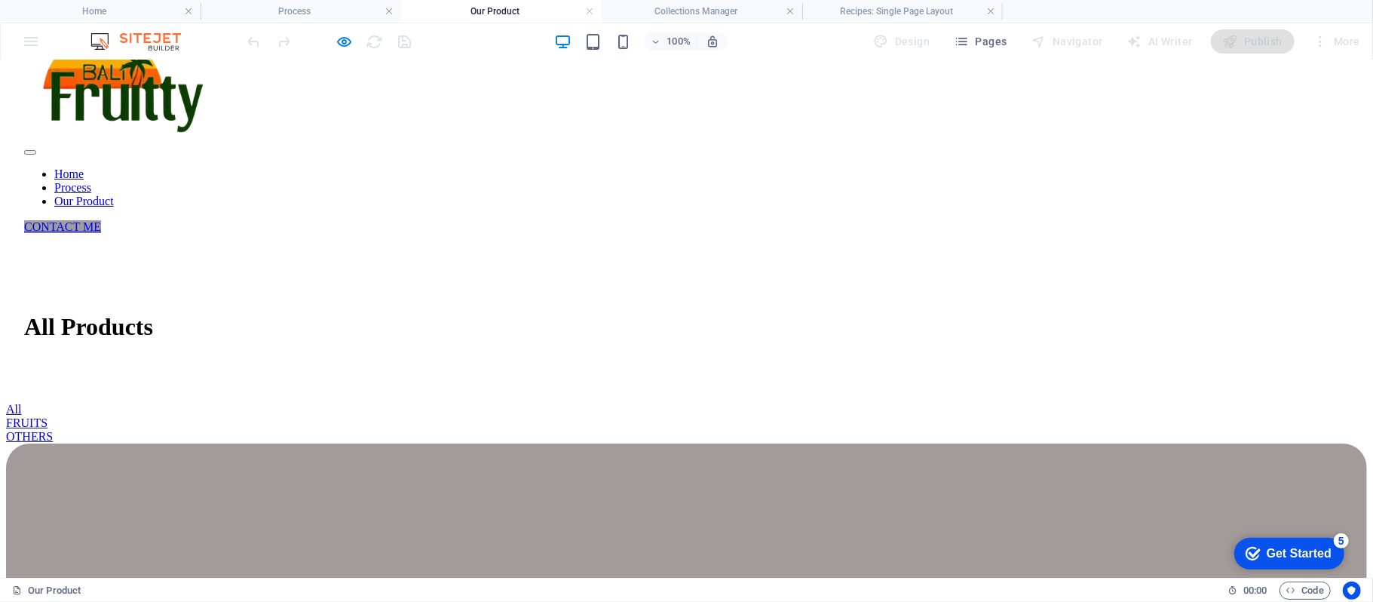
scroll to position [68, 0]
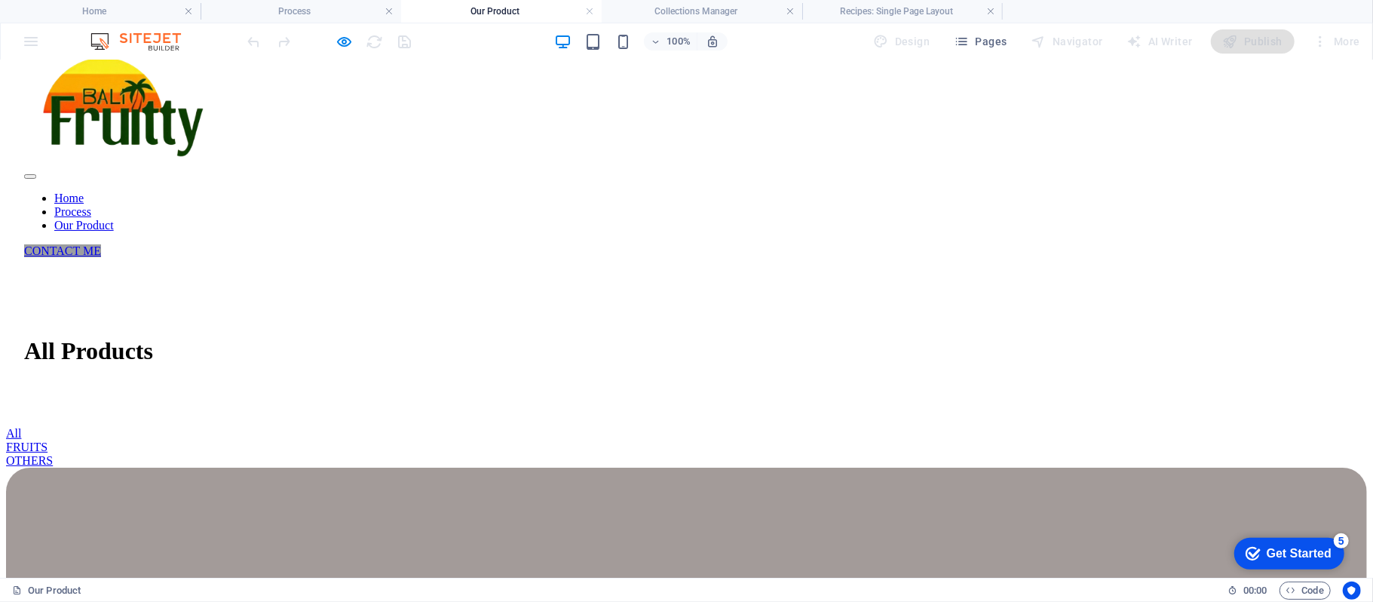
click at [47, 440] on link "FRUITS" at bounding box center [26, 446] width 41 height 13
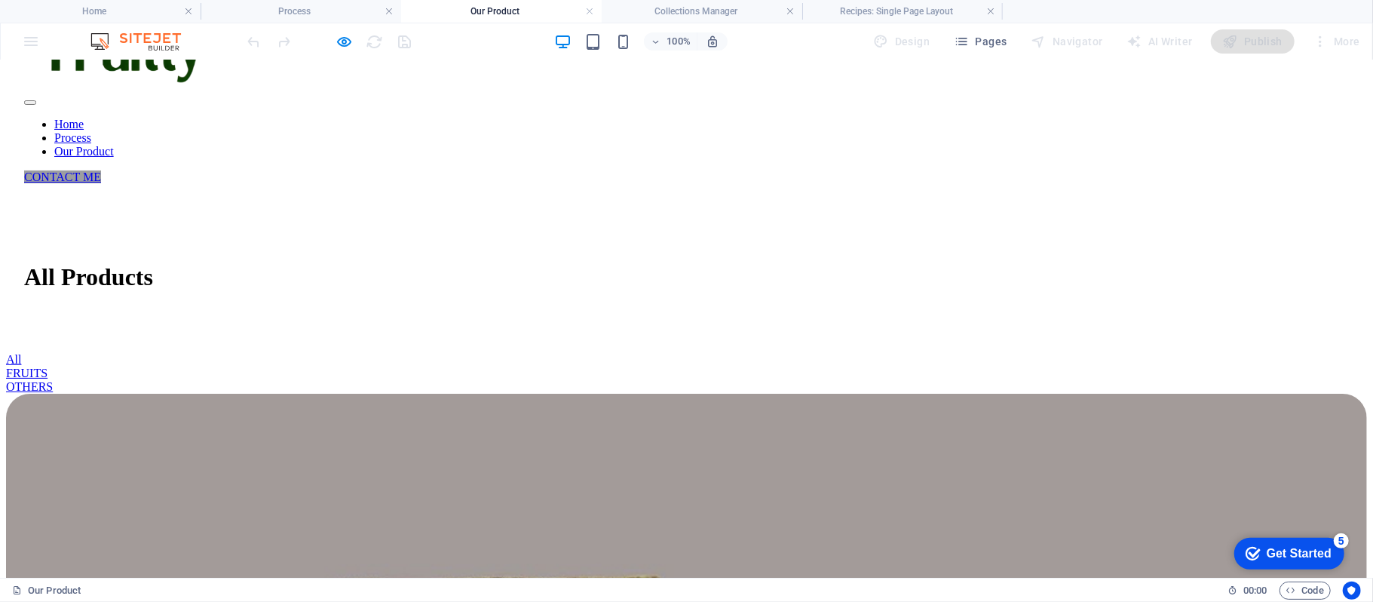
scroll to position [35, 0]
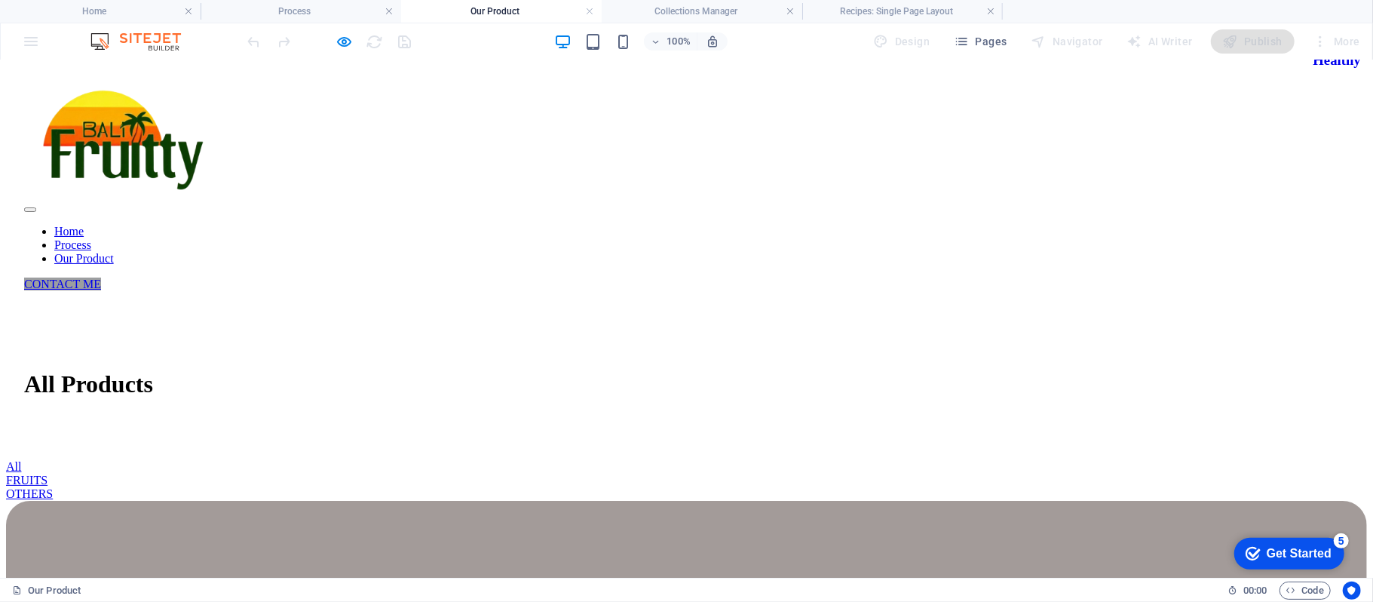
click at [53, 486] on link "OTHERS" at bounding box center [29, 492] width 47 height 13
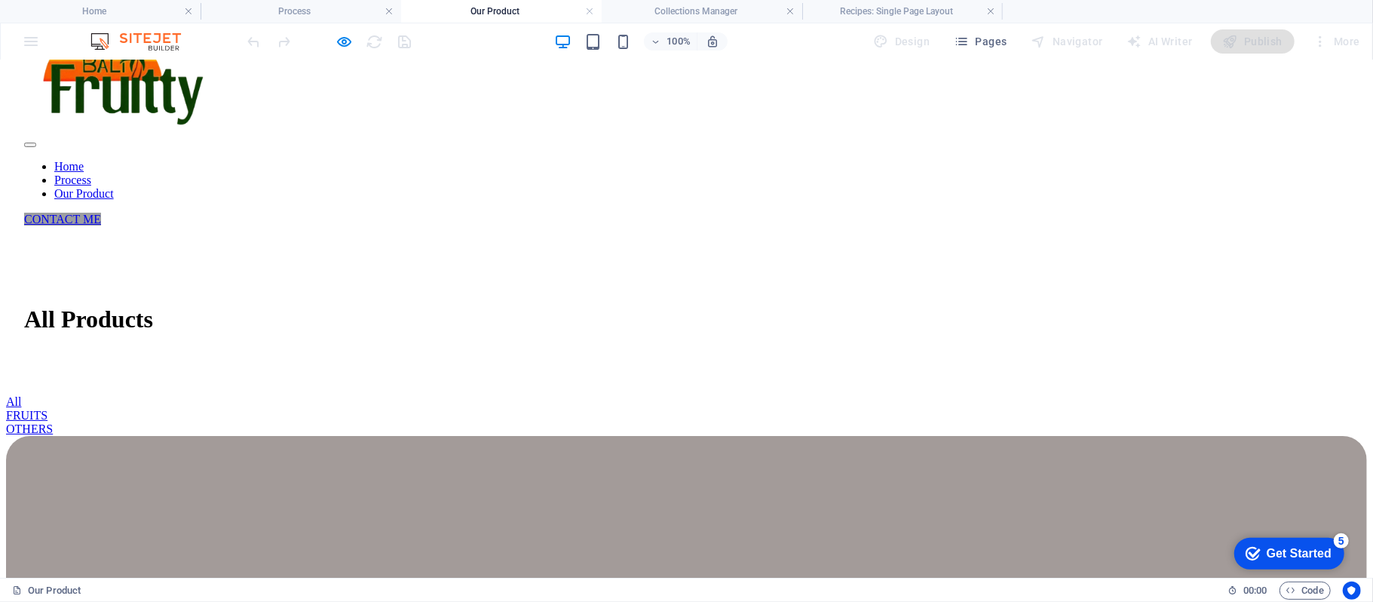
scroll to position [0, 0]
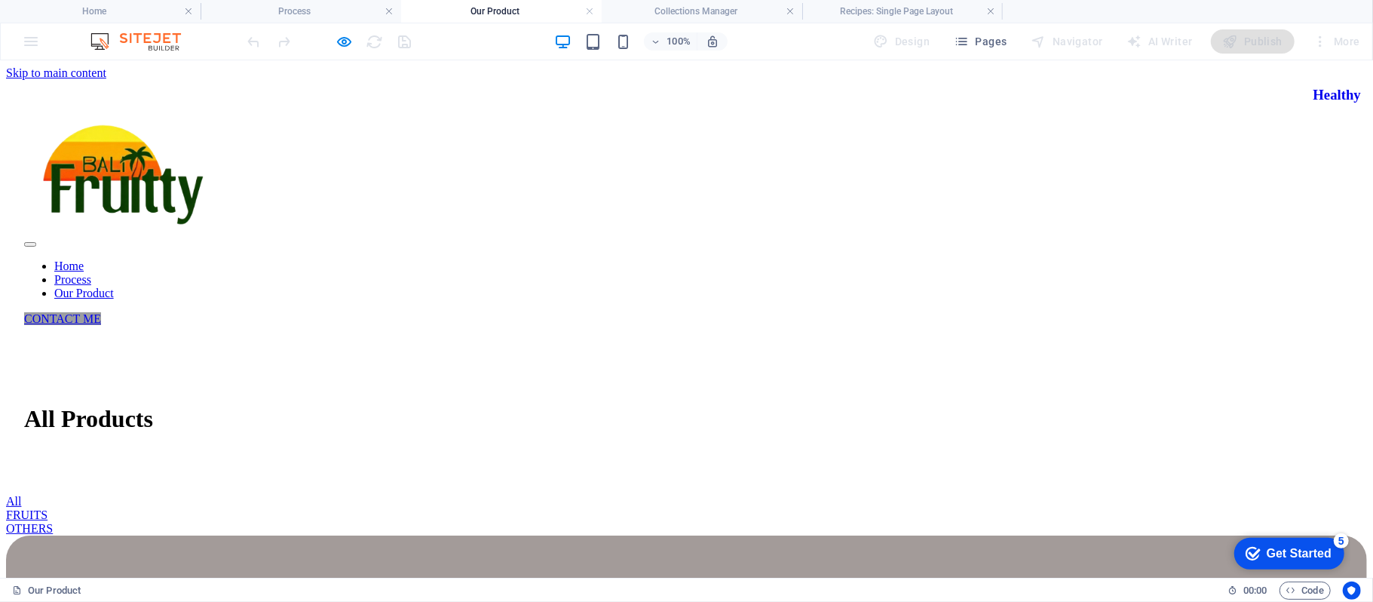
click at [21, 494] on link "All" at bounding box center [13, 500] width 15 height 13
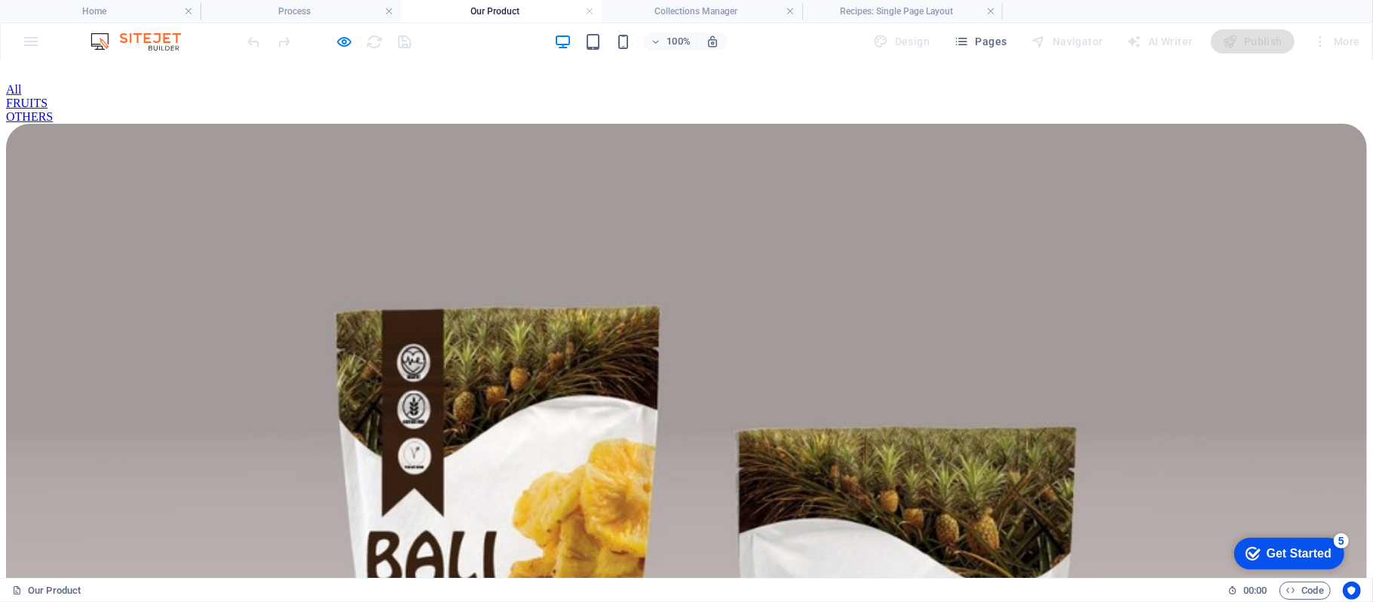
scroll to position [234, 0]
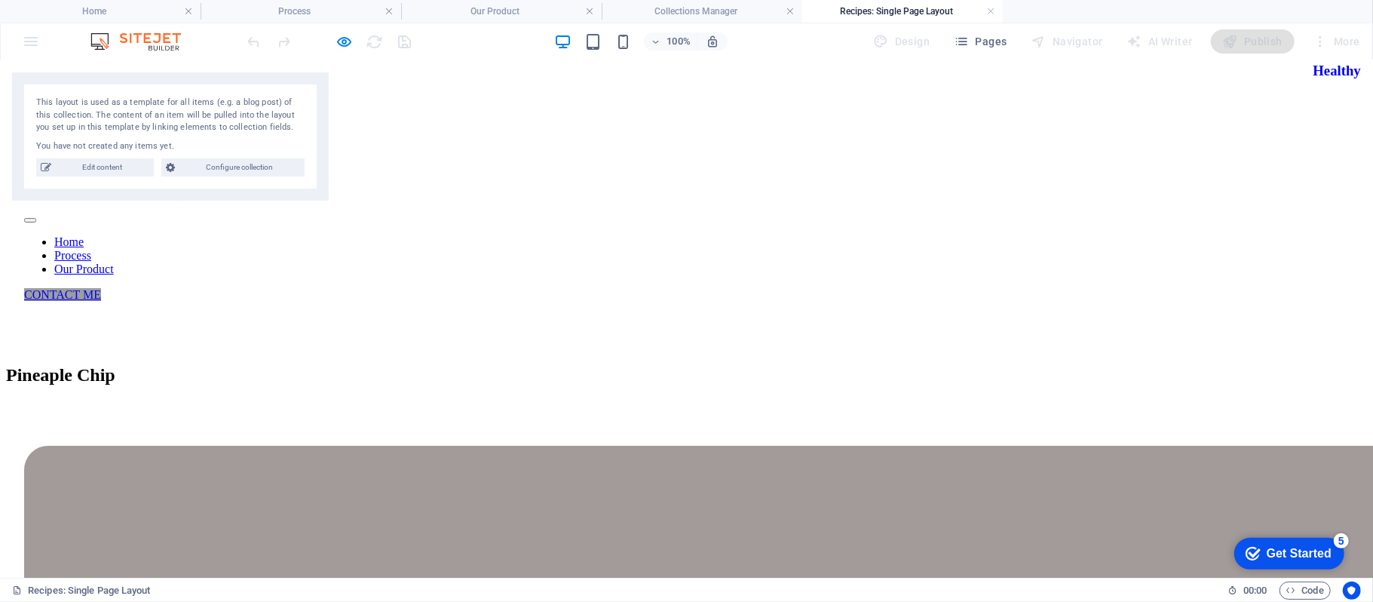
scroll to position [0, 0]
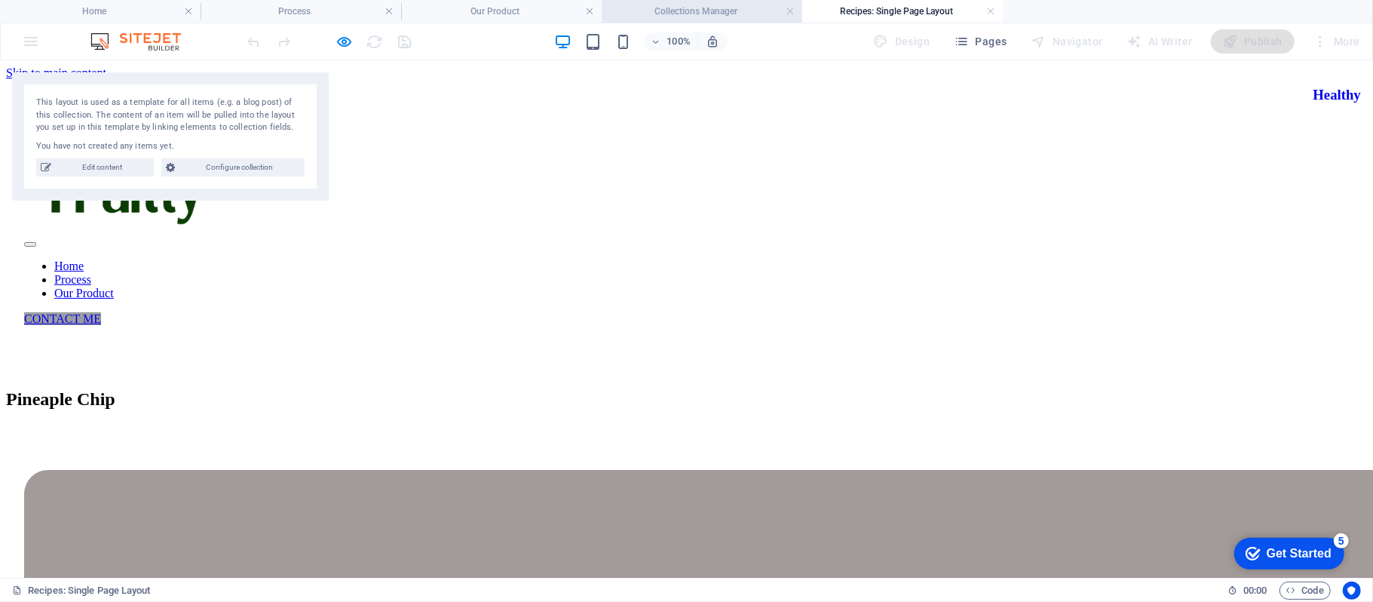
click at [769, 8] on h4 "Collections Manager" at bounding box center [702, 11] width 201 height 17
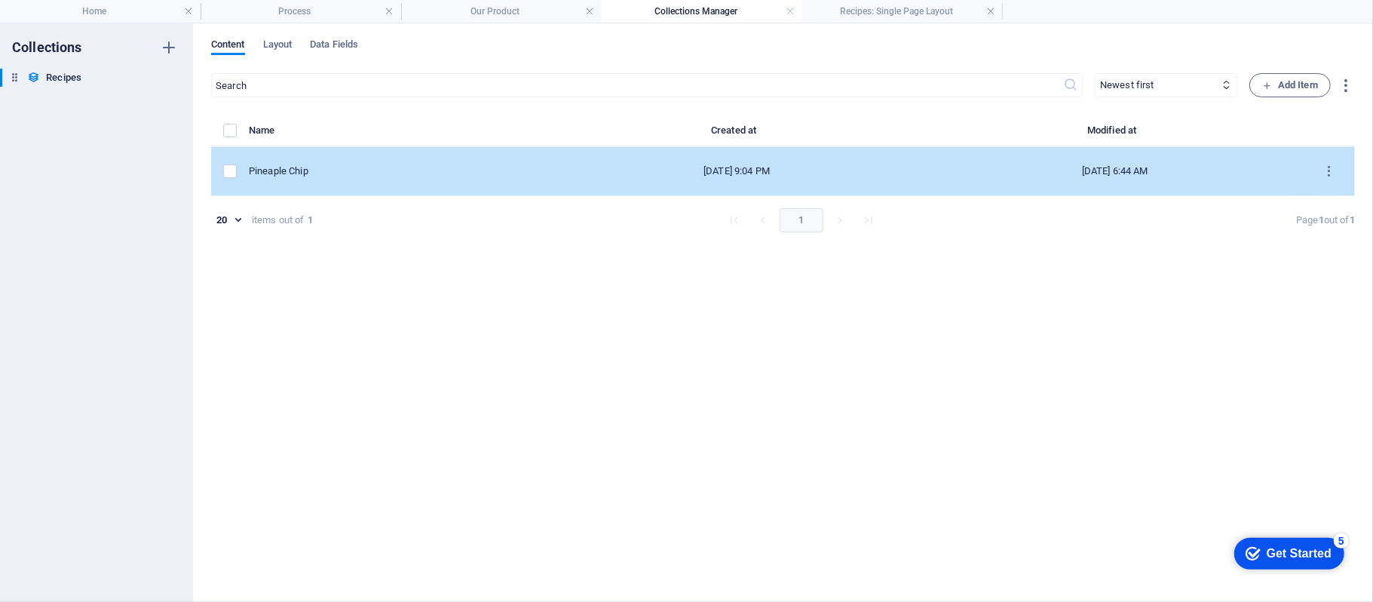
click at [387, 191] on td "Pineaple Chip" at bounding box center [398, 171] width 299 height 49
select select "Breakfast"
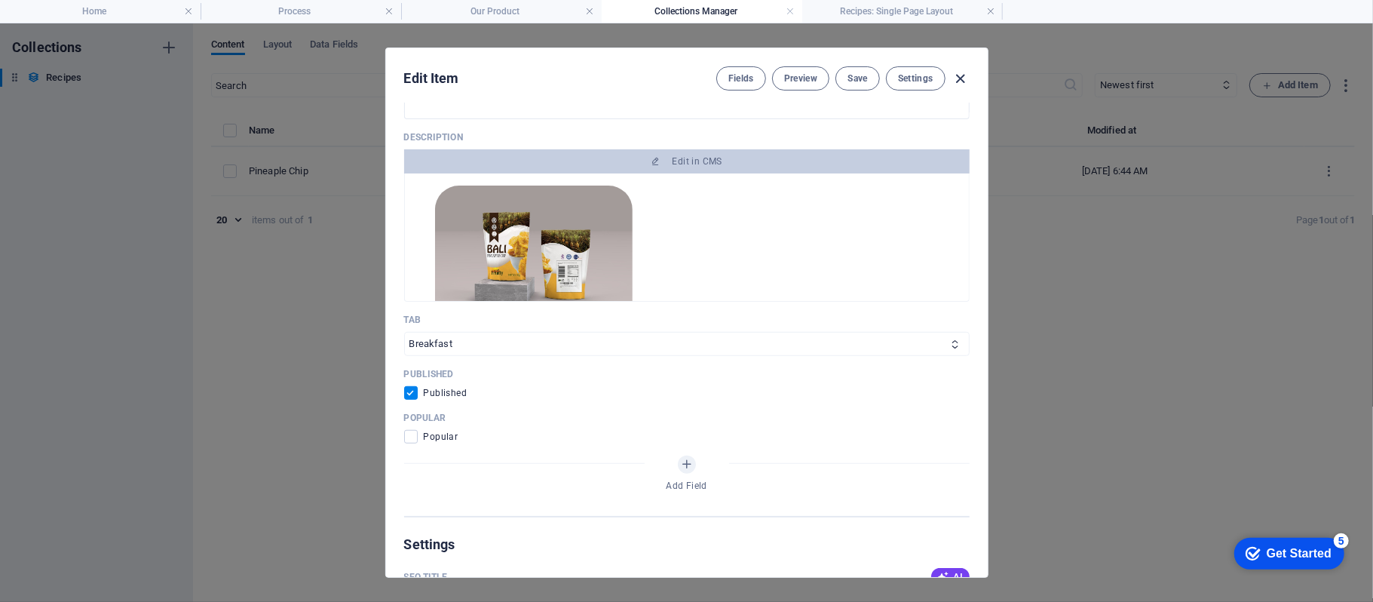
click at [960, 77] on icon "button" at bounding box center [959, 78] width 17 height 17
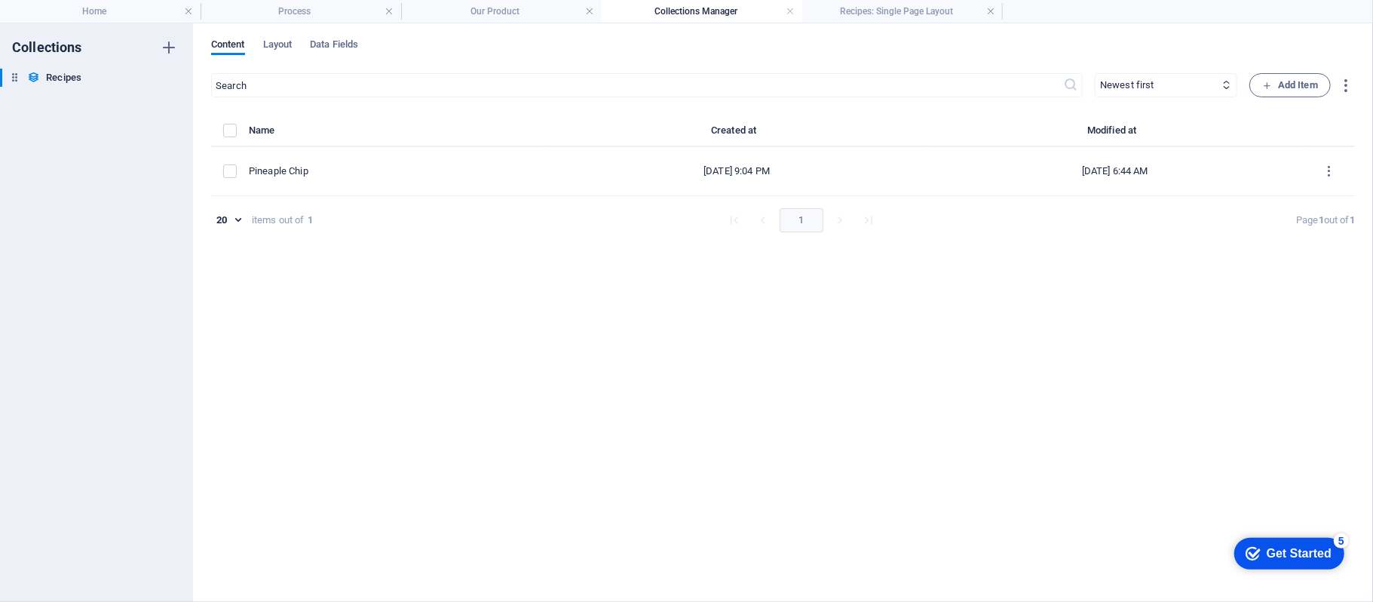
checkbox input "false"
type input "pineaple-chip"
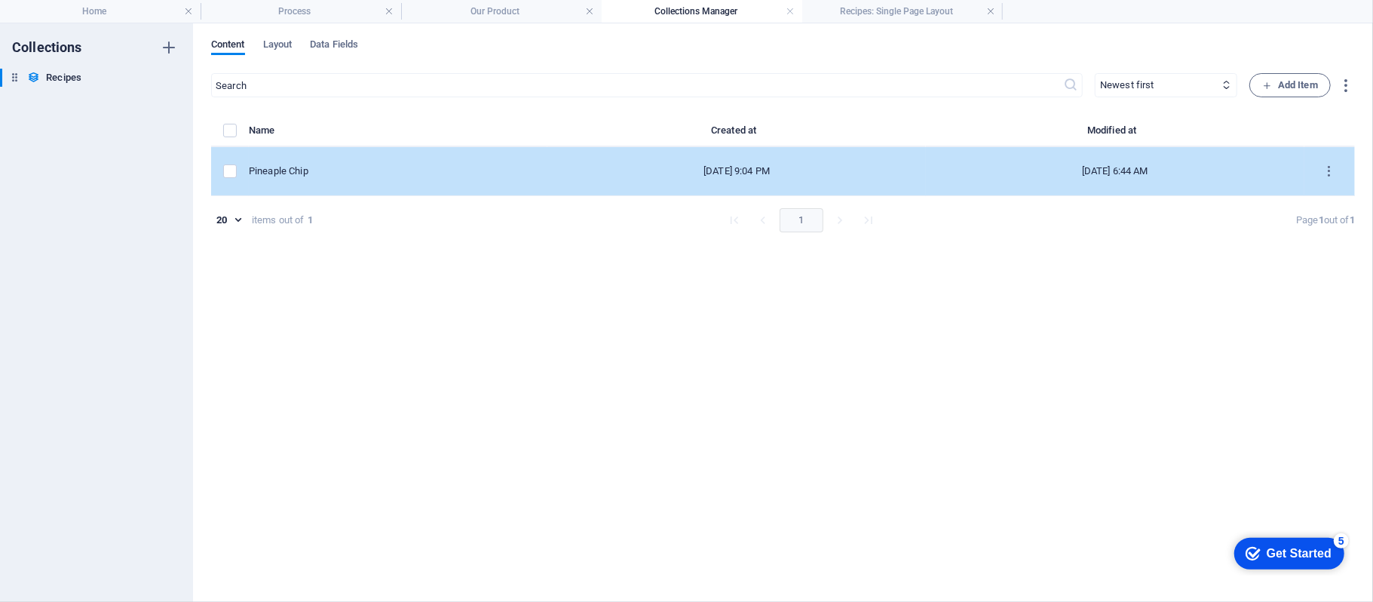
click at [514, 190] on td "Pineaple Chip" at bounding box center [398, 171] width 299 height 49
select select "Breakfast"
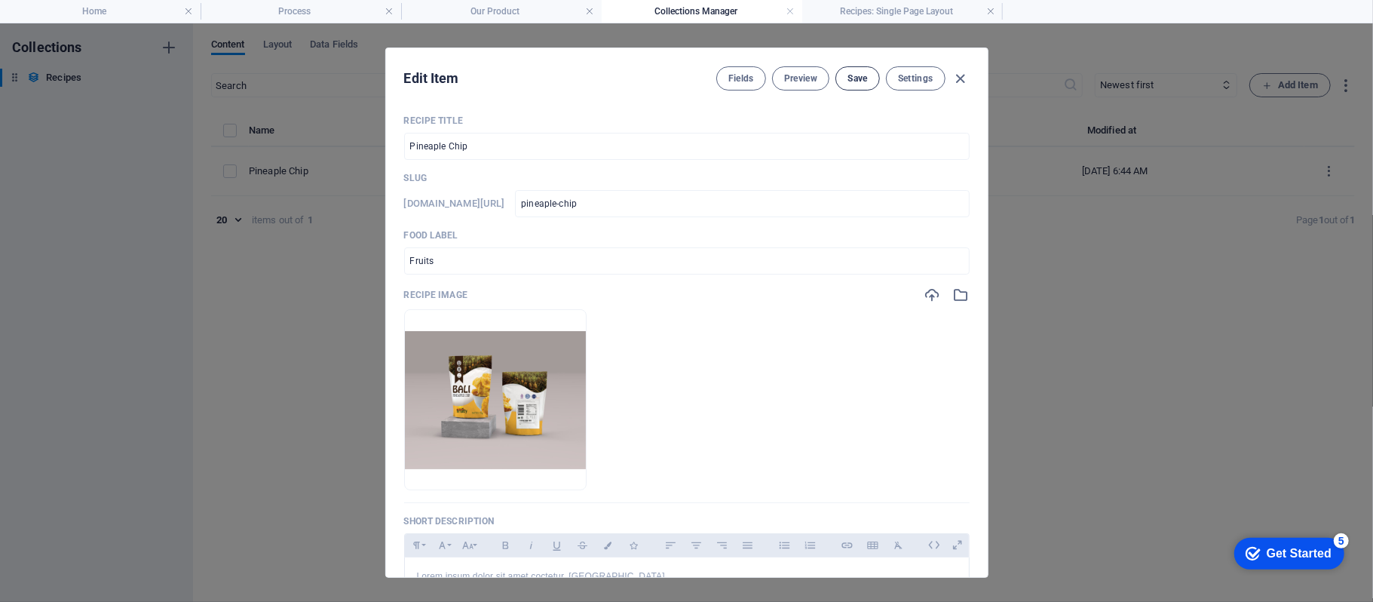
click at [860, 80] on span "Save" at bounding box center [857, 78] width 20 height 12
click at [957, 74] on icon "button" at bounding box center [959, 78] width 17 height 17
checkbox input "false"
type input "pineaple-chip"
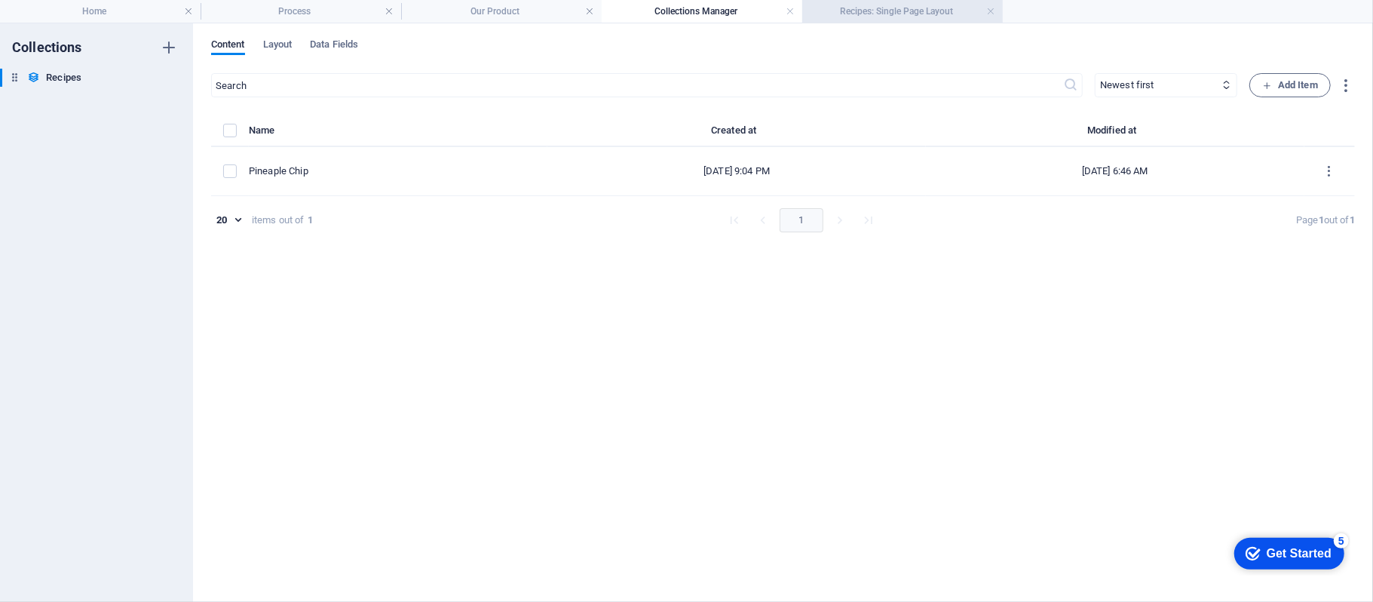
click at [894, 6] on h4 "Recipes: Single Page Layout" at bounding box center [902, 11] width 201 height 17
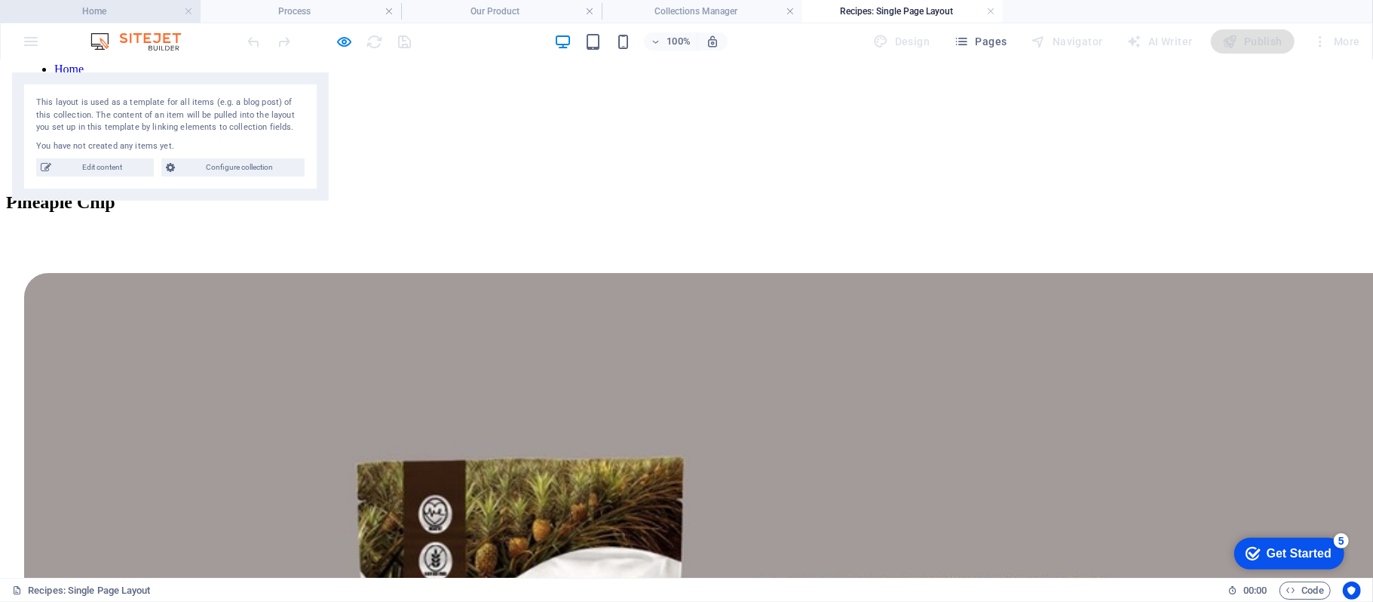
scroll to position [196, 0]
click at [995, 12] on h4 "Recipes: Single Page Layout" at bounding box center [902, 11] width 201 height 17
click at [992, 12] on link at bounding box center [990, 12] width 9 height 14
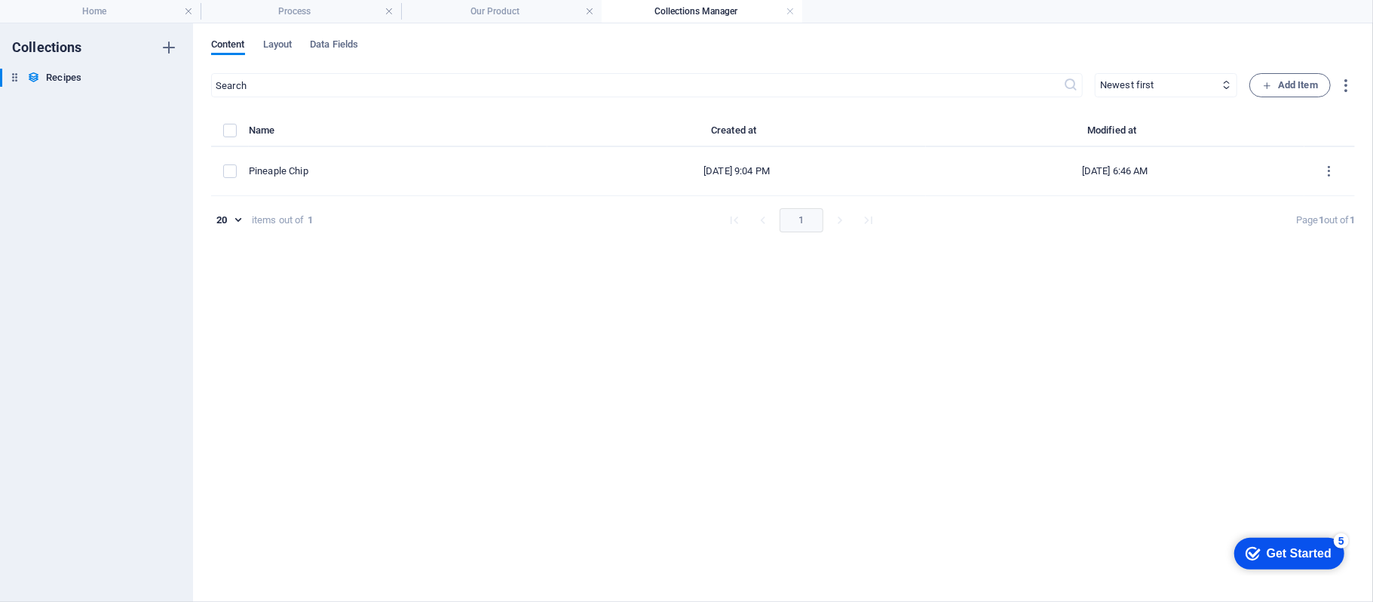
click at [495, 23] on div "Content Layout Data Fields ​ Newest first Oldest first Last modified Recipe Tit…" at bounding box center [783, 312] width 1180 height 578
click at [507, 6] on h4 "Our Product" at bounding box center [501, 11] width 201 height 17
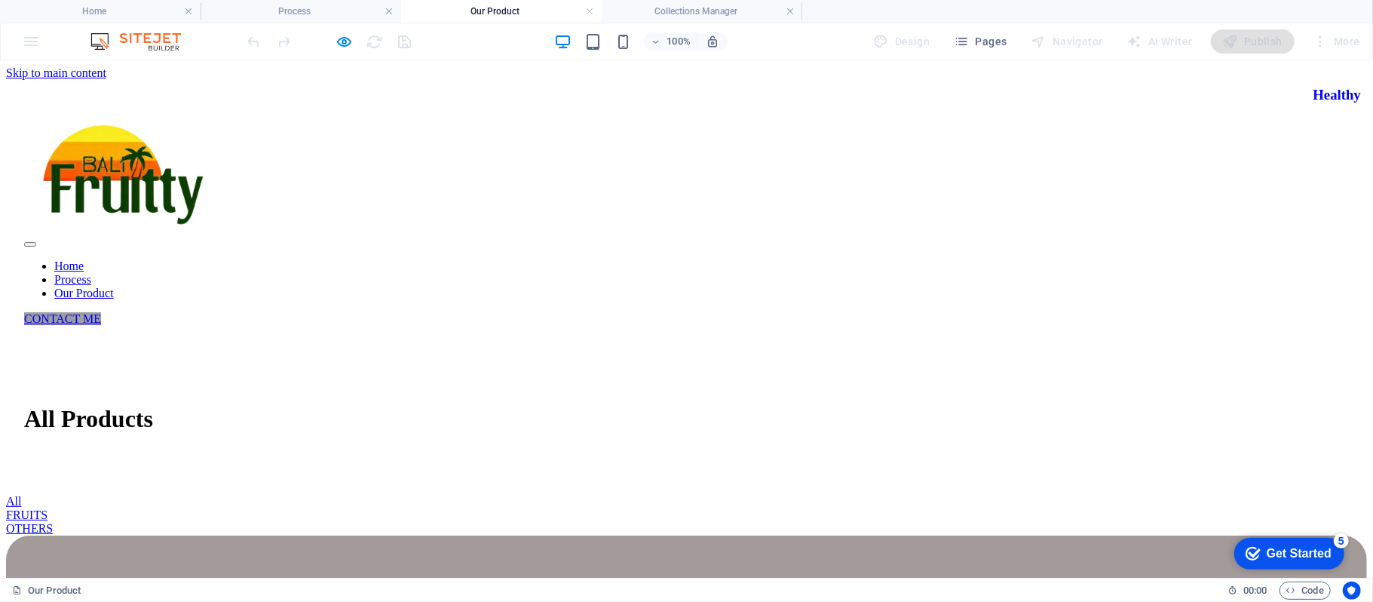
scroll to position [100, 0]
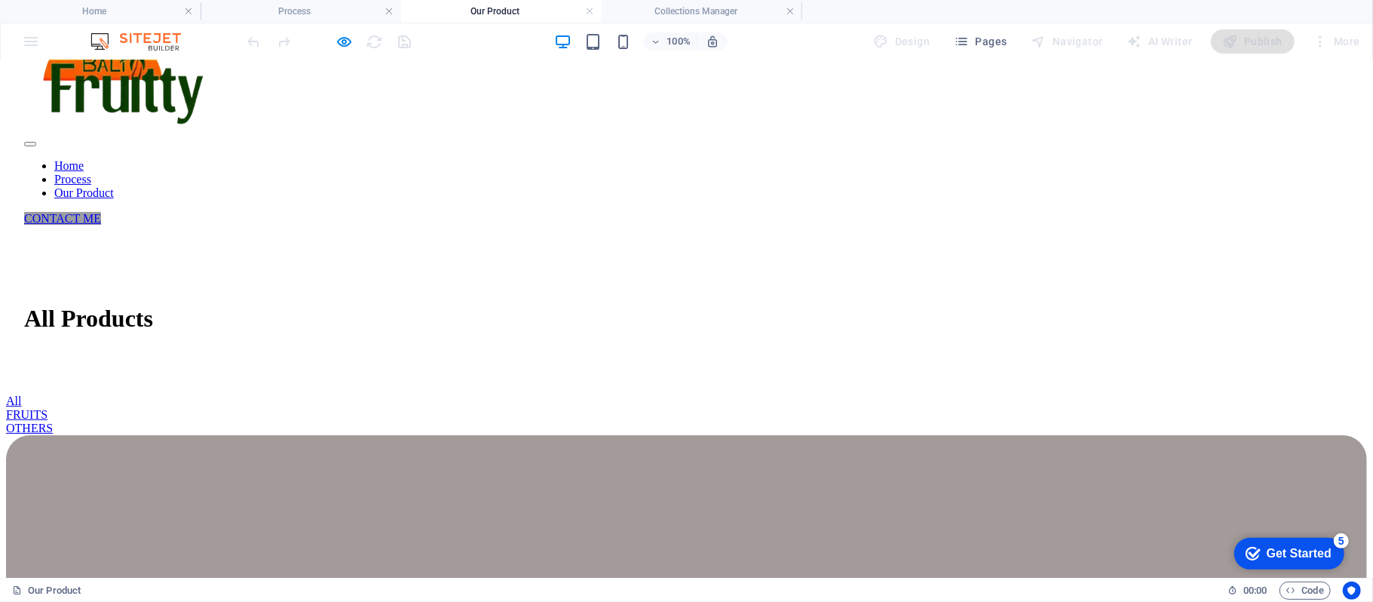
click at [21, 394] on link "All" at bounding box center [13, 400] width 15 height 13
click at [345, 39] on icon "button" at bounding box center [344, 41] width 17 height 17
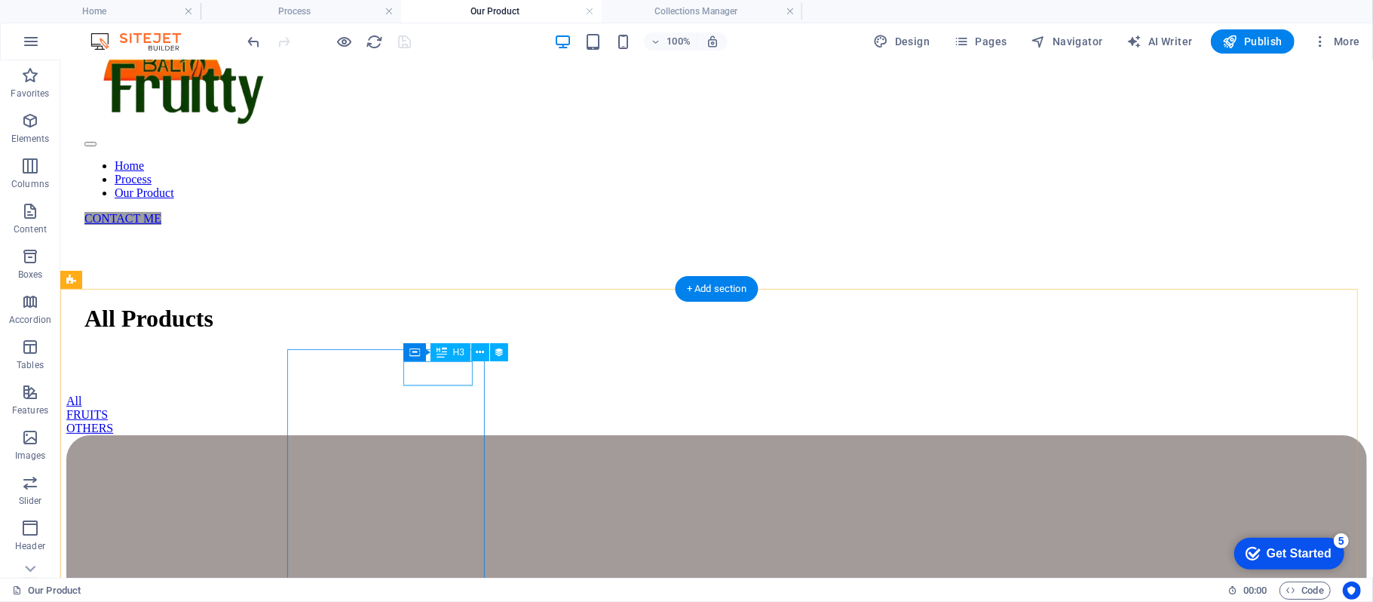
select select "food-label"
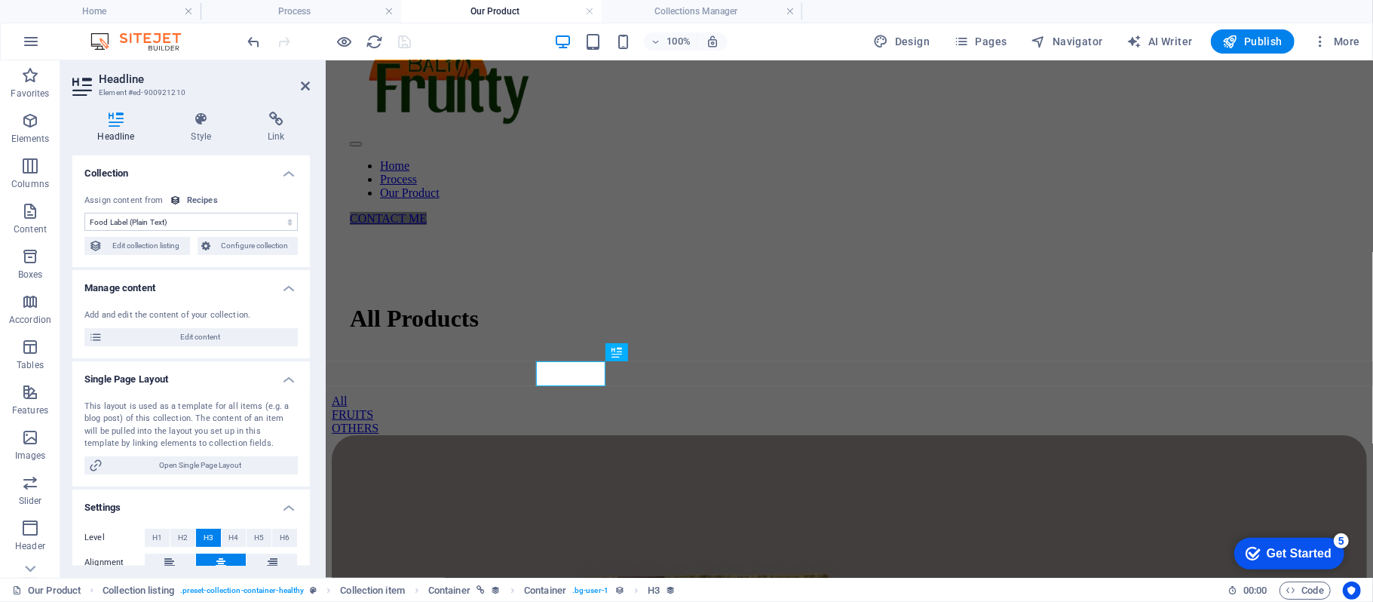
scroll to position [62, 0]
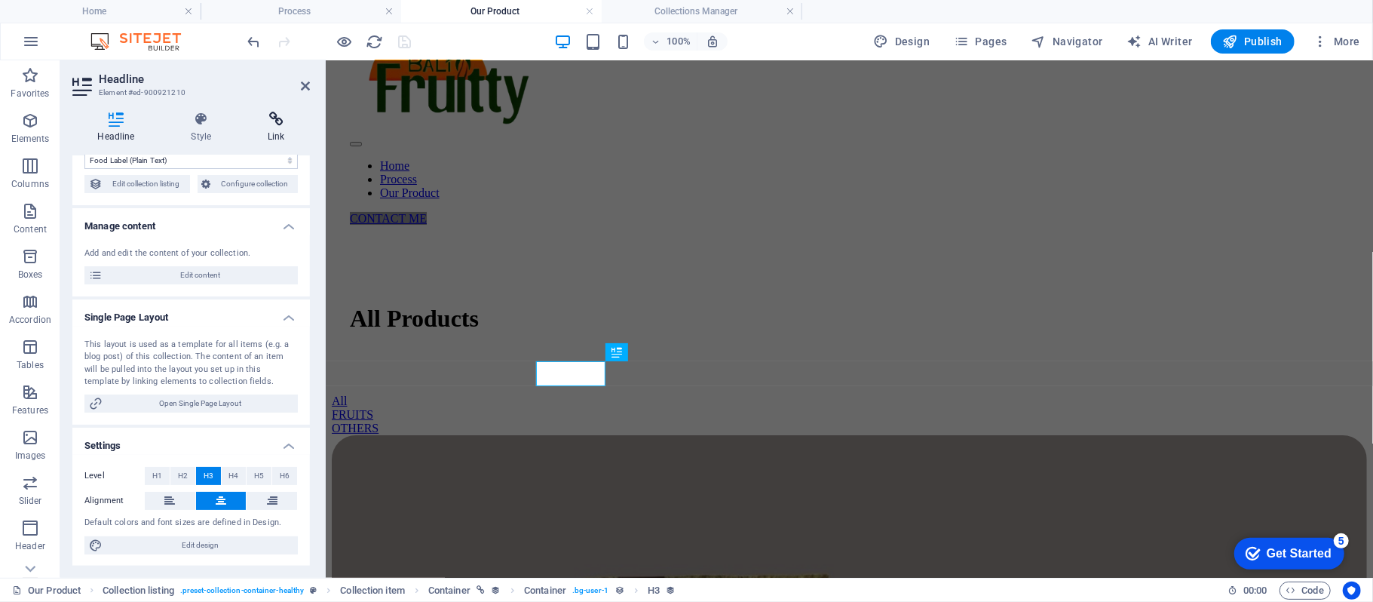
click at [275, 121] on icon at bounding box center [276, 119] width 67 height 15
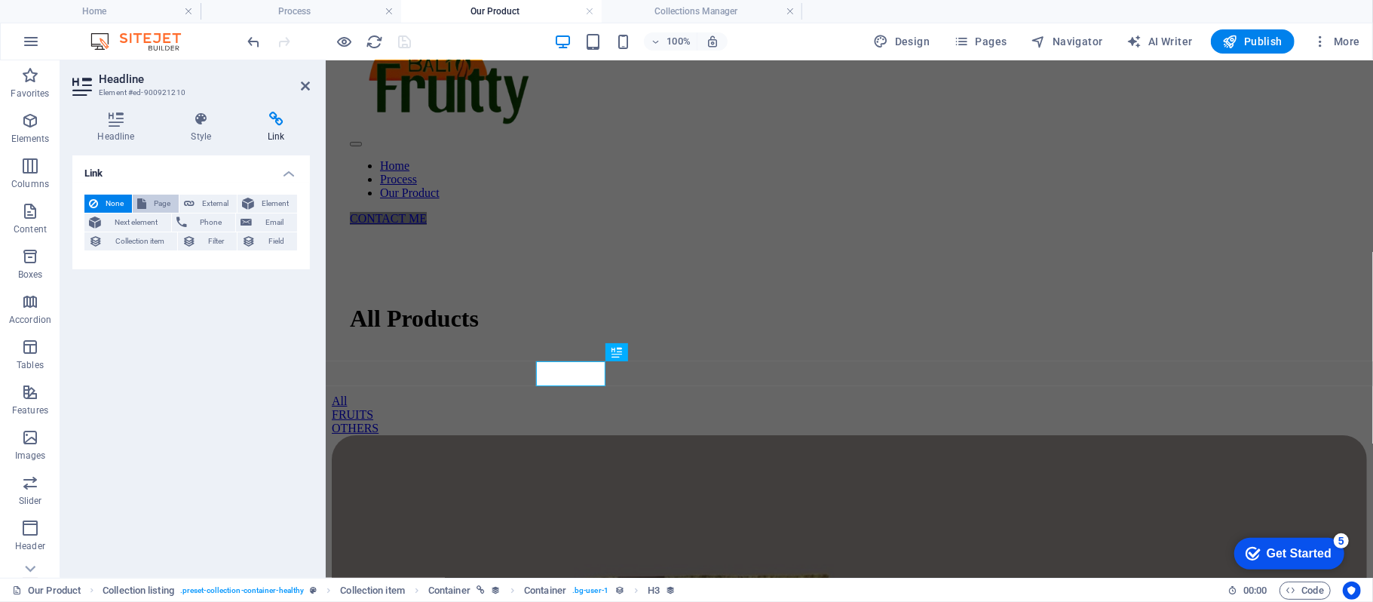
click at [161, 196] on span "Page" at bounding box center [162, 204] width 23 height 18
select select
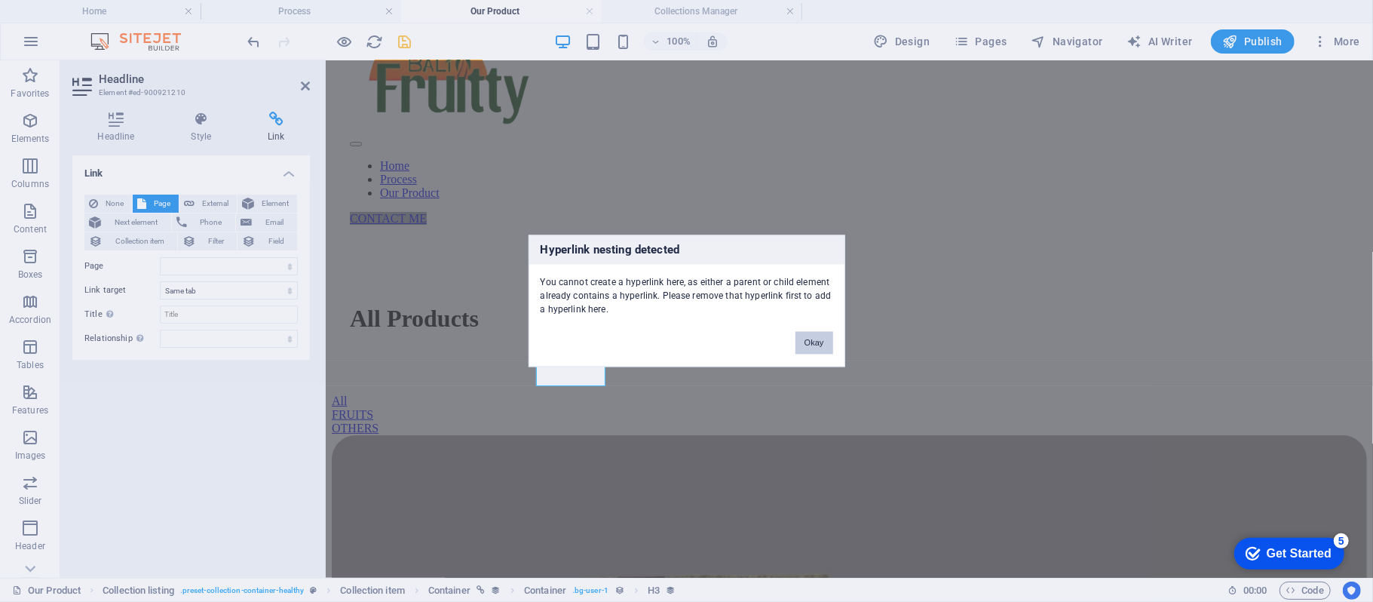
click at [832, 345] on button "Okay" at bounding box center [814, 343] width 38 height 23
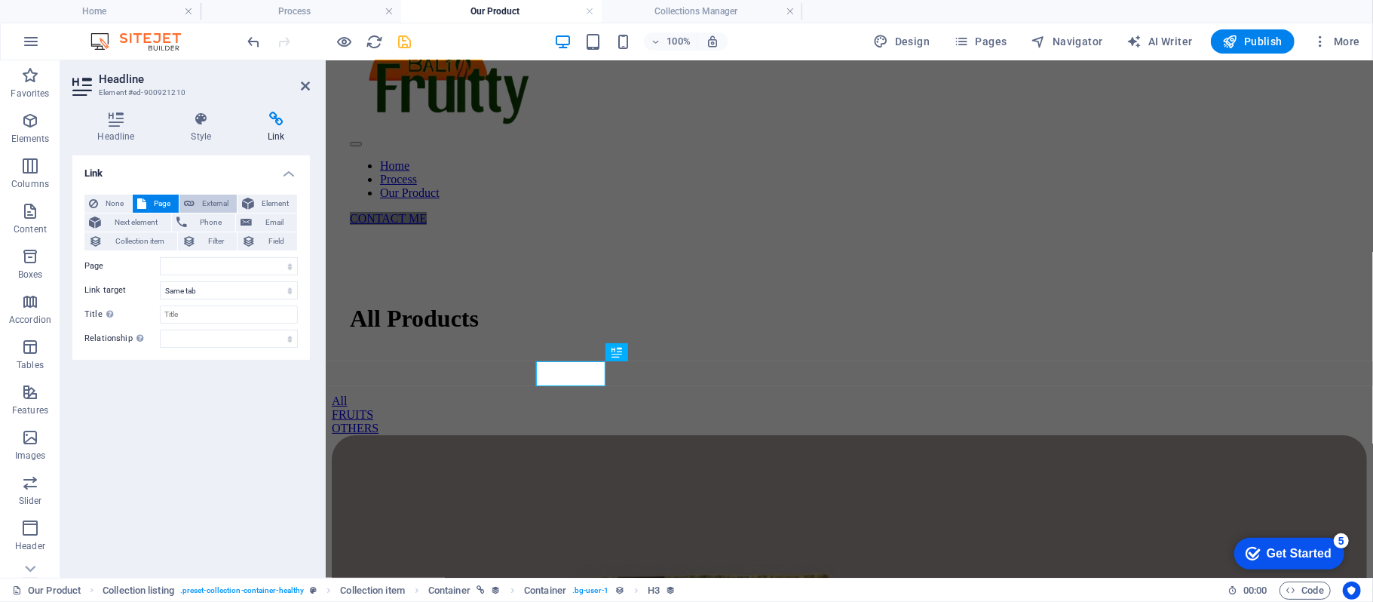
click at [222, 197] on span "External" at bounding box center [215, 204] width 33 height 18
select select "blank"
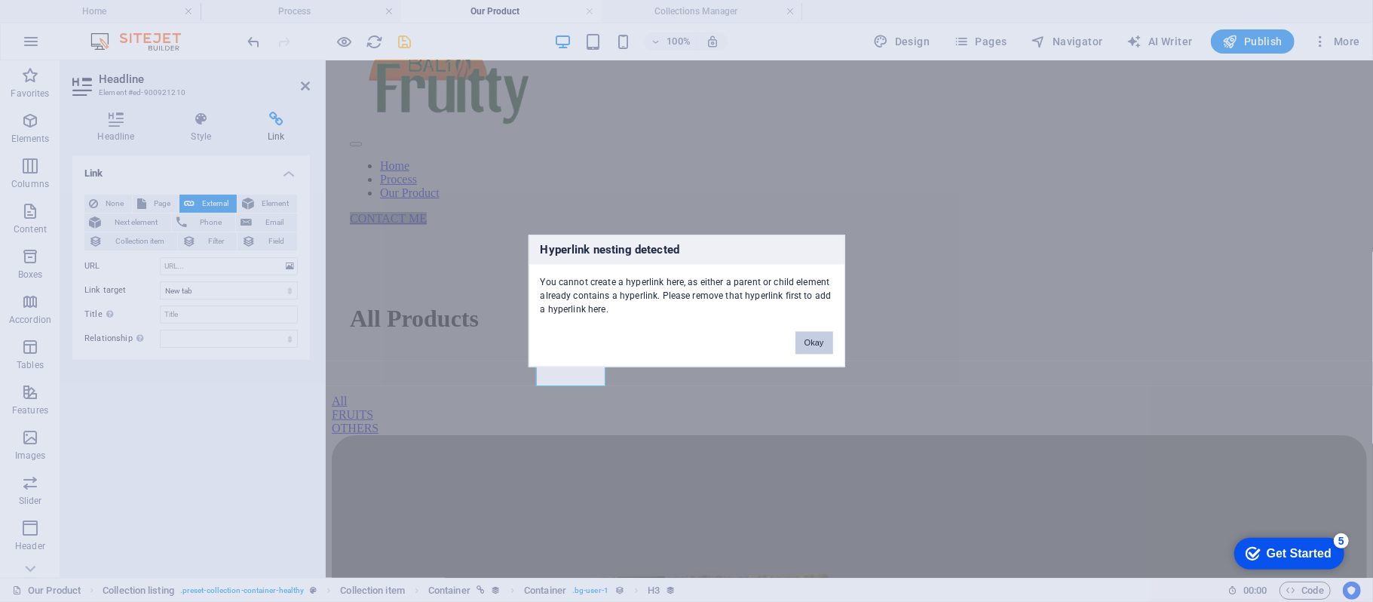
click at [816, 345] on button "Okay" at bounding box center [814, 343] width 38 height 23
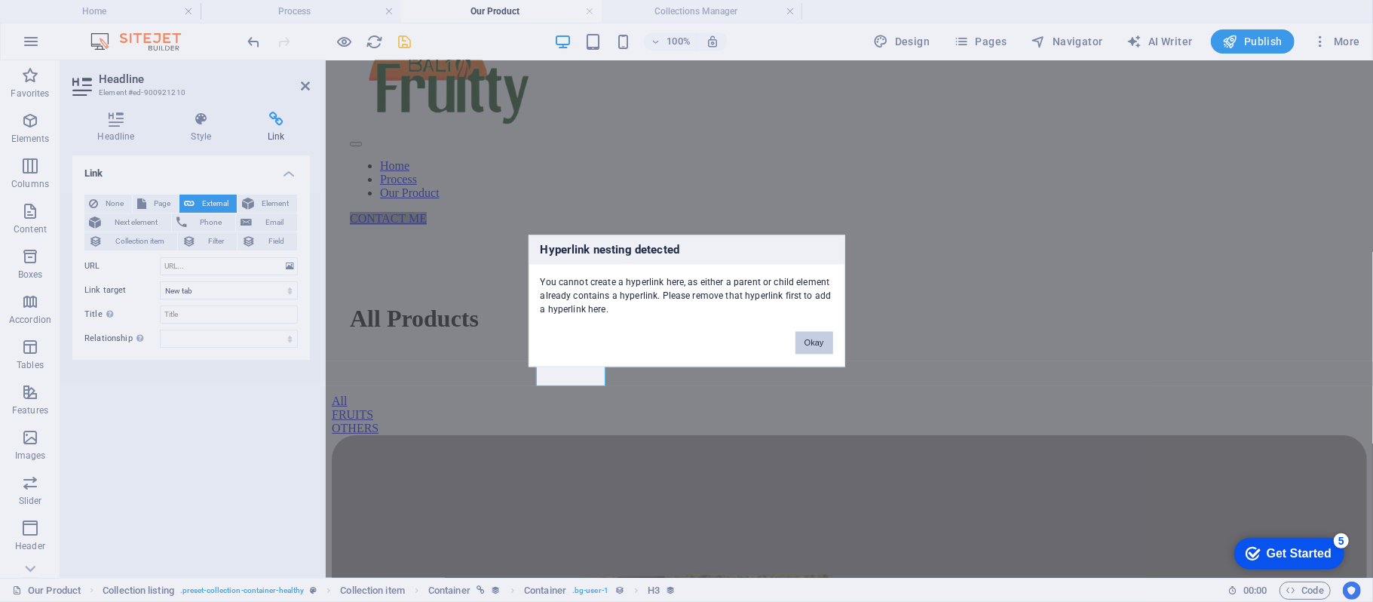
click at [803, 336] on button "Okay" at bounding box center [814, 343] width 38 height 23
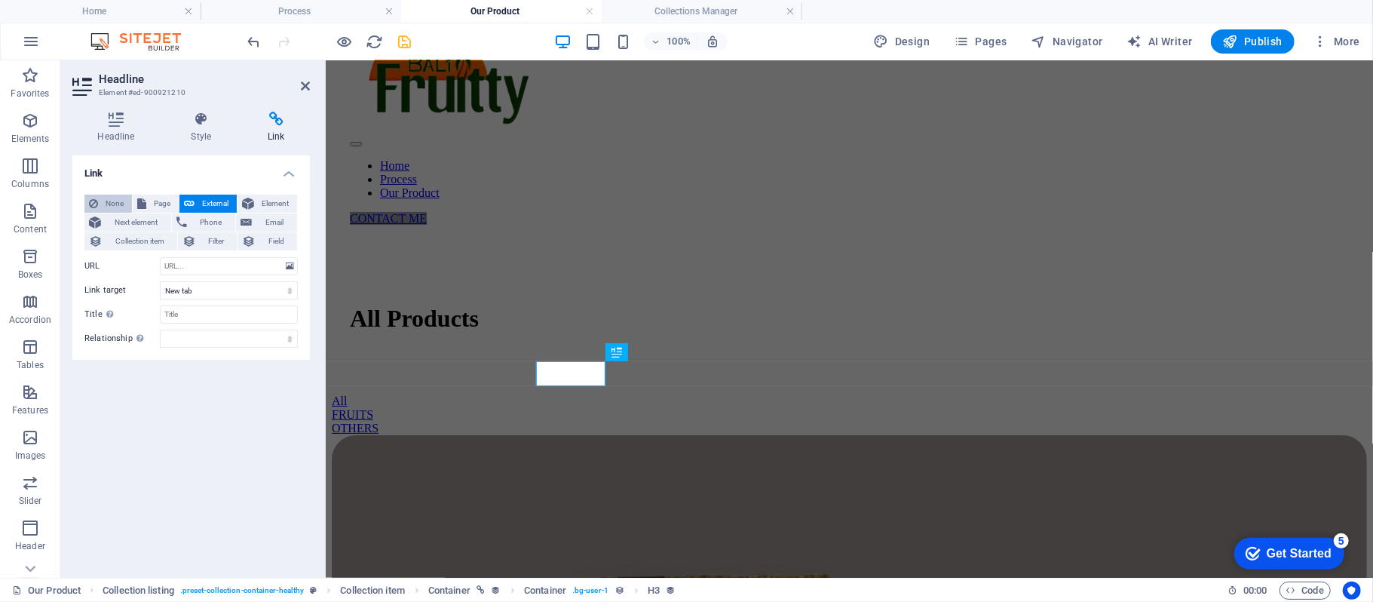
click at [101, 202] on button "None" at bounding box center [107, 204] width 47 height 18
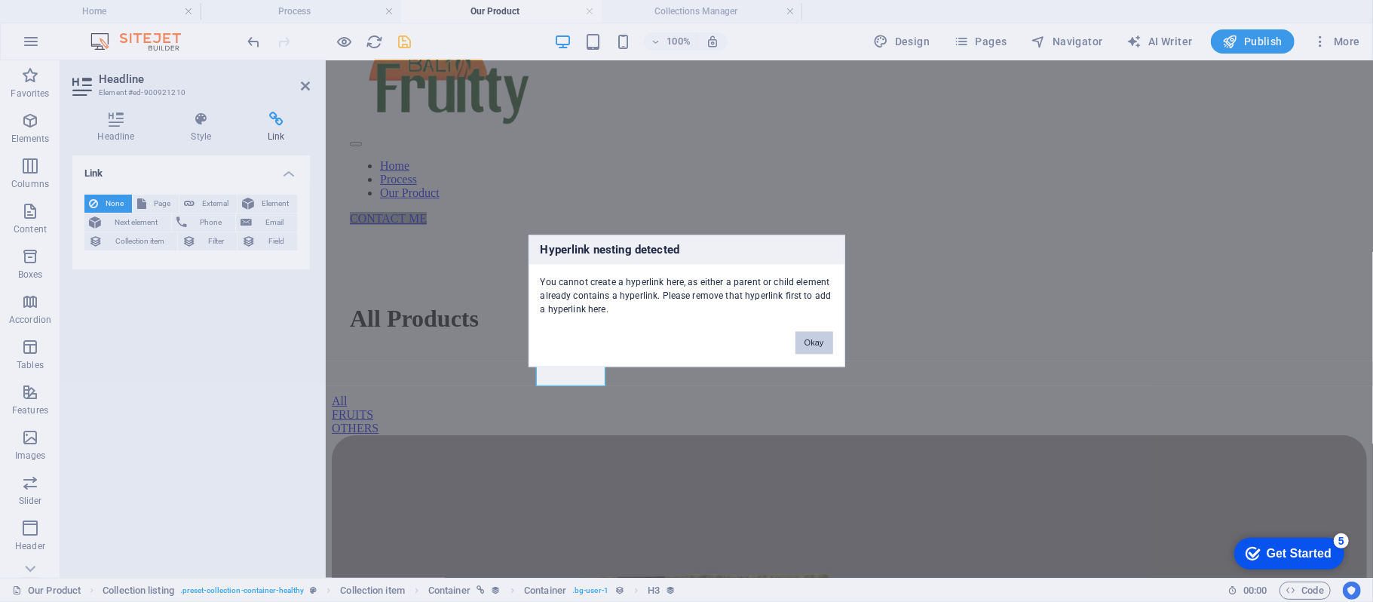
click at [811, 338] on button "Okay" at bounding box center [814, 343] width 38 height 23
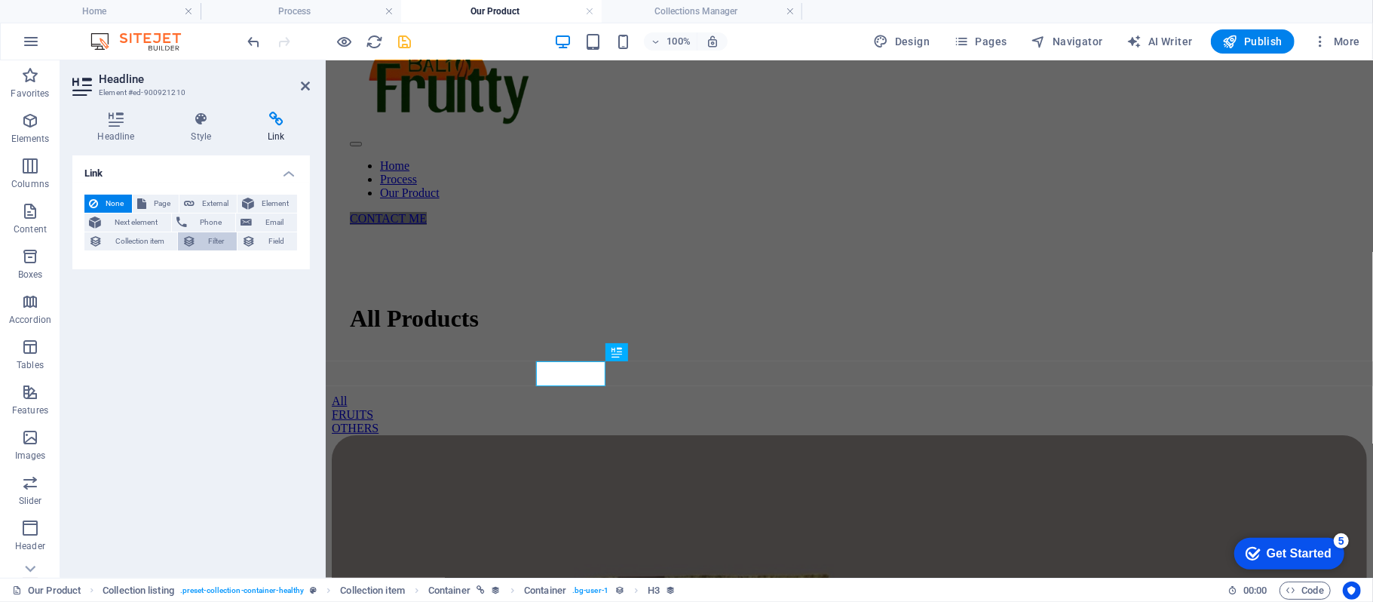
click at [191, 239] on icon at bounding box center [189, 241] width 14 height 18
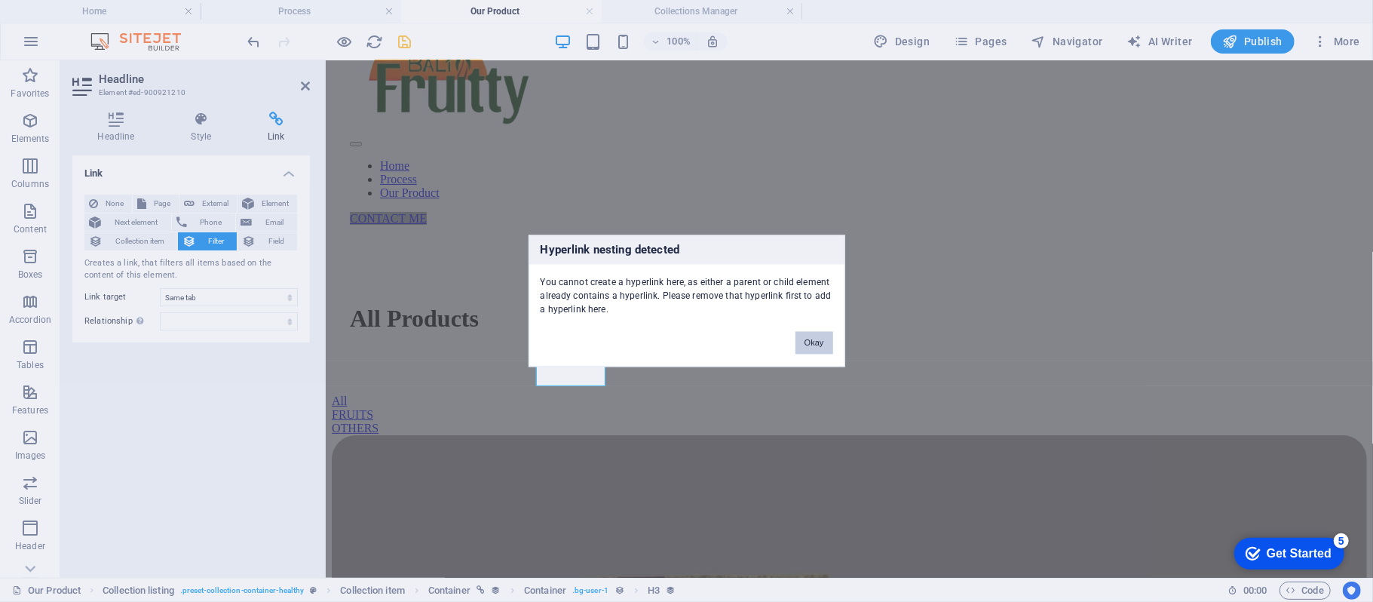
click at [821, 350] on button "Okay" at bounding box center [814, 343] width 38 height 23
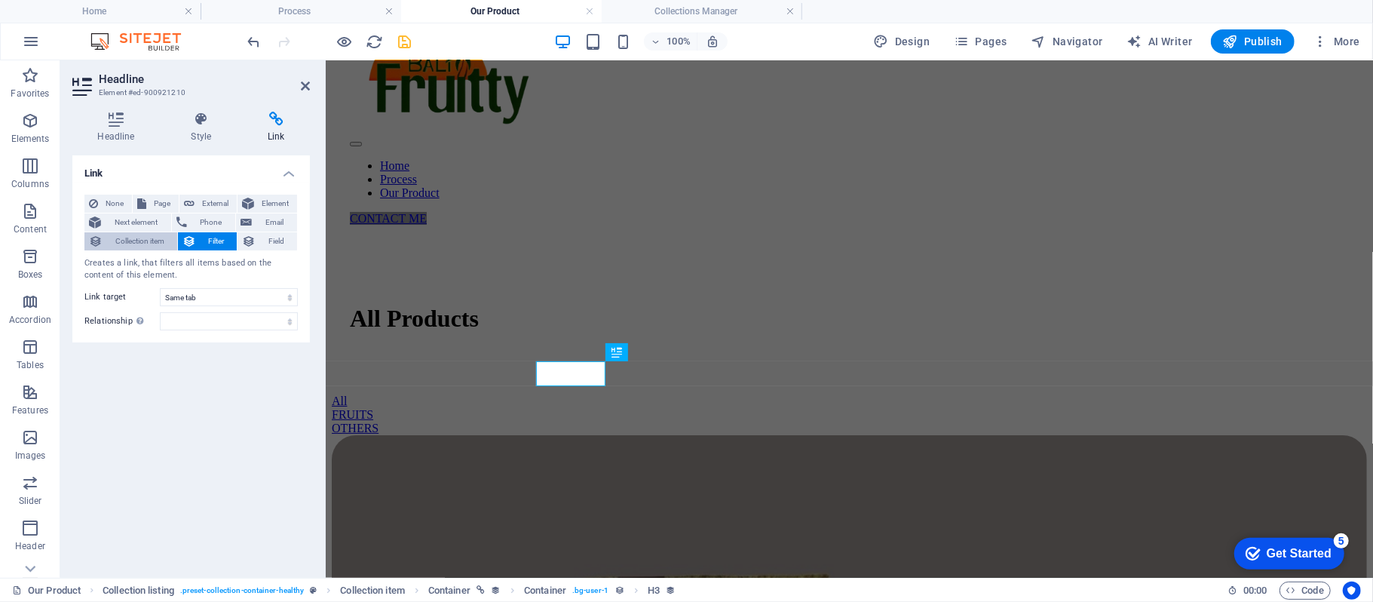
click at [146, 233] on span "Collection item" at bounding box center [140, 241] width 66 height 18
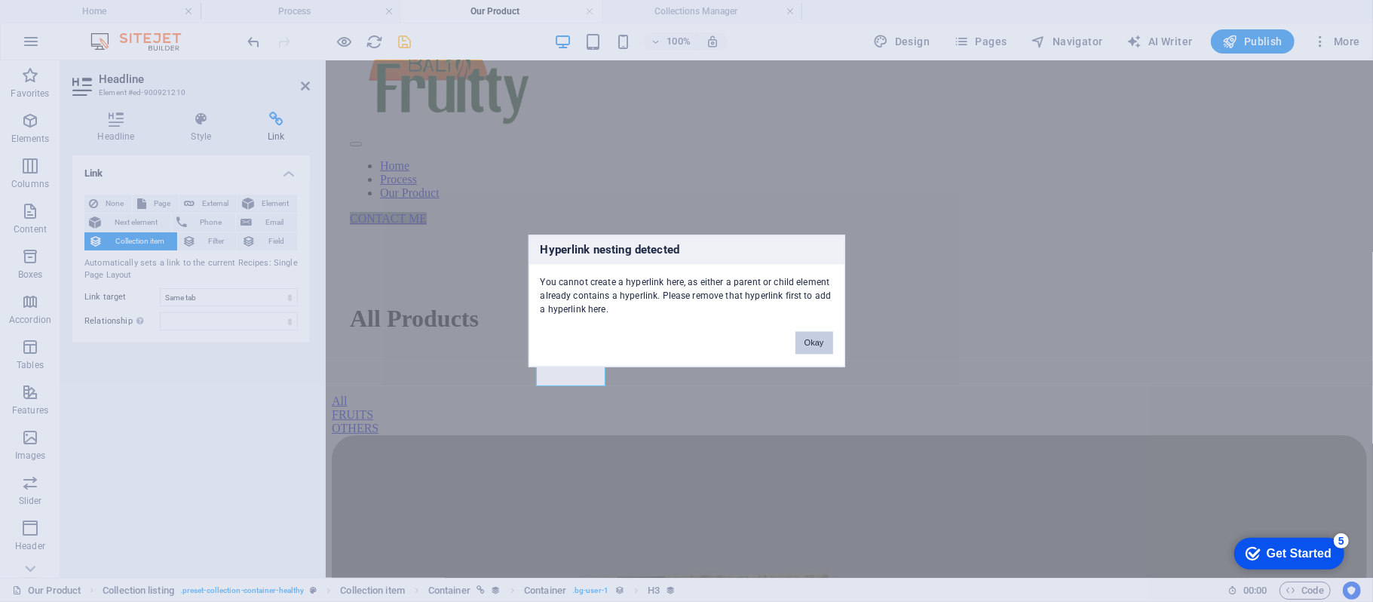
click at [810, 342] on button "Okay" at bounding box center [814, 343] width 38 height 23
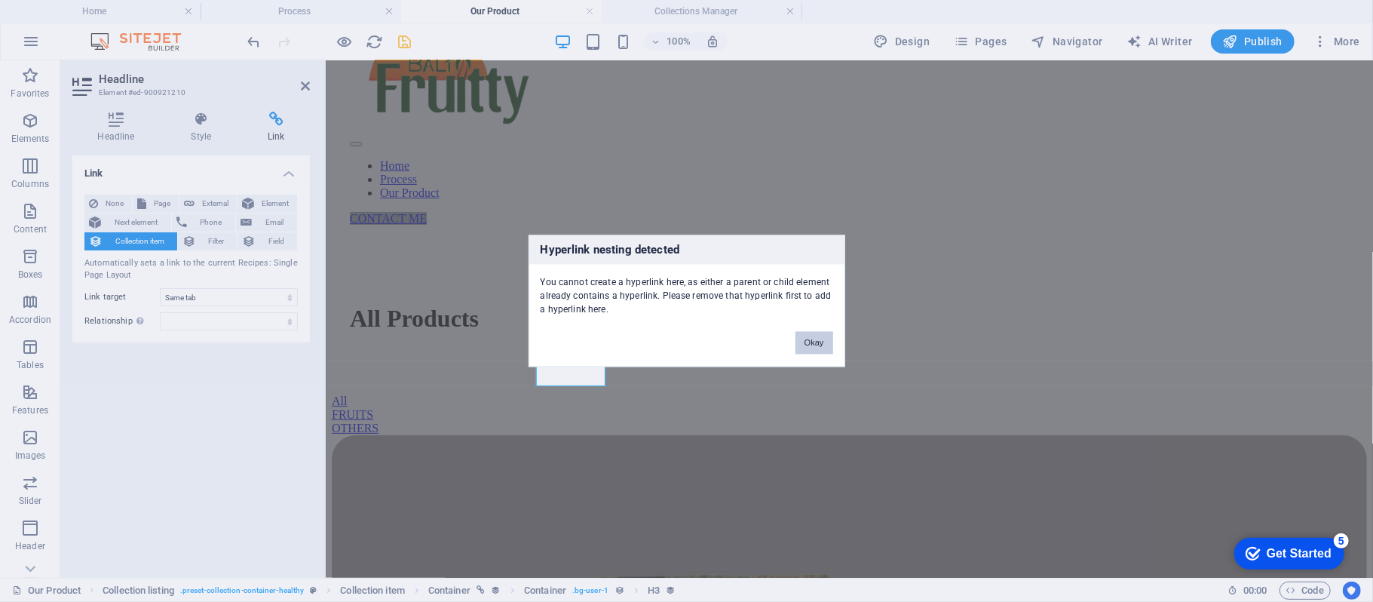
click at [818, 342] on button "Okay" at bounding box center [814, 343] width 38 height 23
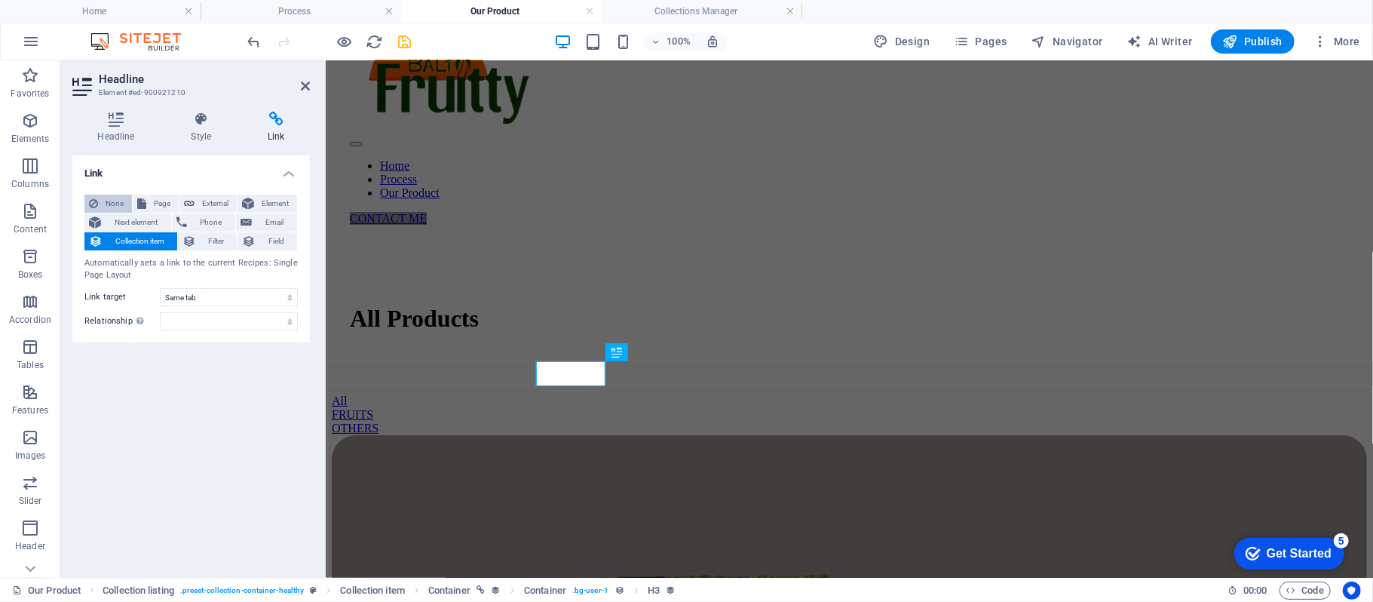
click at [118, 203] on span "None" at bounding box center [115, 204] width 25 height 18
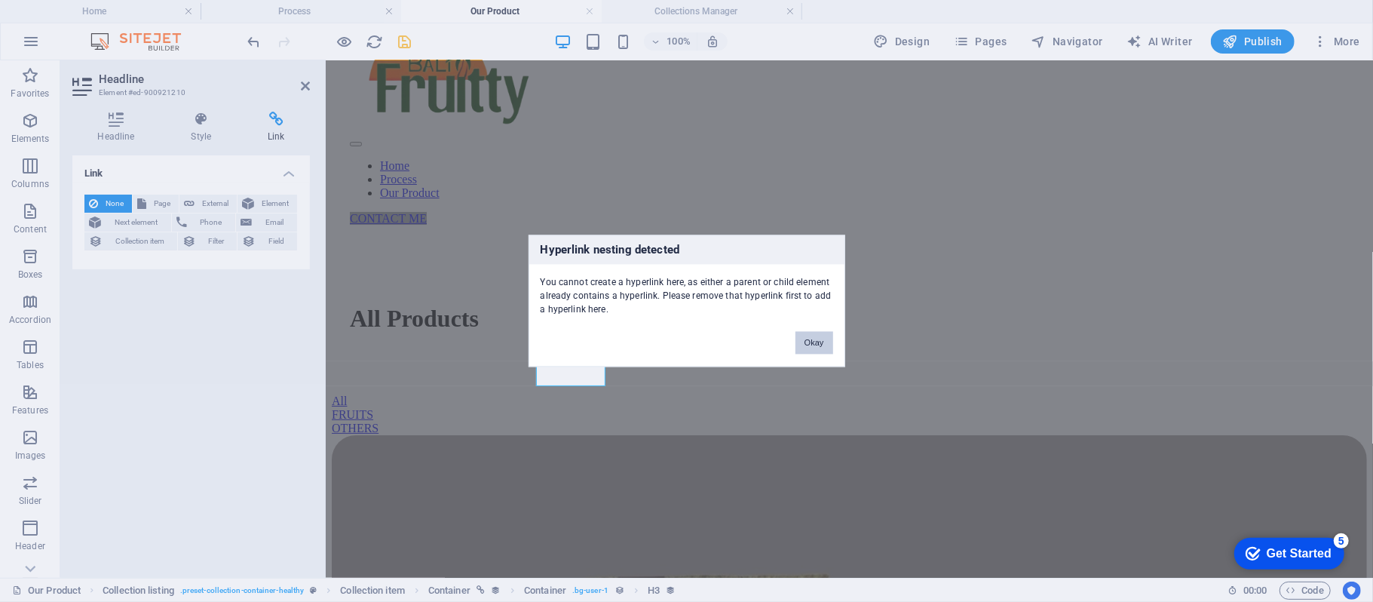
click at [803, 339] on button "Okay" at bounding box center [814, 343] width 38 height 23
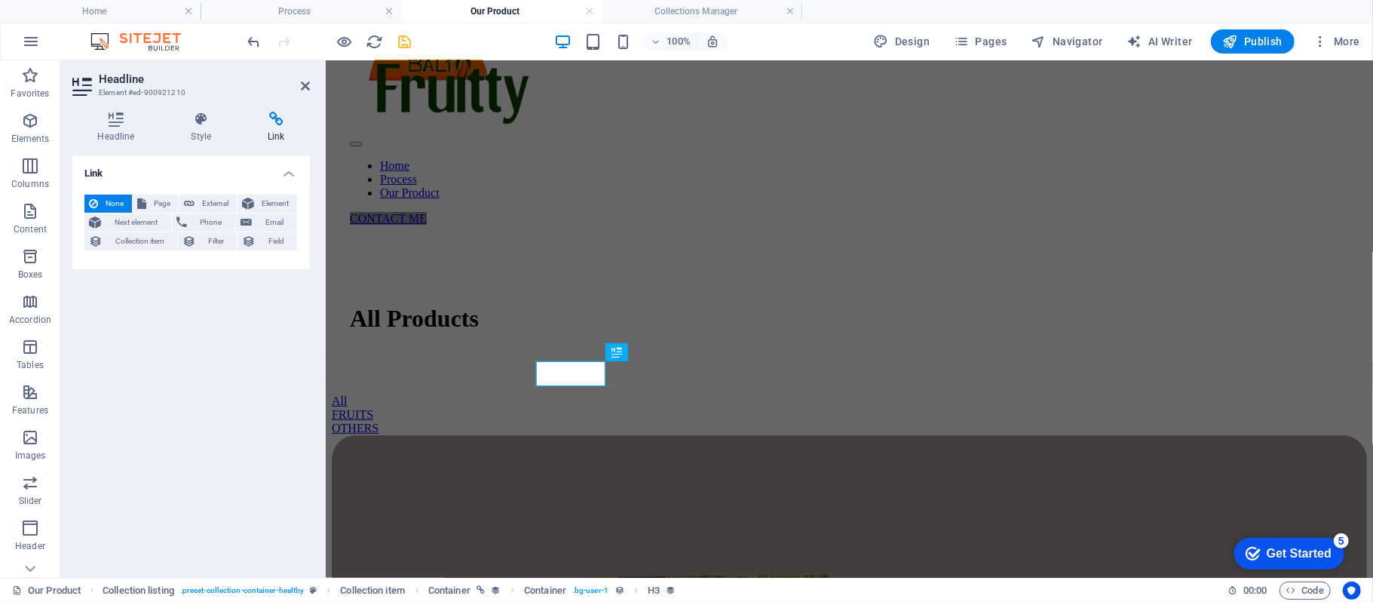
click at [211, 110] on div "Headline Style Link Collection No assignment, content remains static Created at…" at bounding box center [191, 339] width 262 height 478
click at [195, 118] on icon at bounding box center [201, 119] width 71 height 15
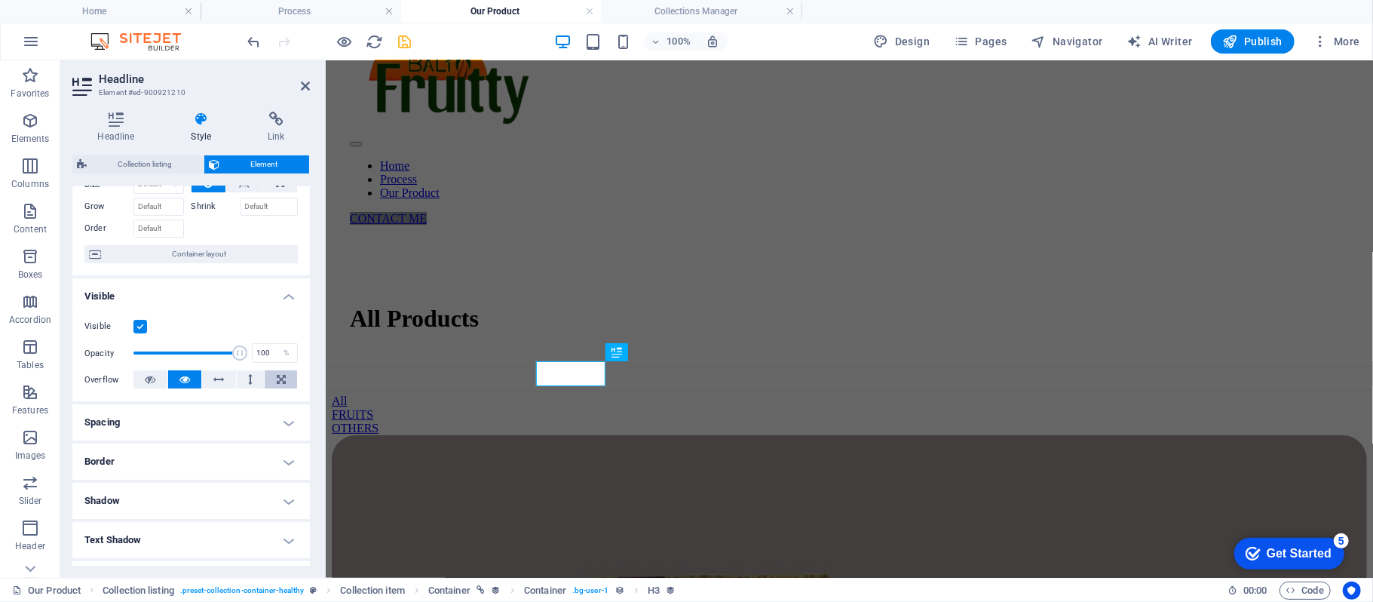
scroll to position [100, 0]
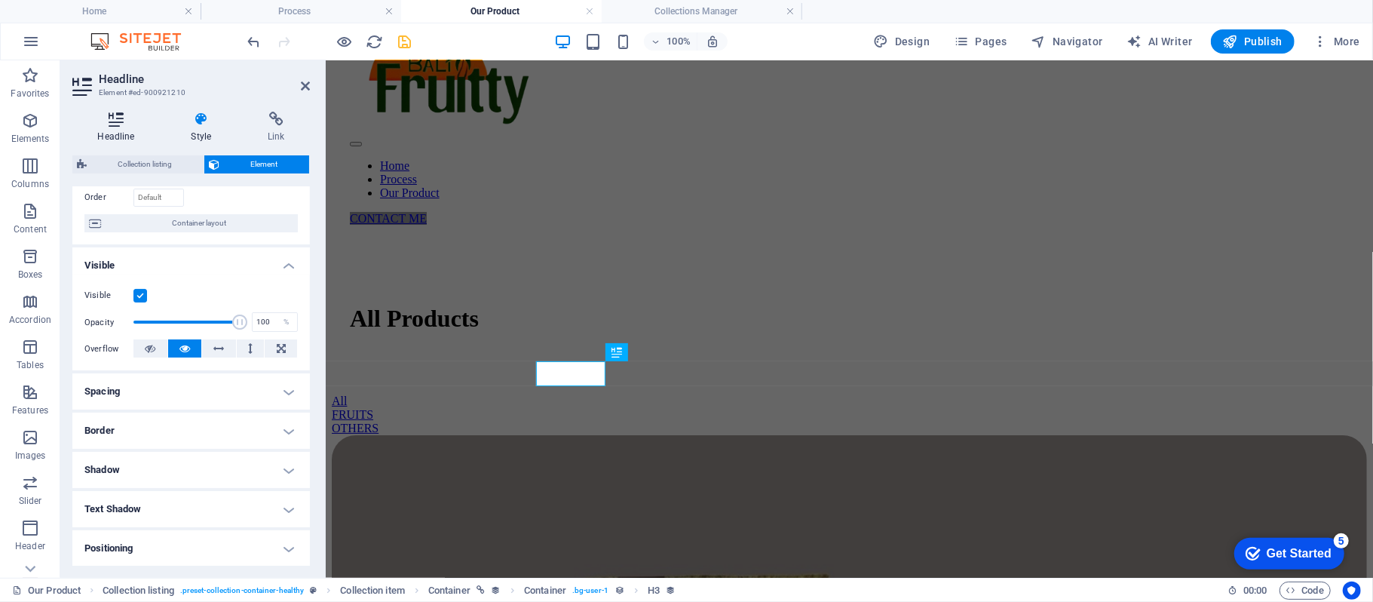
click at [112, 137] on h4 "Headline" at bounding box center [118, 128] width 93 height 32
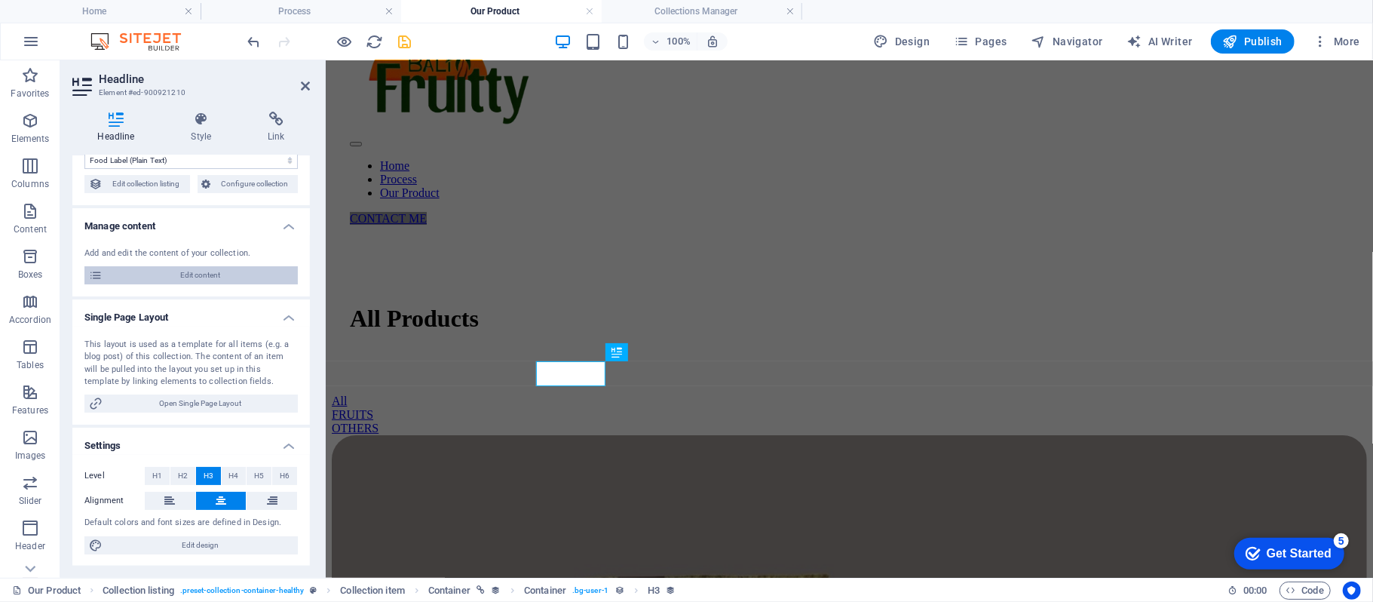
scroll to position [0, 0]
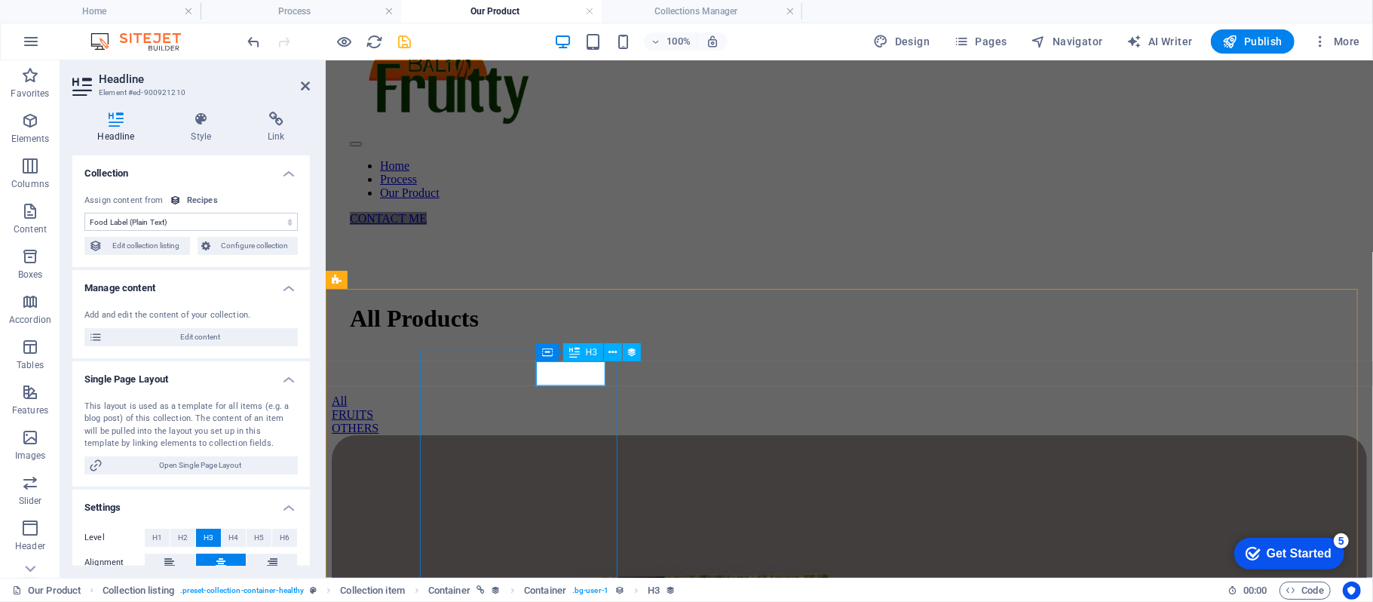
click at [290, 222] on select "No assignment, content remains static Created at (Date) Updated at (Date) Recip…" at bounding box center [190, 222] width 213 height 18
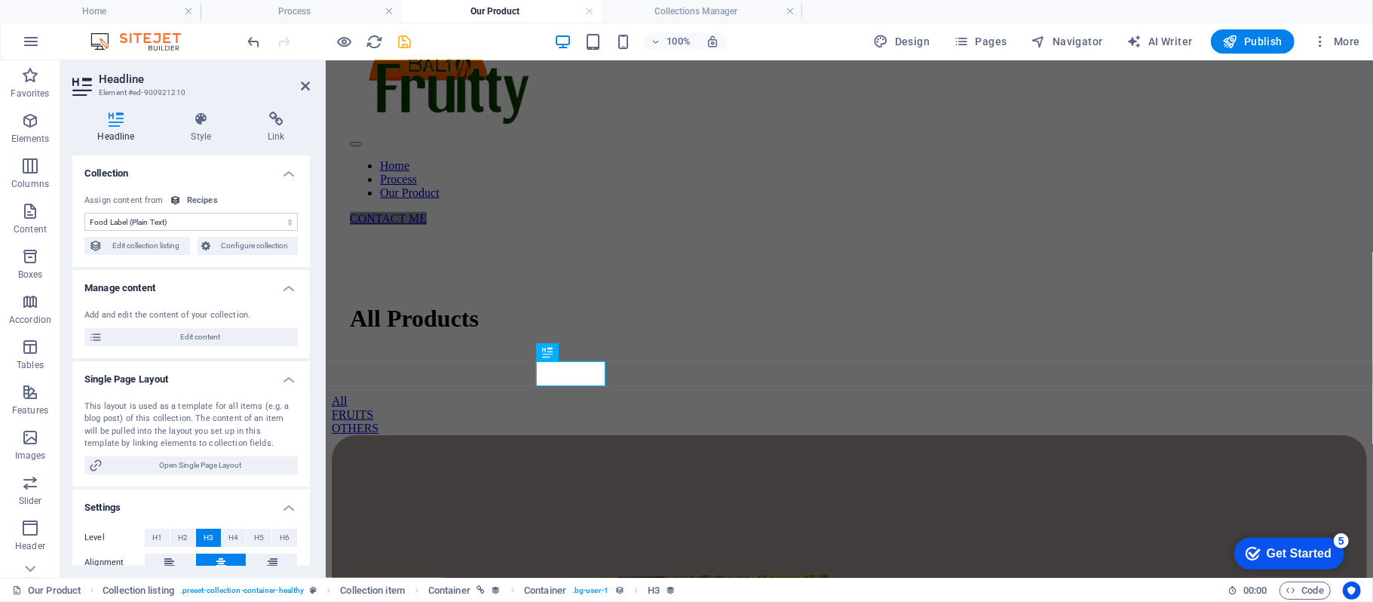
click at [294, 201] on div "No assignment, content remains static Created at (Date) Updated at (Date) Recip…" at bounding box center [190, 224] width 237 height 85
click at [302, 191] on div "No assignment, content remains static Created at (Date) Updated at (Date) Recip…" at bounding box center [190, 224] width 237 height 85
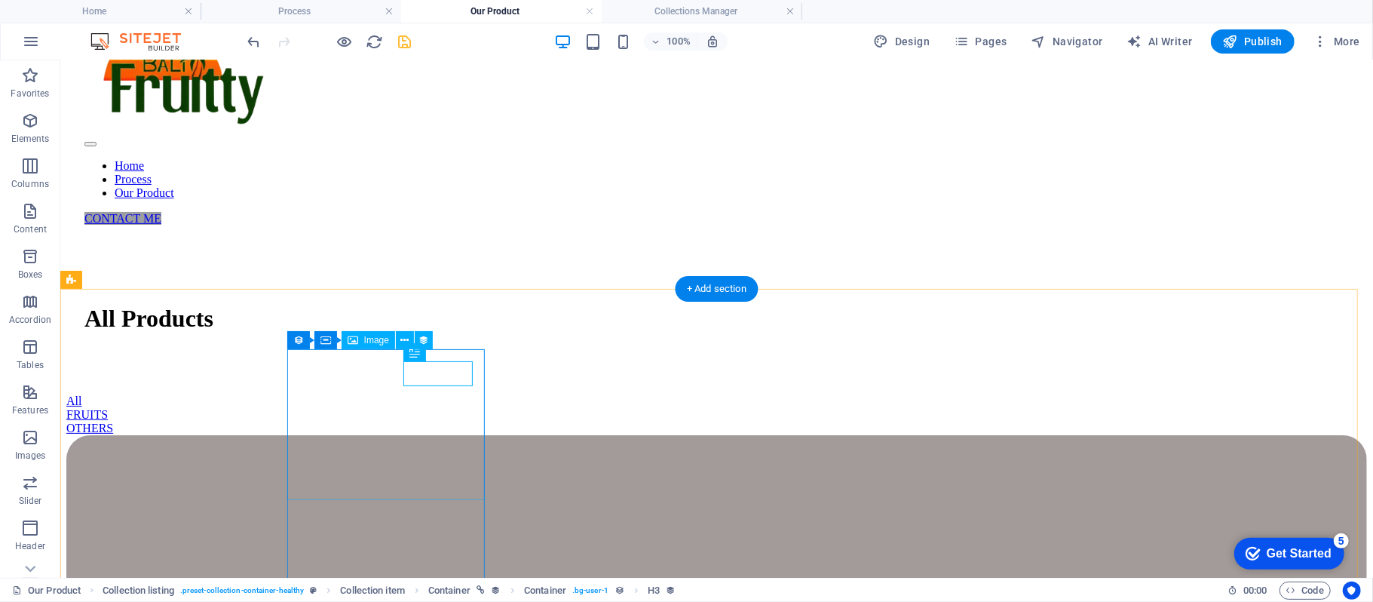
select select "recipe-image"
select select "%"
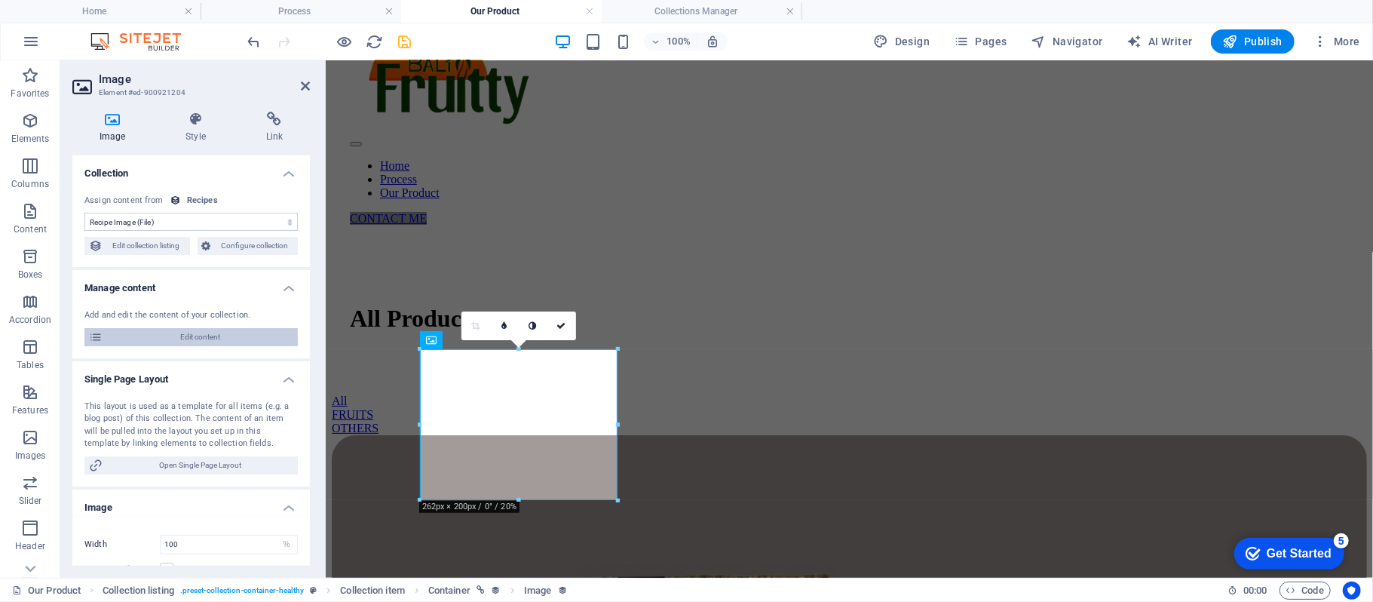
click at [197, 339] on span "Edit content" at bounding box center [200, 337] width 186 height 18
select select "Breakfast"
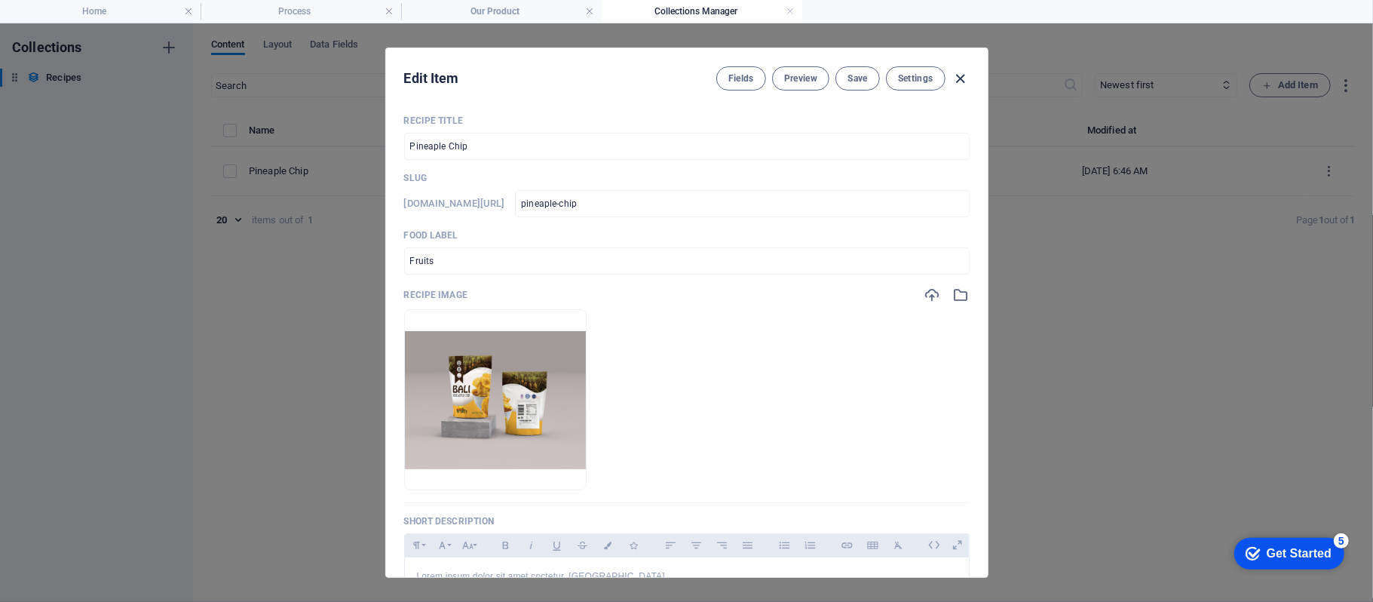
click at [960, 77] on icon "button" at bounding box center [959, 78] width 17 height 17
checkbox input "false"
type input "pineaple-chip"
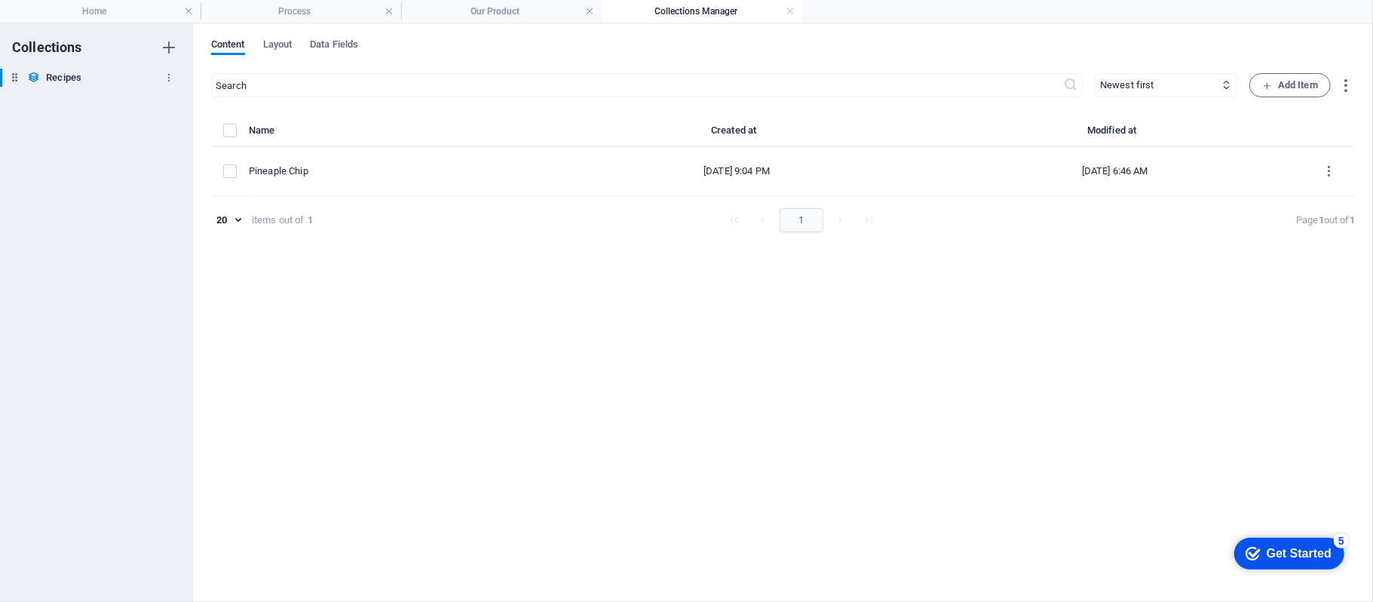
click at [59, 79] on h6 "Recipes" at bounding box center [63, 78] width 35 height 18
click at [167, 74] on icon "button" at bounding box center [169, 77] width 11 height 11
click at [30, 212] on div at bounding box center [686, 301] width 1373 height 602
click at [71, 80] on h6 "Recipes" at bounding box center [63, 78] width 35 height 18
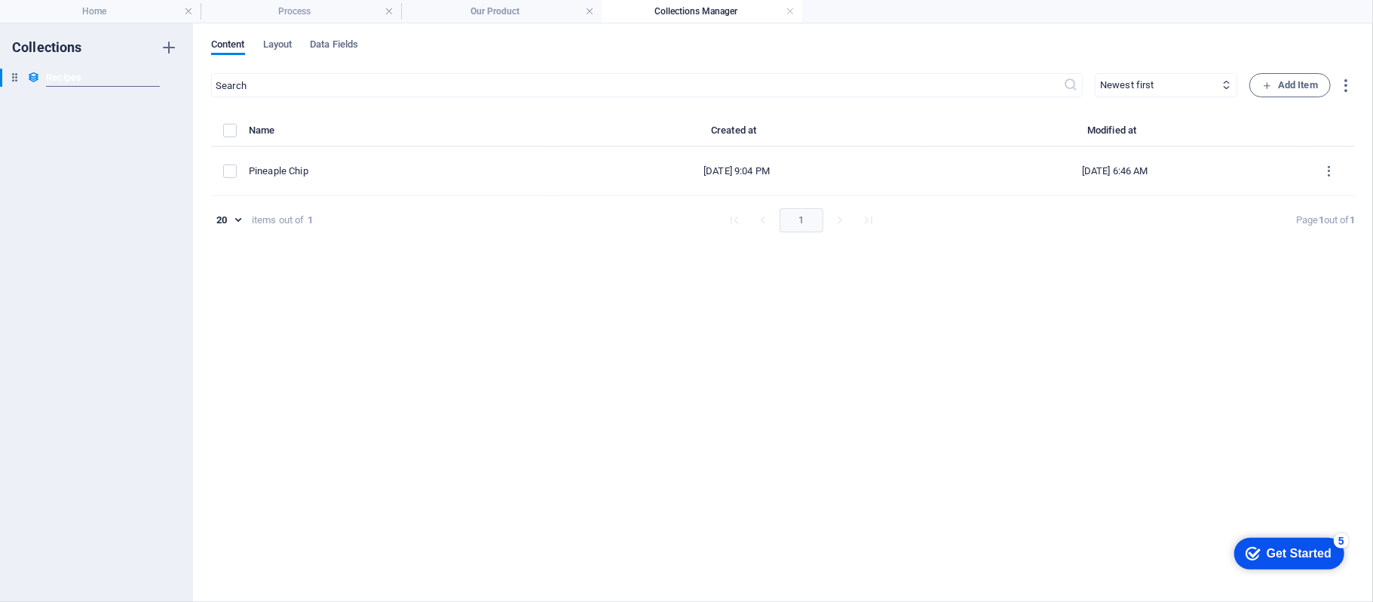
click at [396, 320] on div "​ Newest first Oldest first Last modified Recipe Title (ascending) Recipe Title…" at bounding box center [783, 329] width 1144 height 513
click at [277, 33] on div "Content Layout Data Fields ​ Newest first Oldest first Last modified Recipe Tit…" at bounding box center [783, 312] width 1180 height 578
click at [276, 49] on span "Layout" at bounding box center [277, 45] width 29 height 21
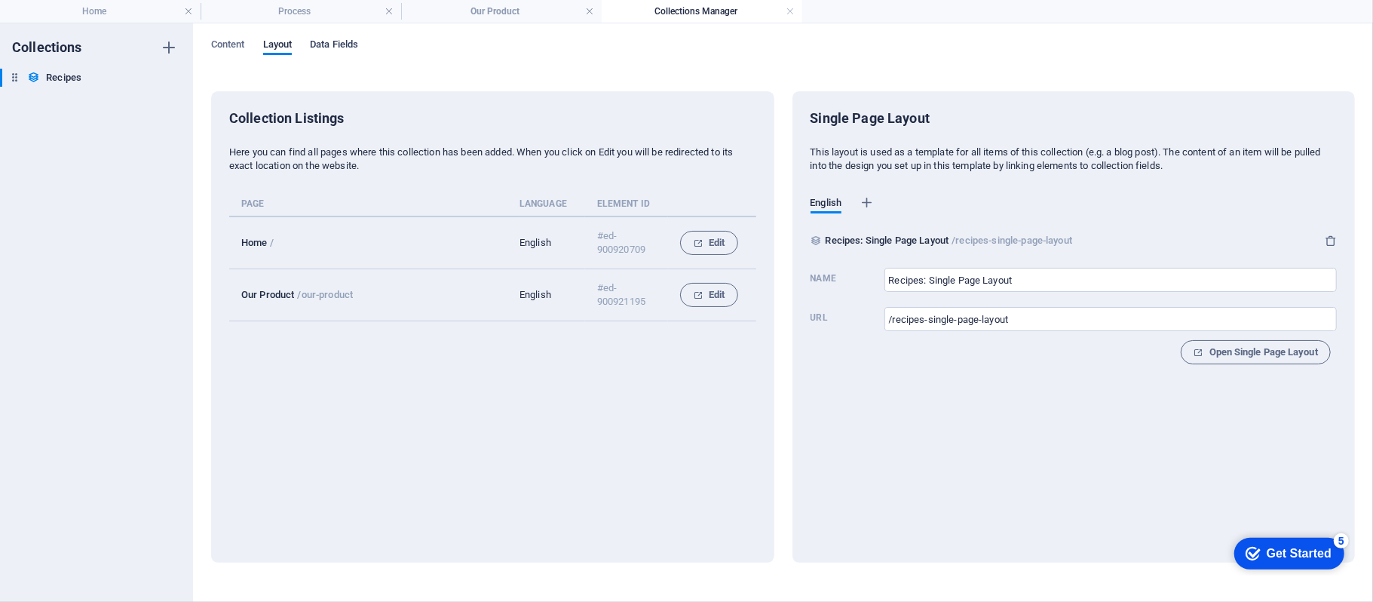
click at [338, 43] on span "Data Fields" at bounding box center [334, 45] width 48 height 21
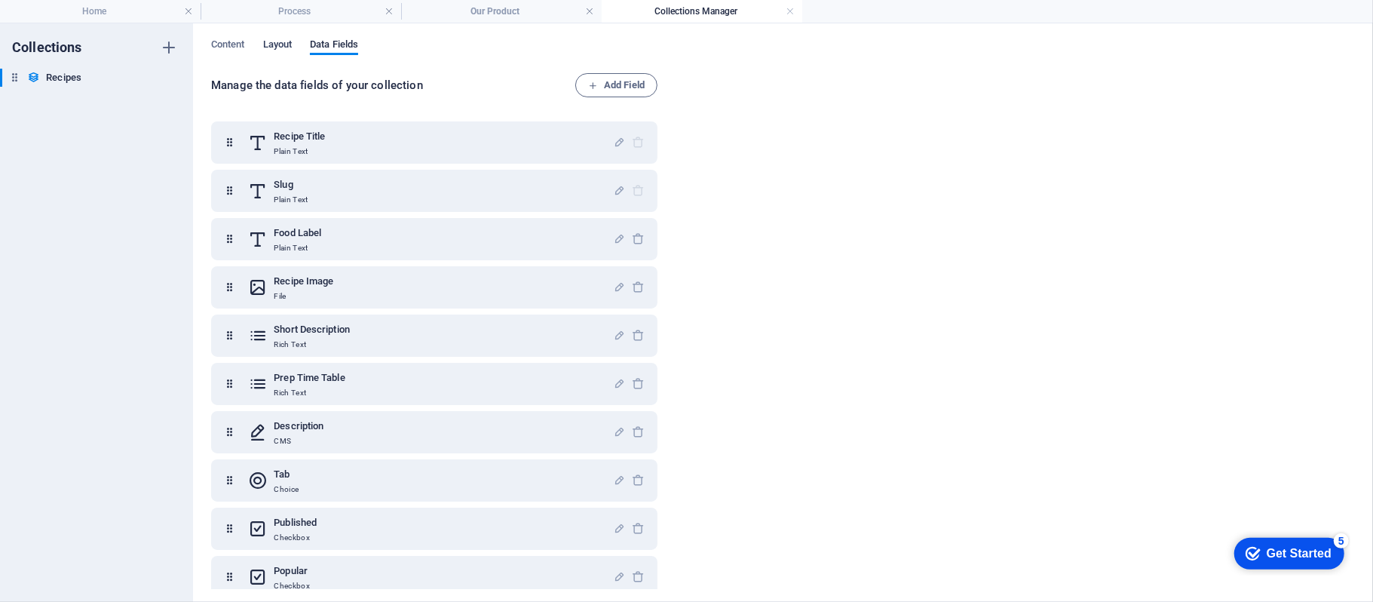
click at [287, 48] on span "Layout" at bounding box center [277, 45] width 29 height 21
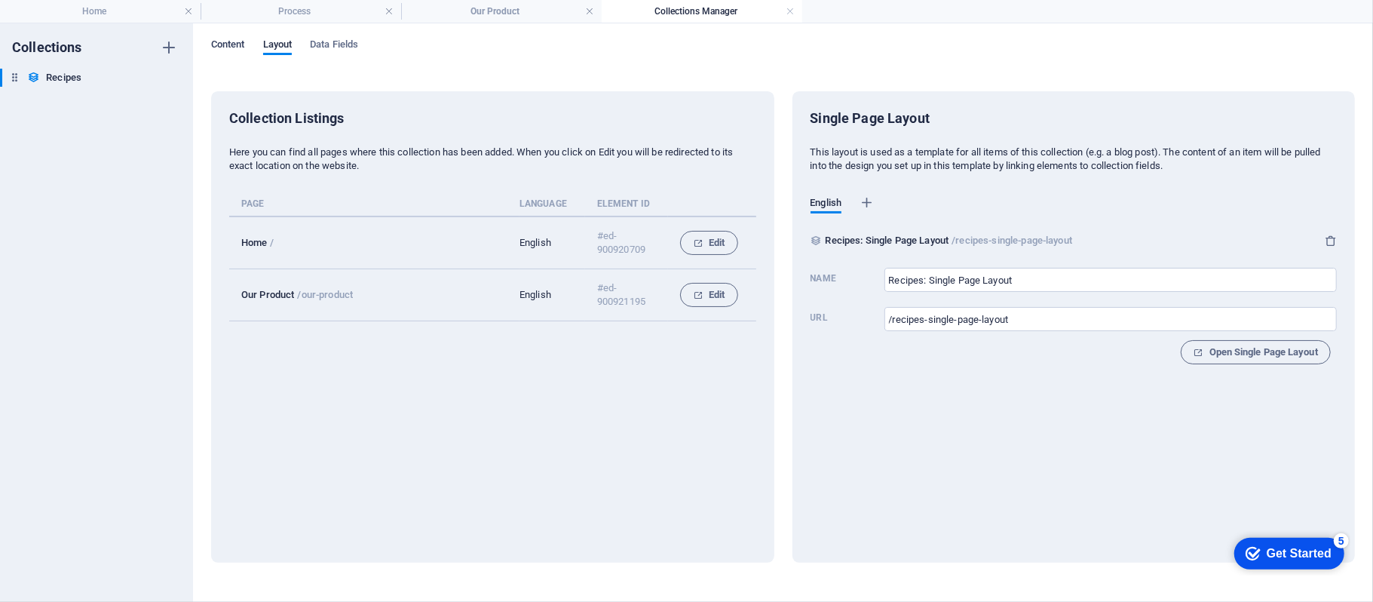
click at [240, 48] on span "Content" at bounding box center [228, 45] width 34 height 21
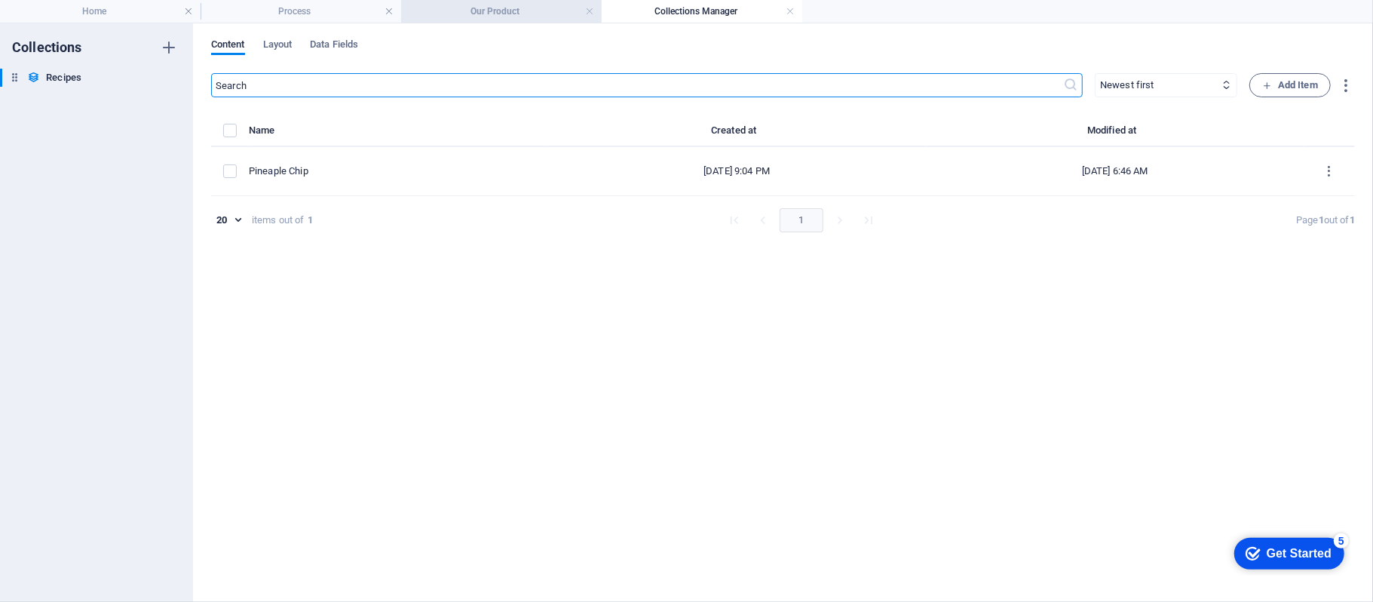
click at [473, 5] on h4 "Our Product" at bounding box center [501, 11] width 201 height 17
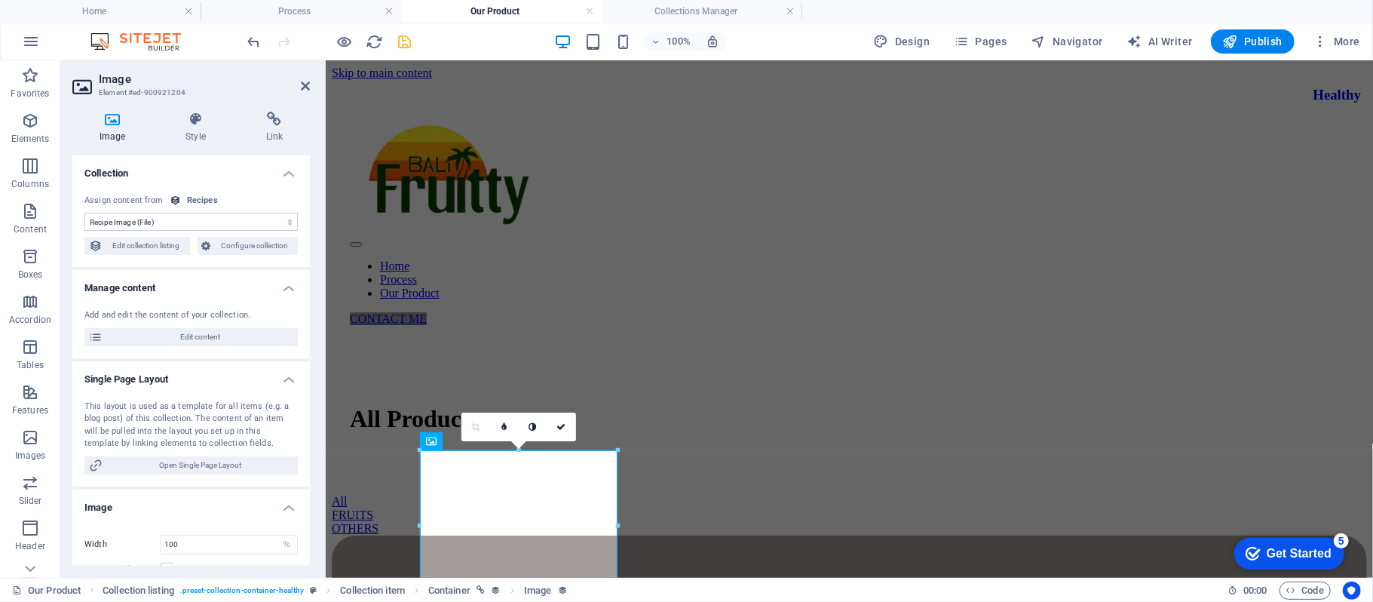
scroll to position [100, 0]
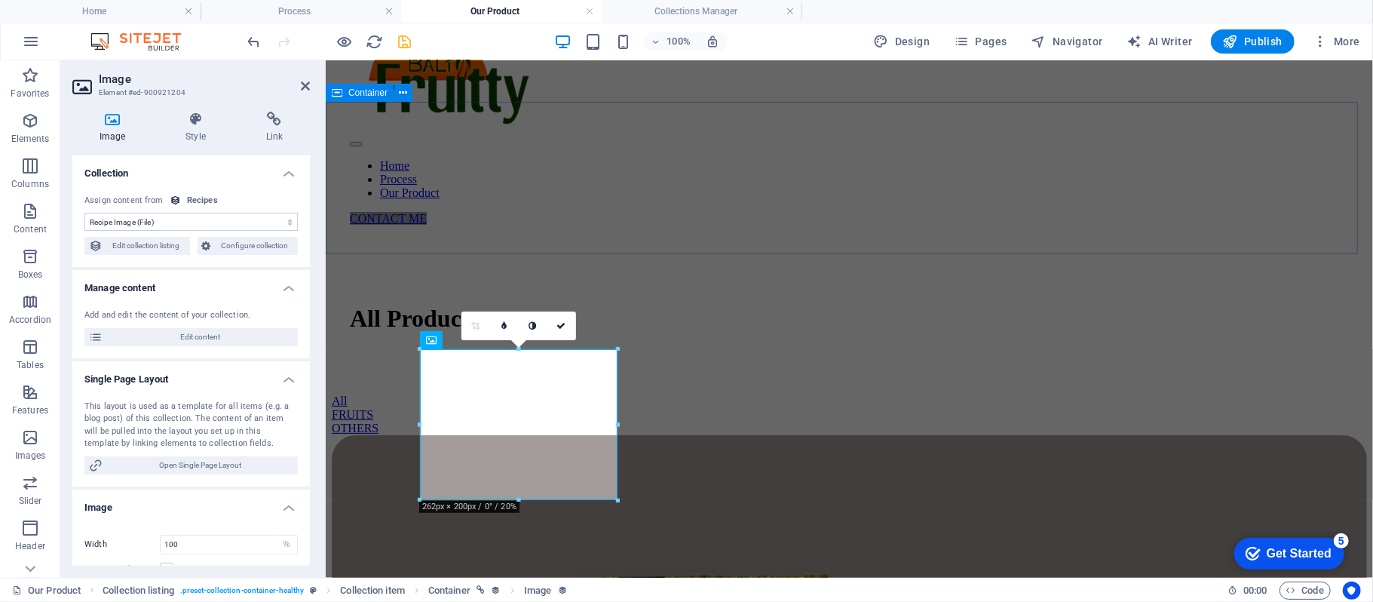
click at [950, 249] on div "All Products" at bounding box center [848, 321] width 1035 height 145
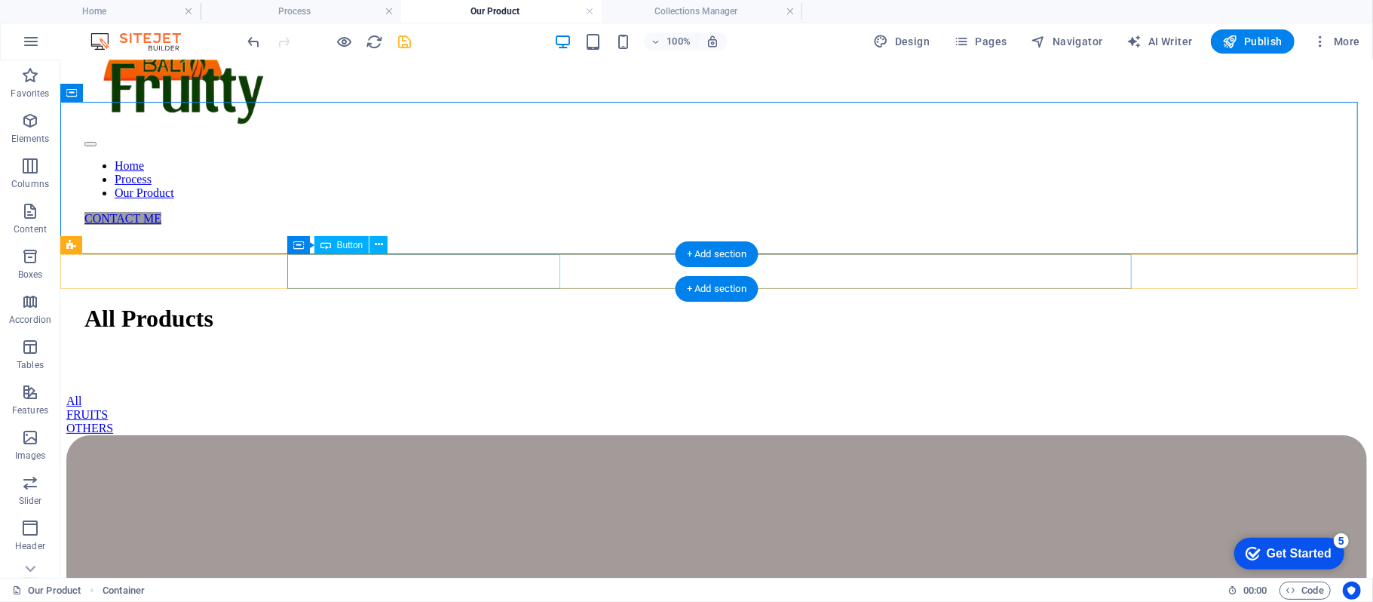
click at [468, 394] on div "All" at bounding box center [716, 401] width 1300 height 14
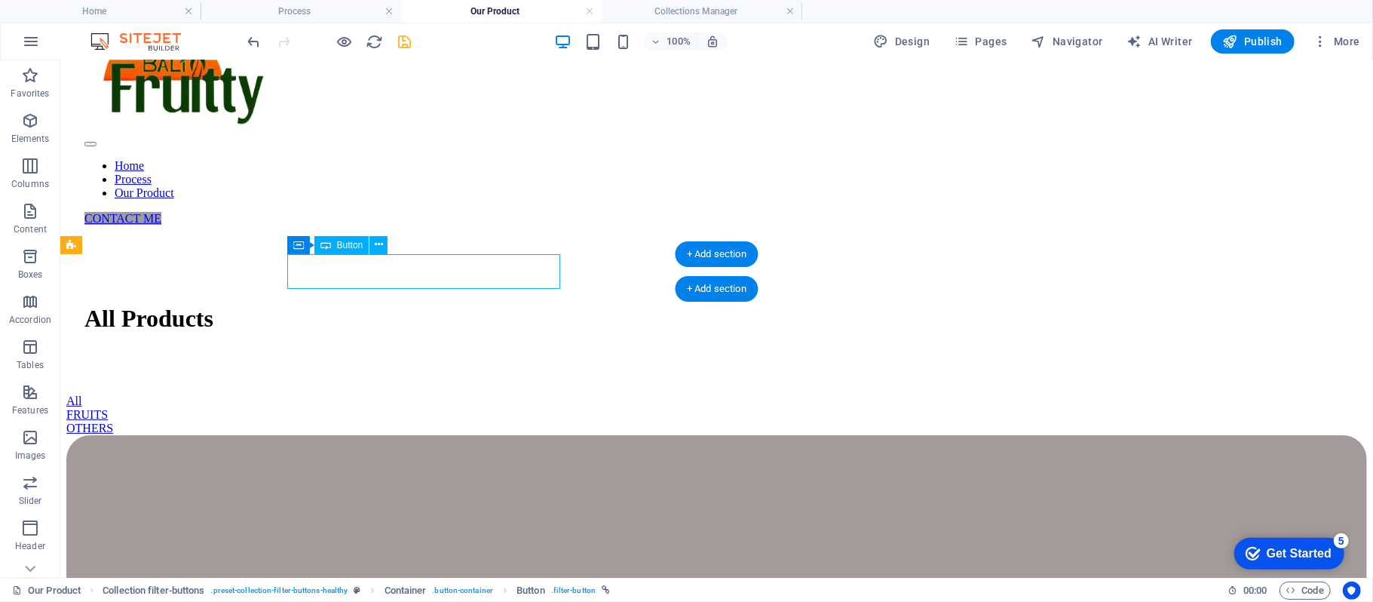
click at [468, 394] on div "All" at bounding box center [716, 401] width 1300 height 14
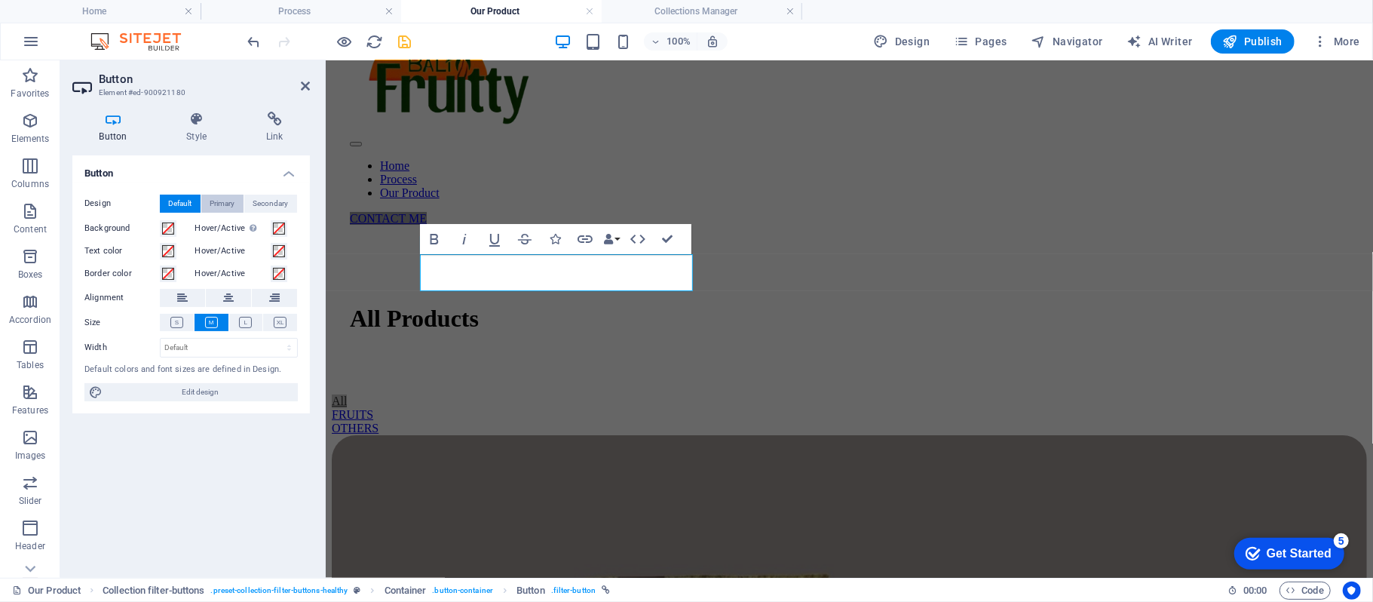
click at [212, 203] on span "Primary" at bounding box center [222, 204] width 25 height 18
click at [181, 209] on span "Default" at bounding box center [180, 204] width 23 height 18
click at [214, 142] on h4 "Style" at bounding box center [200, 128] width 80 height 32
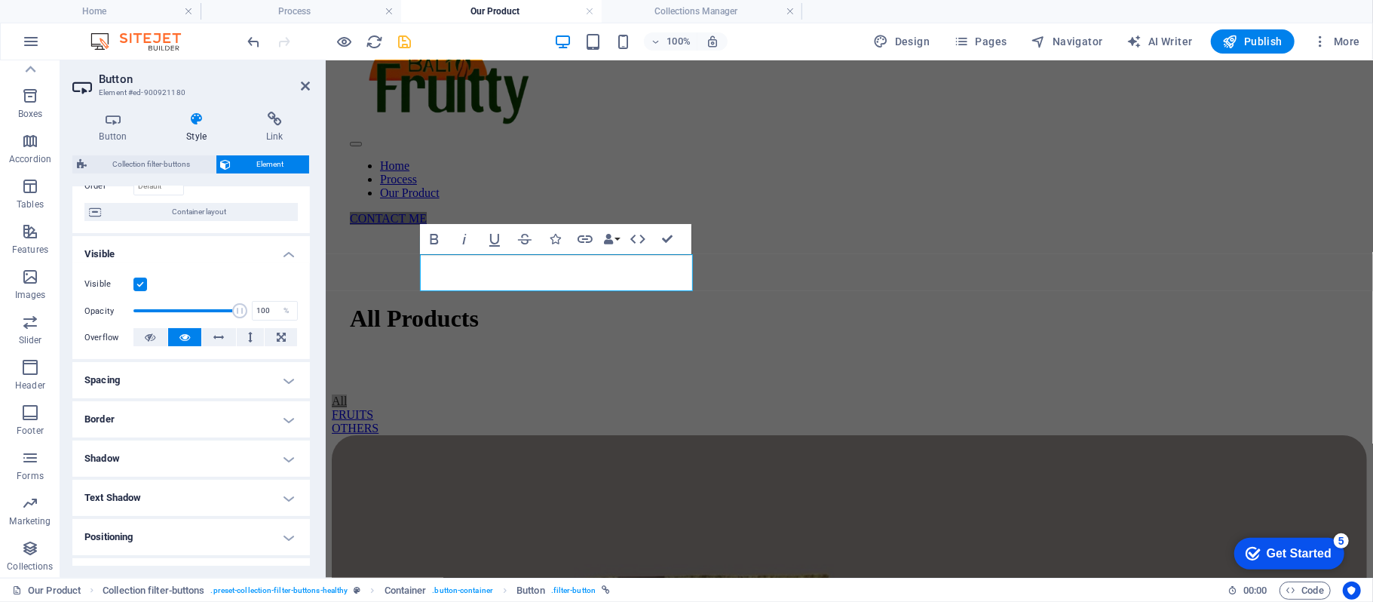
scroll to position [201, 0]
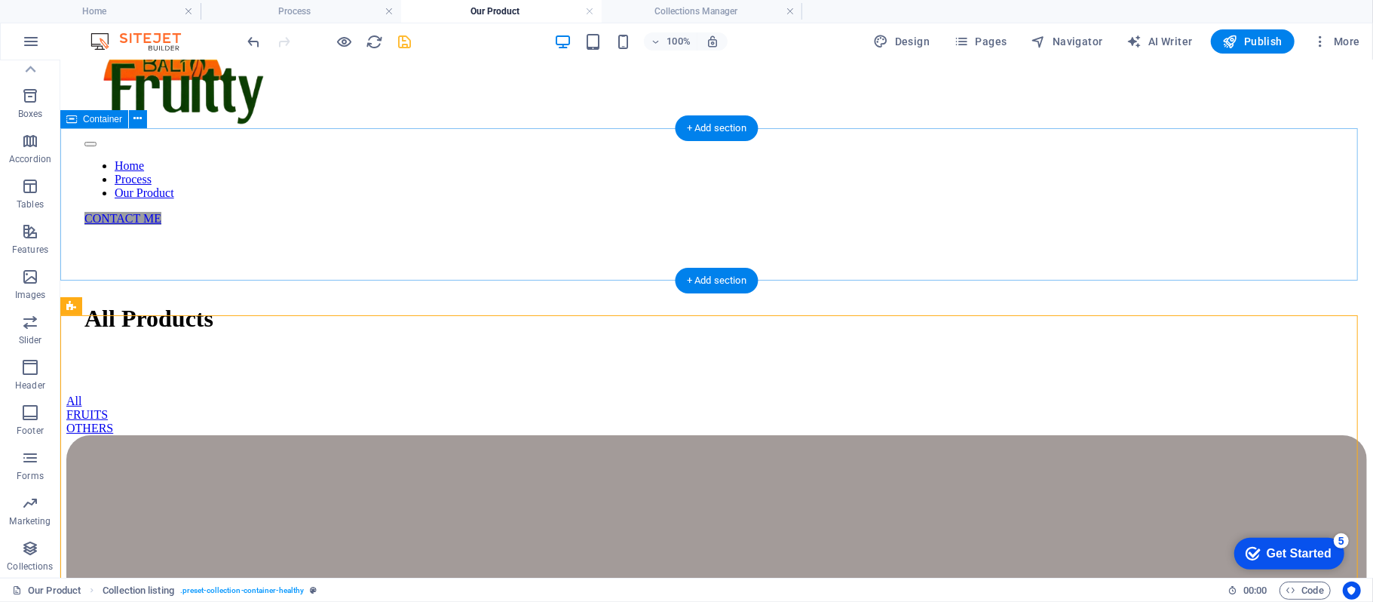
scroll to position [0, 0]
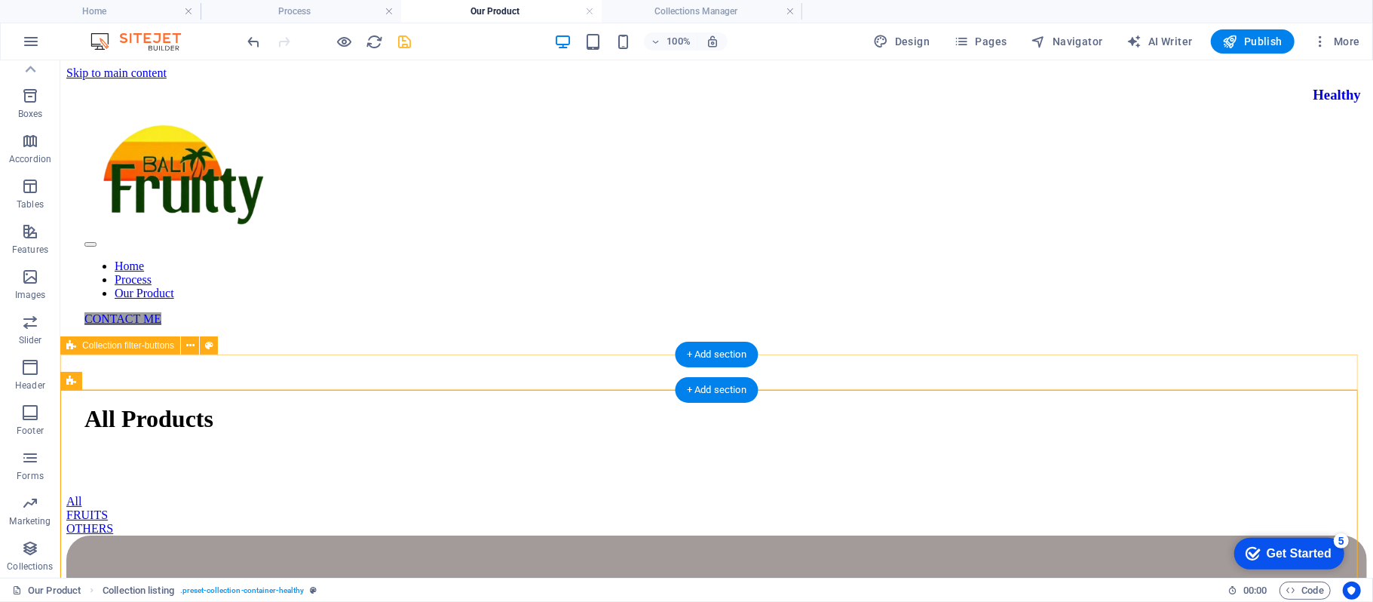
click at [192, 494] on div "All FRUITS OTHERS" at bounding box center [716, 514] width 1300 height 41
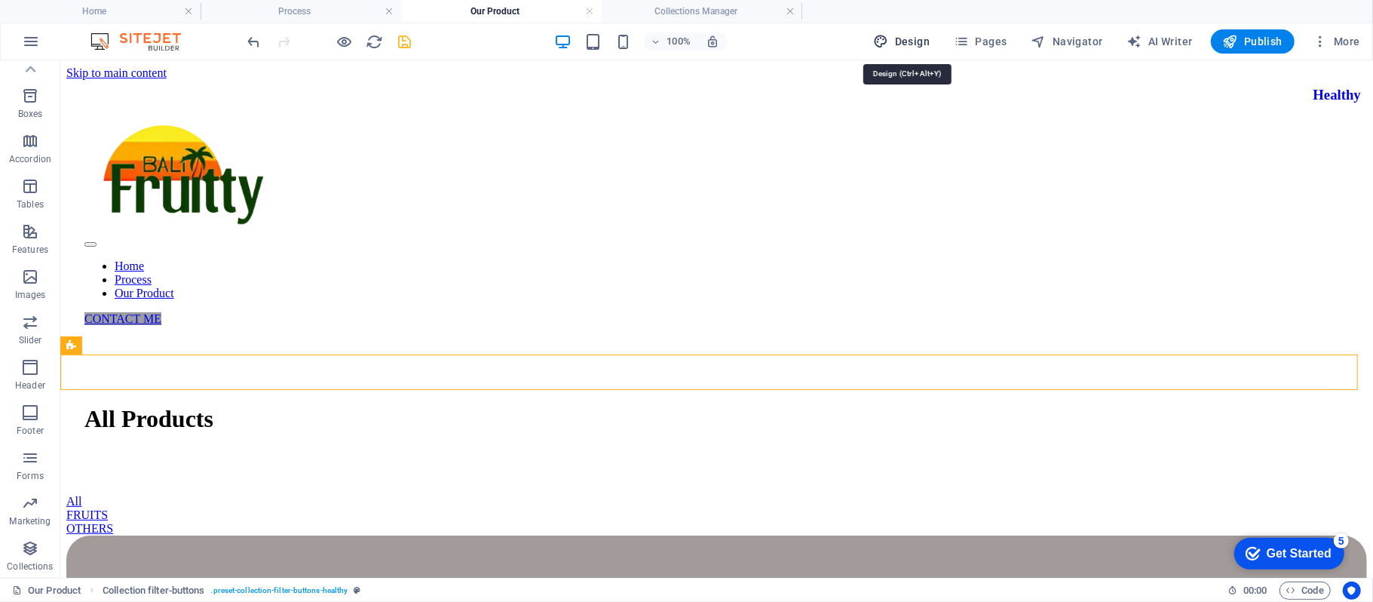
click at [905, 48] on span "Design" at bounding box center [902, 41] width 57 height 15
select select "px"
select select "400"
select select "px"
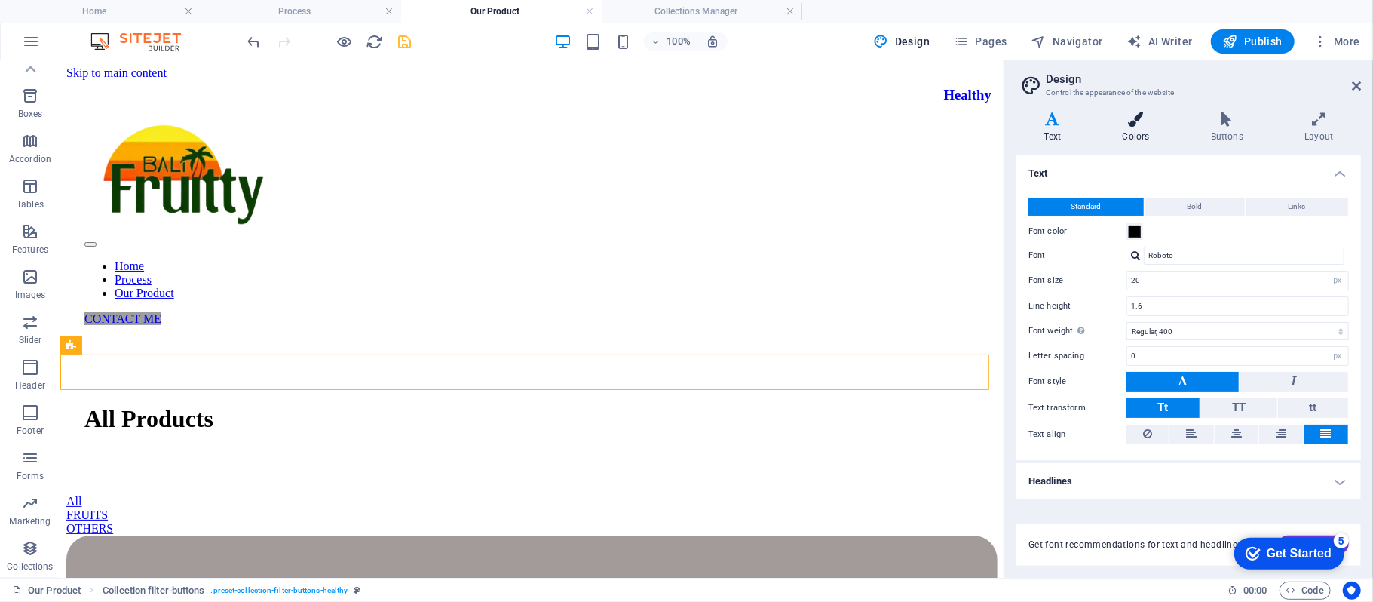
click at [1135, 124] on icon at bounding box center [1136, 119] width 82 height 15
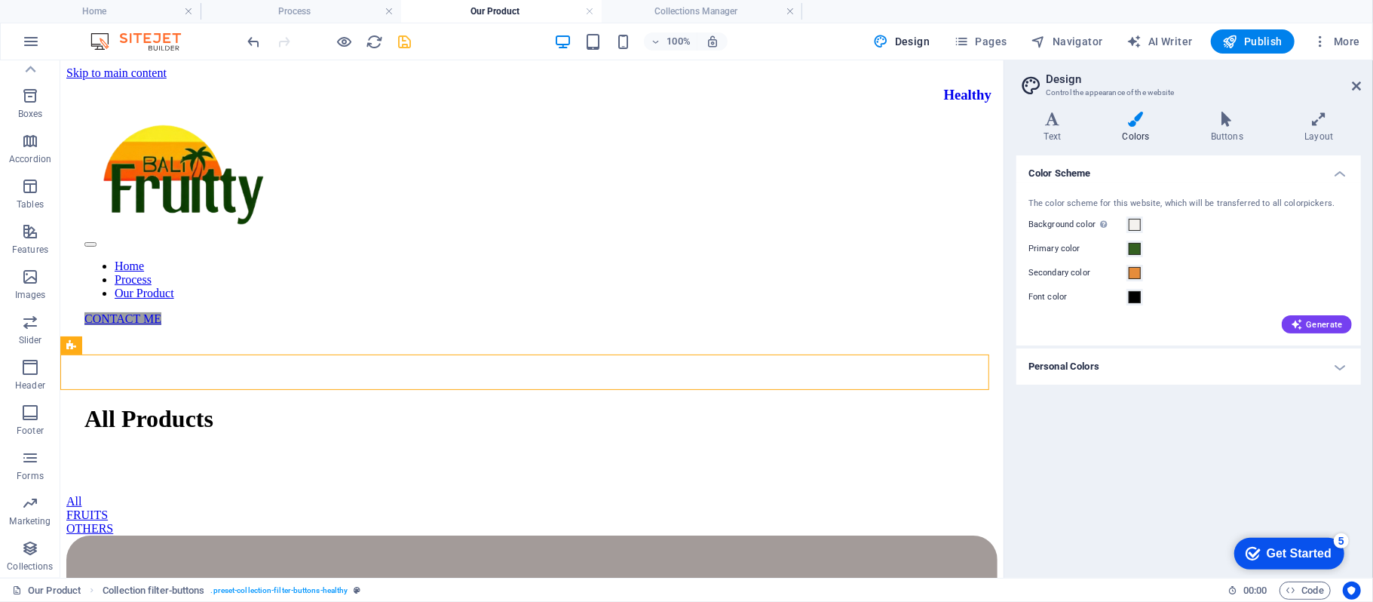
click at [1177, 362] on h4 "Personal Colors" at bounding box center [1188, 366] width 345 height 36
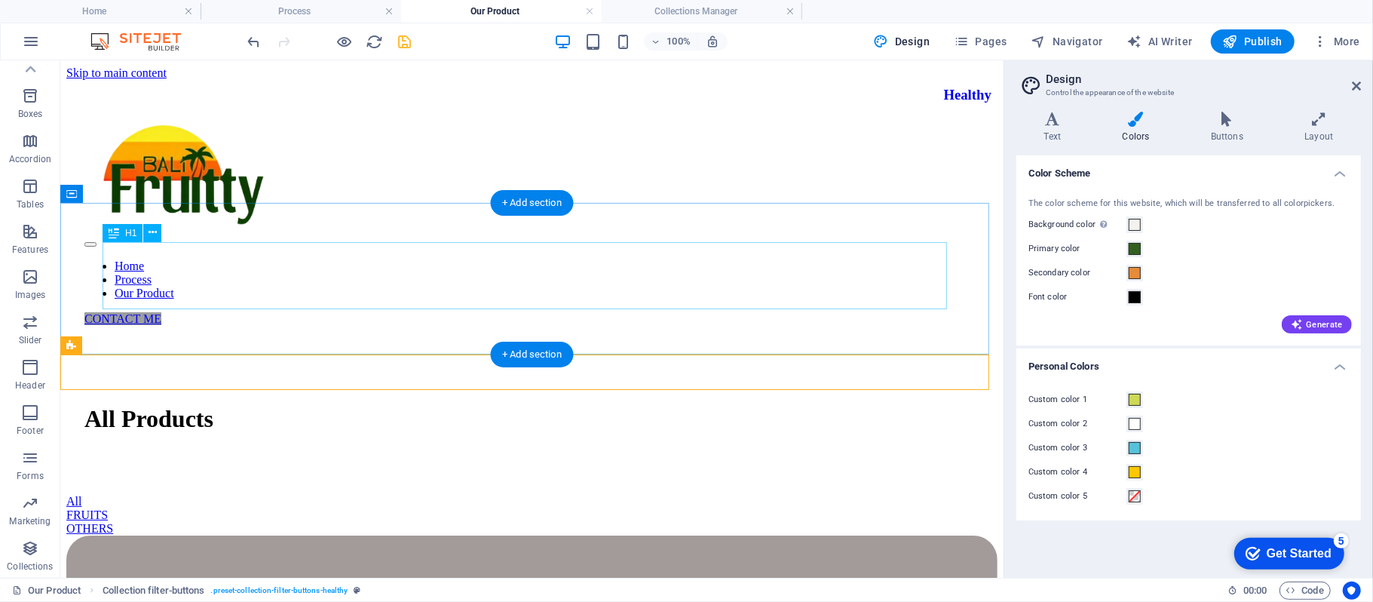
click at [842, 404] on div "All Products" at bounding box center [531, 418] width 895 height 28
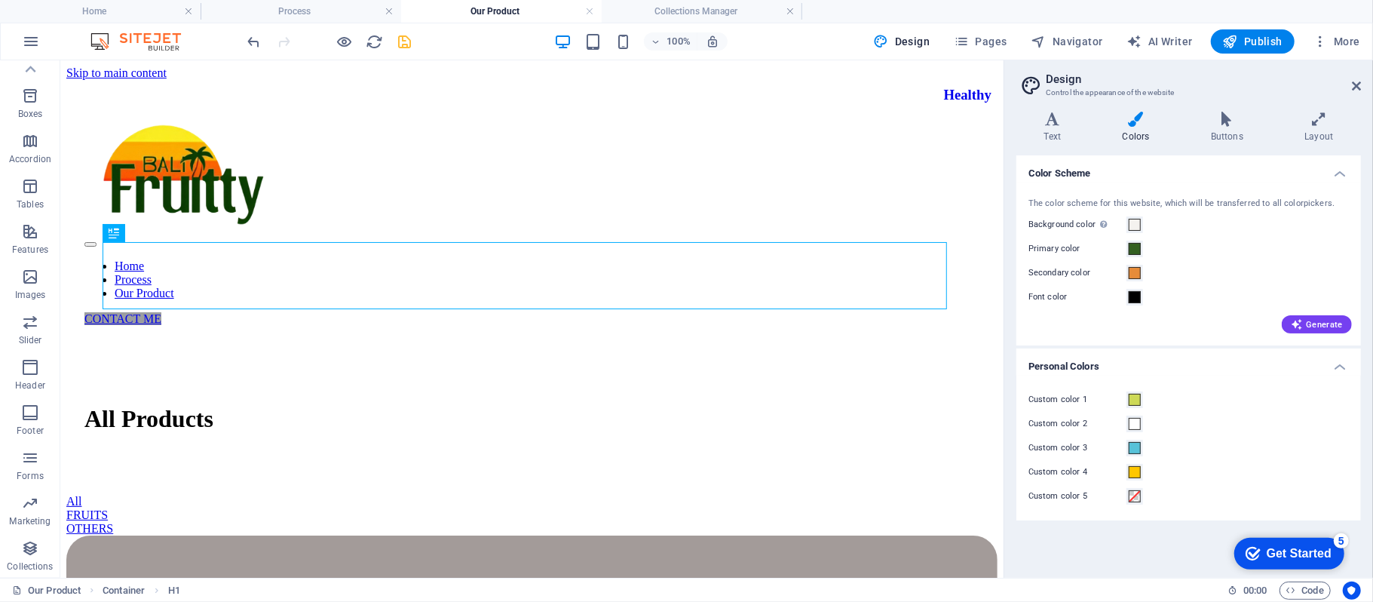
click at [1357, 94] on header "Design Control the appearance of the website" at bounding box center [1190, 79] width 342 height 39
click at [1357, 91] on icon at bounding box center [1356, 86] width 9 height 12
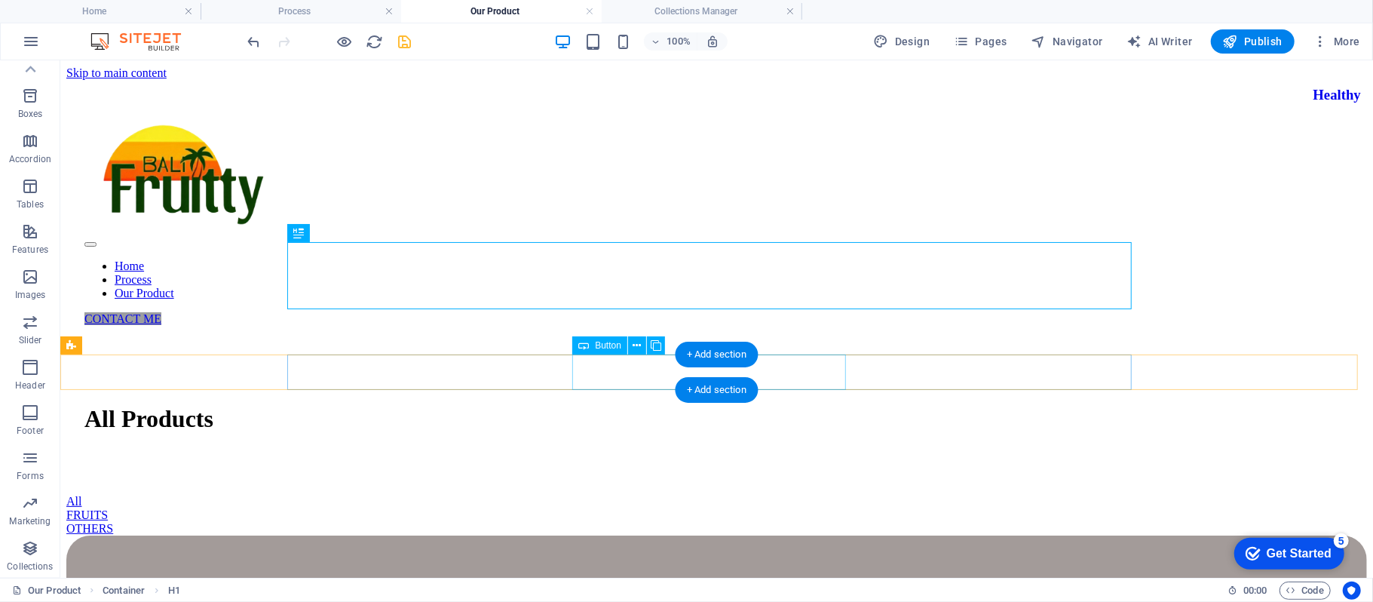
click at [595, 507] on div "FRUITS" at bounding box center [716, 514] width 1300 height 14
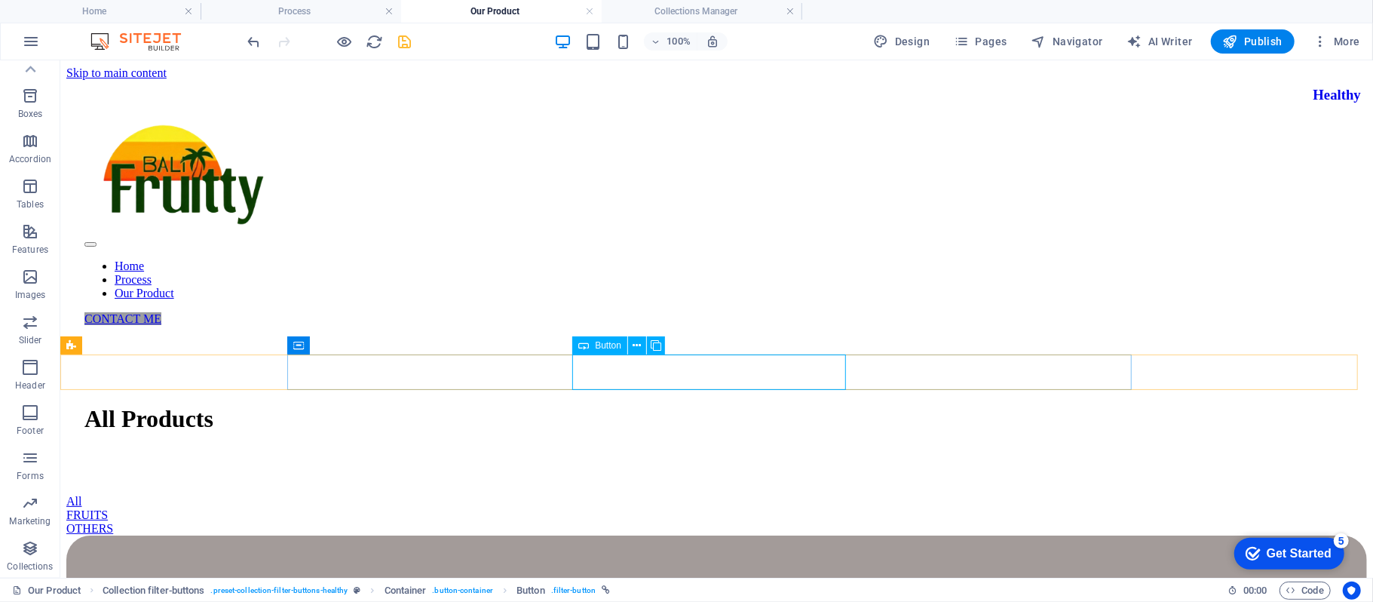
click at [591, 348] on div "Button" at bounding box center [599, 345] width 55 height 18
click at [602, 341] on span "Button" at bounding box center [608, 345] width 26 height 9
select select
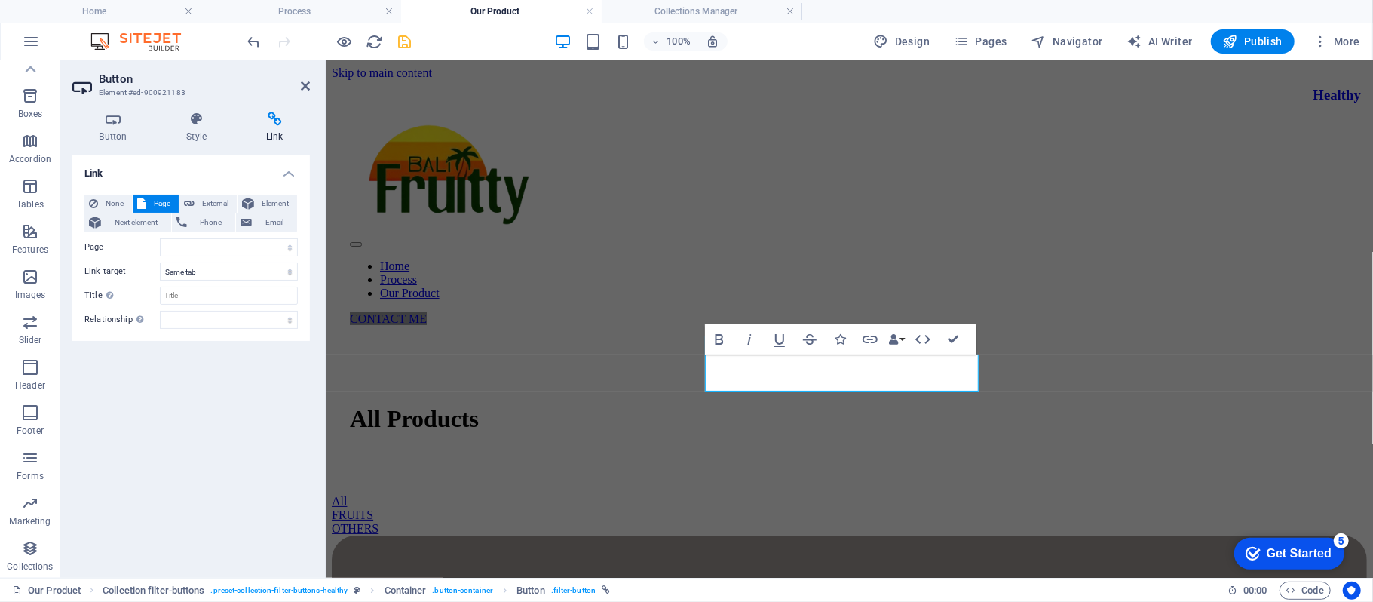
click at [190, 109] on div "Button Style Link Button Design Default Primary Secondary Background Hover/Acti…" at bounding box center [191, 339] width 262 height 478
click at [190, 124] on icon at bounding box center [197, 119] width 74 height 15
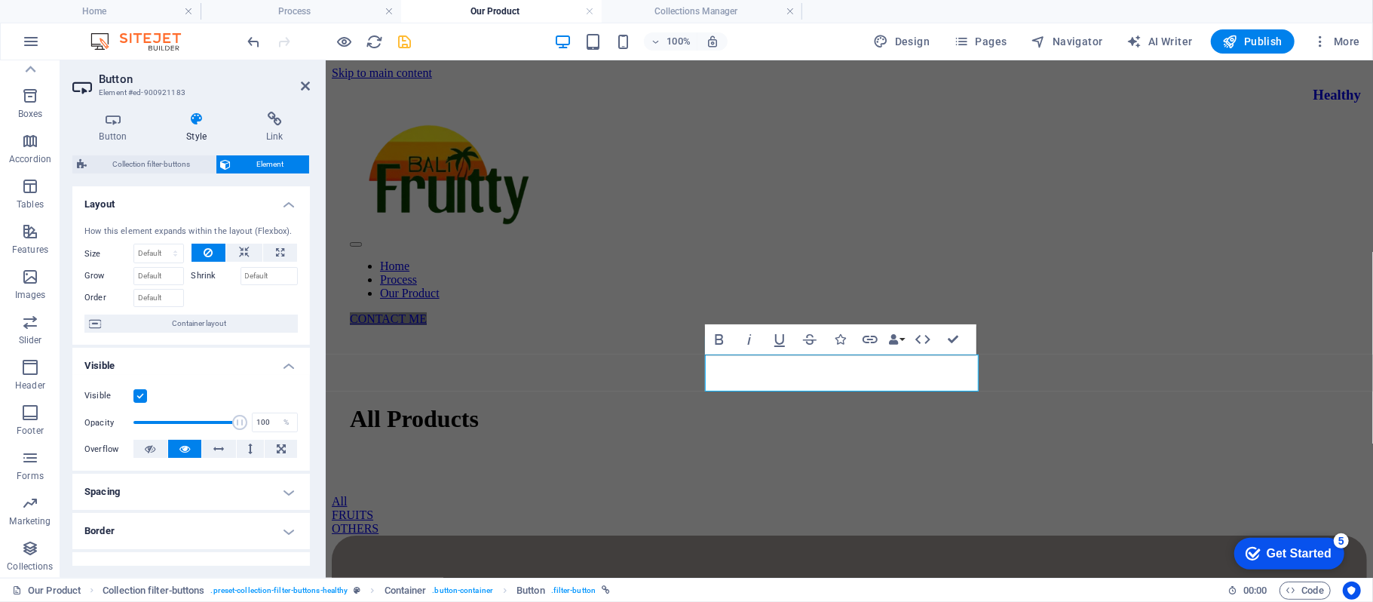
scroll to position [100, 0]
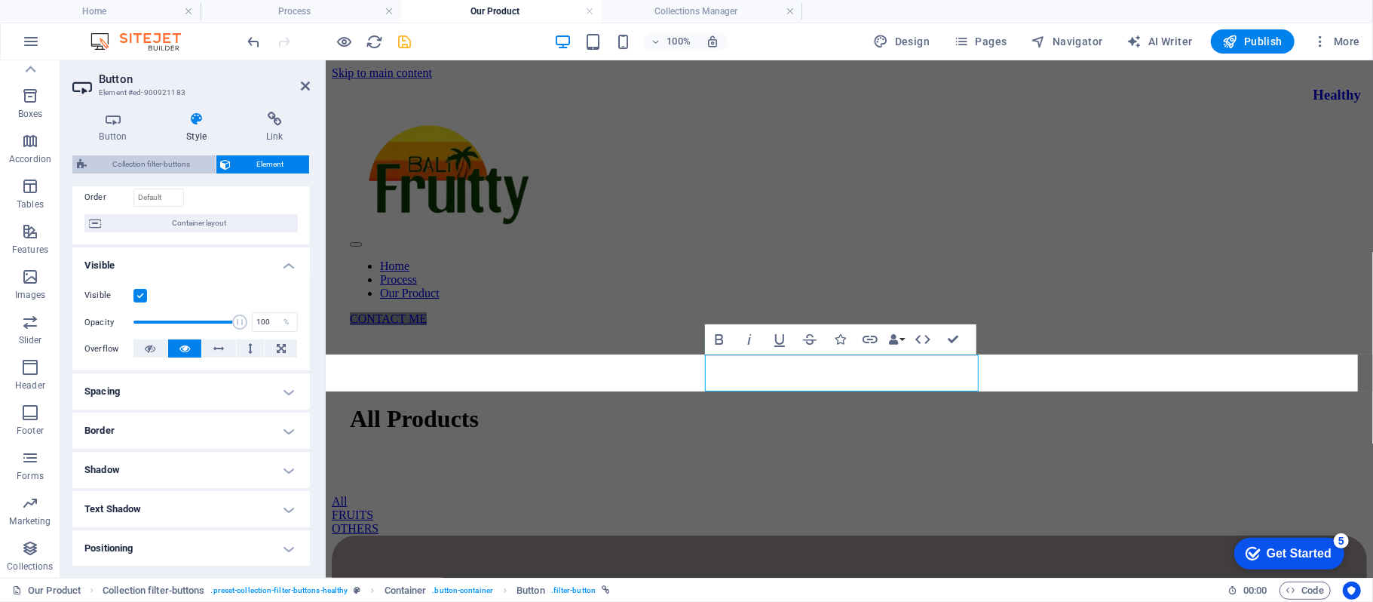
click at [188, 161] on span "Collection filter-buttons" at bounding box center [151, 164] width 120 height 18
select select "rem"
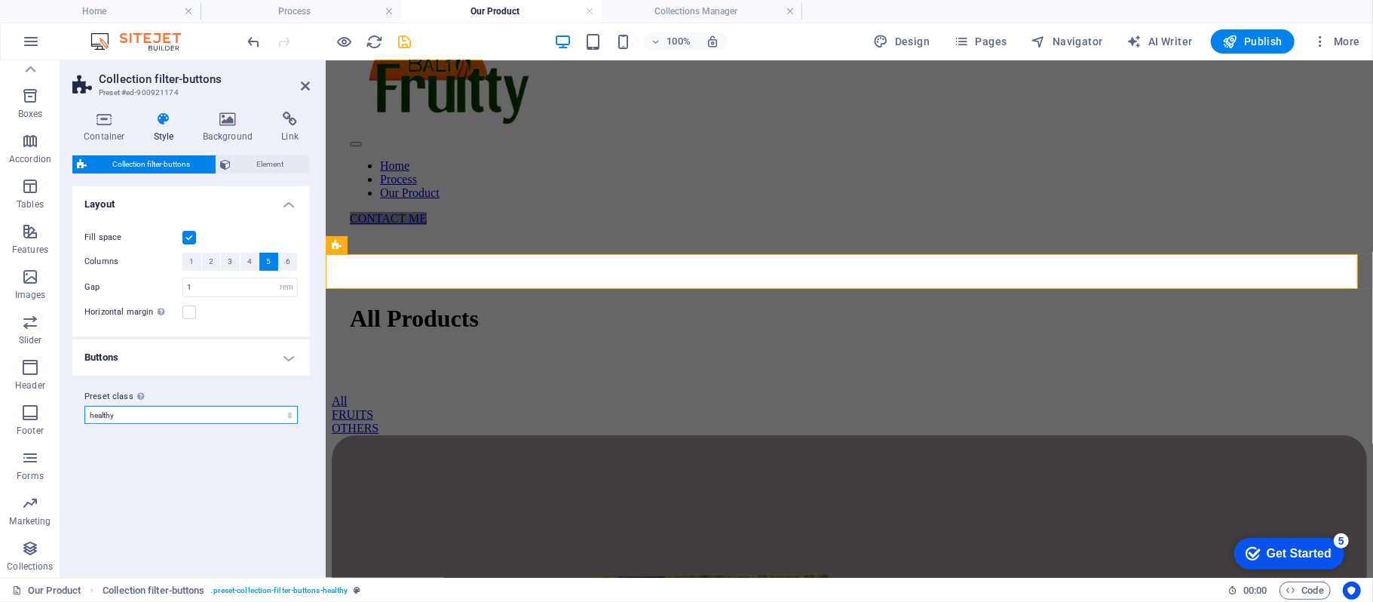
click at [181, 419] on select "healthy Add preset class" at bounding box center [190, 415] width 213 height 18
click at [185, 391] on label "Preset class Above chosen variant and settings affect all elements which carry …" at bounding box center [190, 396] width 213 height 18
click at [185, 406] on select "healthy Add preset class" at bounding box center [190, 415] width 213 height 18
click at [270, 122] on icon at bounding box center [290, 119] width 40 height 15
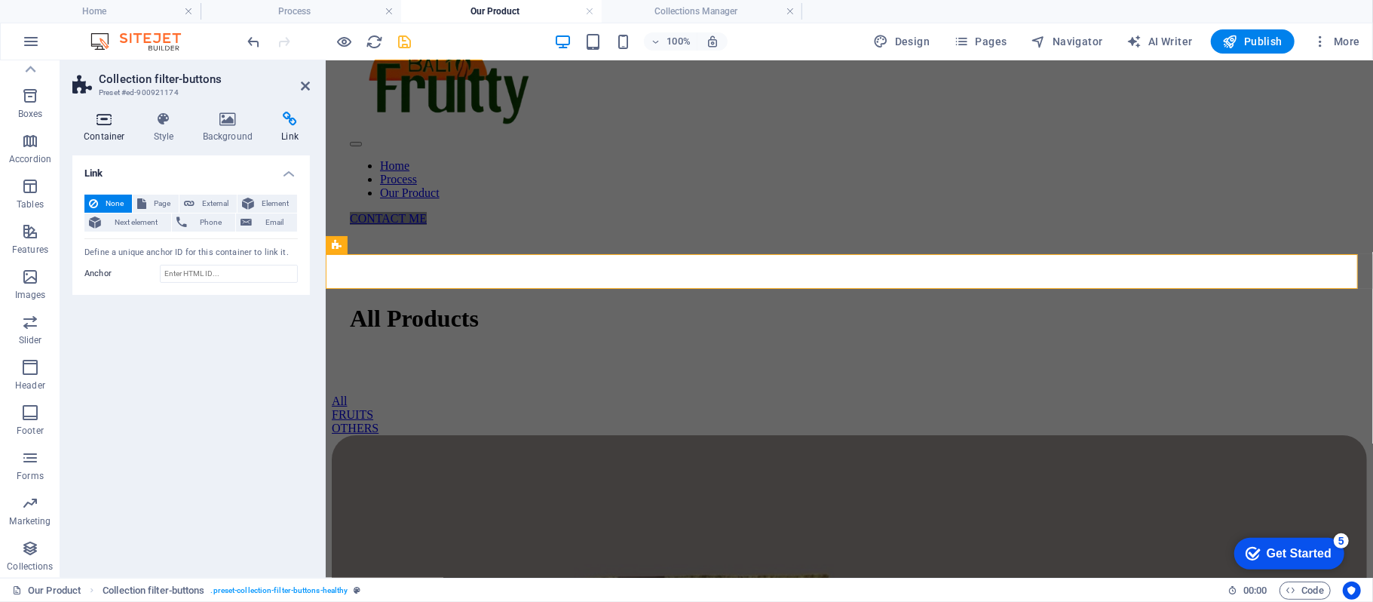
click at [75, 137] on h4 "Container" at bounding box center [107, 128] width 70 height 32
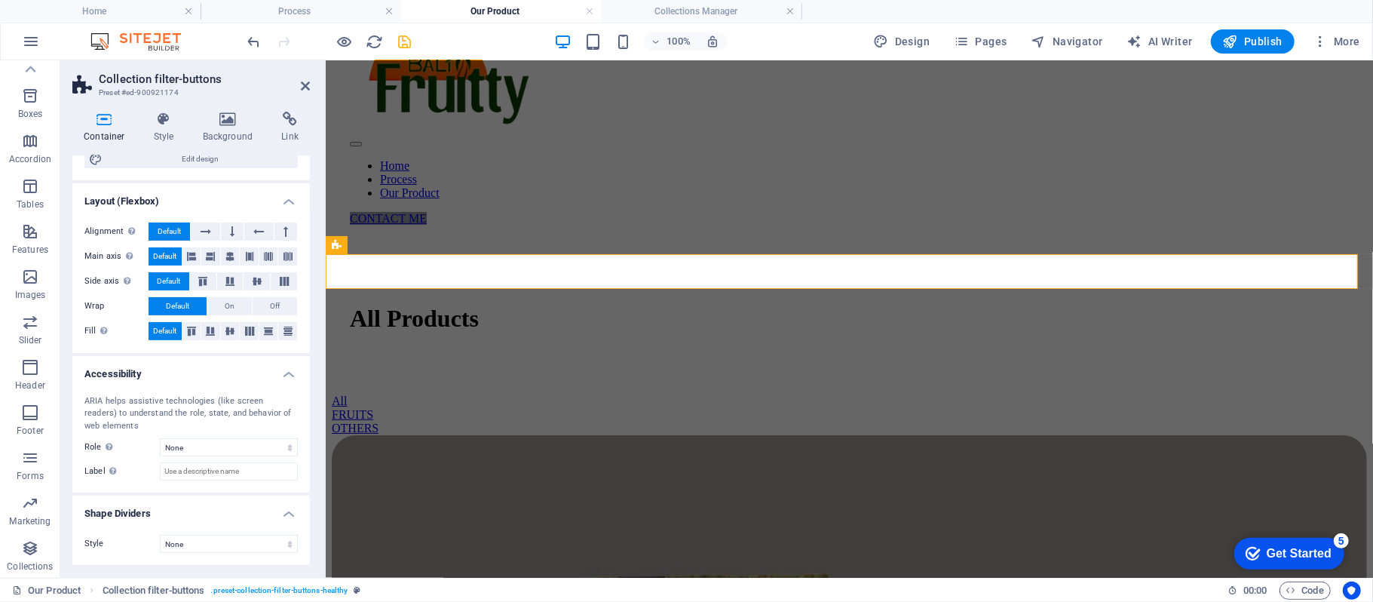
scroll to position [0, 0]
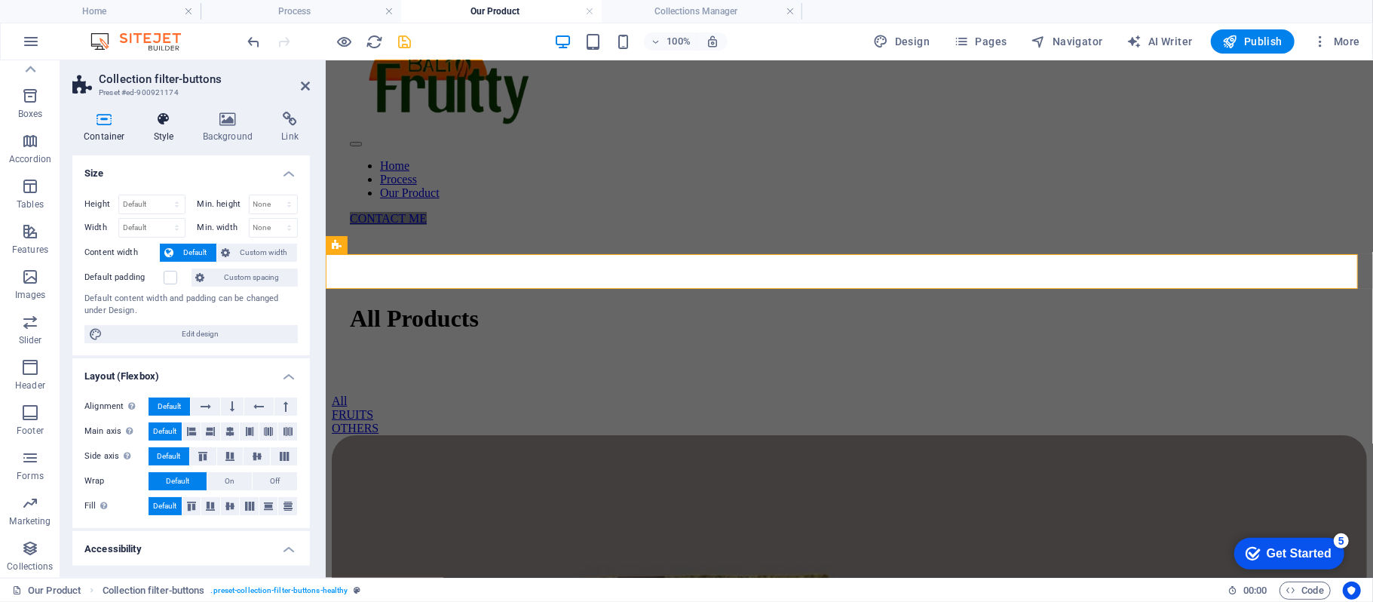
click at [157, 133] on h4 "Style" at bounding box center [166, 128] width 49 height 32
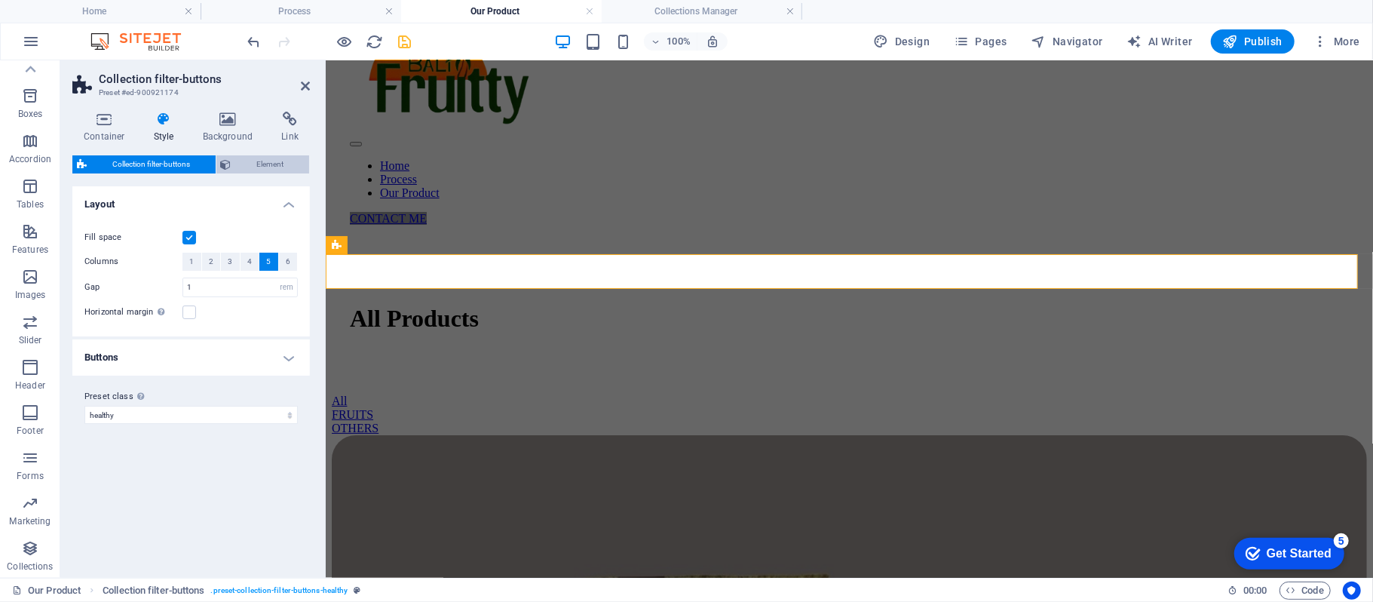
click at [227, 163] on icon at bounding box center [226, 164] width 11 height 18
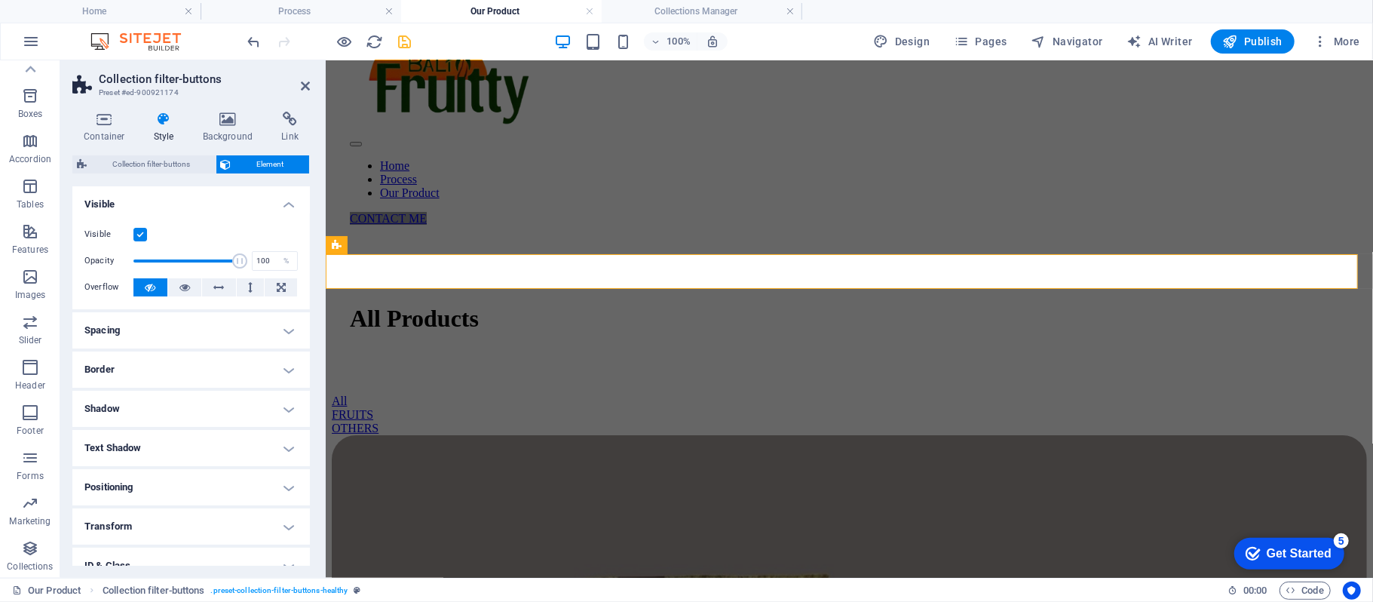
click at [140, 338] on h4 "Spacing" at bounding box center [190, 330] width 237 height 36
click at [125, 424] on h4 "Border" at bounding box center [190, 430] width 237 height 36
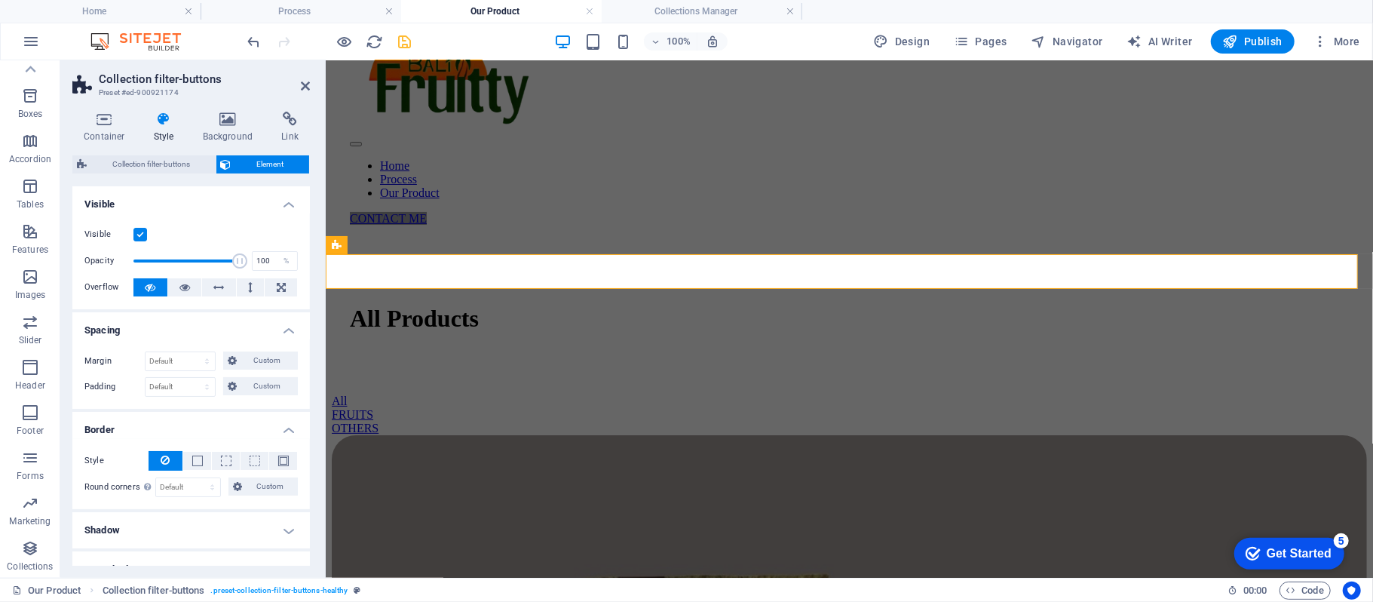
scroll to position [201, 0]
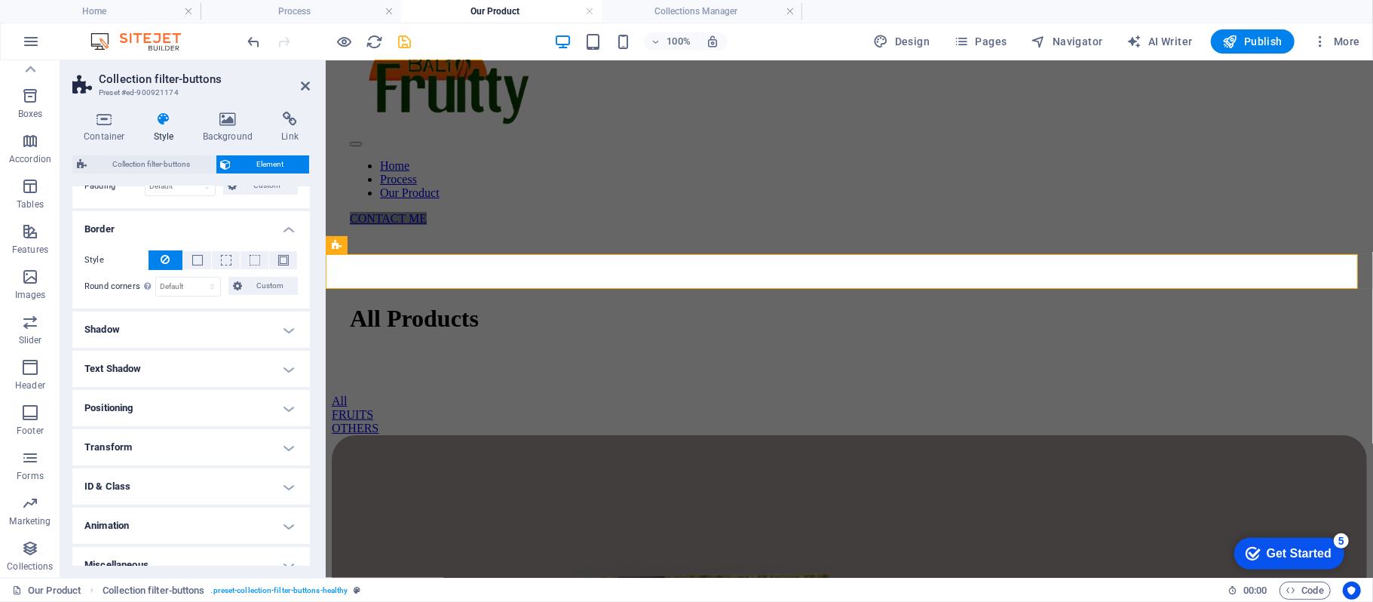
click at [173, 330] on h4 "Shadow" at bounding box center [190, 329] width 237 height 36
click at [170, 400] on h4 "Text Shadow" at bounding box center [190, 402] width 237 height 36
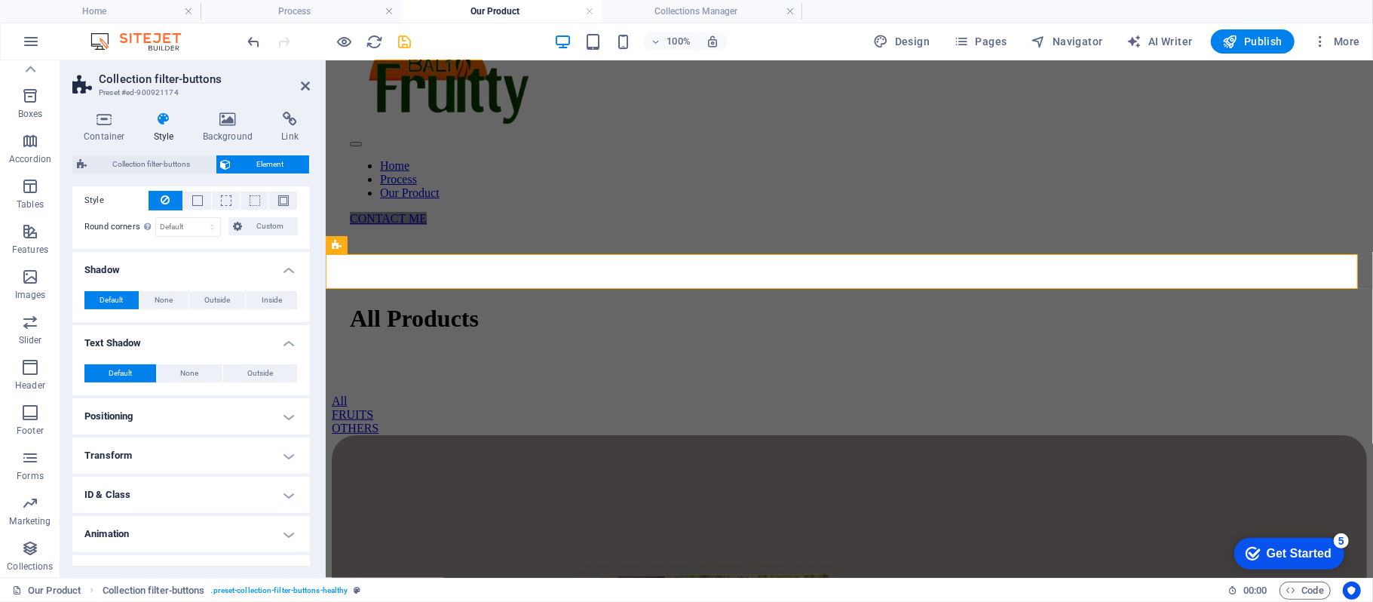
scroll to position [285, 0]
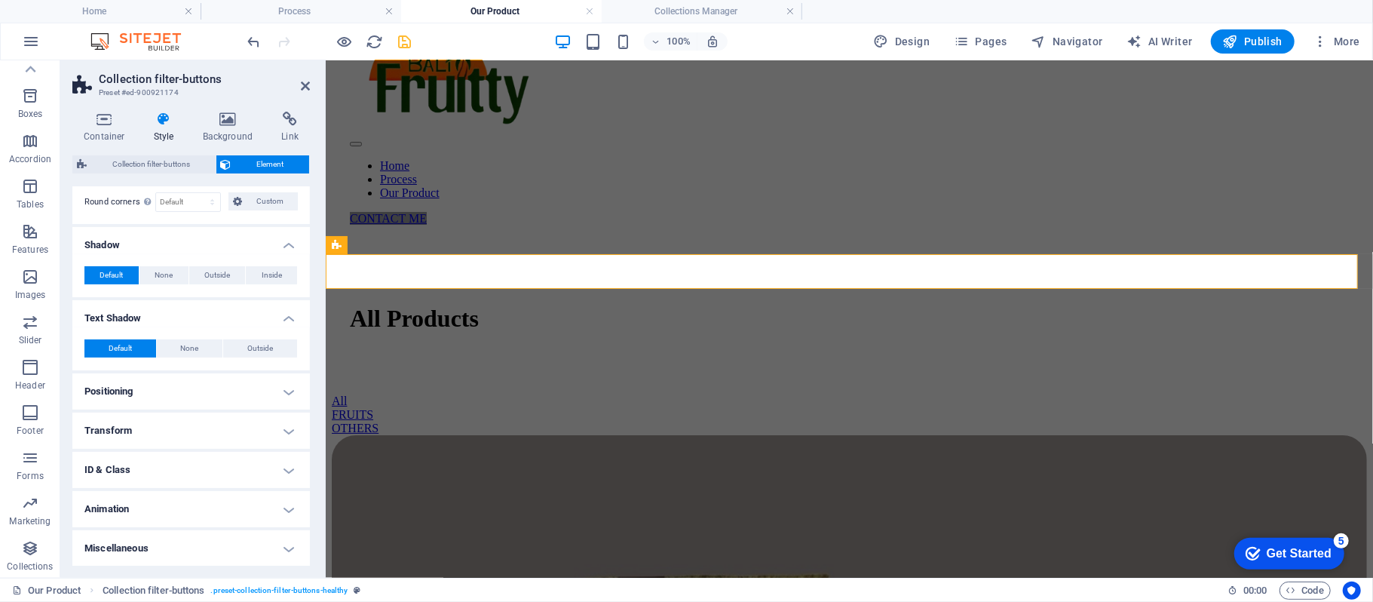
click at [176, 389] on h4 "Positioning" at bounding box center [190, 391] width 237 height 36
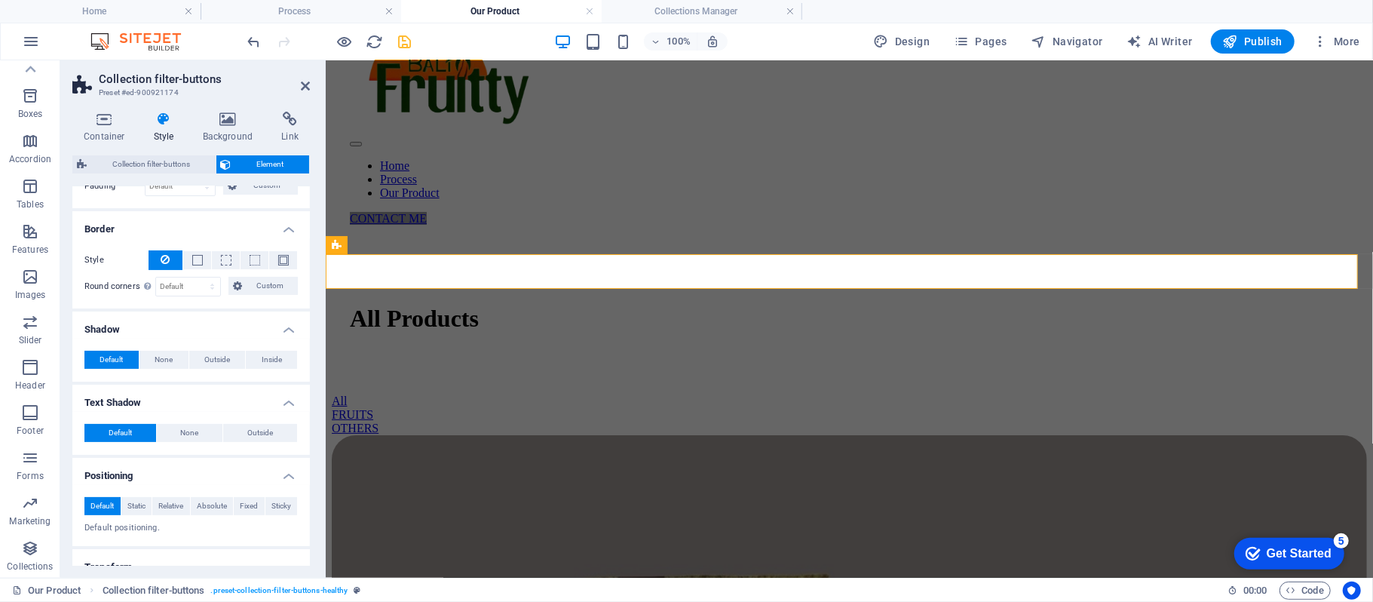
scroll to position [84, 0]
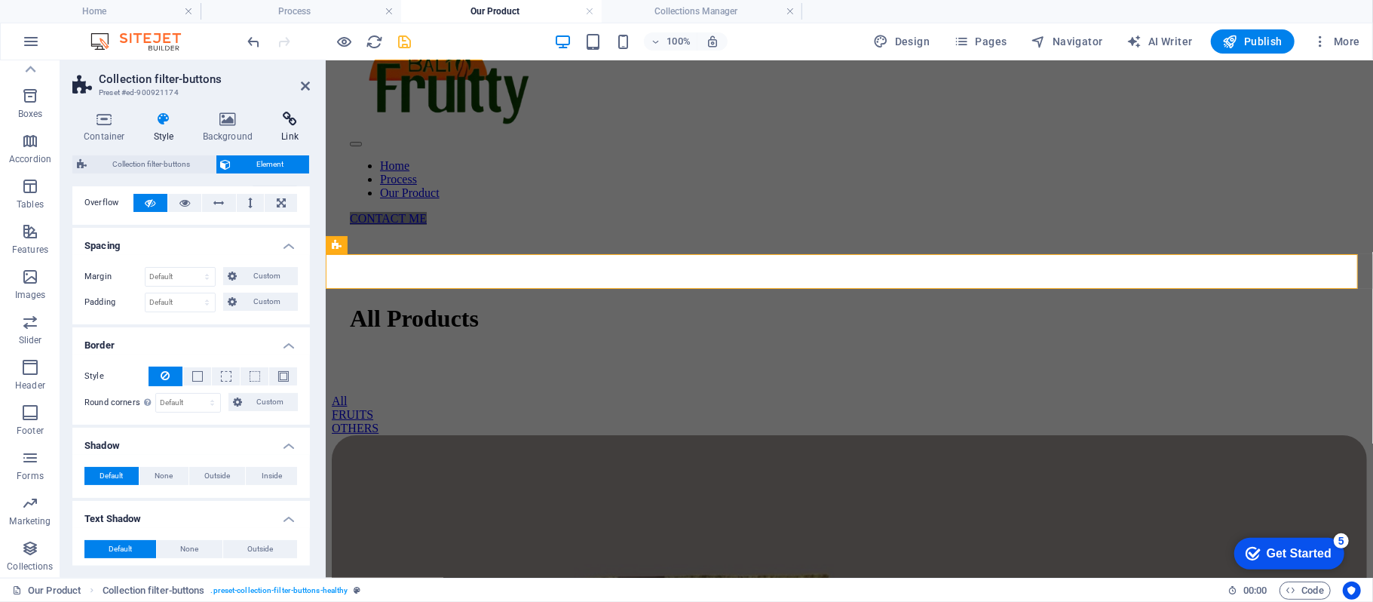
click at [289, 131] on h4 "Link" at bounding box center [290, 128] width 40 height 32
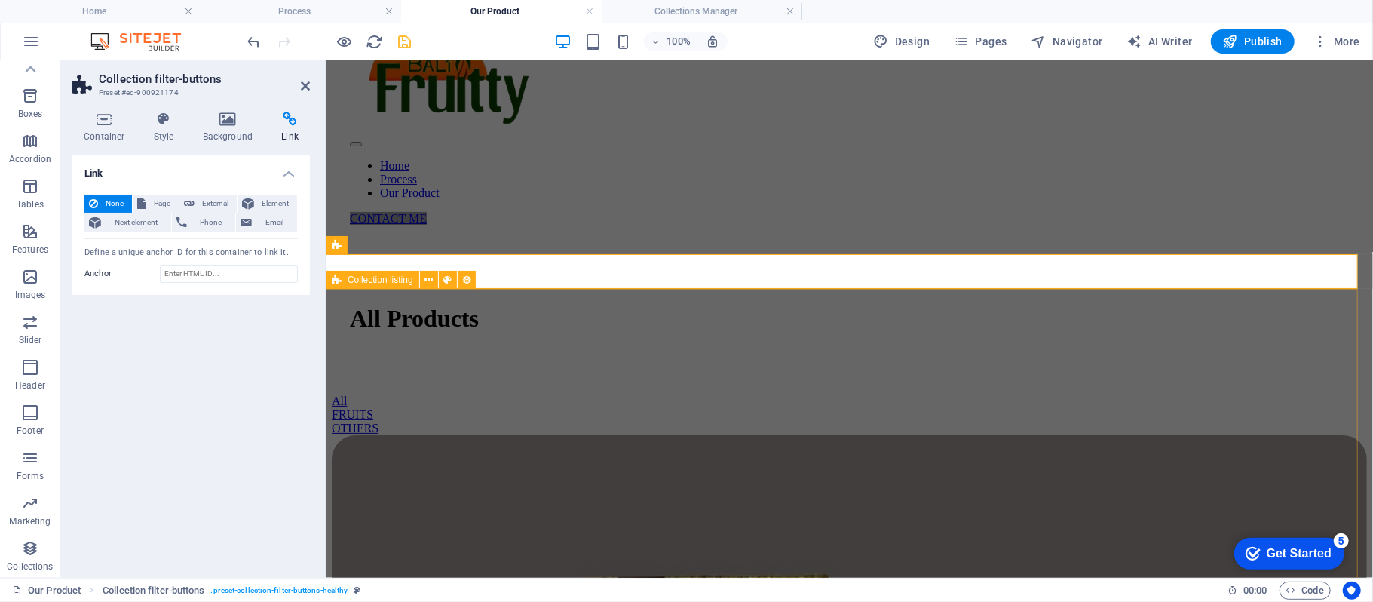
click at [398, 281] on span "Collection listing" at bounding box center [381, 279] width 66 height 9
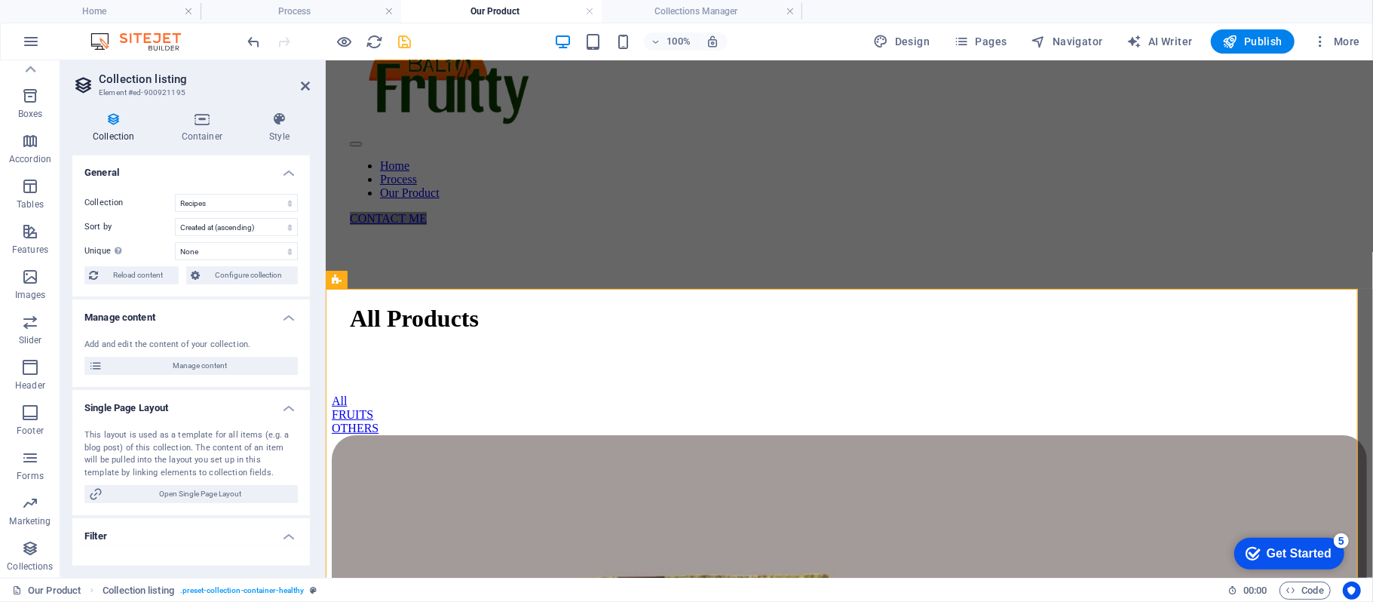
scroll to position [0, 0]
click at [275, 273] on span "Configure collection" at bounding box center [248, 276] width 89 height 18
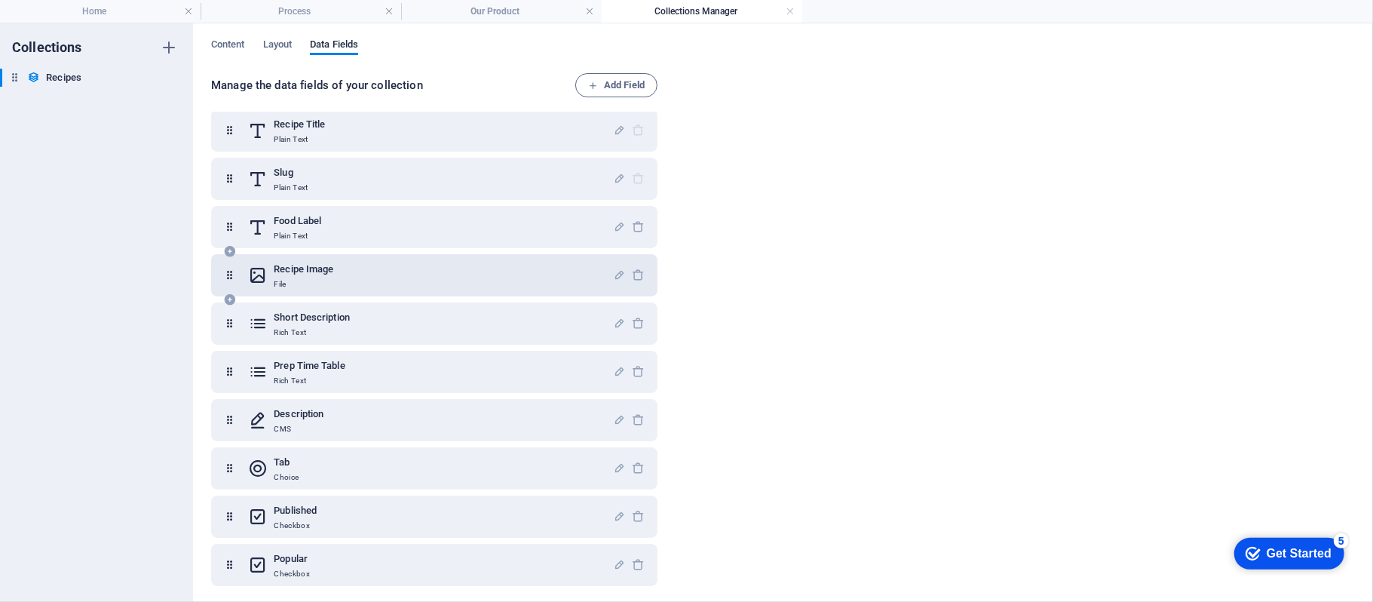
scroll to position [15, 0]
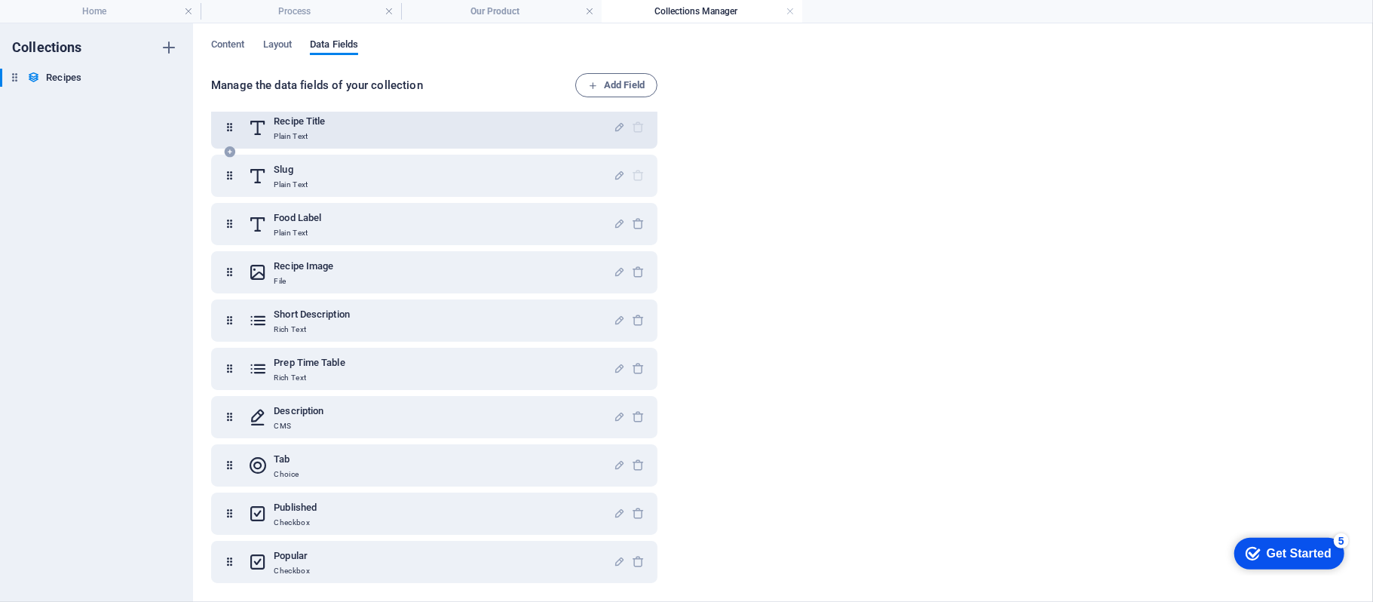
click at [314, 124] on h6 "Recipe Title" at bounding box center [299, 121] width 51 height 18
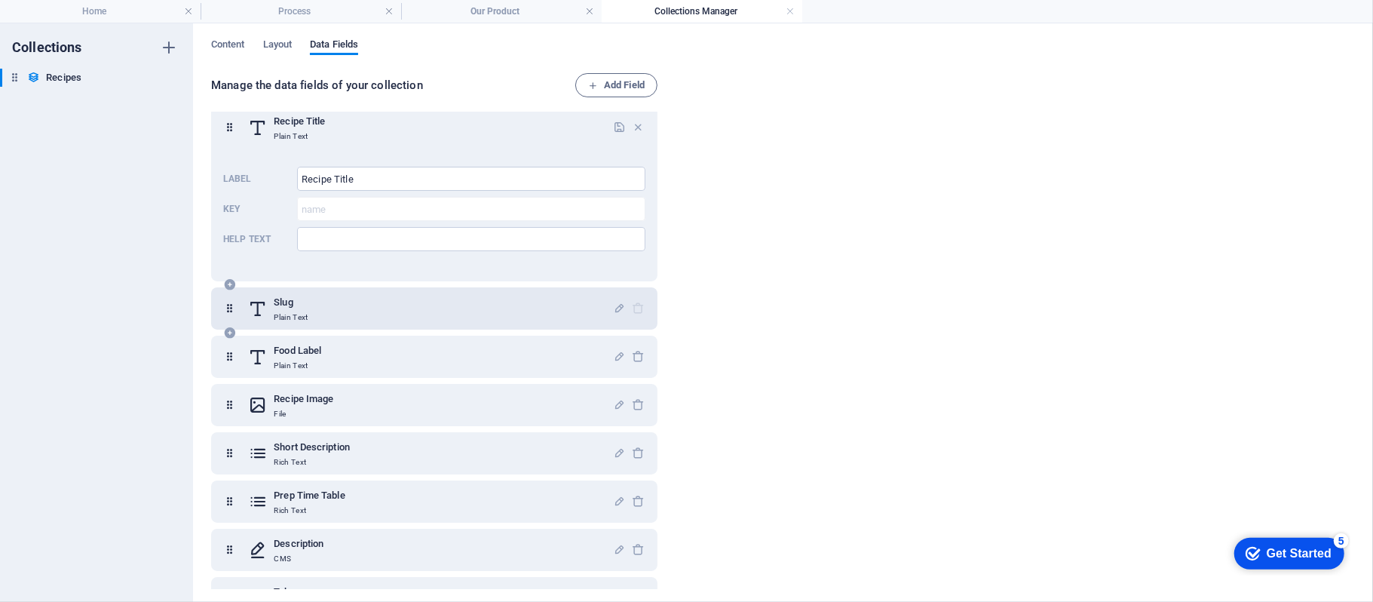
click at [299, 302] on h6 "Slug" at bounding box center [291, 302] width 34 height 18
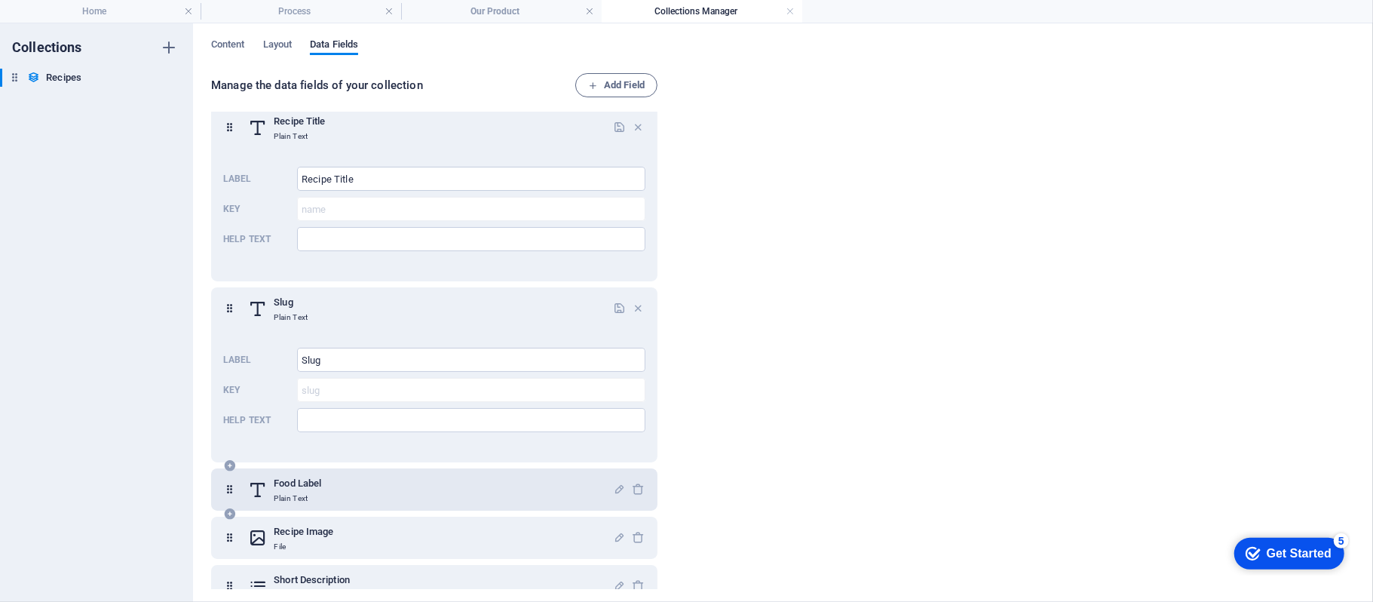
click at [326, 480] on div "Food Label Plain Text" at bounding box center [430, 489] width 365 height 30
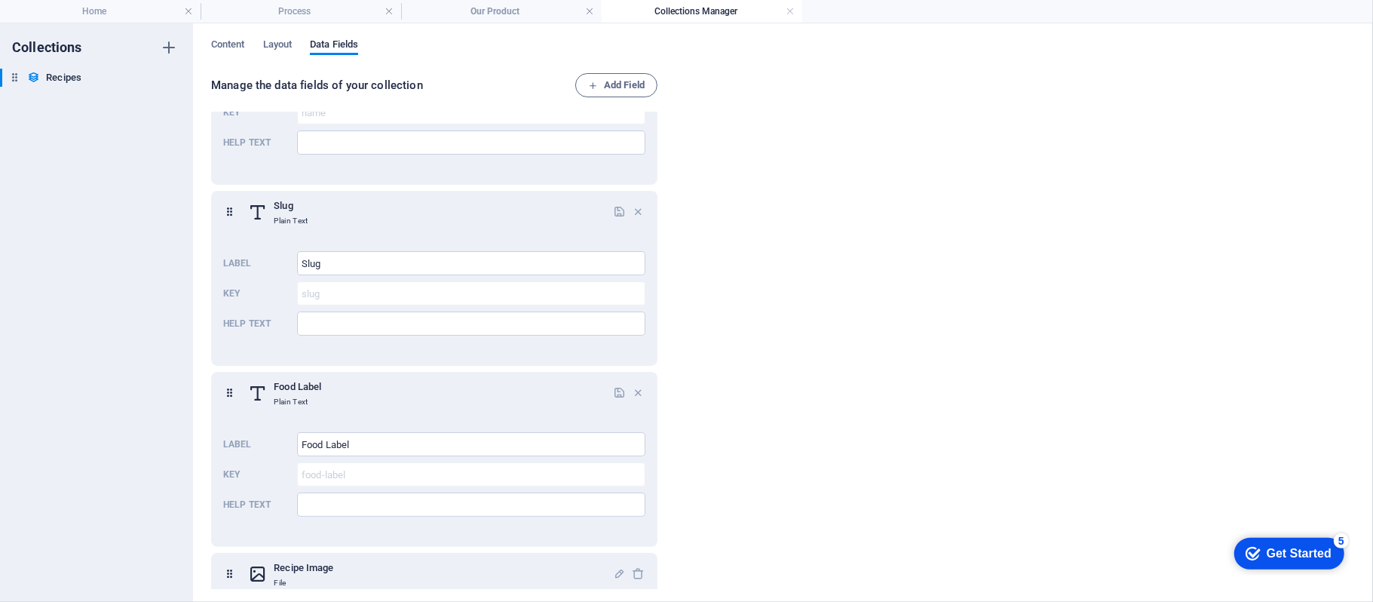
scroll to position [216, 0]
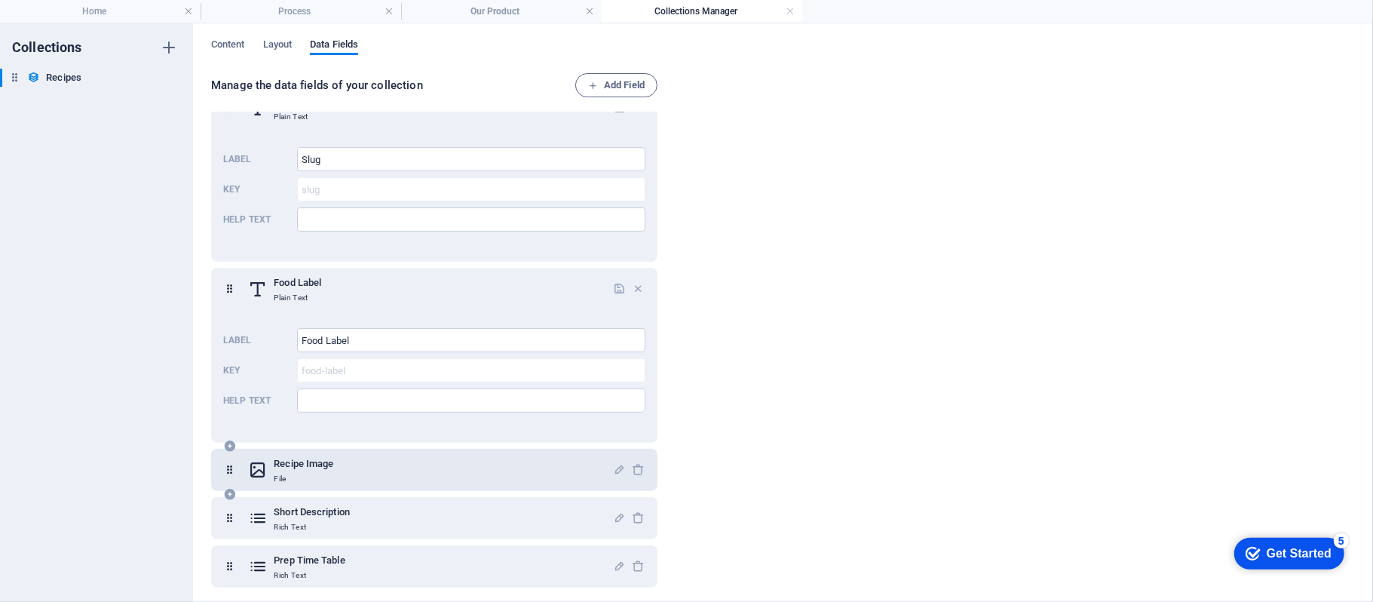
click at [359, 455] on div "Recipe Image File" at bounding box center [430, 470] width 365 height 30
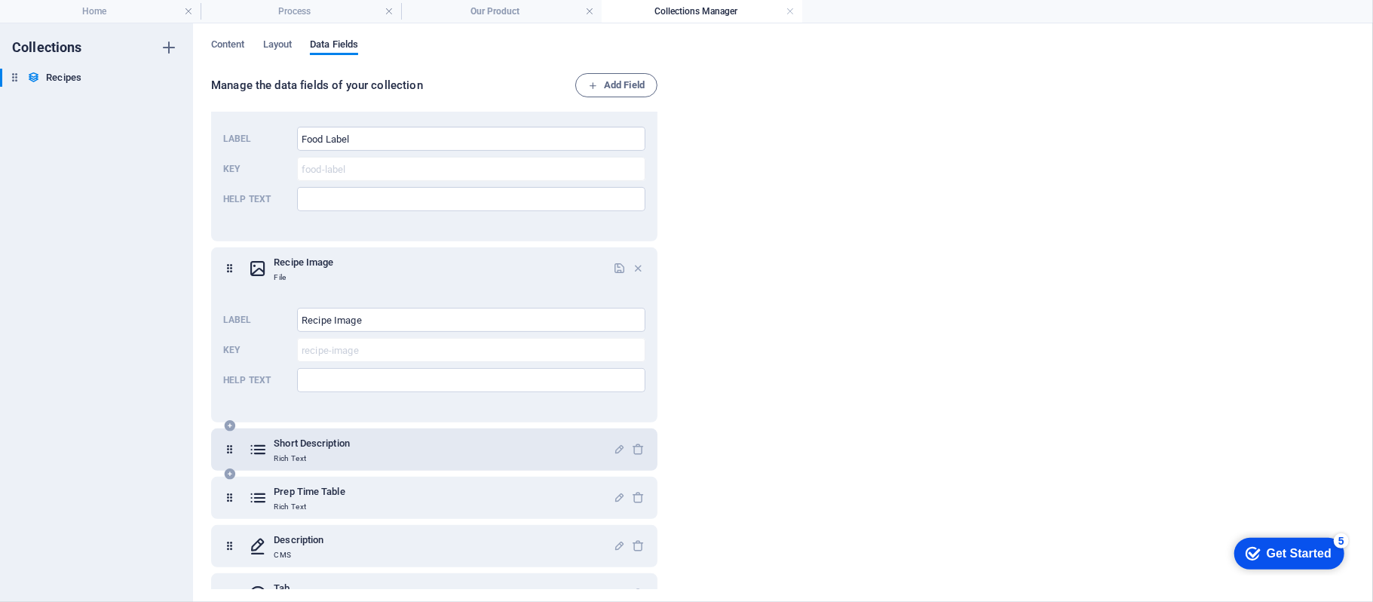
click at [368, 446] on div "Short Description Rich Text" at bounding box center [430, 449] width 365 height 30
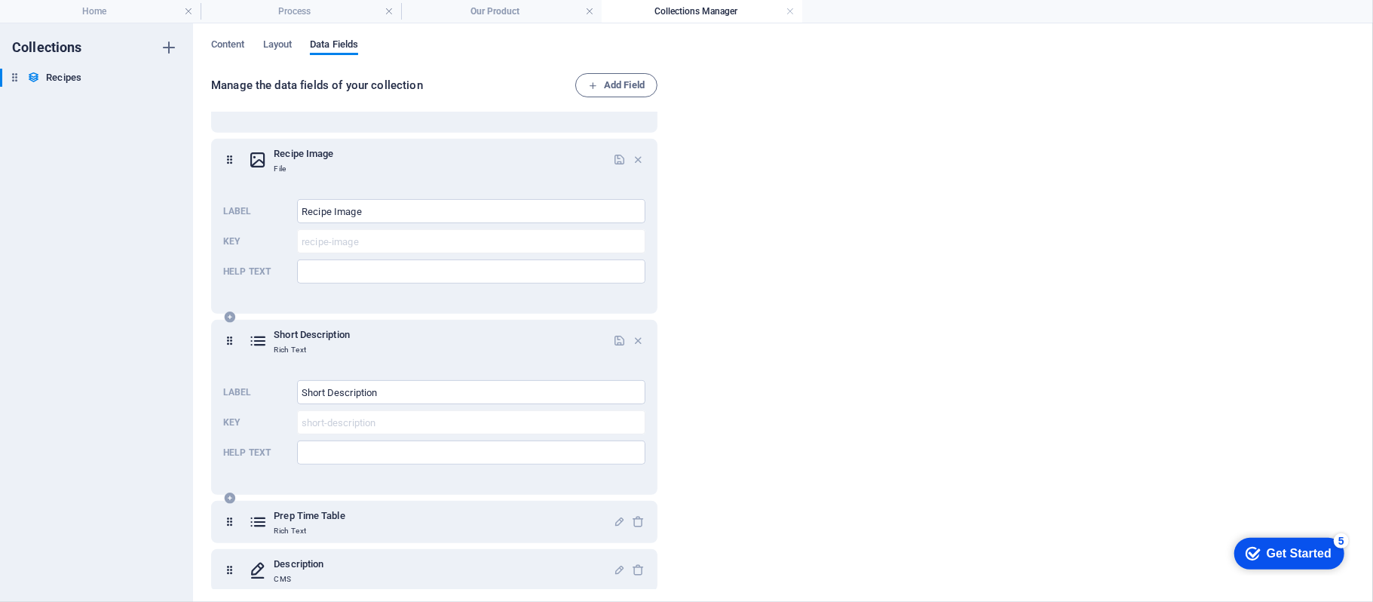
scroll to position [678, 0]
